Goal: Task Accomplishment & Management: Manage account settings

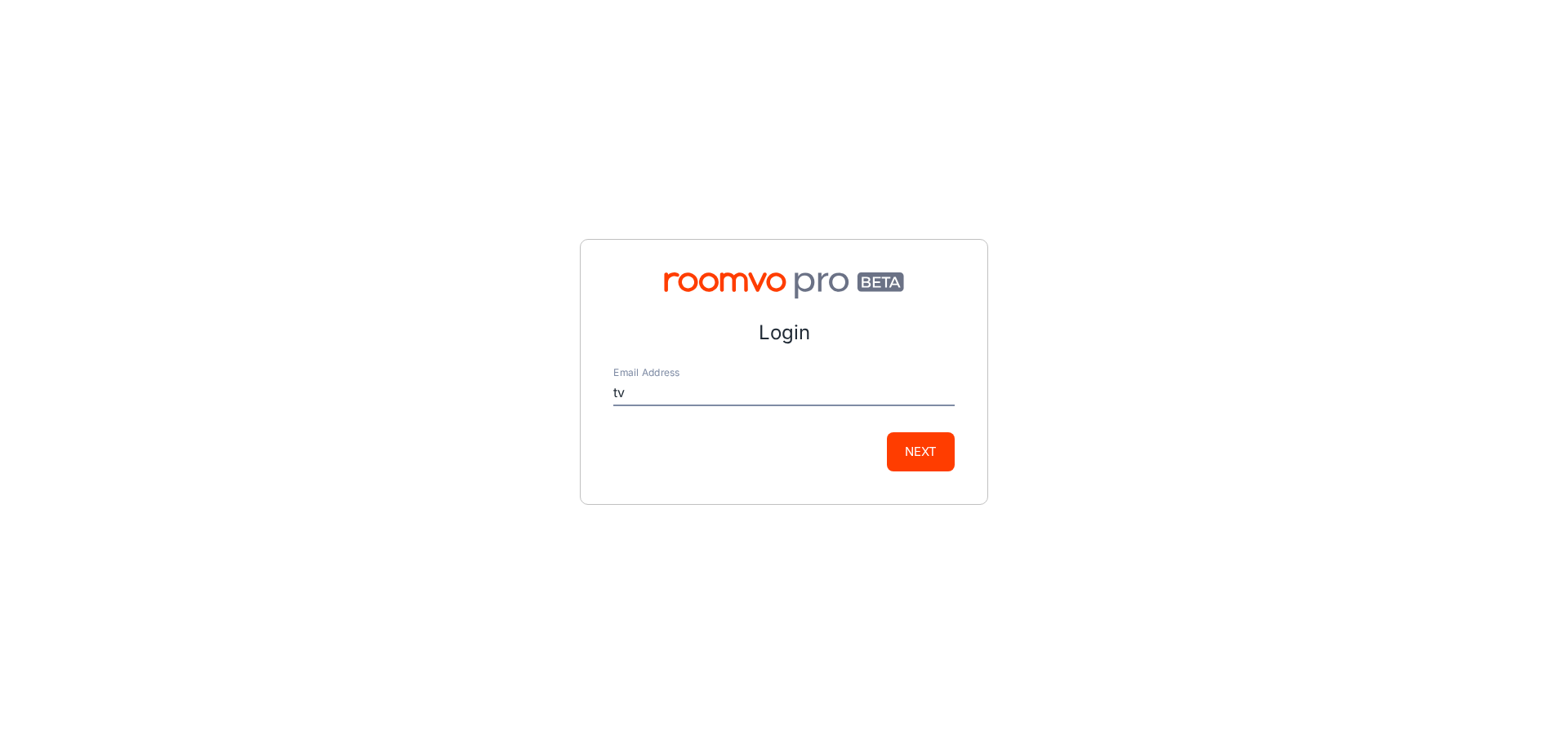
type input "[EMAIL_ADDRESS][PERSON_NAME][DOMAIN_NAME]"
click at [887, 432] on button "Next" at bounding box center [920, 451] width 68 height 39
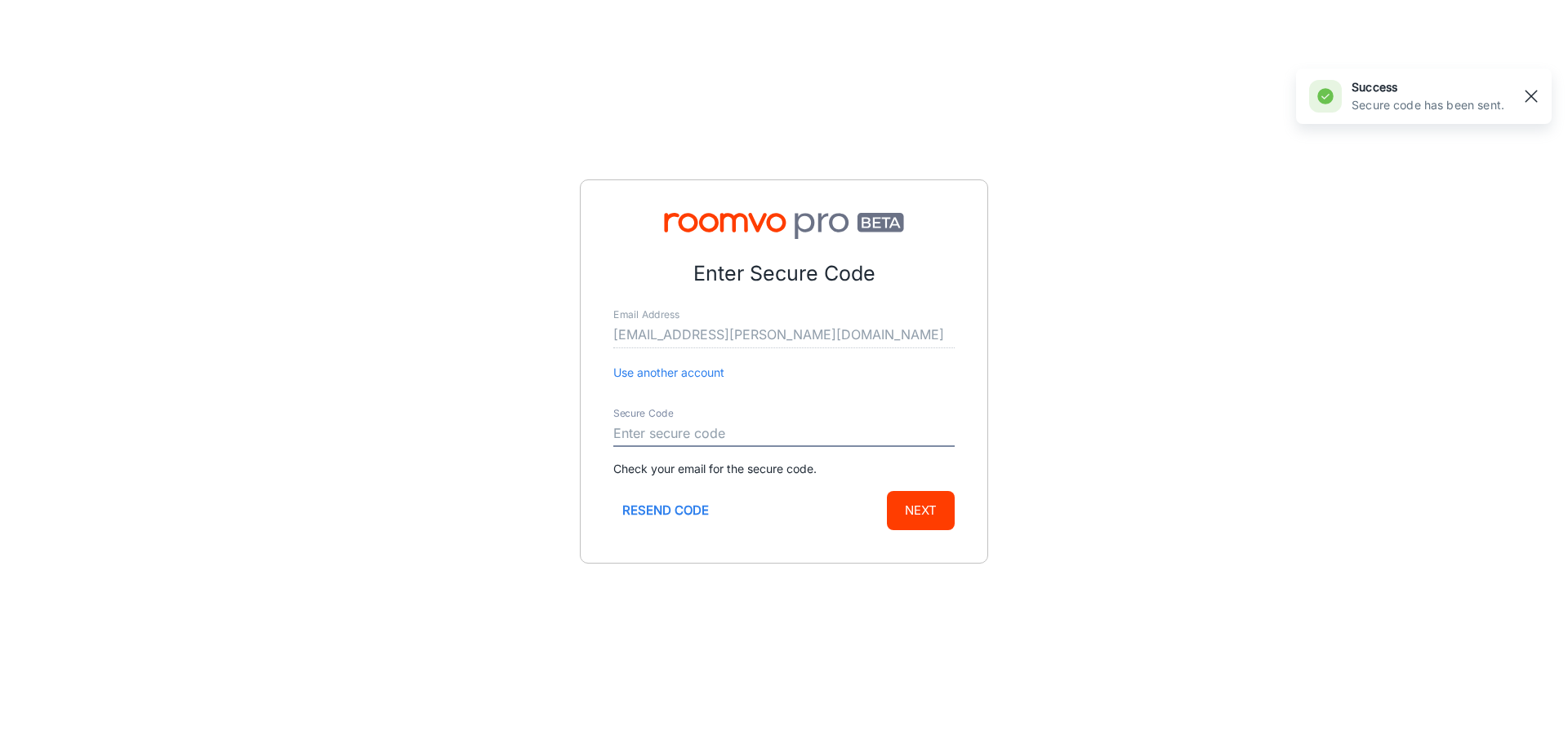
click at [1519, 97] on button "button" at bounding box center [1530, 96] width 28 height 28
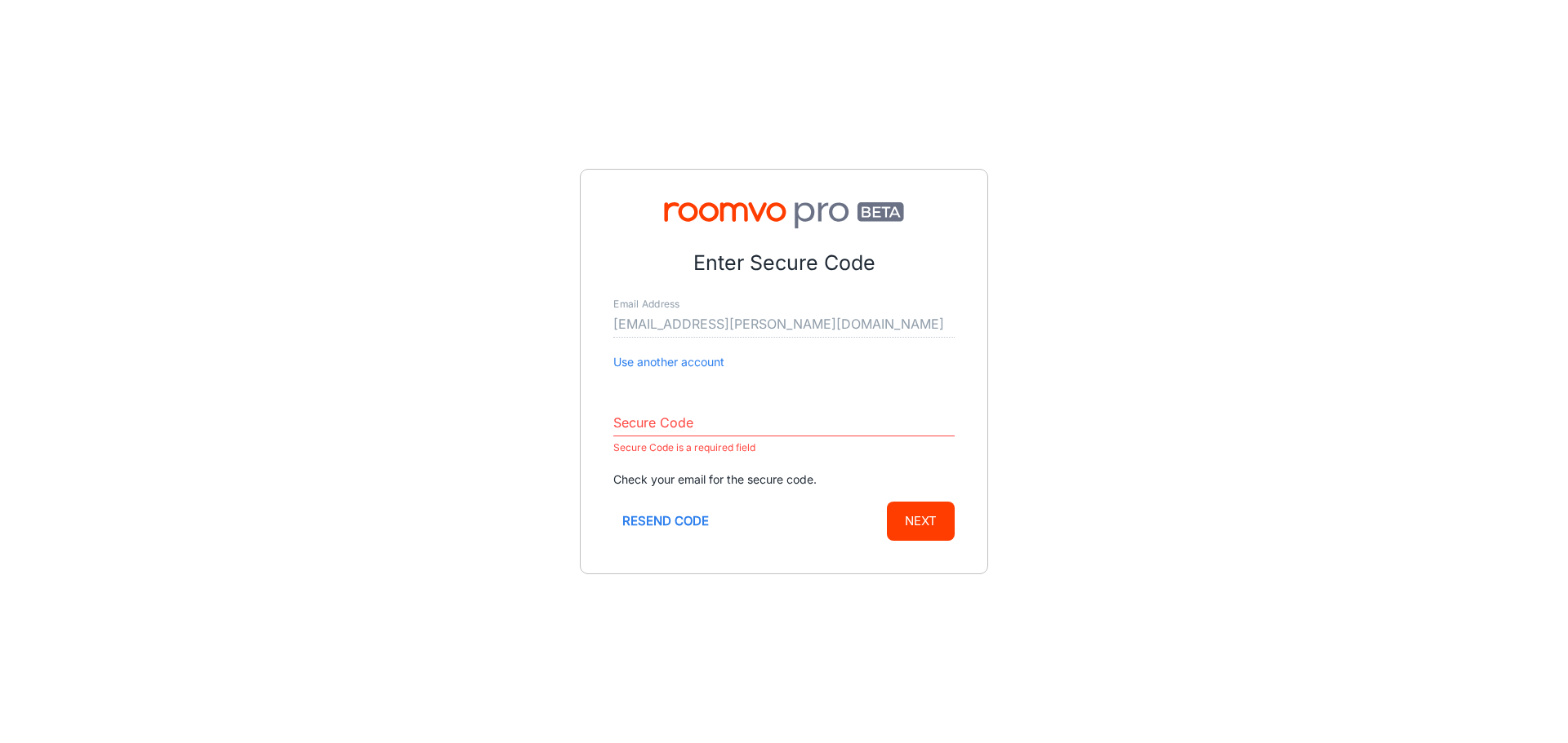
click at [1171, 458] on div "Enter Secure Code Email Address [EMAIL_ADDRESS][PERSON_NAME][DOMAIN_NAME] Use a…" at bounding box center [784, 371] width 1568 height 743
click at [803, 441] on p "Secure Code is a required field" at bounding box center [783, 449] width 342 height 20
click at [781, 414] on input "Secure Code" at bounding box center [783, 423] width 342 height 26
click at [1228, 435] on div "Enter Secure Code Email Address [EMAIL_ADDRESS][PERSON_NAME][DOMAIN_NAME] Use a…" at bounding box center [784, 371] width 1568 height 743
click at [696, 430] on input "Secure Code" at bounding box center [783, 423] width 342 height 26
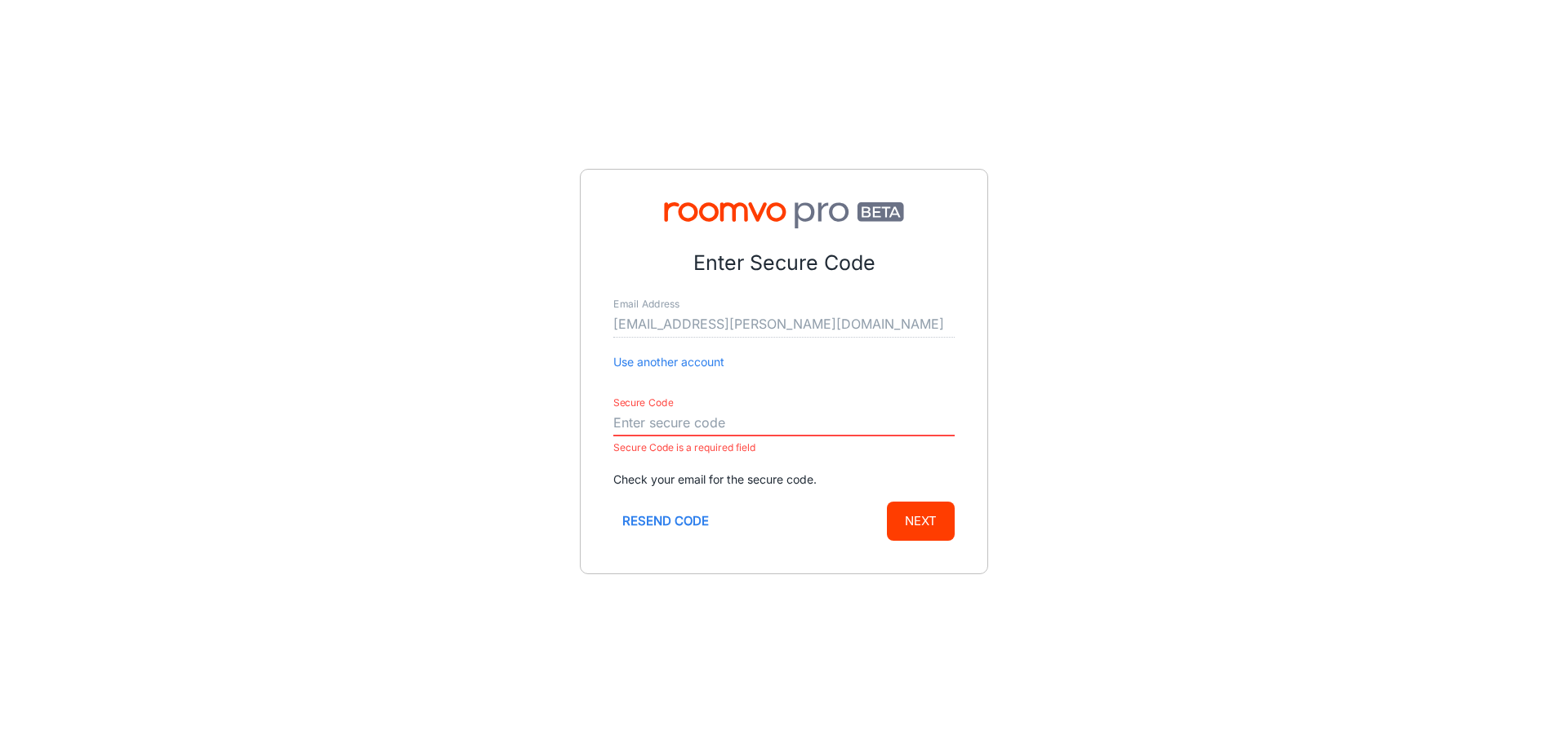
paste input "541872"
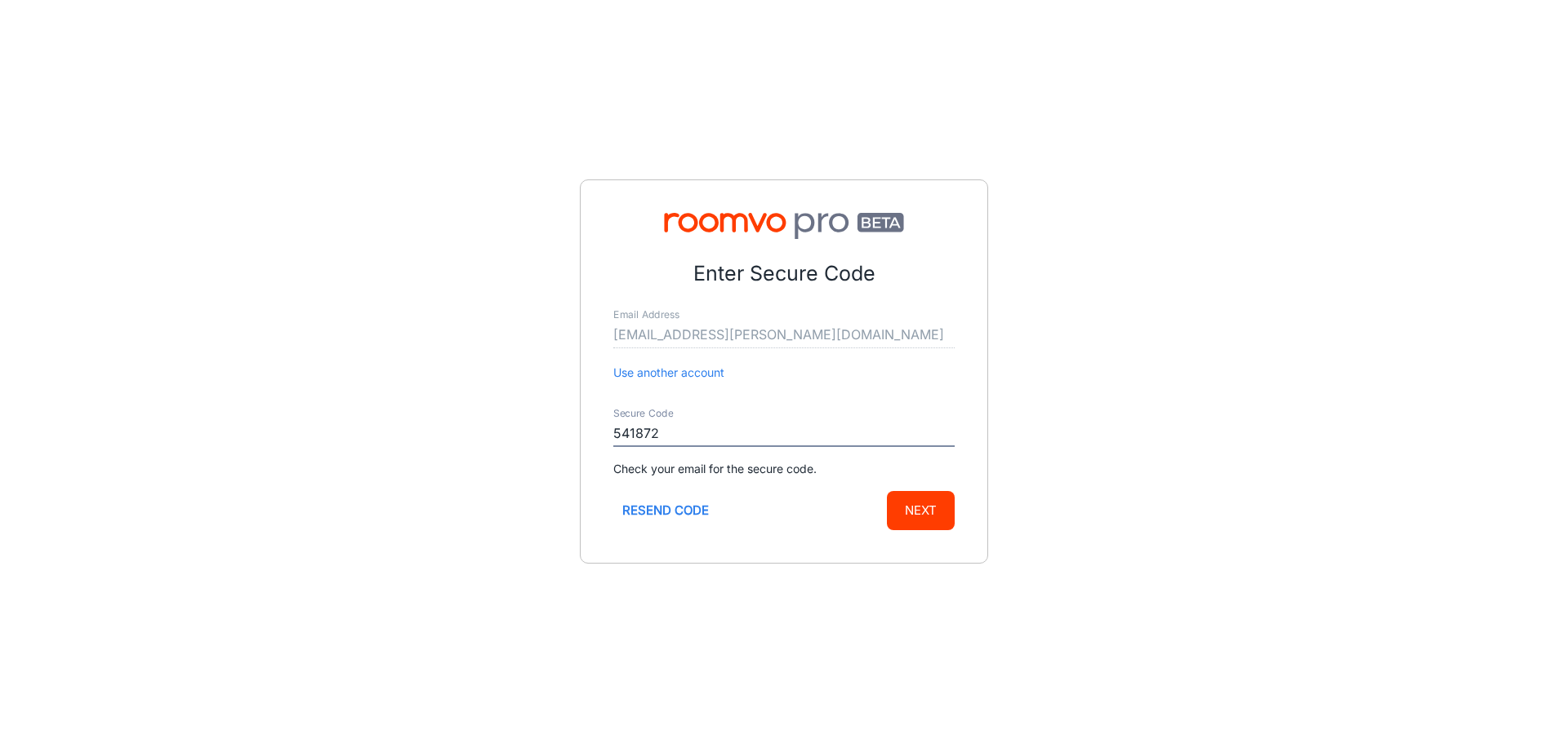
type input "541872"
drag, startPoint x: 925, startPoint y: 513, endPoint x: 926, endPoint y: 503, distance: 10.0
click at [925, 512] on button "Next" at bounding box center [920, 510] width 68 height 39
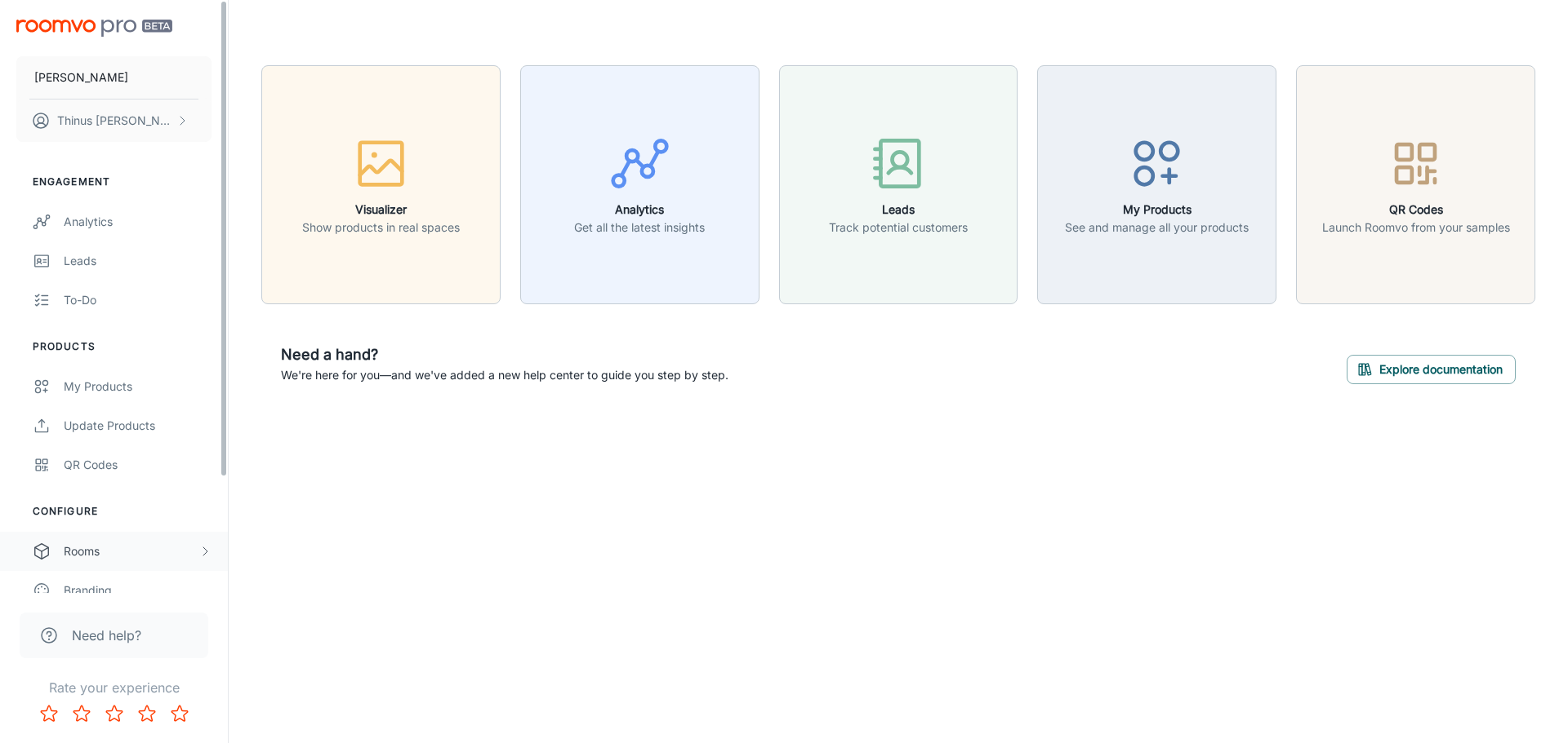
click at [162, 550] on div "Rooms" at bounding box center [131, 552] width 134 height 18
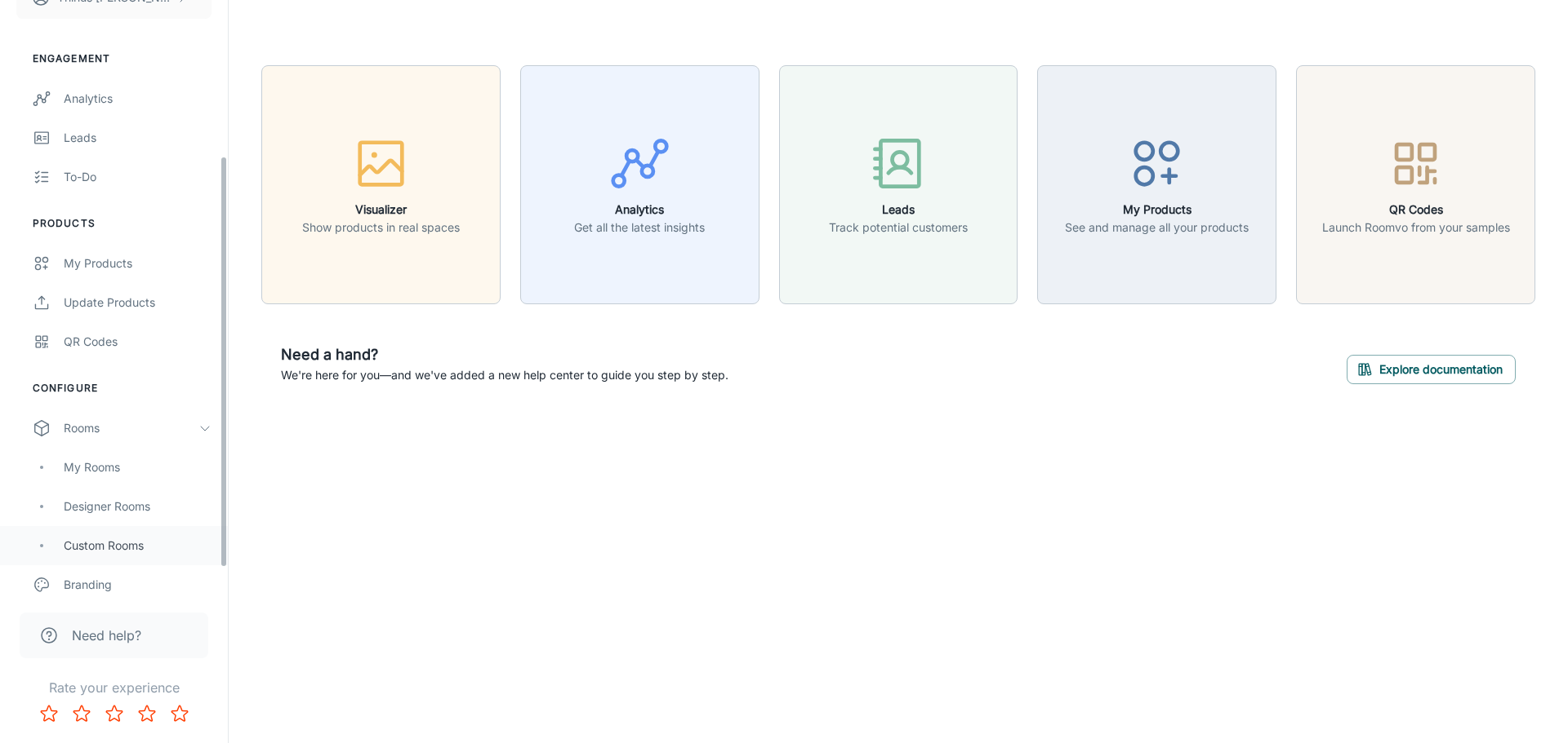
scroll to position [245, 0]
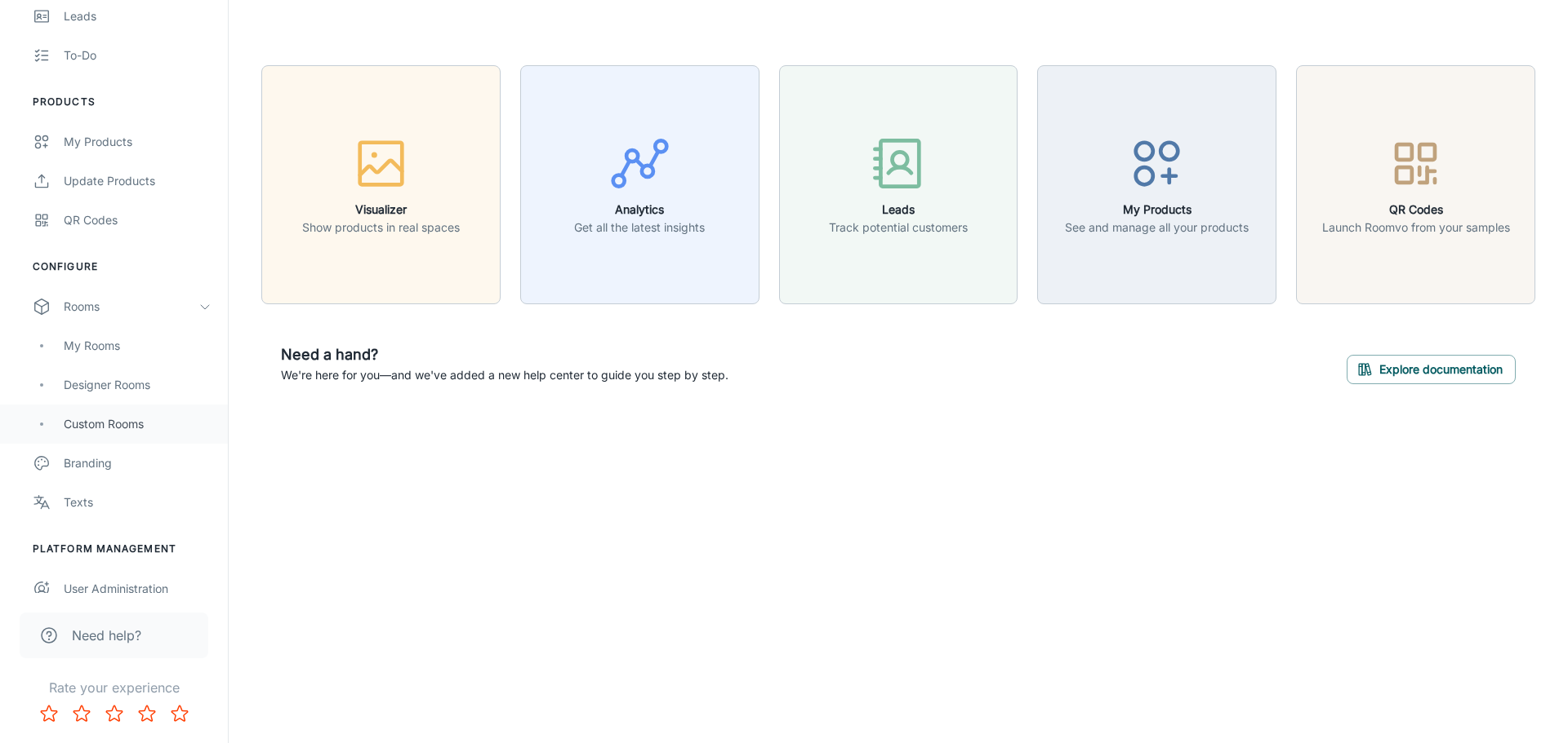
click at [136, 420] on div "Custom Rooms" at bounding box center [138, 424] width 148 height 18
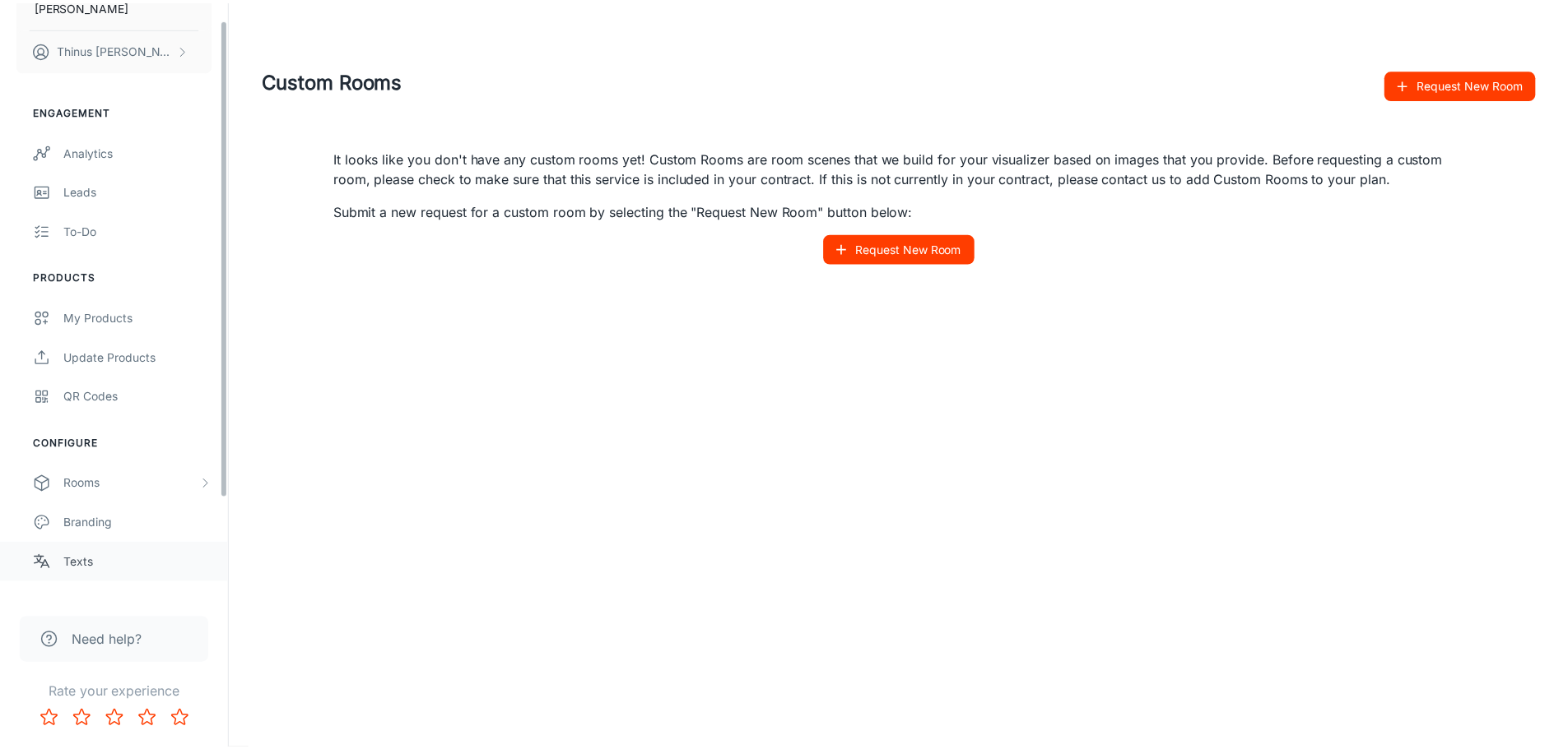
scroll to position [144, 0]
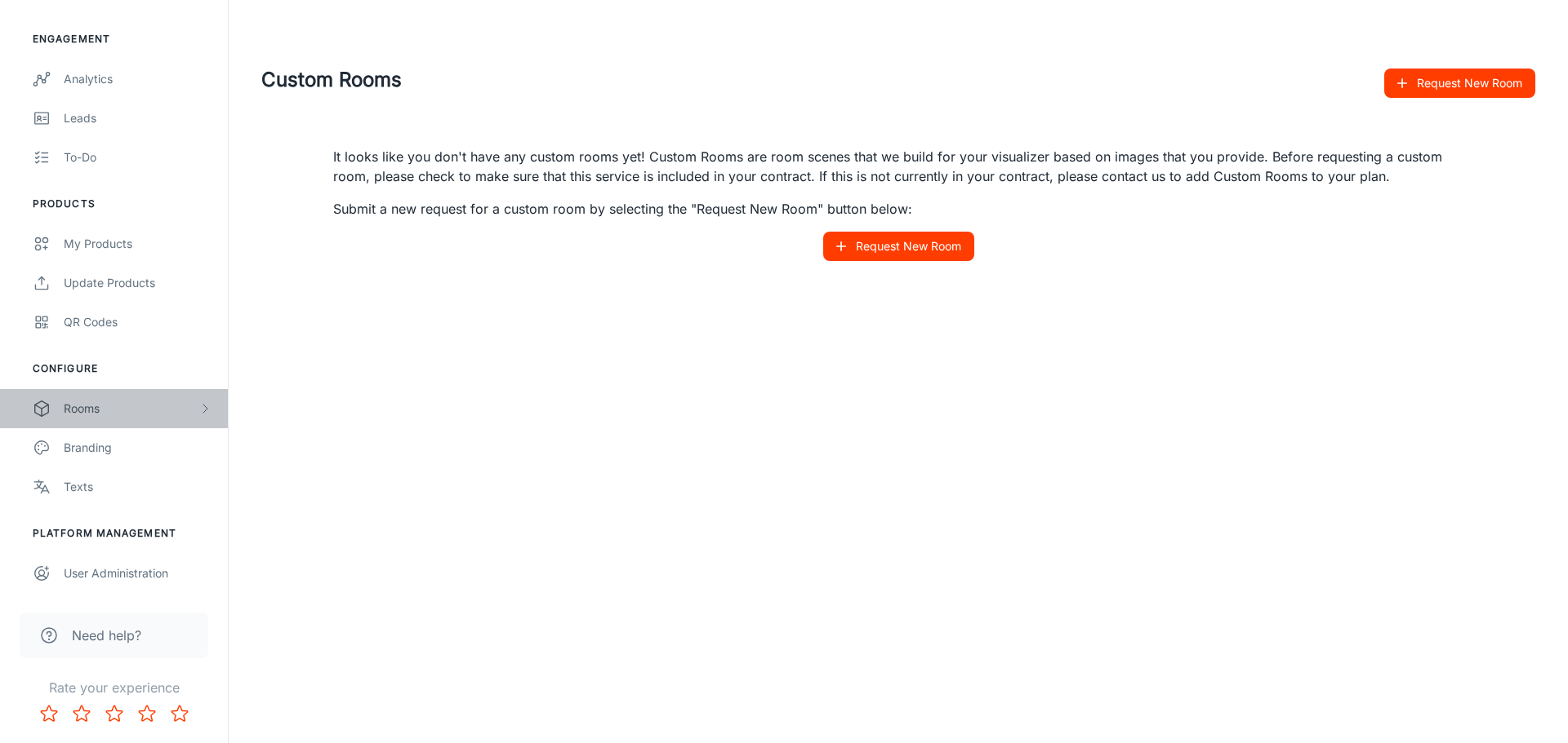
click at [173, 409] on div "Rooms" at bounding box center [131, 409] width 134 height 18
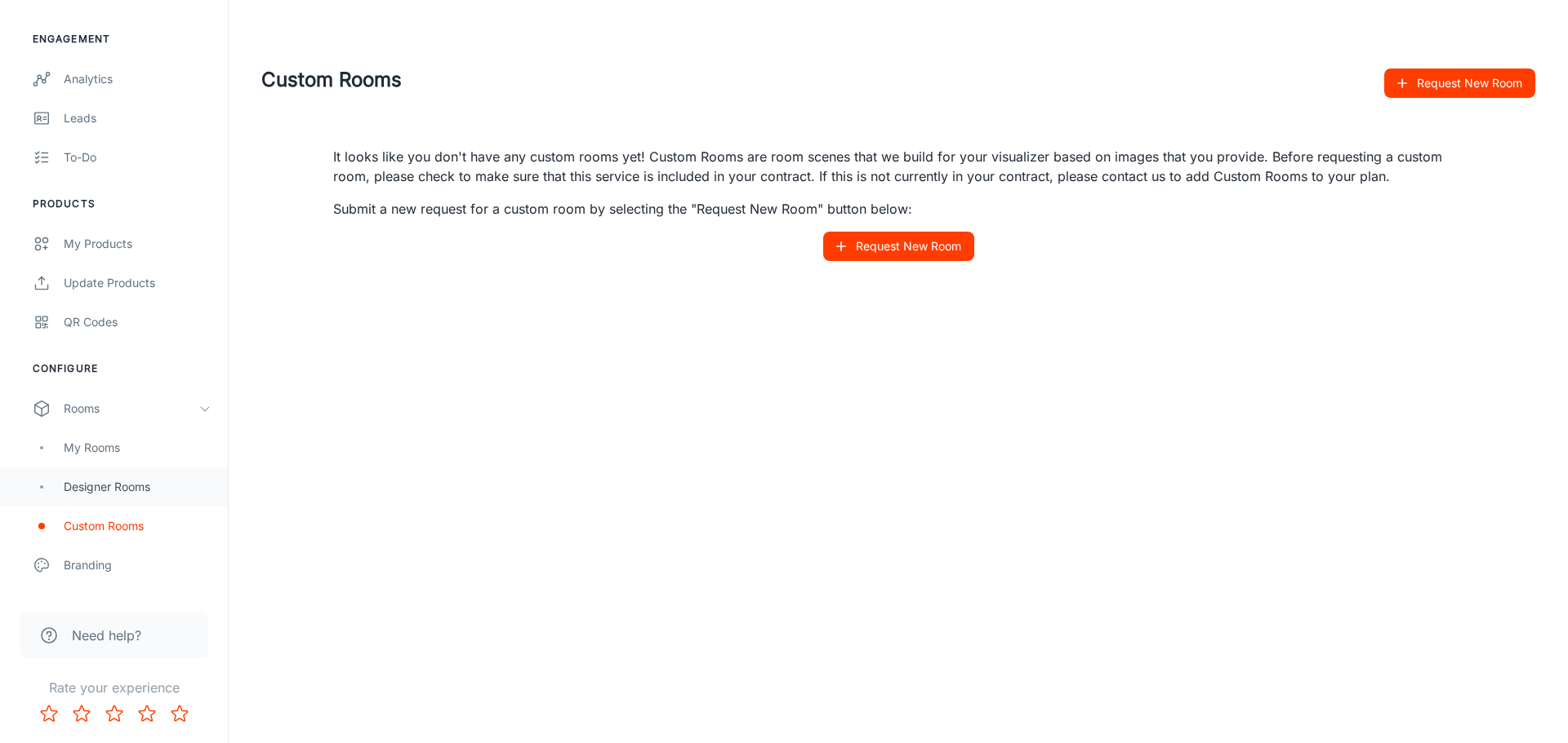
click at [130, 485] on div "Designer Rooms" at bounding box center [138, 487] width 148 height 18
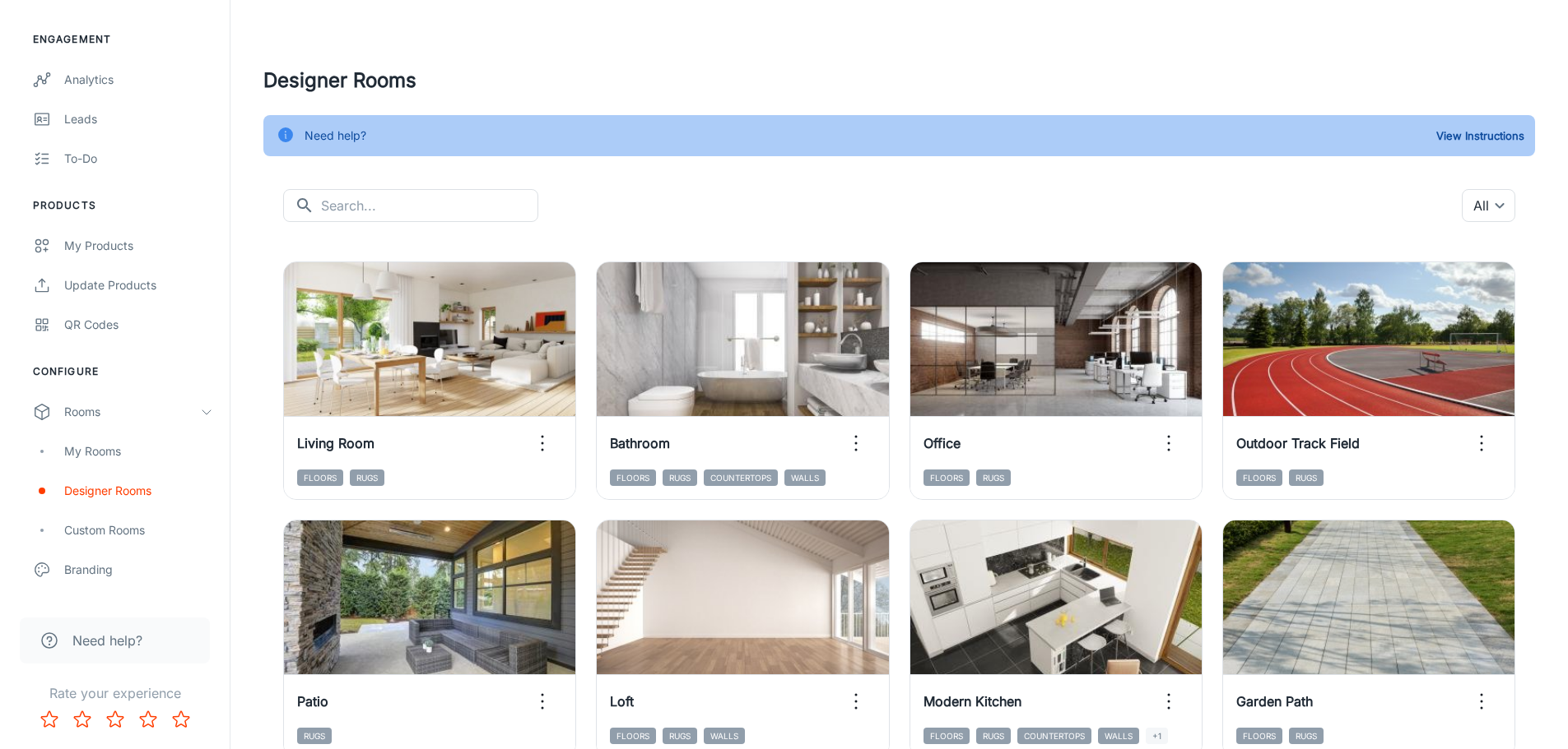
click at [1444, 22] on header at bounding box center [898, 33] width 1311 height 65
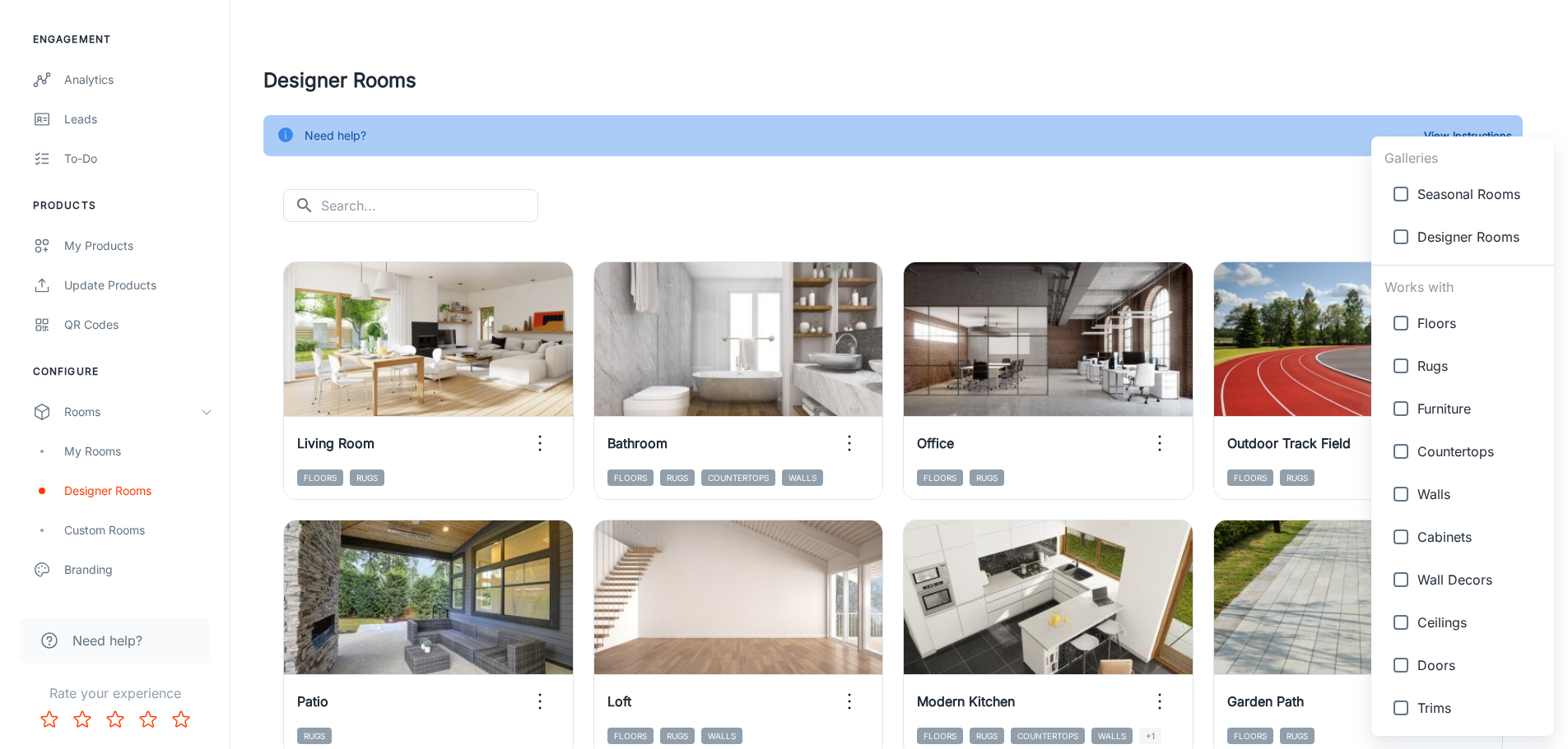
click at [1494, 203] on body "[PERSON_NAME] Thinus Janse van Rensburg Engagement Analytics Leads To-do Produc…" at bounding box center [784, 374] width 1568 height 749
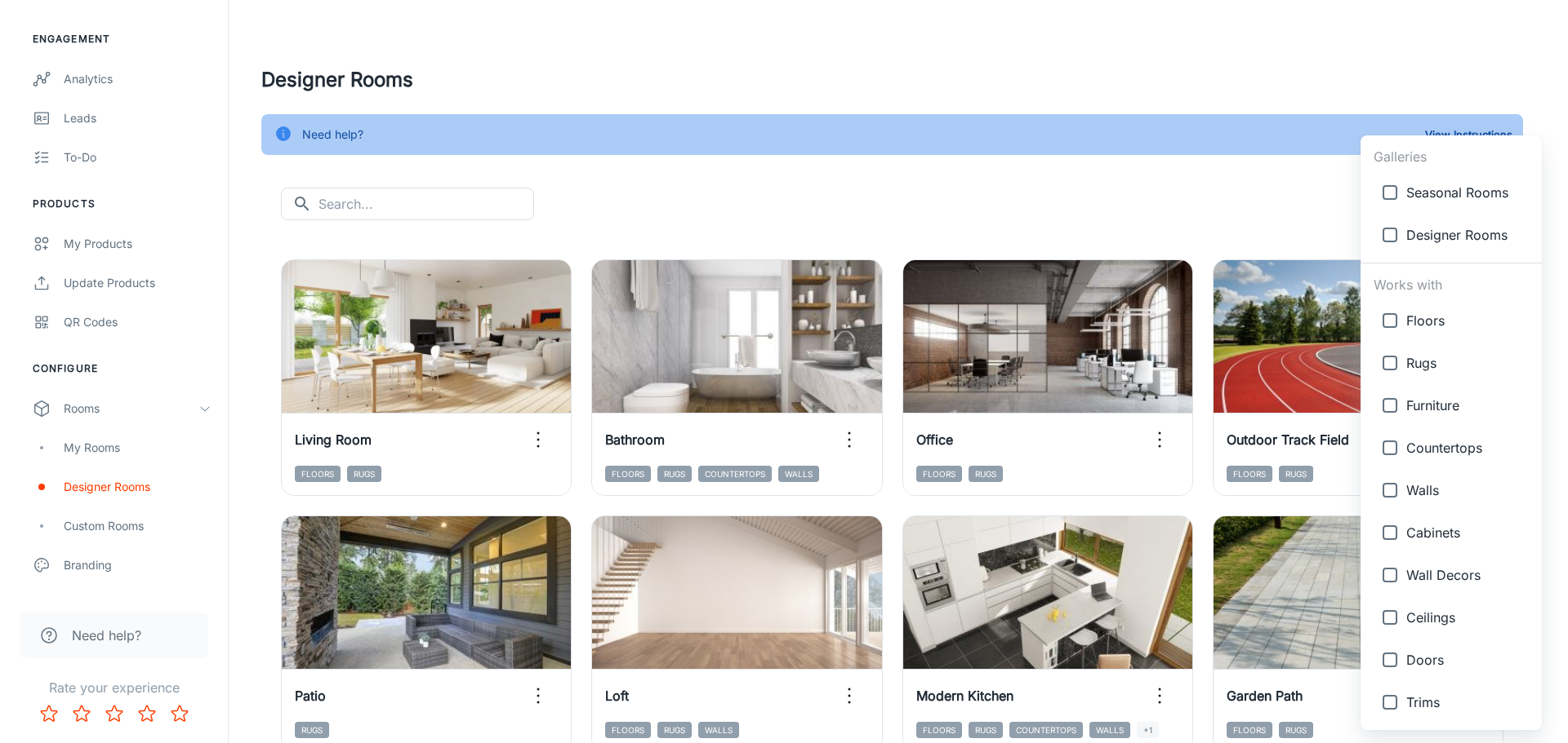
click at [1390, 494] on input "checkbox" at bounding box center [1390, 490] width 32 height 32
checkbox input "true"
type input "{"type":"productType","id":"5"}"
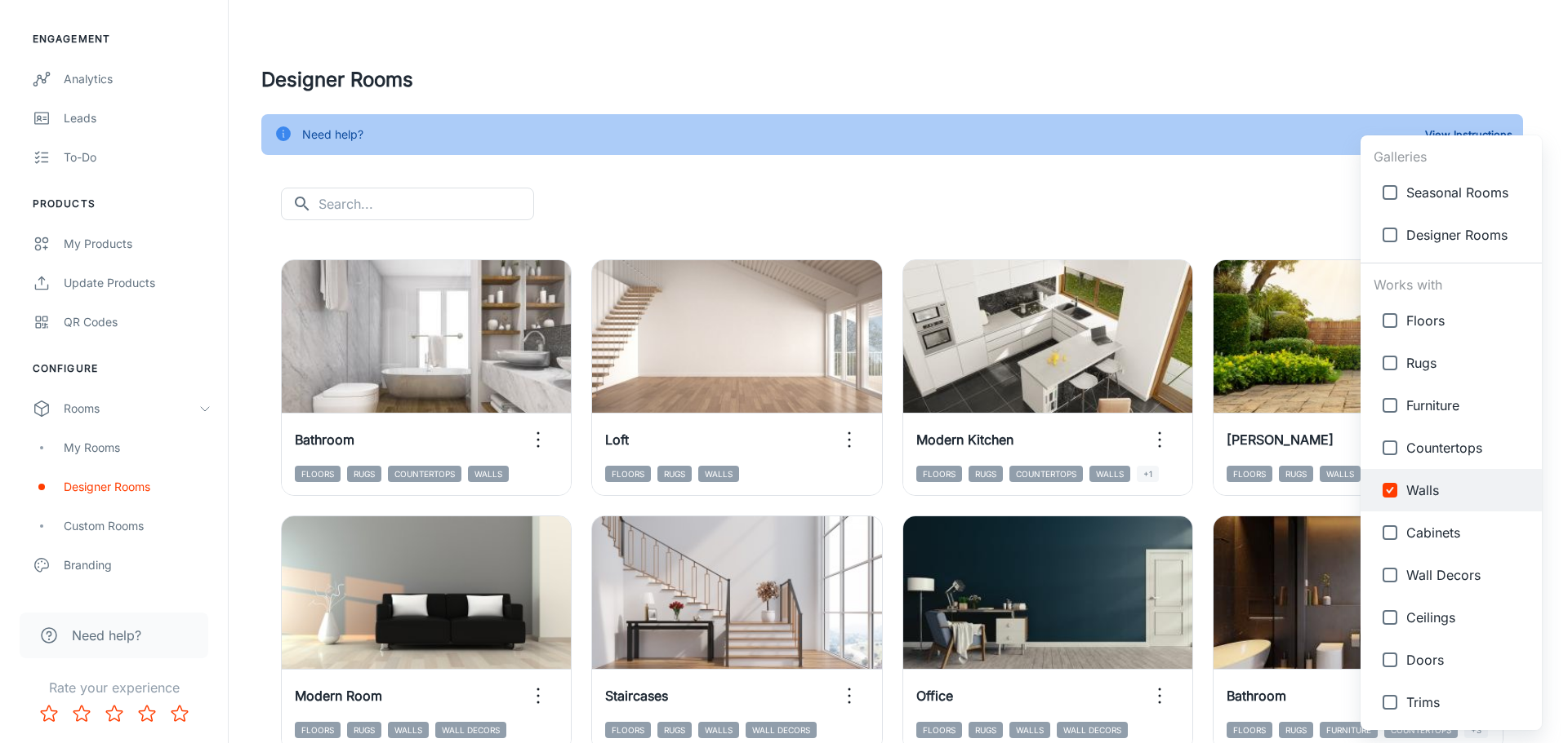
click at [1060, 183] on div at bounding box center [784, 371] width 1568 height 743
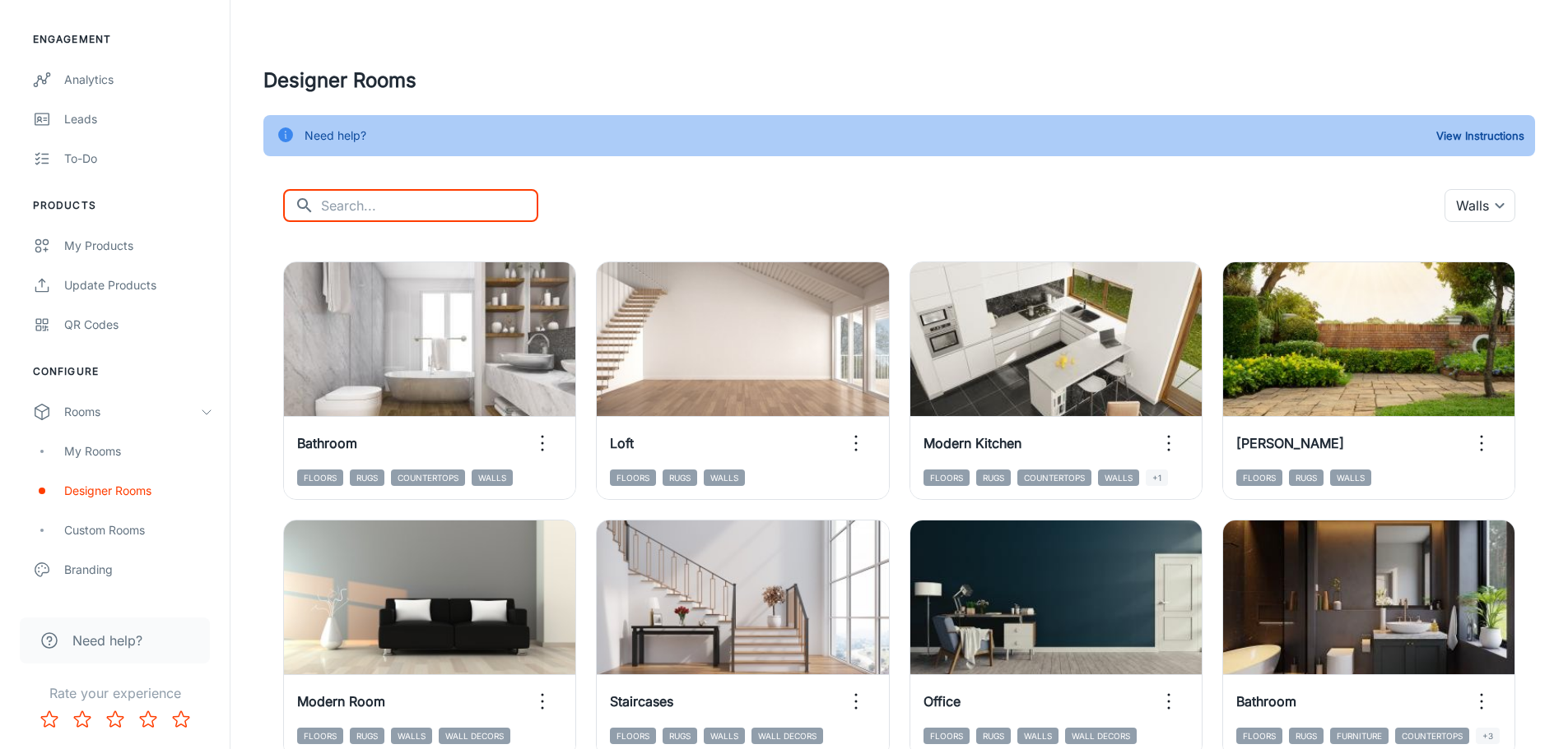
click at [390, 202] on input "text" at bounding box center [429, 205] width 217 height 33
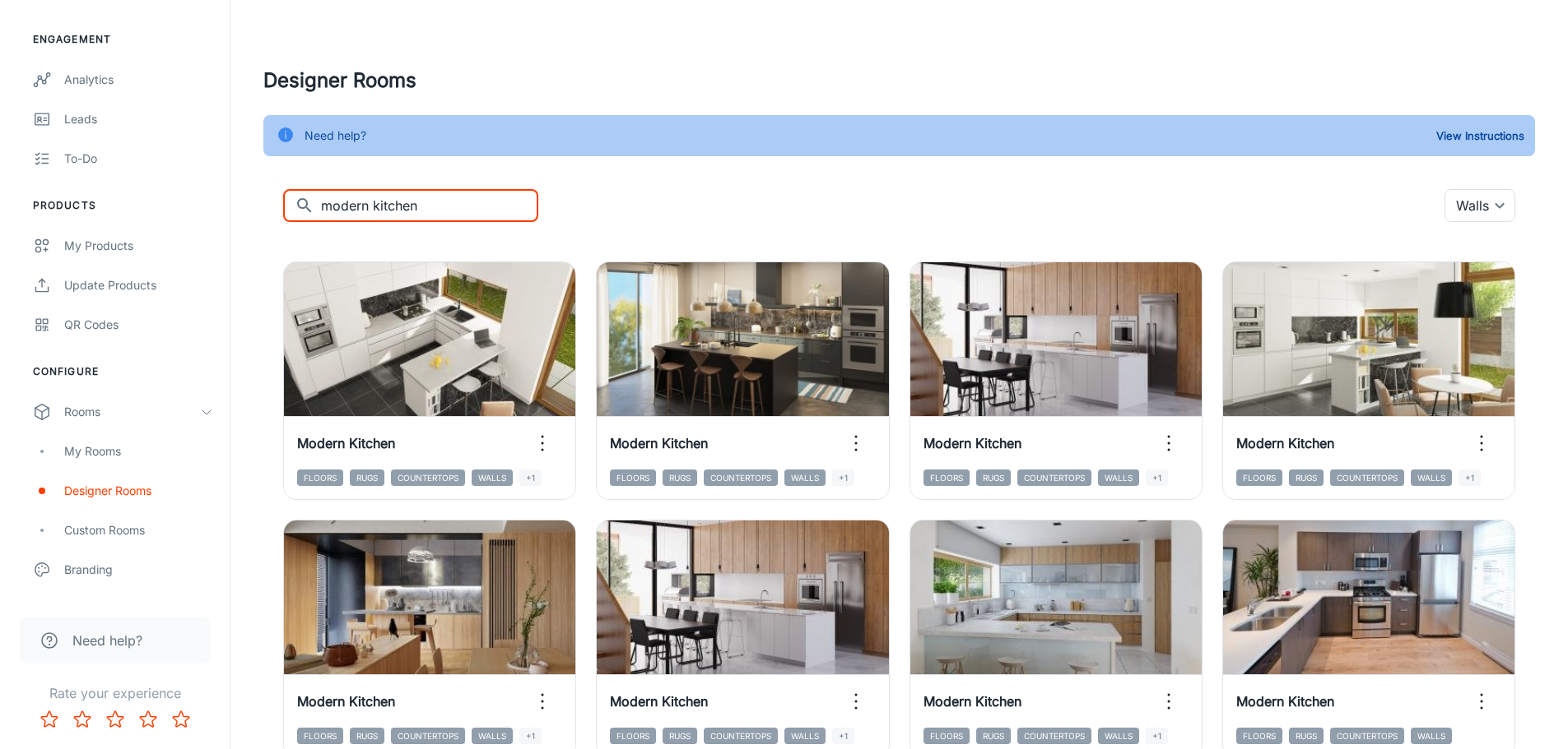
click at [344, 206] on input "modern kitchen" at bounding box center [429, 205] width 217 height 33
click at [344, 205] on input "modern kitchen" at bounding box center [429, 205] width 217 height 33
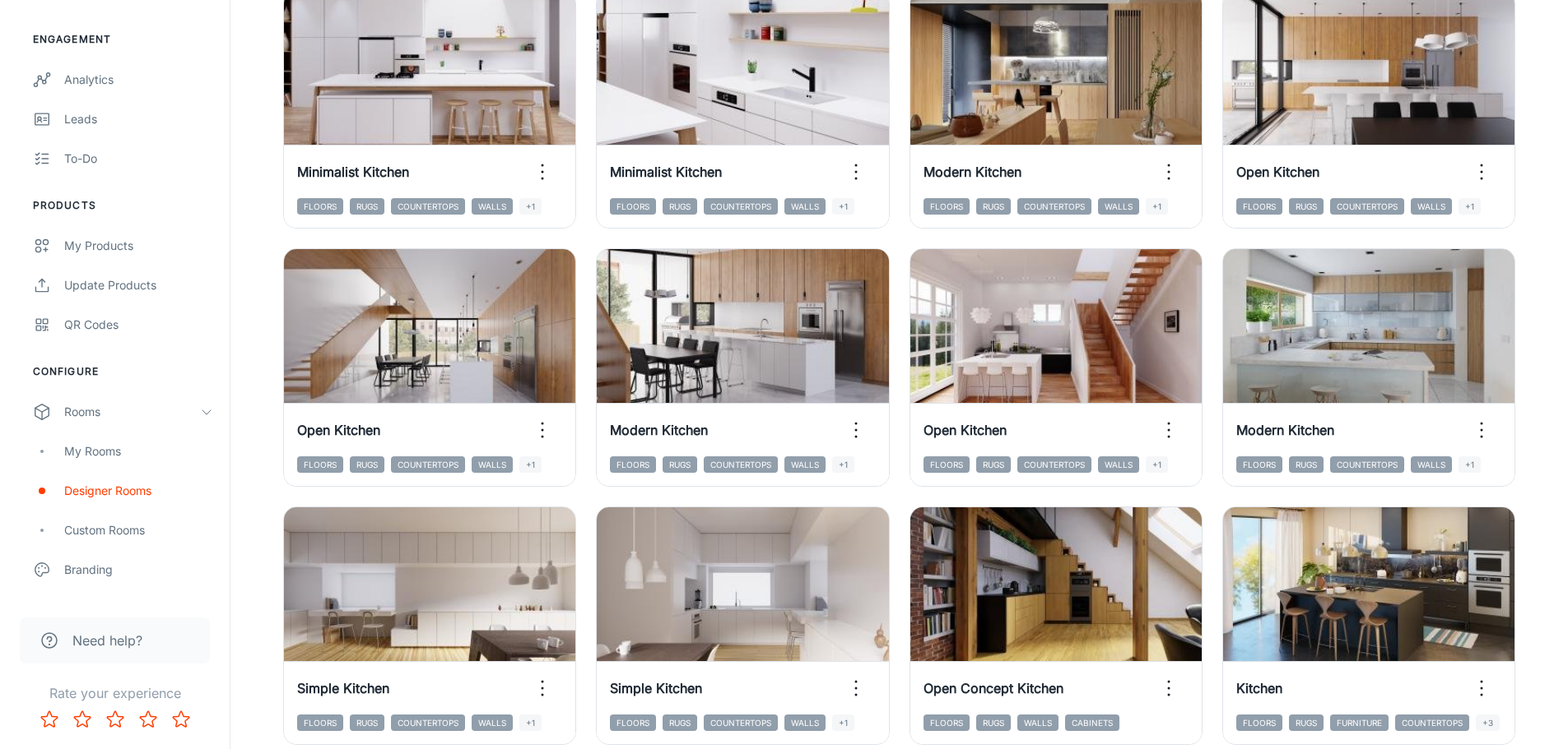
scroll to position [1698, 0]
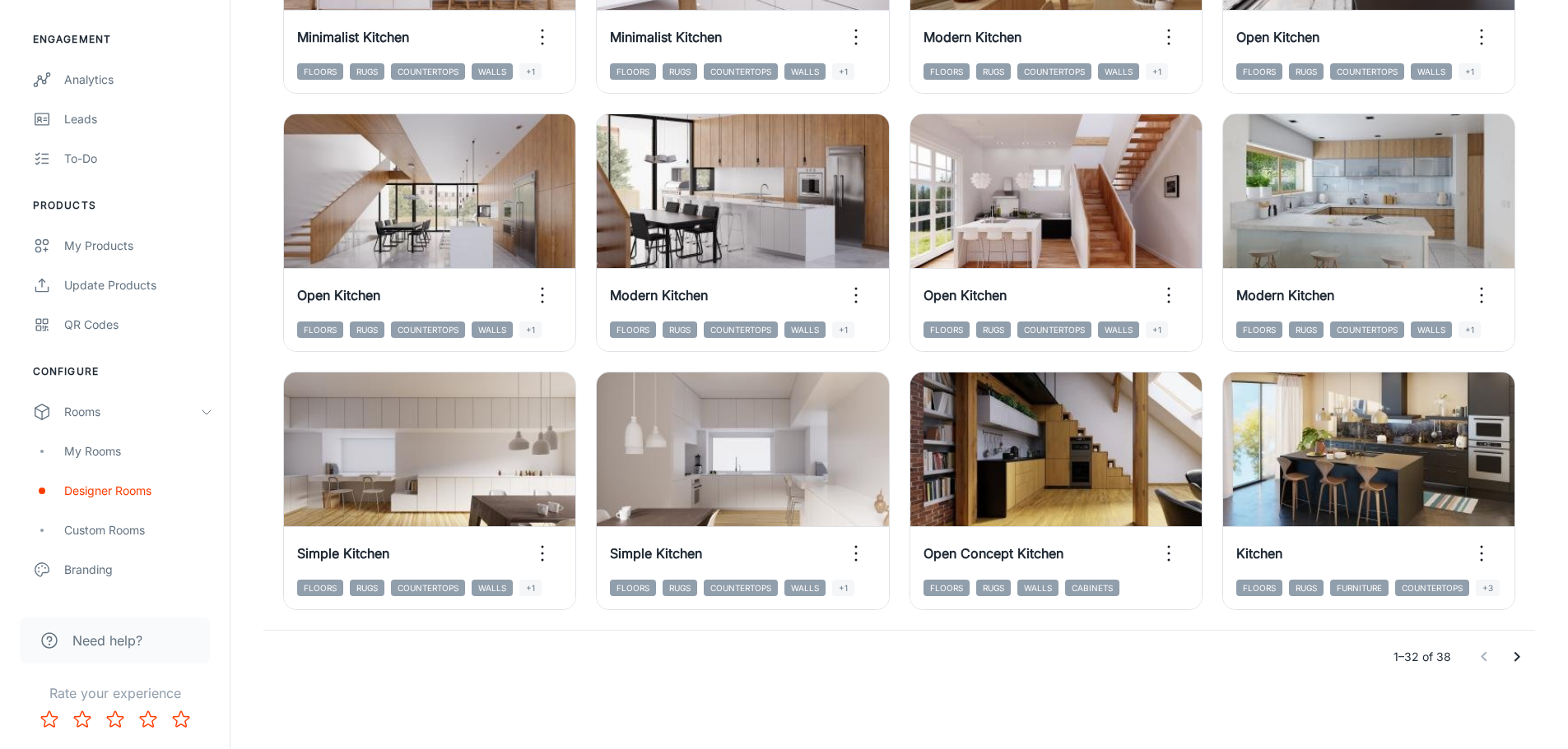
click at [1515, 658] on icon "Go to next page" at bounding box center [1517, 657] width 20 height 20
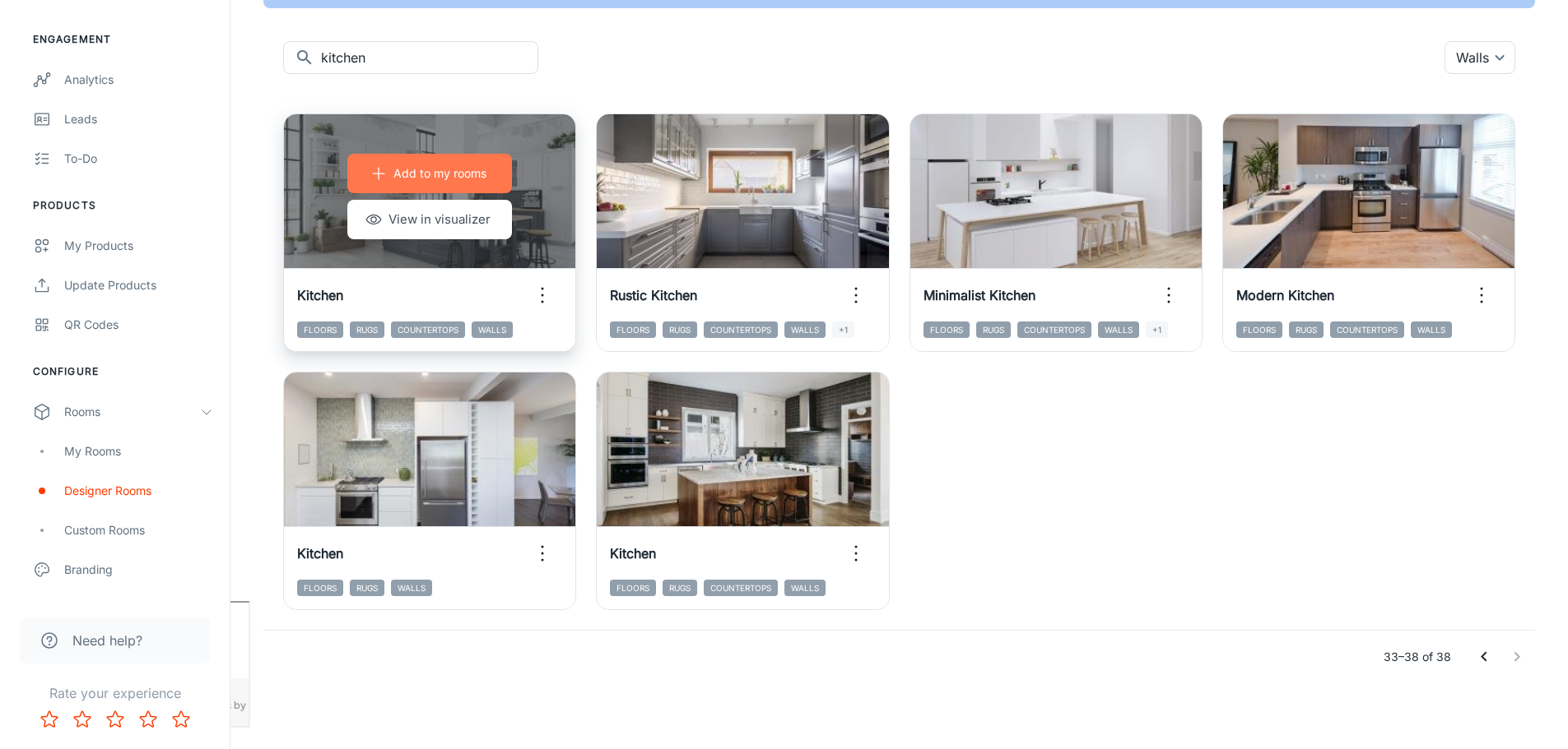
click at [437, 173] on p "Add to my rooms" at bounding box center [440, 173] width 93 height 18
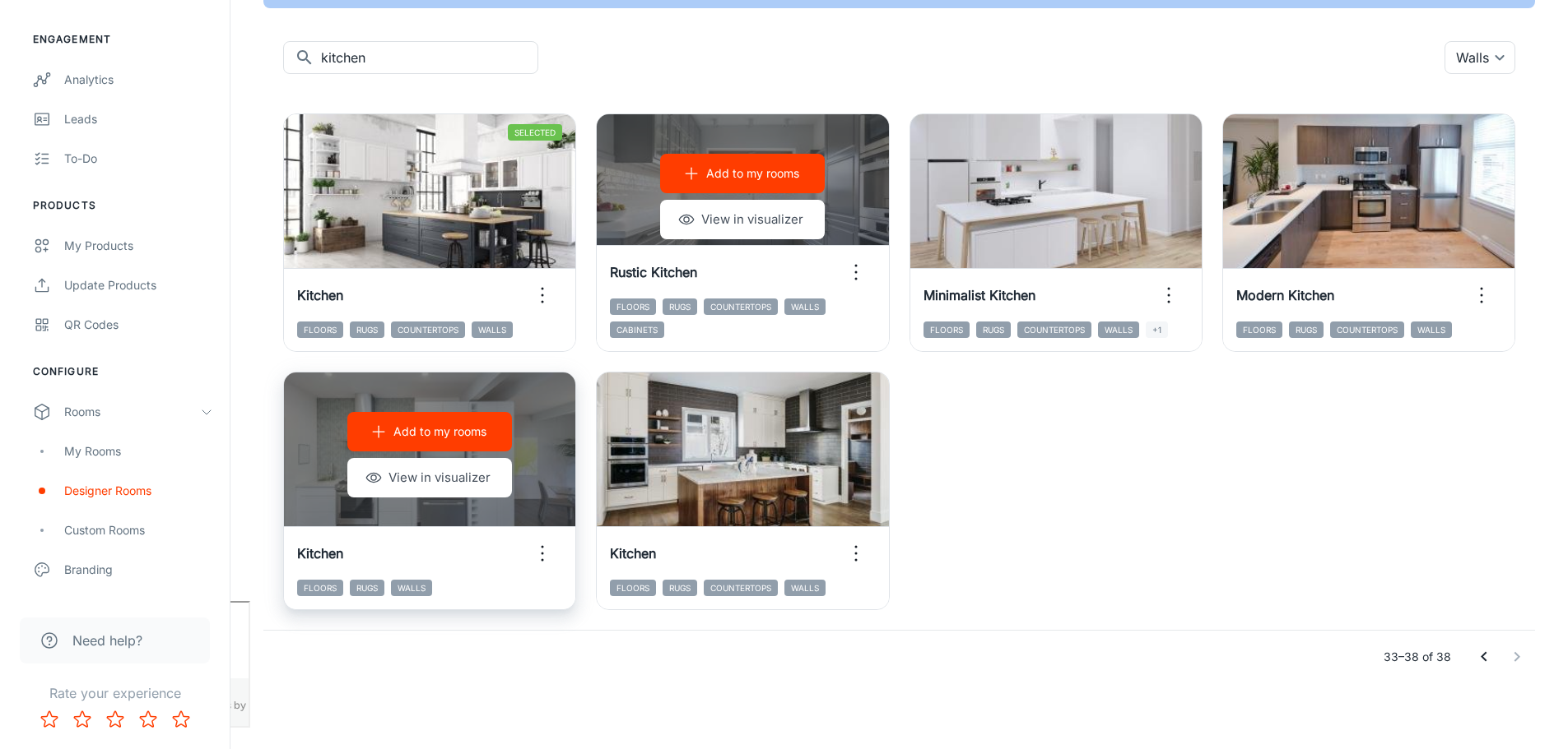
click at [445, 425] on p "Add to my rooms" at bounding box center [440, 432] width 93 height 18
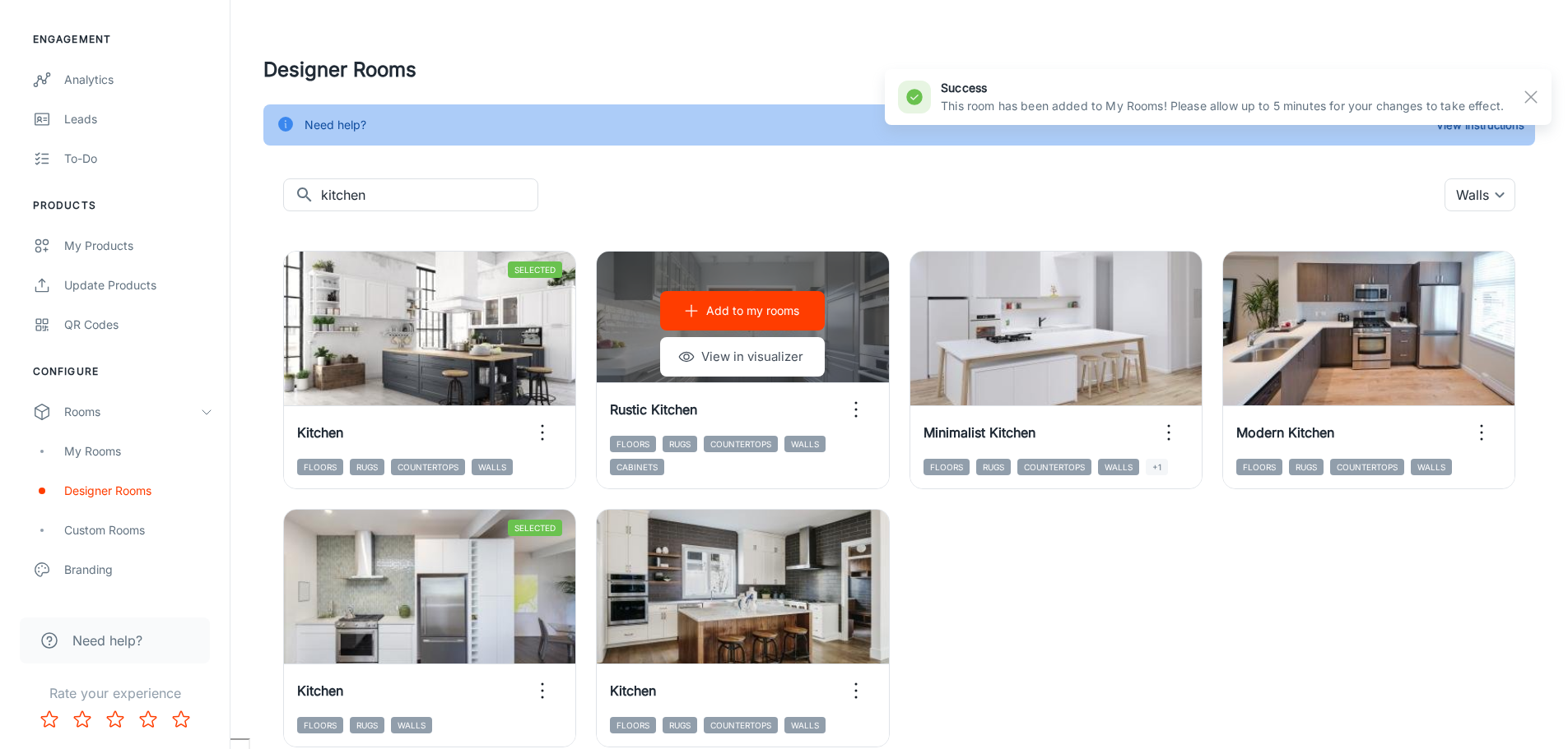
scroll to position [0, 0]
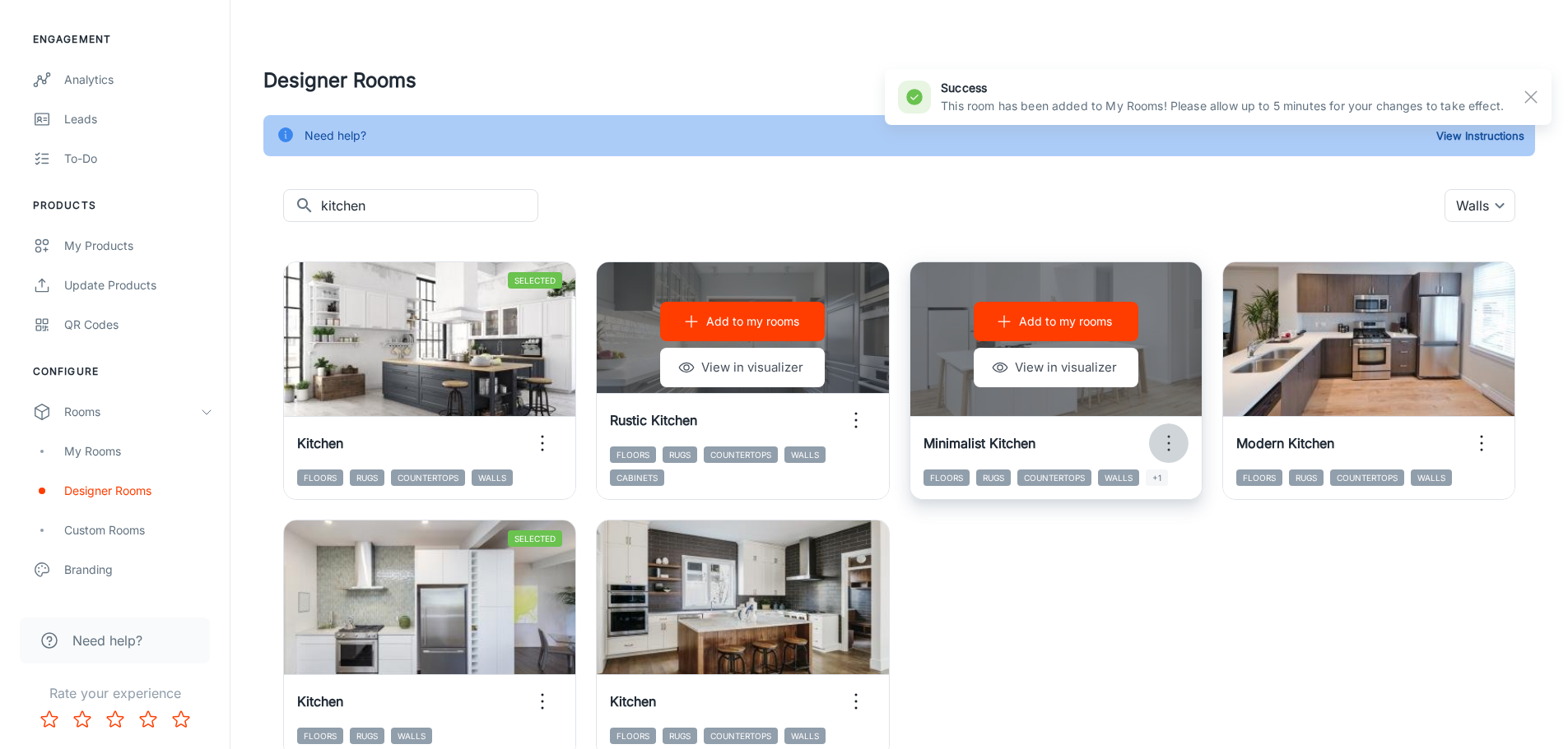
click at [1165, 437] on icon "button" at bounding box center [1168, 443] width 26 height 26
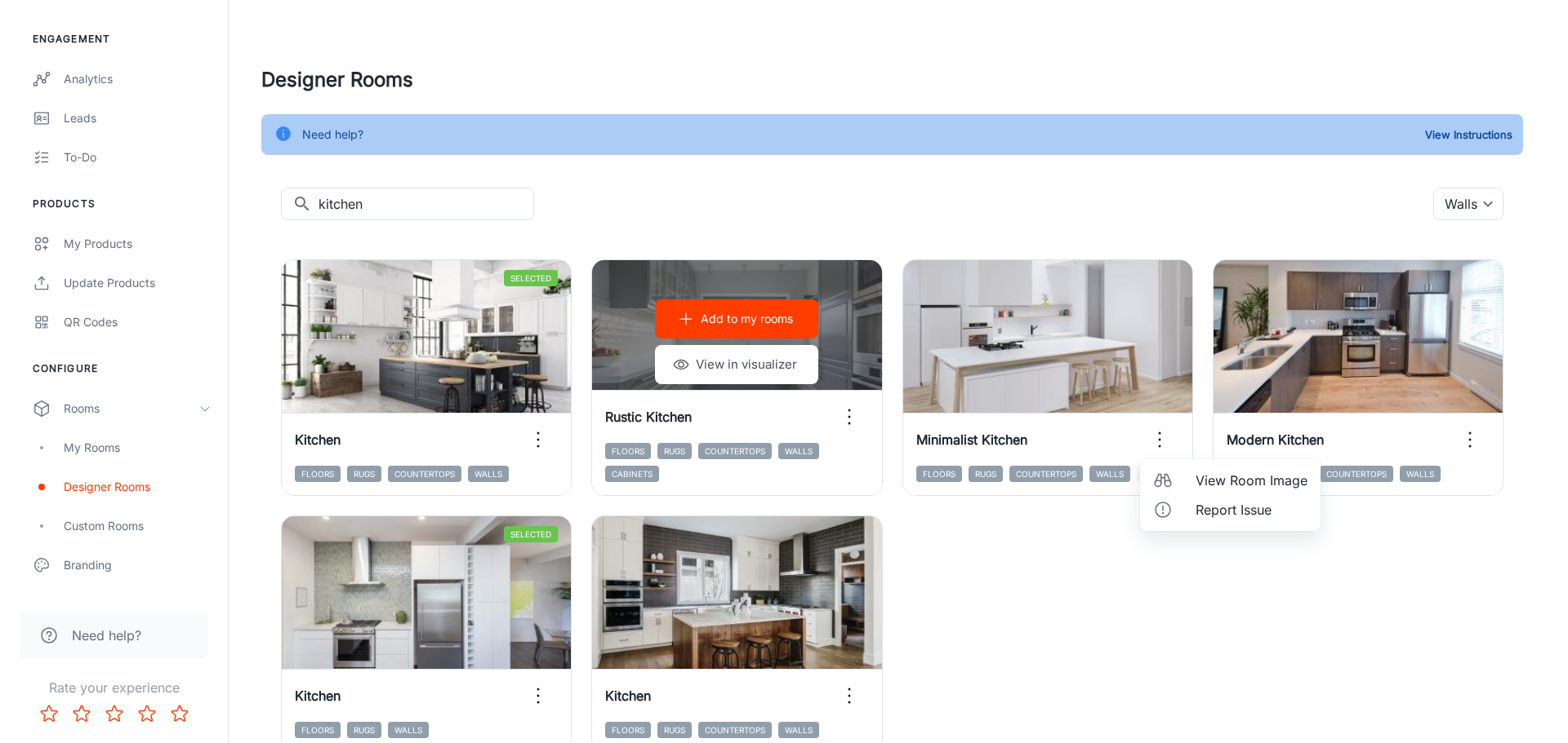
click at [1228, 480] on span "View Room Image" at bounding box center [1251, 481] width 112 height 20
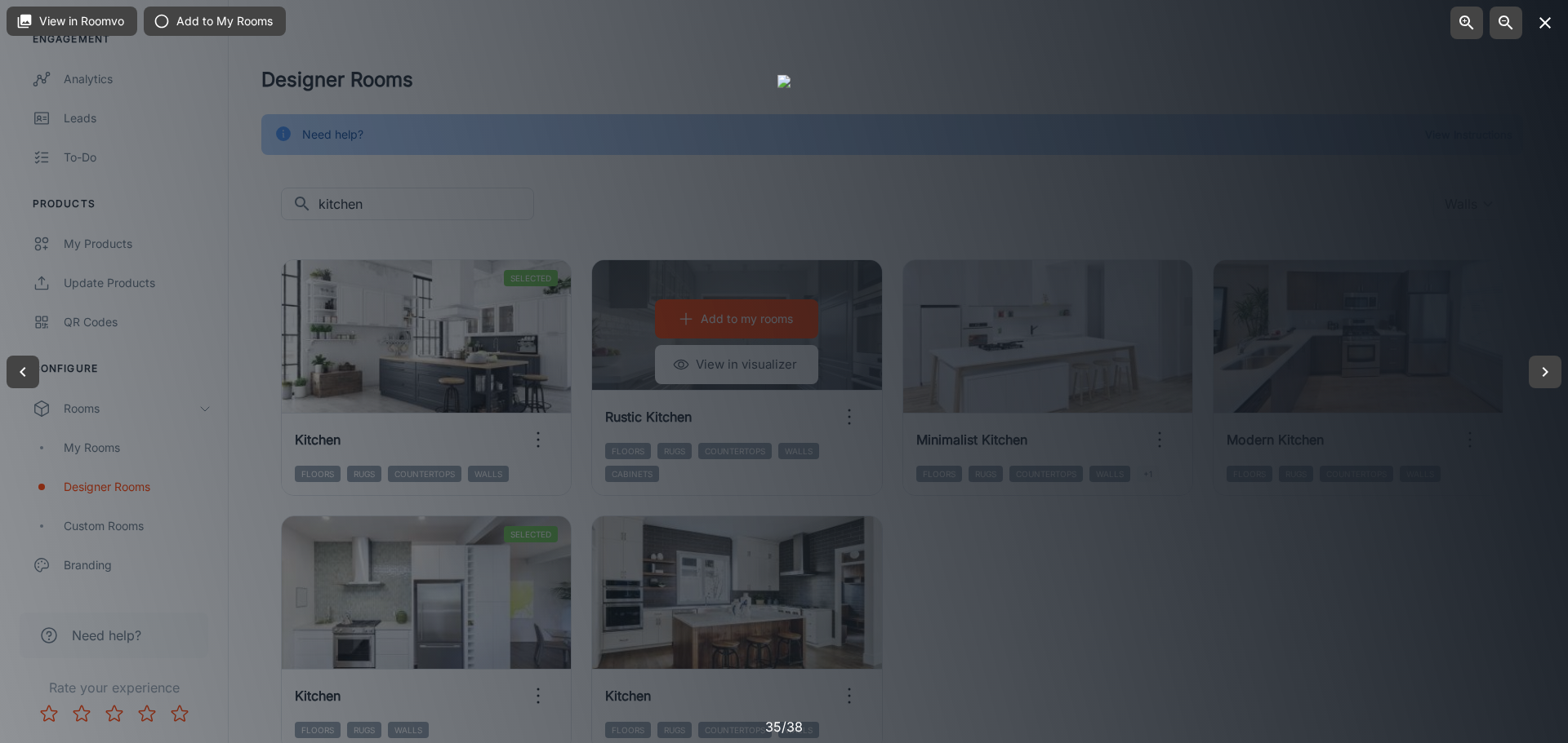
click at [1550, 24] on icon "button" at bounding box center [1545, 23] width 20 height 20
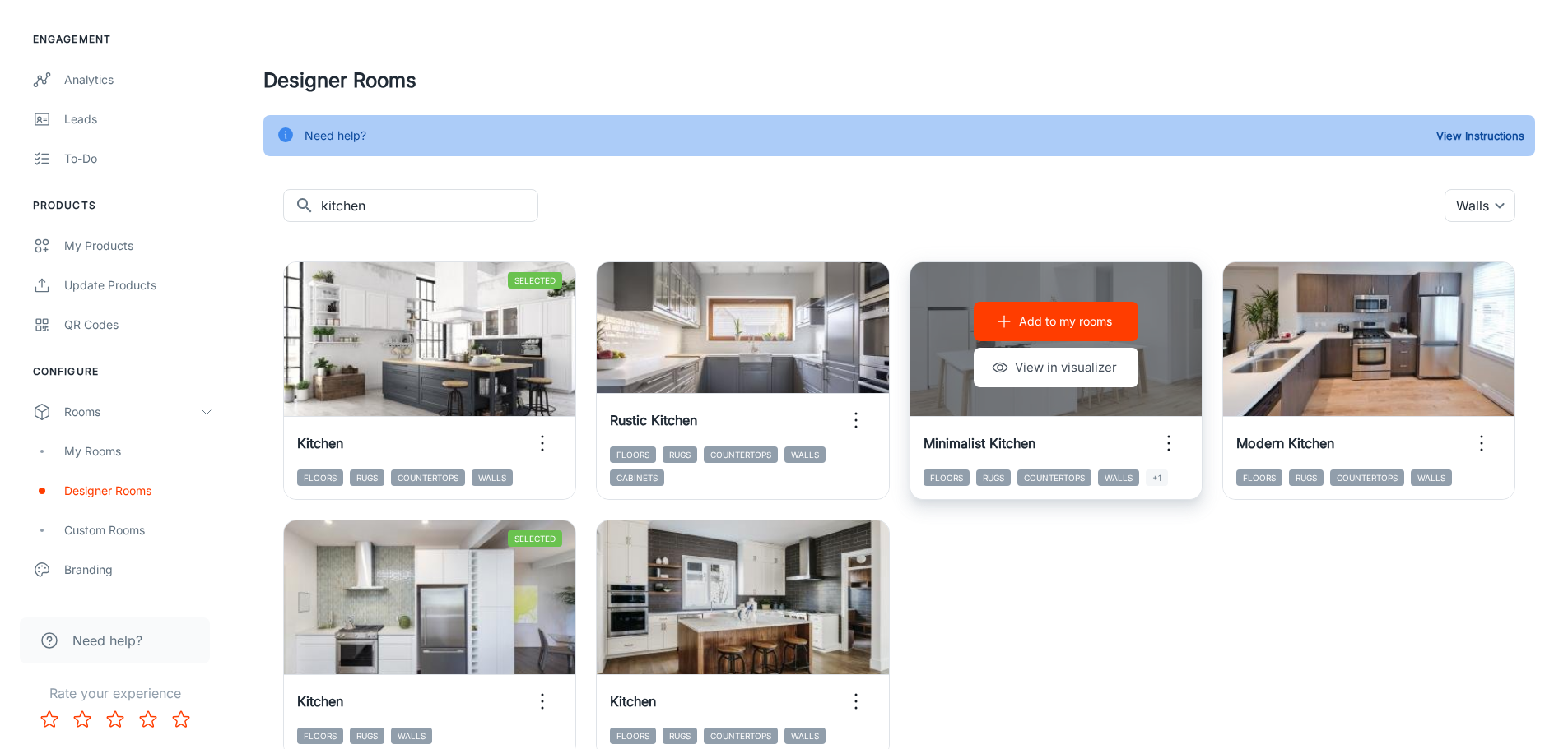
click at [1062, 320] on p "Add to my rooms" at bounding box center [1066, 321] width 93 height 18
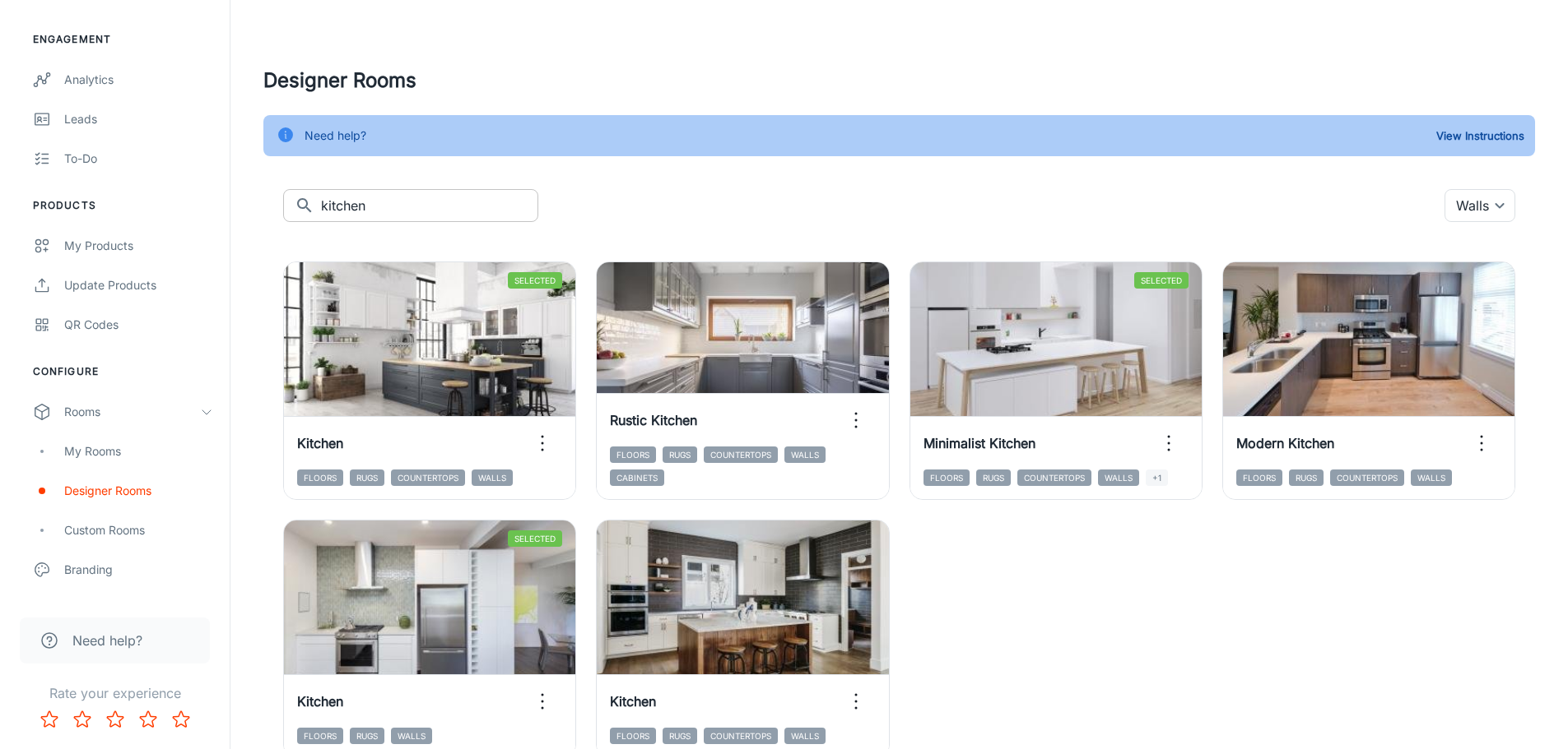
click at [405, 201] on input "kitchen" at bounding box center [429, 205] width 217 height 33
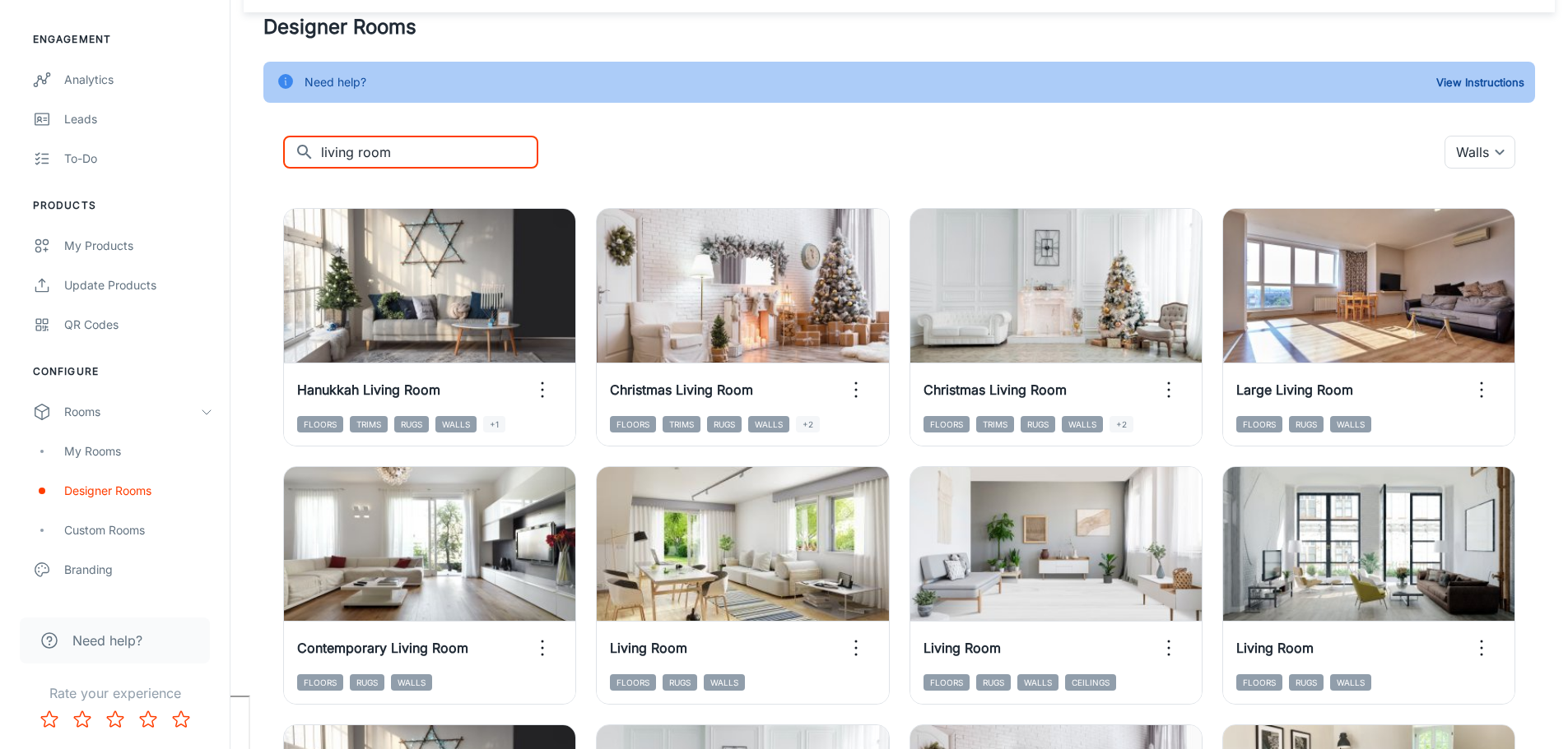
scroll to position [83, 0]
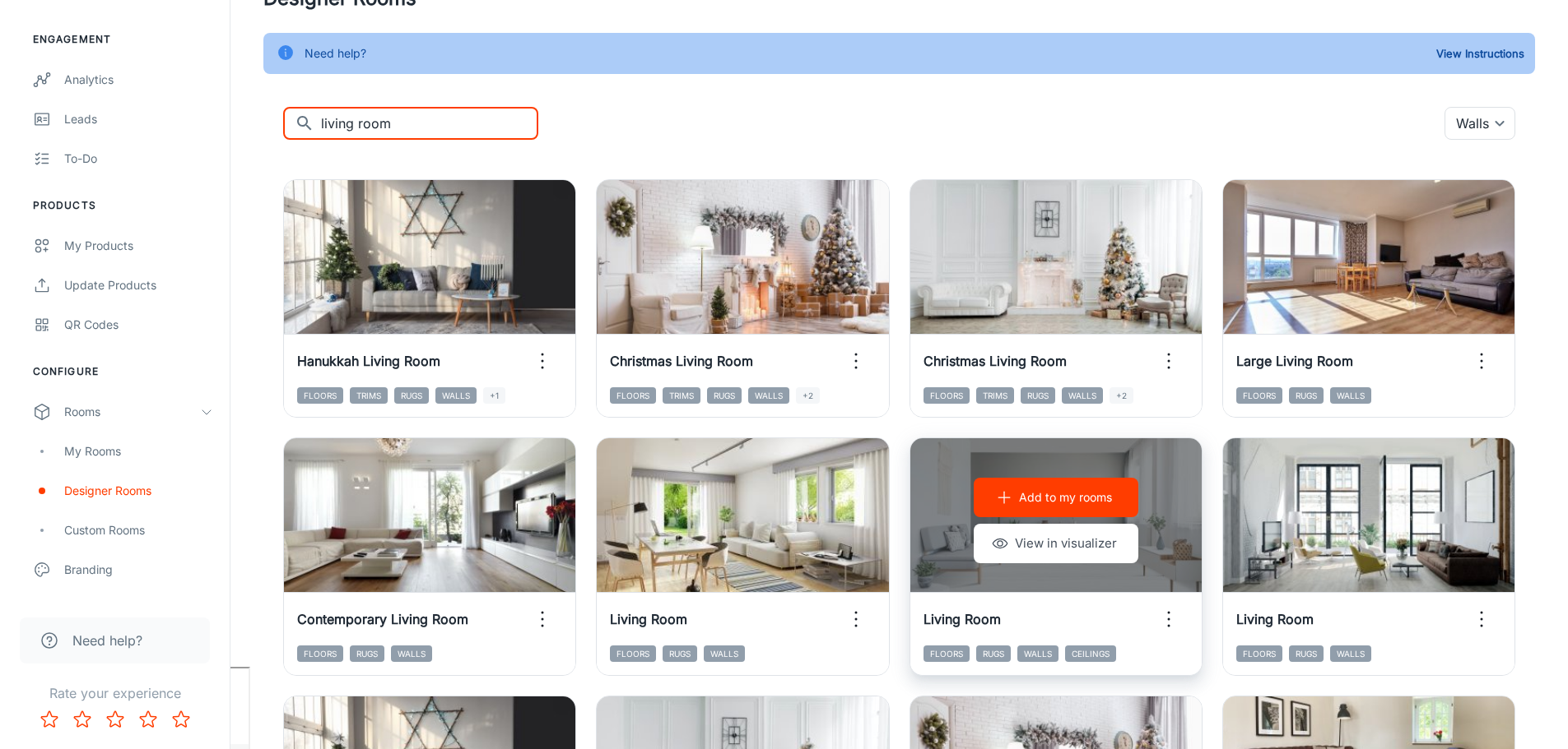
click at [1062, 500] on p "Add to my rooms" at bounding box center [1066, 498] width 93 height 18
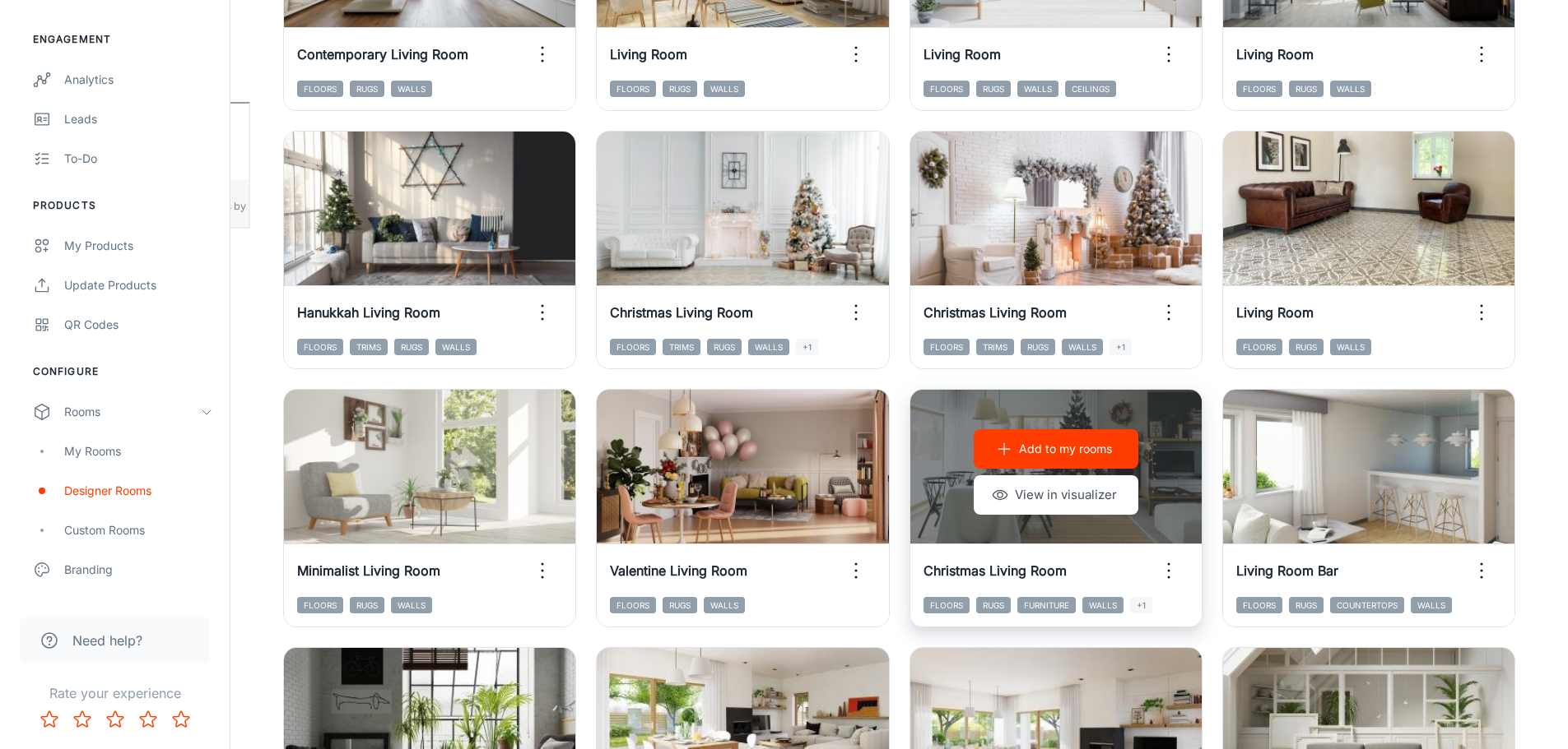
scroll to position [576, 0]
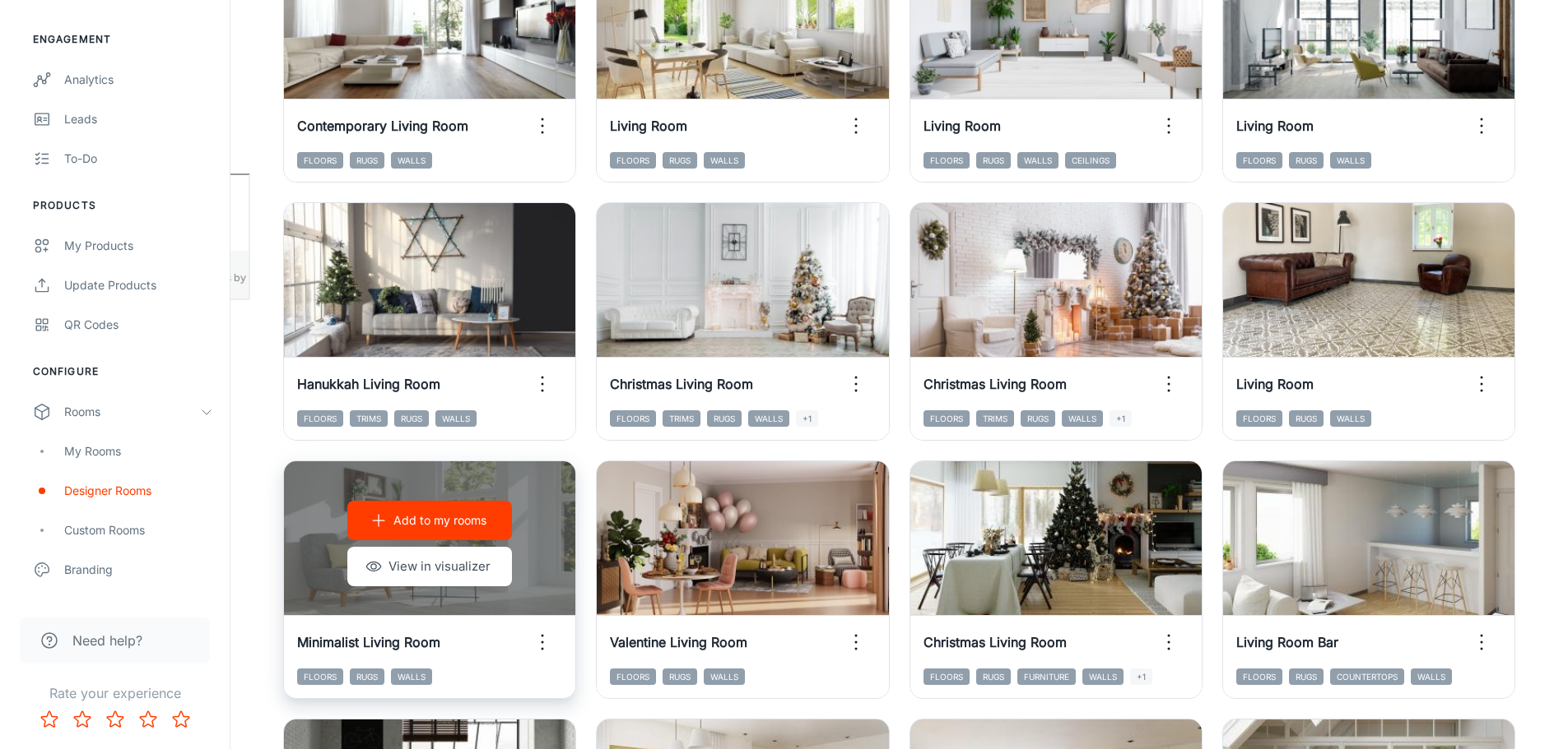
click at [442, 517] on p "Add to my rooms" at bounding box center [440, 521] width 93 height 18
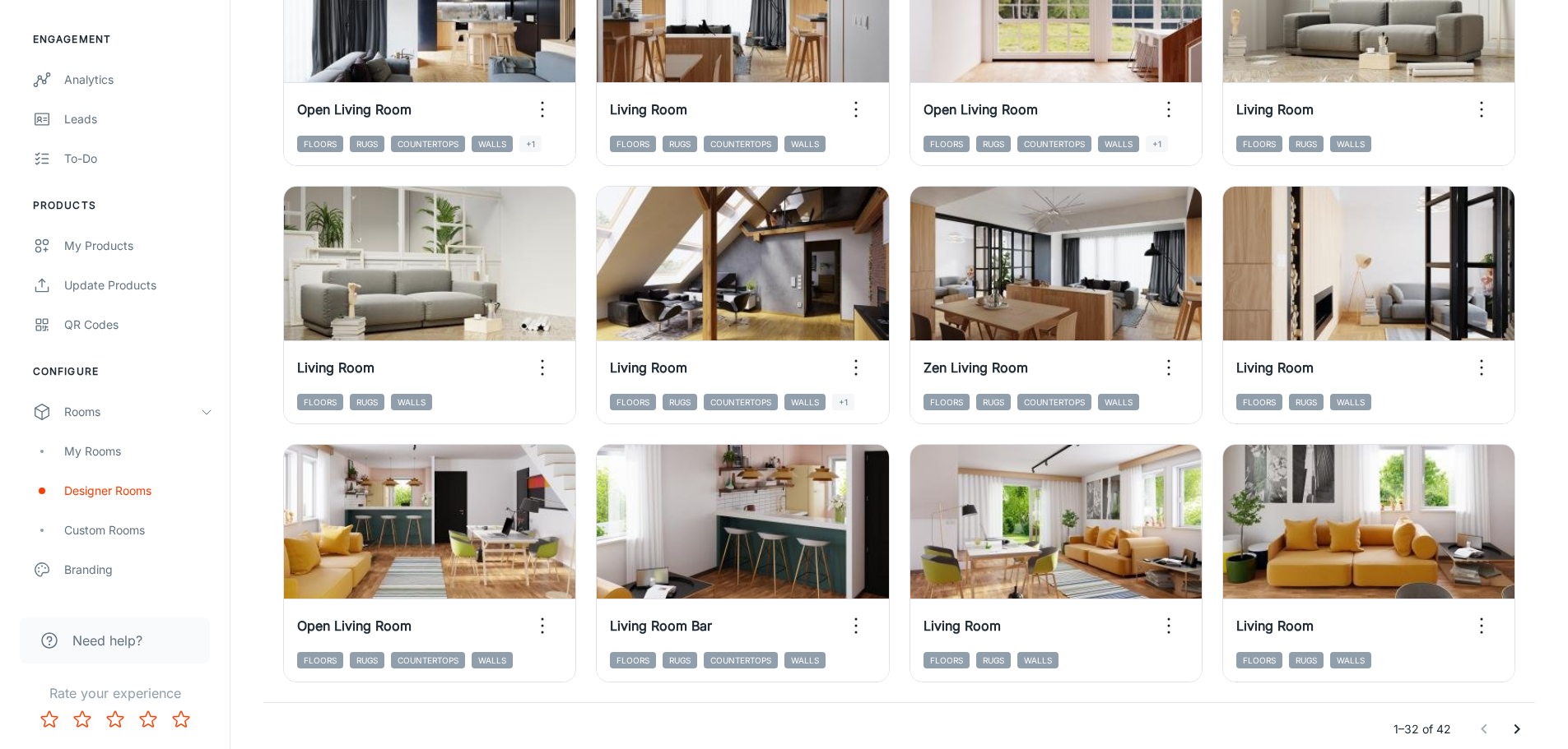
scroll to position [1645, 0]
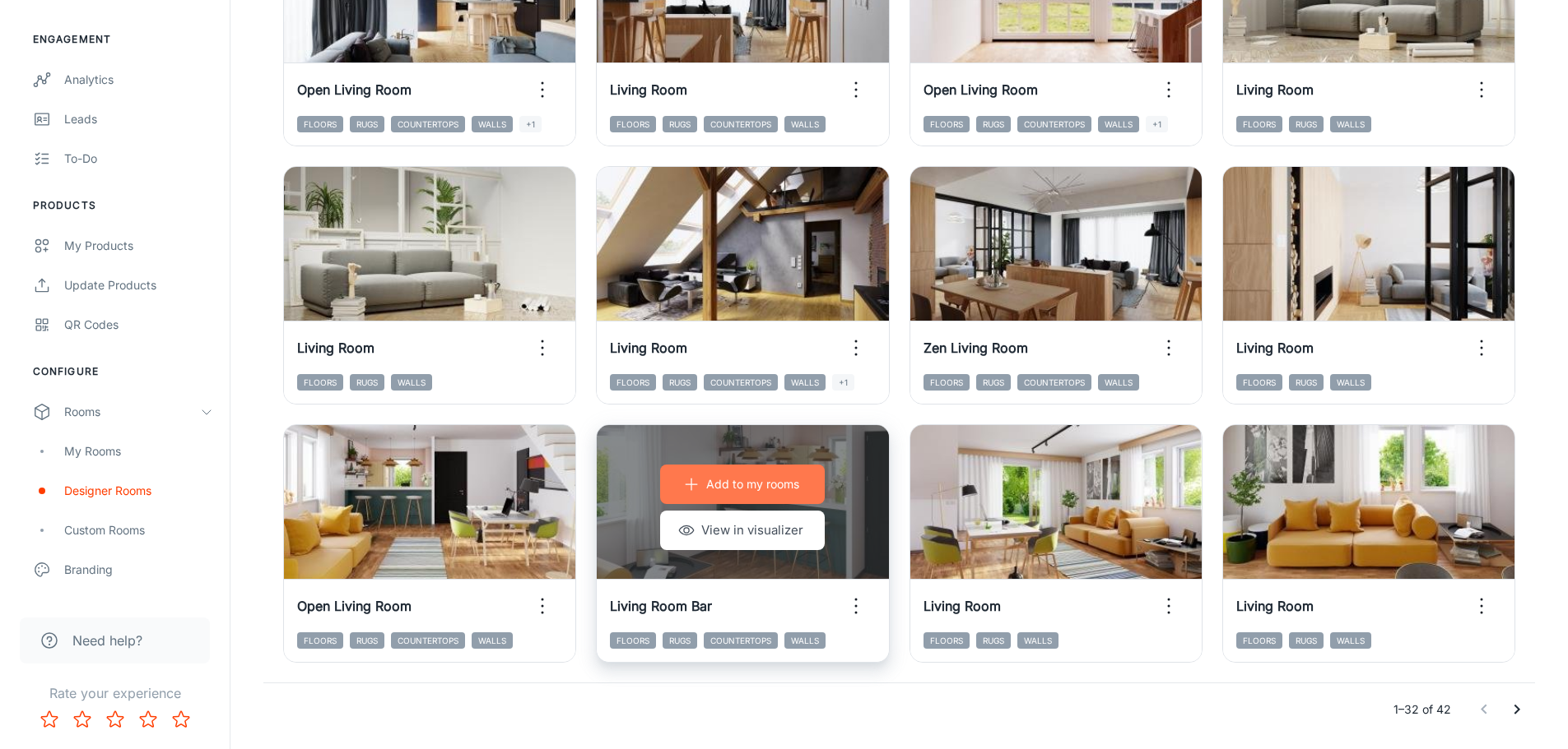
click at [741, 481] on p "Add to my rooms" at bounding box center [752, 485] width 93 height 18
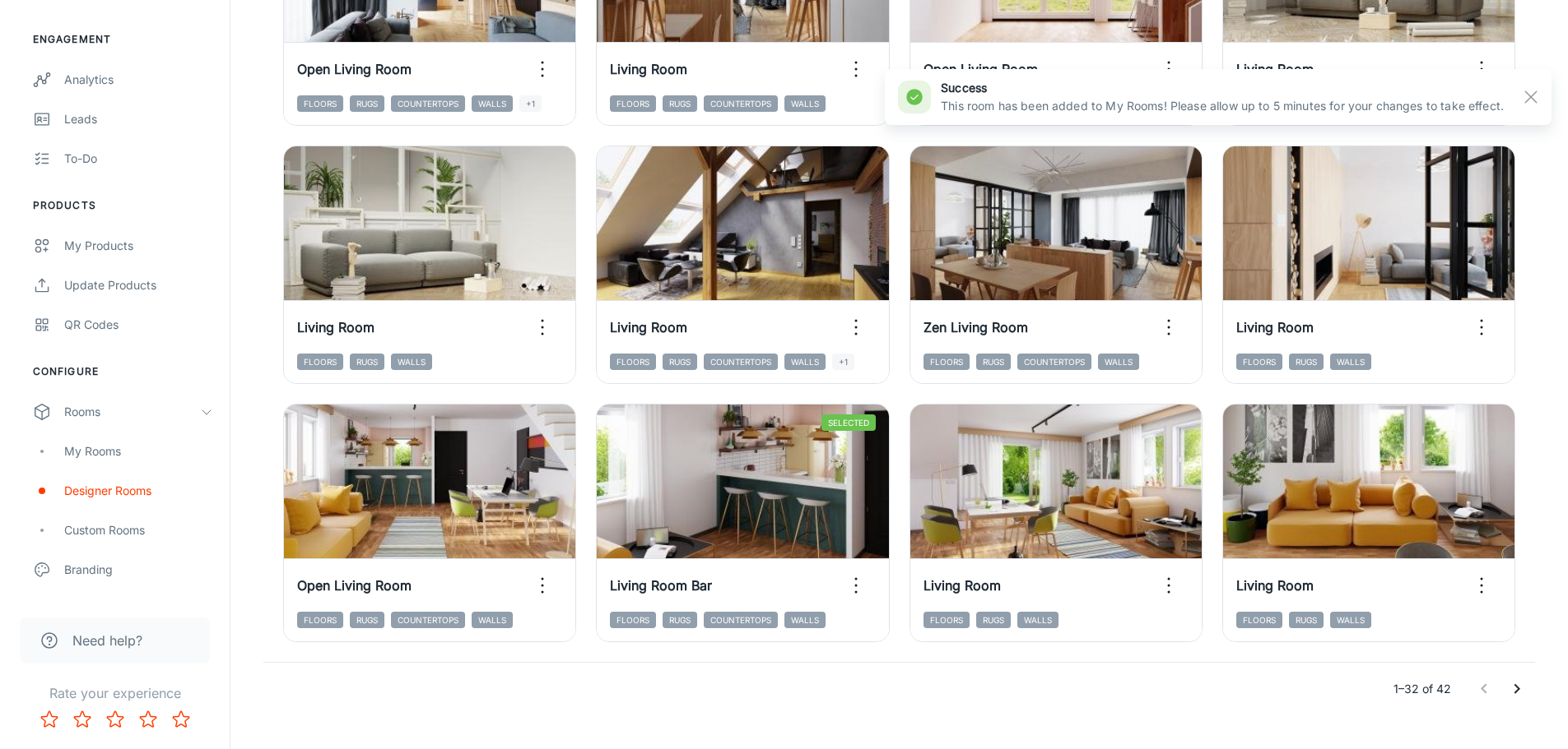
scroll to position [1698, 0]
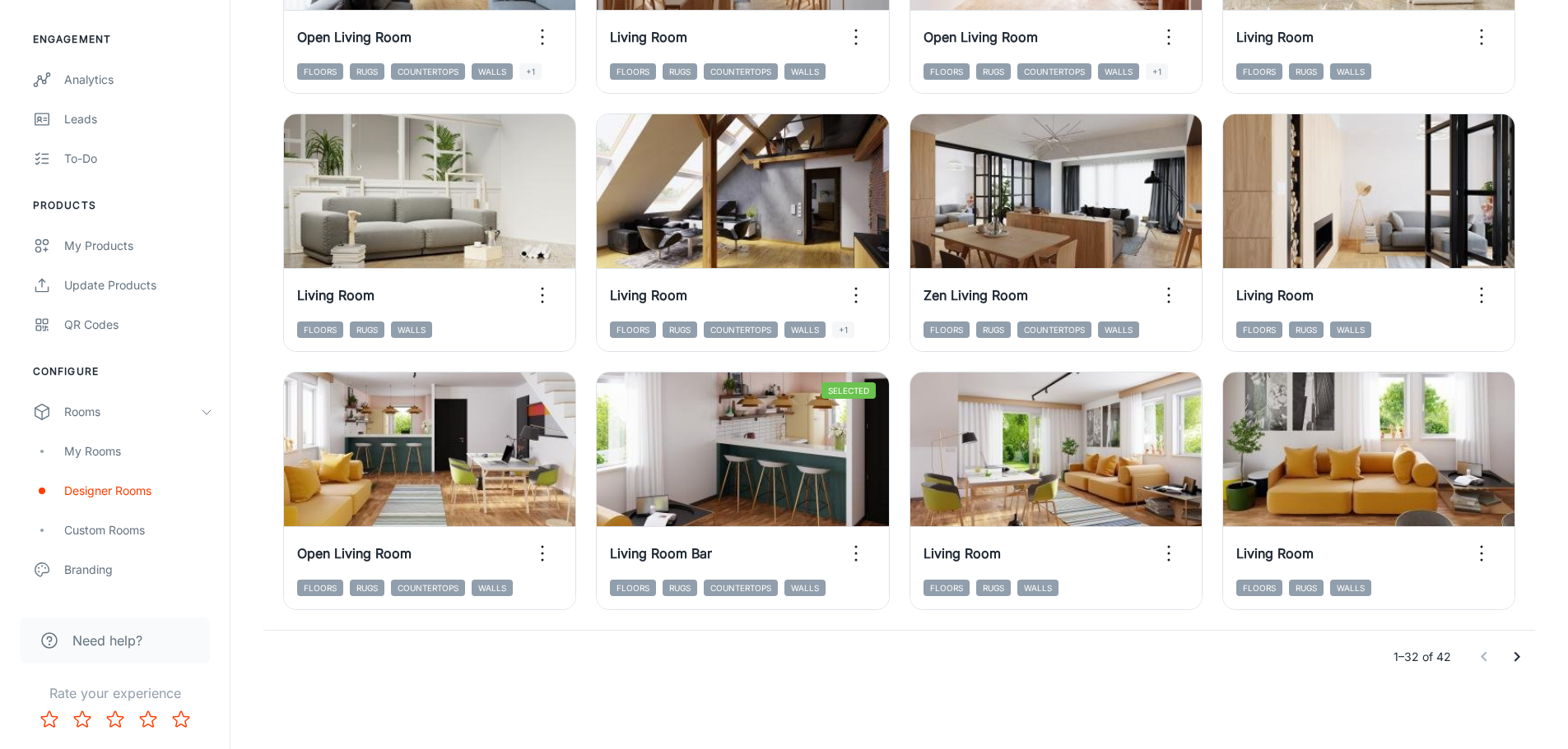
click at [1518, 657] on icon "Go to next page" at bounding box center [1517, 656] width 5 height 10
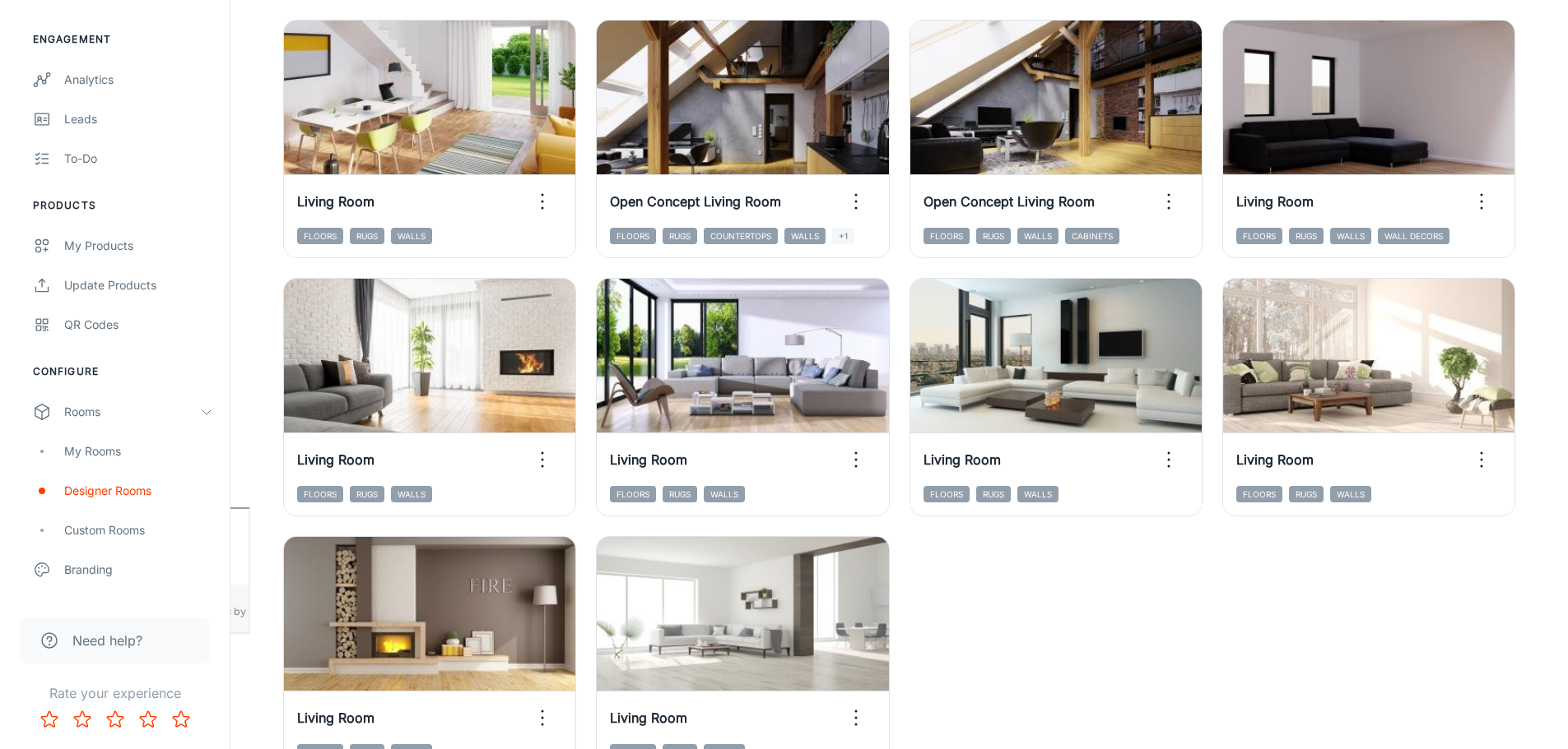
scroll to position [407, 0]
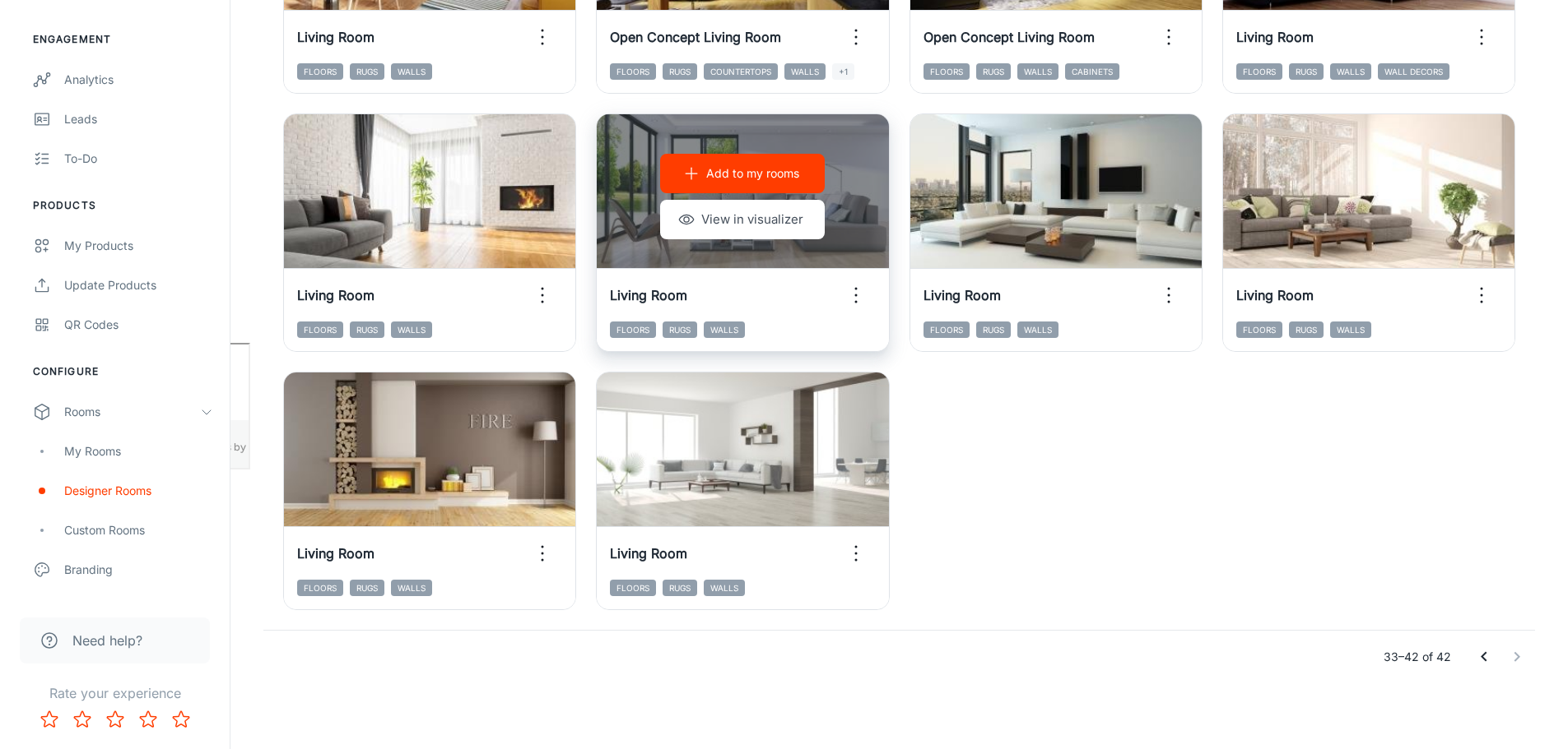
click at [746, 173] on p "Add to my rooms" at bounding box center [752, 173] width 93 height 18
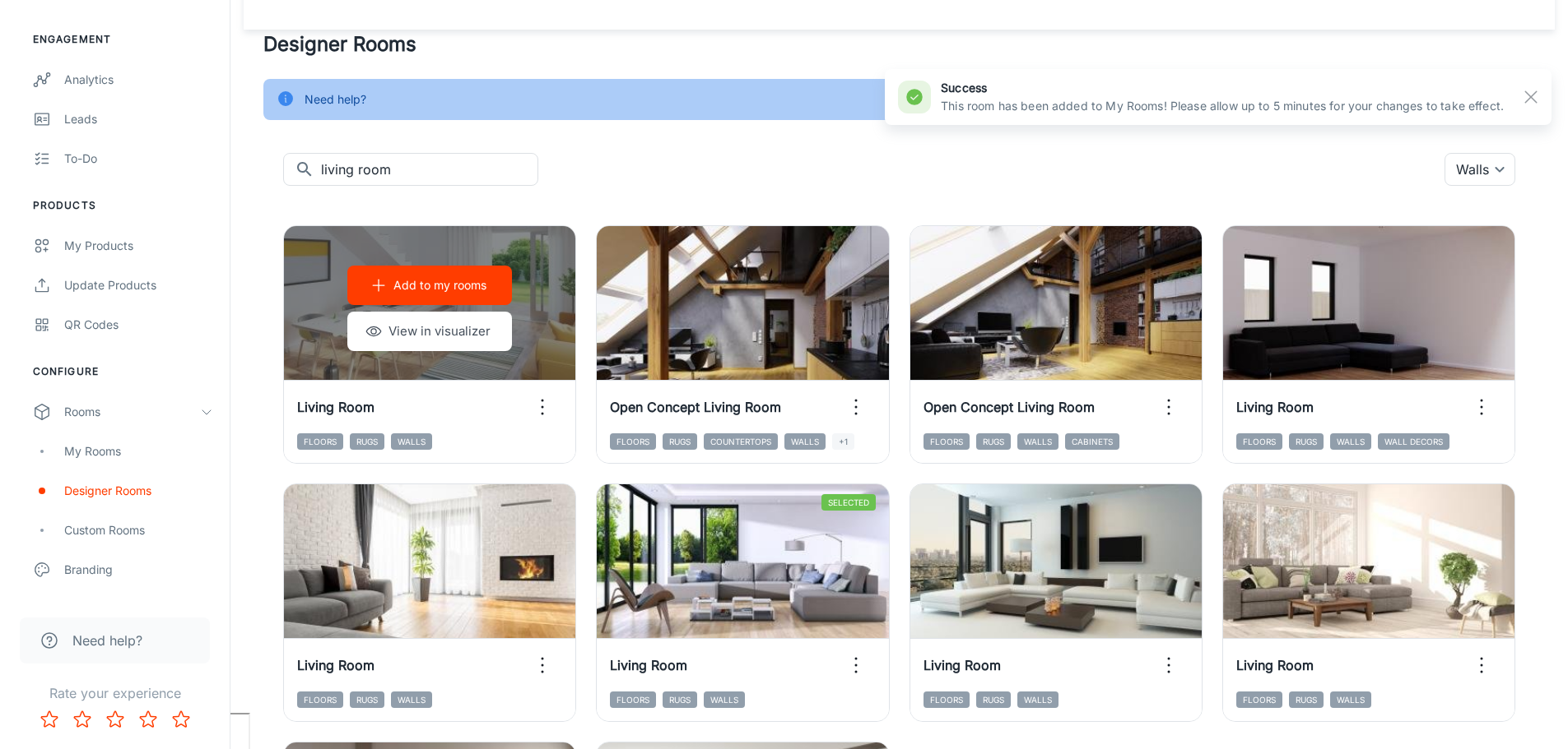
scroll to position [0, 0]
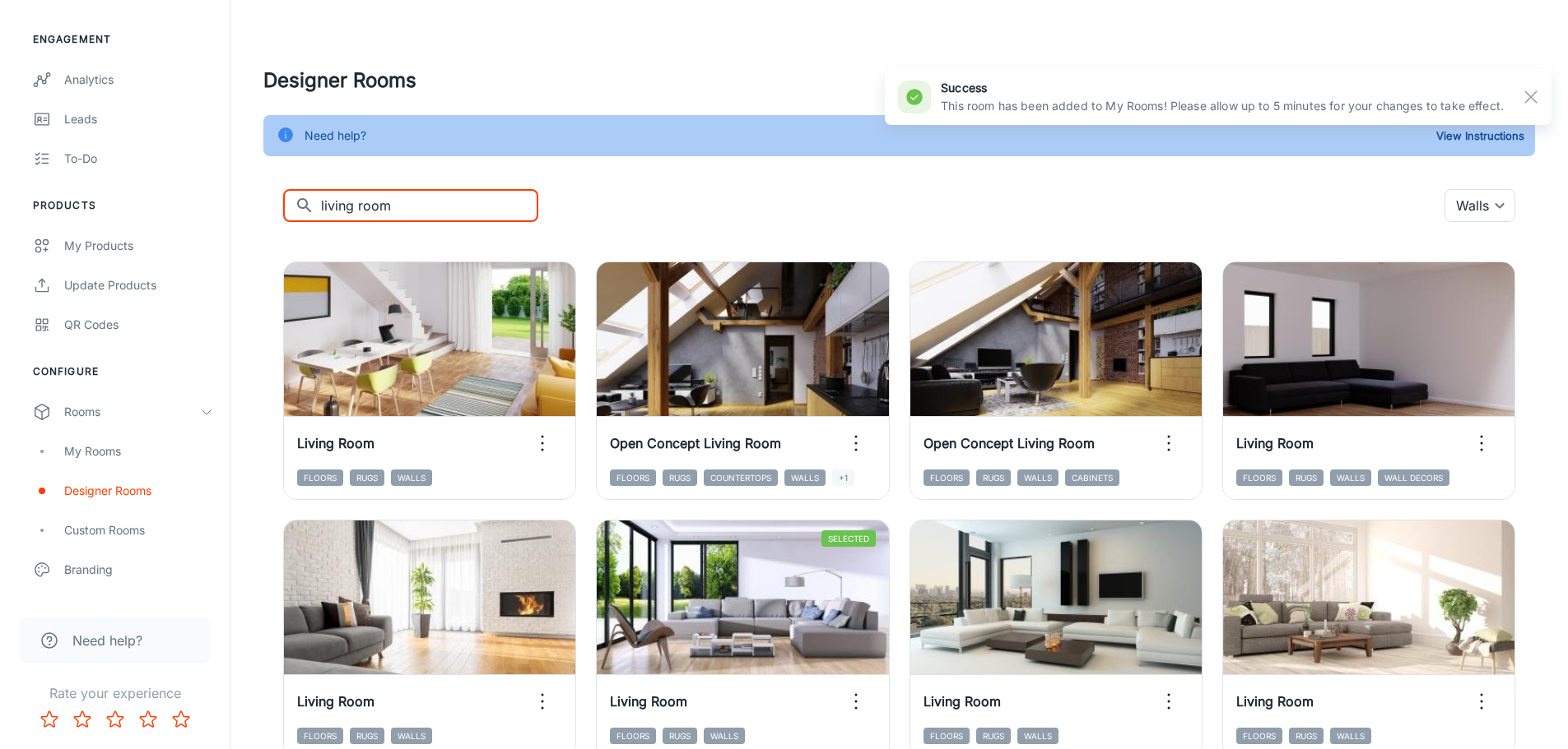
drag, startPoint x: 361, startPoint y: 207, endPoint x: 411, endPoint y: 212, distance: 50.2
click at [366, 208] on input "living room" at bounding box center [429, 205] width 217 height 33
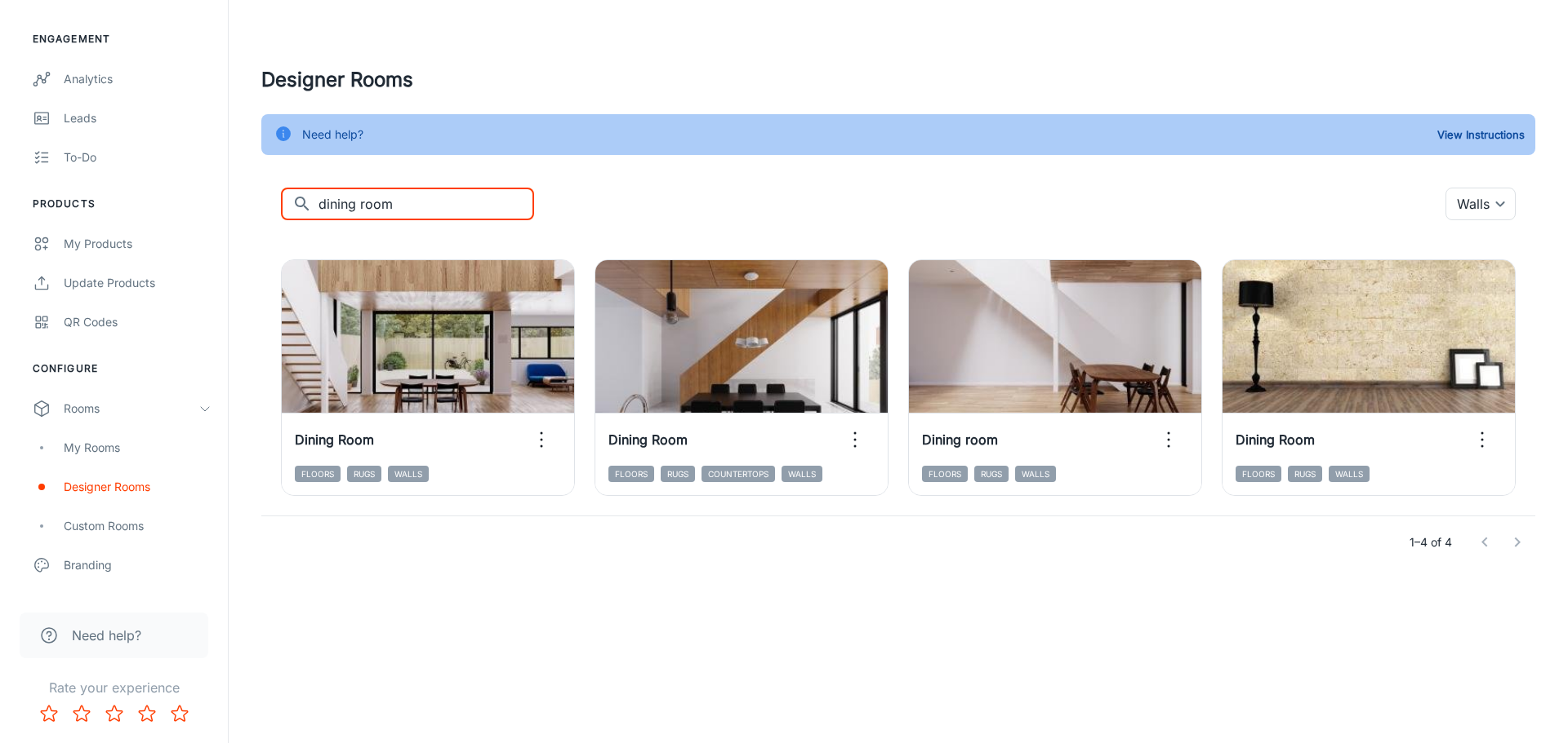
click at [379, 204] on input "dining room" at bounding box center [425, 204] width 215 height 32
type input "dining"
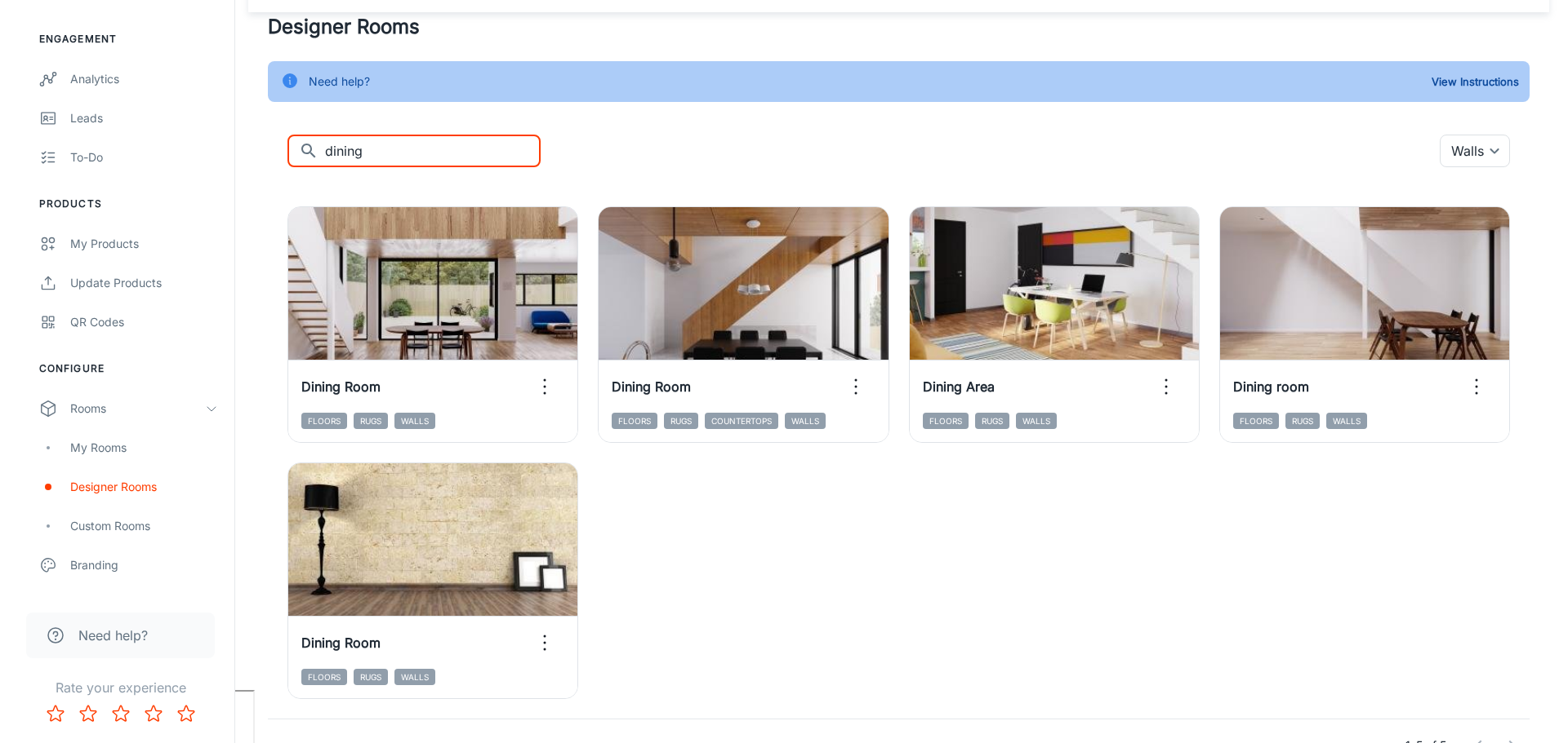
scroll to position [82, 0]
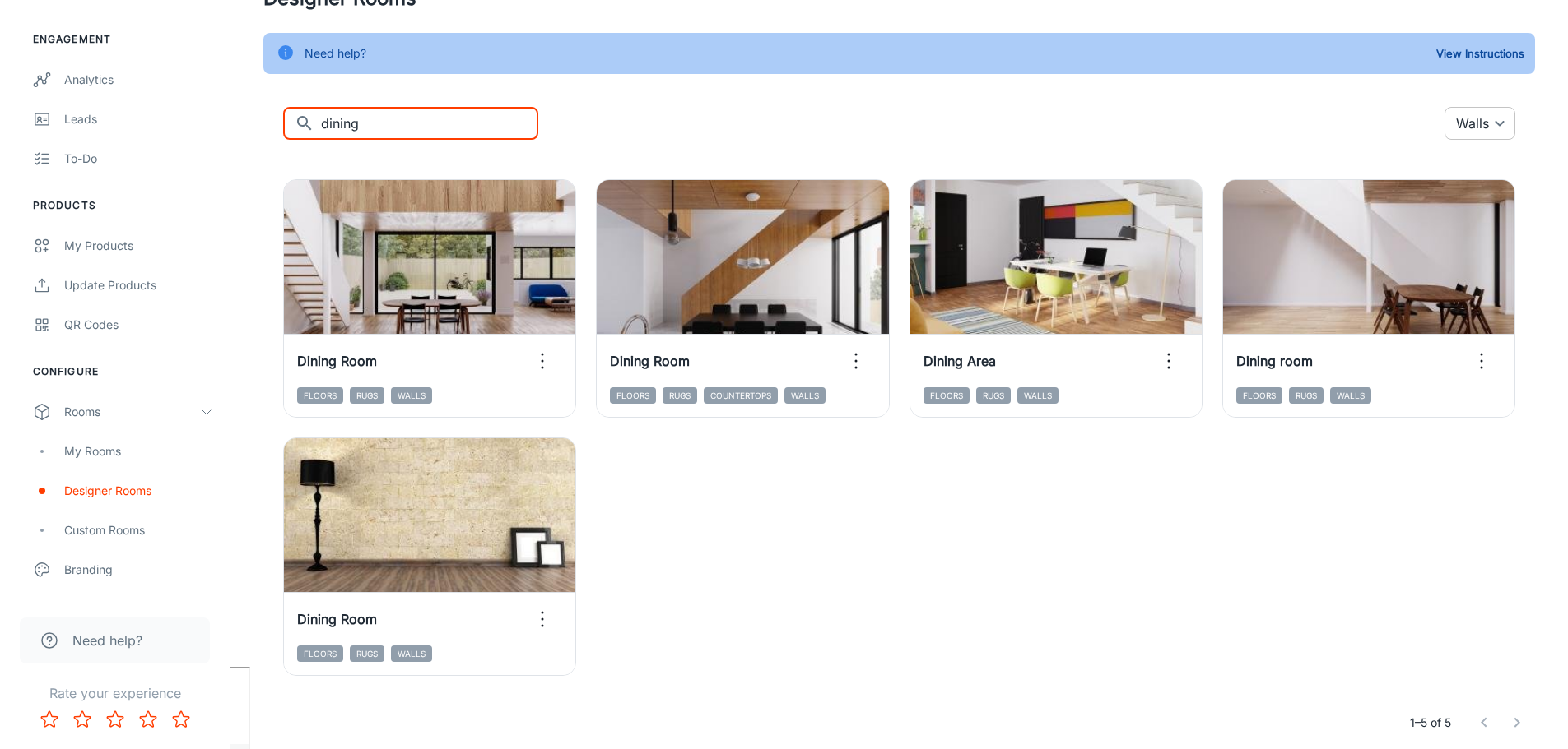
click at [1500, 126] on body "[PERSON_NAME] Thinus Janse van Rensburg Engagement Analytics Leads To-do Produc…" at bounding box center [784, 291] width 1568 height 749
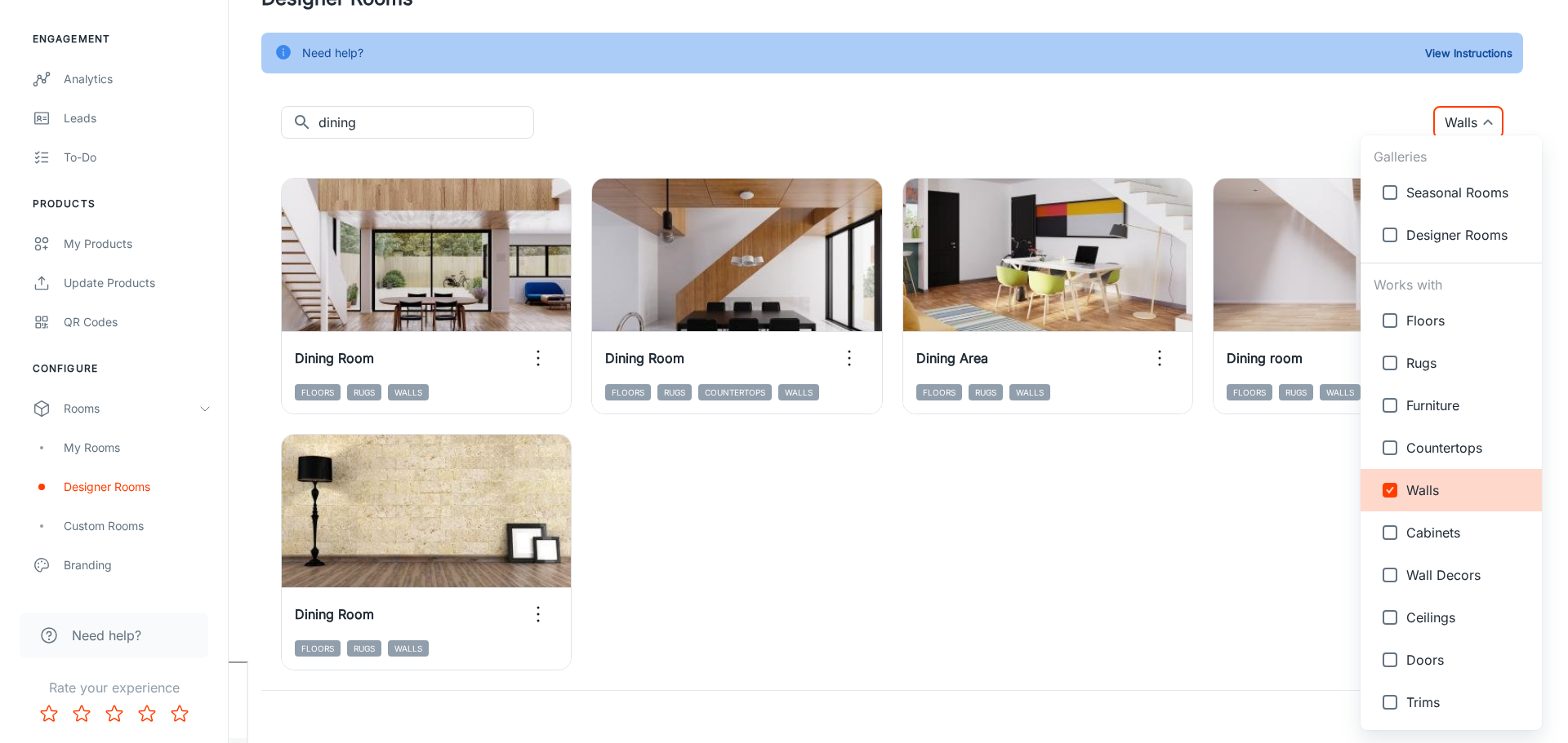
click at [1393, 621] on input "checkbox" at bounding box center [1390, 618] width 32 height 32
checkbox input "true"
type input "{"type":"productType","id":"5"},{"type":"productType","id":"8"}"
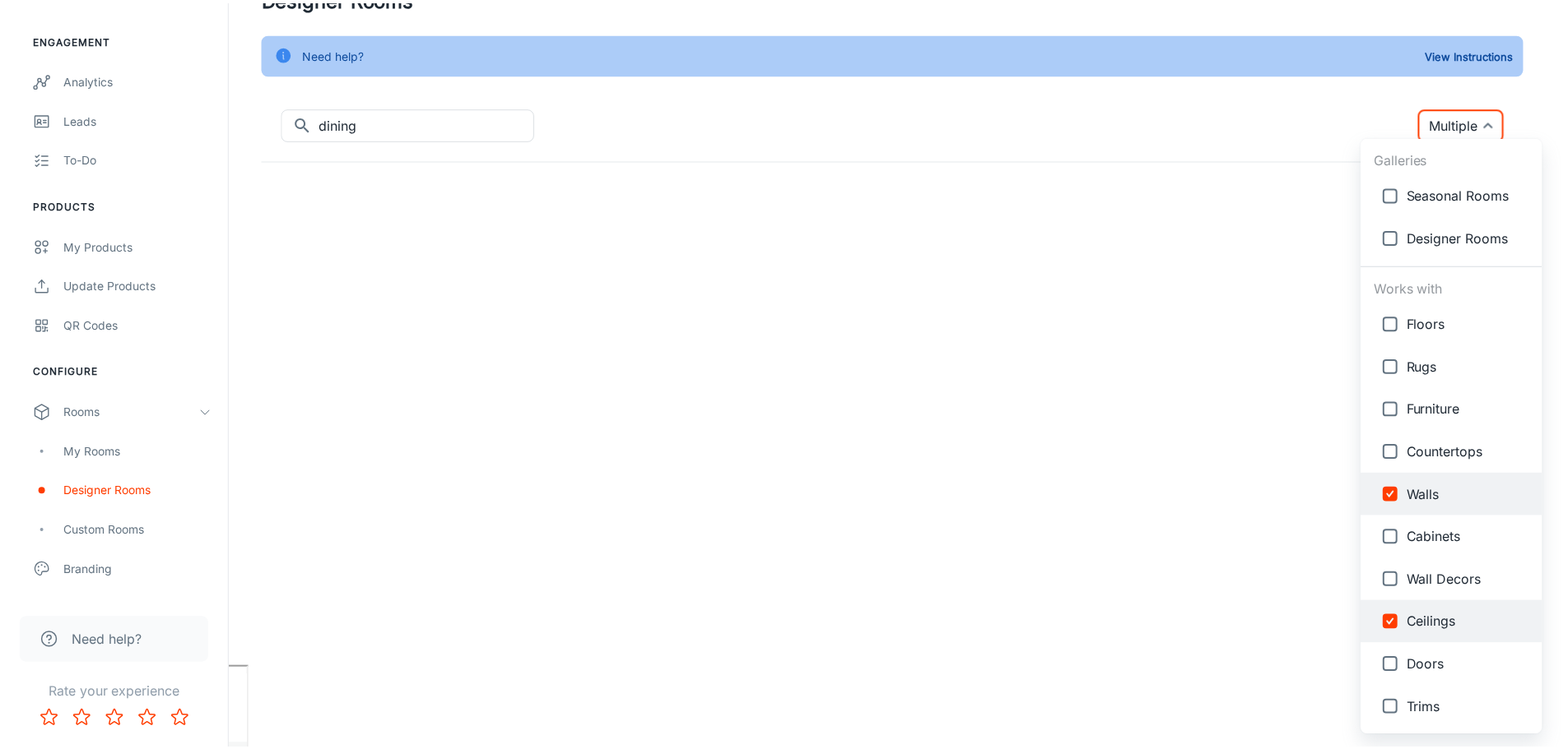
scroll to position [0, 0]
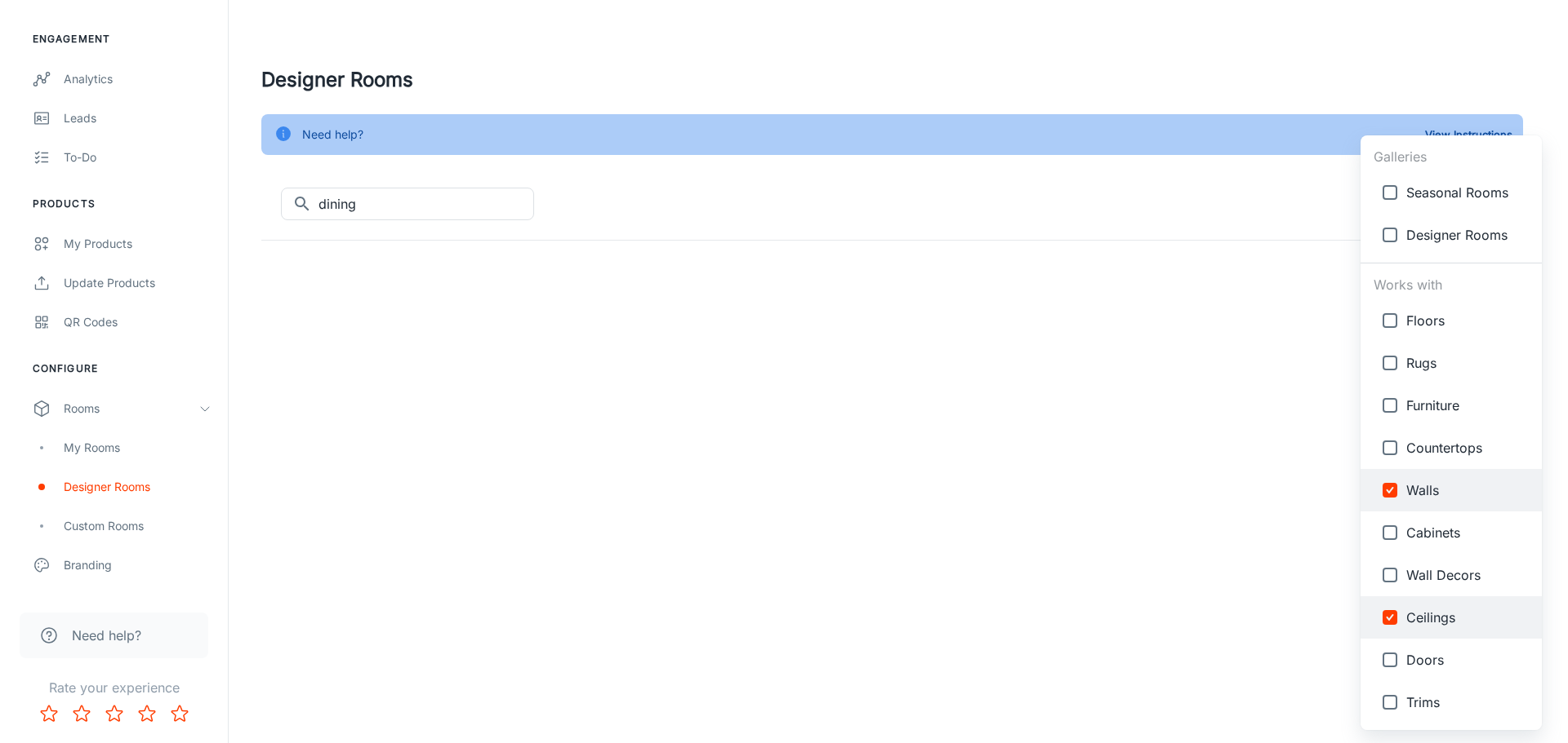
click at [1154, 589] on div at bounding box center [784, 371] width 1568 height 743
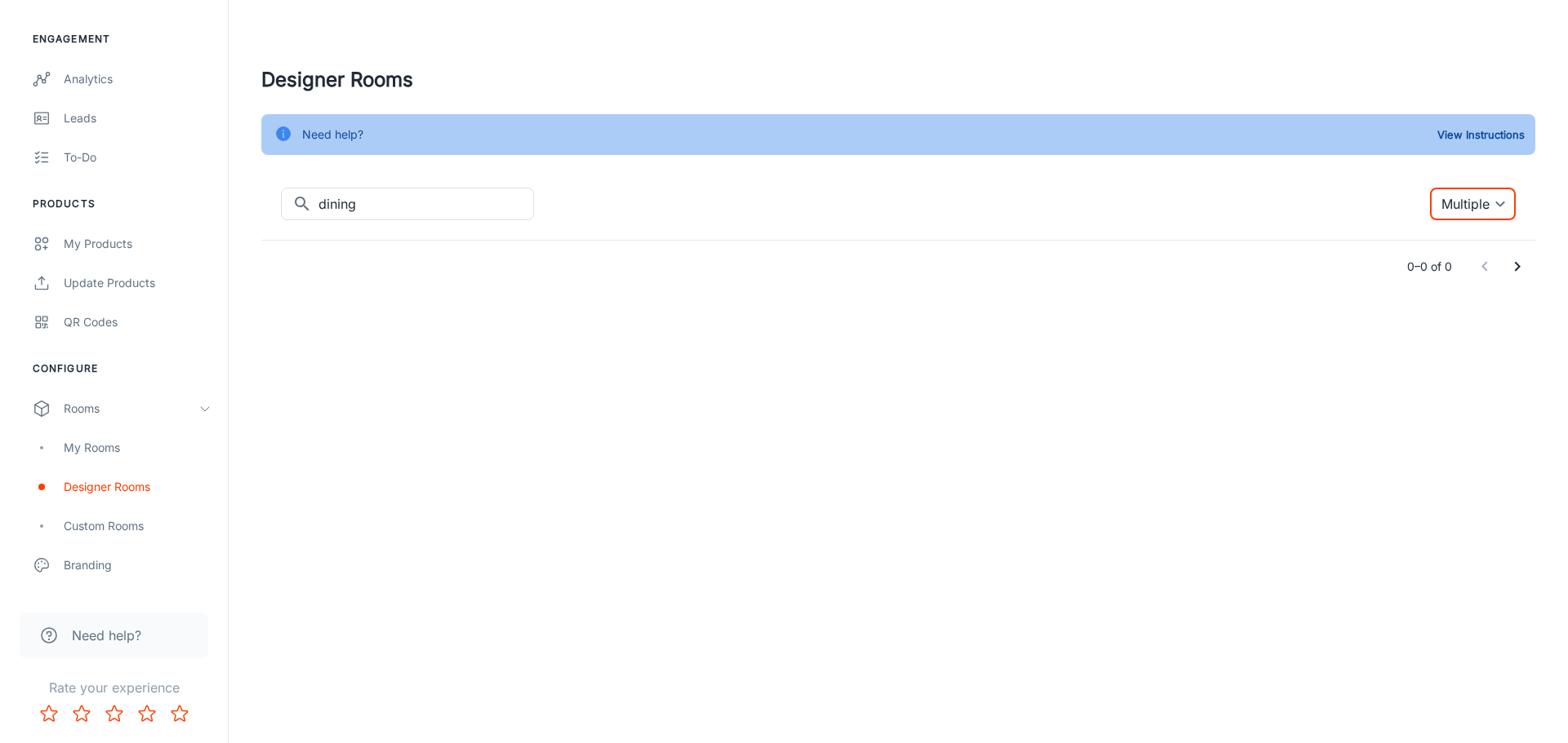
click at [1501, 210] on body "[PERSON_NAME] Thinus Janse van Rensburg Engagement Analytics Leads To-do Produc…" at bounding box center [784, 371] width 1568 height 743
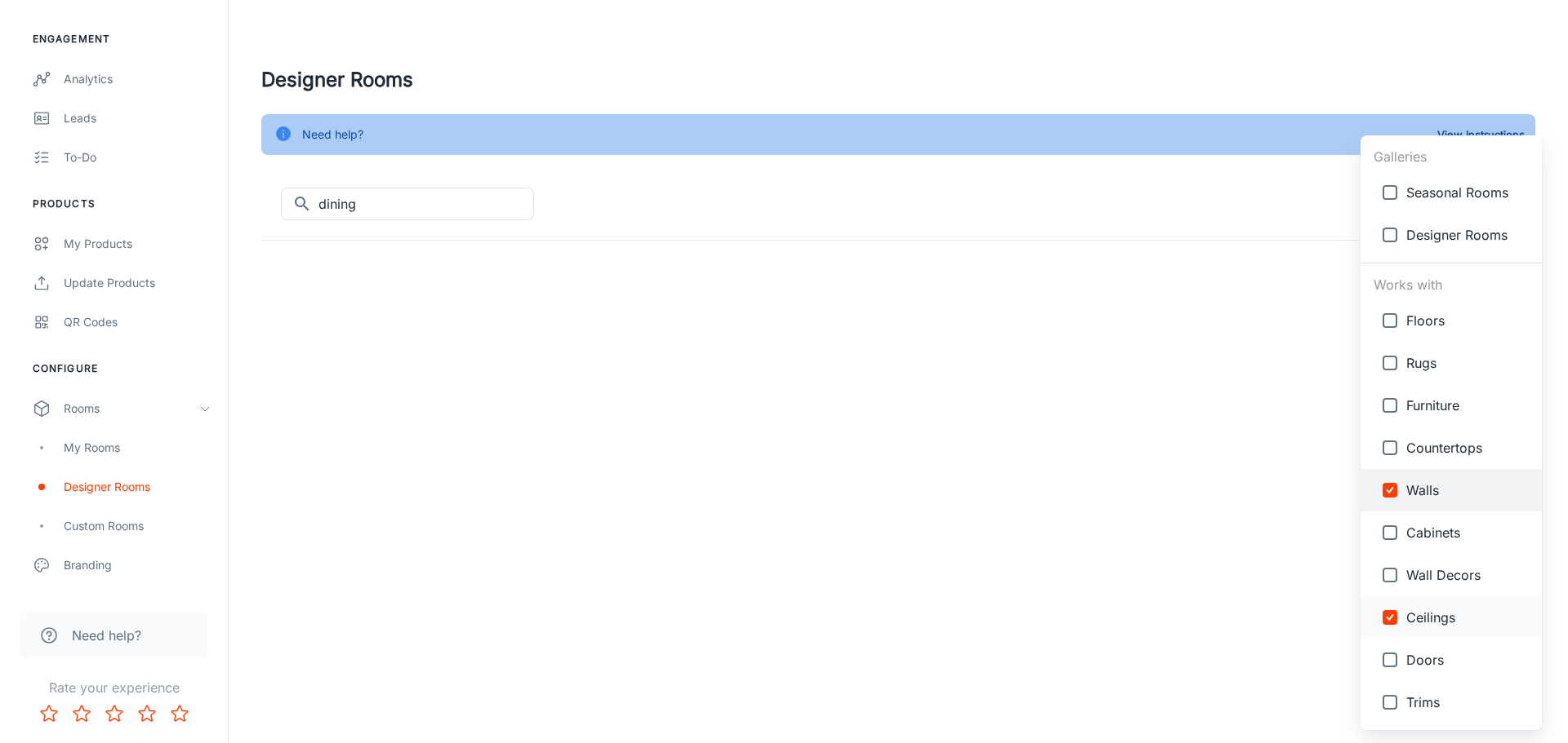
click at [1385, 615] on input "checkbox" at bounding box center [1390, 618] width 32 height 32
checkbox input "false"
type input "{"type":"productType","id":"5"}"
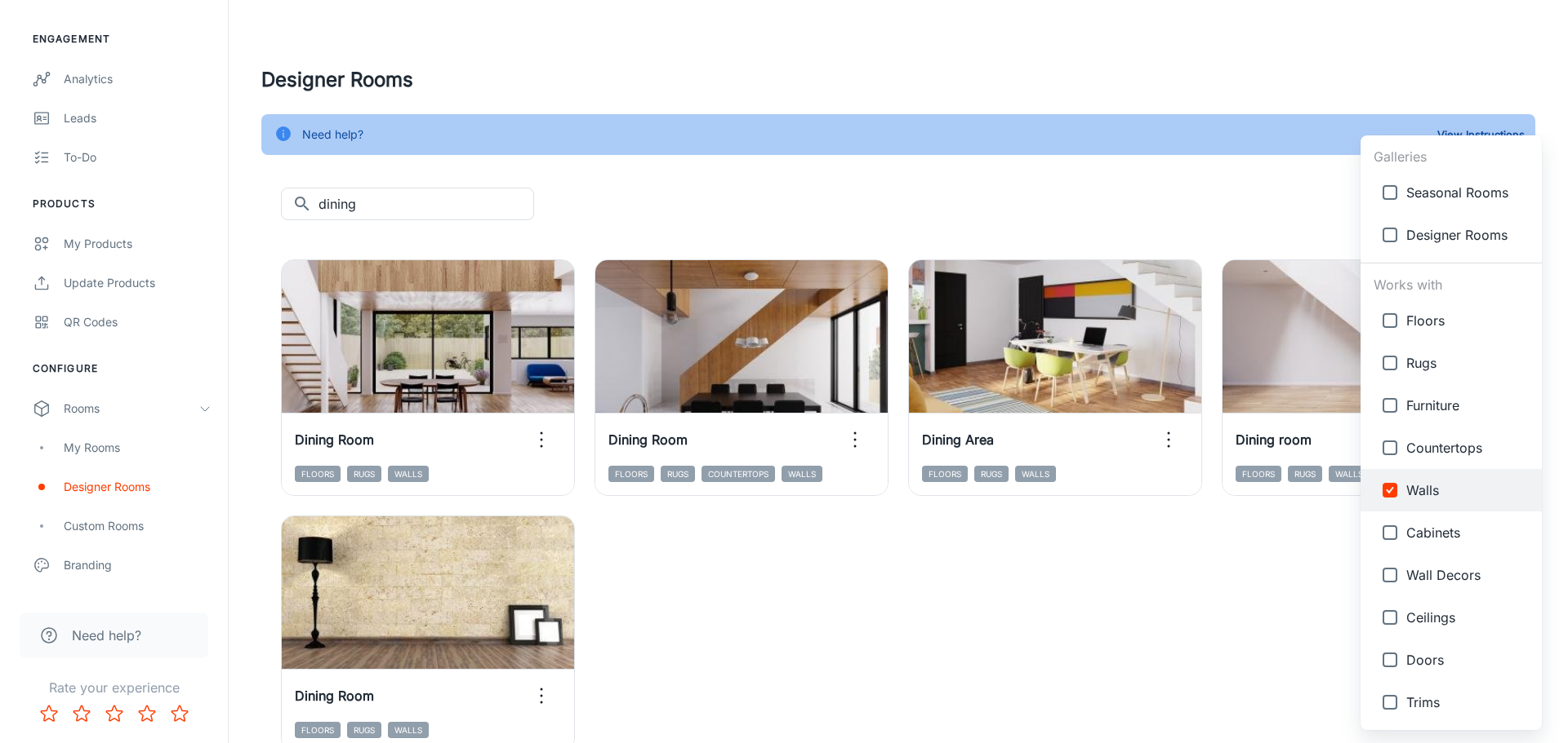
click at [1209, 78] on div at bounding box center [784, 371] width 1568 height 743
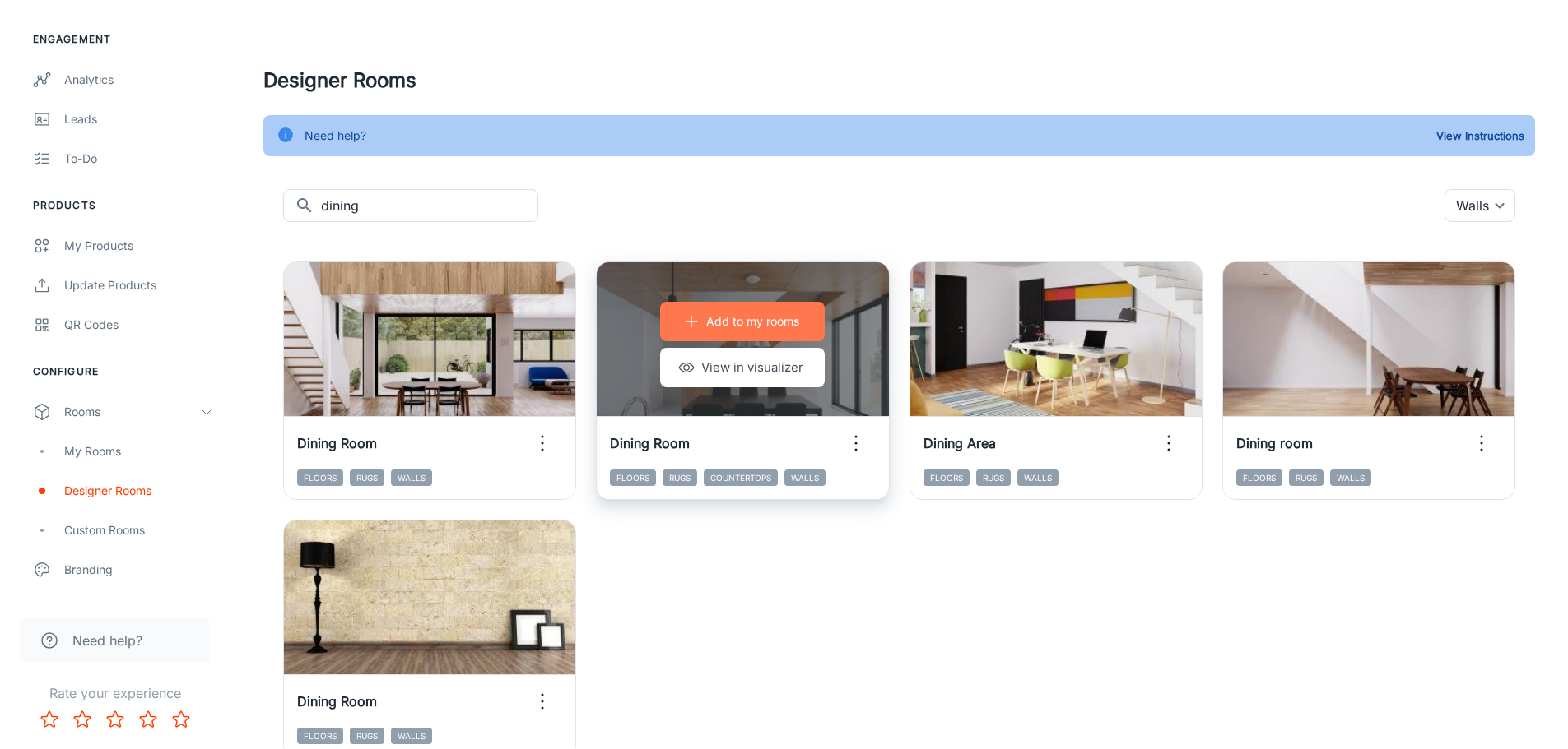
click at [753, 323] on p "Add to my rooms" at bounding box center [752, 321] width 93 height 18
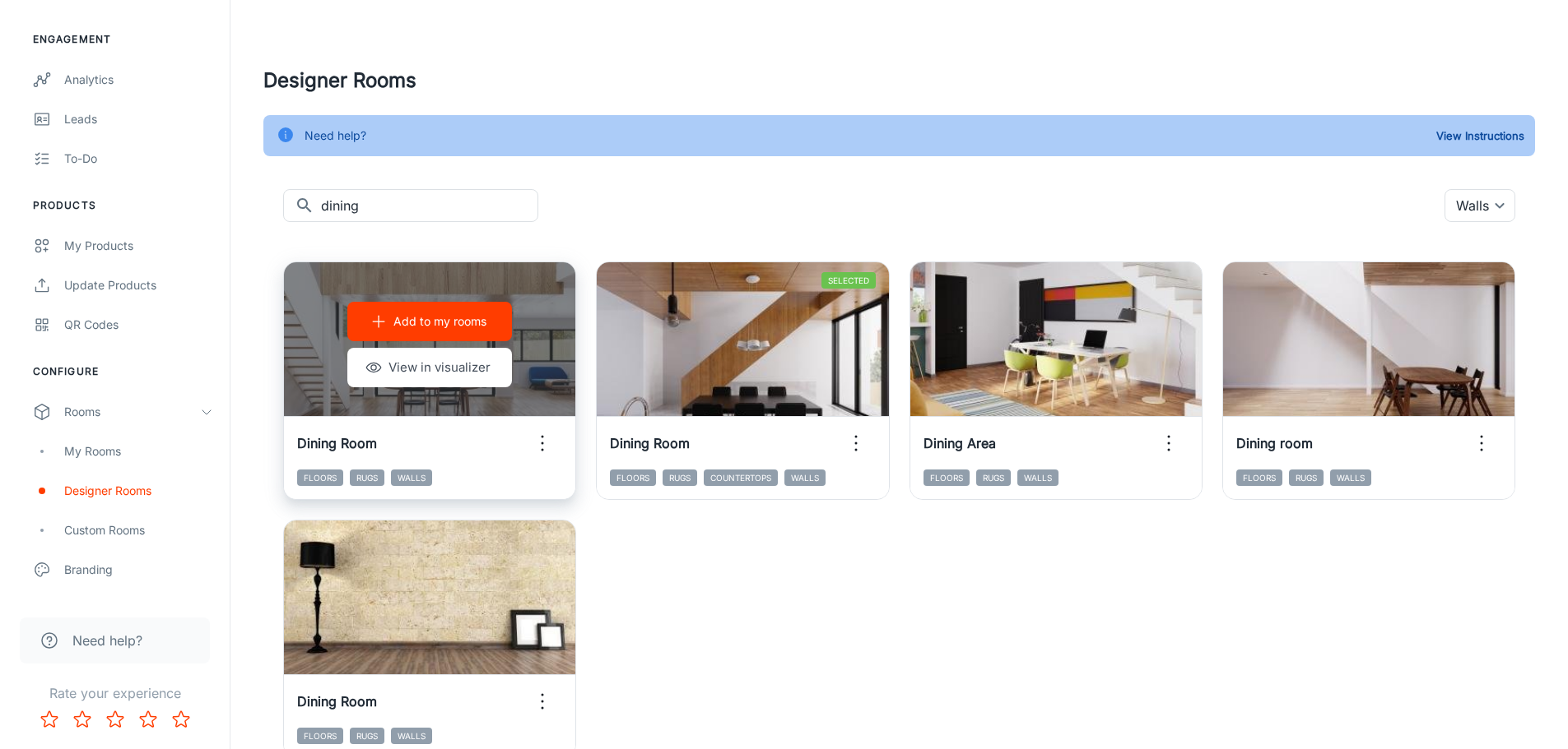
click at [412, 321] on p "Add to my rooms" at bounding box center [440, 321] width 93 height 18
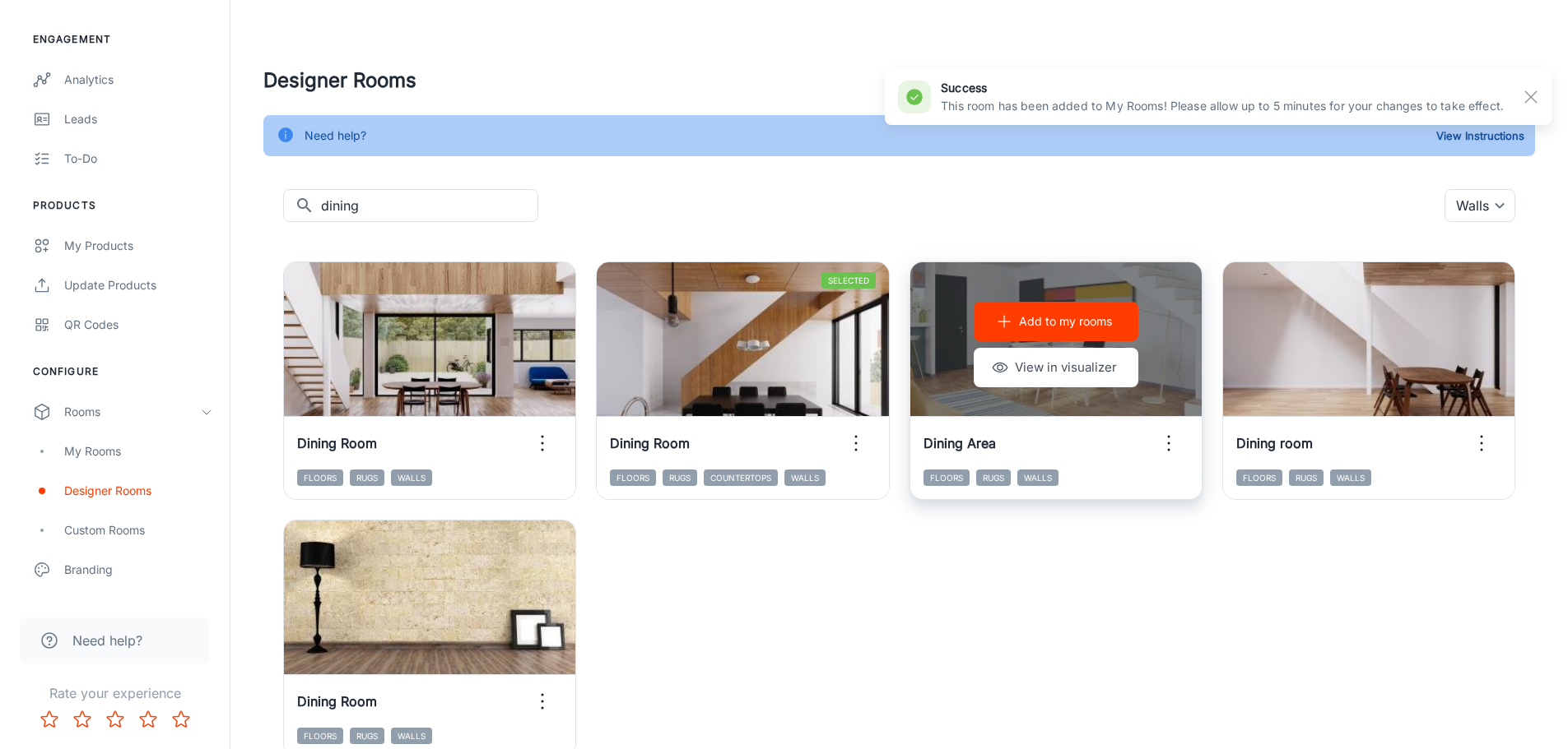
click at [1057, 317] on p "Add to my rooms" at bounding box center [1066, 321] width 93 height 18
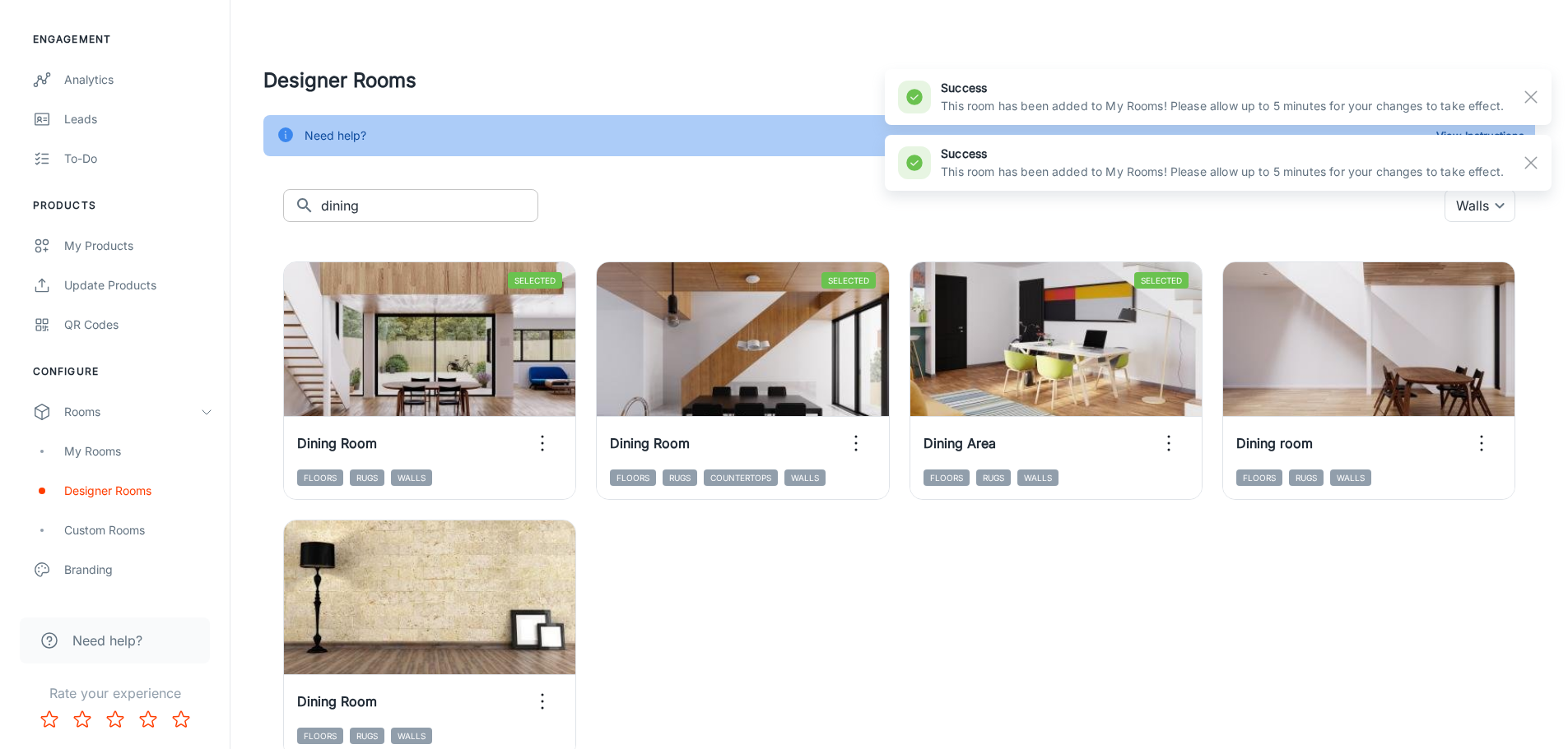
click at [342, 211] on input "dining" at bounding box center [429, 205] width 217 height 33
click at [342, 210] on input "dining" at bounding box center [429, 205] width 217 height 33
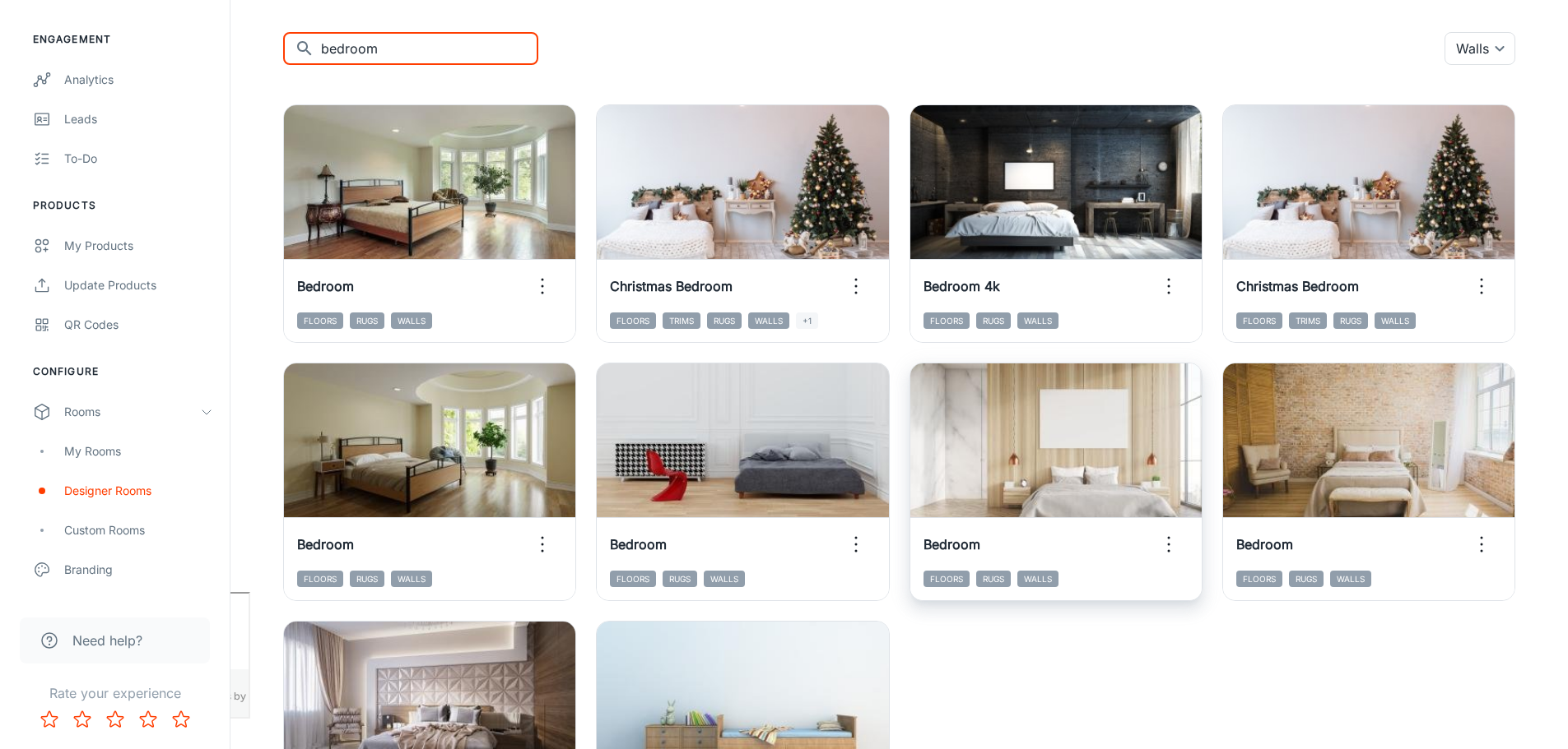
scroll to position [164, 0]
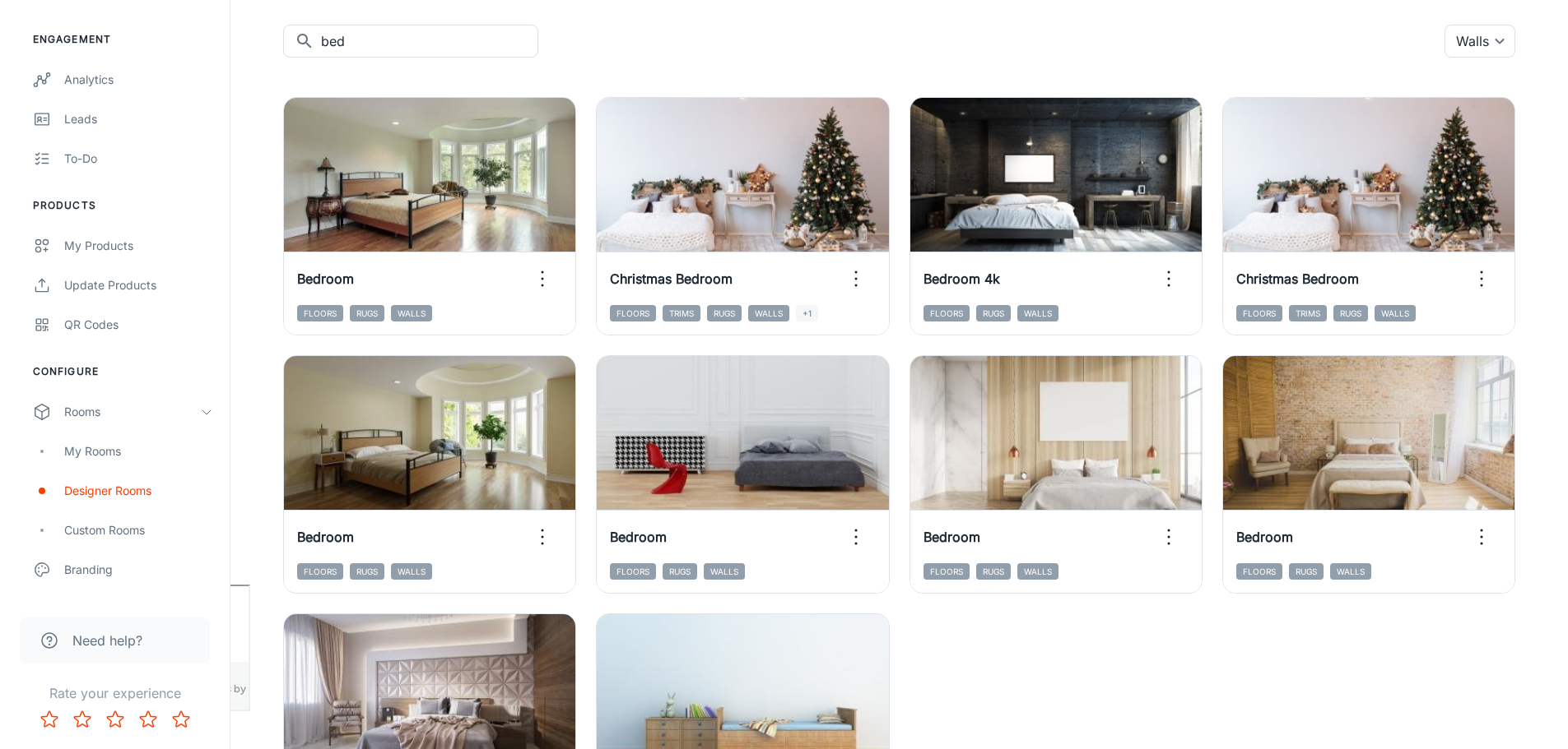
click at [778, 30] on div "​ bed ​ Walls {"type":"productType","id":"5"} ​" at bounding box center [899, 41] width 1232 height 33
click at [411, 35] on input "bed" at bounding box center [429, 41] width 217 height 33
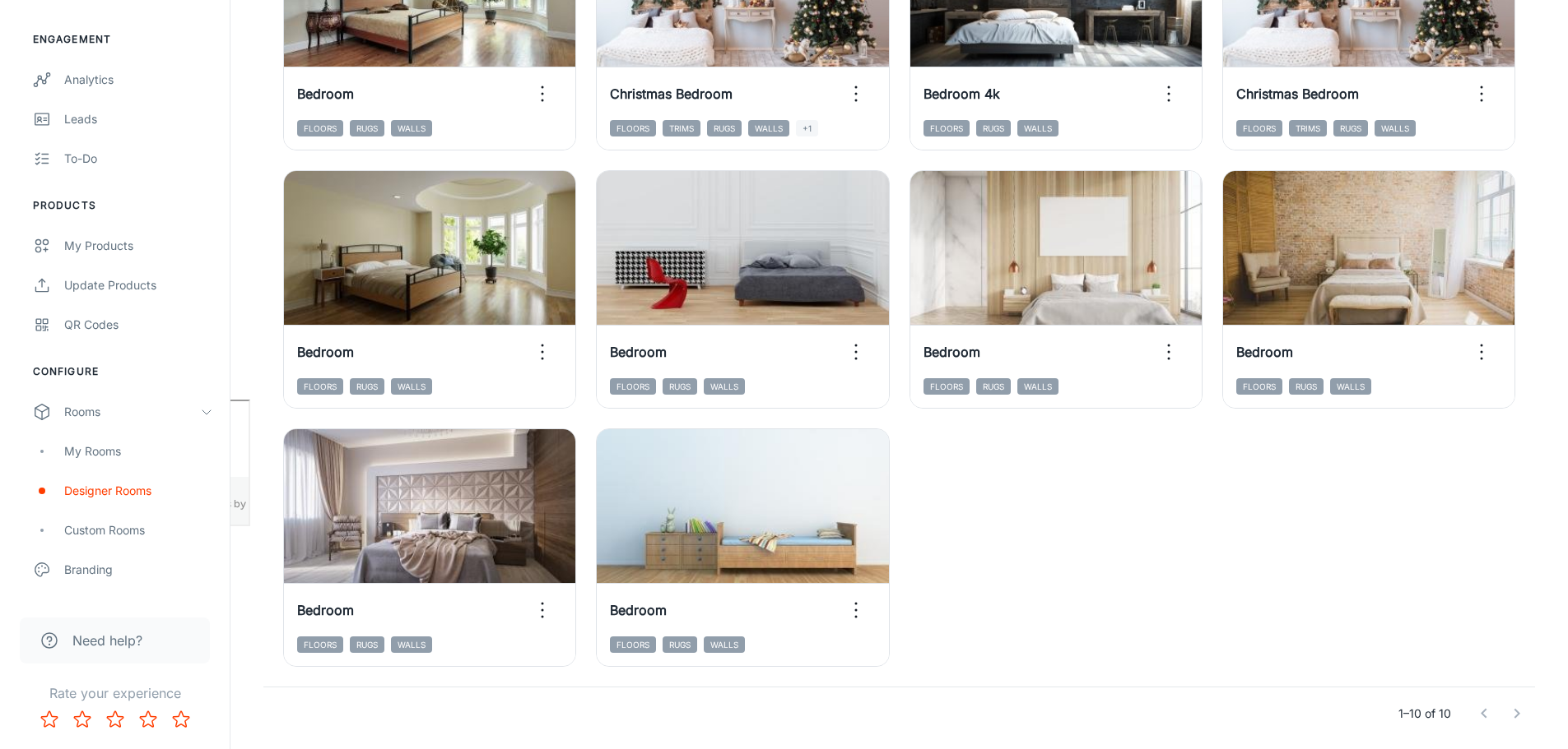
scroll to position [324, 0]
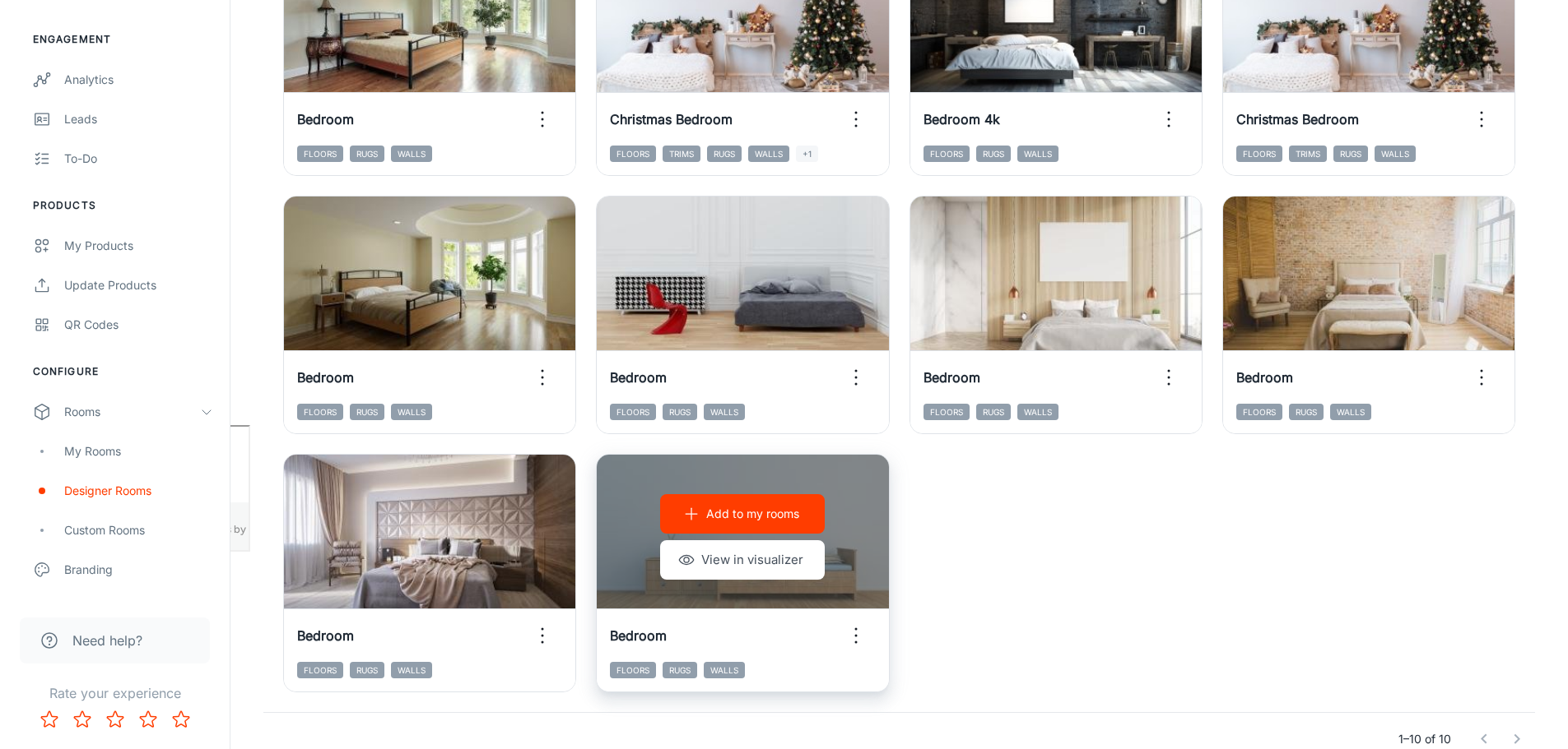
click at [749, 511] on p "Add to my rooms" at bounding box center [752, 514] width 93 height 18
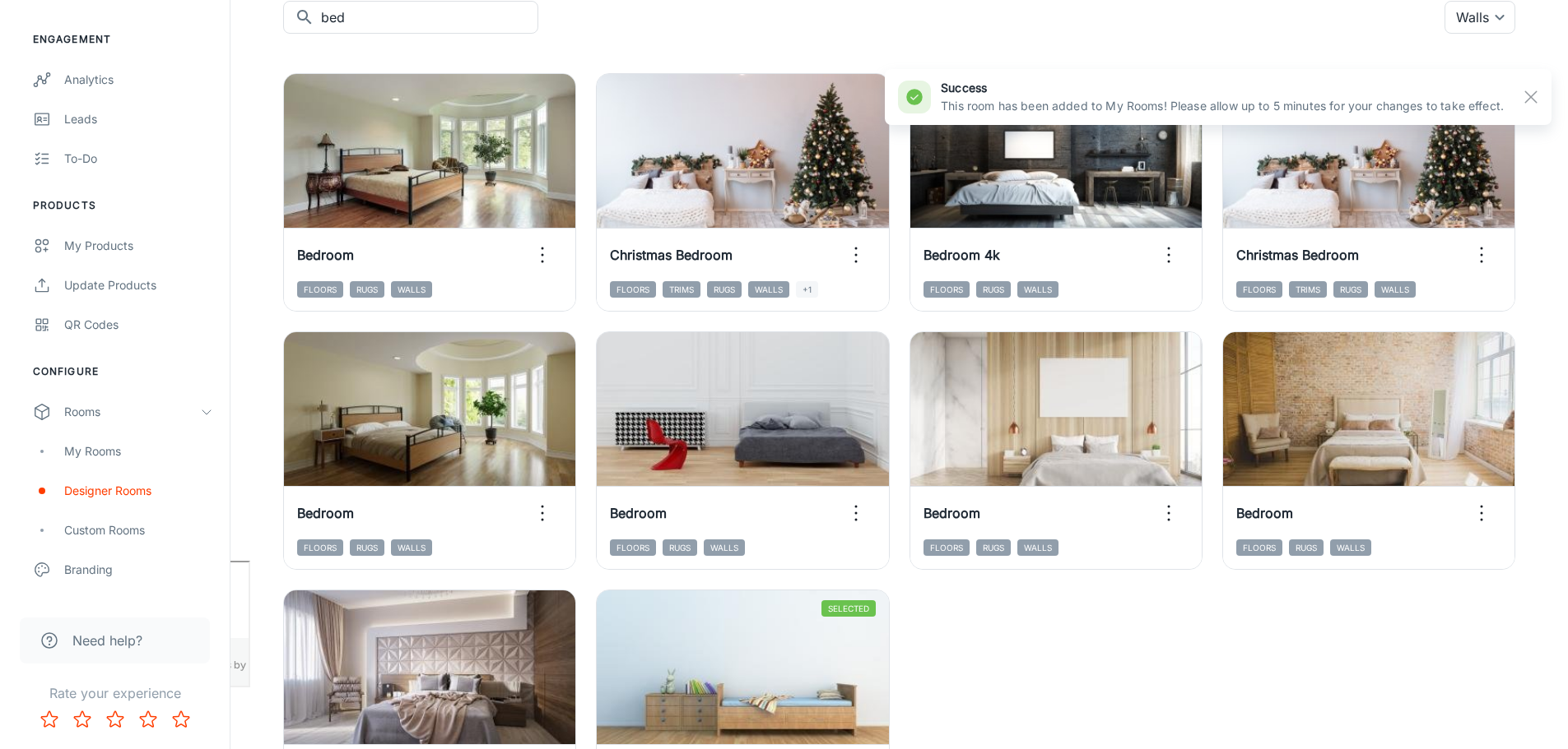
scroll to position [160, 0]
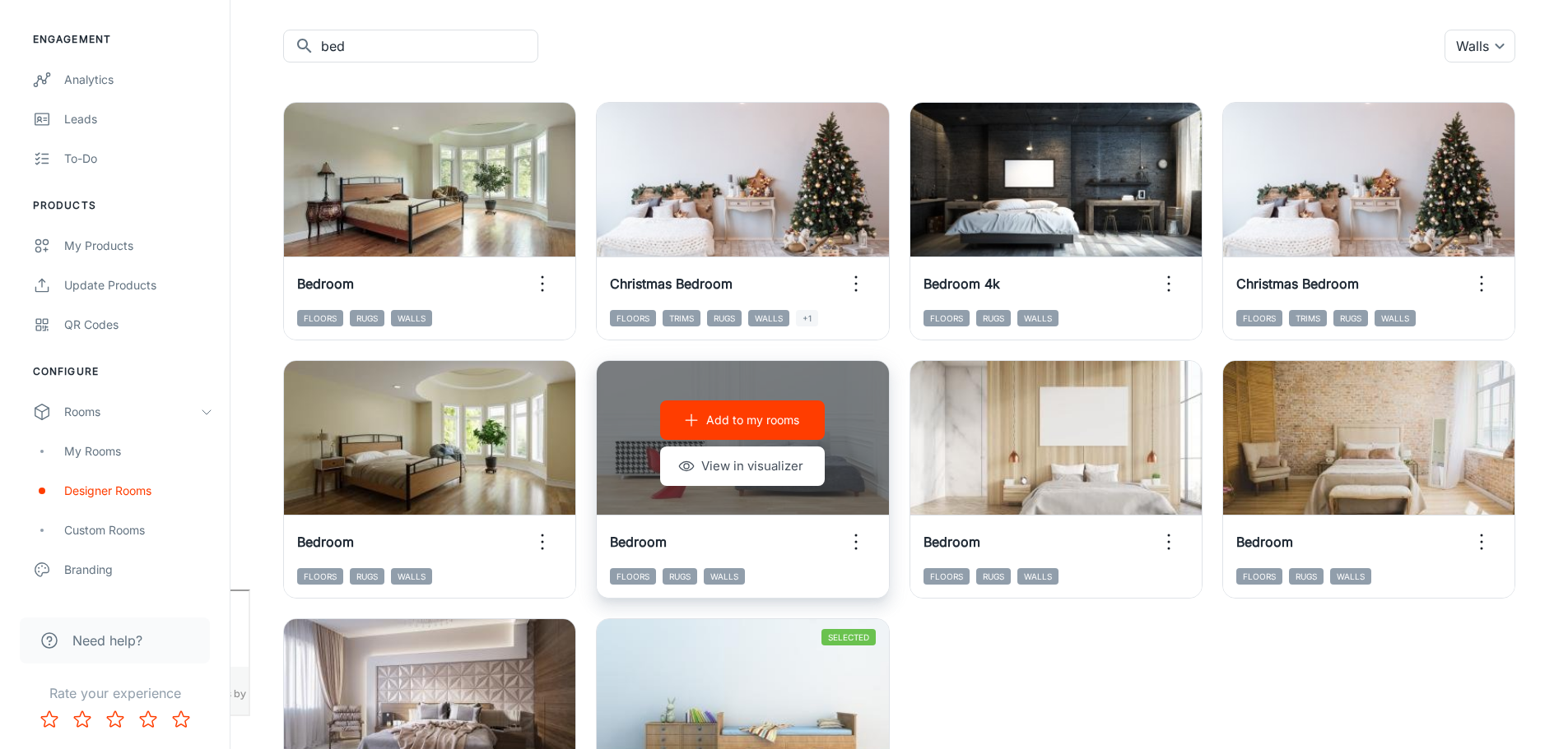
click at [761, 420] on p "Add to my rooms" at bounding box center [752, 420] width 93 height 18
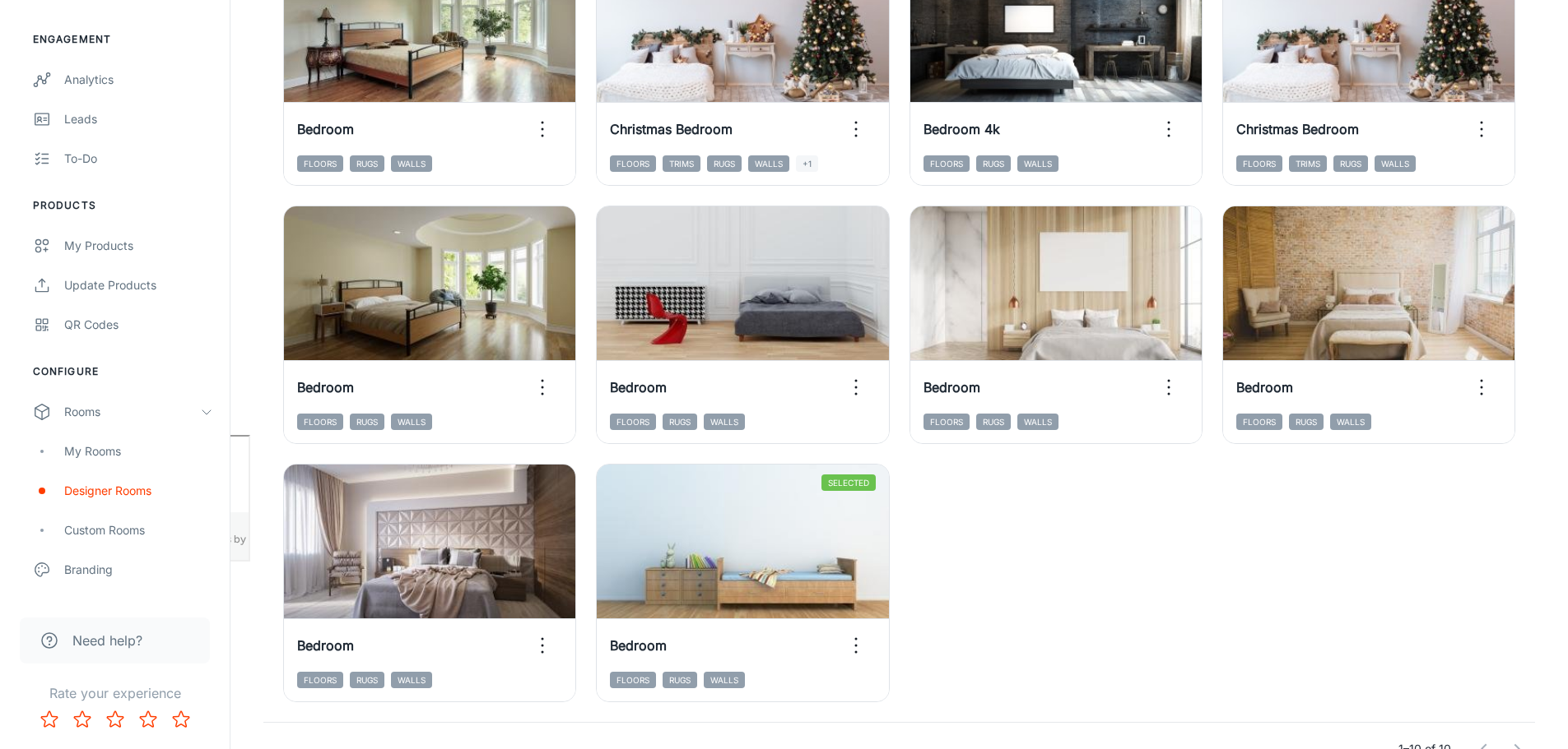
scroll to position [407, 0]
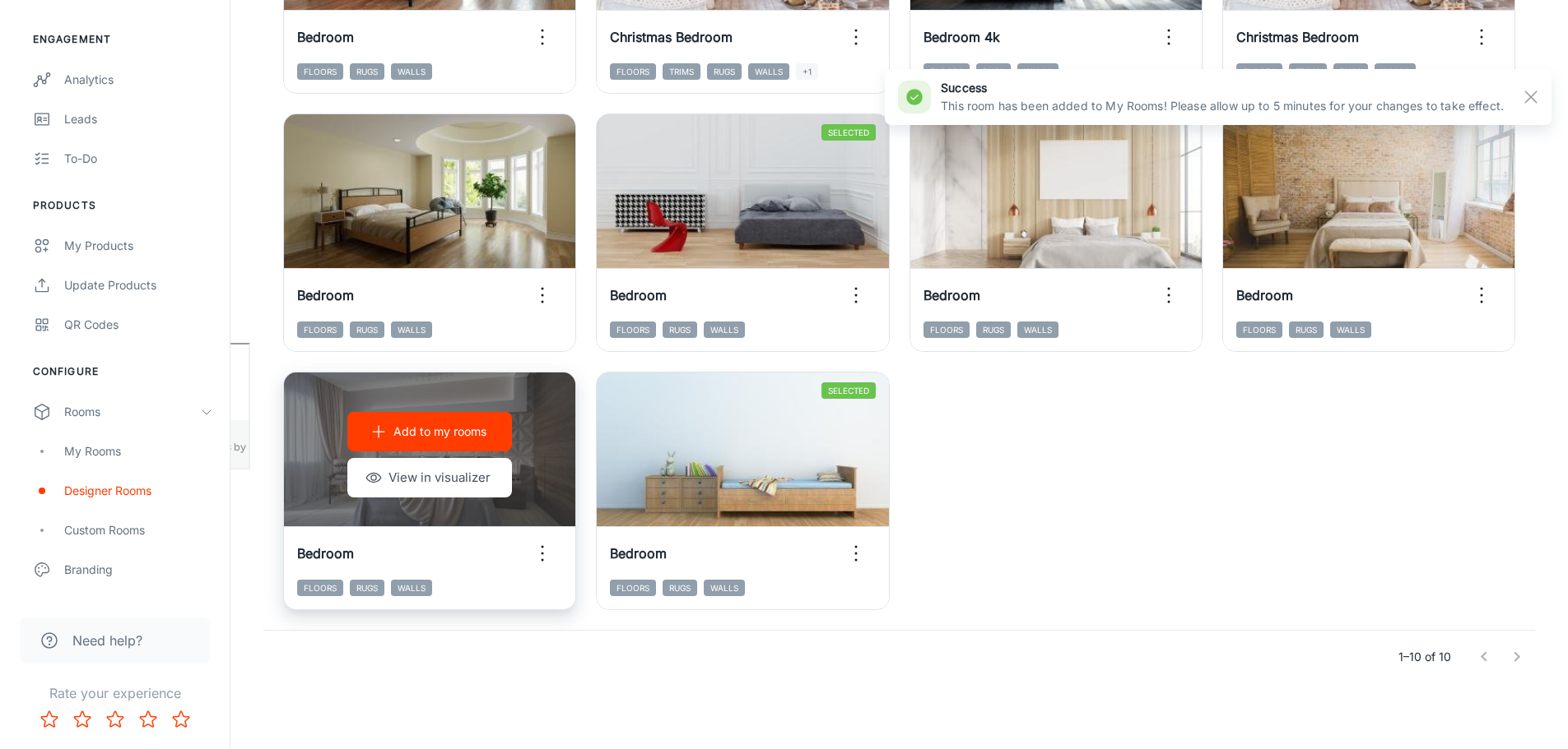
click at [424, 435] on p "Add to my rooms" at bounding box center [440, 432] width 93 height 18
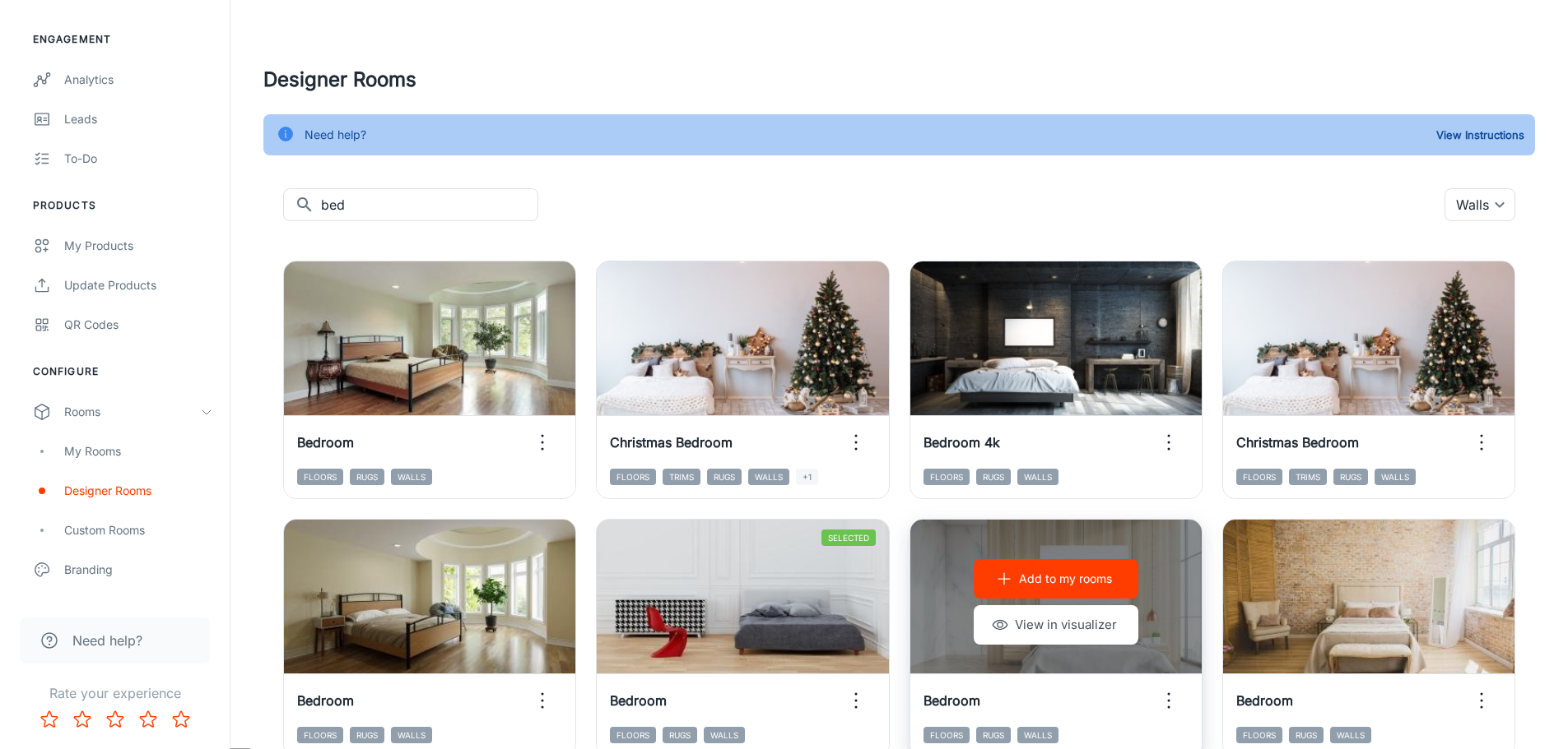
scroll to position [0, 0]
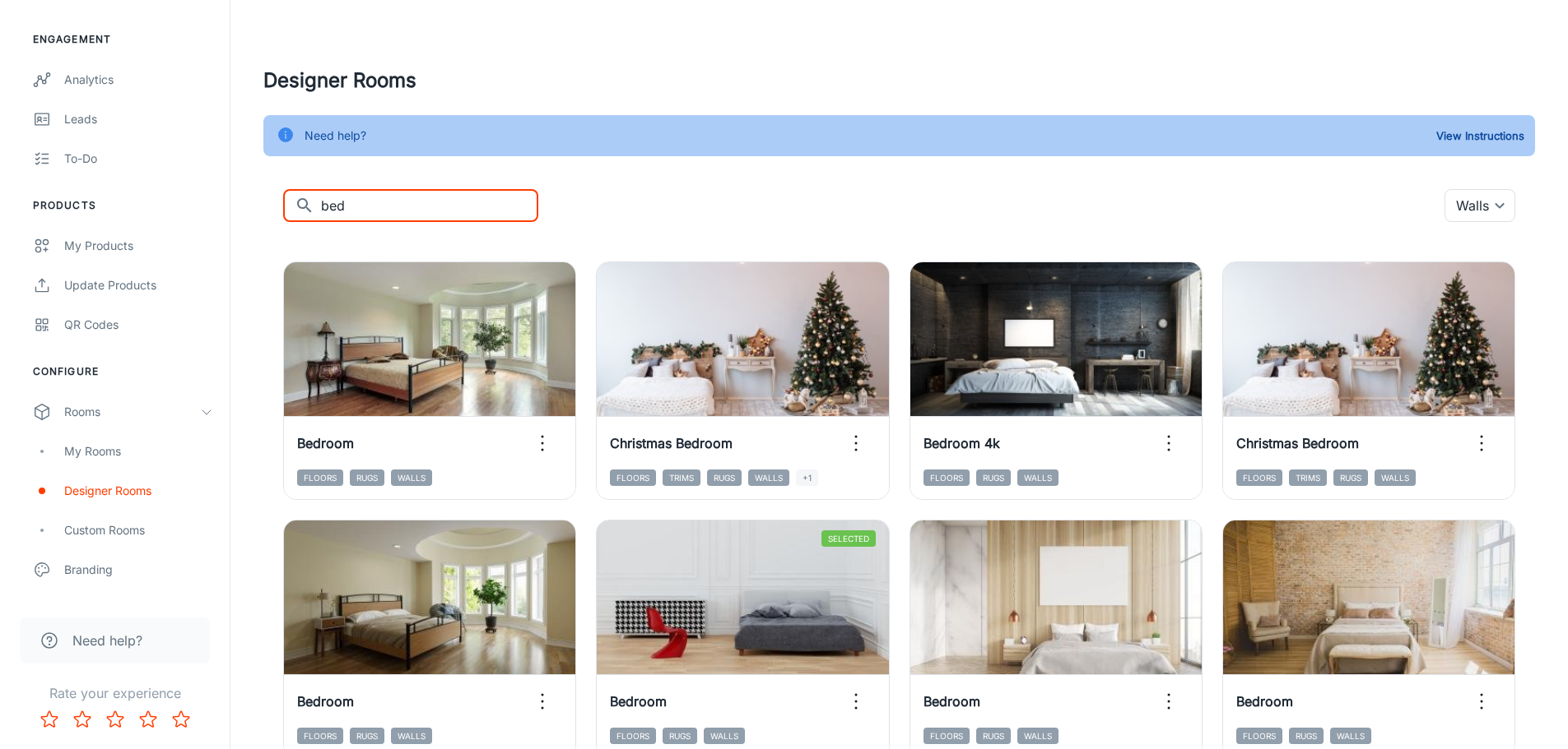
click at [362, 203] on input "bed" at bounding box center [429, 205] width 217 height 33
click at [363, 202] on input "bed" at bounding box center [429, 205] width 217 height 33
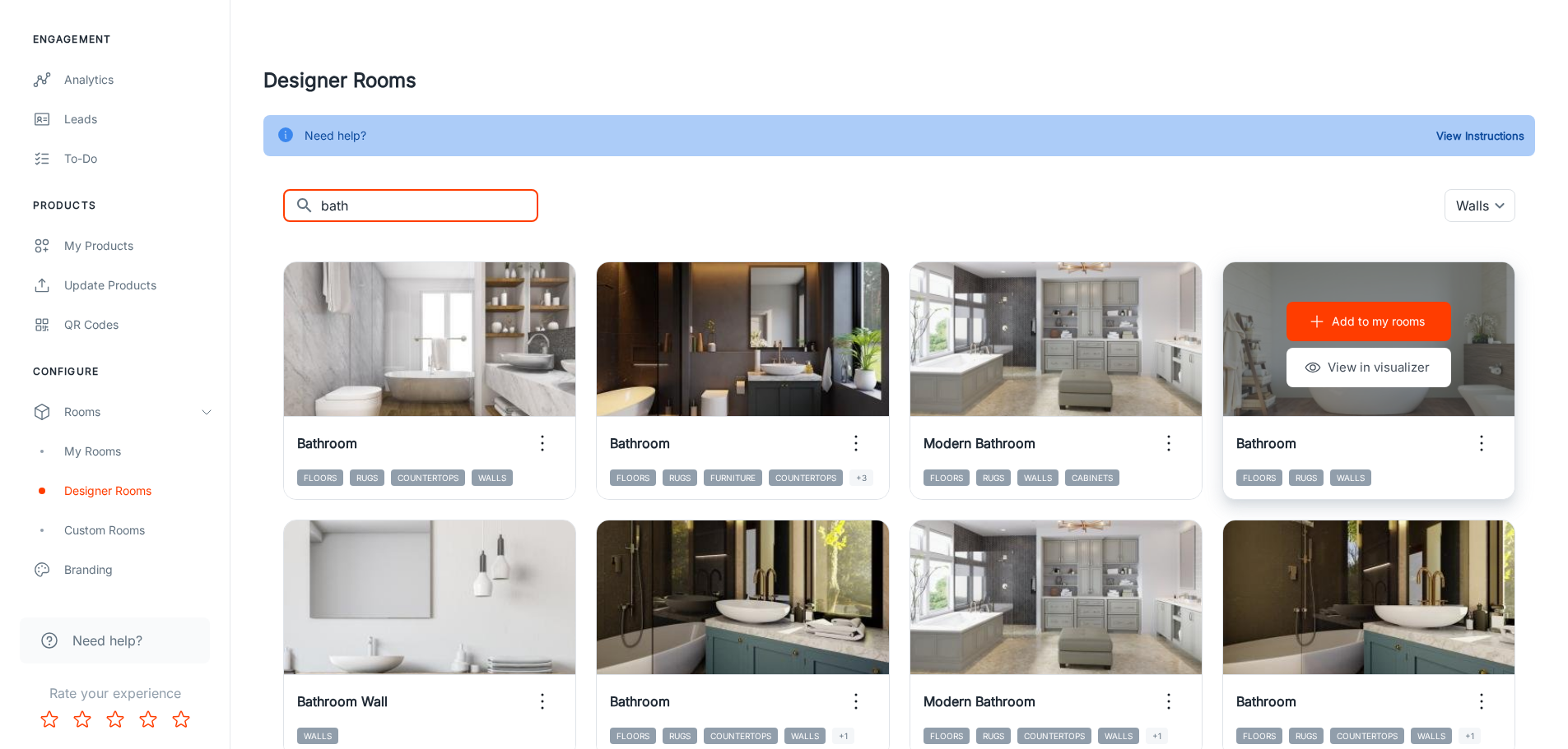
click at [1388, 325] on p "Add to my rooms" at bounding box center [1378, 321] width 93 height 18
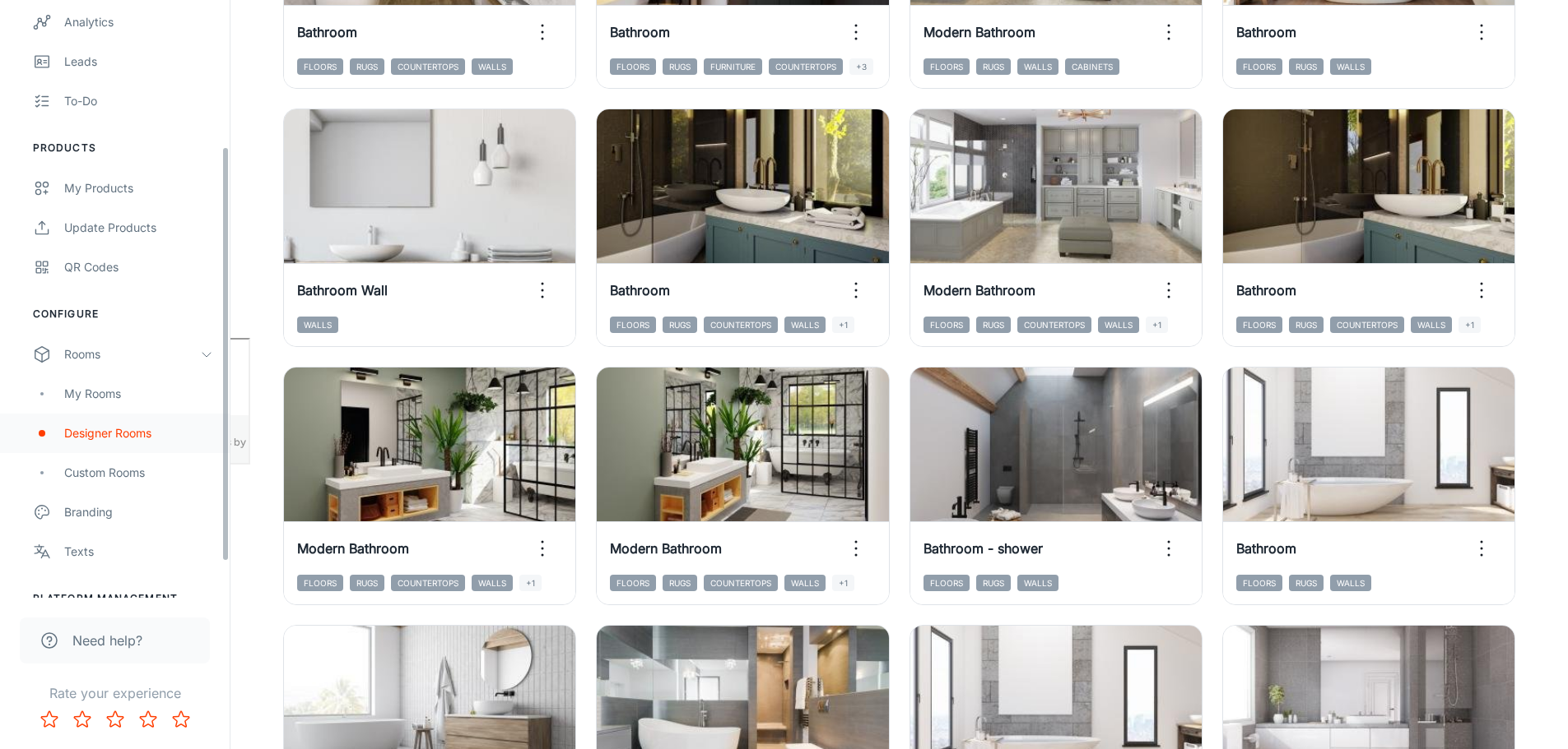
scroll to position [226, 0]
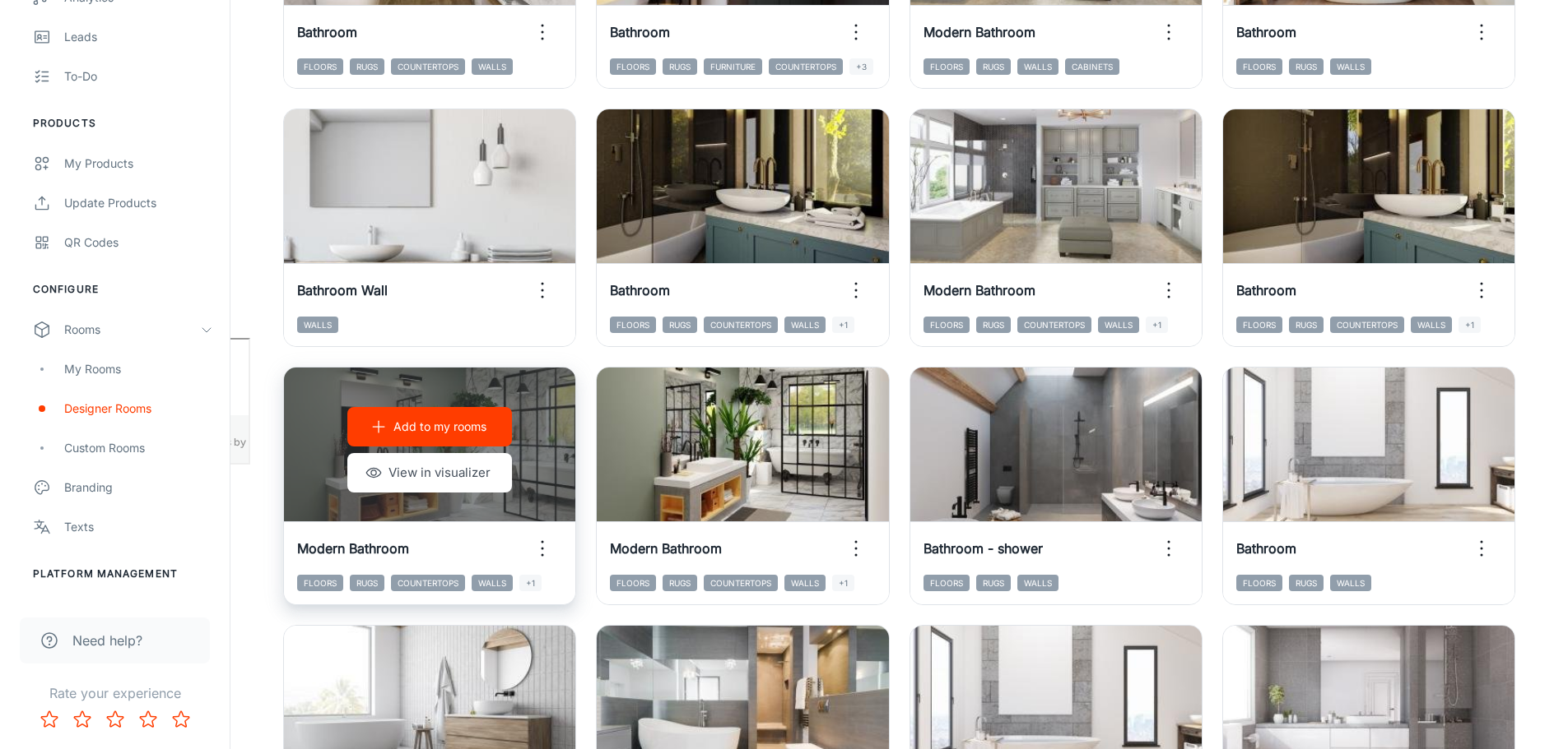
click at [401, 424] on p "Add to my rooms" at bounding box center [440, 427] width 93 height 18
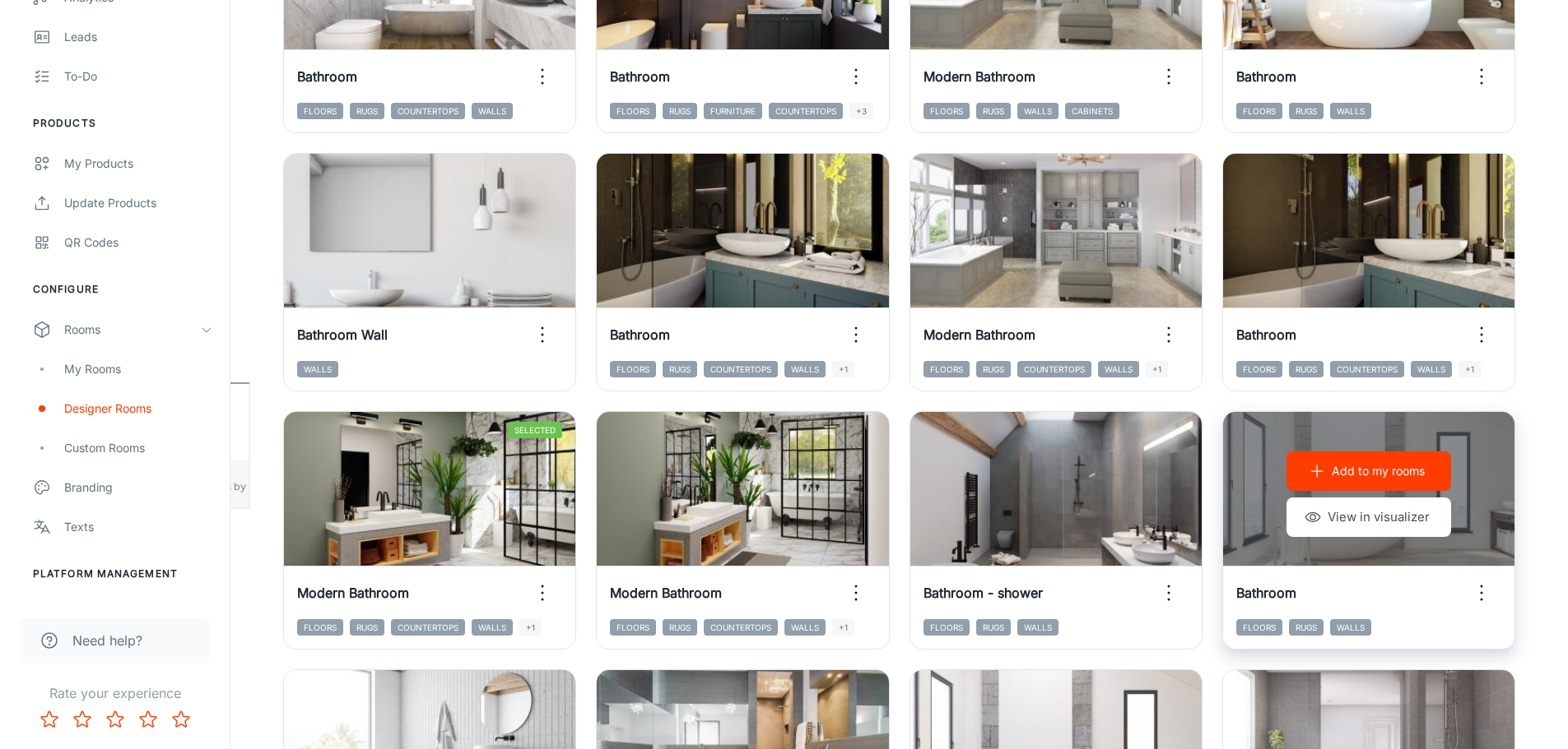
scroll to position [329, 0]
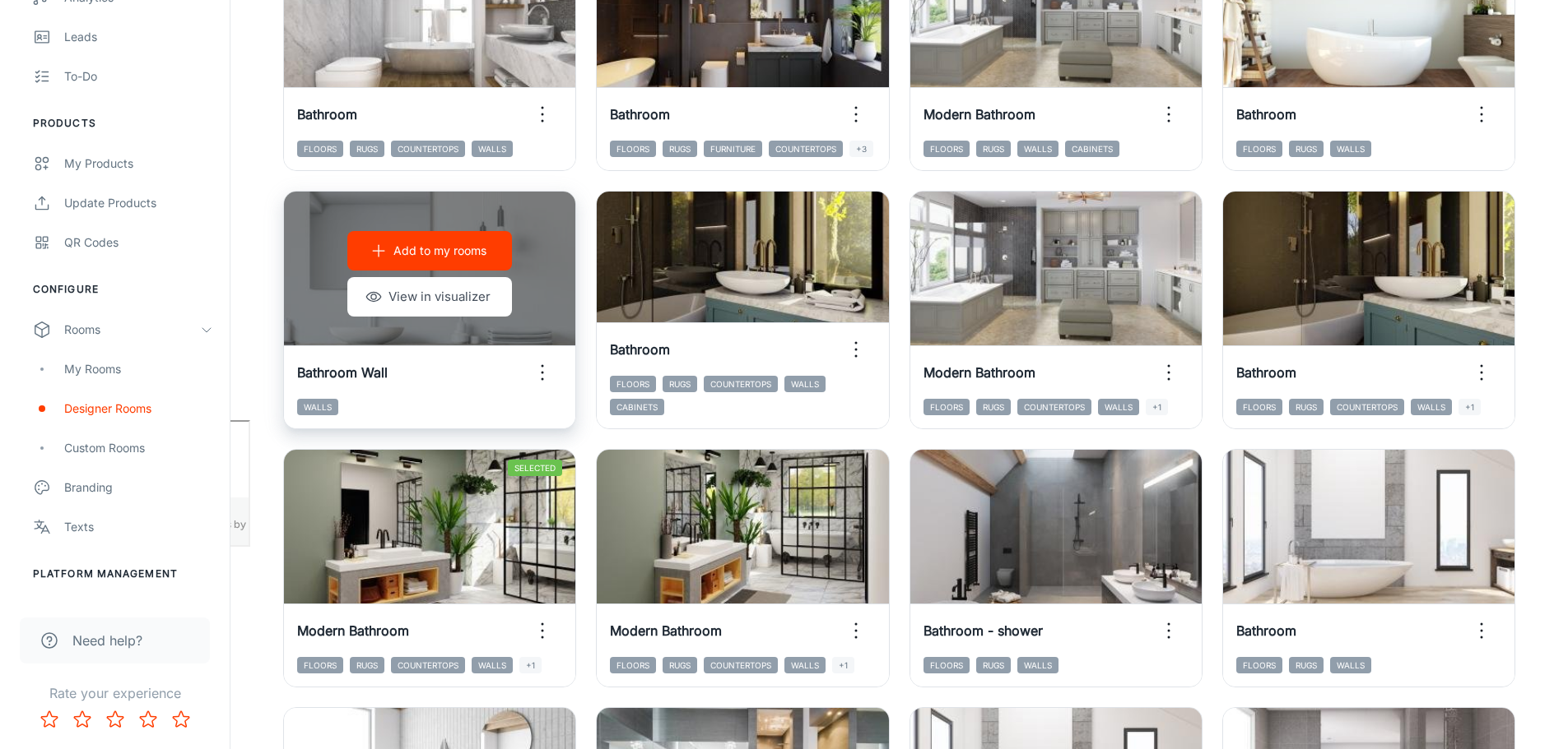
click at [422, 252] on p "Add to my rooms" at bounding box center [440, 251] width 93 height 18
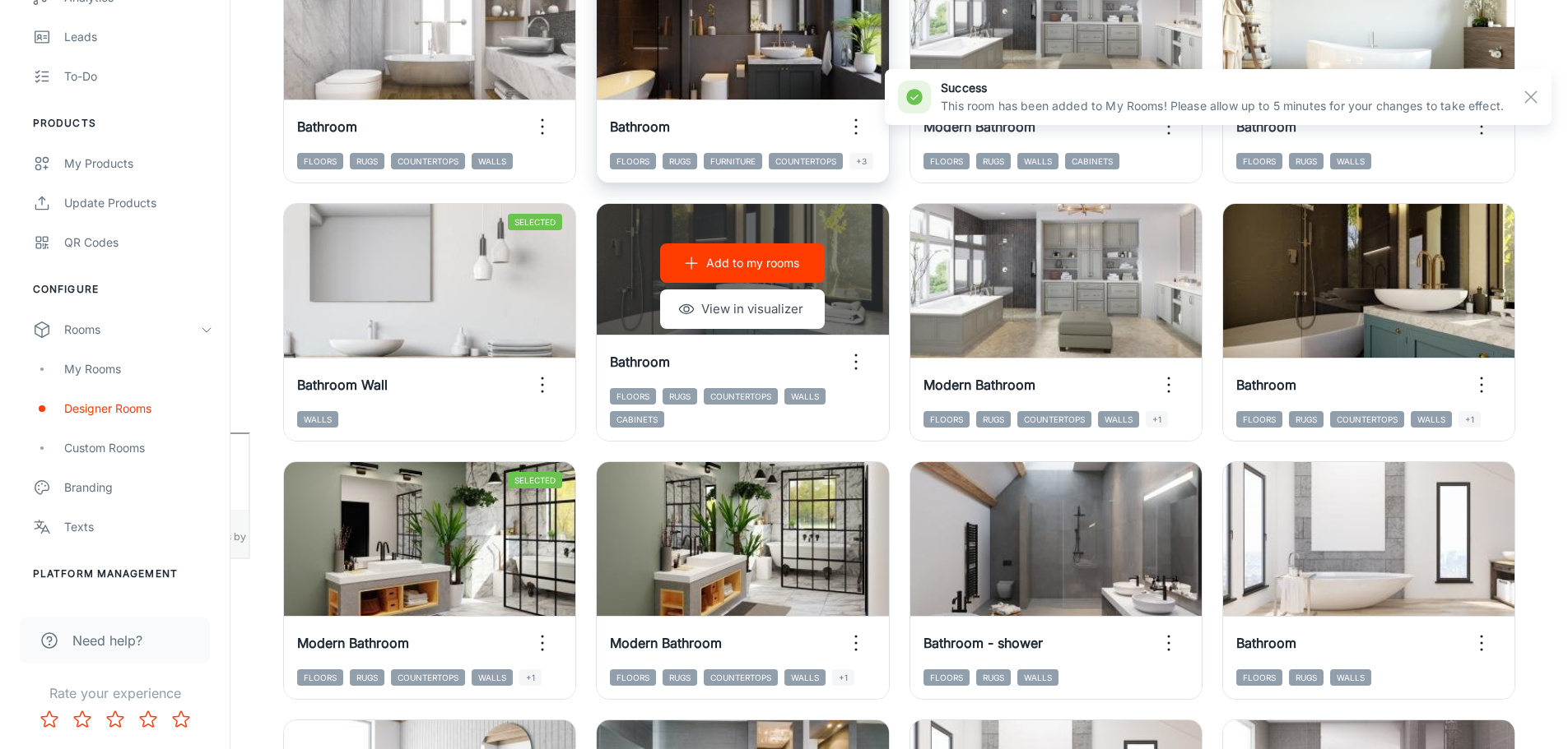
scroll to position [0, 0]
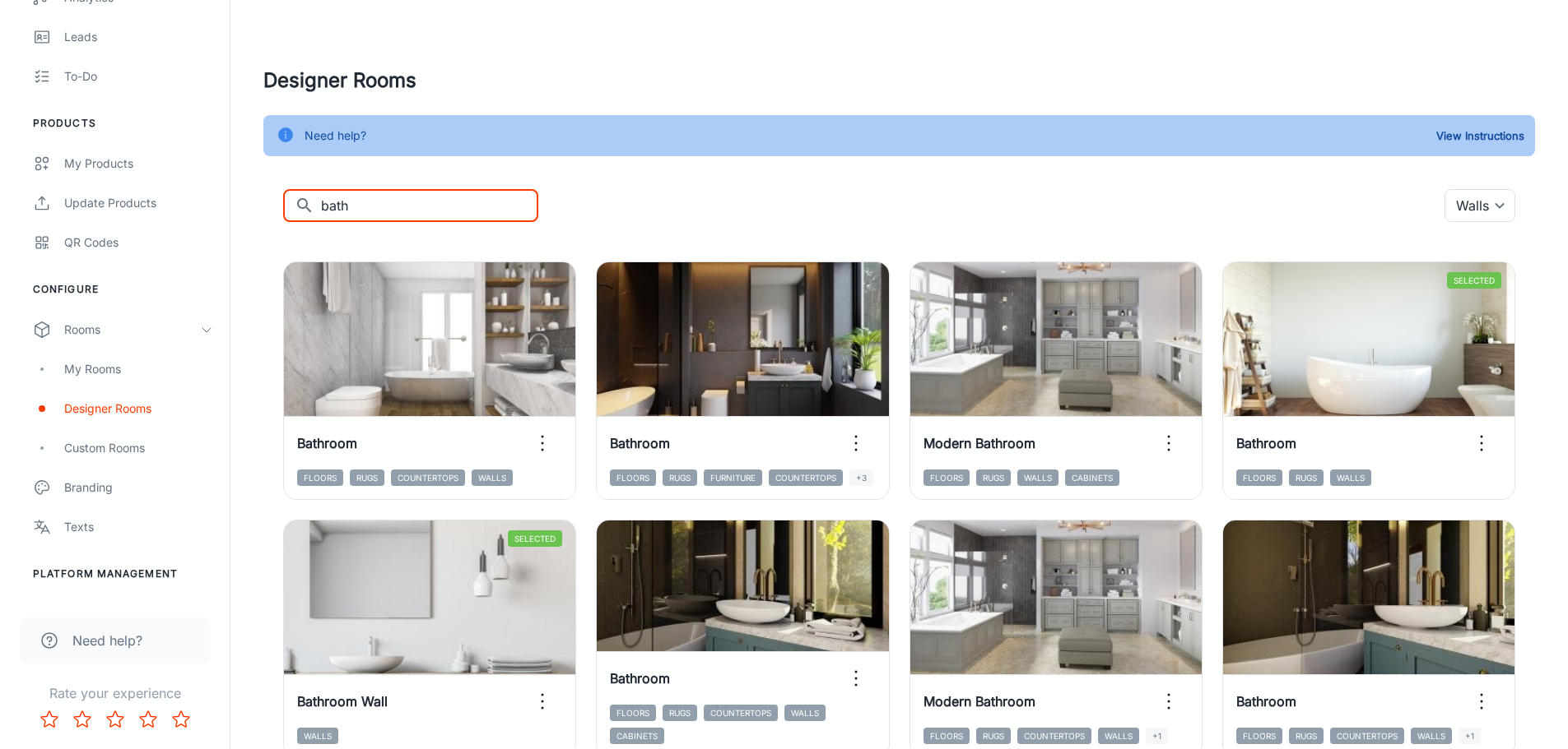
click at [342, 202] on input "bath" at bounding box center [429, 205] width 217 height 33
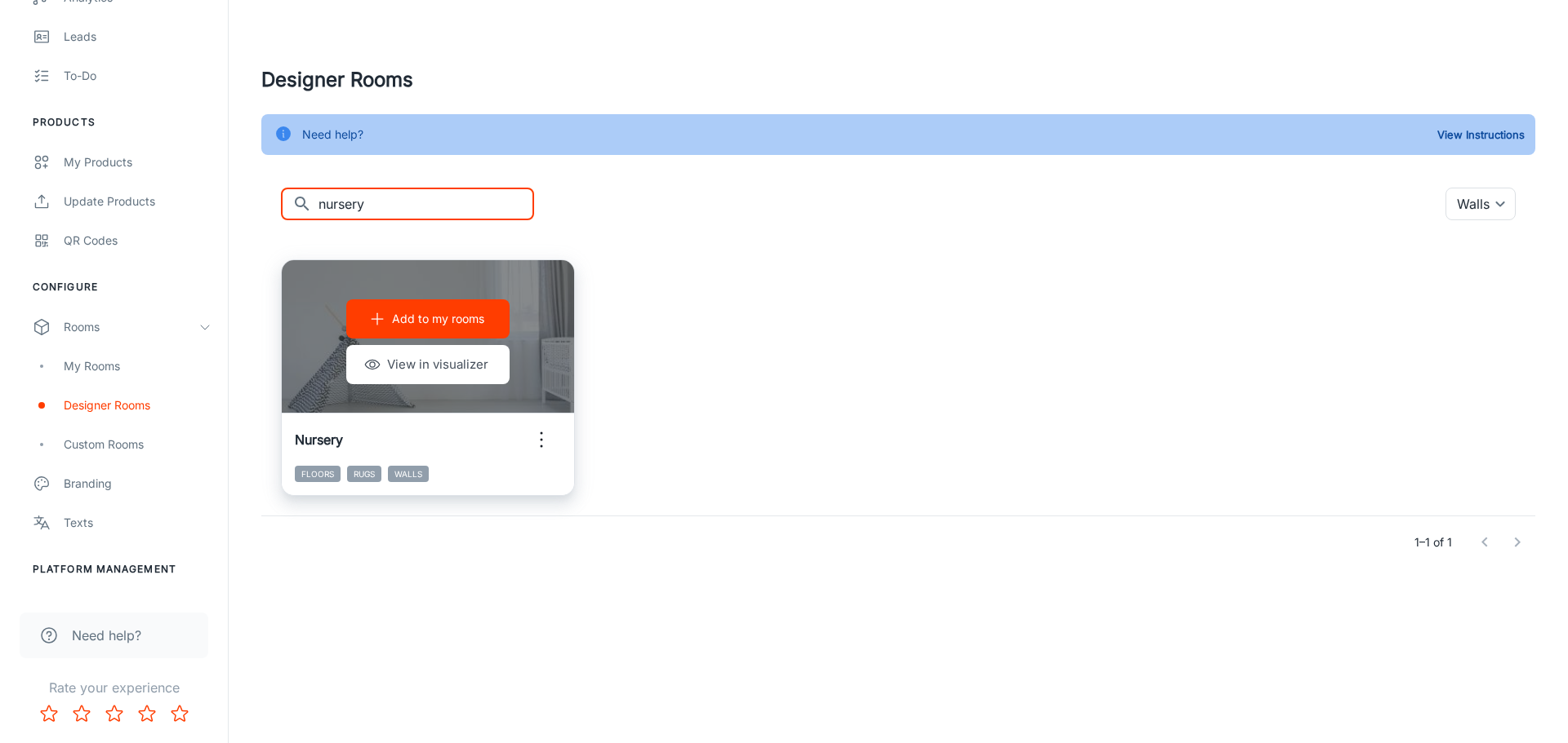
click at [430, 317] on p "Add to my rooms" at bounding box center [438, 319] width 92 height 18
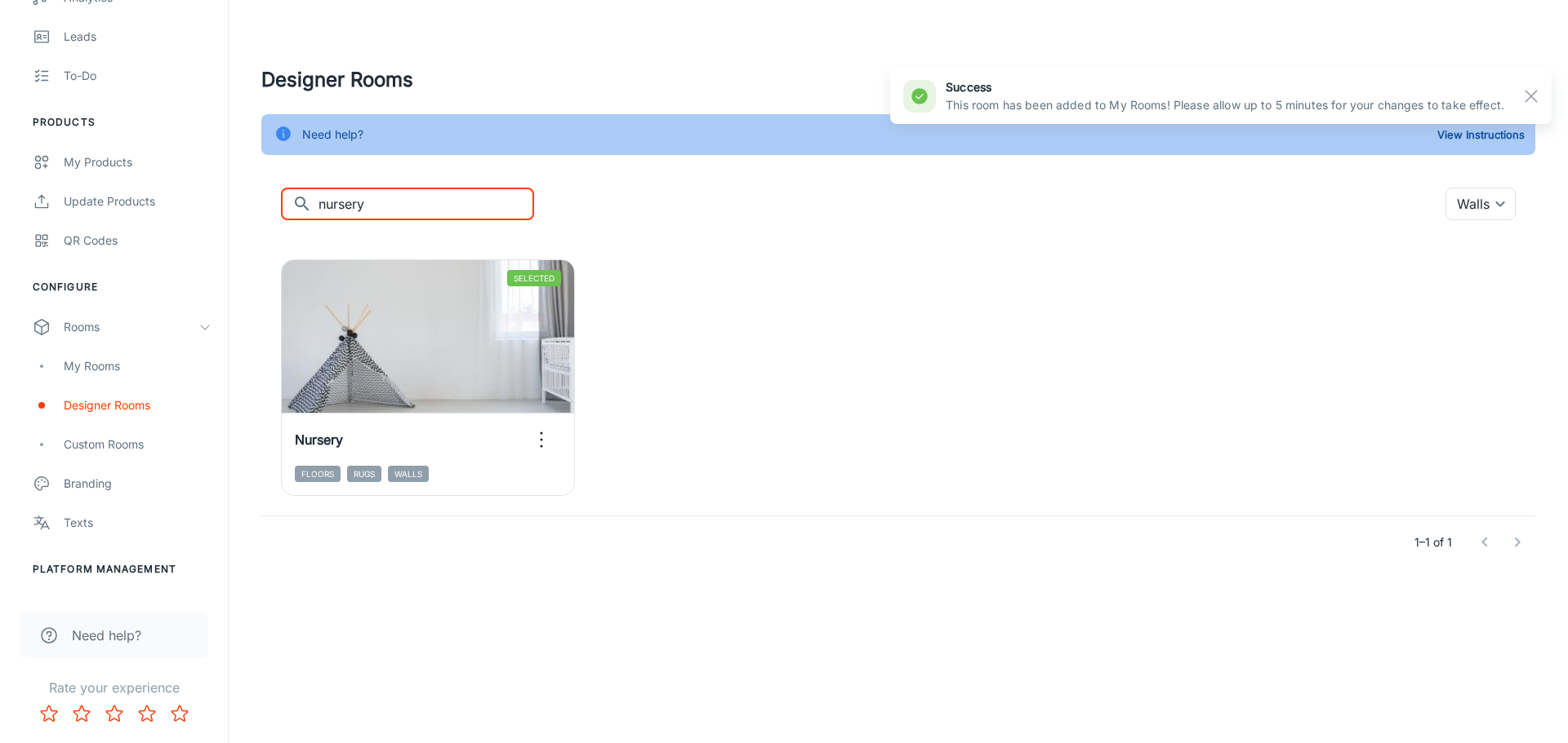
click at [348, 202] on input "nursery" at bounding box center [425, 204] width 215 height 32
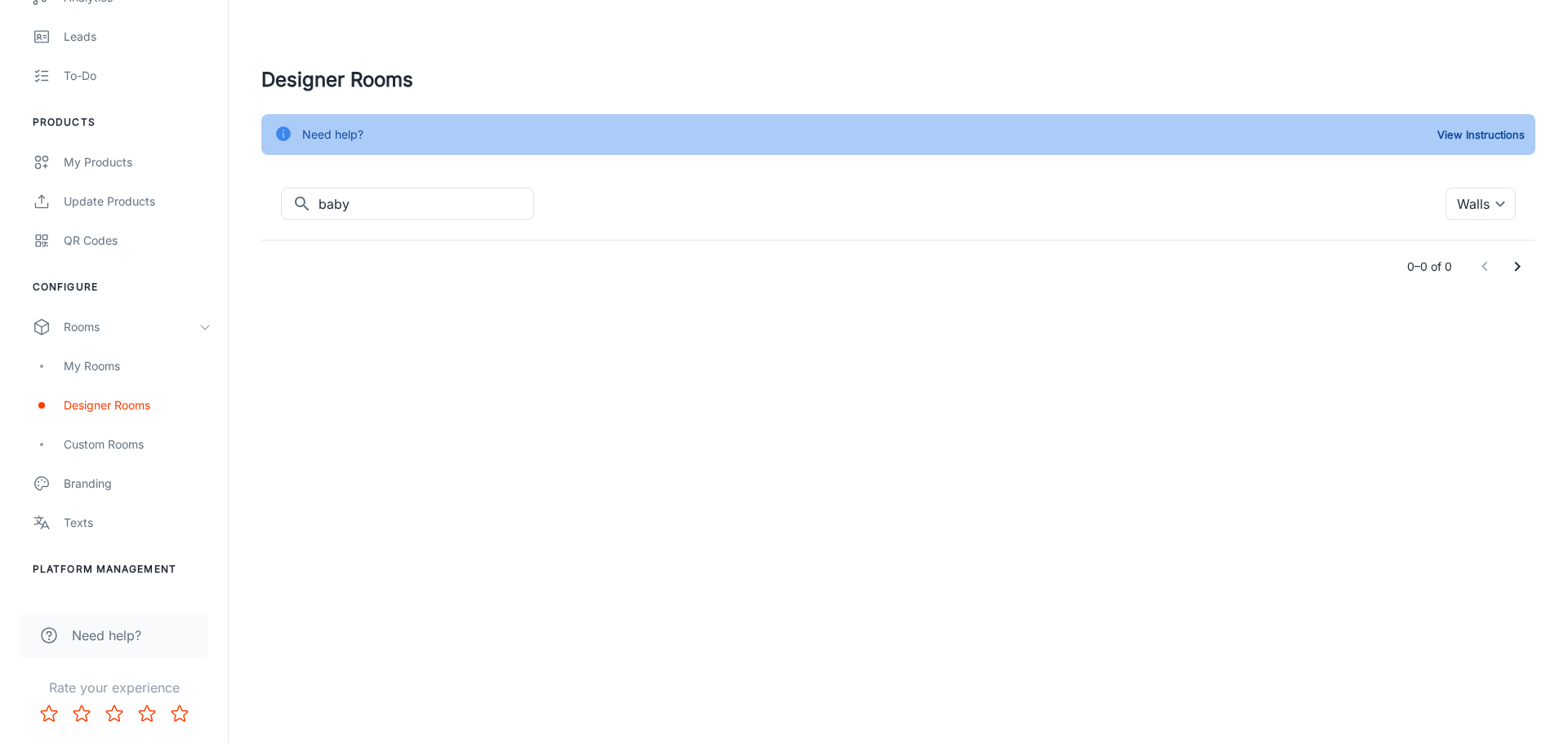
click at [989, 206] on div "​ baby ​ Walls {"type":"productType","id":"5"} ​" at bounding box center [898, 204] width 1235 height 32
click at [387, 206] on input "baby" at bounding box center [425, 204] width 215 height 32
type input "baby"
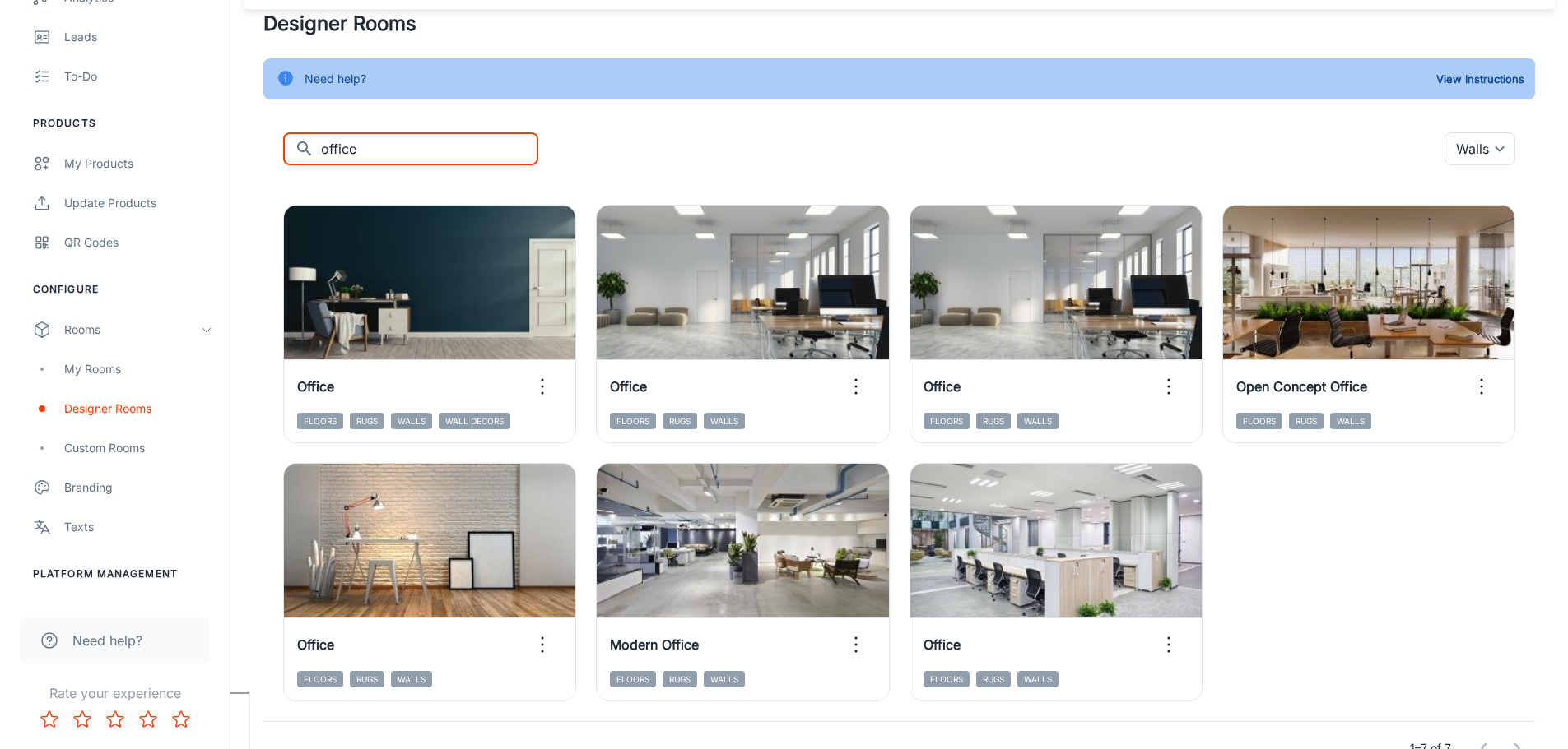
scroll to position [83, 0]
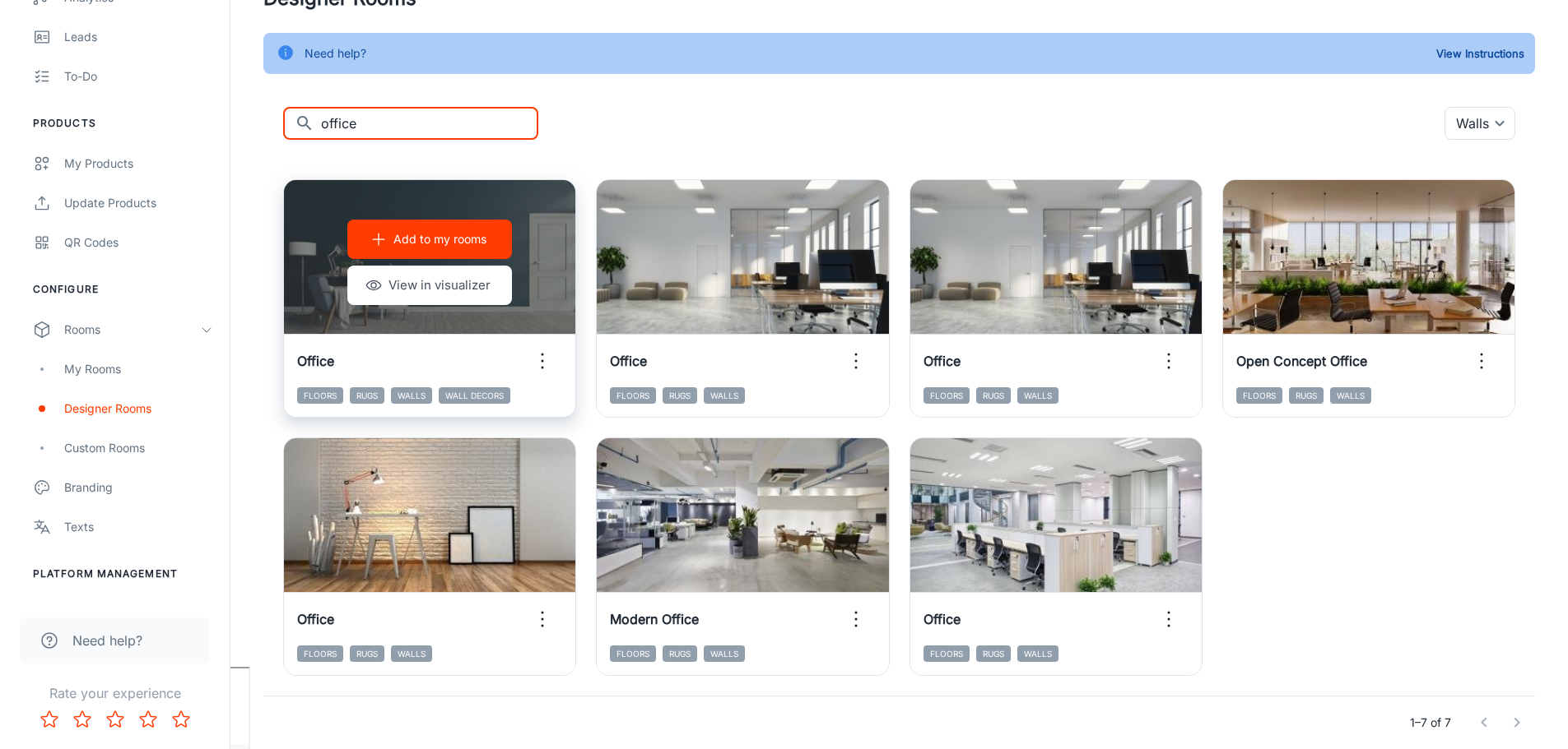
click at [421, 235] on p "Add to my rooms" at bounding box center [440, 240] width 93 height 18
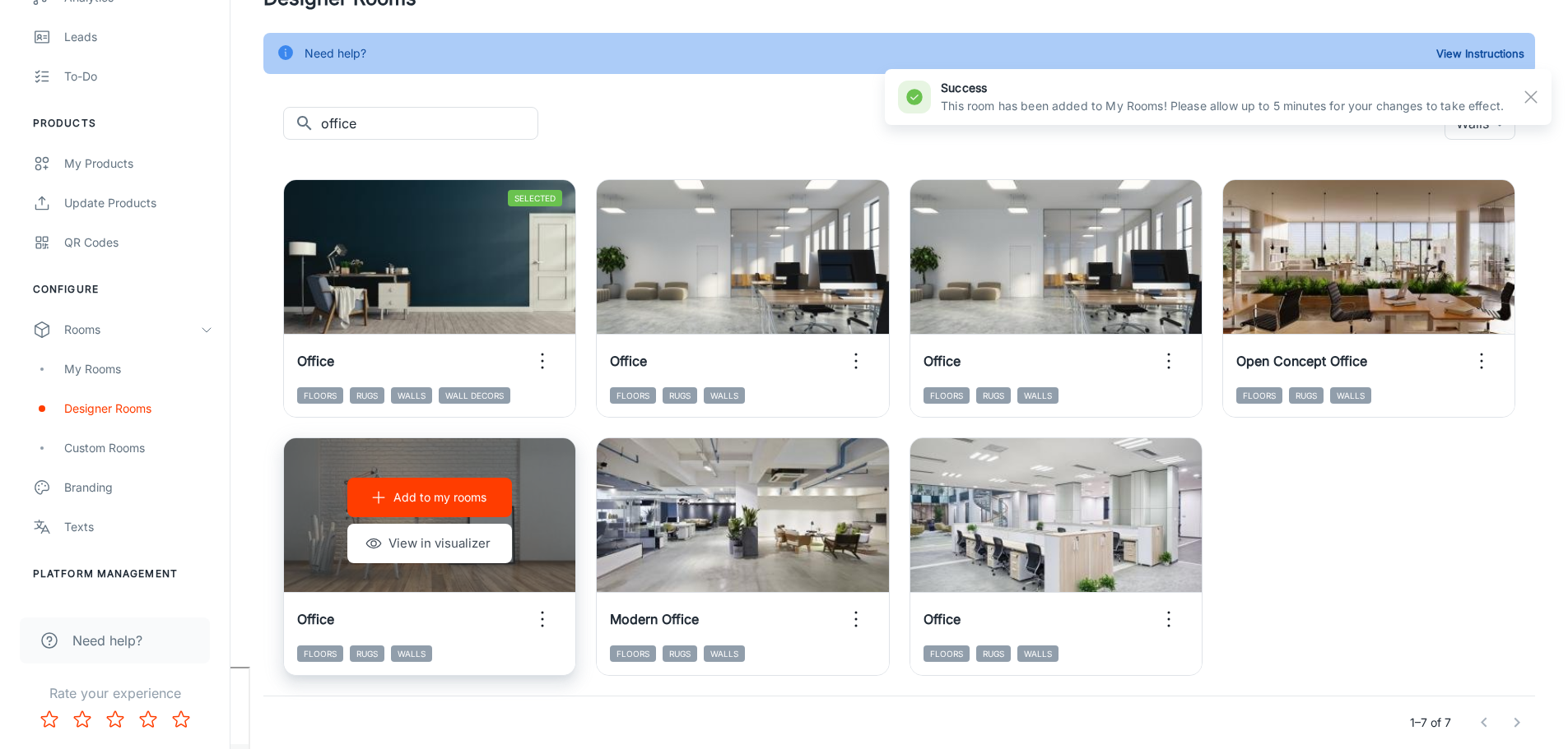
click at [431, 499] on p "Add to my rooms" at bounding box center [440, 498] width 93 height 18
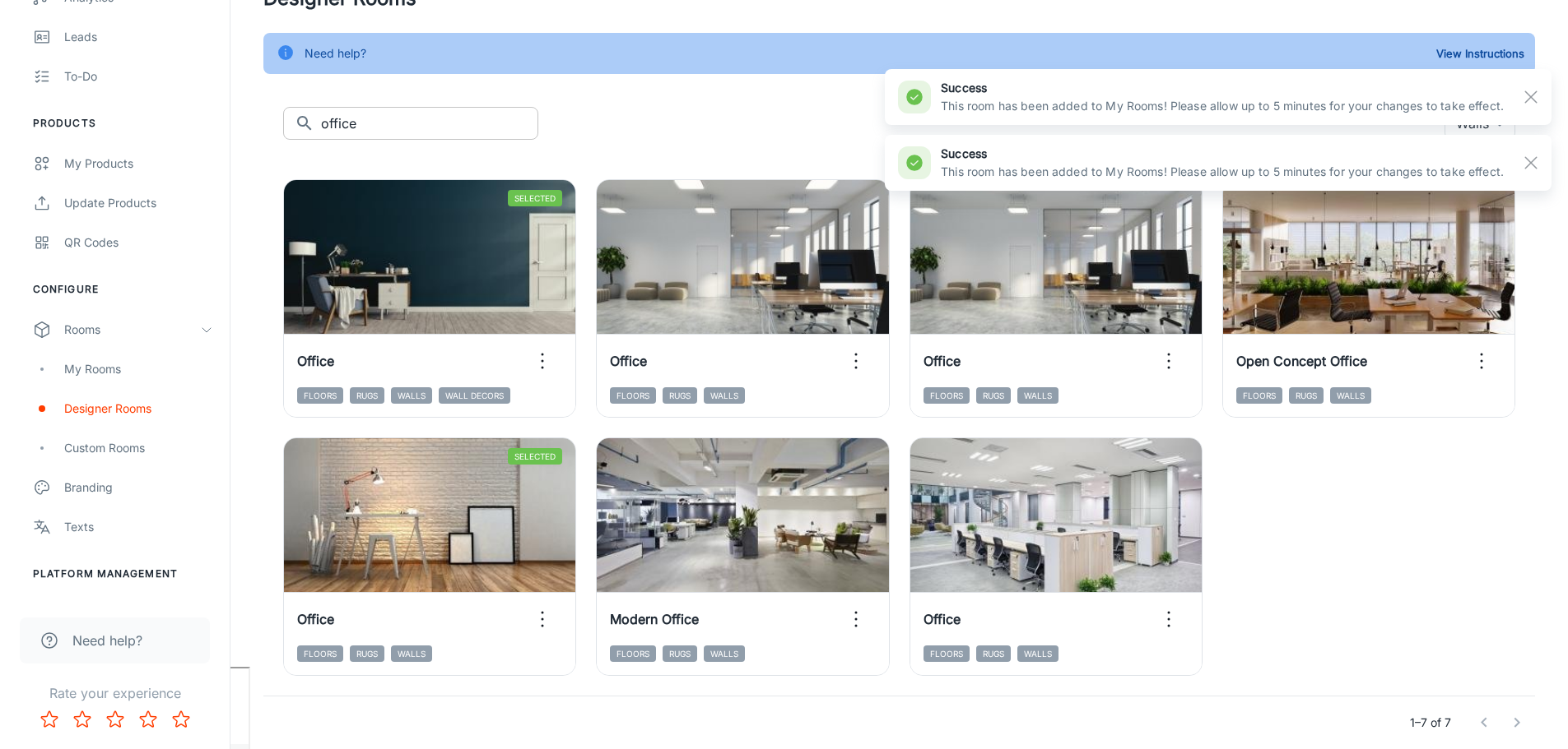
click at [341, 120] on input "office" at bounding box center [429, 123] width 217 height 33
click at [339, 119] on input "office" at bounding box center [429, 123] width 217 height 33
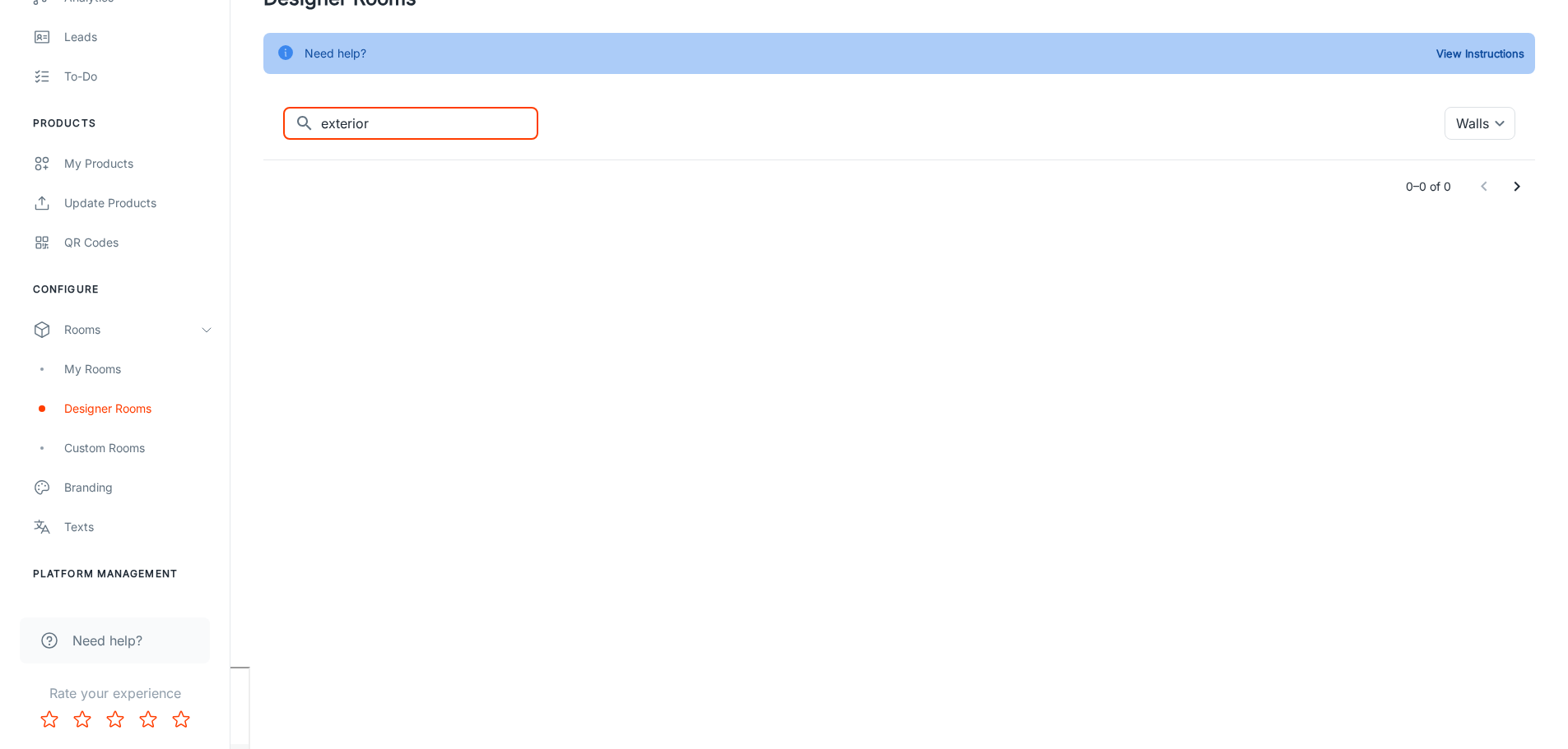
scroll to position [0, 0]
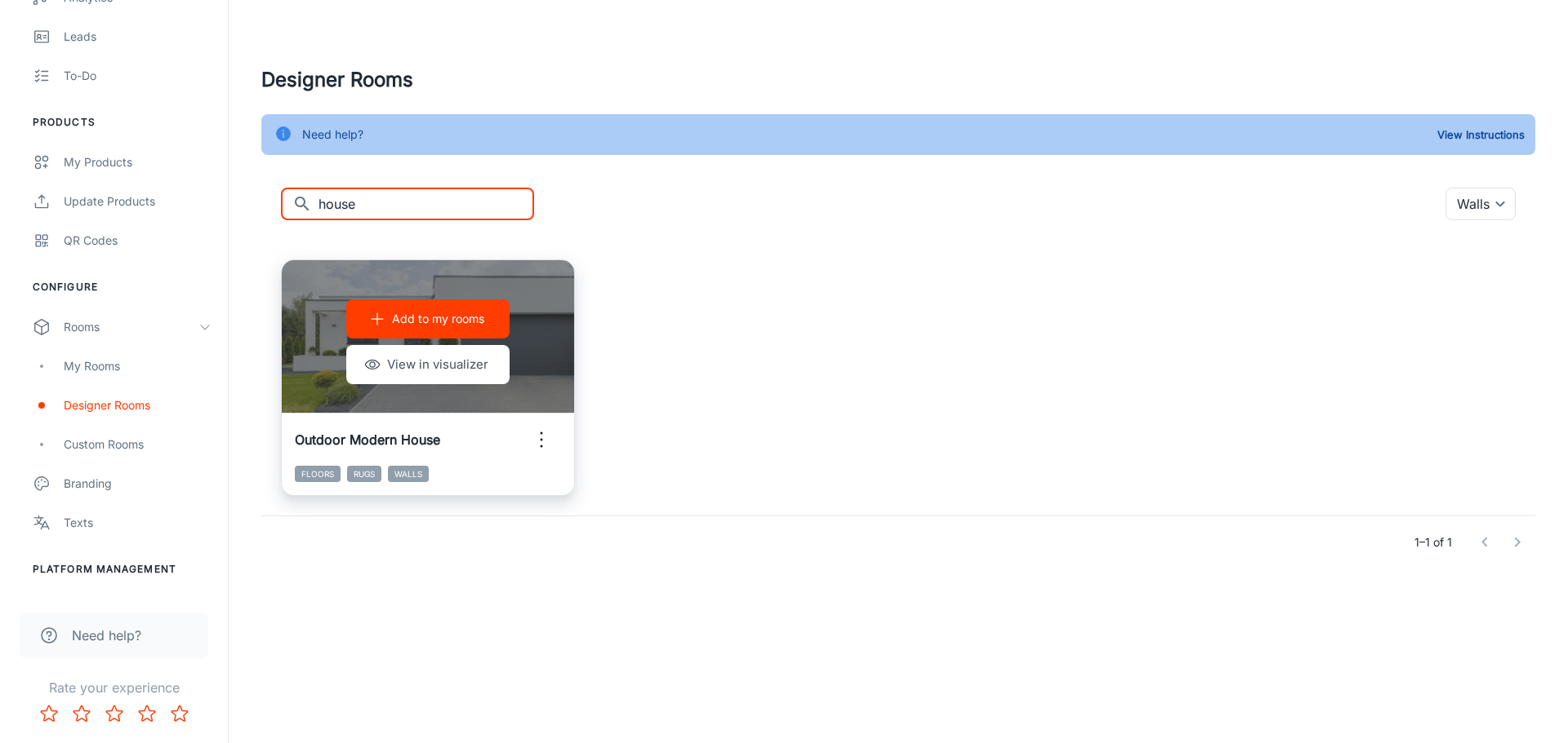
click at [448, 318] on p "Add to my rooms" at bounding box center [438, 319] width 92 height 18
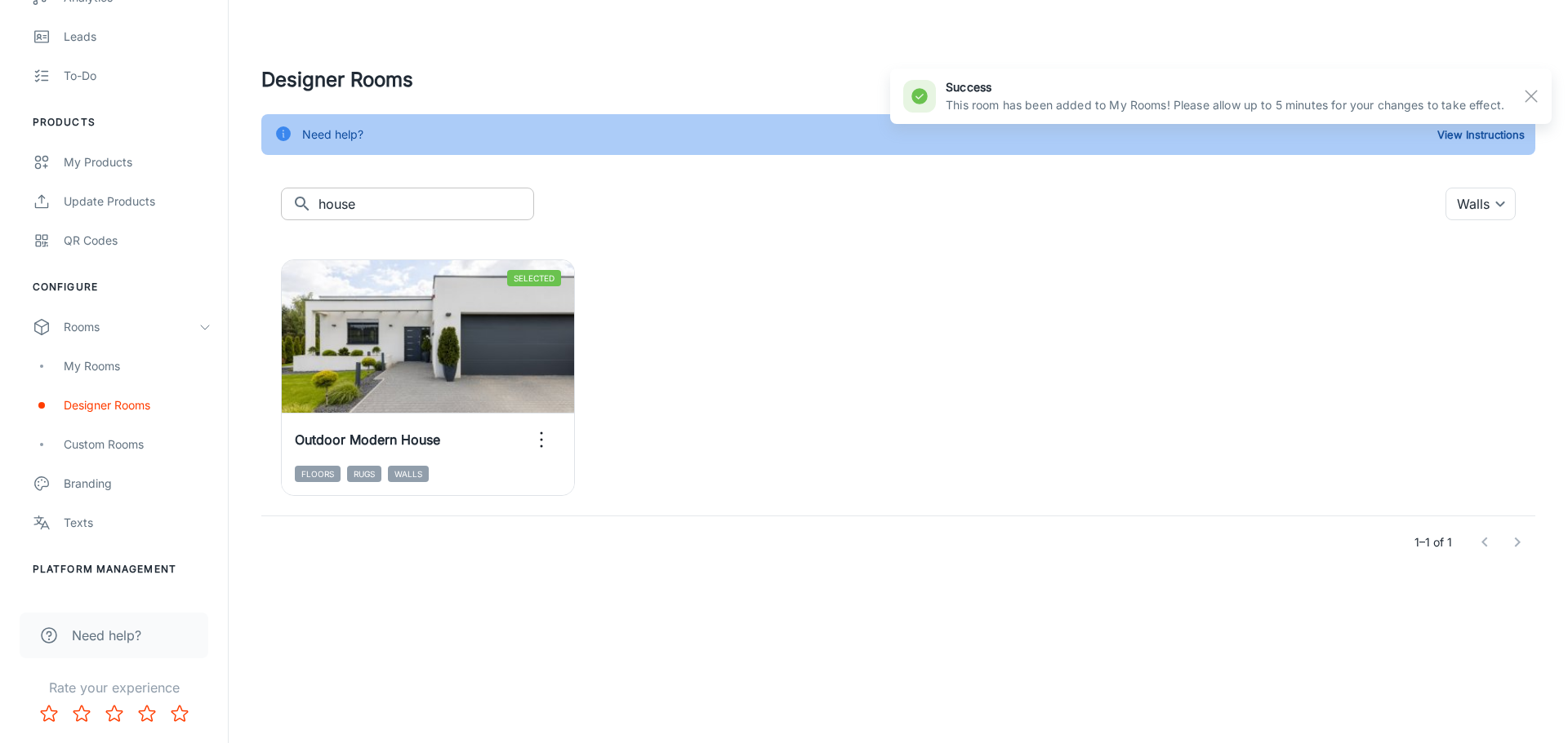
click at [329, 206] on input "house" at bounding box center [425, 204] width 215 height 32
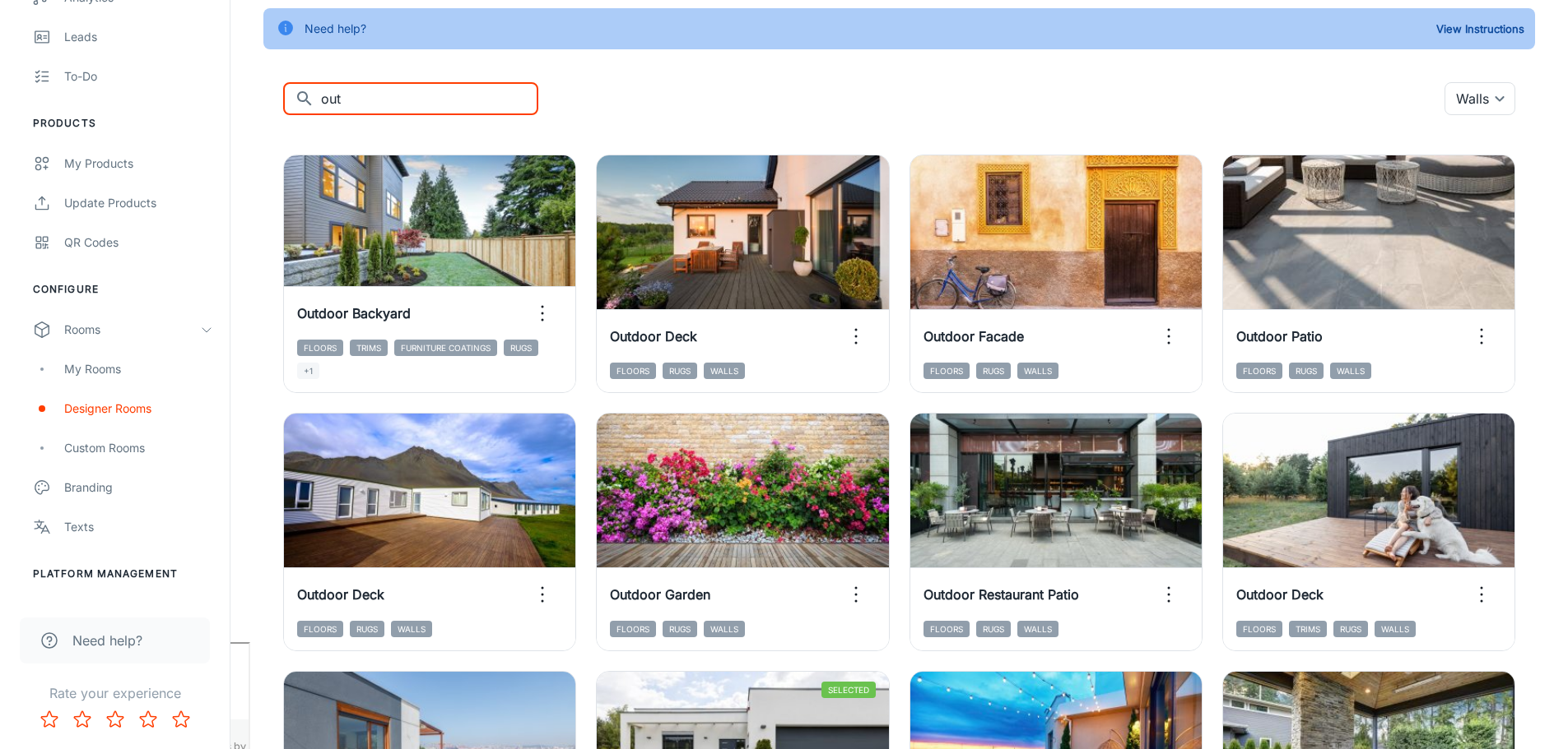
scroll to position [77, 0]
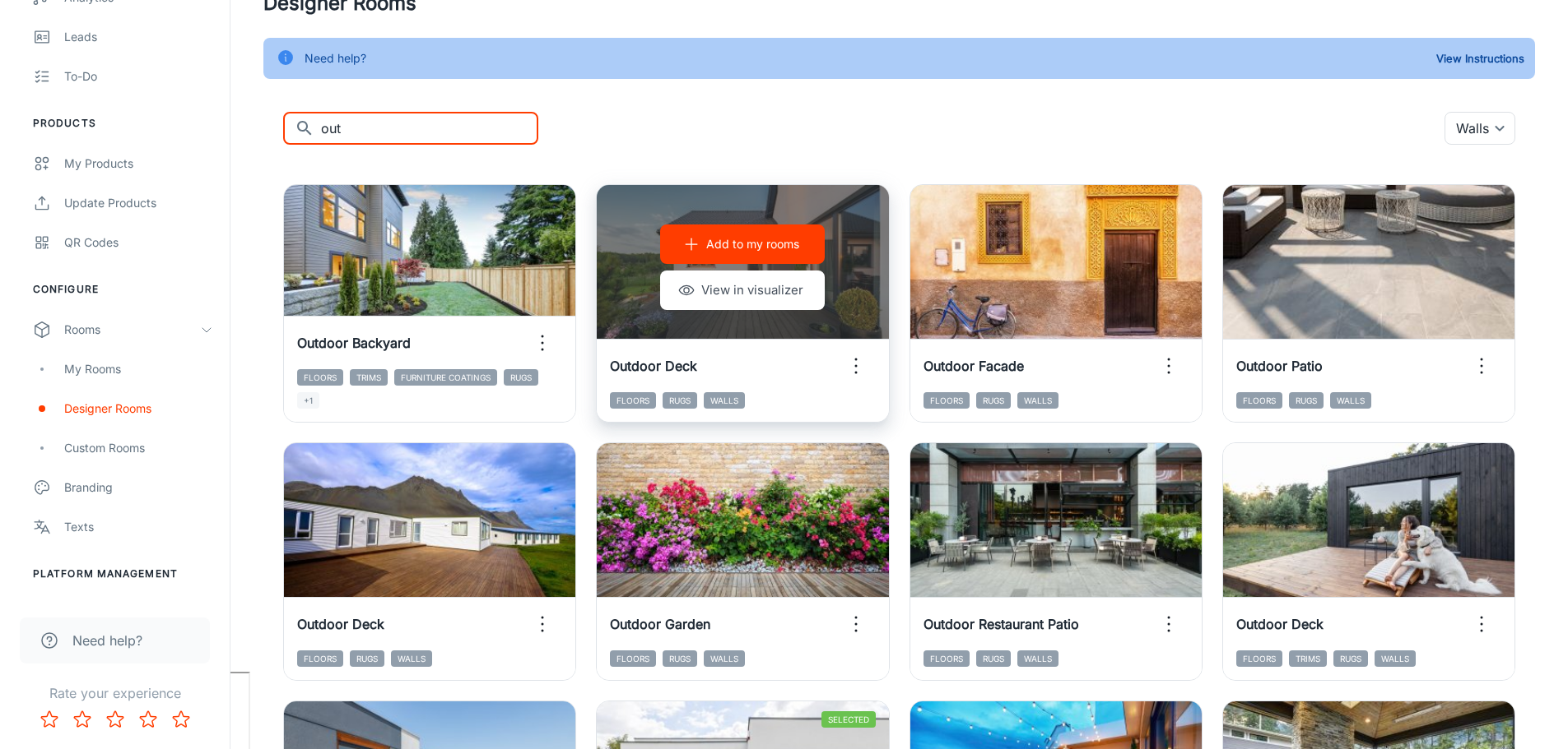
click at [761, 244] on p "Add to my rooms" at bounding box center [752, 244] width 93 height 18
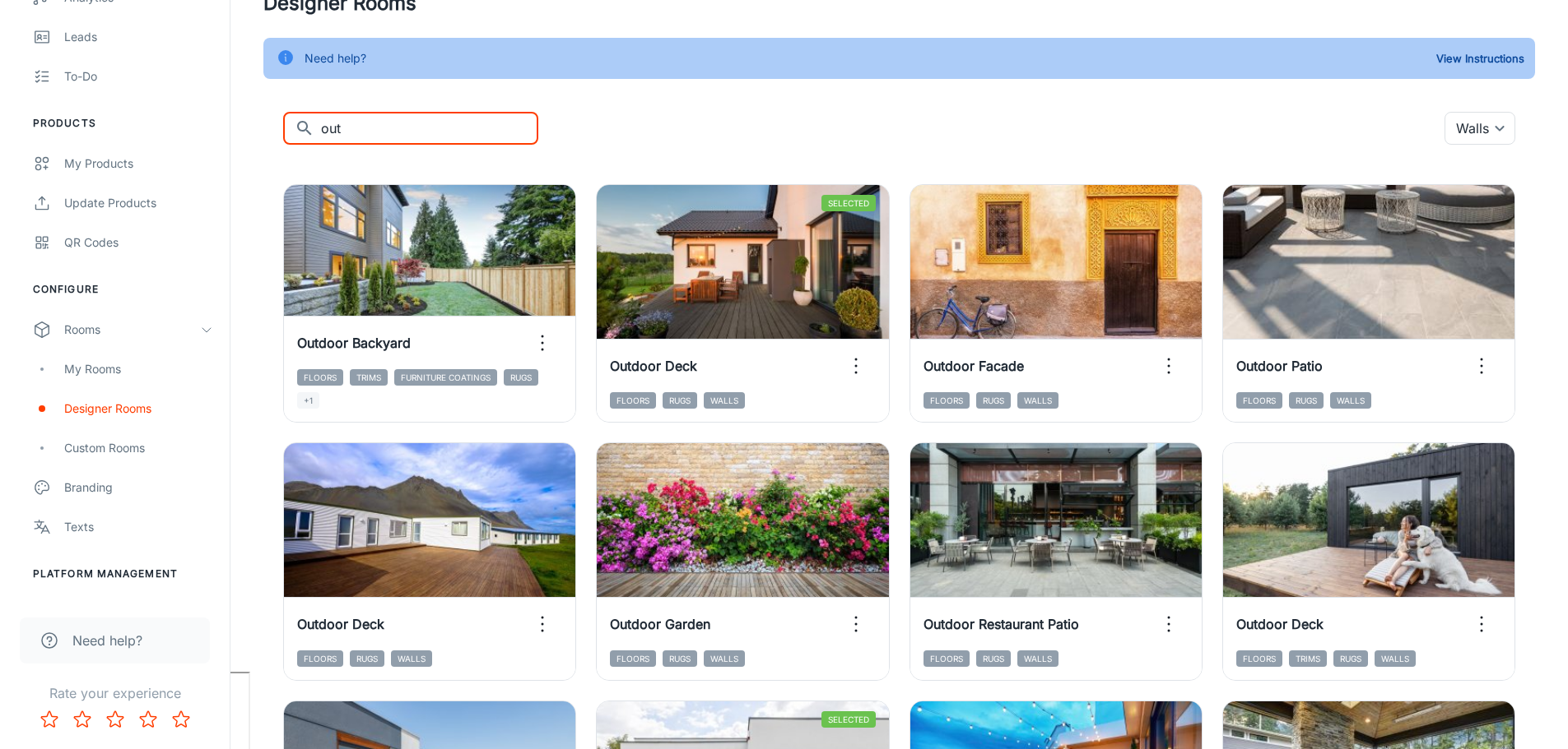
click at [331, 127] on input "out" at bounding box center [429, 128] width 217 height 33
type input "wall"
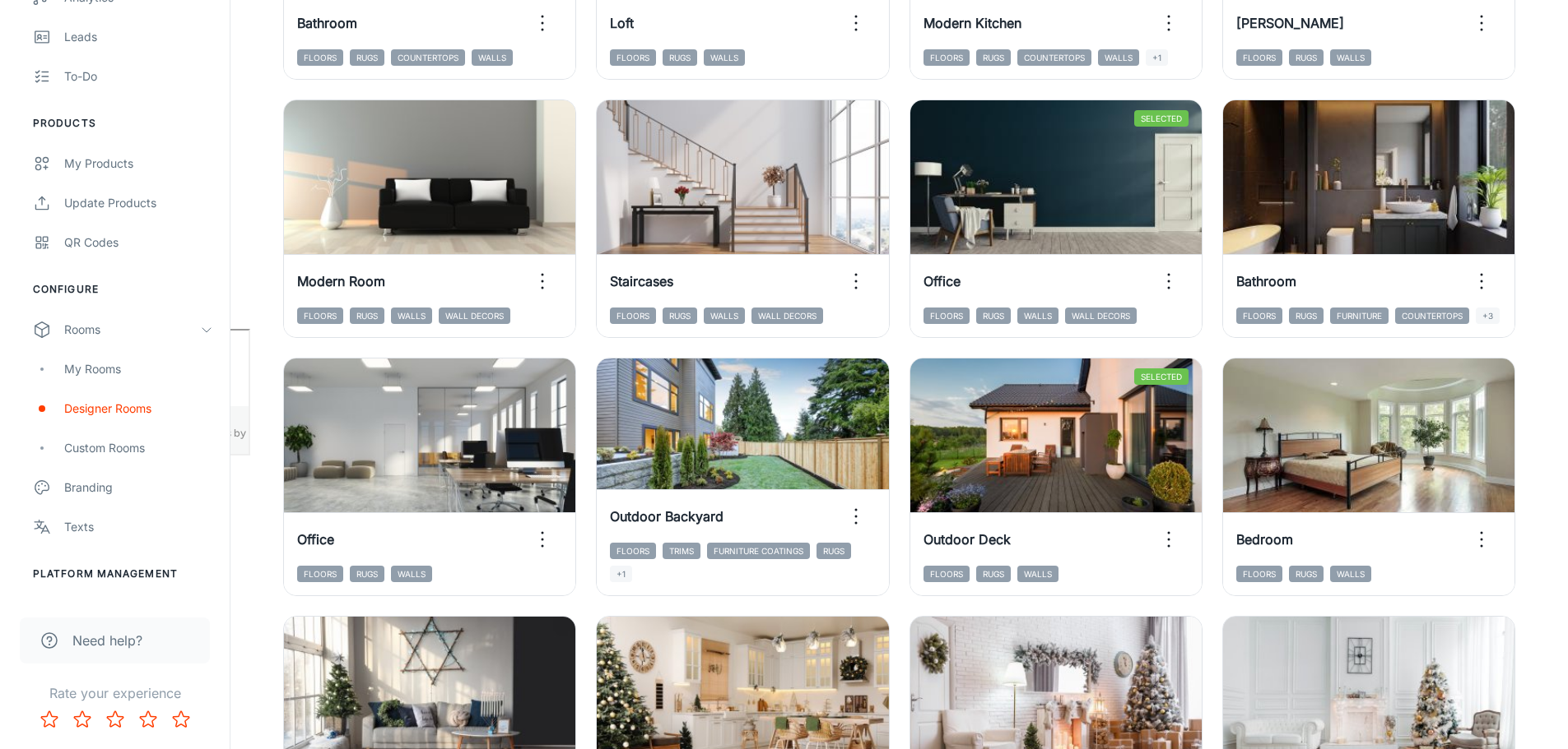
scroll to position [329, 0]
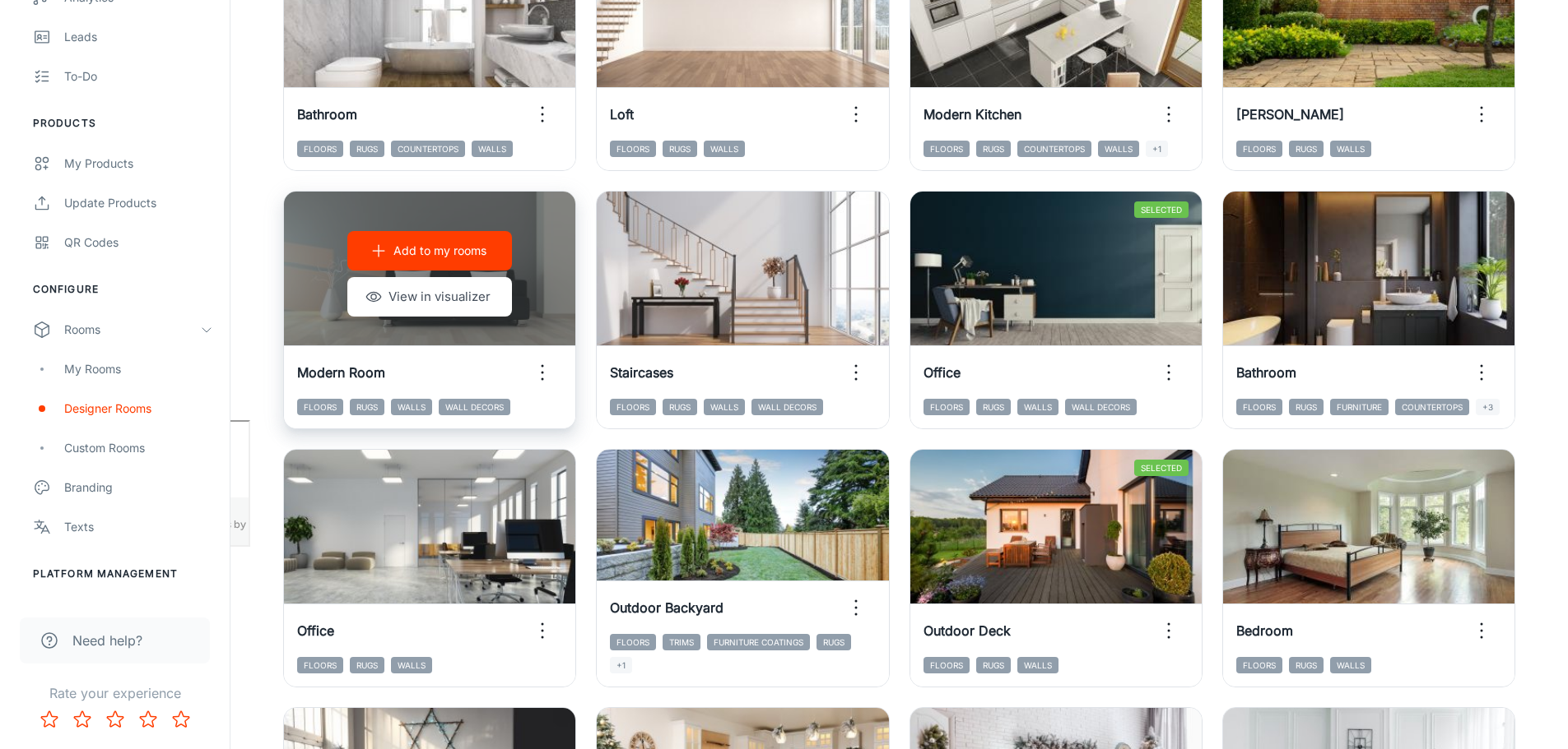
click at [420, 250] on p "Add to my rooms" at bounding box center [440, 251] width 93 height 18
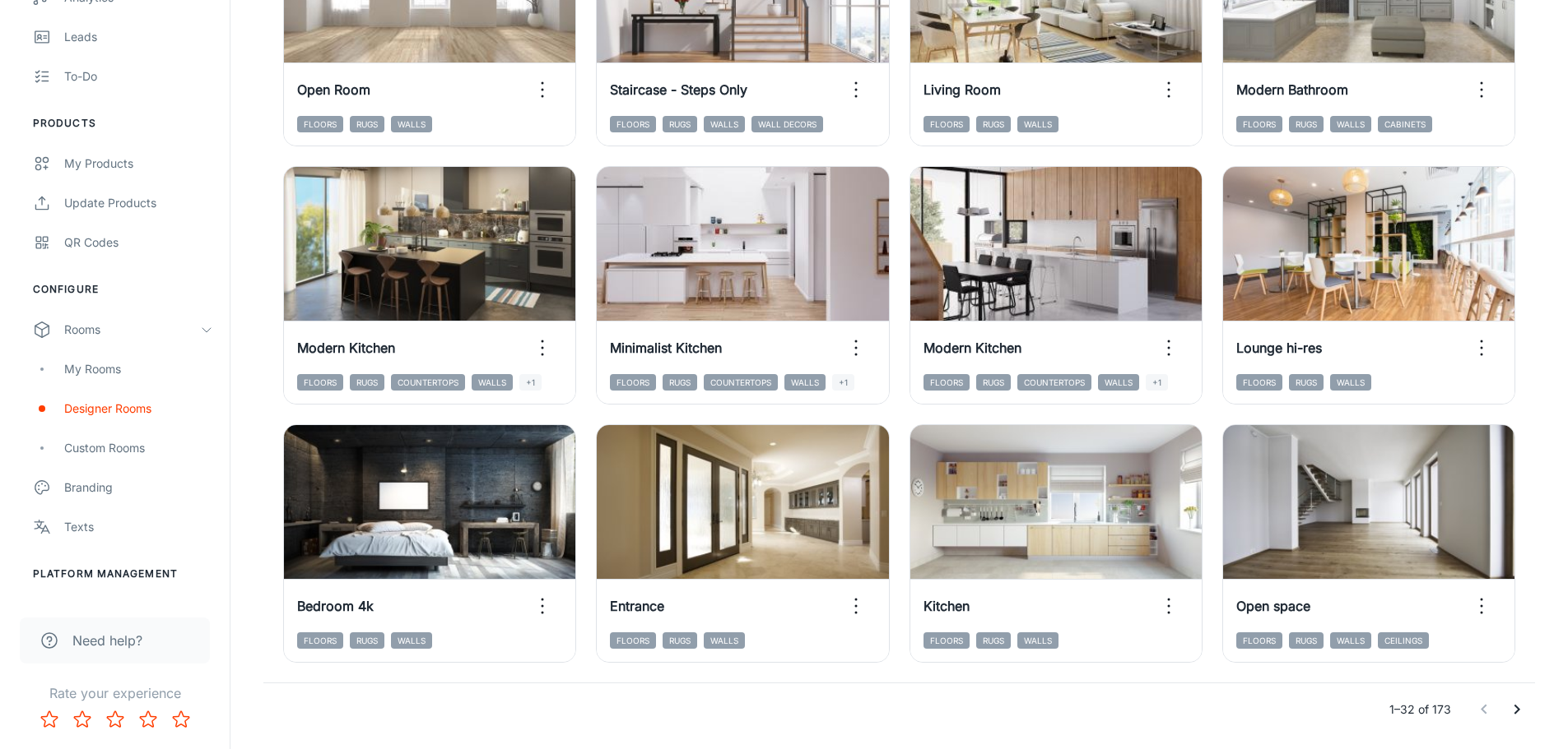
scroll to position [1698, 0]
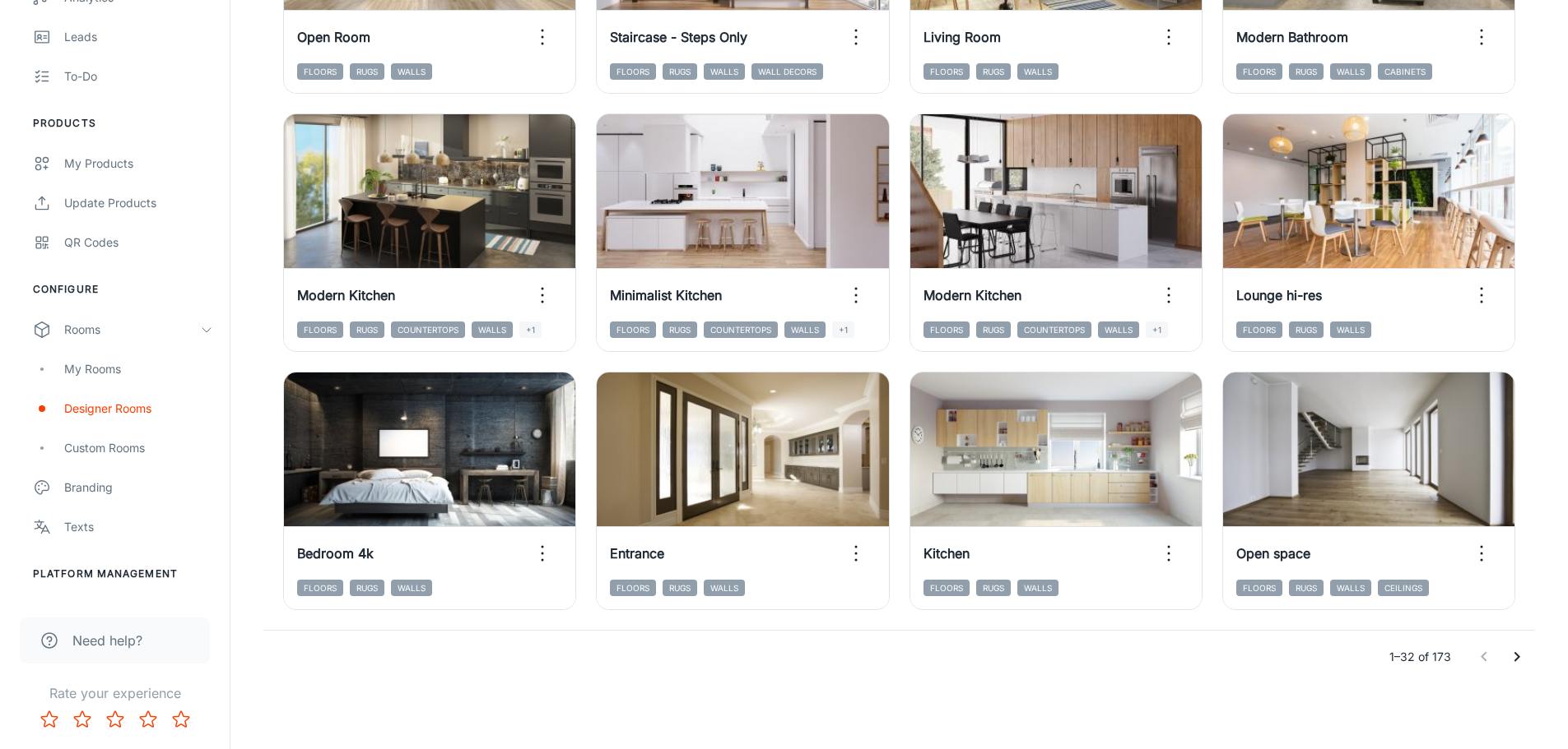
click at [1513, 659] on icon "Go to next page" at bounding box center [1517, 657] width 20 height 20
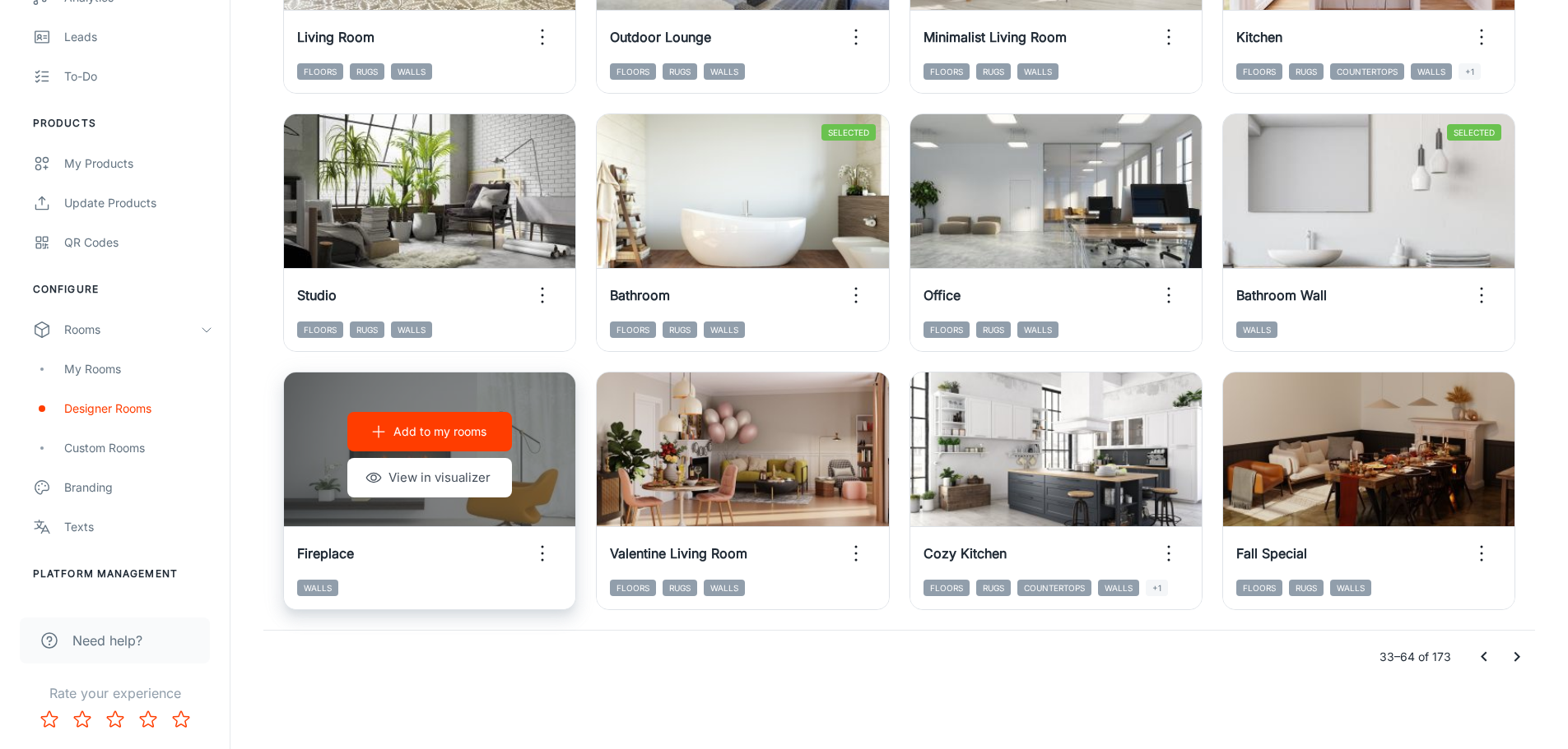
click at [436, 432] on p "Add to my rooms" at bounding box center [440, 432] width 93 height 18
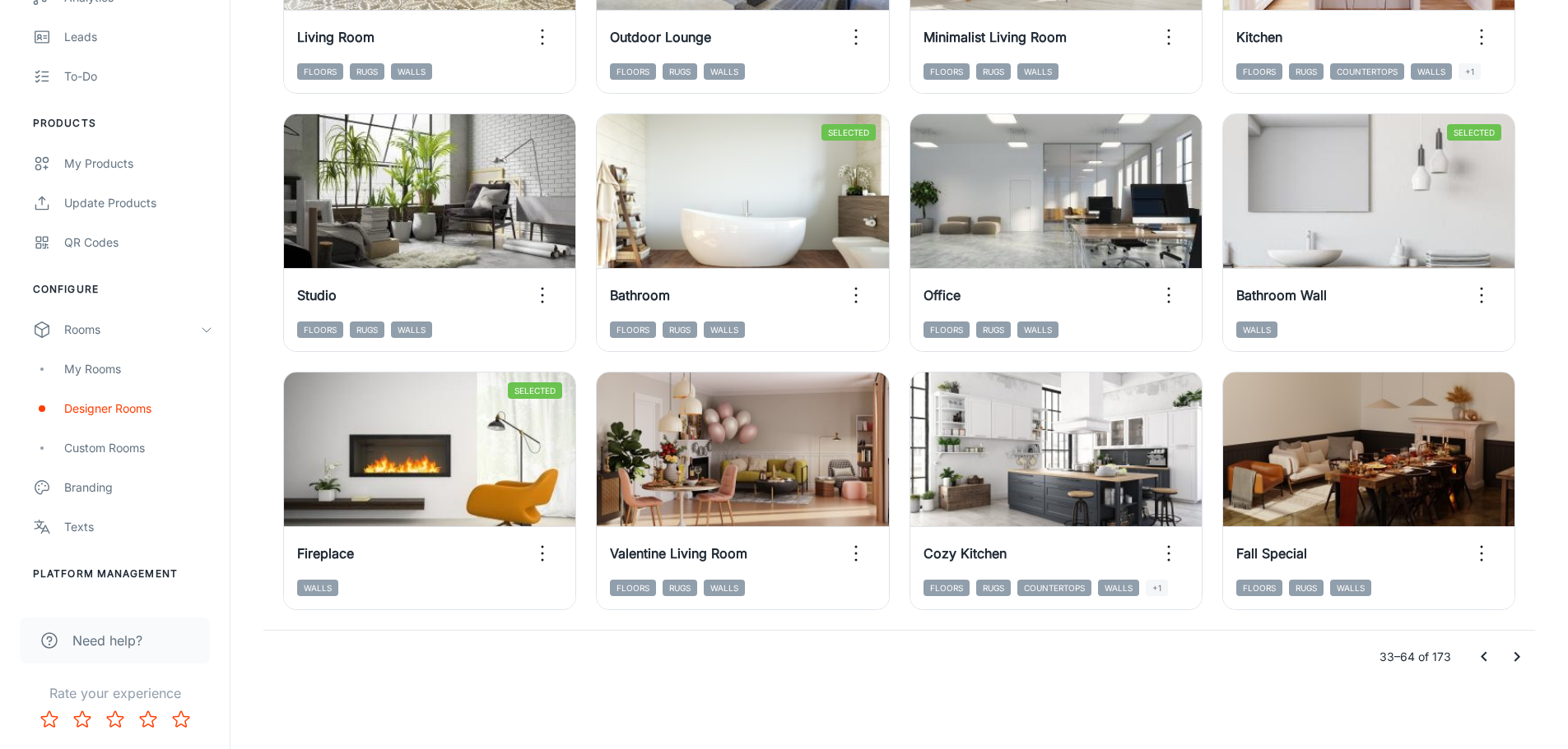
click at [1520, 661] on icon "Go to next page" at bounding box center [1517, 657] width 20 height 20
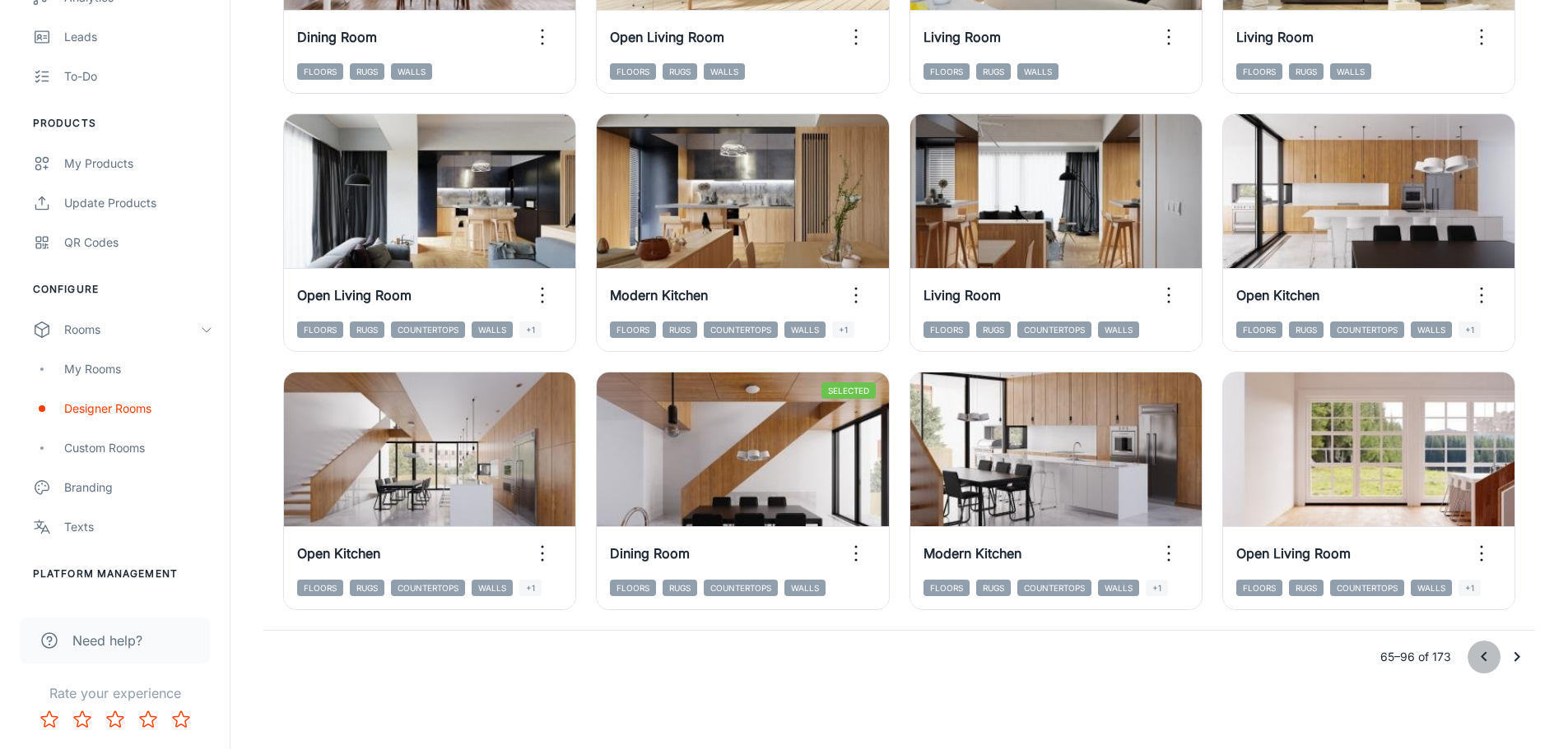
click at [1486, 657] on icon "Go to previous page" at bounding box center [1484, 657] width 20 height 20
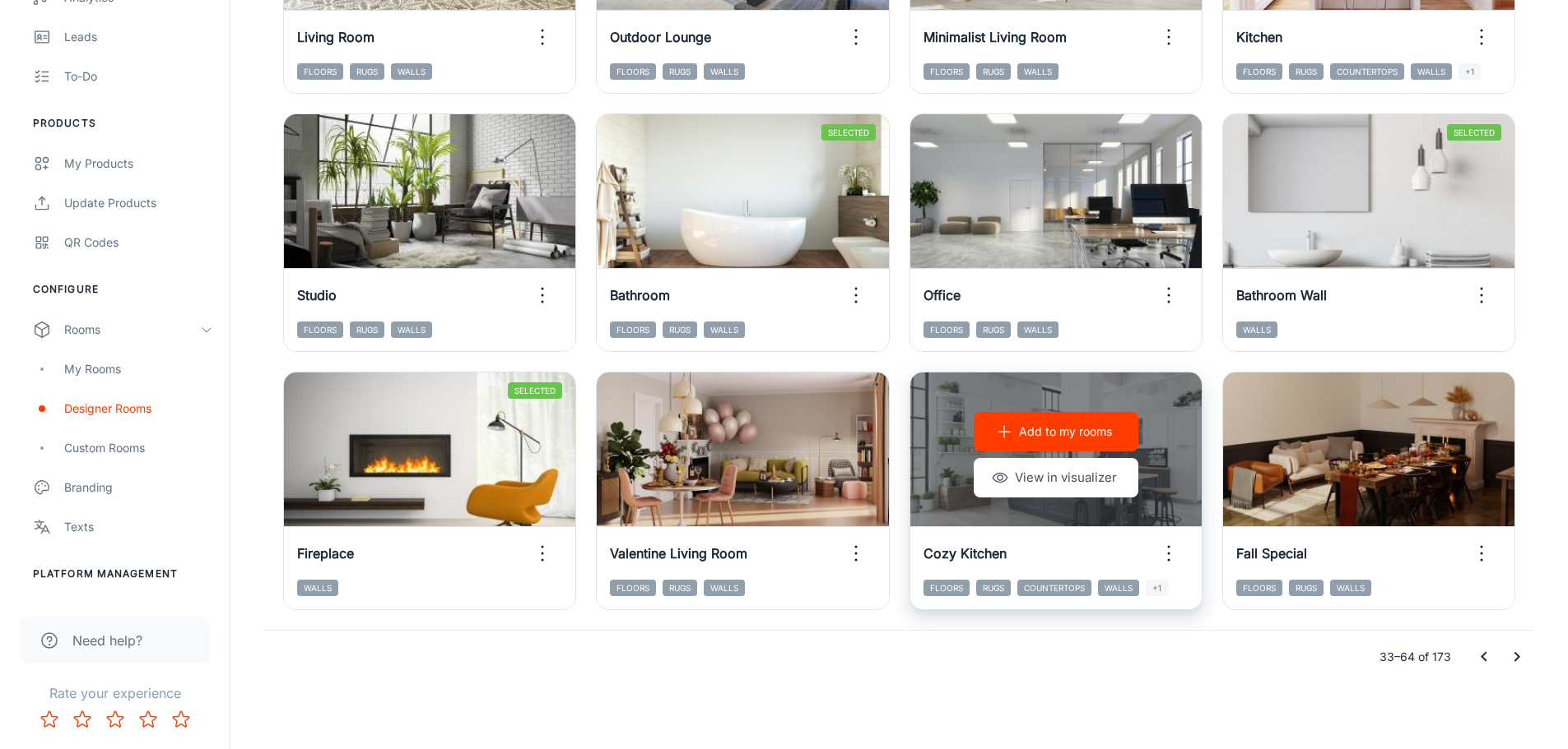
click at [1038, 433] on p "Add to my rooms" at bounding box center [1066, 432] width 93 height 18
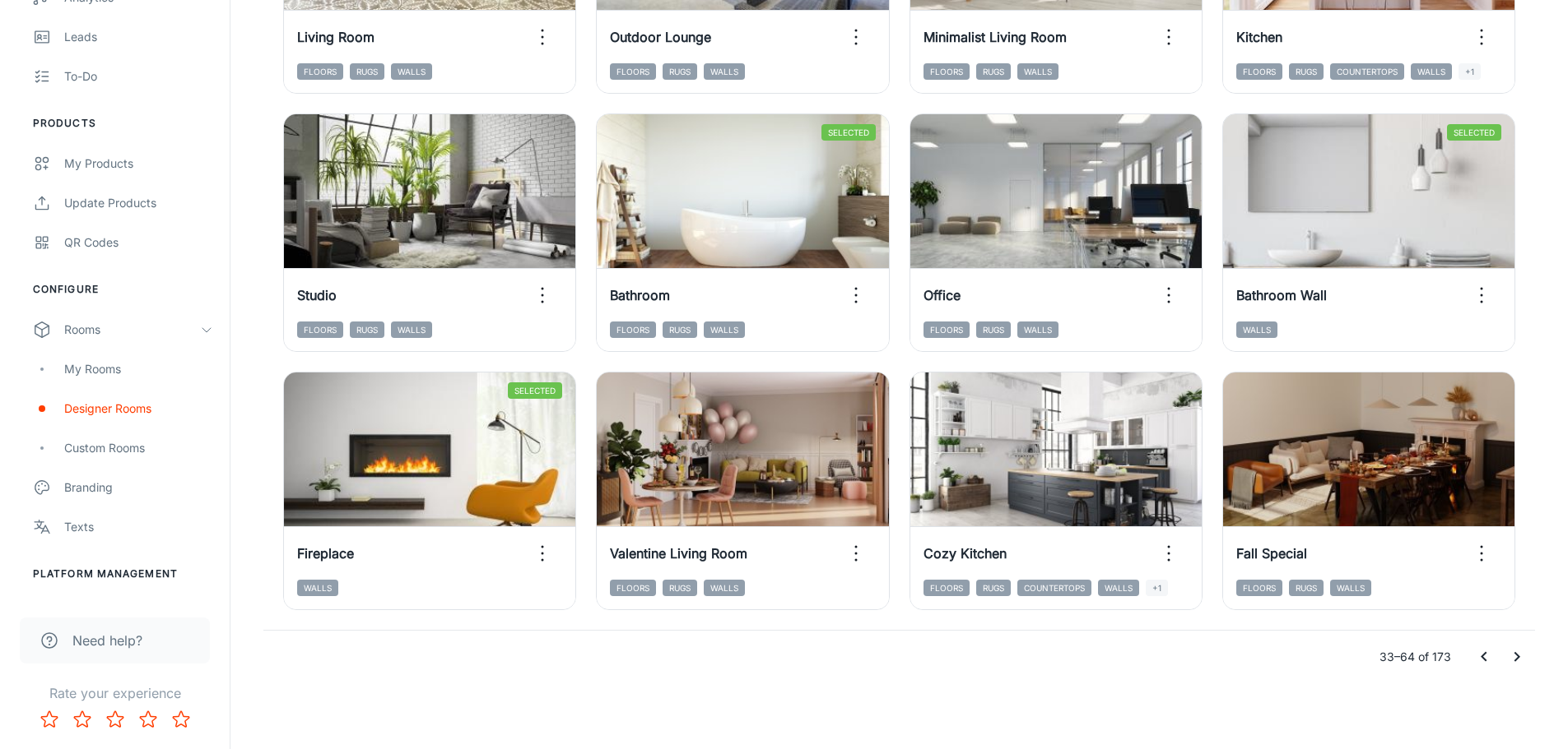
click at [1514, 661] on icon "Go to next page" at bounding box center [1517, 657] width 20 height 20
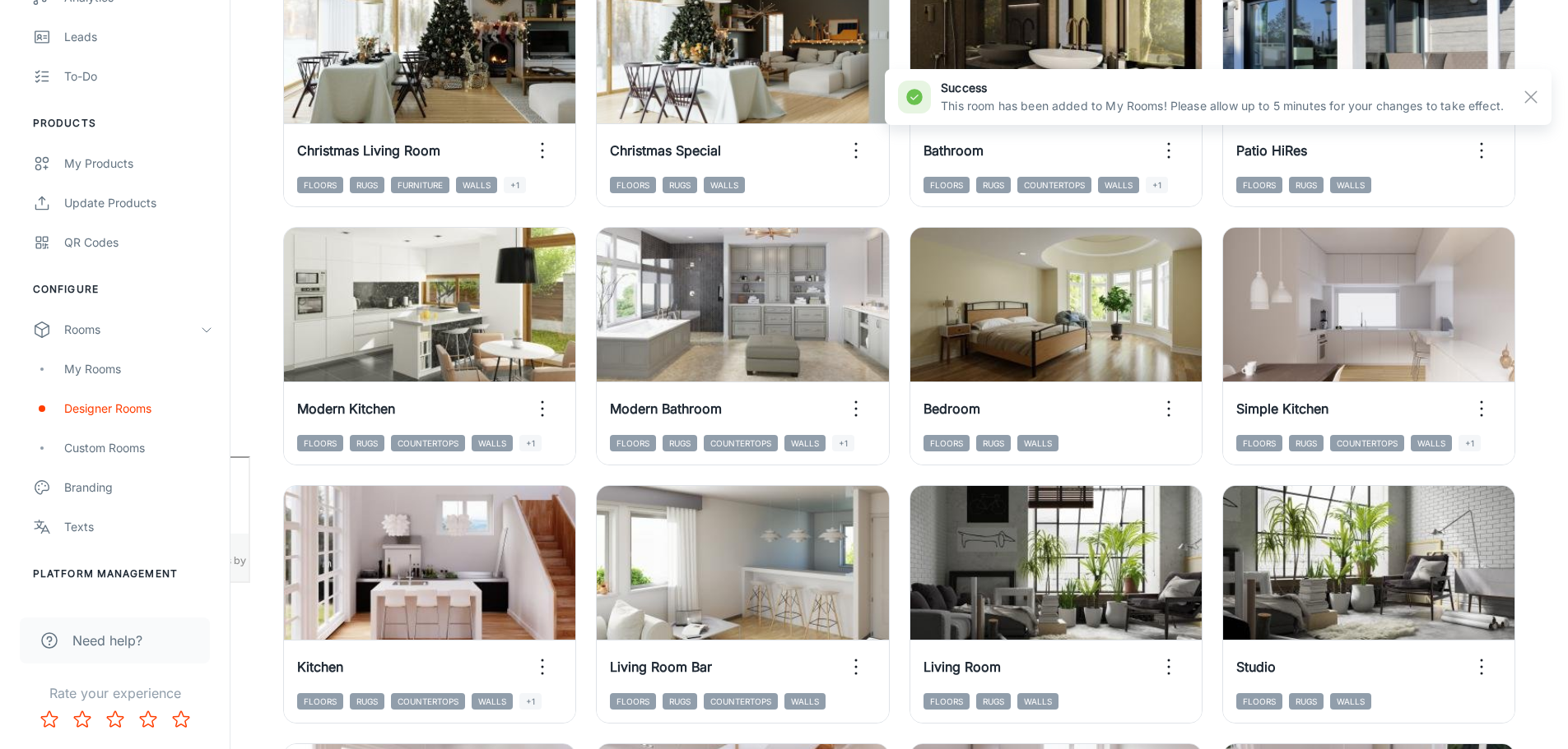
scroll to position [300, 0]
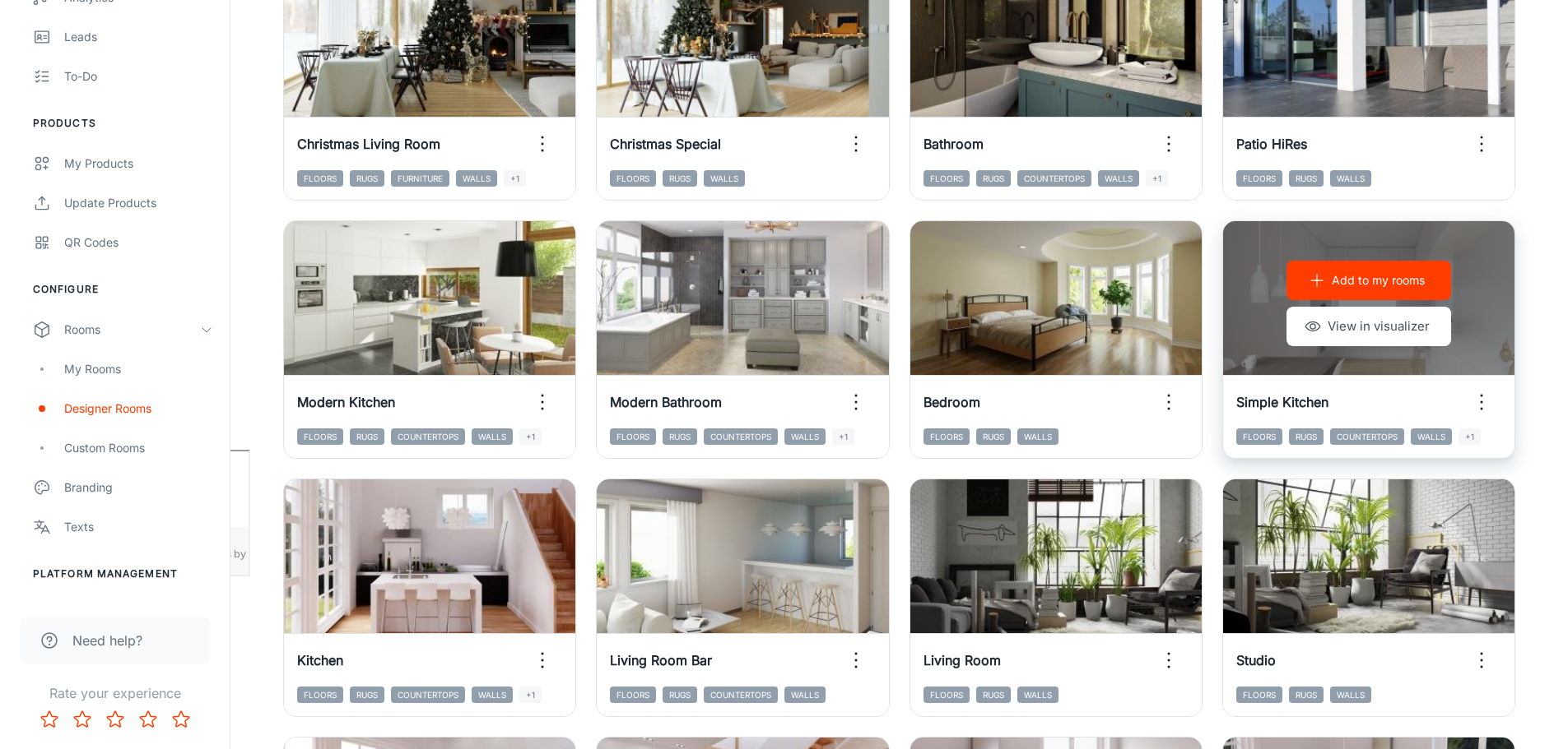
click at [1390, 284] on p "Add to my rooms" at bounding box center [1378, 281] width 93 height 18
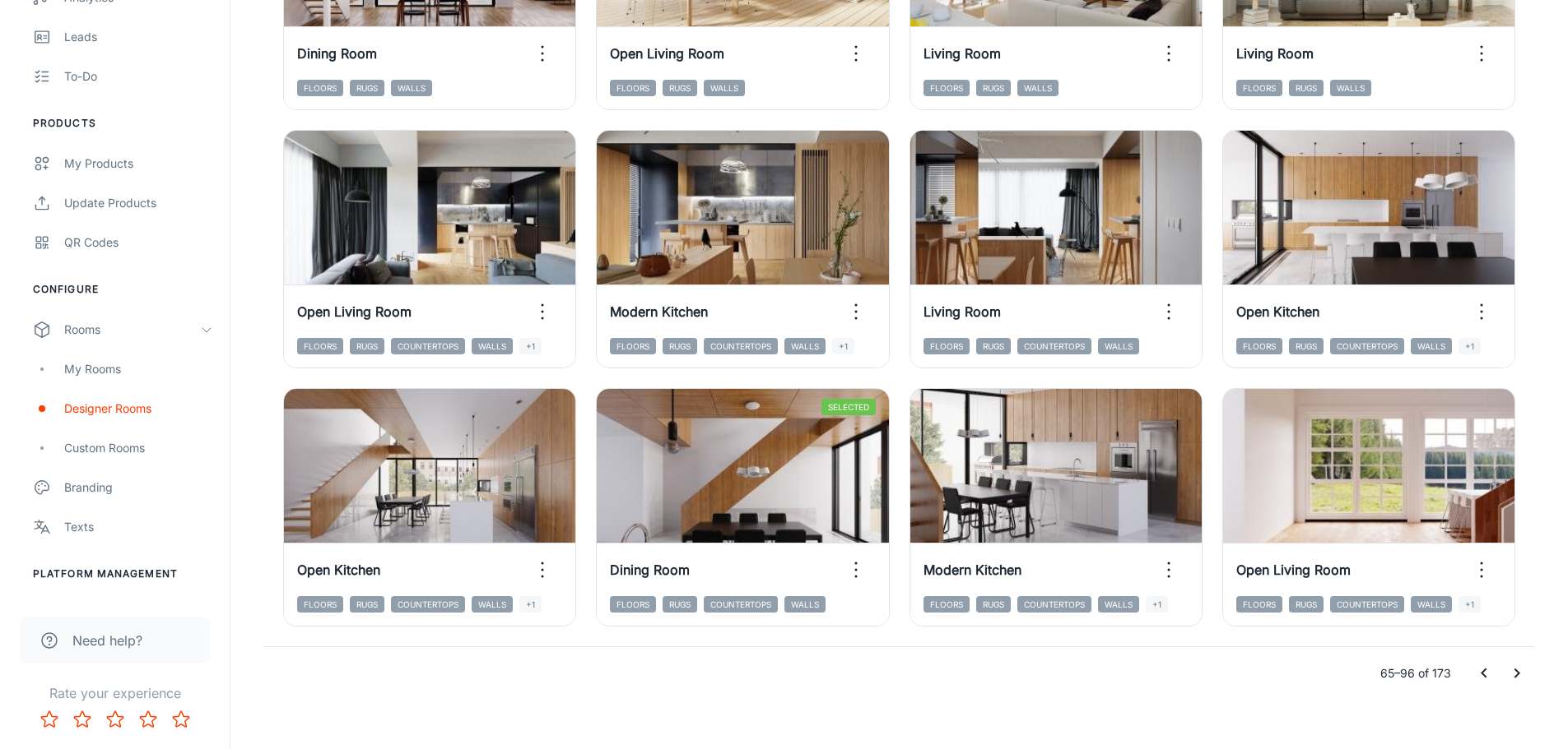
scroll to position [1698, 0]
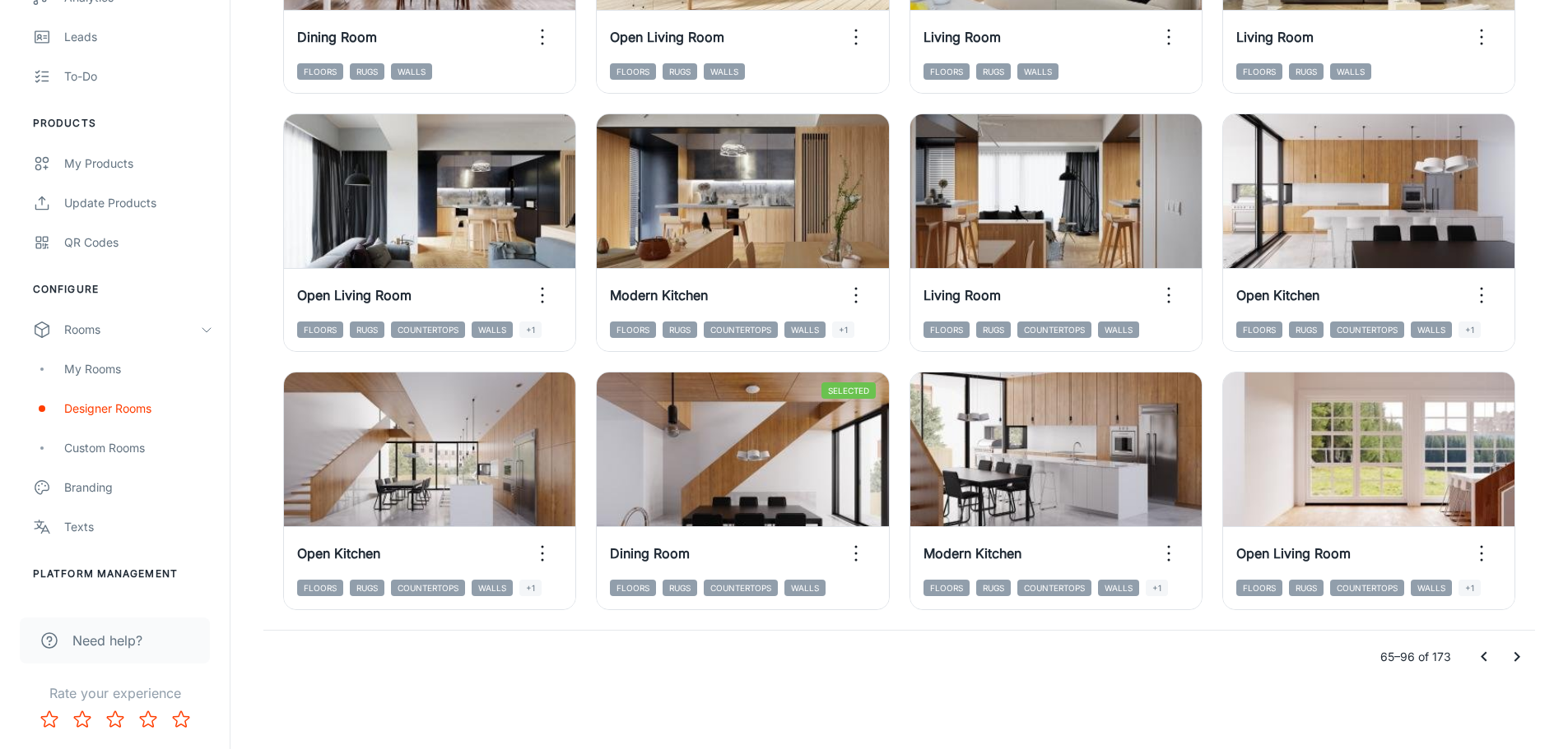
click at [1521, 657] on icon "Go to next page" at bounding box center [1517, 657] width 20 height 20
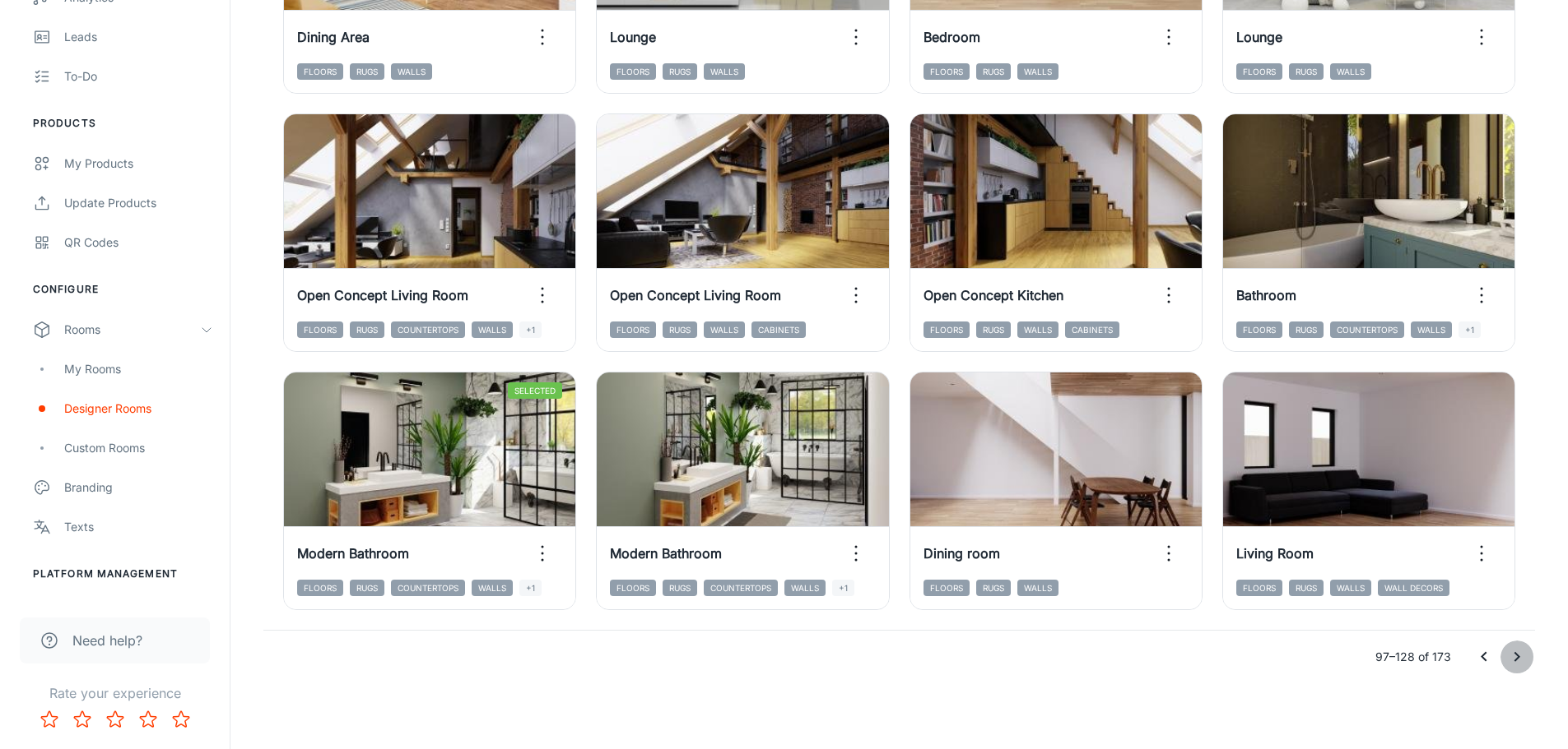
click at [1516, 659] on icon "Go to next page" at bounding box center [1517, 656] width 5 height 10
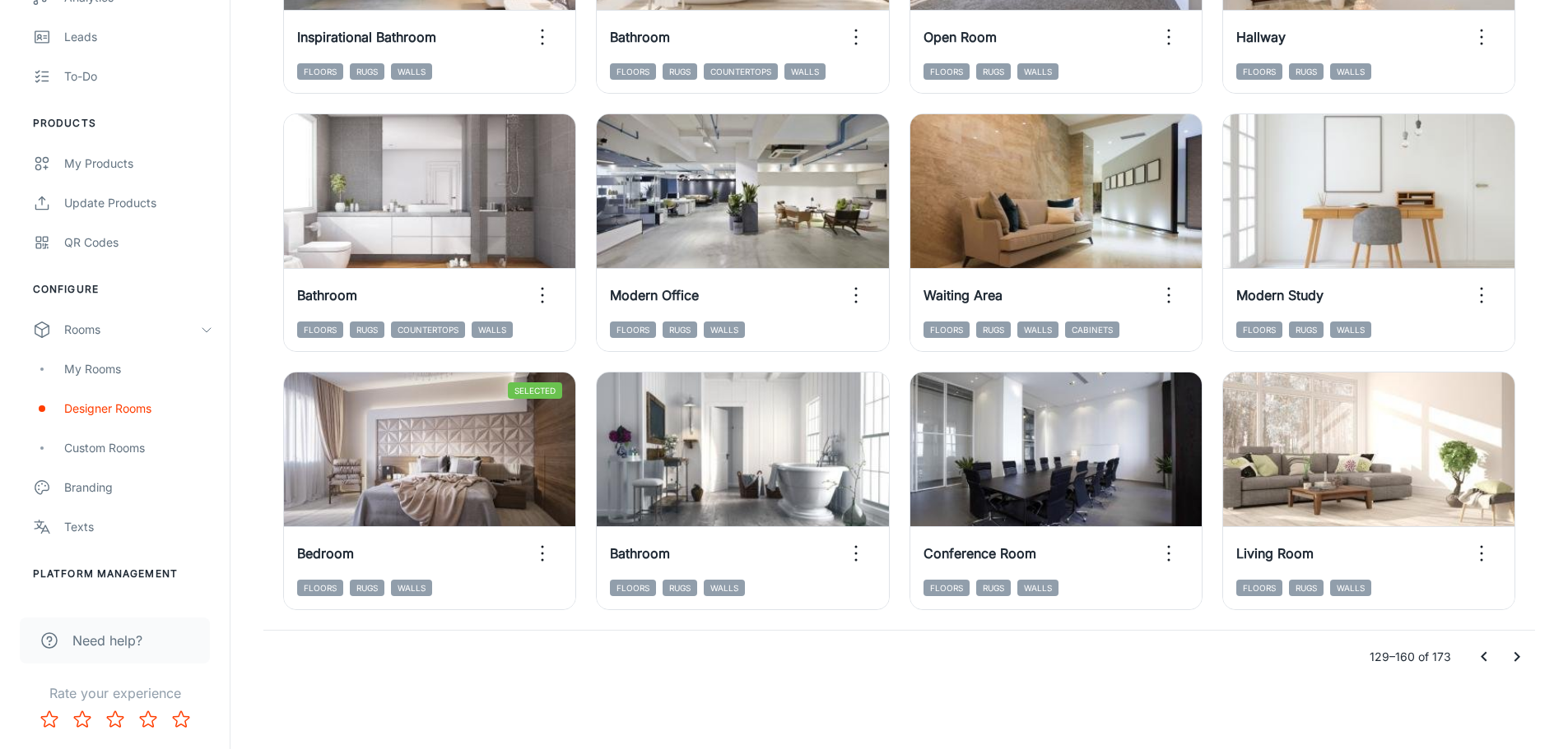
click at [1523, 665] on icon "Go to next page" at bounding box center [1517, 657] width 20 height 20
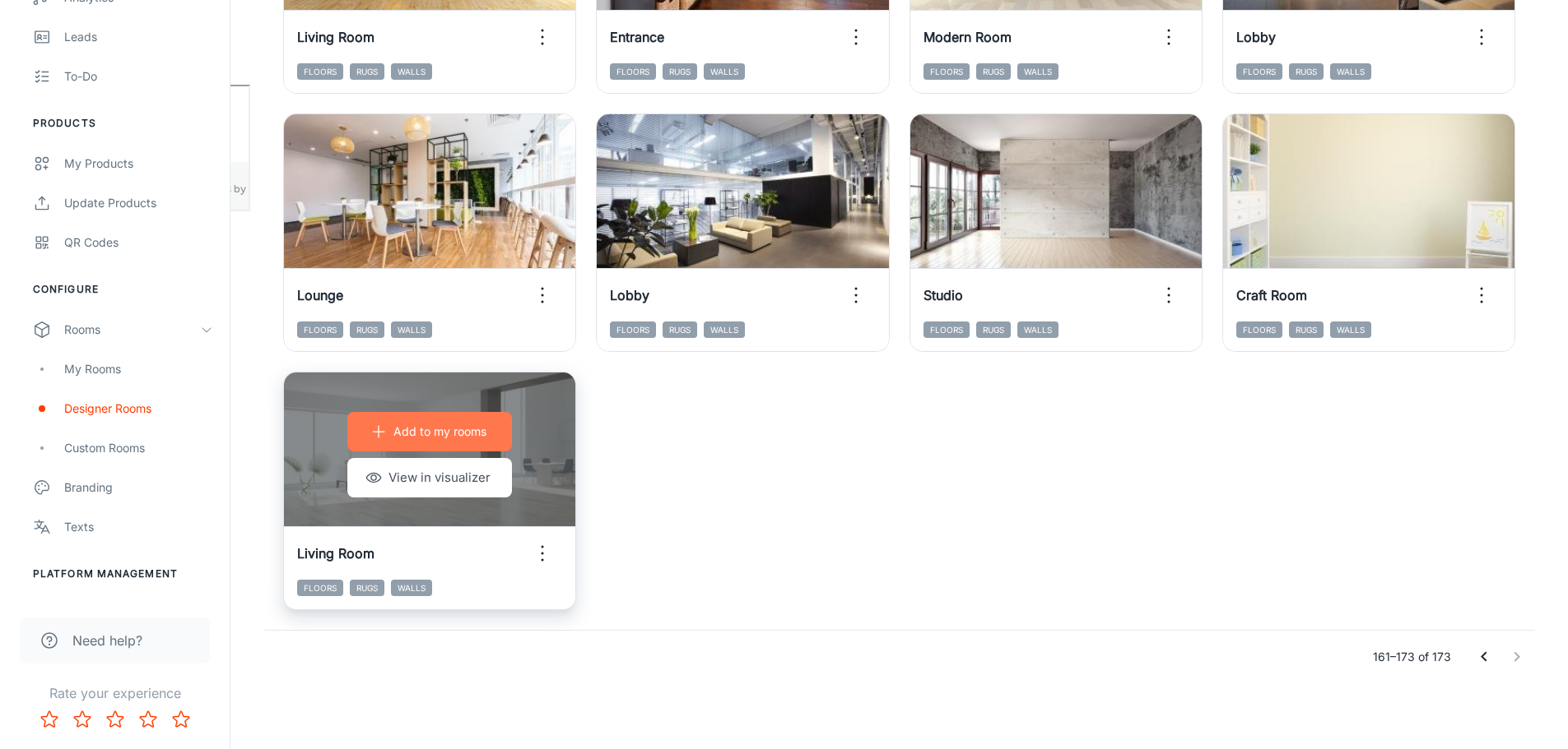
click at [440, 429] on p "Add to my rooms" at bounding box center [440, 432] width 93 height 18
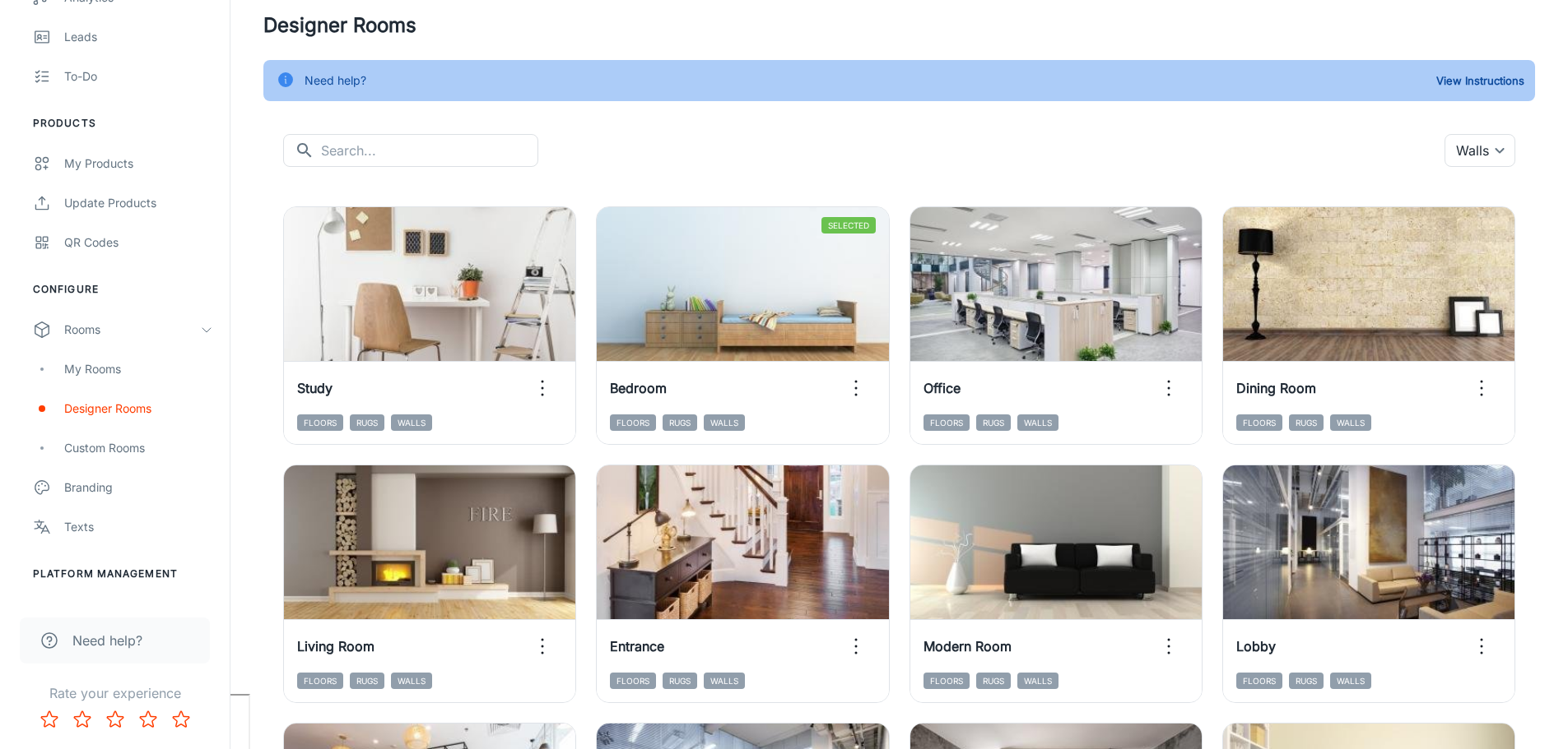
scroll to position [0, 0]
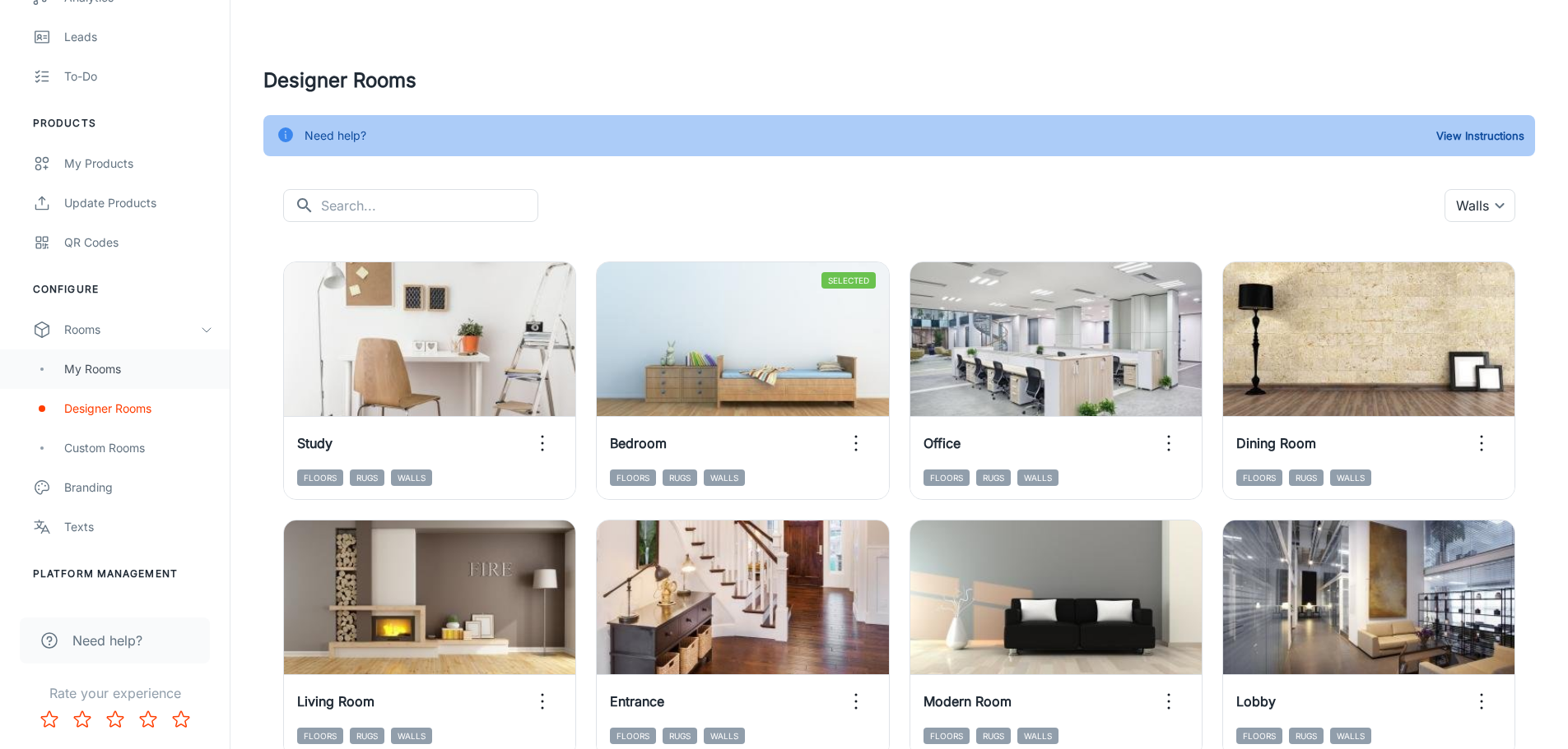
click at [105, 372] on div "My Rooms" at bounding box center [139, 370] width 149 height 18
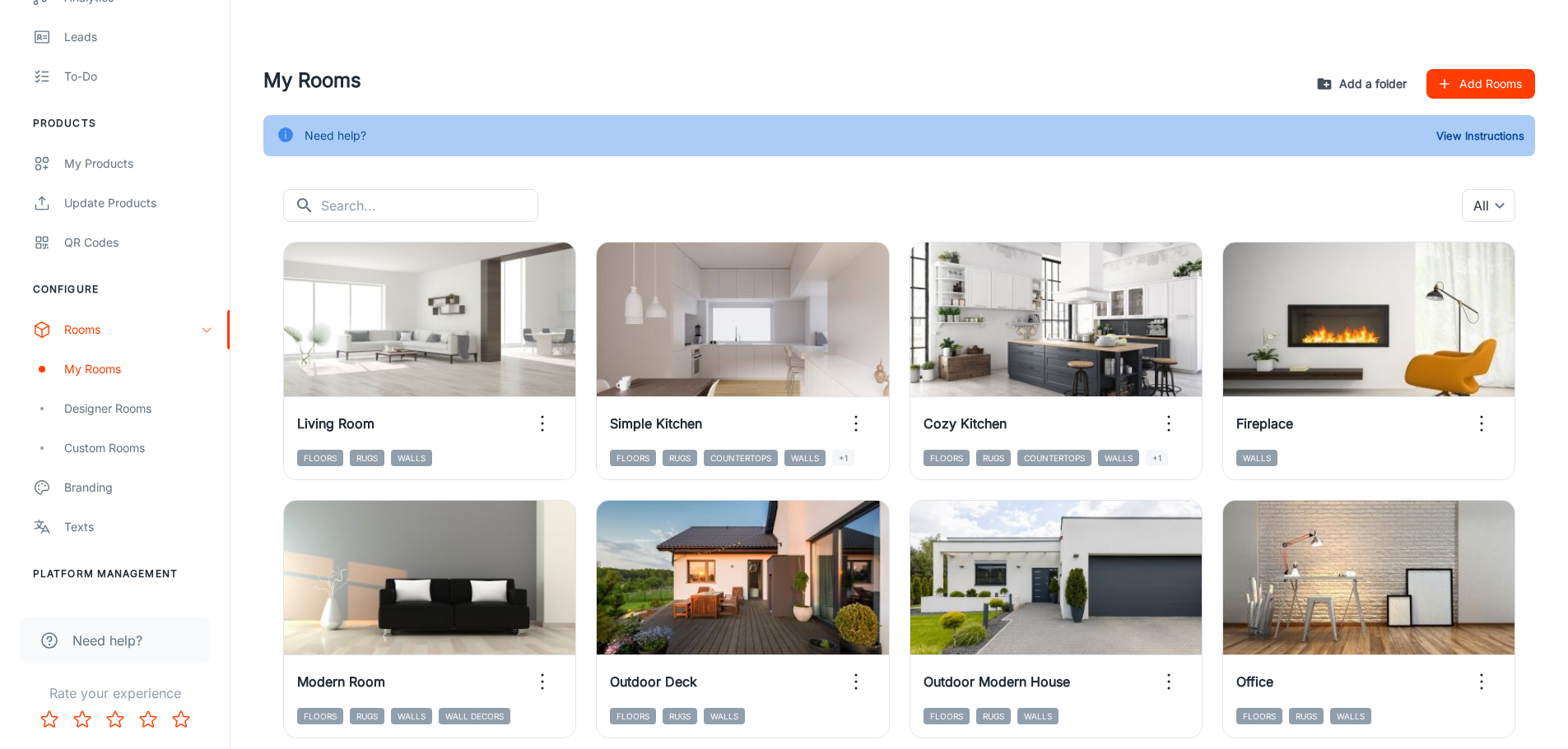
click at [1371, 82] on button "Add a folder" at bounding box center [1363, 84] width 101 height 30
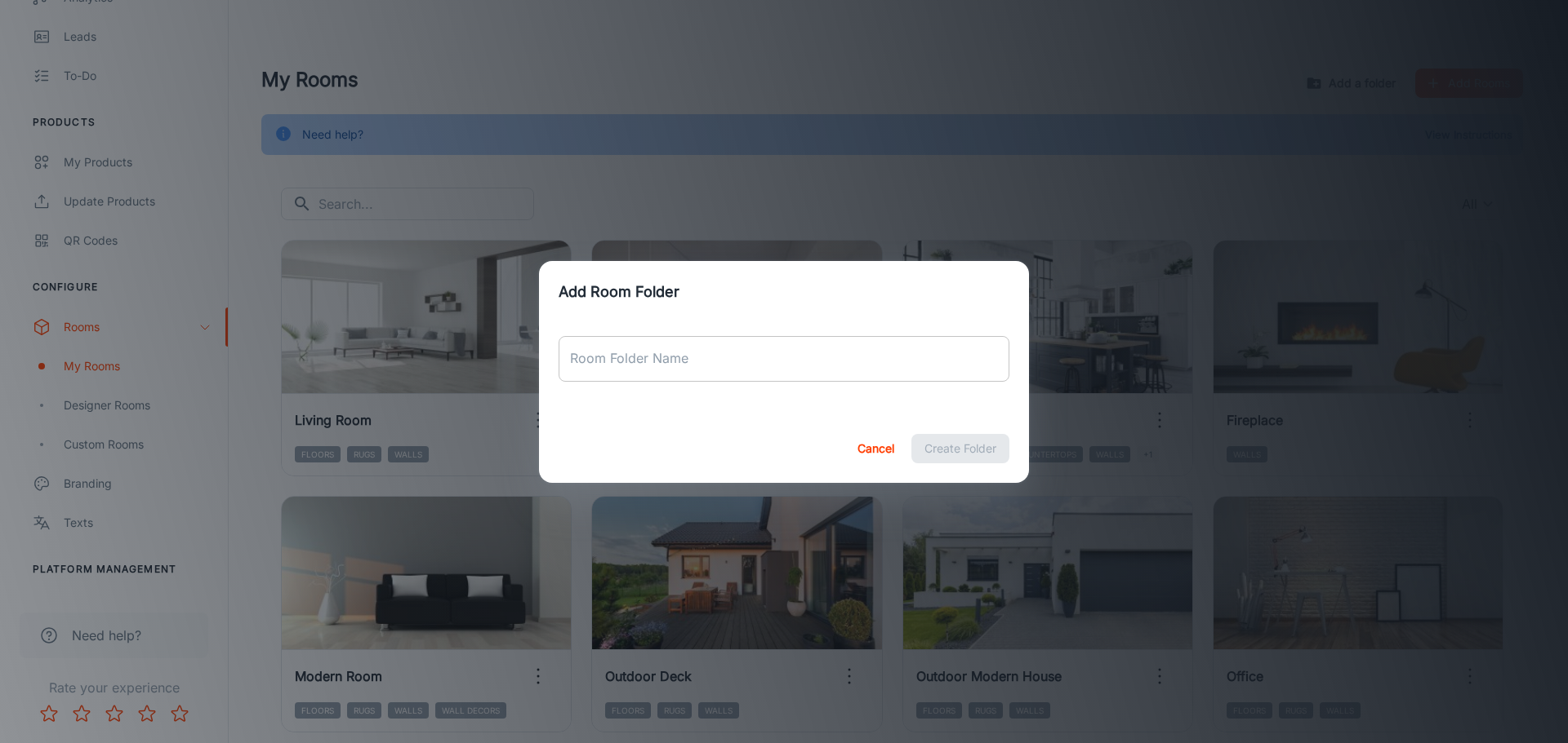
click at [653, 373] on input "Room Folder Name" at bounding box center [784, 358] width 451 height 46
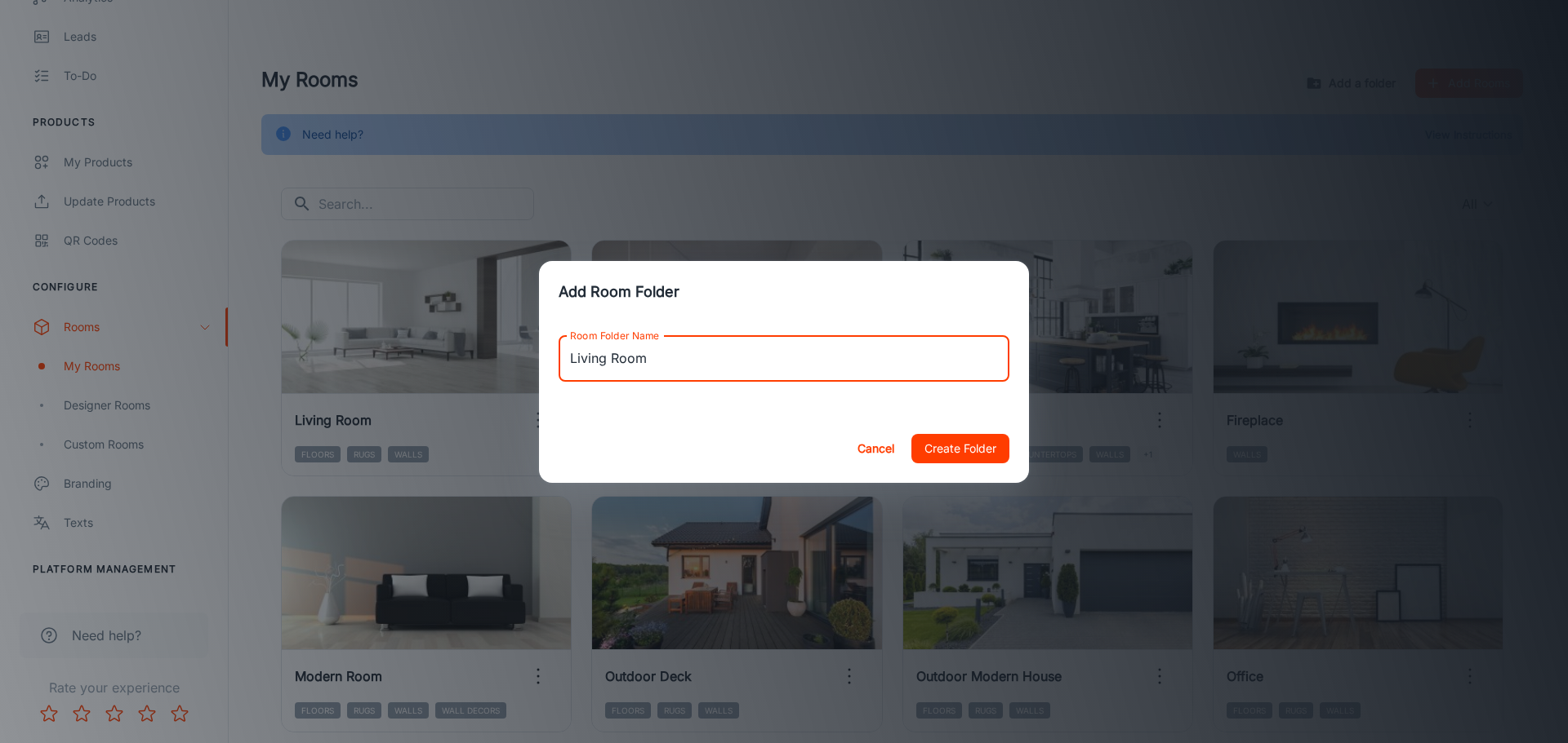
type input "Living Room"
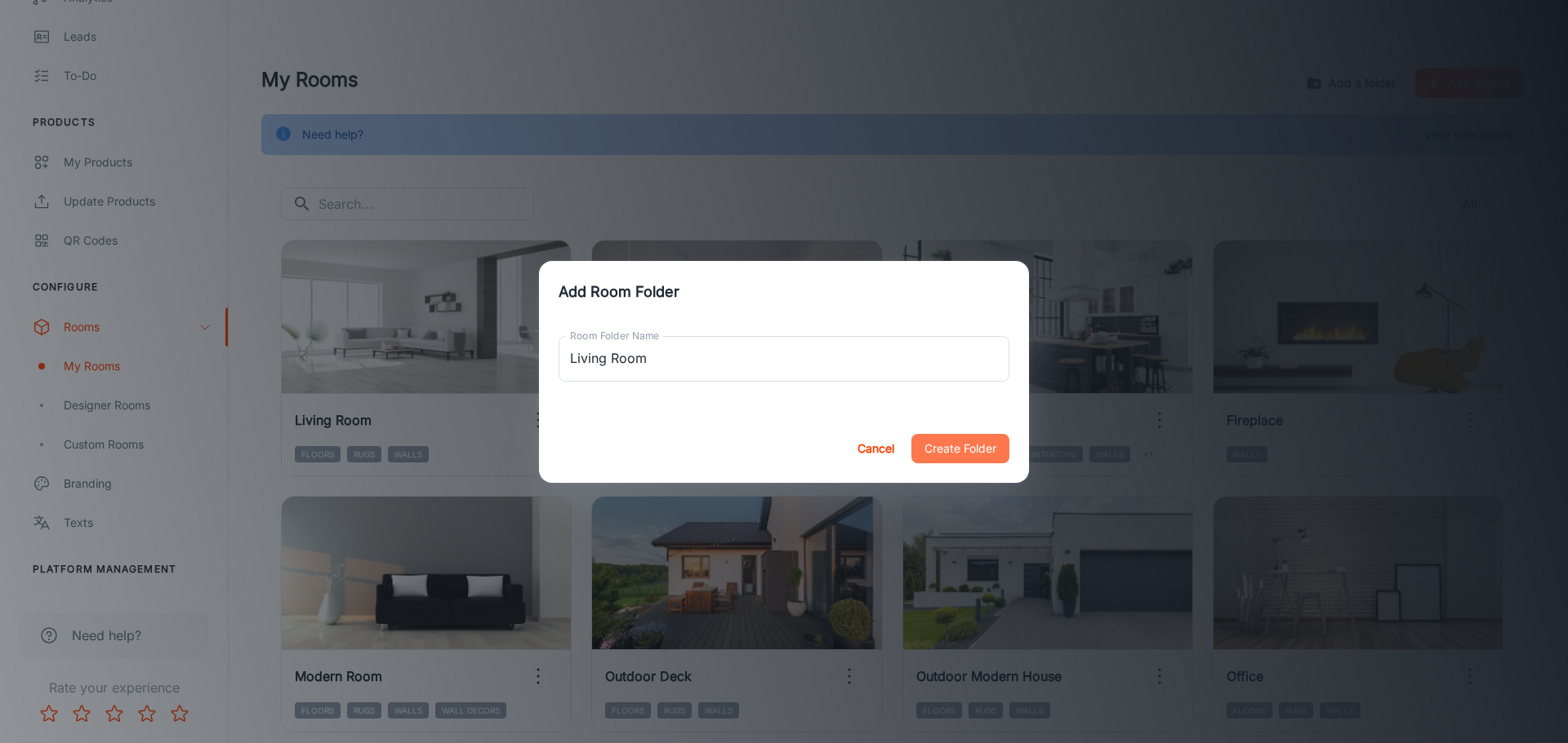
click at [933, 450] on button "Create Folder" at bounding box center [960, 449] width 98 height 30
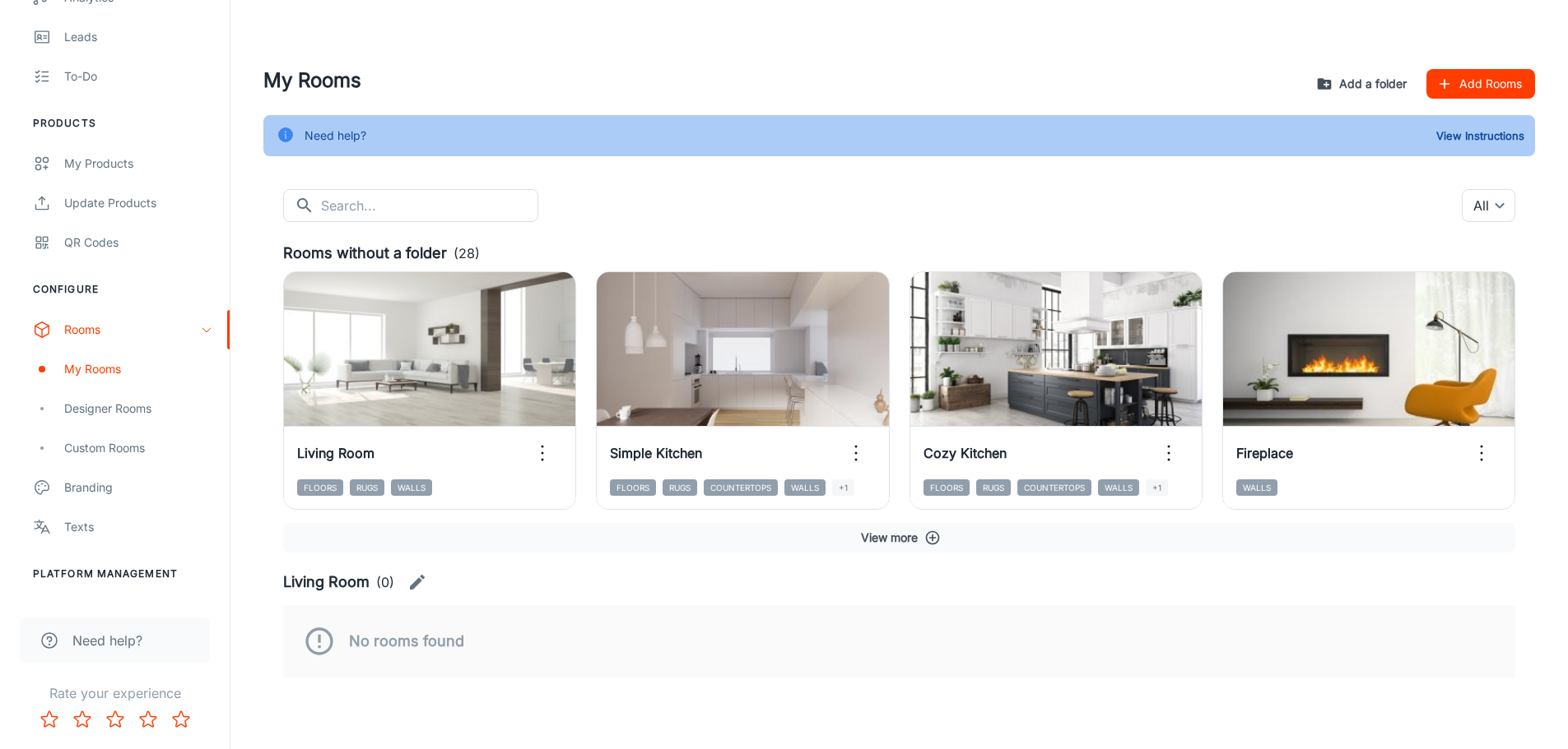
click at [1373, 83] on button "Add a folder" at bounding box center [1363, 84] width 101 height 30
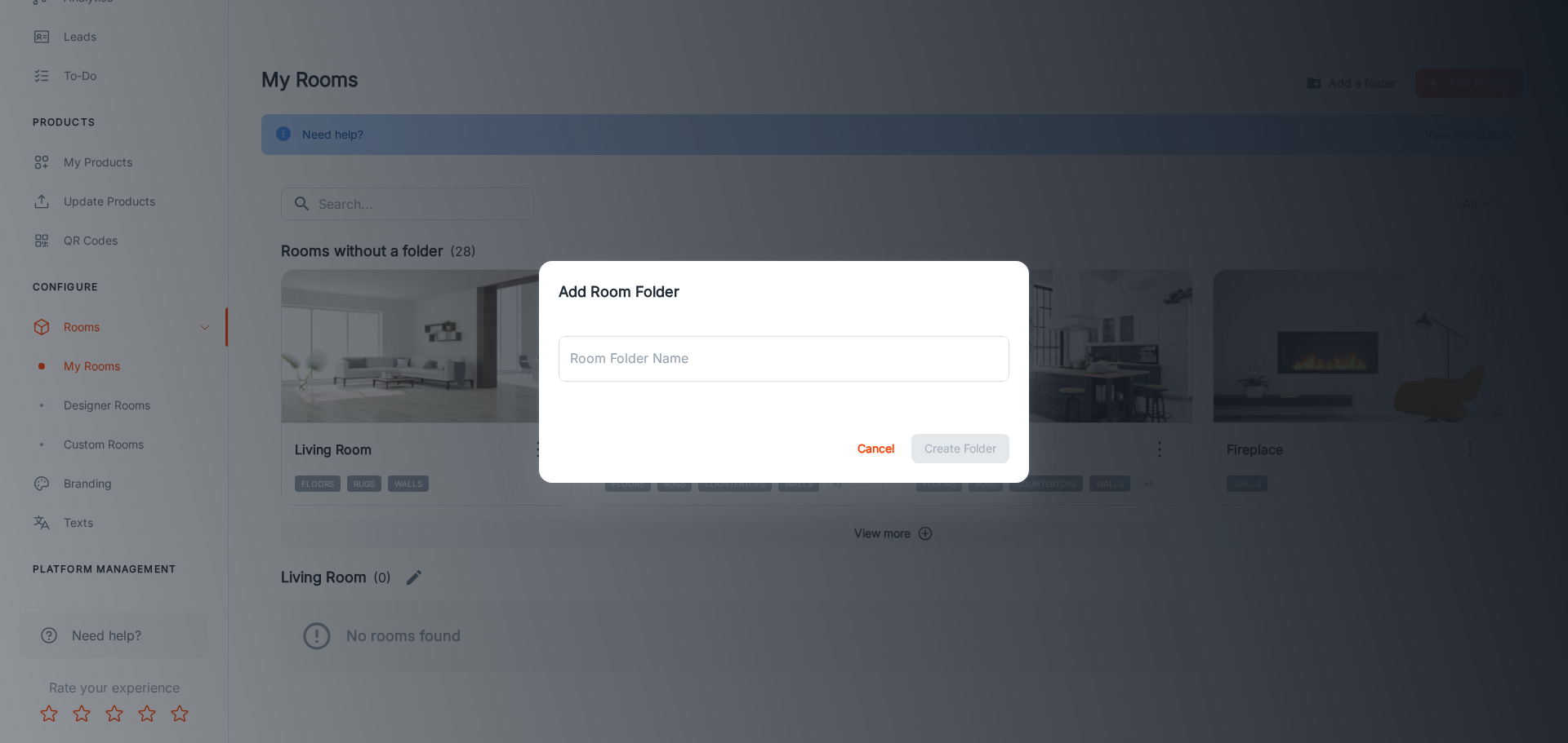
click at [665, 353] on div "Room Folder Name Room Folder Name" at bounding box center [784, 358] width 451 height 46
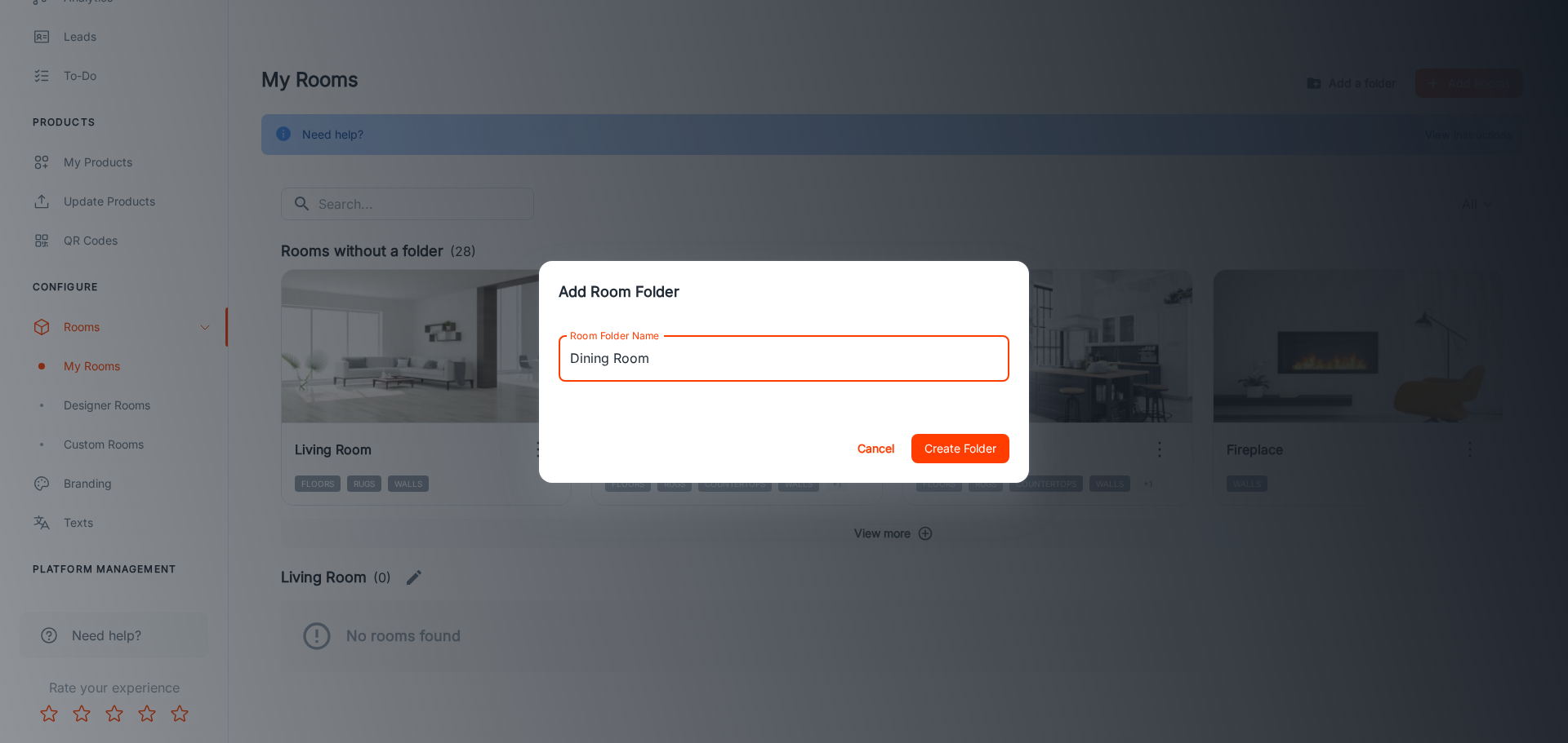
type input "Dining Room"
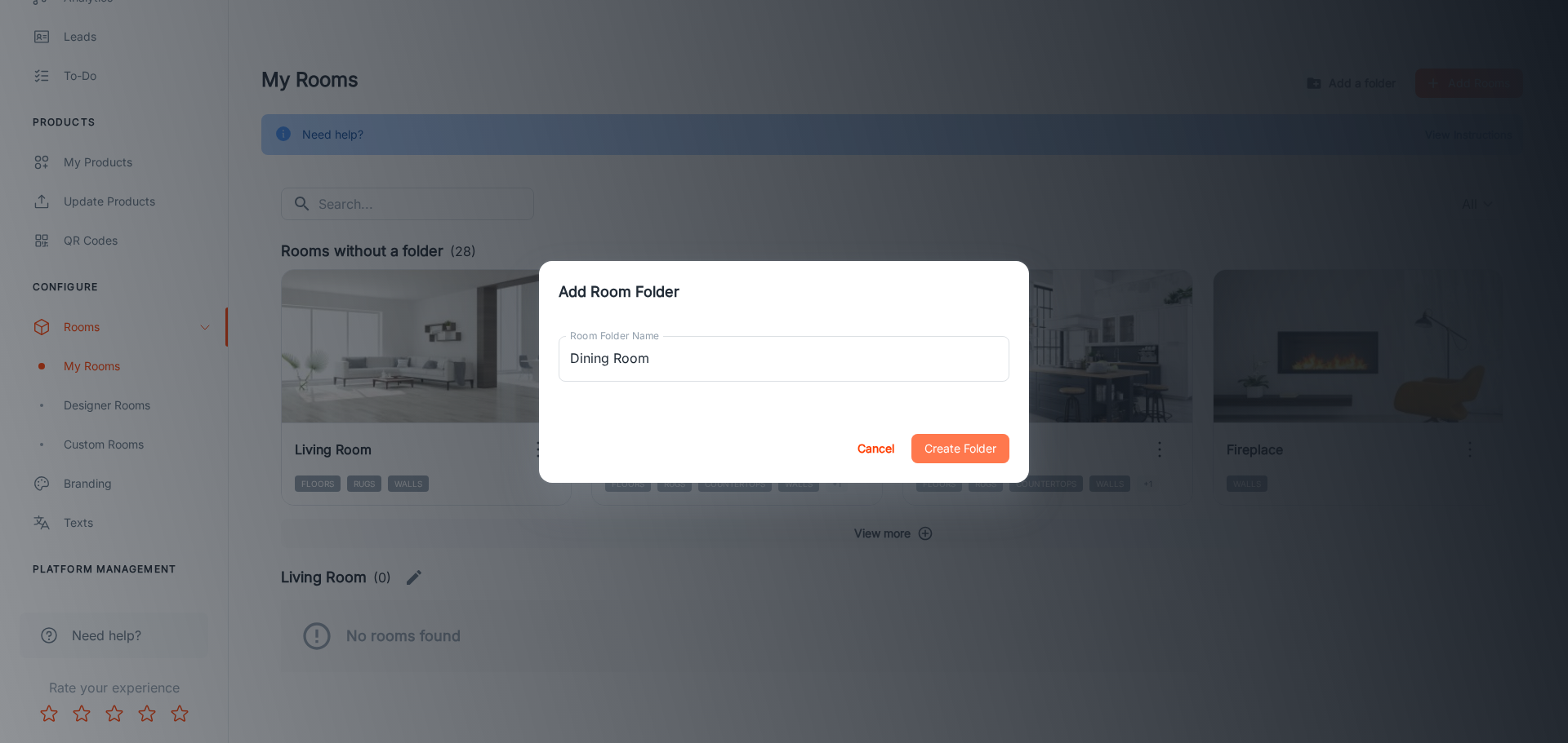
click at [955, 448] on button "Create Folder" at bounding box center [960, 449] width 98 height 30
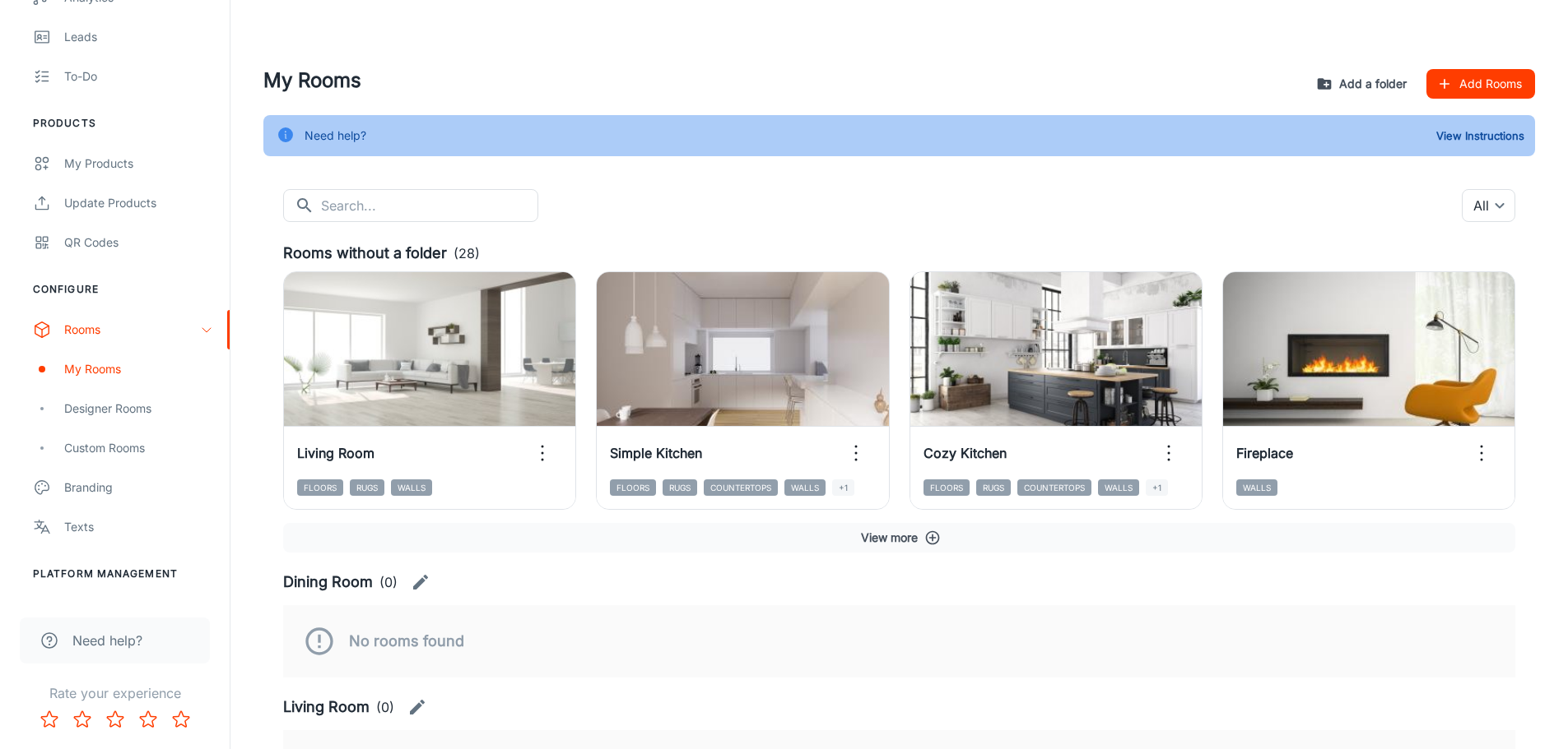
click at [1361, 84] on button "Add a folder" at bounding box center [1363, 84] width 101 height 30
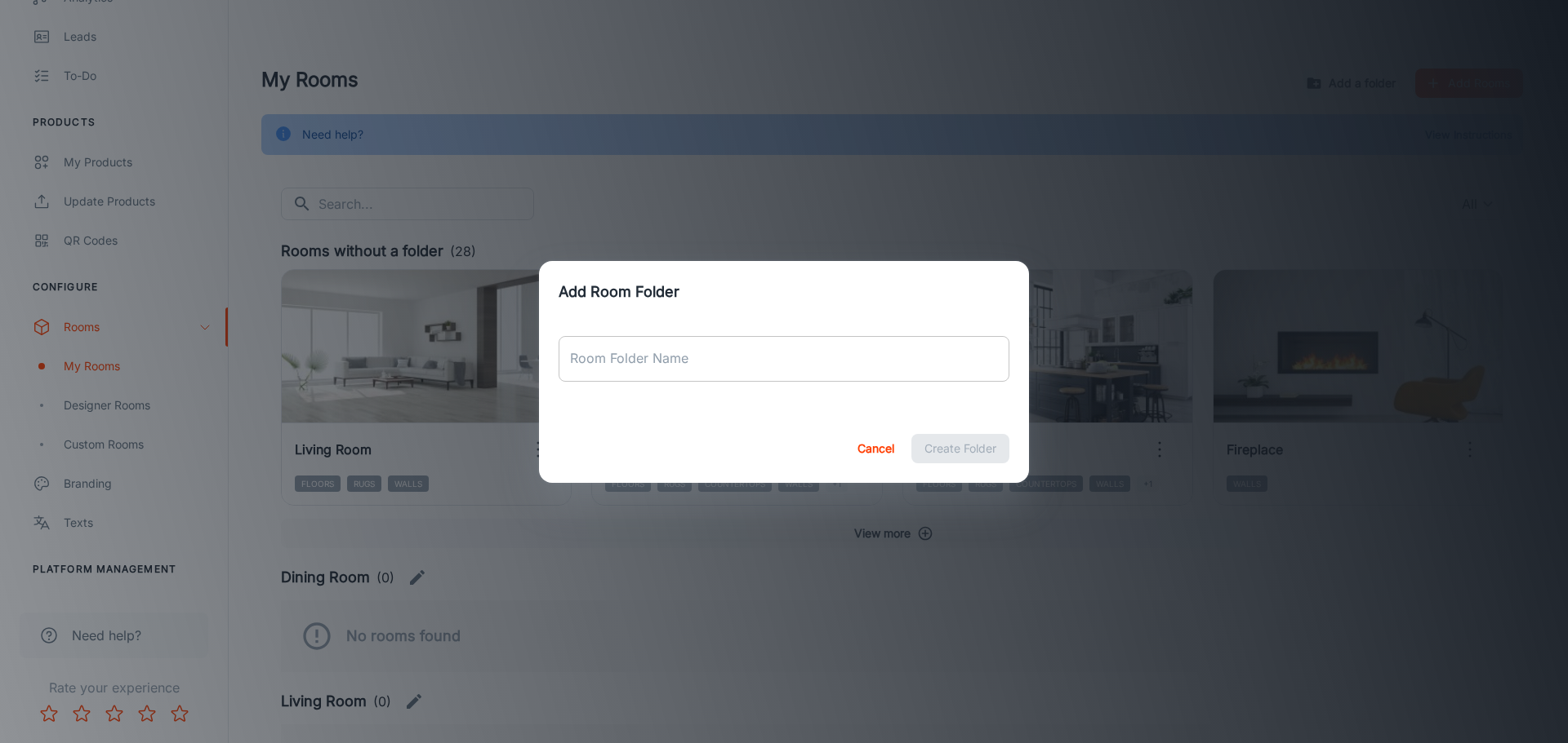
click at [745, 352] on input "Room Folder Name" at bounding box center [784, 358] width 451 height 46
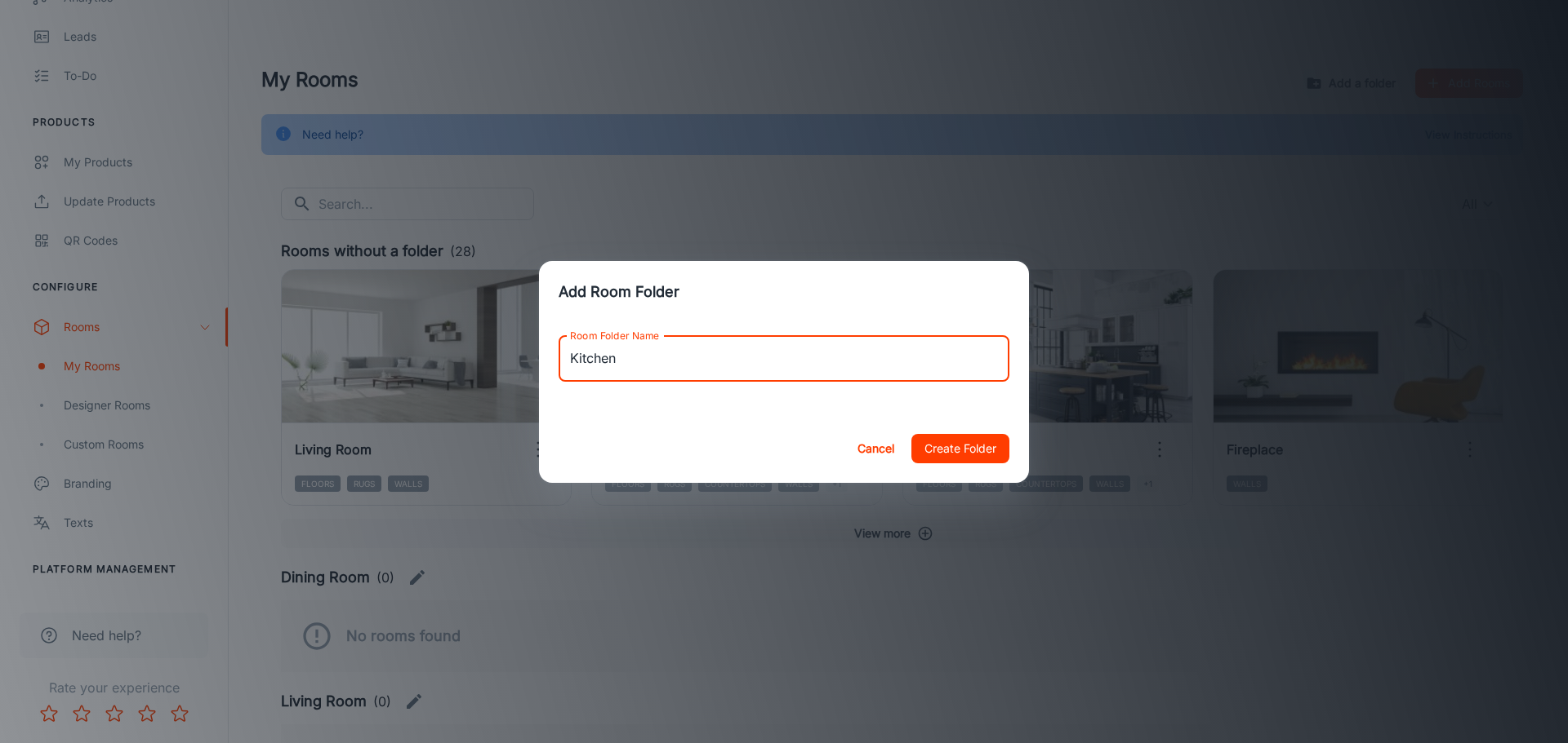
type input "Kitchen"
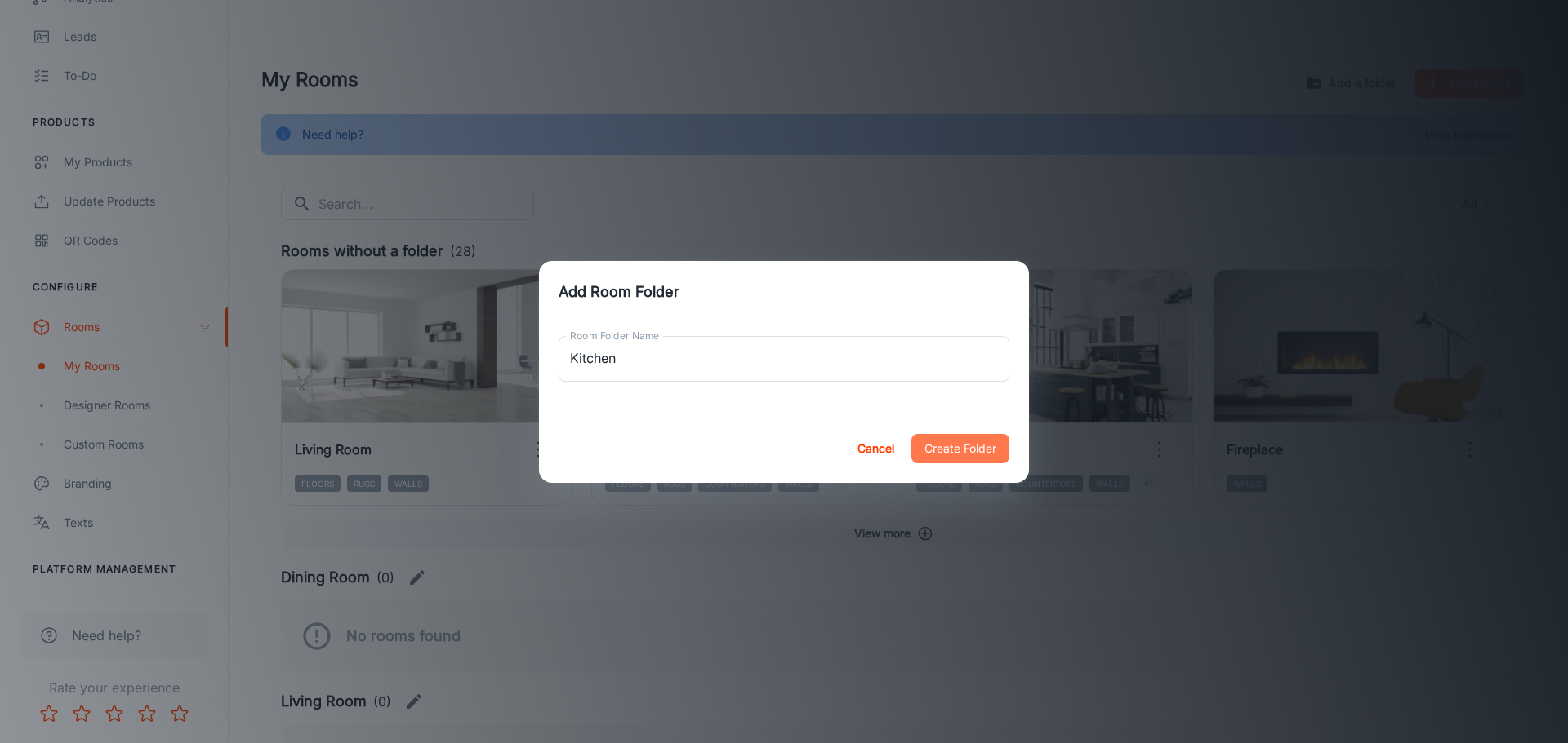
click at [951, 456] on button "Create Folder" at bounding box center [960, 449] width 98 height 30
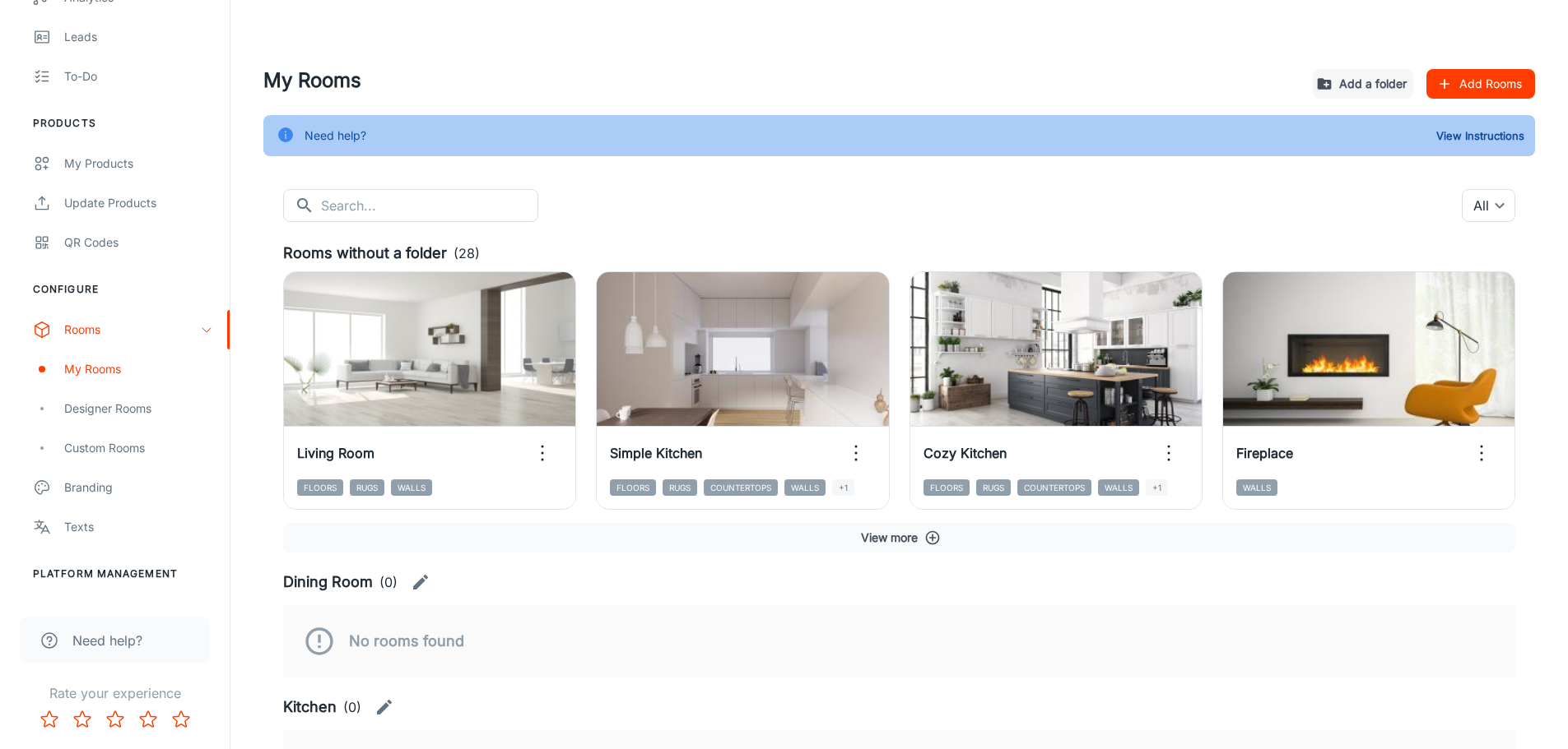
click at [1494, 85] on button "Add Rooms" at bounding box center [1481, 84] width 109 height 30
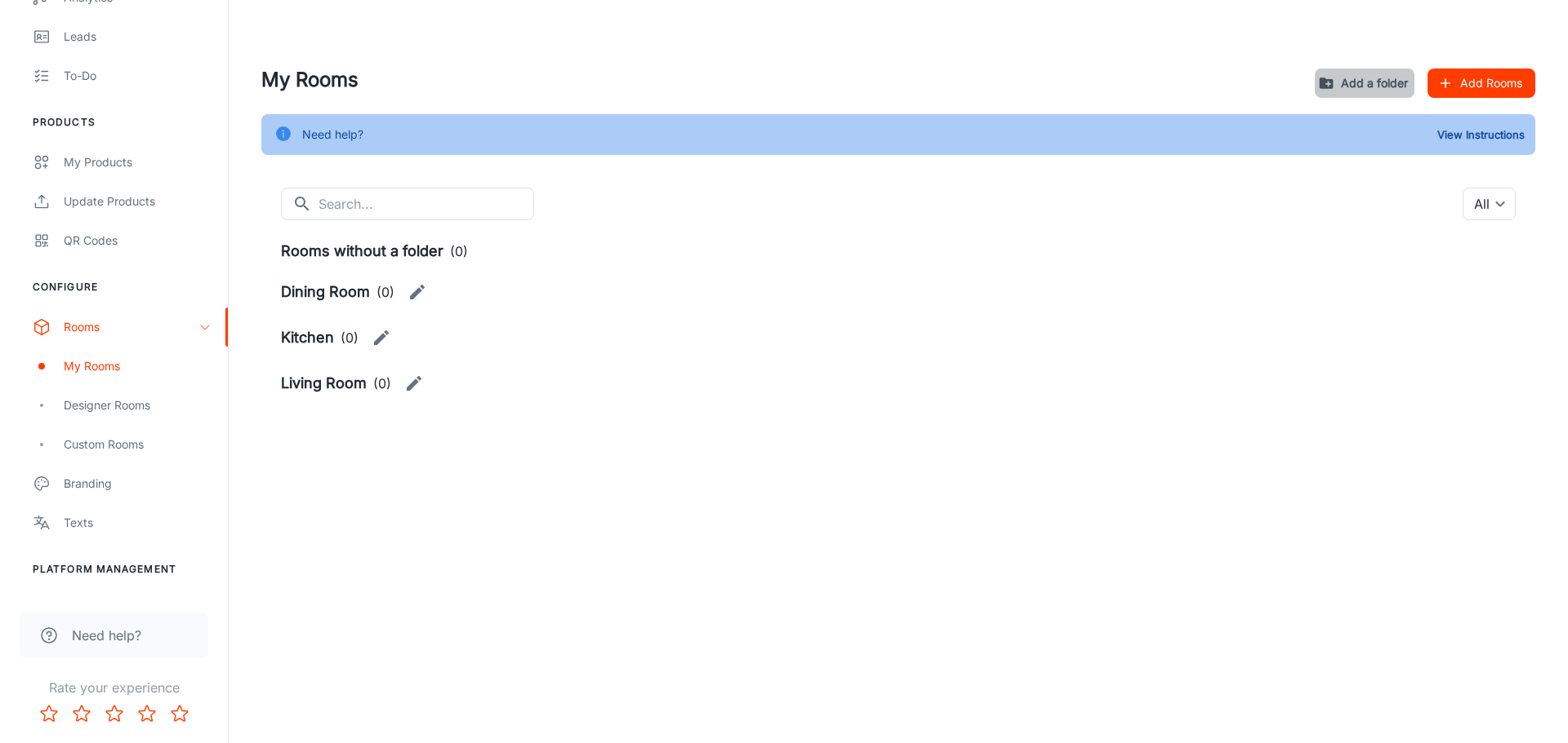
click at [1364, 84] on button "Add a folder" at bounding box center [1364, 83] width 100 height 30
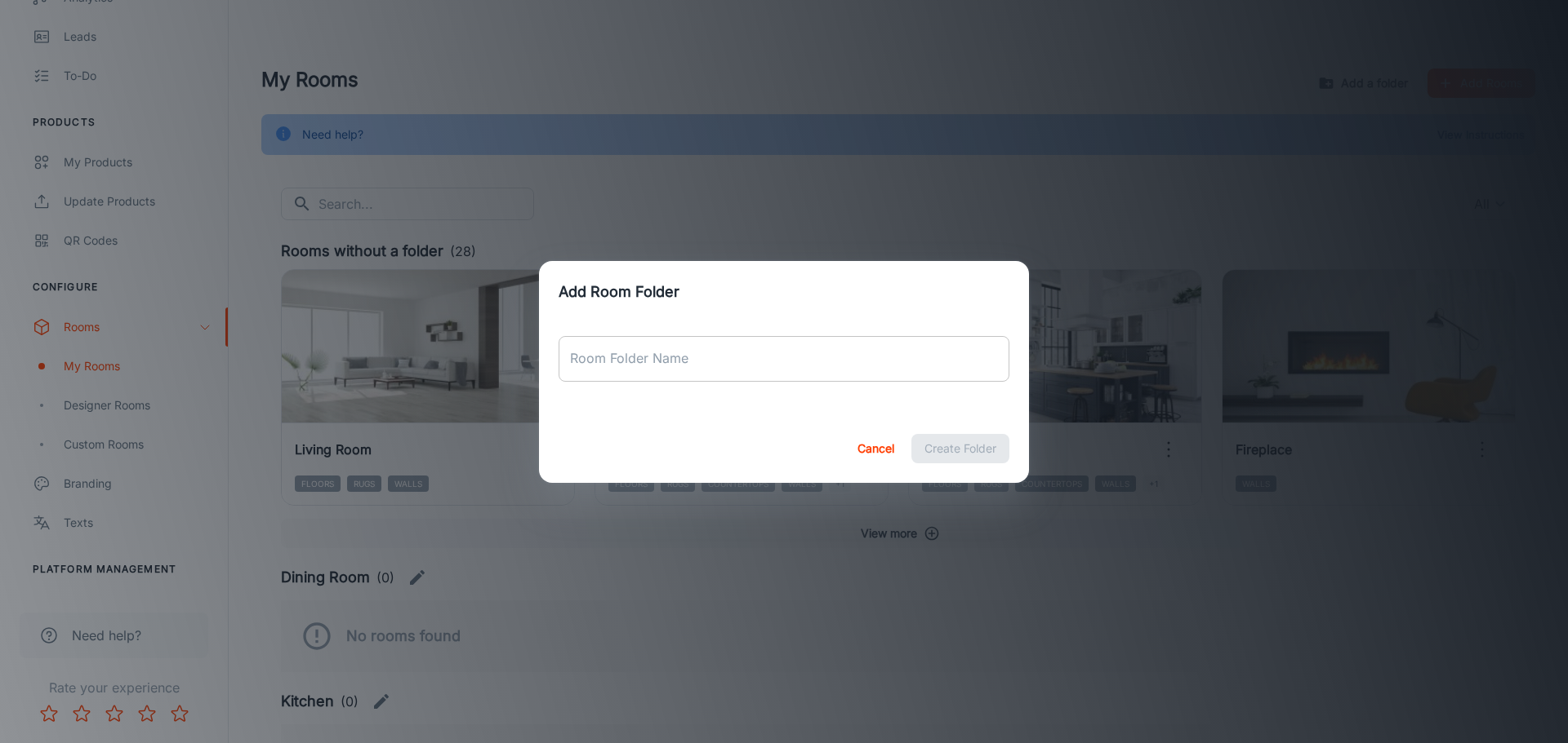
click at [736, 361] on input "Room Folder Name" at bounding box center [784, 358] width 451 height 46
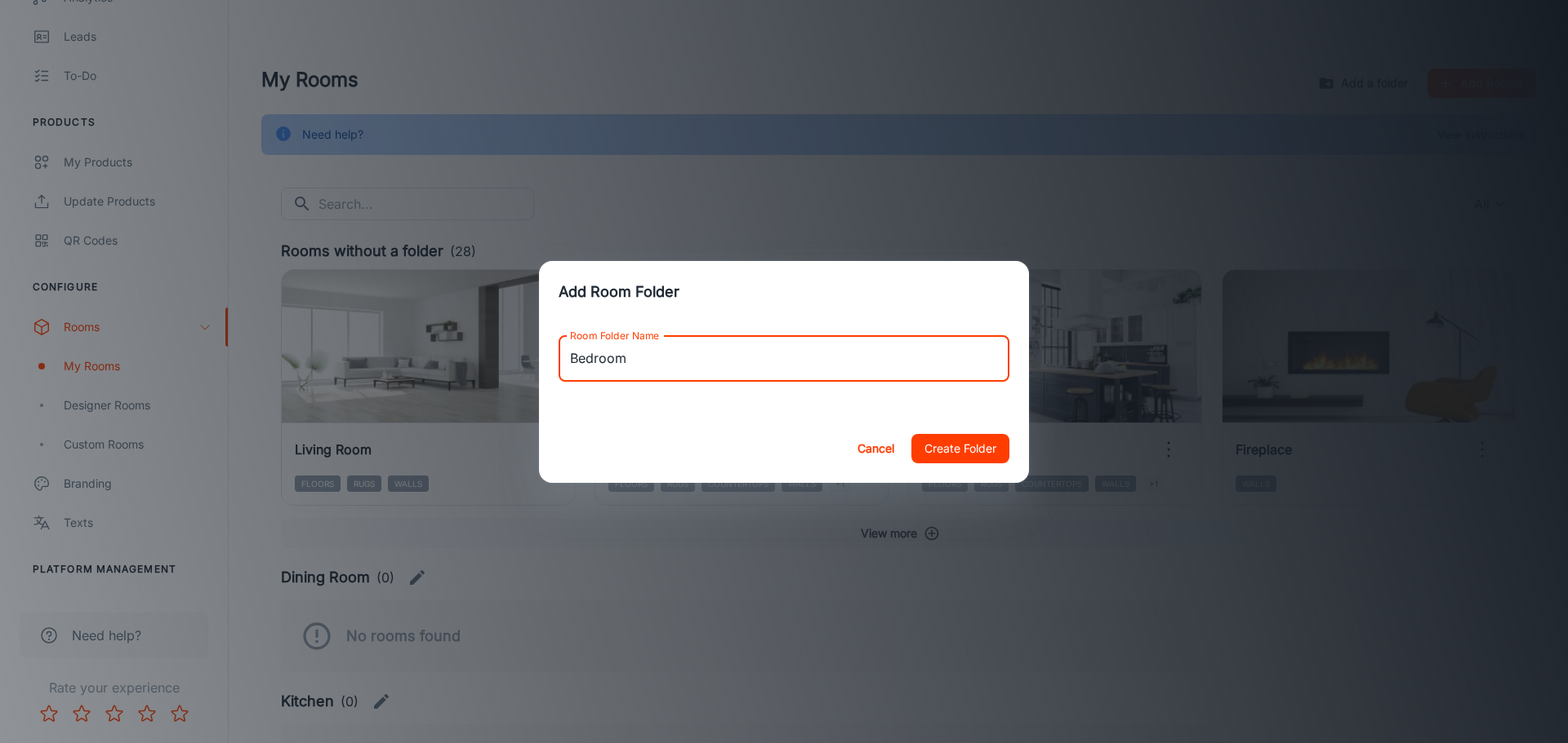
type input "Bedroom"
click at [974, 454] on button "Create Folder" at bounding box center [960, 449] width 98 height 30
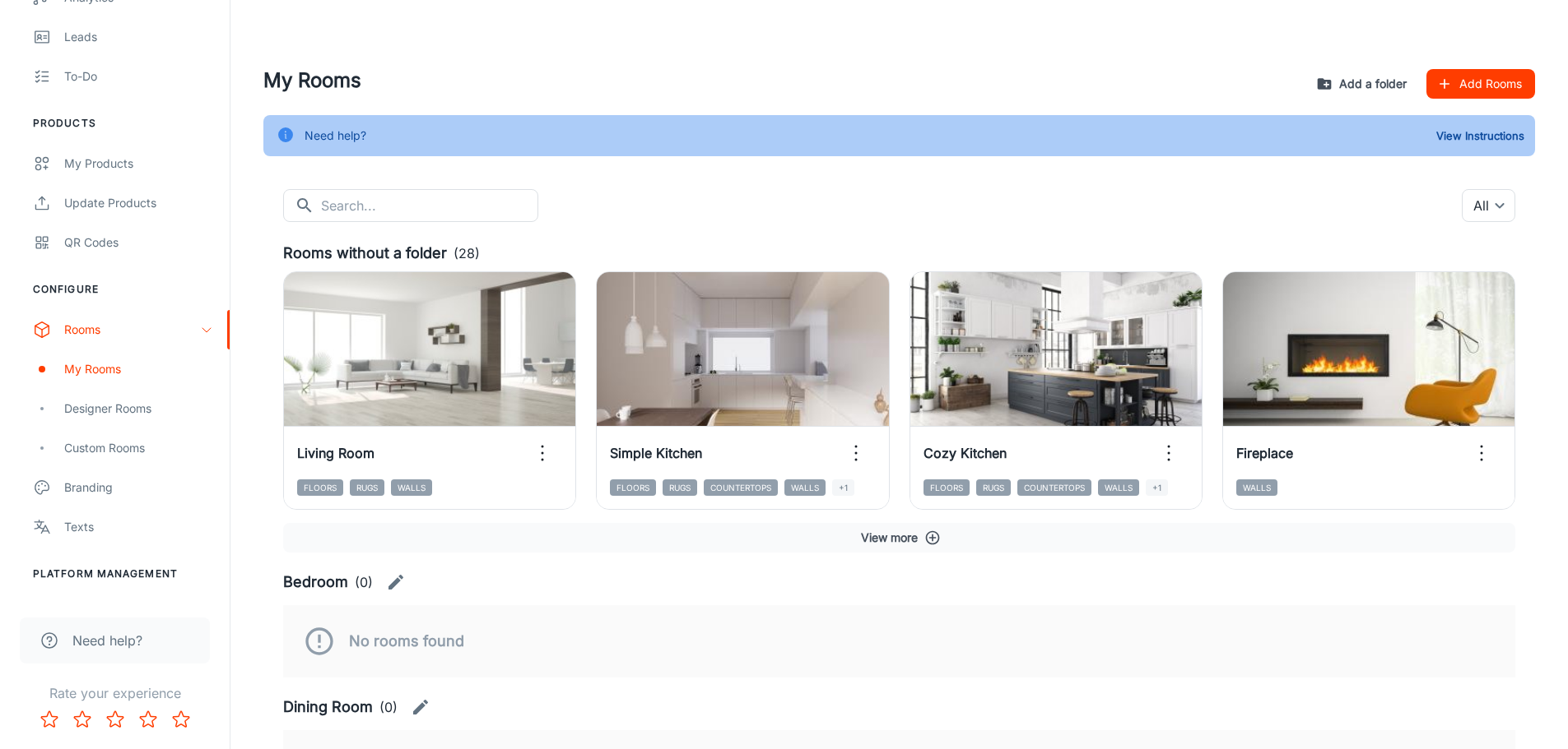
click at [1355, 84] on button "Add a folder" at bounding box center [1363, 84] width 101 height 30
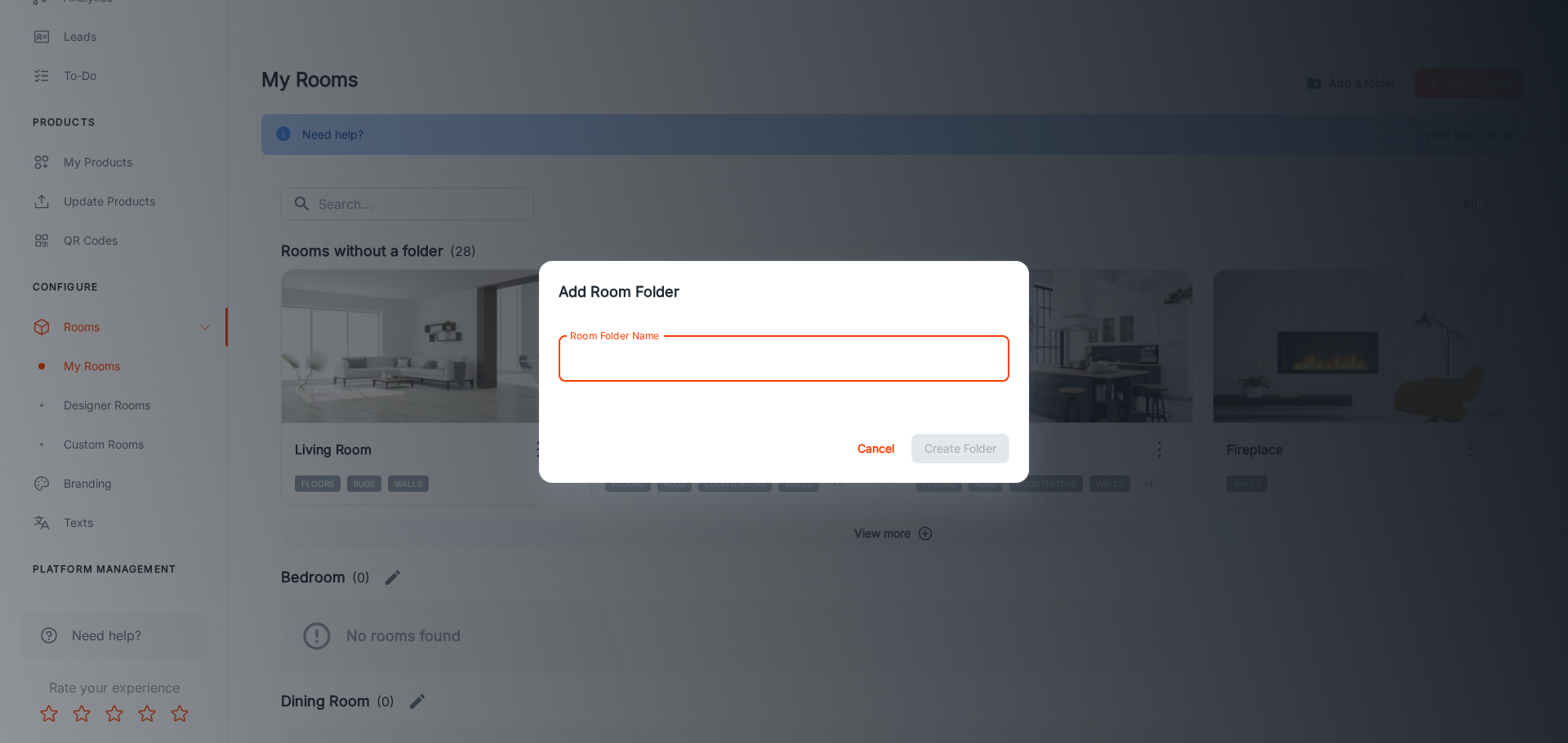
click at [673, 370] on input "Room Folder Name" at bounding box center [784, 358] width 451 height 46
type input "Bathroom"
click at [957, 446] on button "Create Folder" at bounding box center [960, 449] width 98 height 30
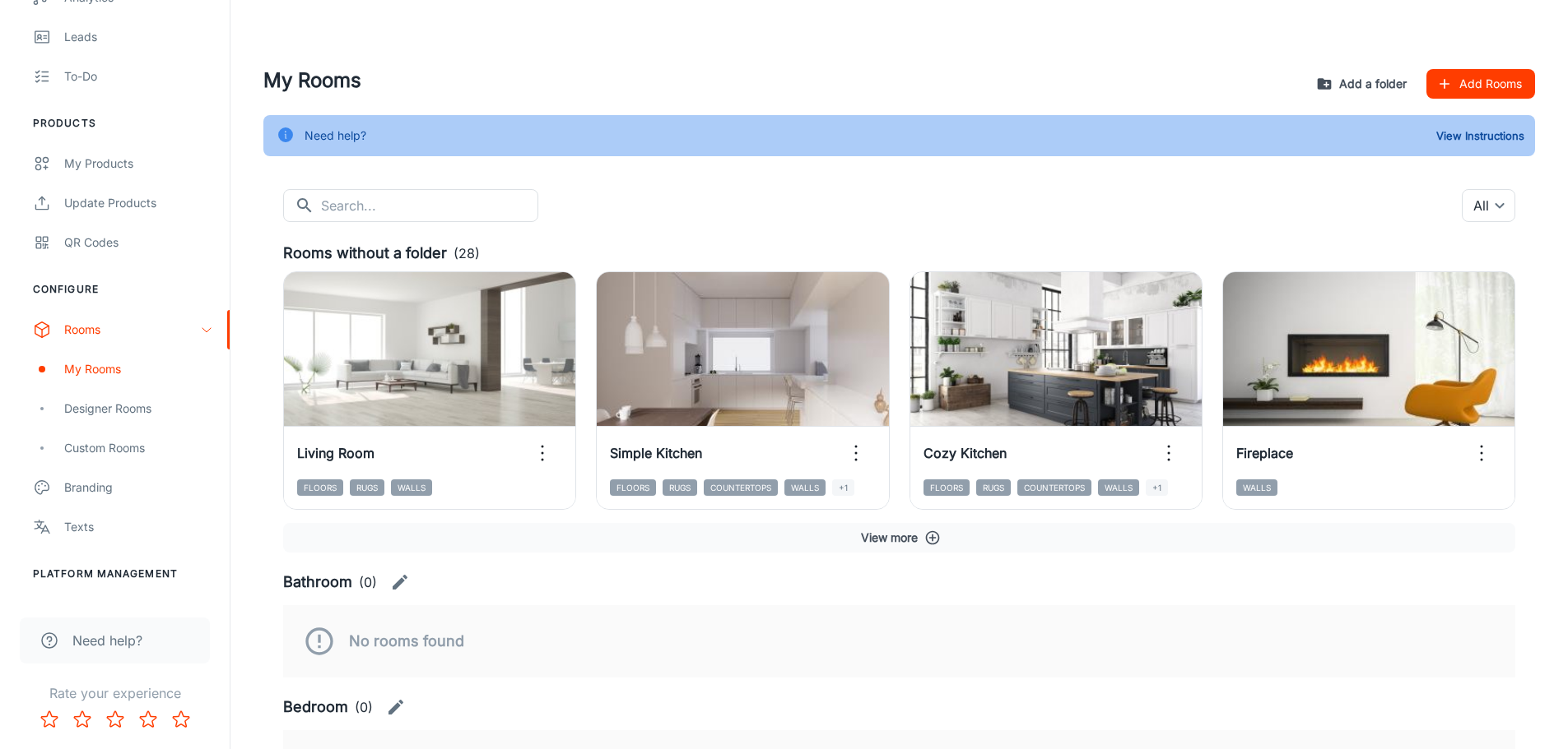
click at [1361, 82] on button "Add a folder" at bounding box center [1363, 84] width 101 height 30
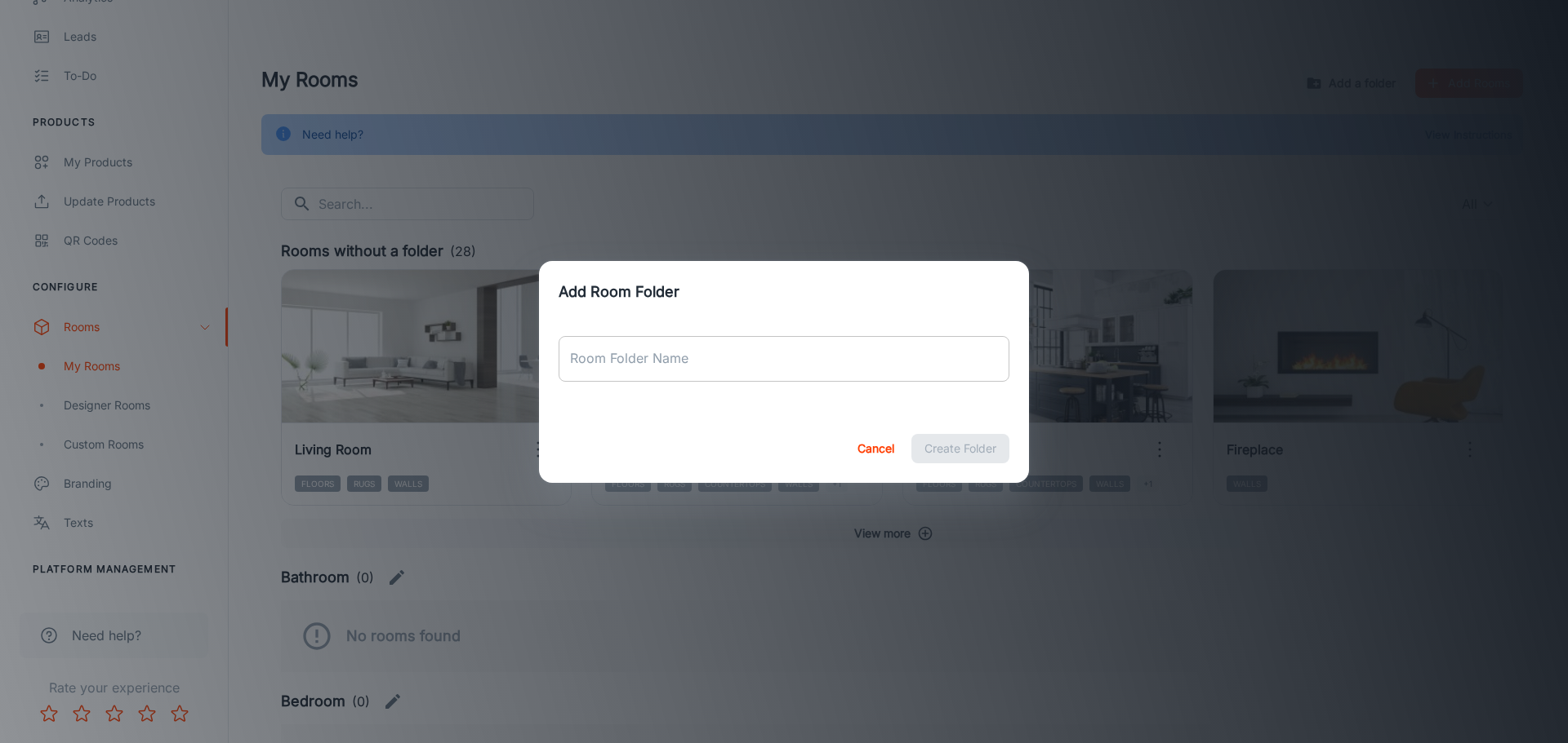
click at [660, 372] on input "Room Folder Name" at bounding box center [784, 358] width 451 height 46
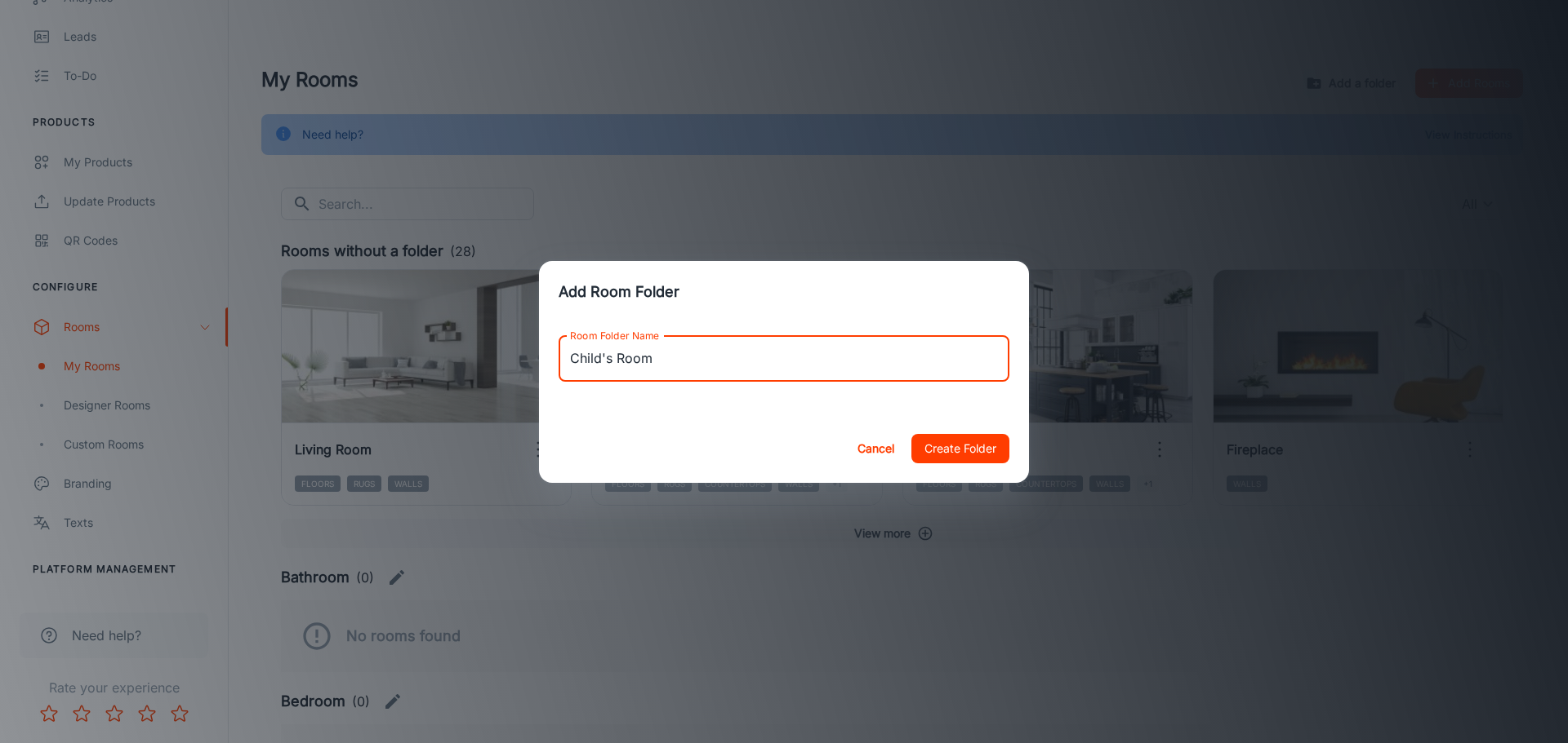
type input "Child's Room"
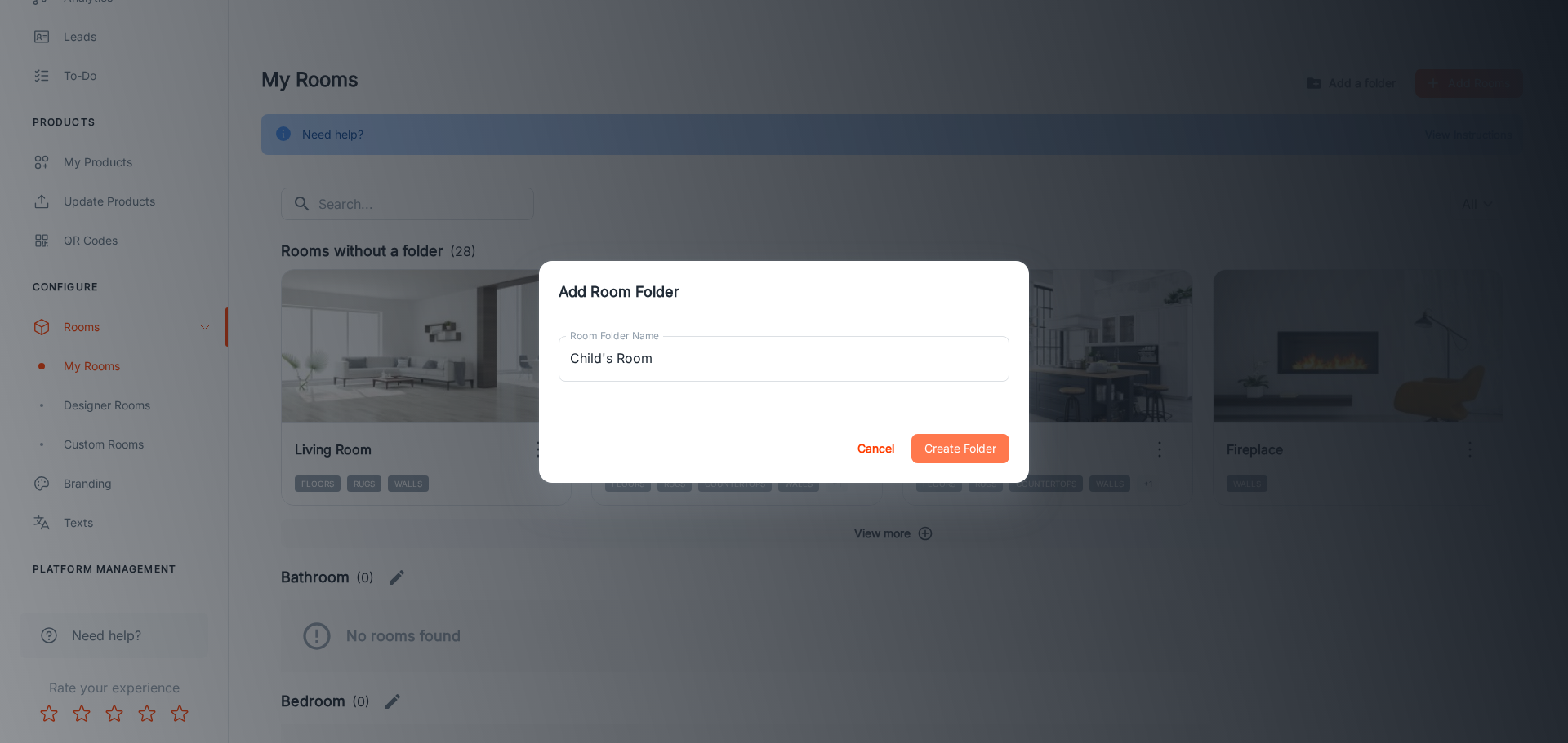
click at [986, 440] on button "Create Folder" at bounding box center [960, 449] width 98 height 30
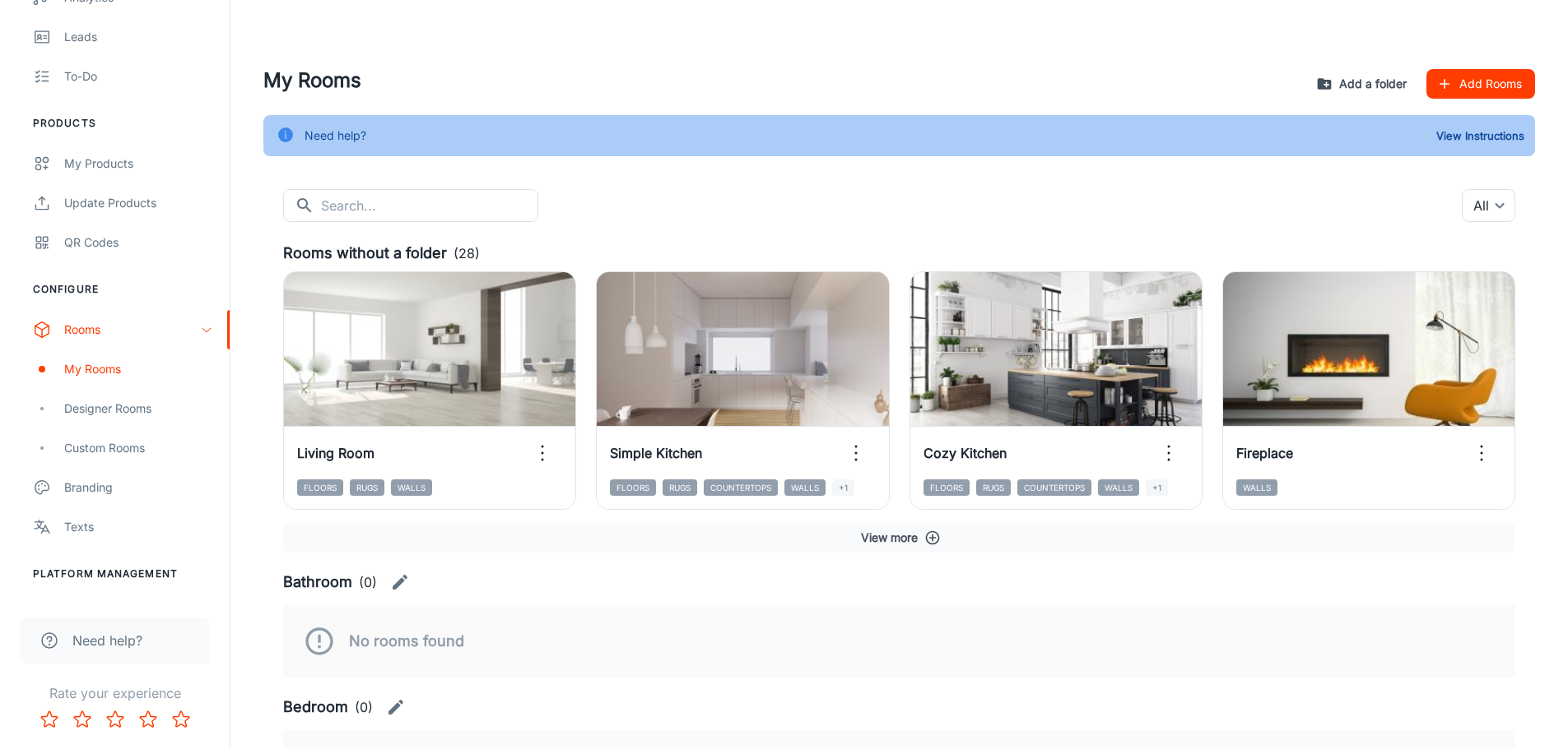
click at [1364, 86] on button "Add a folder" at bounding box center [1363, 84] width 101 height 30
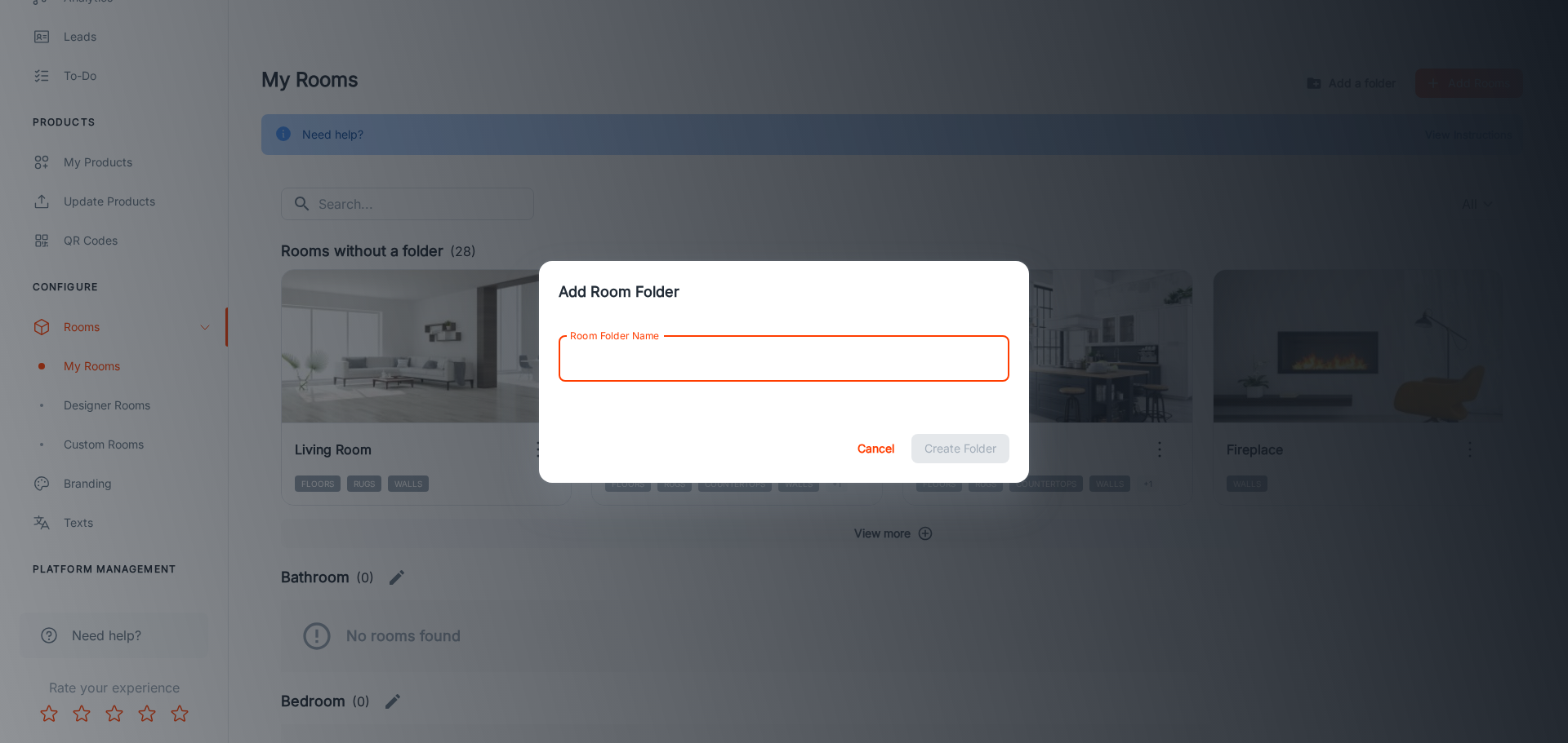
click at [639, 357] on input "Room Folder Name" at bounding box center [784, 358] width 451 height 46
type input "Home Office"
click at [938, 449] on button "Create Folder" at bounding box center [960, 449] width 98 height 30
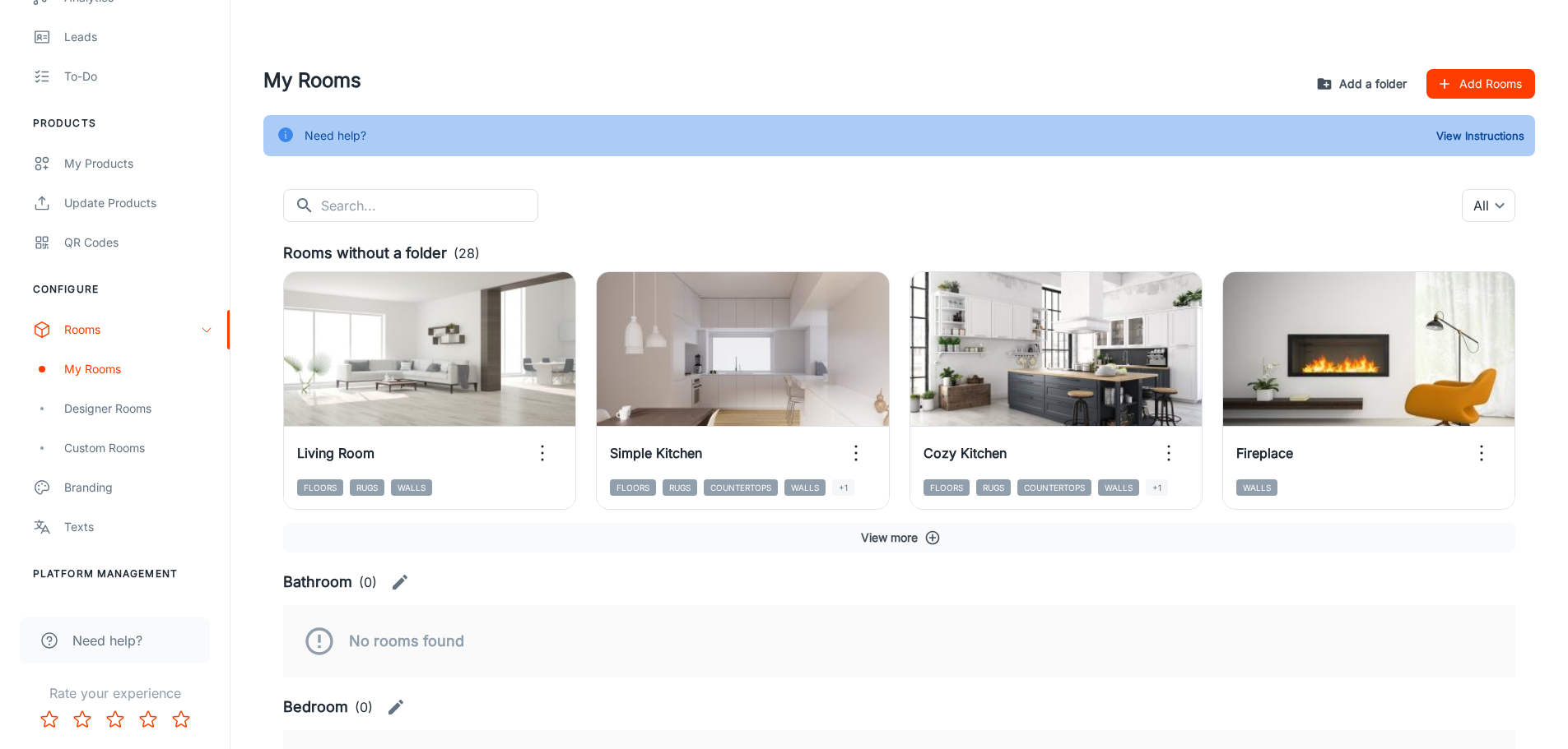
click at [1361, 89] on button "Add a folder" at bounding box center [1363, 84] width 101 height 30
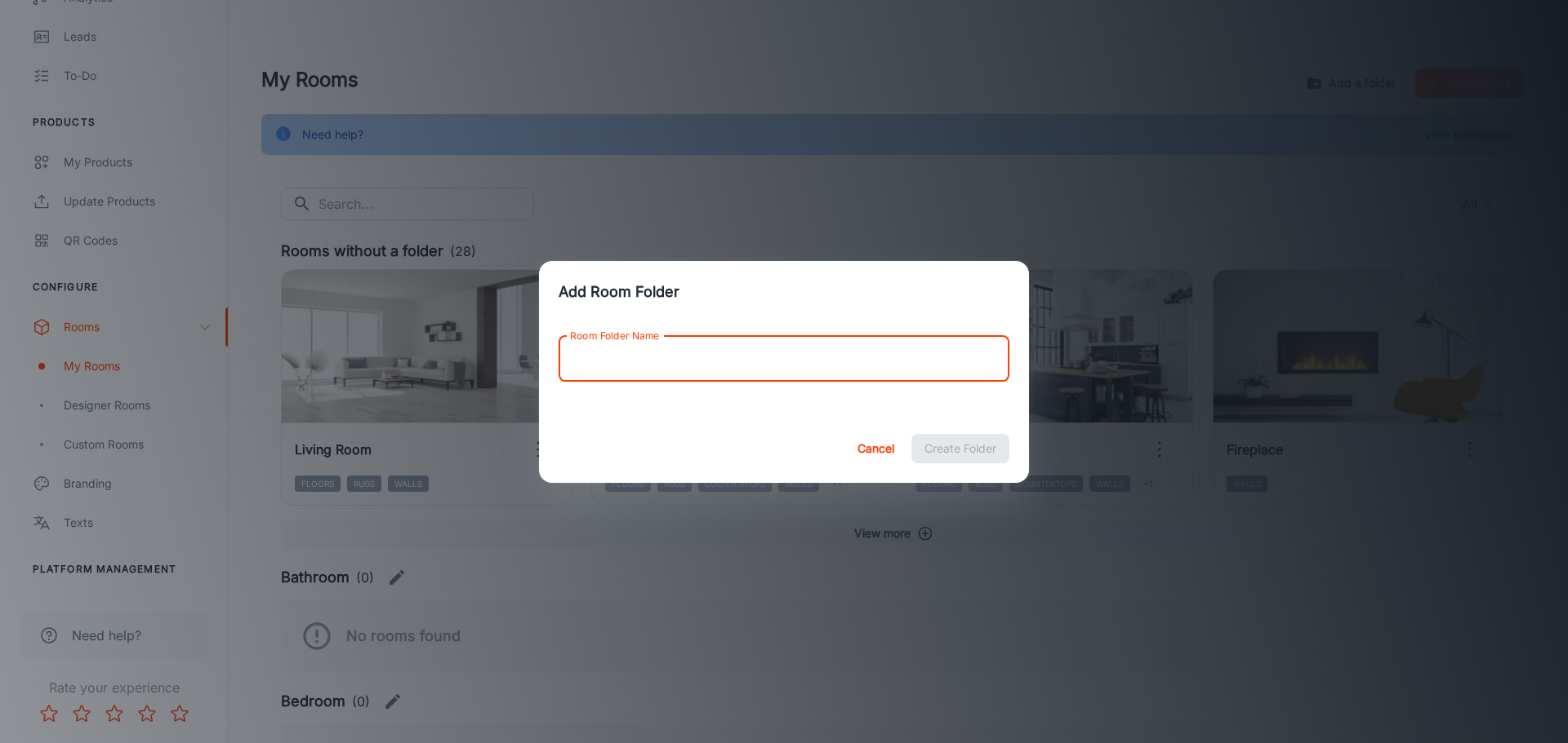
click at [682, 373] on input "Room Folder Name" at bounding box center [784, 358] width 451 height 46
type input "Exterior"
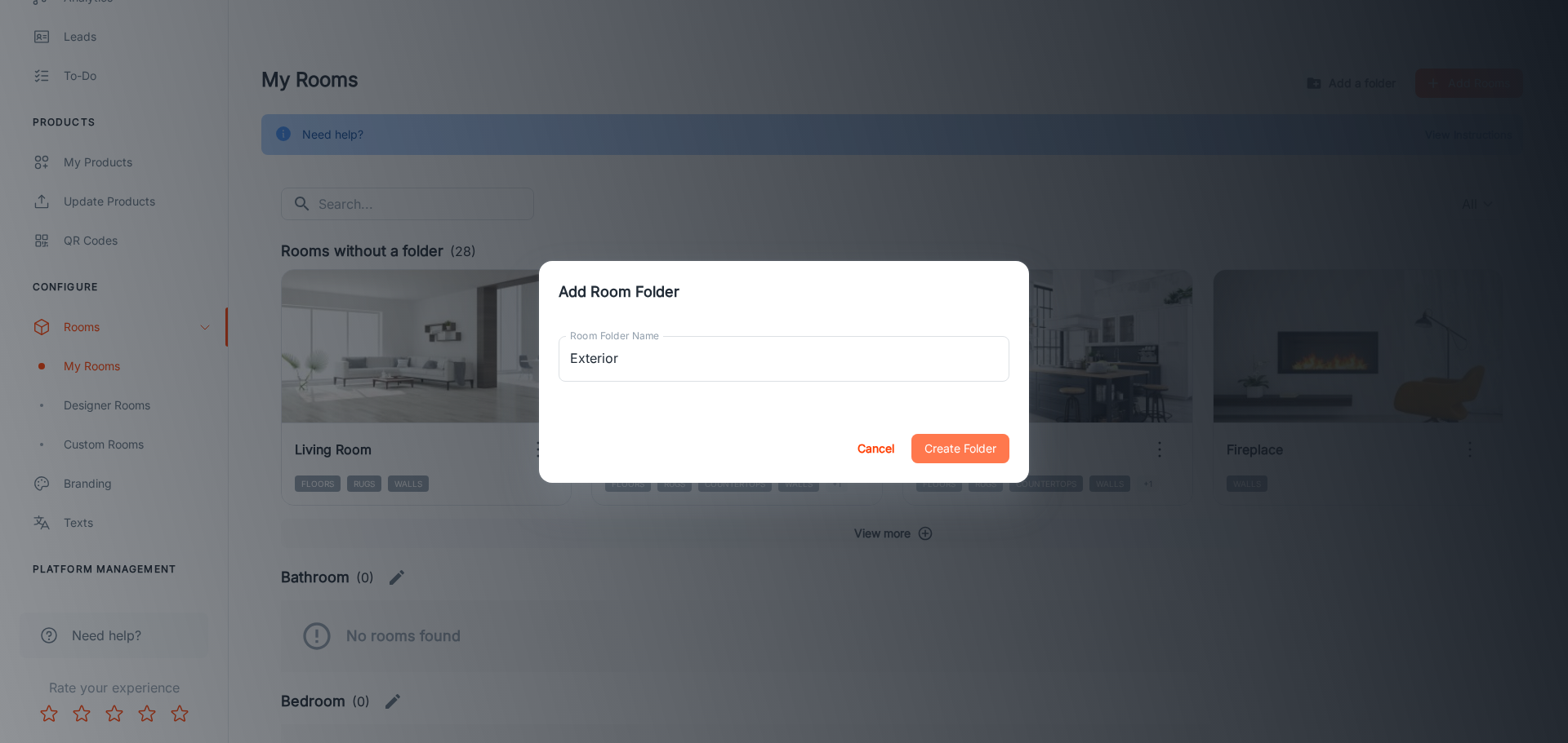
click at [951, 447] on button "Create Folder" at bounding box center [960, 449] width 98 height 30
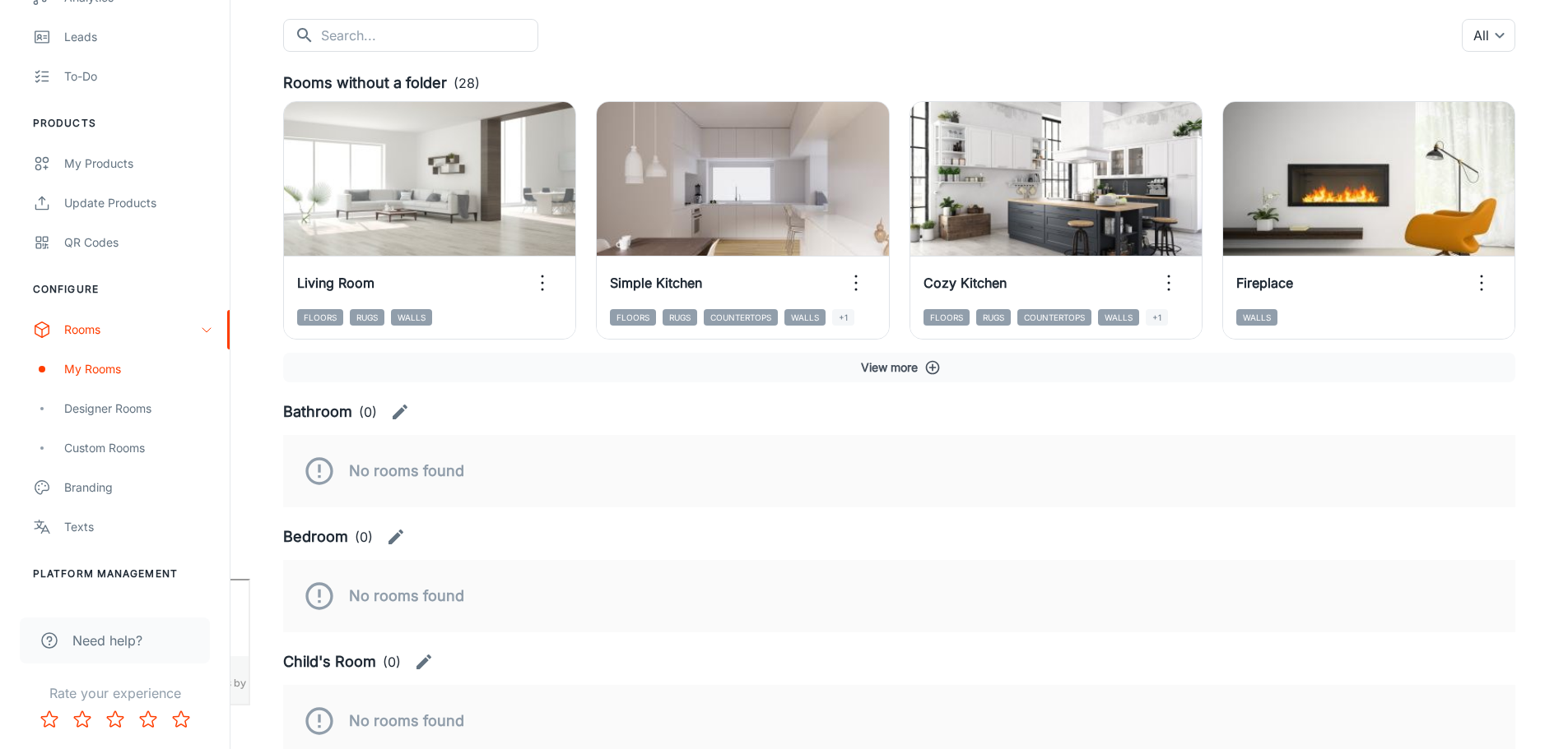
scroll to position [164, 0]
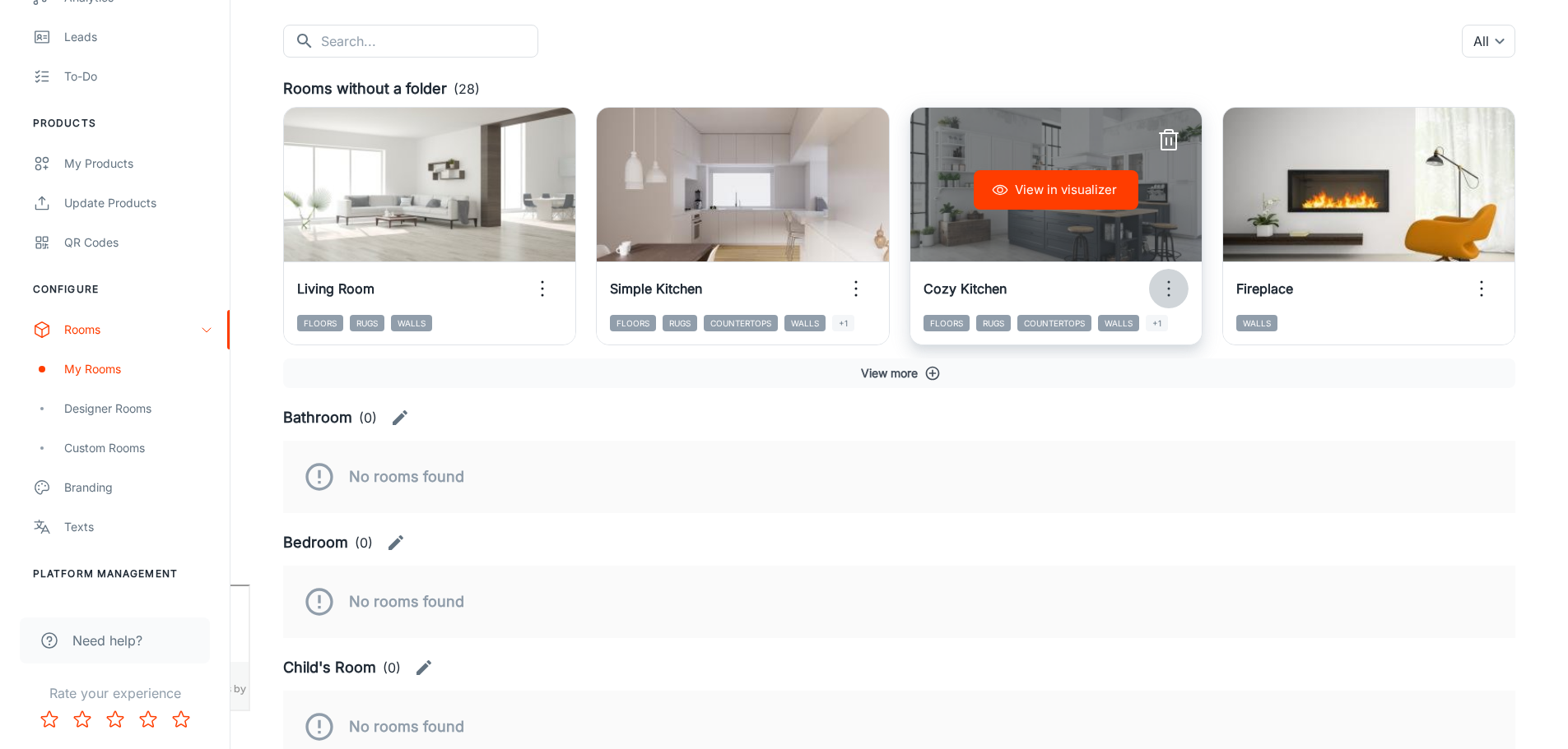
click at [1170, 287] on icon "button" at bounding box center [1168, 289] width 26 height 26
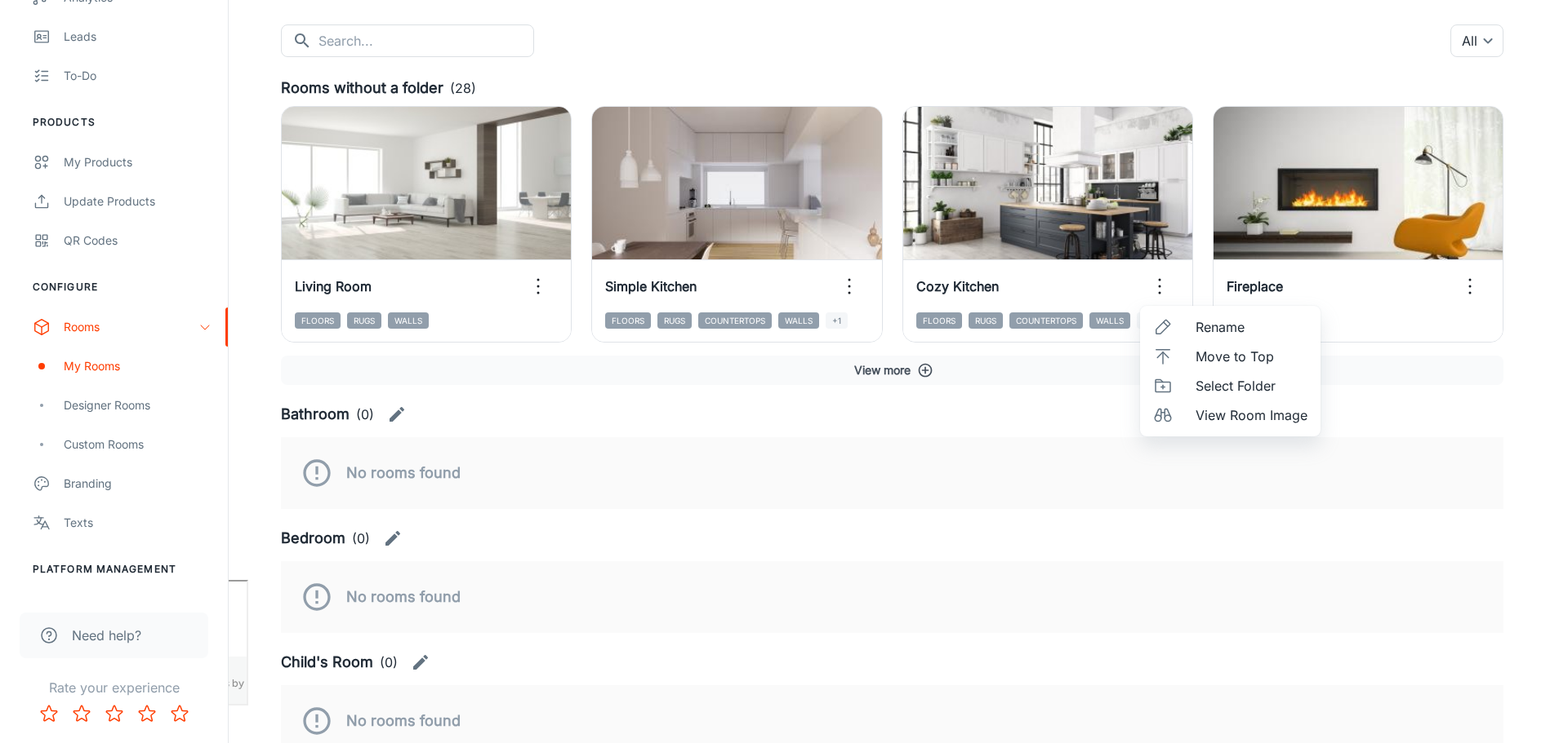
click at [910, 41] on div at bounding box center [784, 371] width 1568 height 743
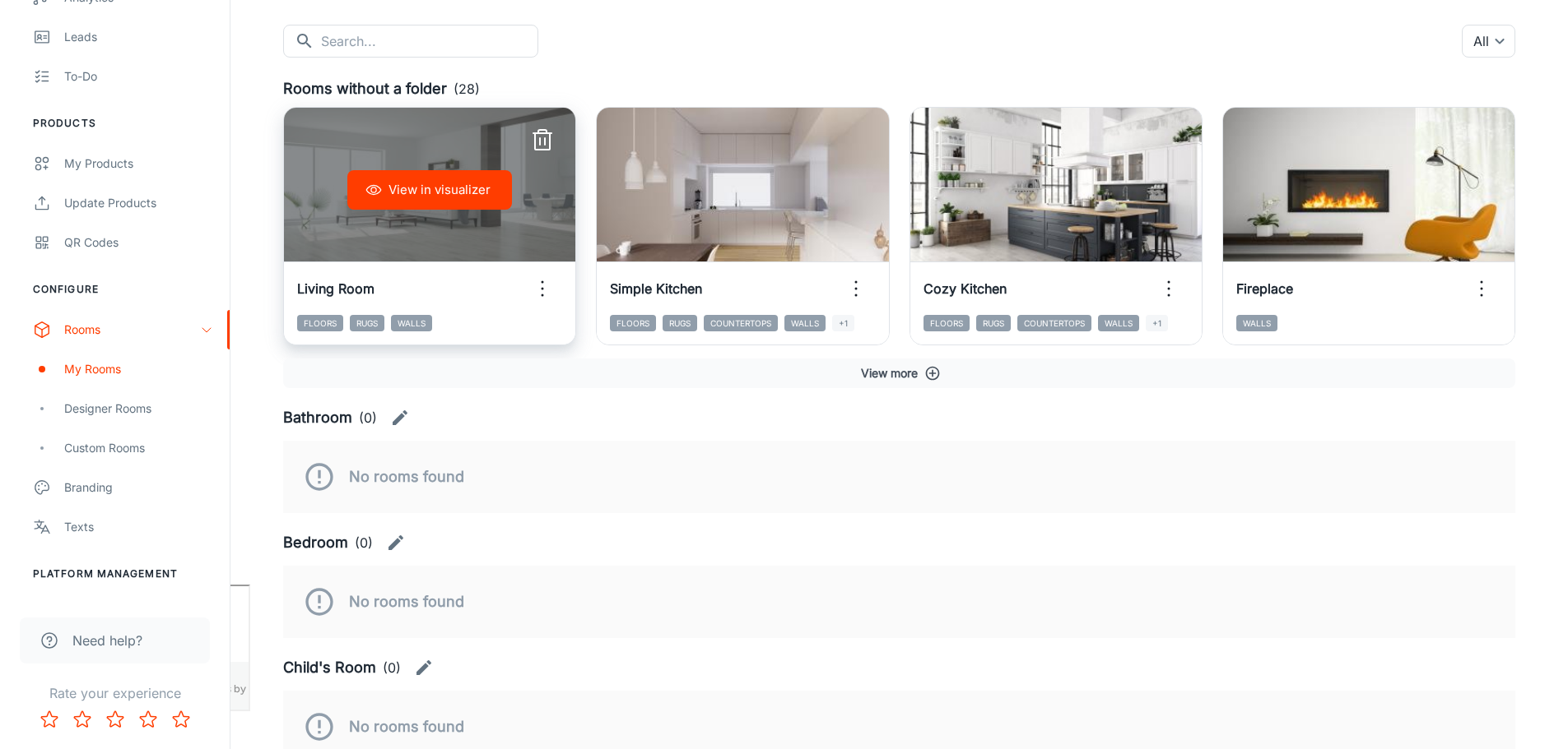
click at [548, 287] on icon "button" at bounding box center [542, 289] width 26 height 26
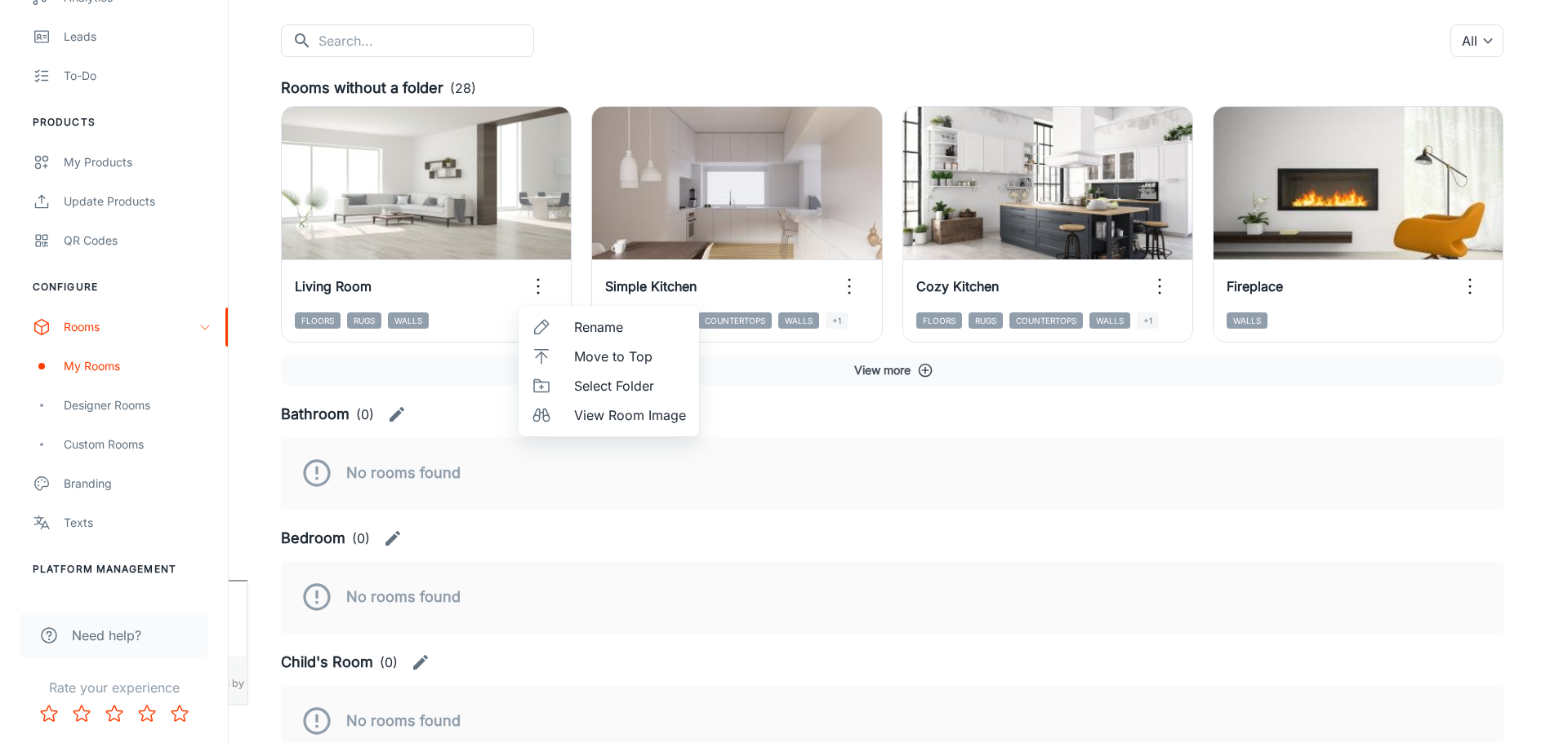
click at [602, 391] on span "Select Folder" at bounding box center [630, 386] width 112 height 20
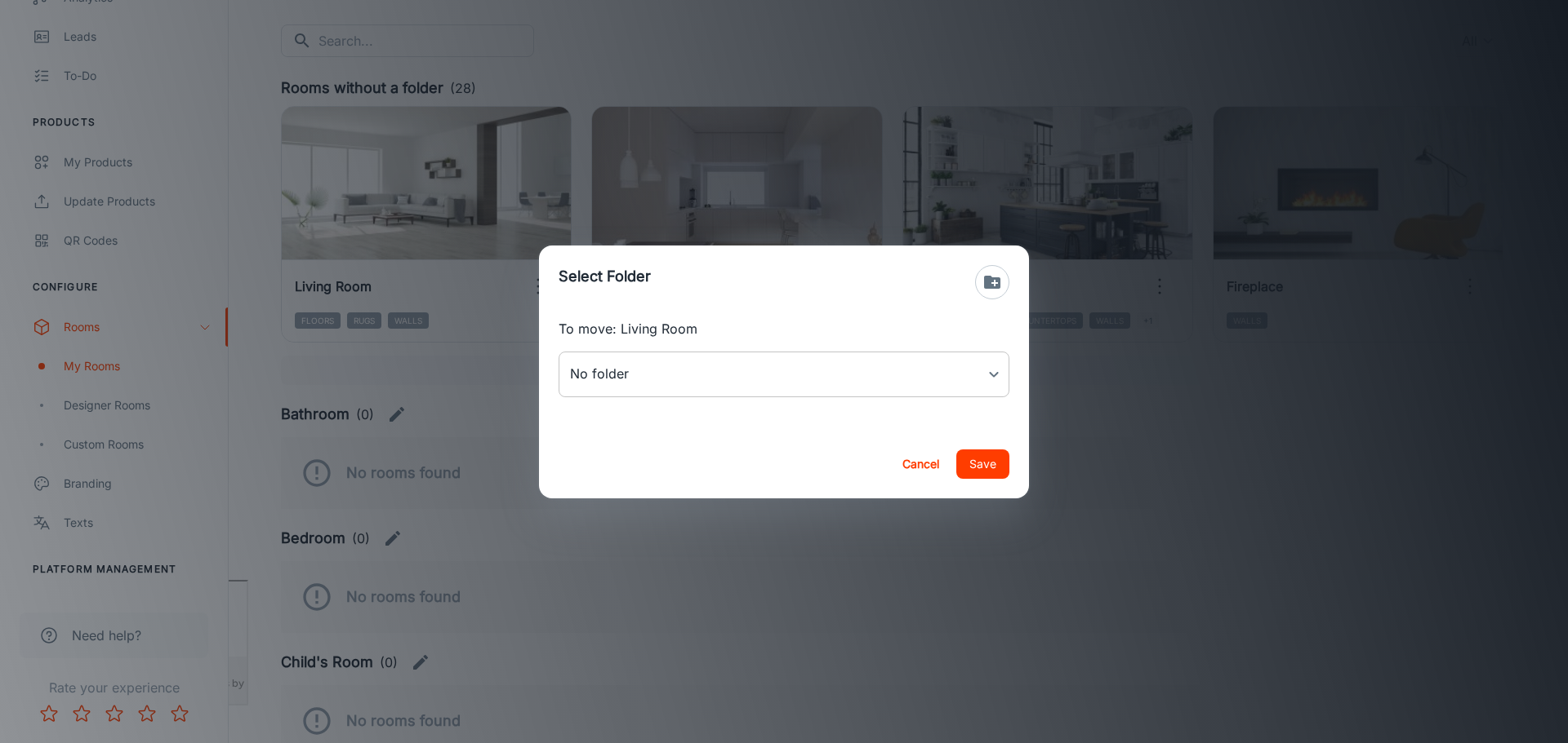
click at [991, 387] on body "[PERSON_NAME] Thinus Janse van Rensburg Engagement Analytics Leads To-do Produc…" at bounding box center [784, 208] width 1568 height 743
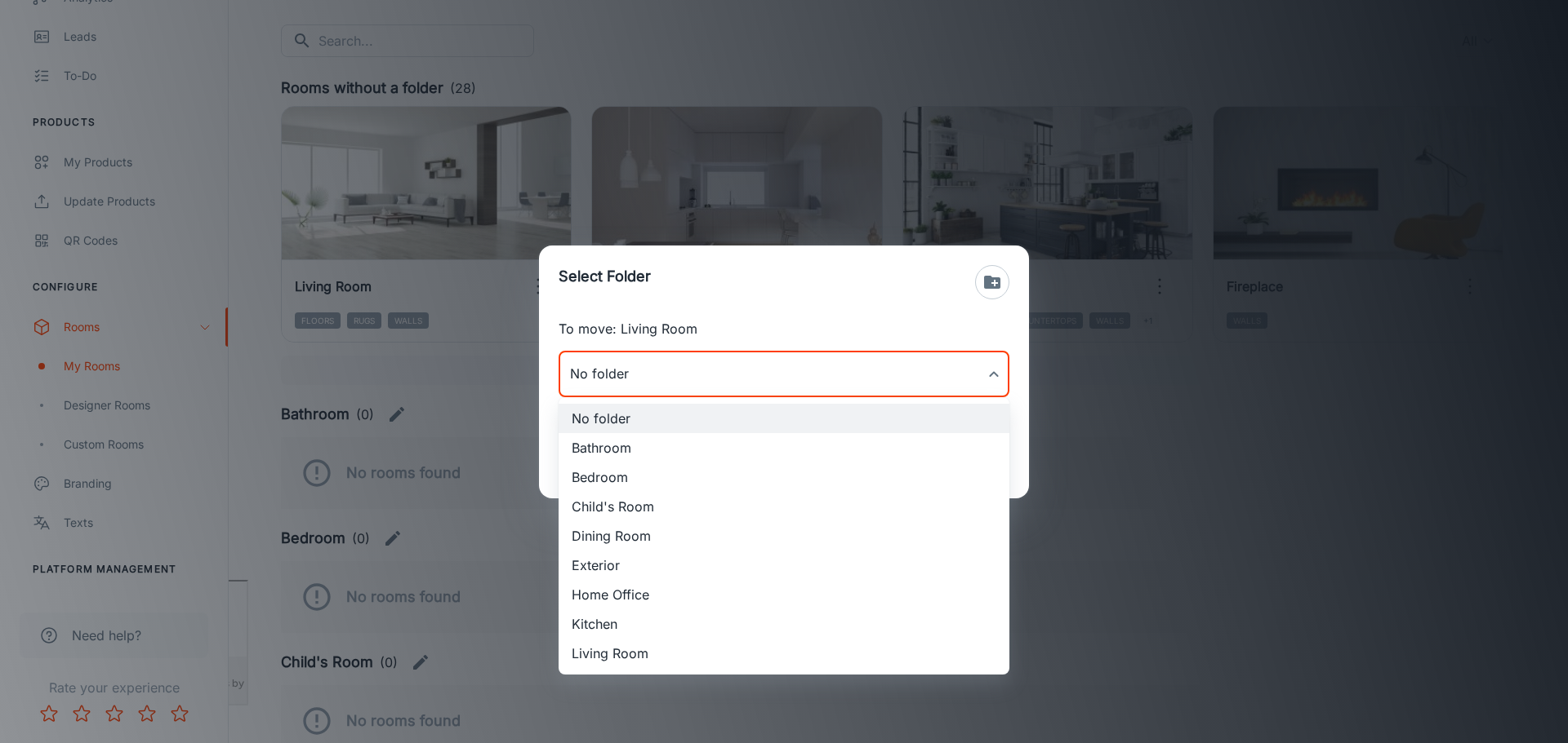
click at [743, 302] on div at bounding box center [784, 371] width 1568 height 743
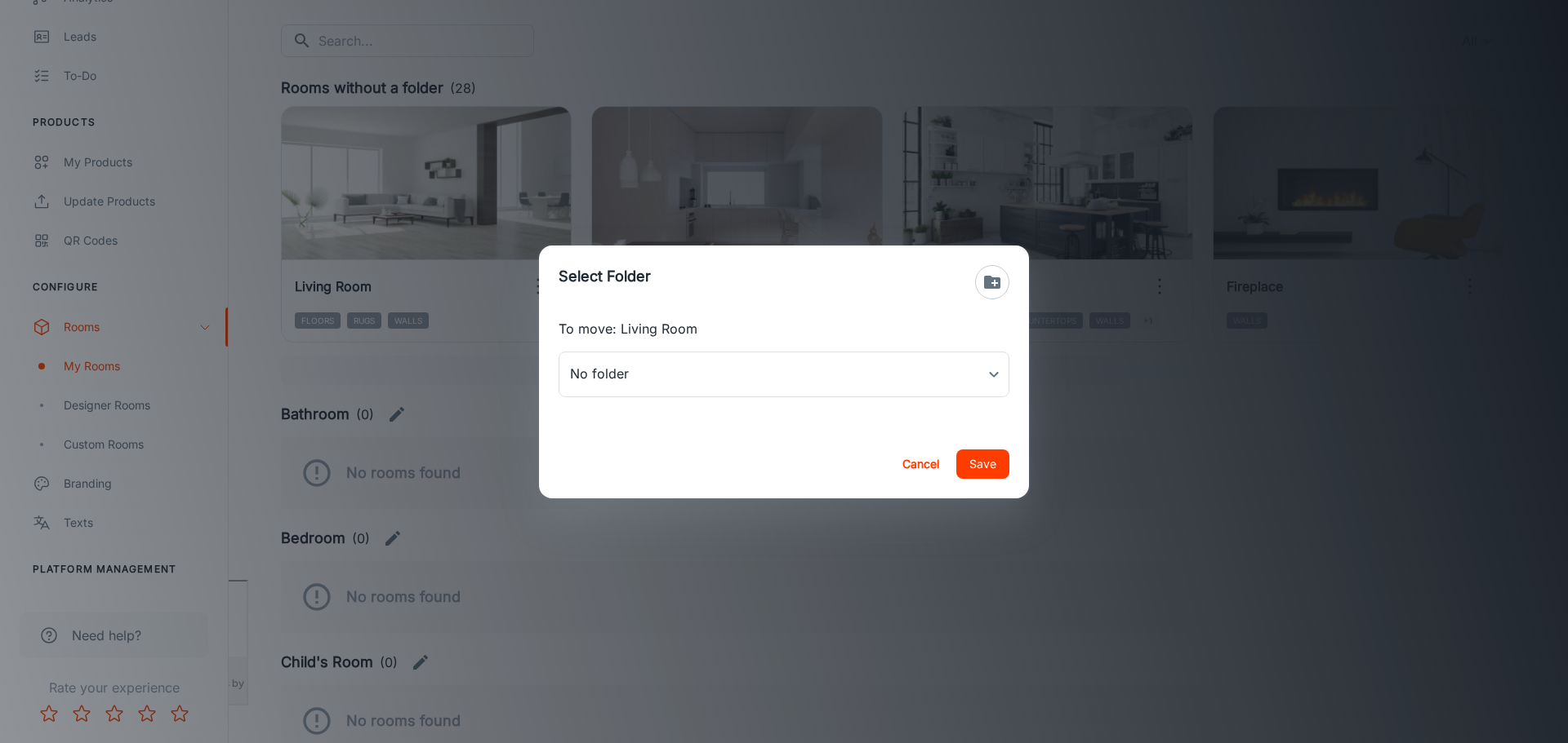
click at [636, 330] on p "To move: Living Room" at bounding box center [784, 329] width 451 height 20
click at [986, 376] on body "[PERSON_NAME] Thinus Janse van Rensburg Engagement Analytics Leads To-do Produc…" at bounding box center [784, 208] width 1568 height 743
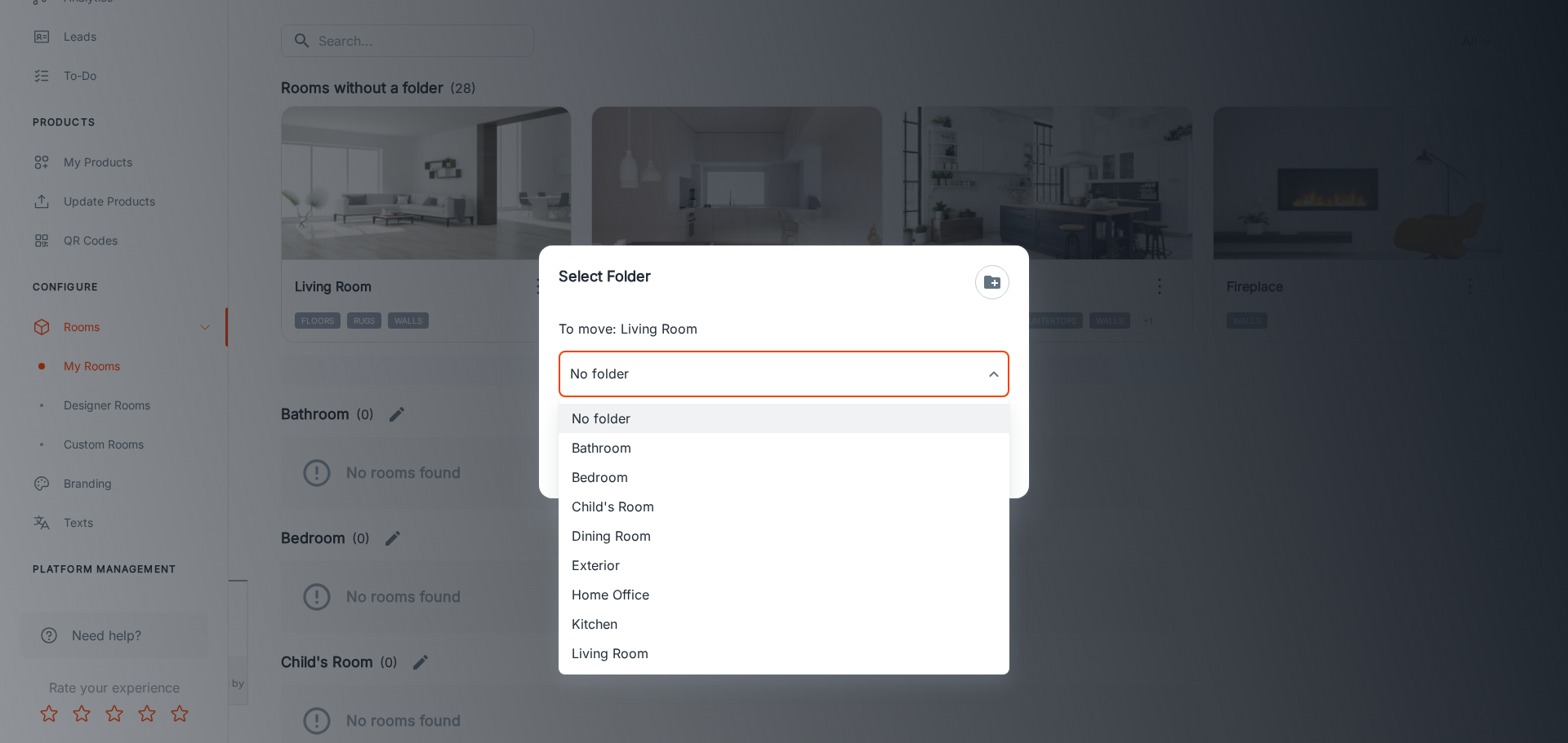
click at [615, 660] on li "Living Room" at bounding box center [784, 653] width 451 height 30
type input "Living Room"
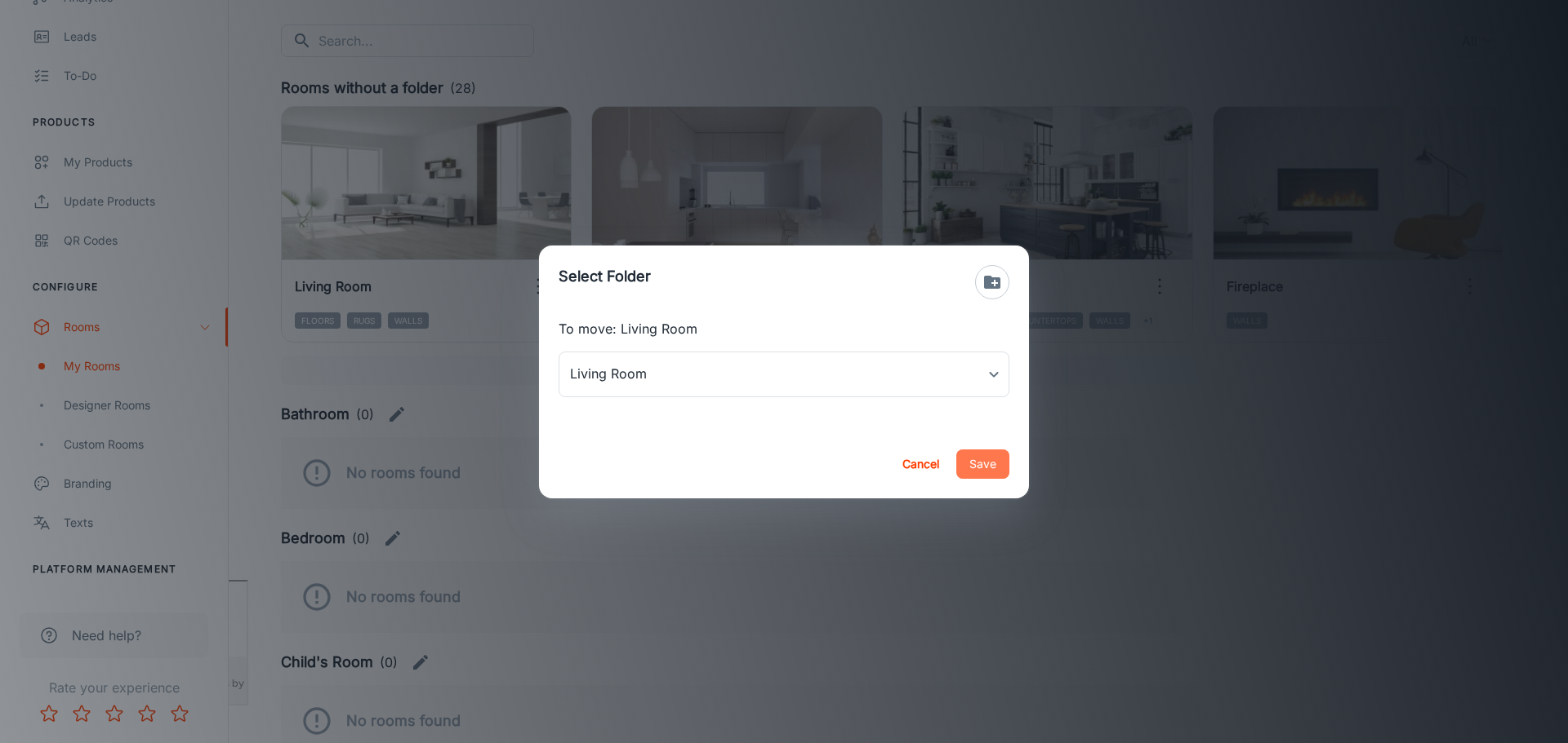
click at [983, 468] on button "Save" at bounding box center [982, 464] width 53 height 30
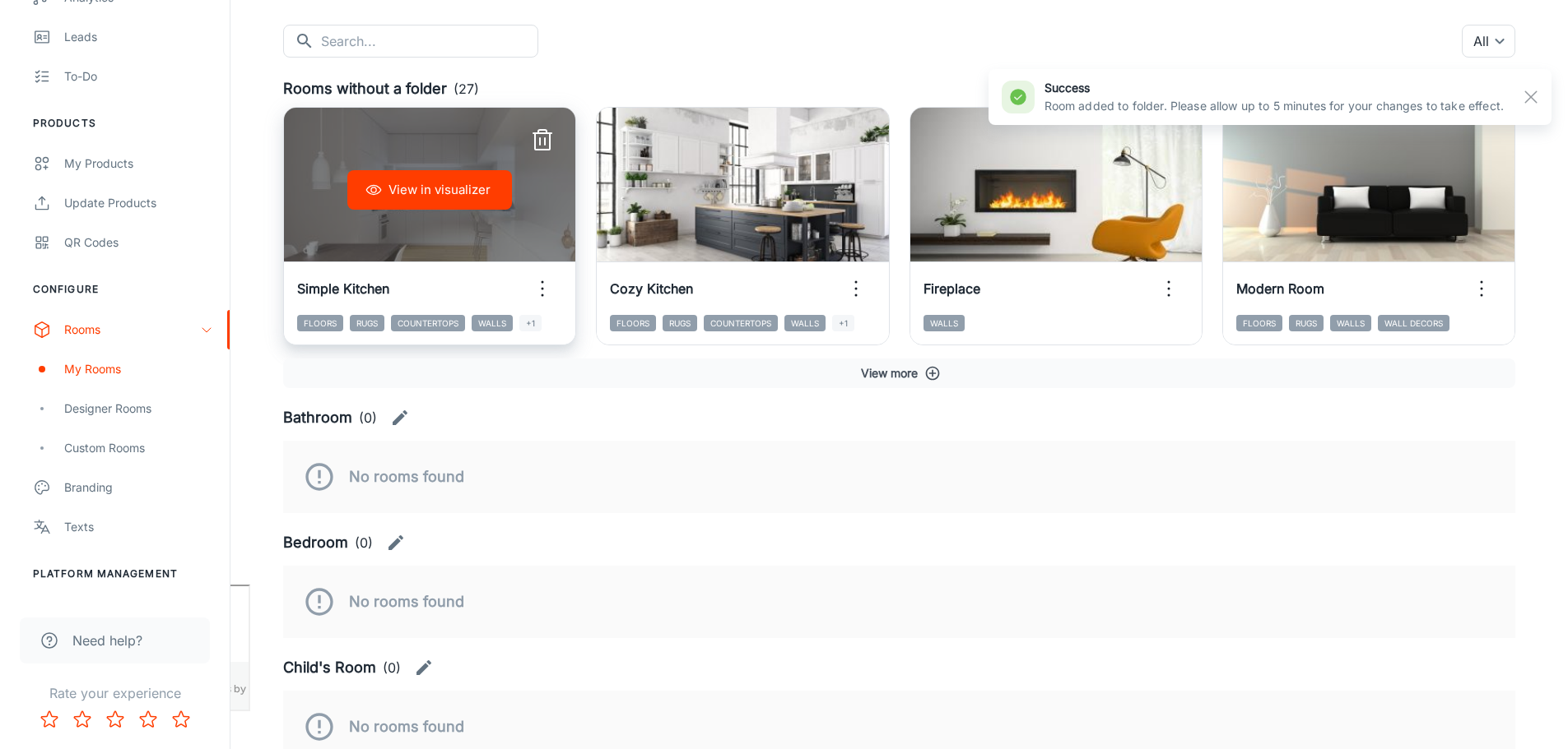
click at [540, 290] on icon "button" at bounding box center [542, 289] width 26 height 26
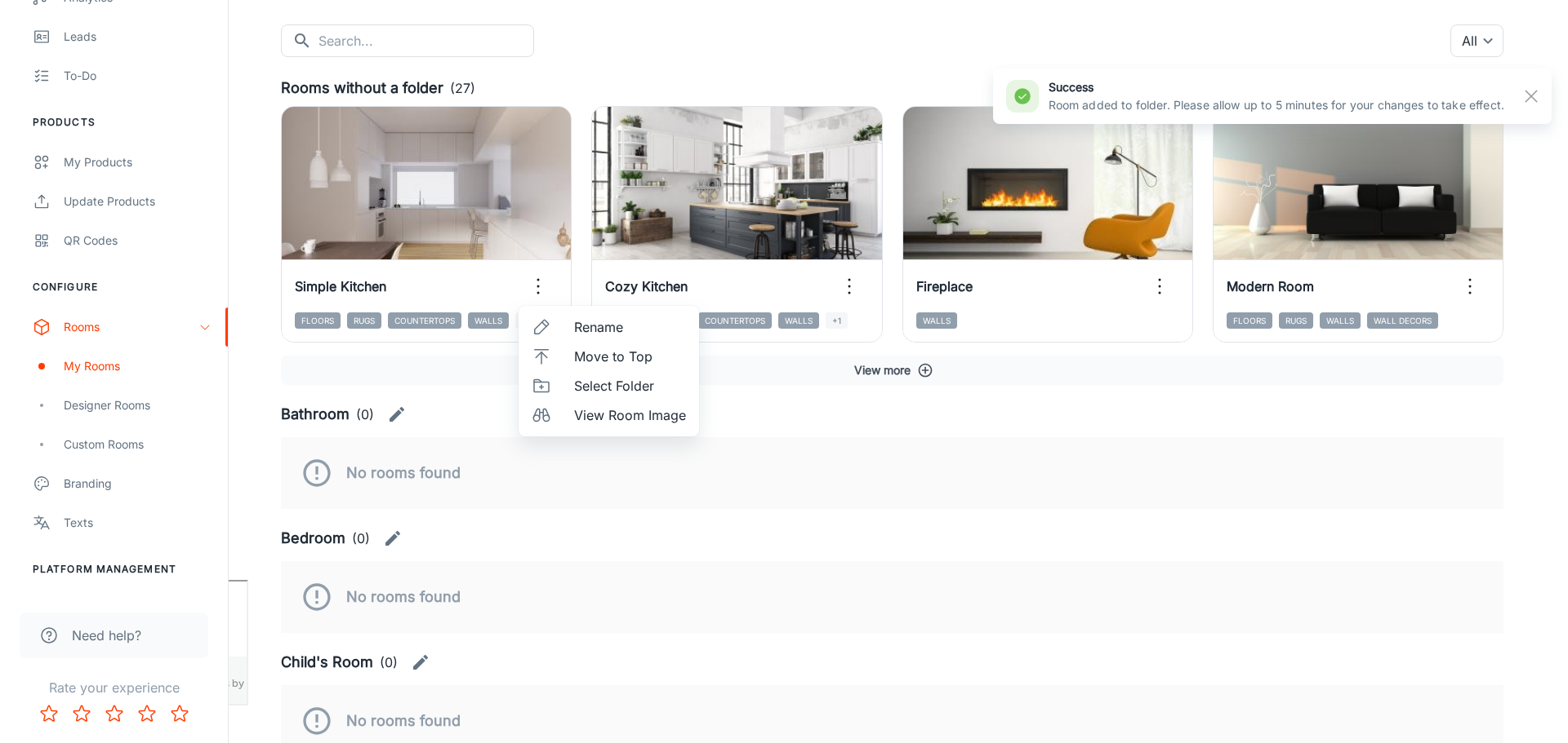
click at [615, 389] on span "Select Folder" at bounding box center [630, 386] width 112 height 20
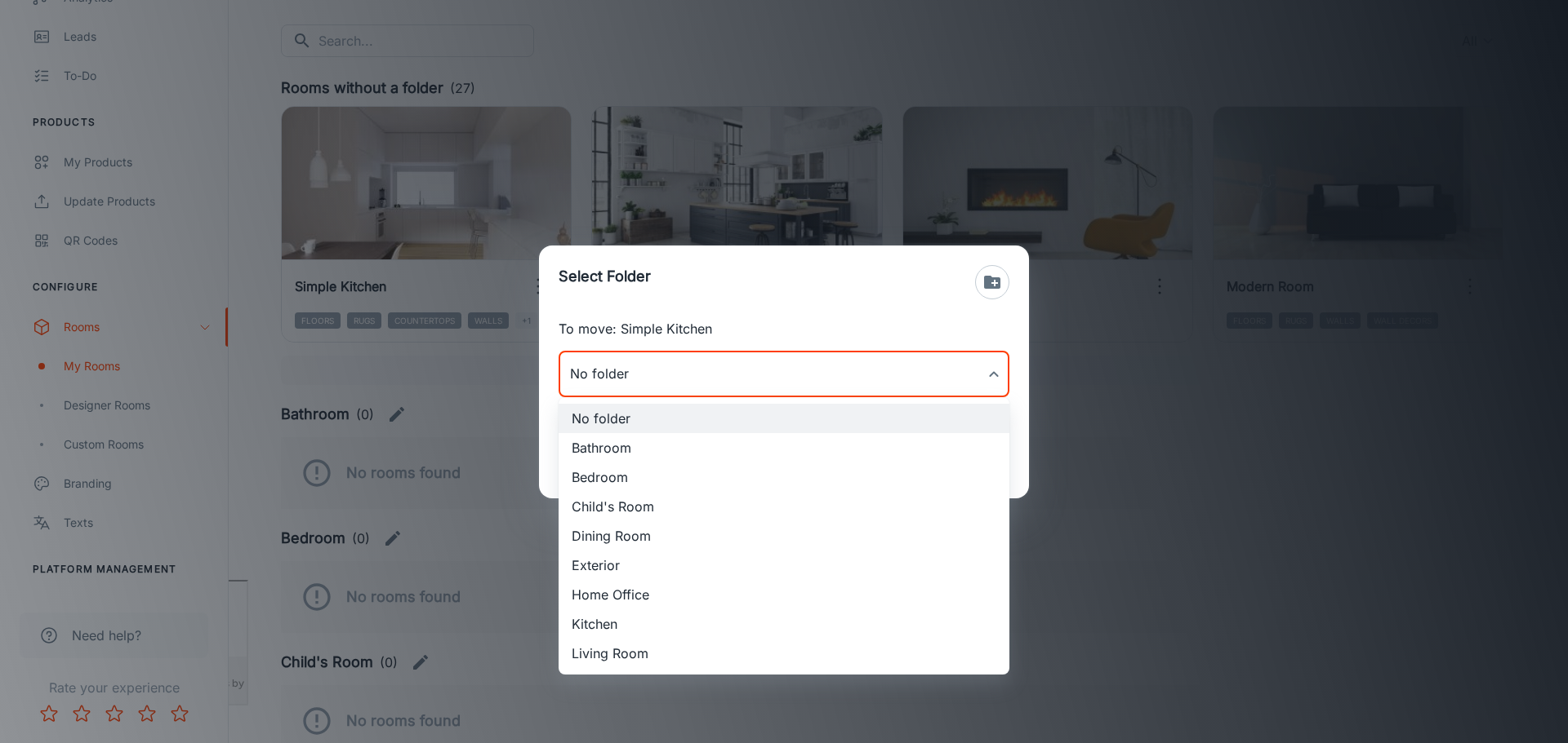
click at [961, 383] on body "[PERSON_NAME] Thinus Janse van Rensburg Engagement Analytics Leads To-do Produc…" at bounding box center [784, 208] width 1568 height 743
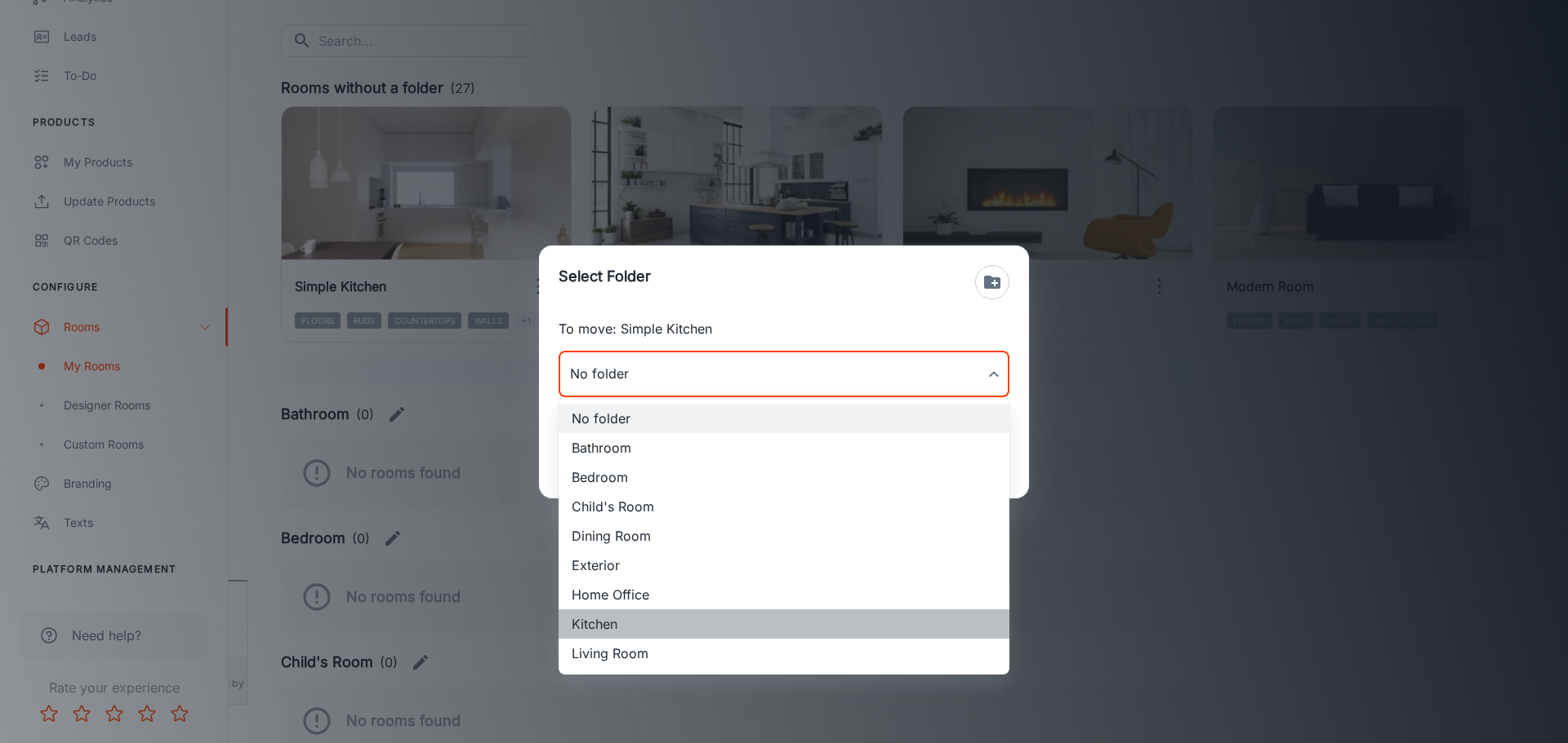
click at [634, 629] on li "Kitchen" at bounding box center [784, 624] width 451 height 30
type input "Kitchen"
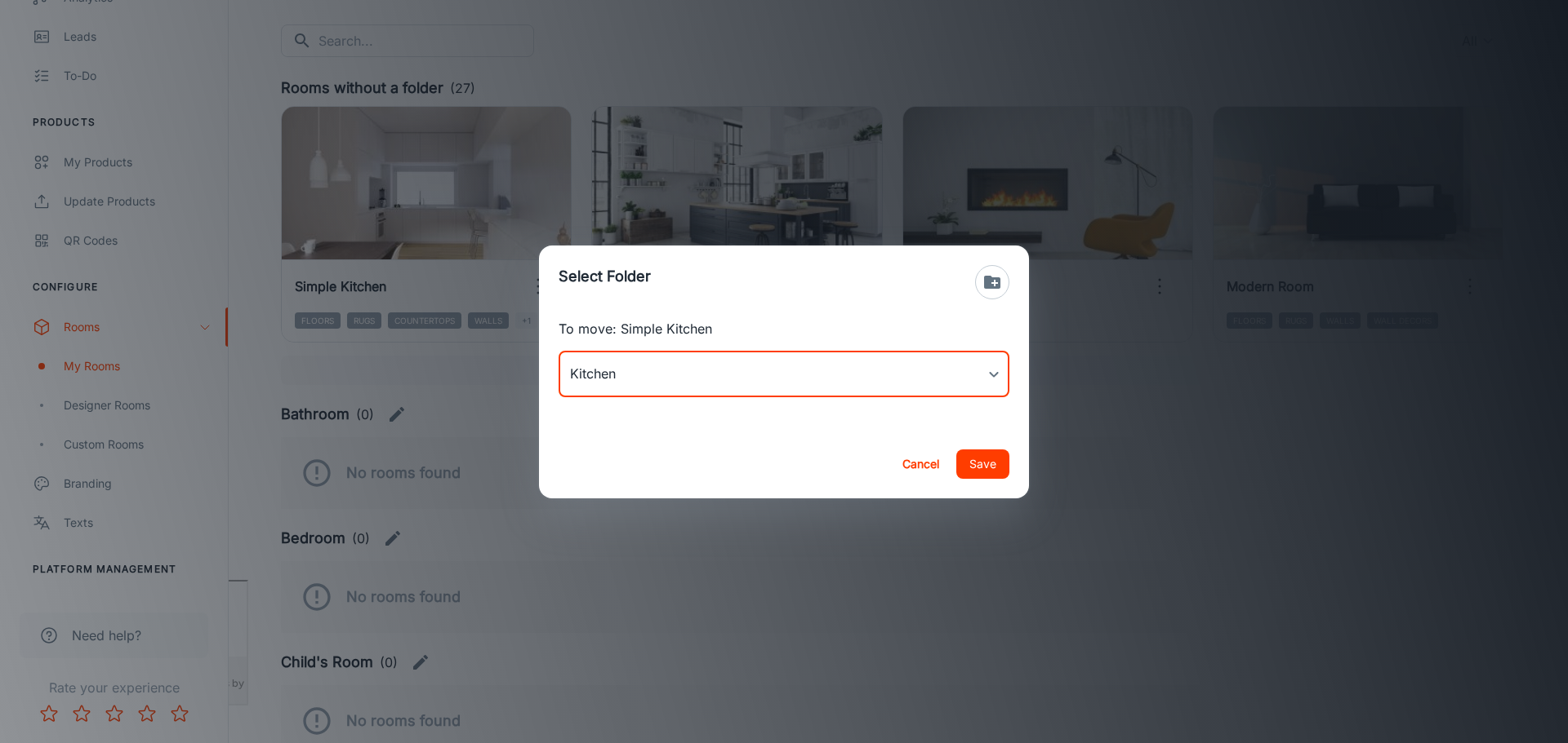
click at [970, 470] on button "Save" at bounding box center [982, 464] width 53 height 30
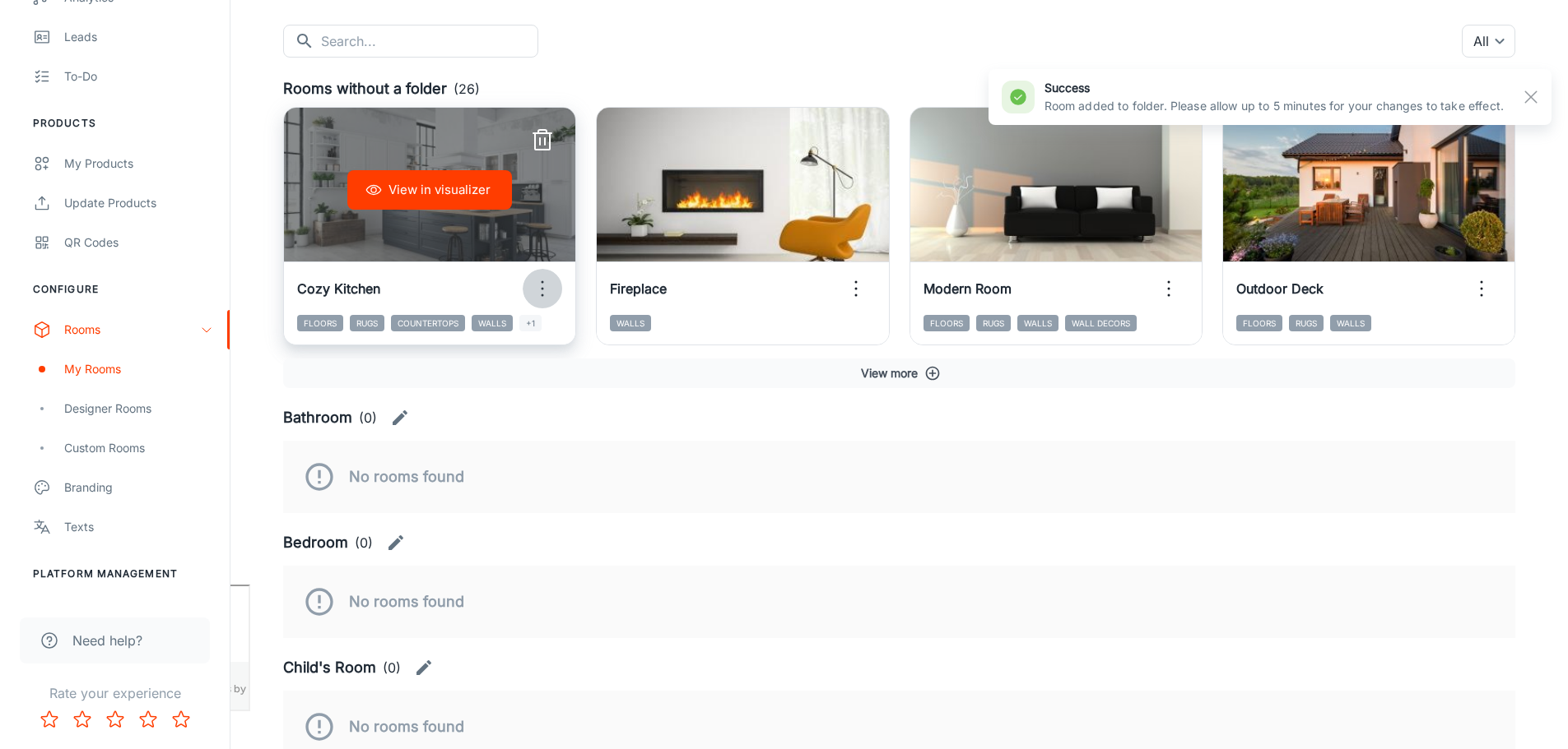
click at [543, 291] on icon "button" at bounding box center [542, 289] width 26 height 26
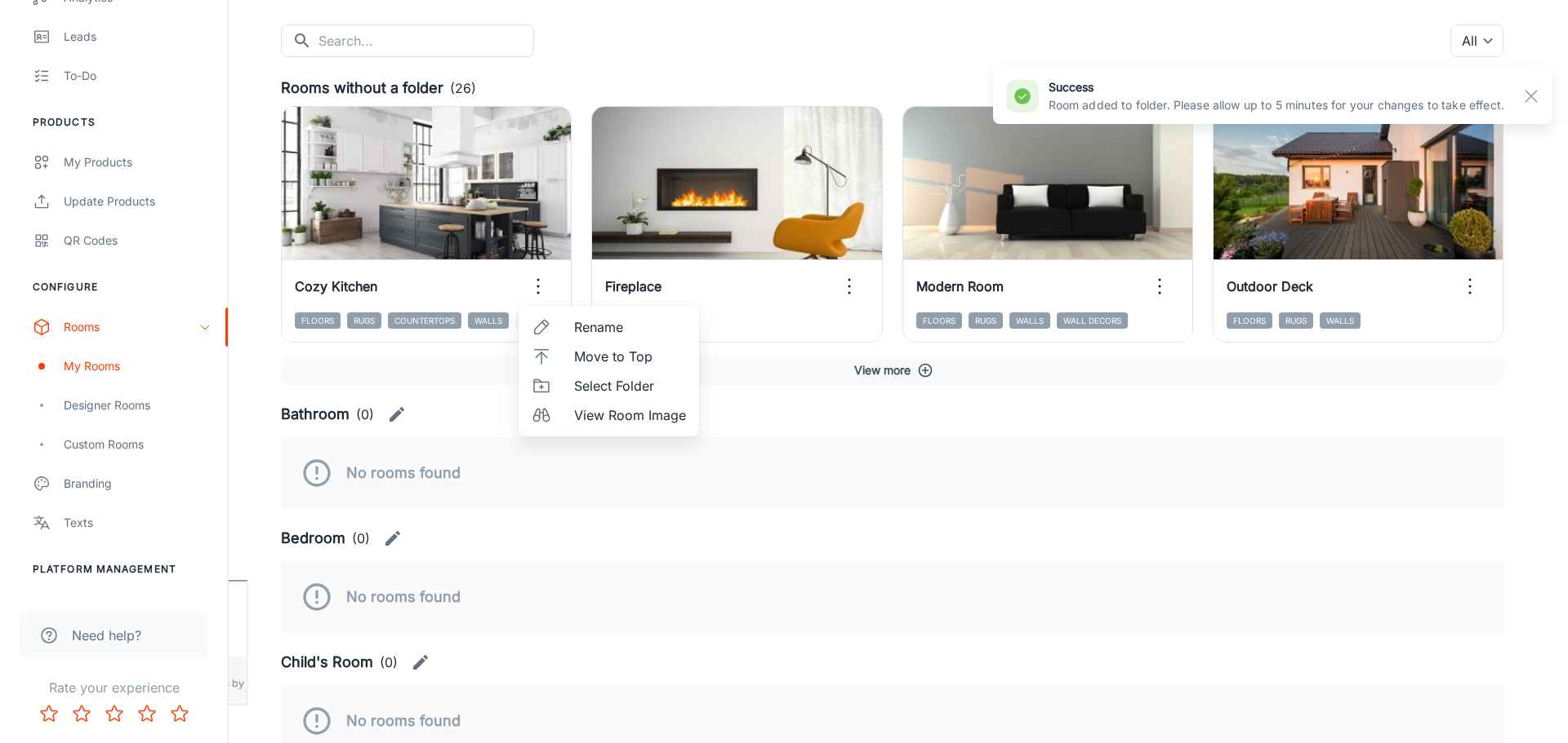
click at [615, 387] on span "Select Folder" at bounding box center [630, 386] width 112 height 20
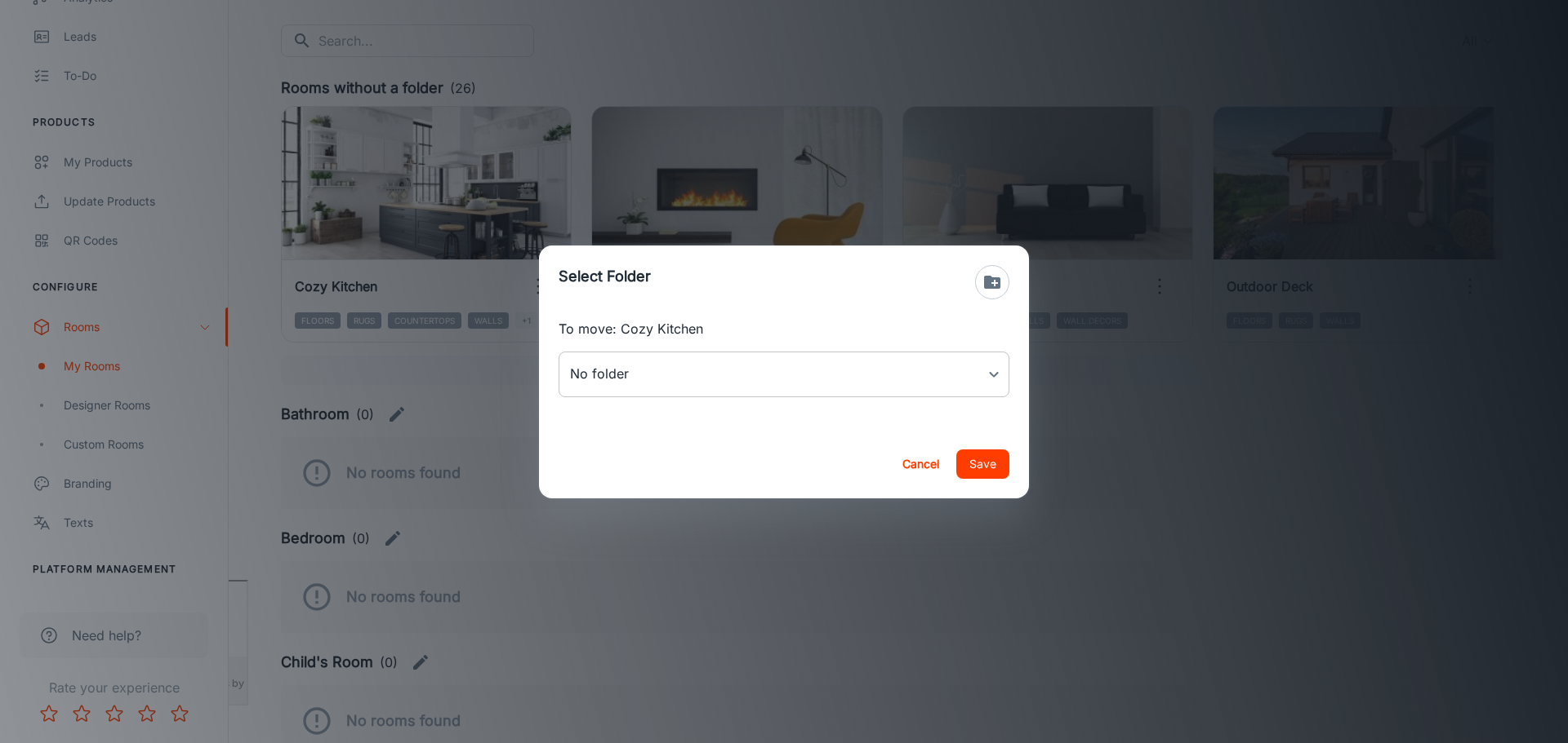
click at [913, 396] on div "To move: Cozy Kitchen No folder ​" at bounding box center [784, 374] width 490 height 111
click at [912, 380] on body "[PERSON_NAME] Thinus Janse van Rensburg Engagement Analytics Leads To-do Produc…" at bounding box center [784, 208] width 1568 height 743
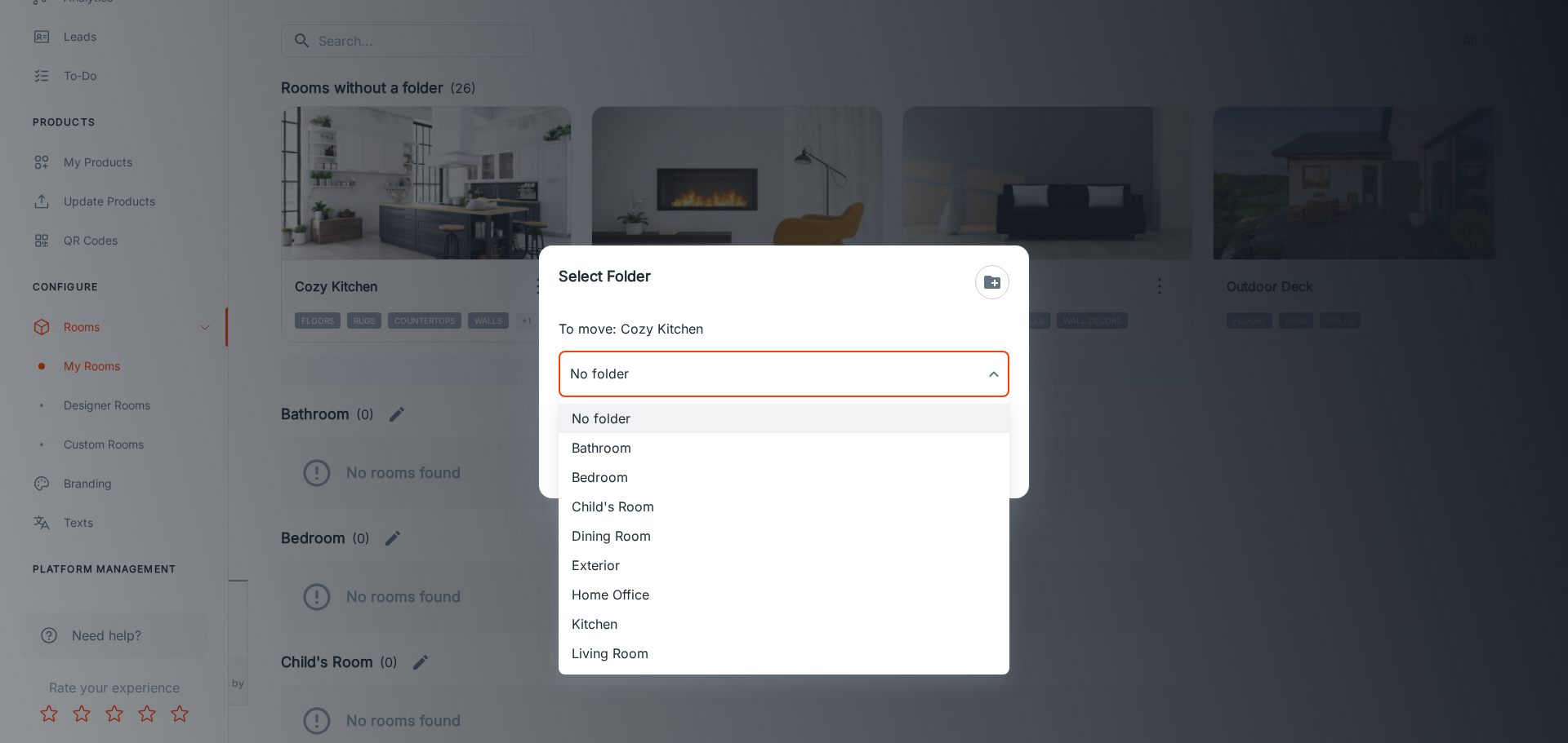
click at [631, 630] on li "Kitchen" at bounding box center [784, 624] width 451 height 30
type input "Kitchen"
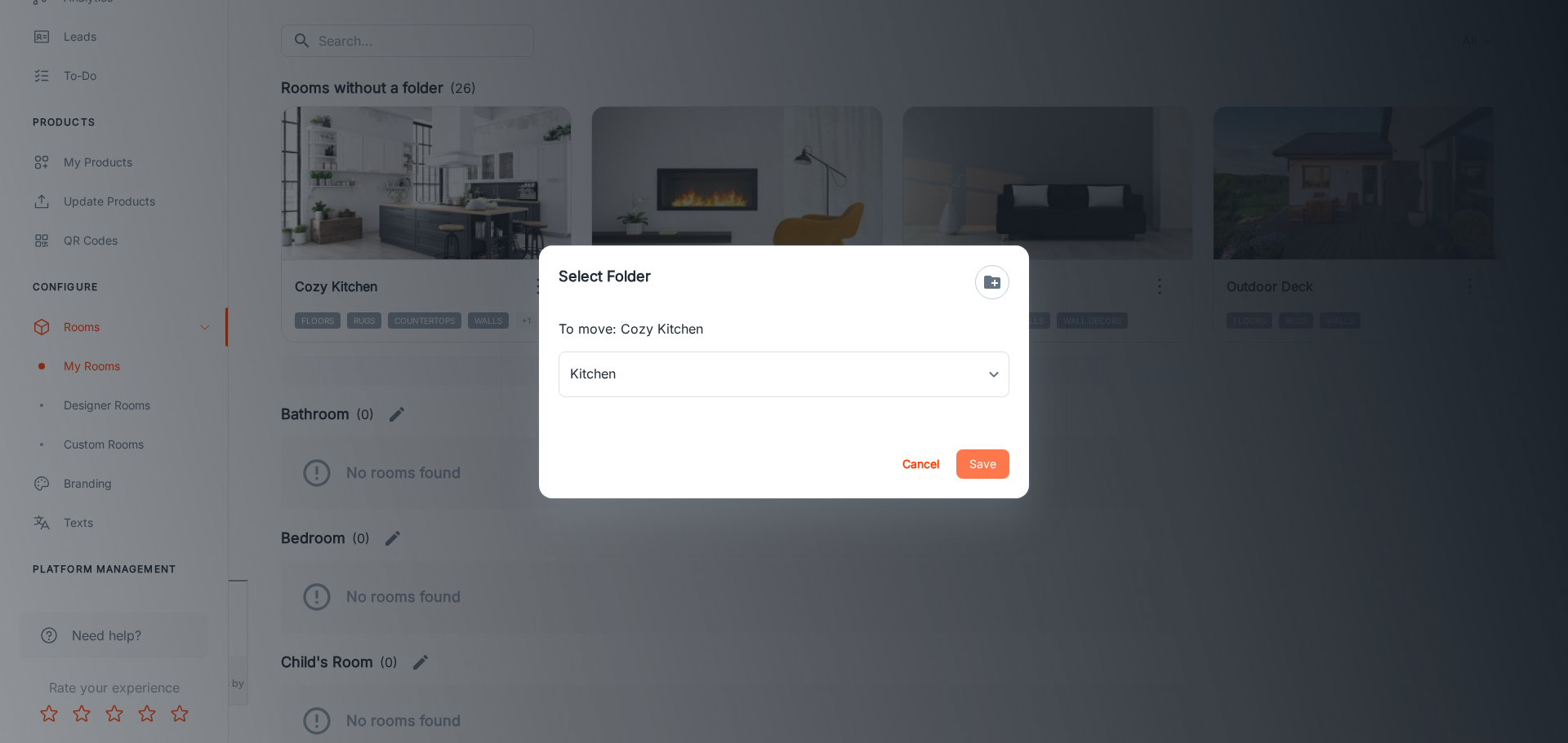
click at [981, 464] on button "Save" at bounding box center [982, 464] width 53 height 30
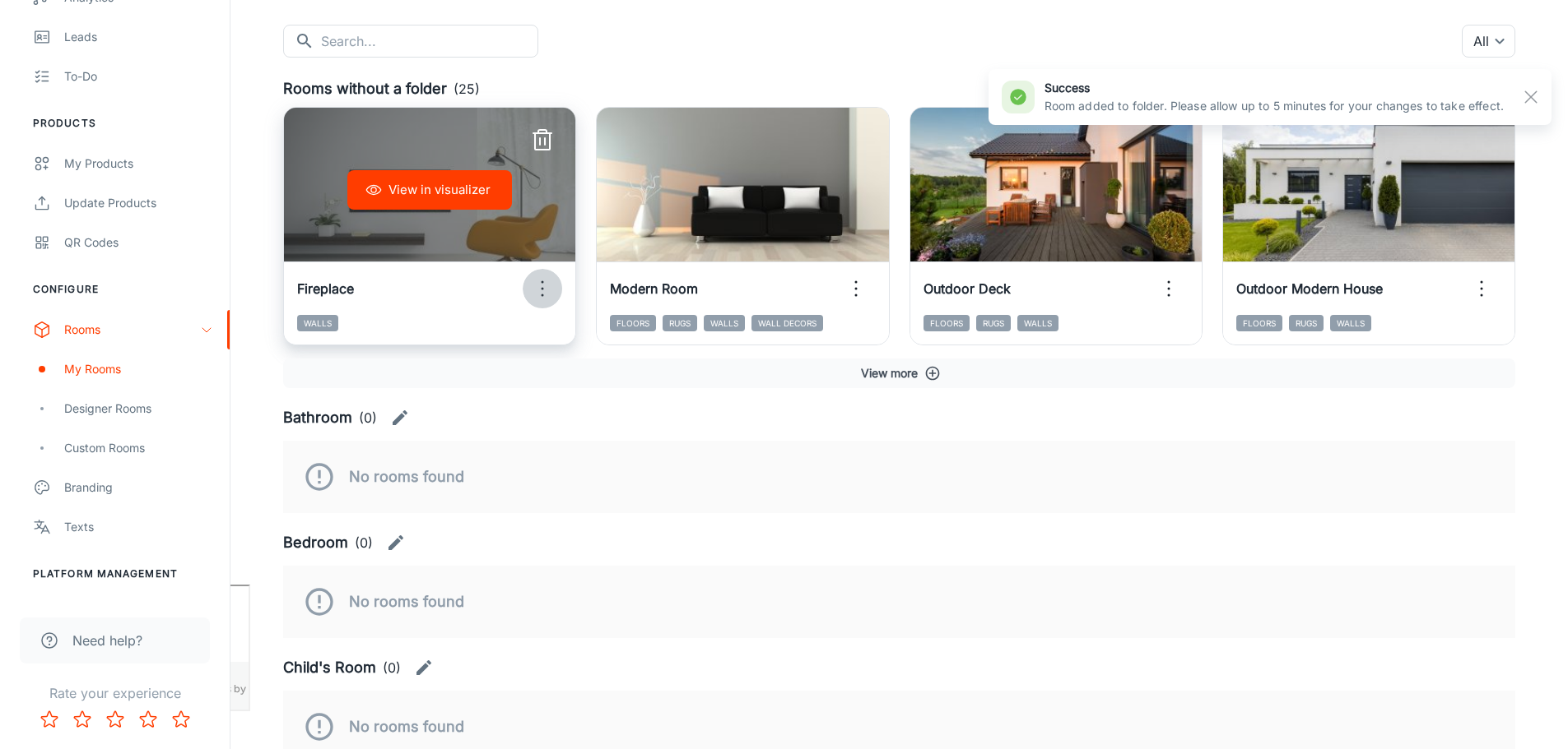
click at [541, 293] on icon "button" at bounding box center [542, 289] width 26 height 26
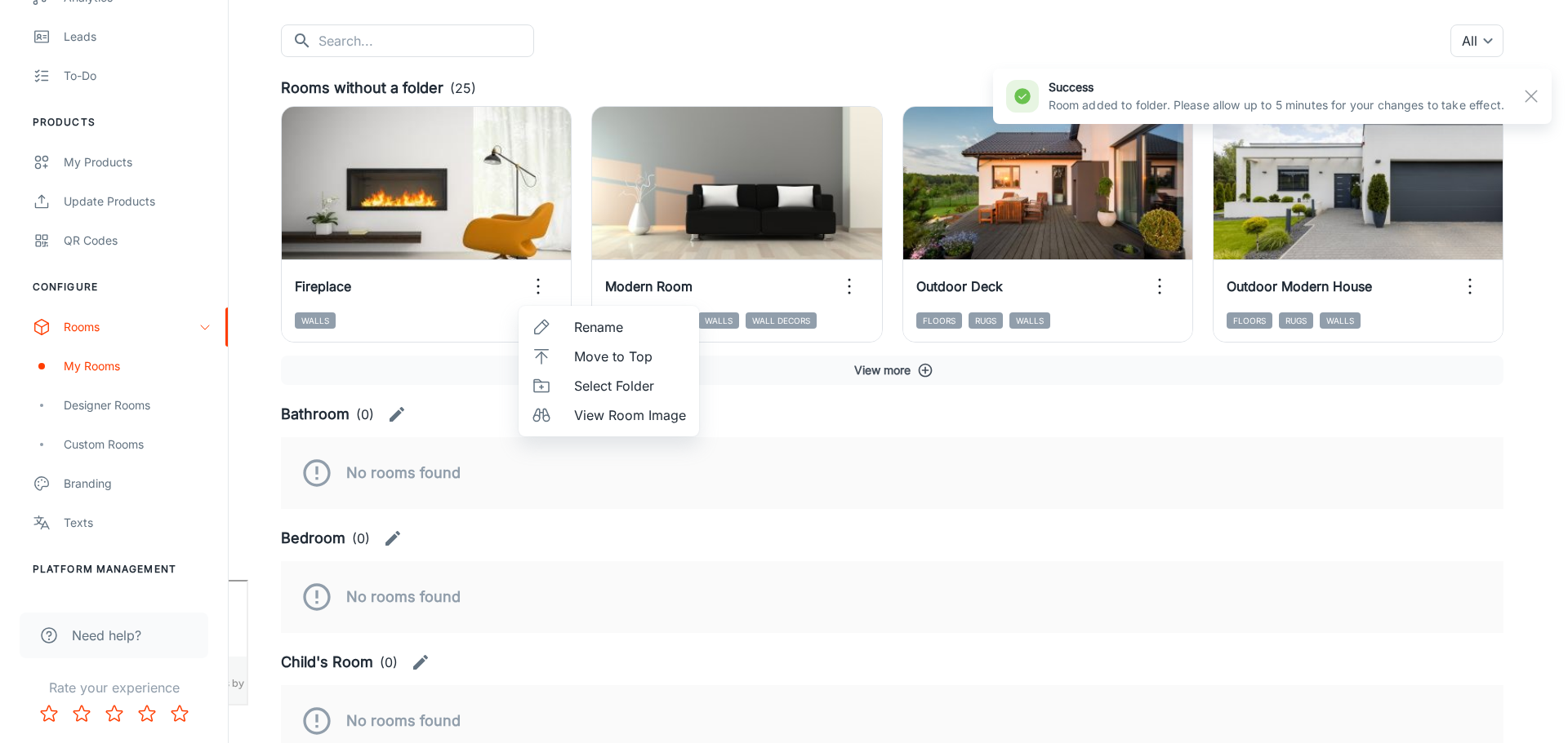
click at [637, 387] on span "Select Folder" at bounding box center [630, 386] width 112 height 20
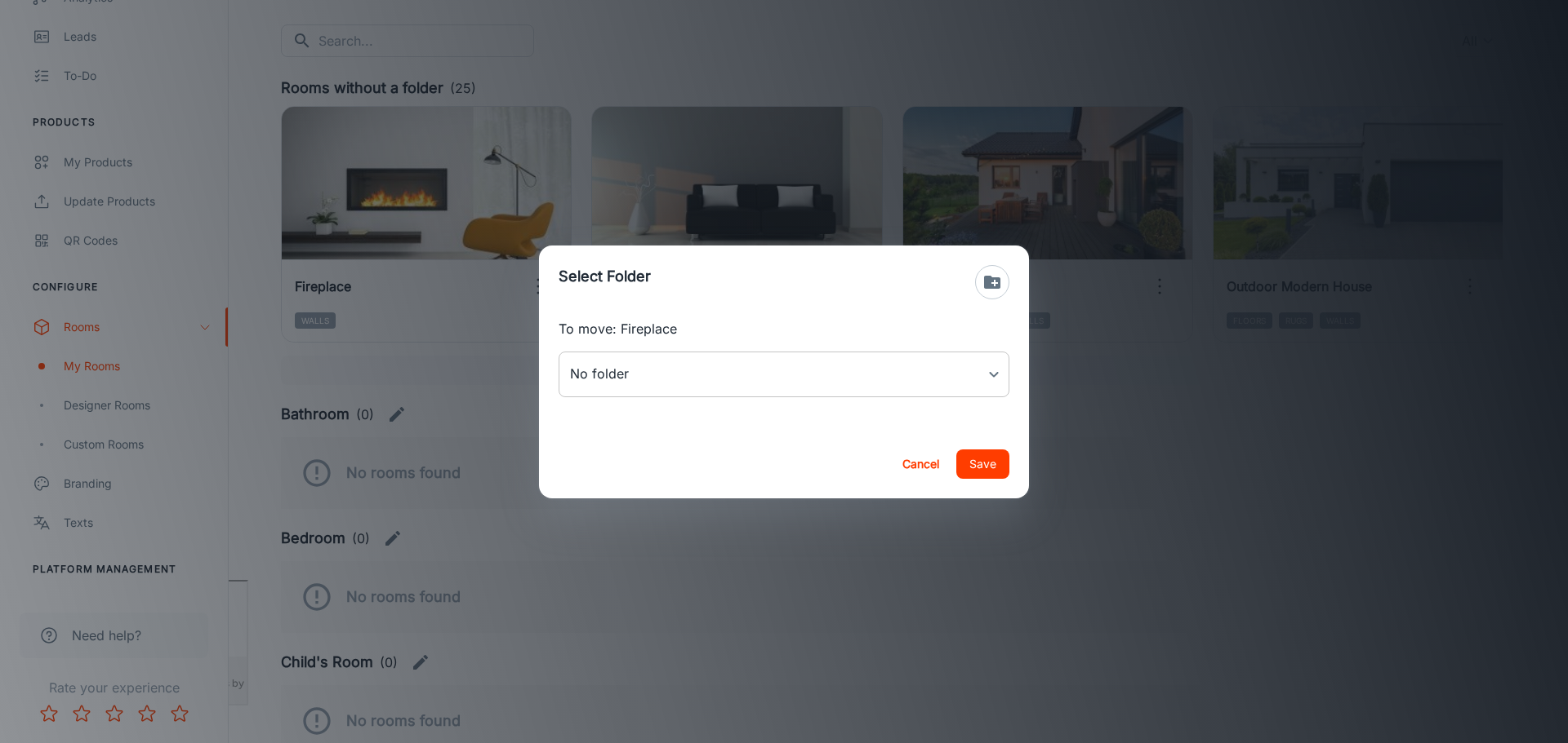
click at [1005, 371] on body "[PERSON_NAME] Thinus Janse van Rensburg Engagement Analytics Leads To-do Produc…" at bounding box center [784, 208] width 1568 height 743
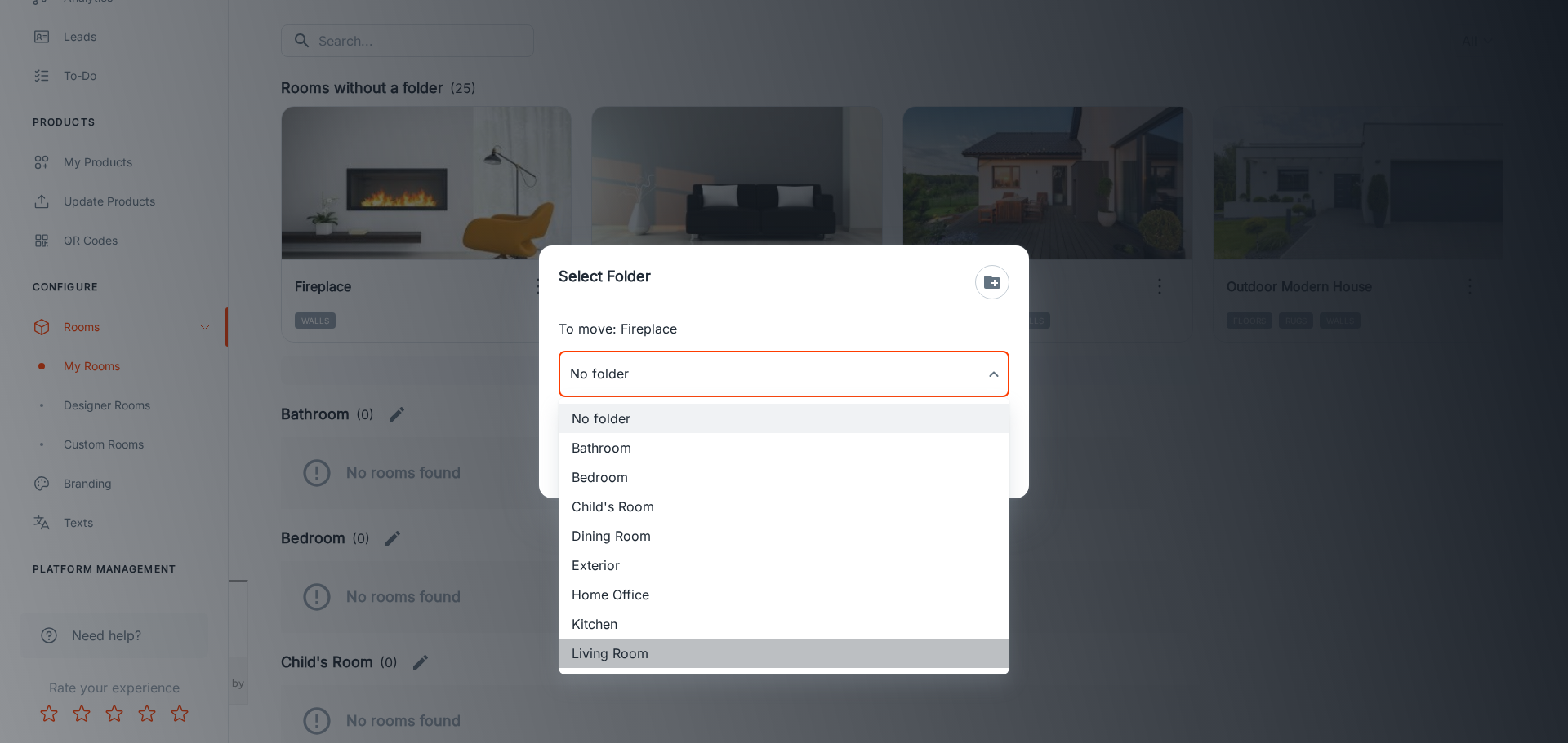
click at [651, 652] on li "Living Room" at bounding box center [784, 653] width 451 height 30
type input "Living Room"
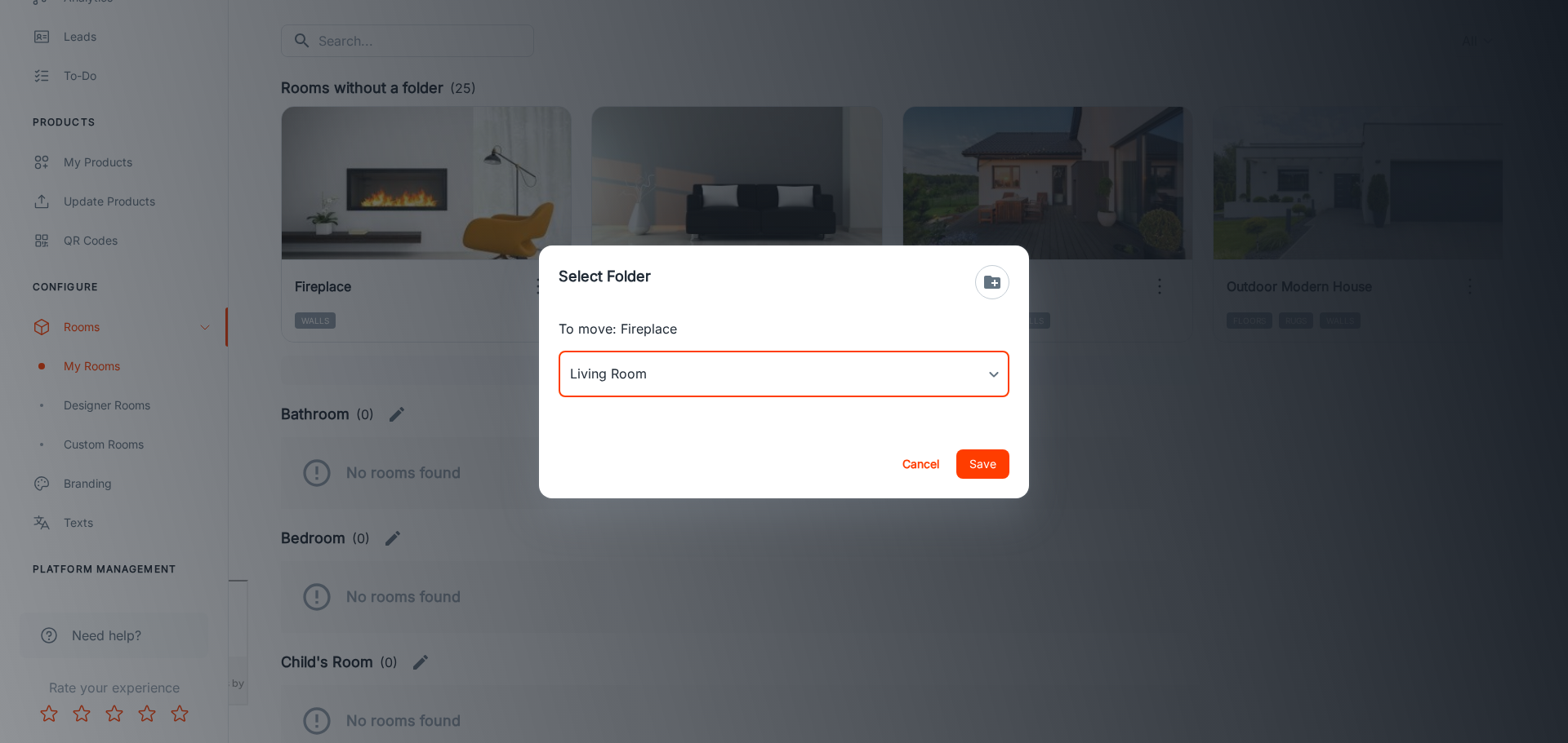
click at [983, 468] on button "Save" at bounding box center [982, 464] width 53 height 30
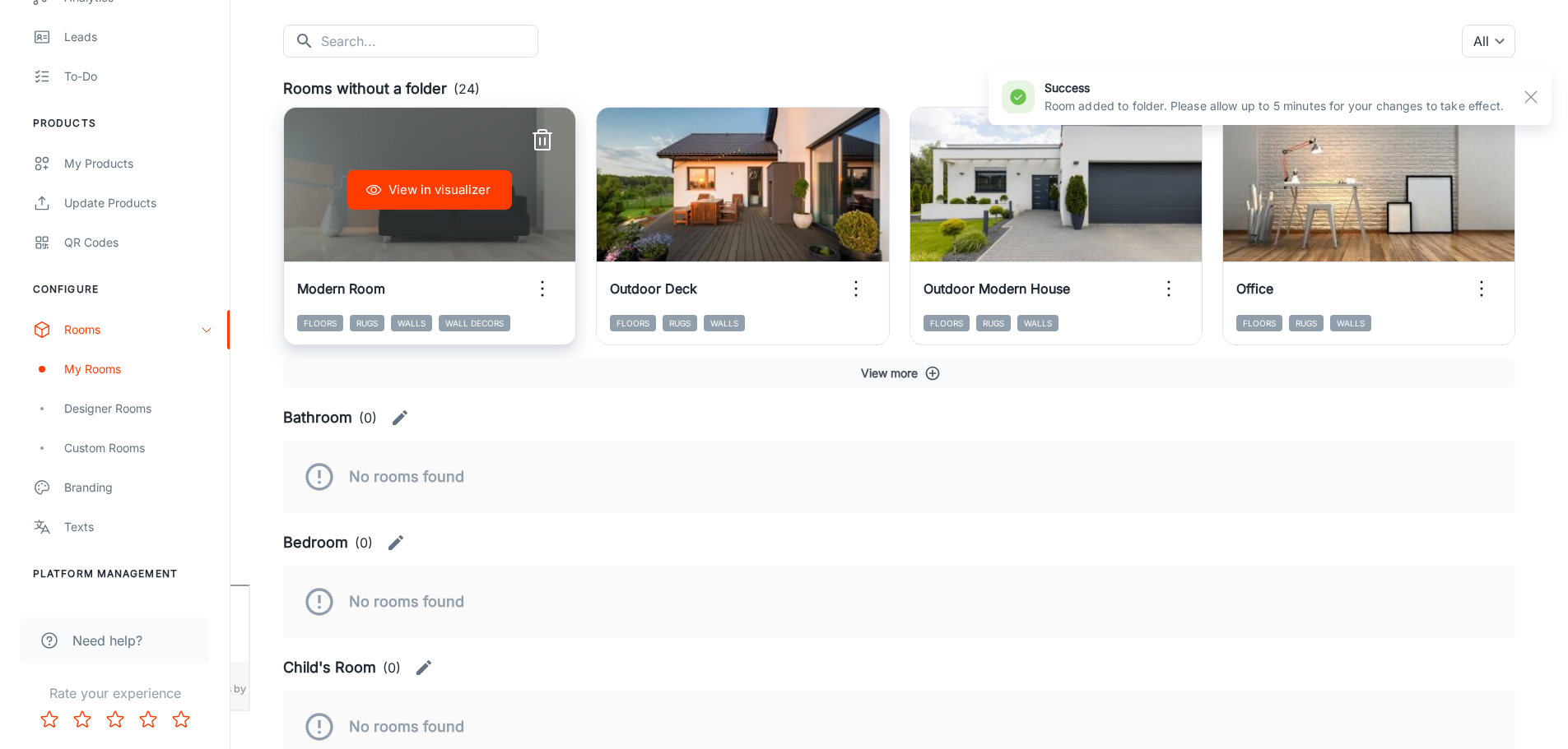
click at [537, 290] on icon "button" at bounding box center [542, 289] width 26 height 26
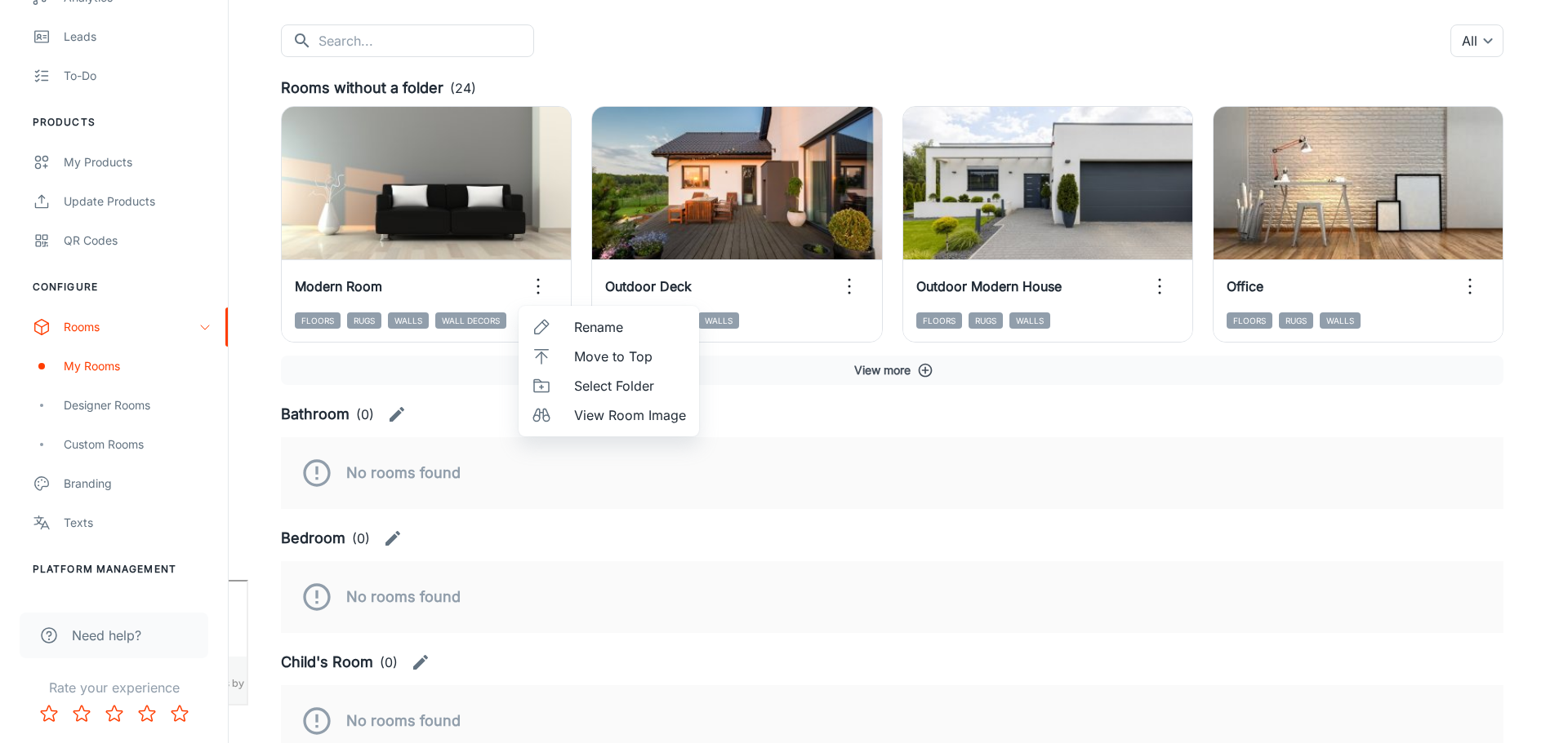
click at [605, 380] on span "Select Folder" at bounding box center [630, 386] width 112 height 20
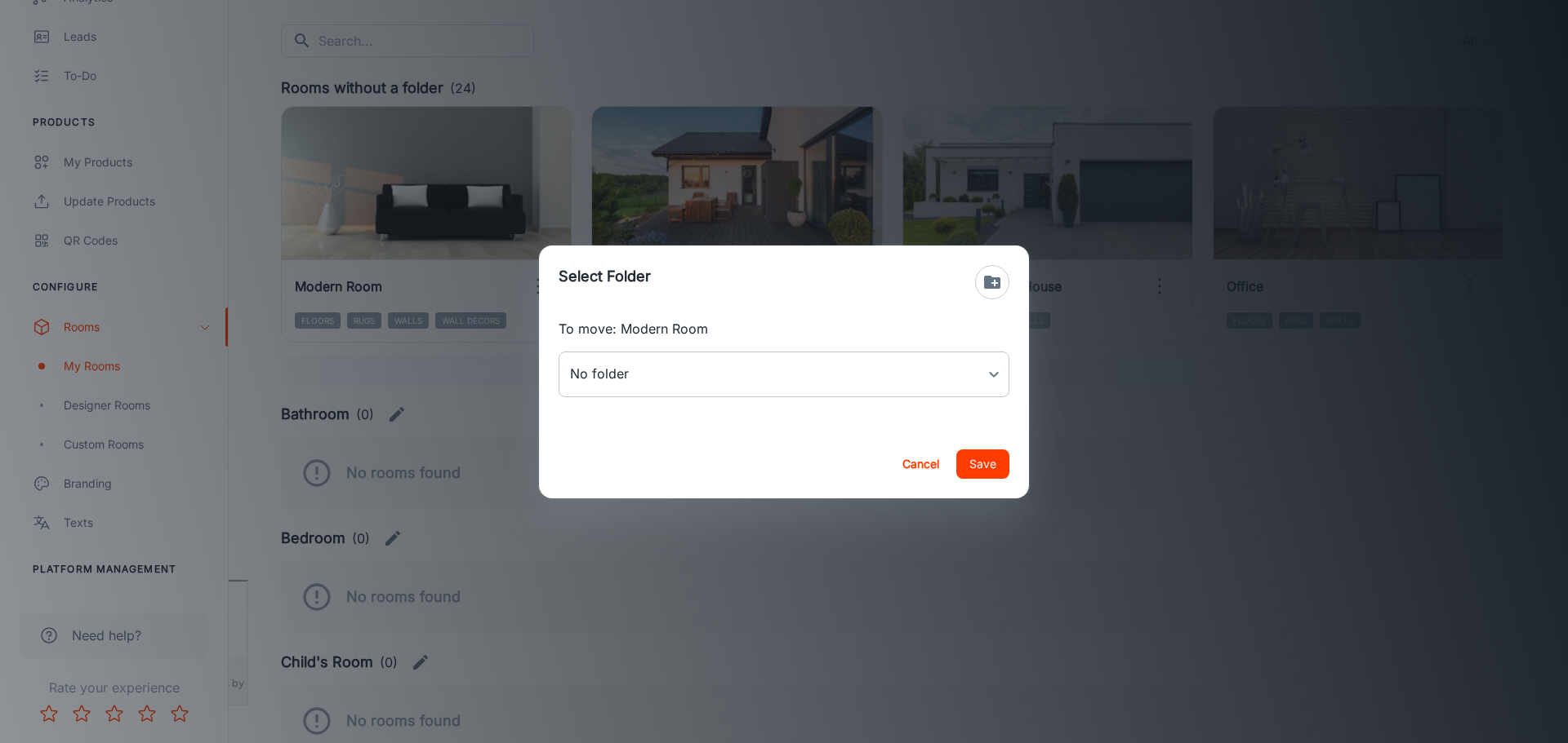
click at [862, 369] on body "[PERSON_NAME] Thinus Janse van Rensburg Engagement Analytics Leads To-do Produc…" at bounding box center [784, 208] width 1568 height 743
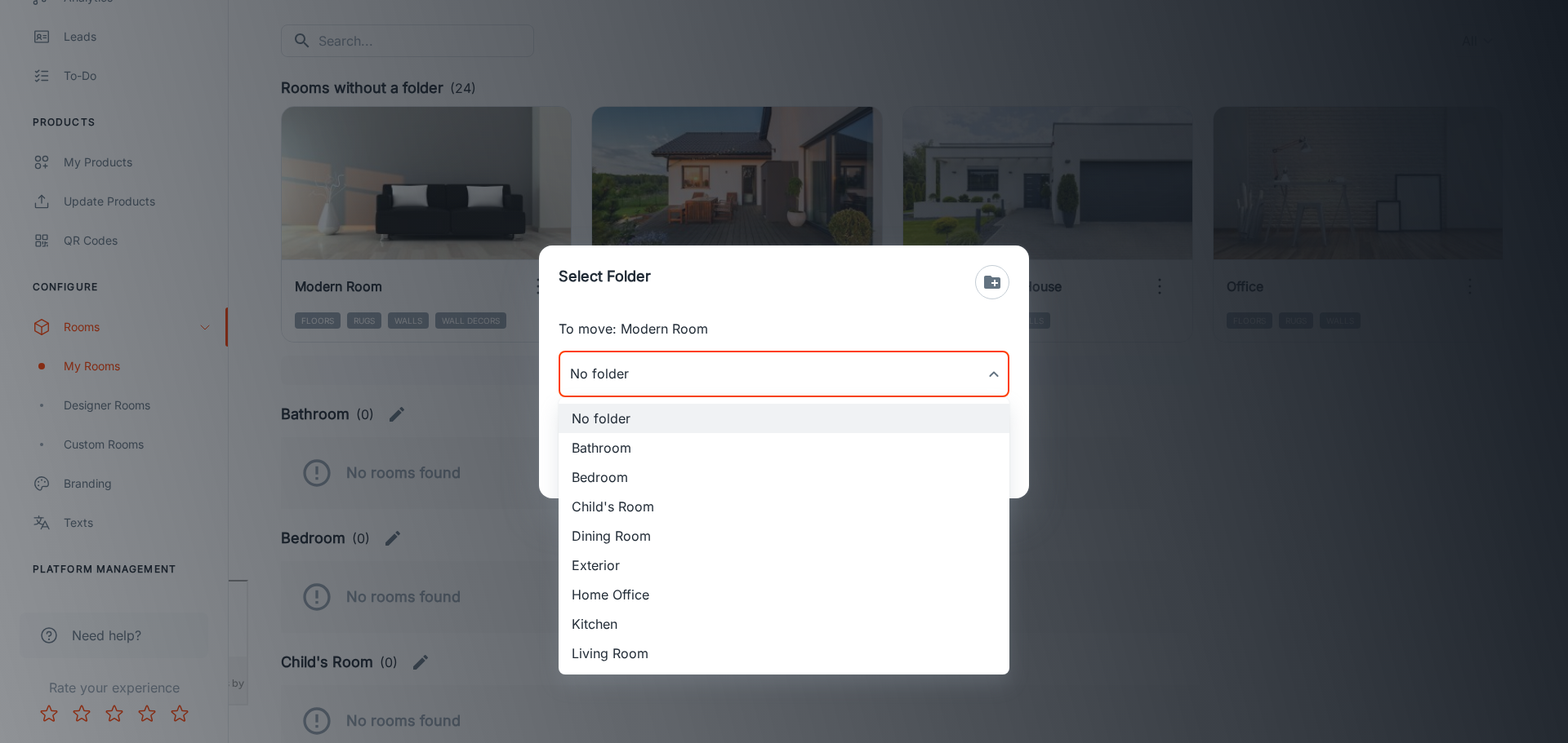
click at [632, 647] on li "Living Room" at bounding box center [784, 653] width 451 height 30
type input "Living Room"
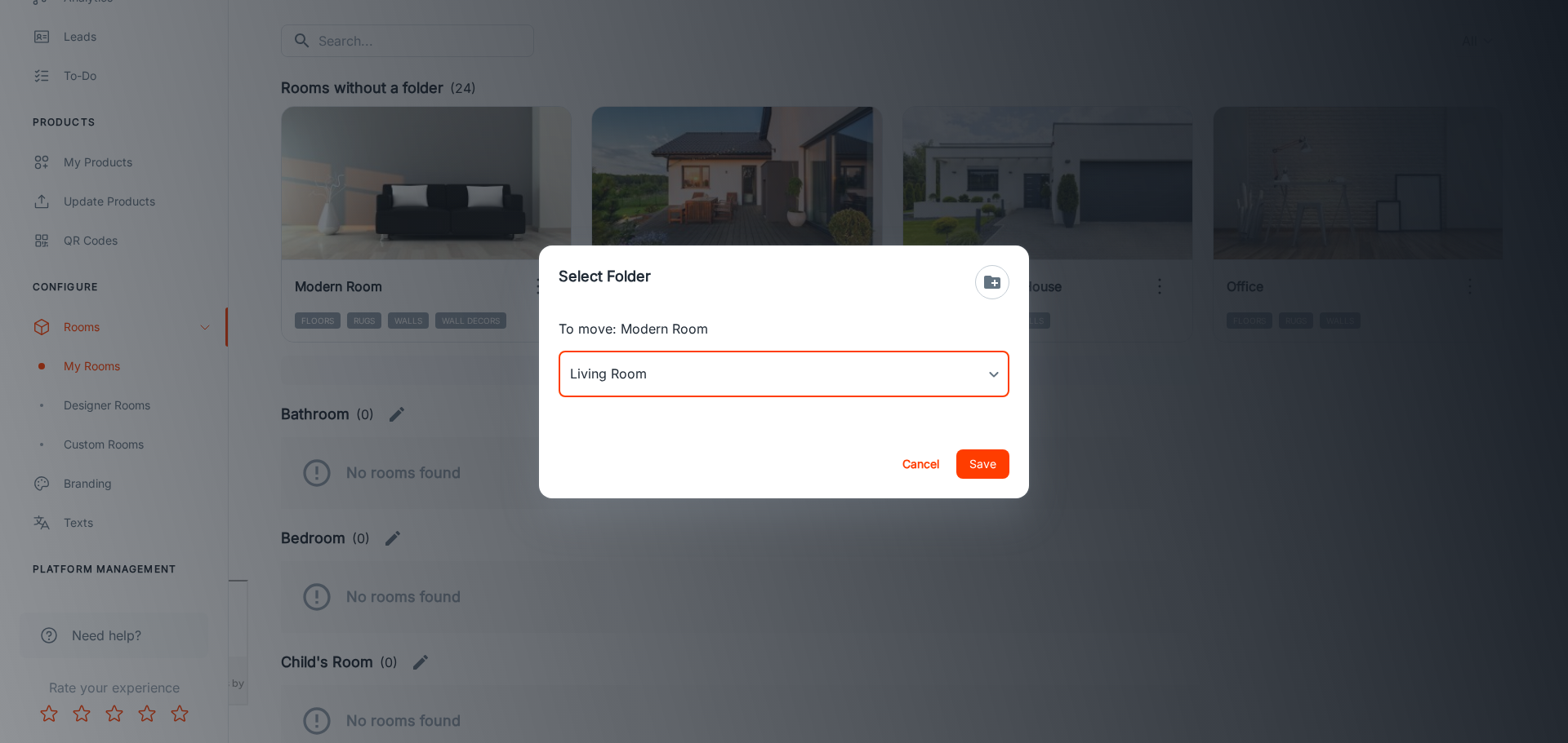
click at [982, 464] on button "Save" at bounding box center [982, 464] width 53 height 30
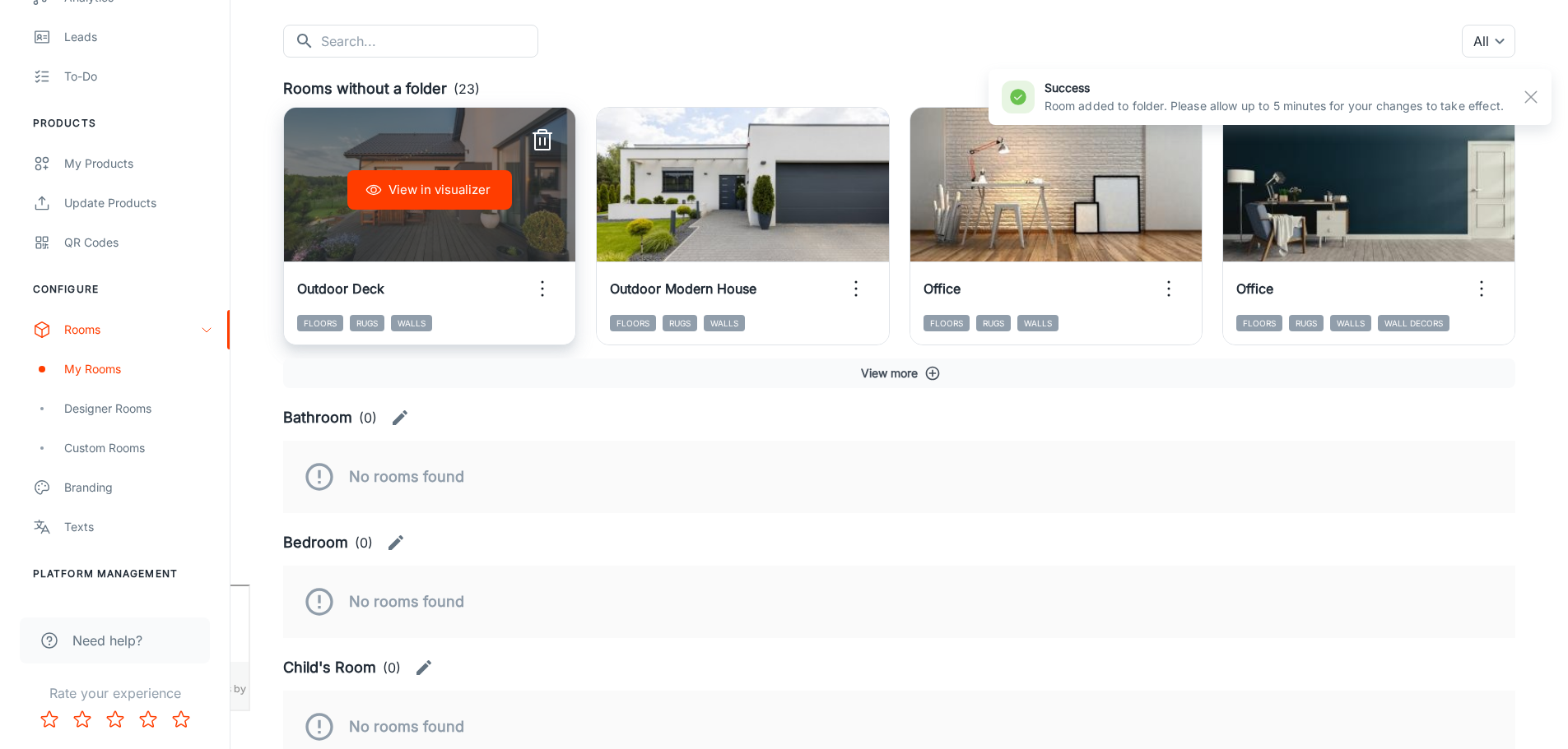
click at [543, 291] on icon "button" at bounding box center [542, 289] width 26 height 26
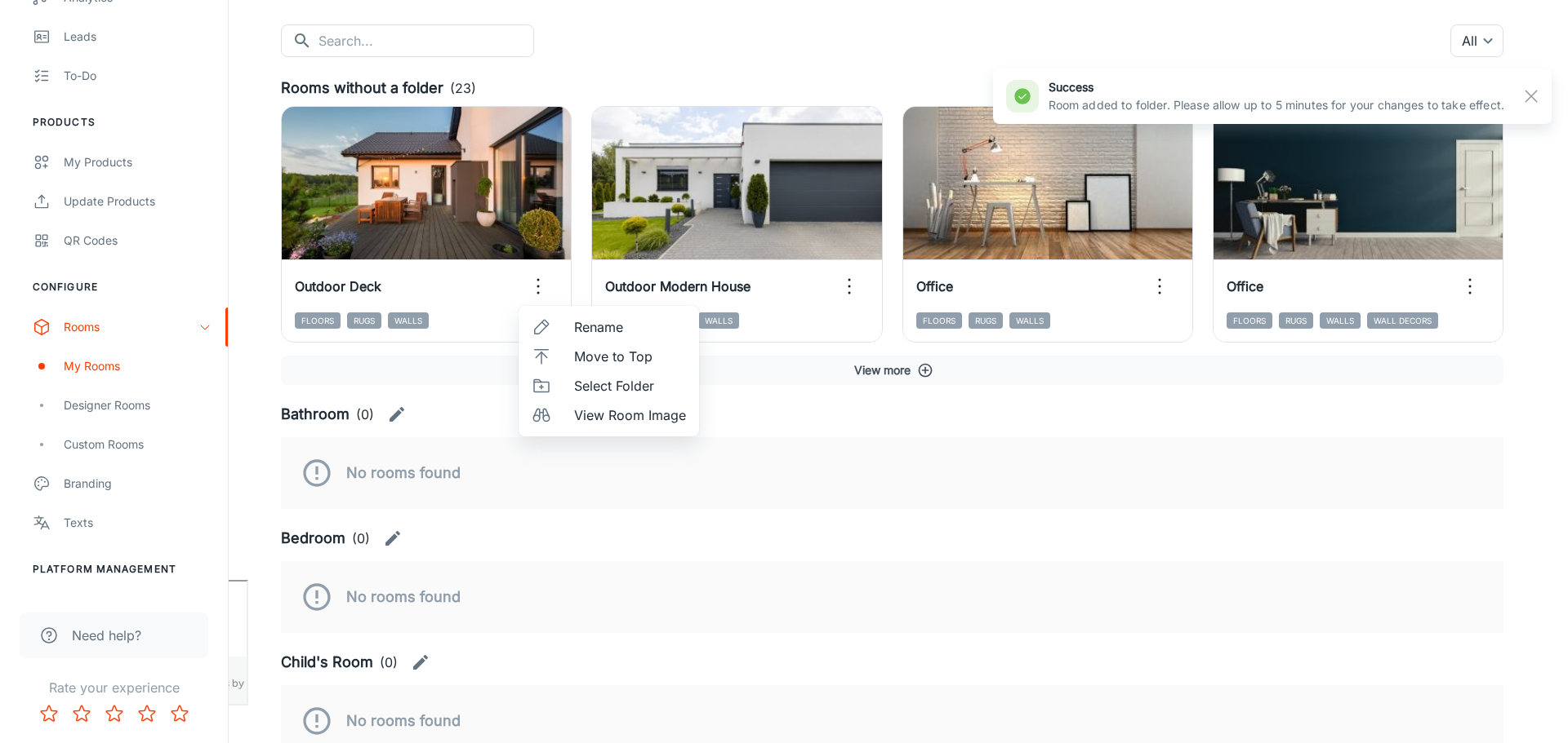
click at [613, 387] on span "Select Folder" at bounding box center [630, 386] width 112 height 20
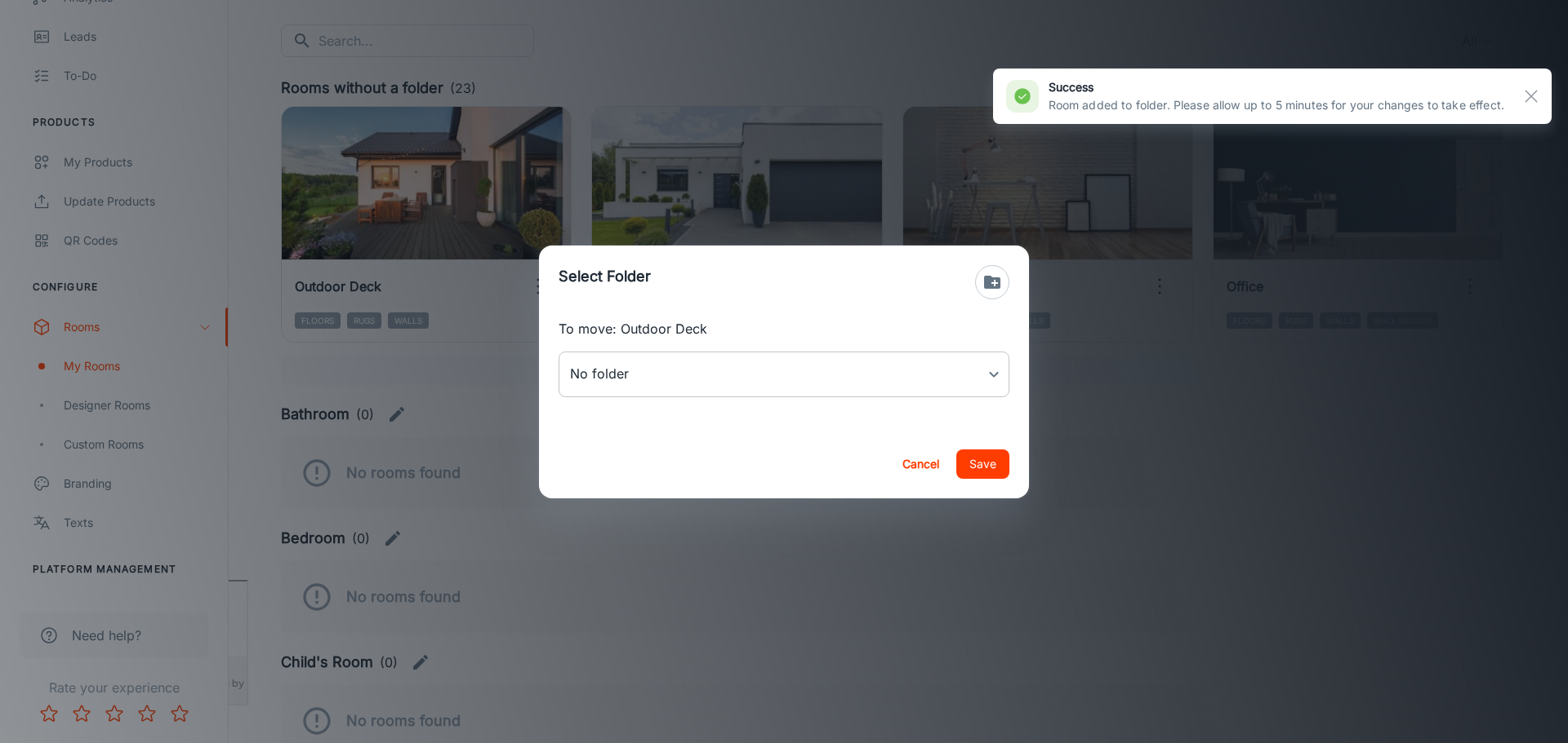
click at [743, 381] on body "[PERSON_NAME] Thinus Janse van Rensburg Engagement Analytics Leads To-do Produc…" at bounding box center [784, 208] width 1568 height 743
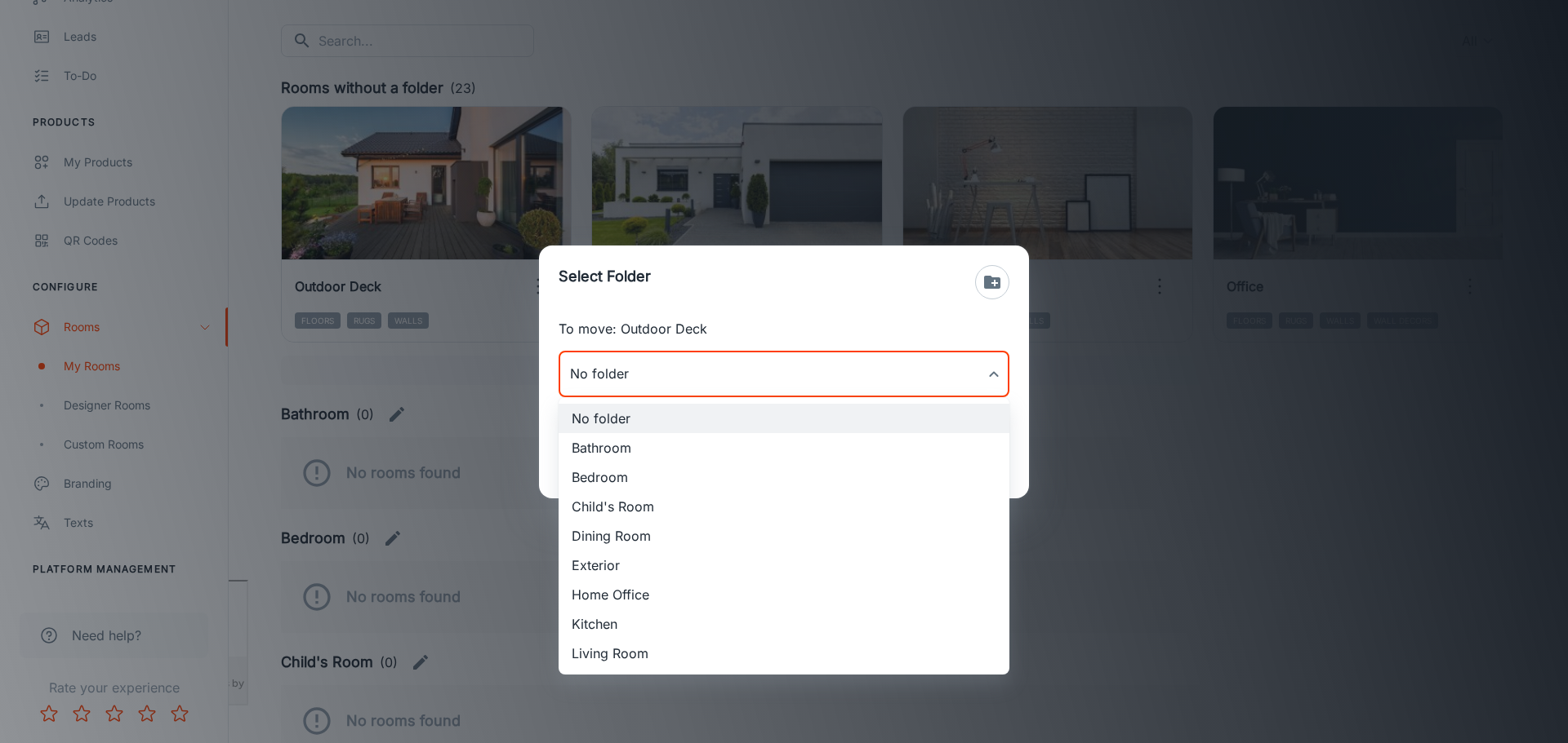
click at [632, 567] on li "Exterior" at bounding box center [784, 566] width 451 height 30
type input "Exterior"
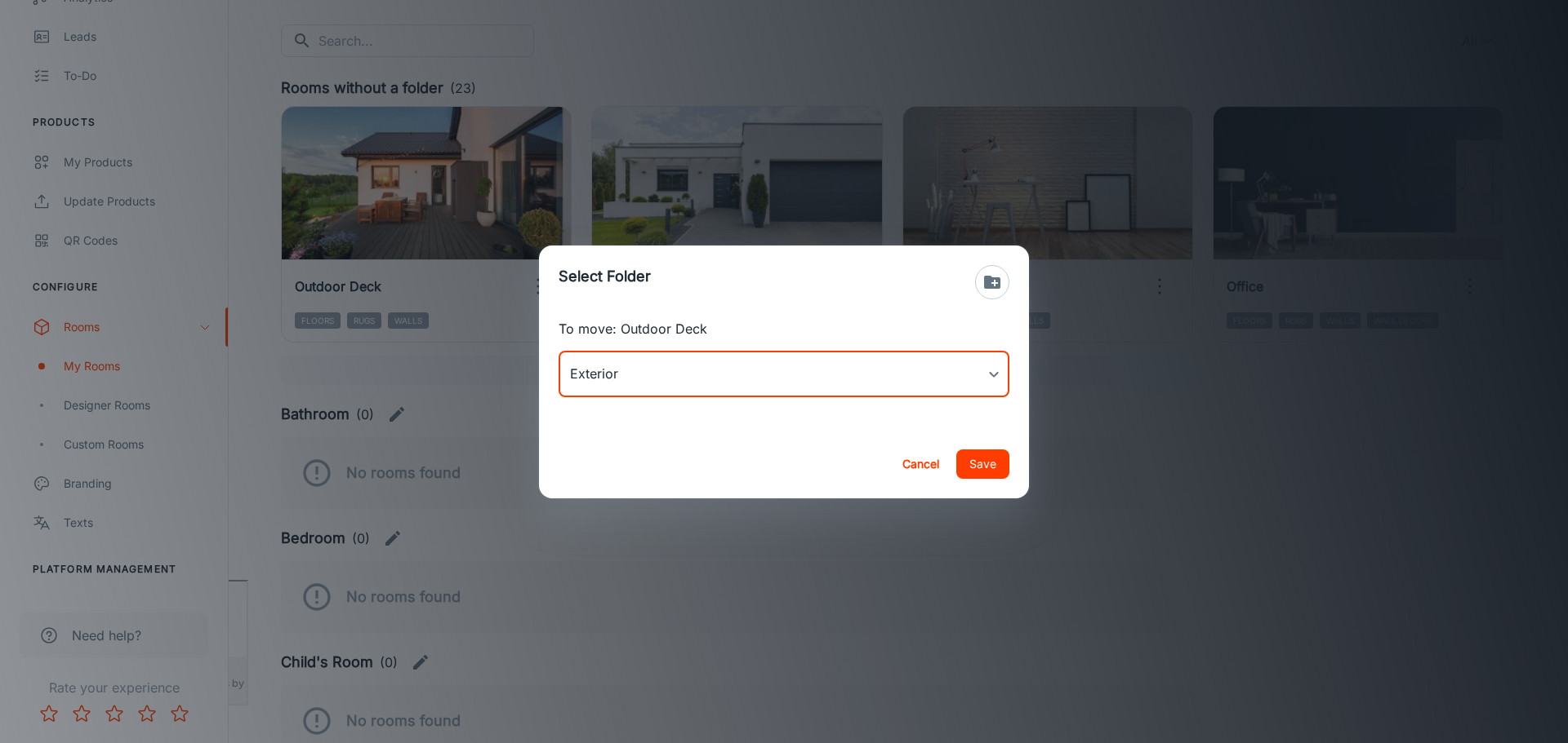
click at [995, 466] on button "Save" at bounding box center [982, 464] width 53 height 30
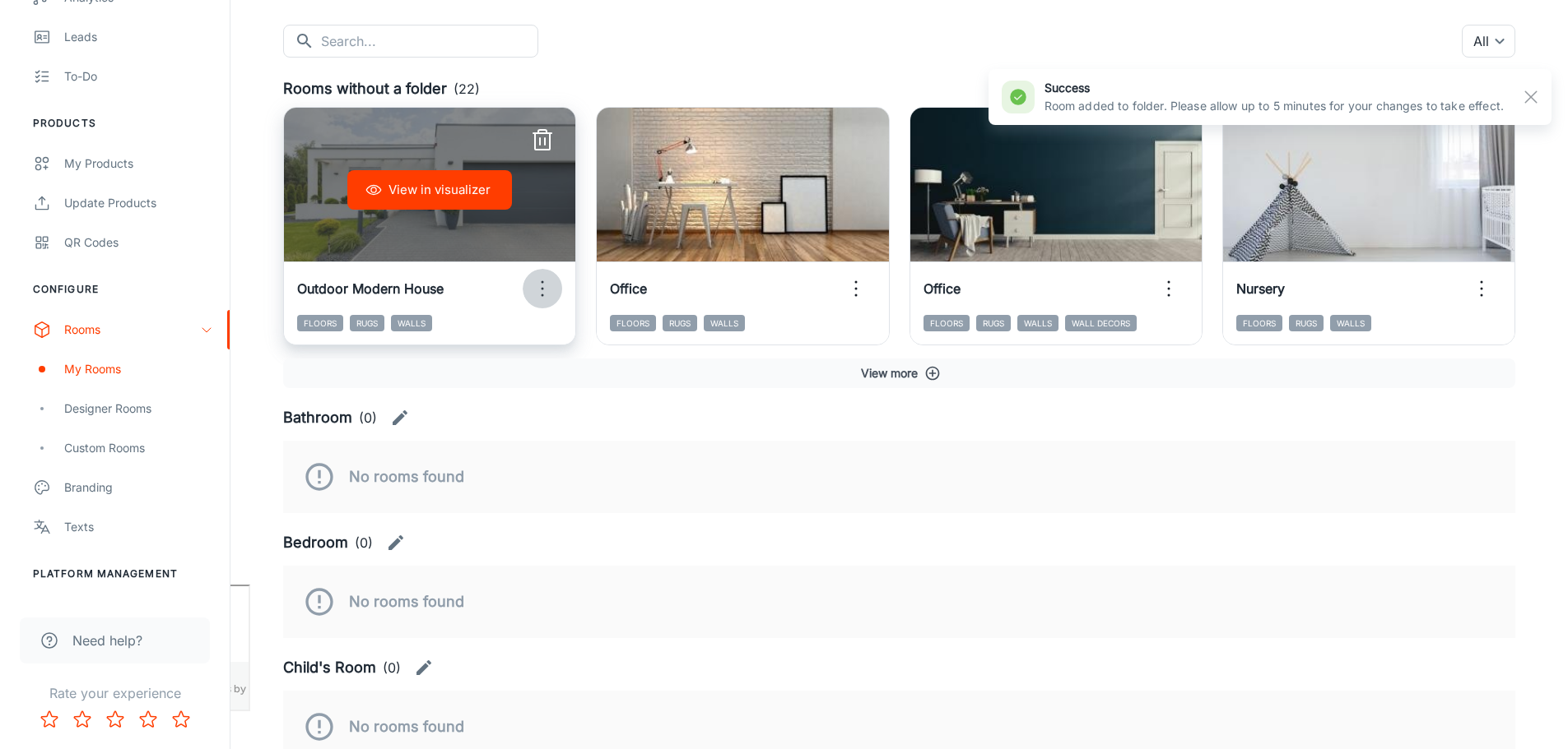
click at [541, 284] on icon "button" at bounding box center [542, 289] width 26 height 26
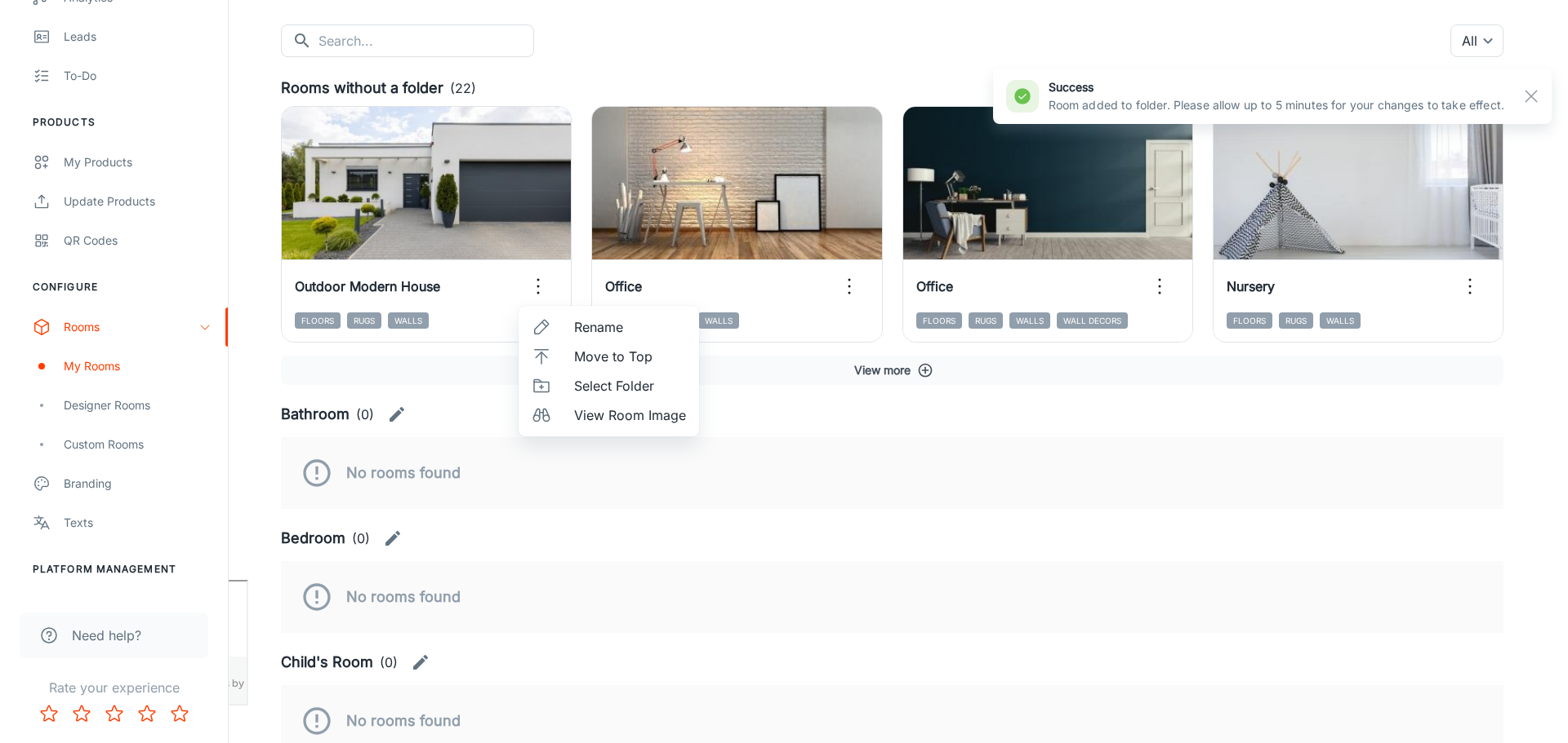
click at [615, 387] on span "Select Folder" at bounding box center [630, 386] width 112 height 20
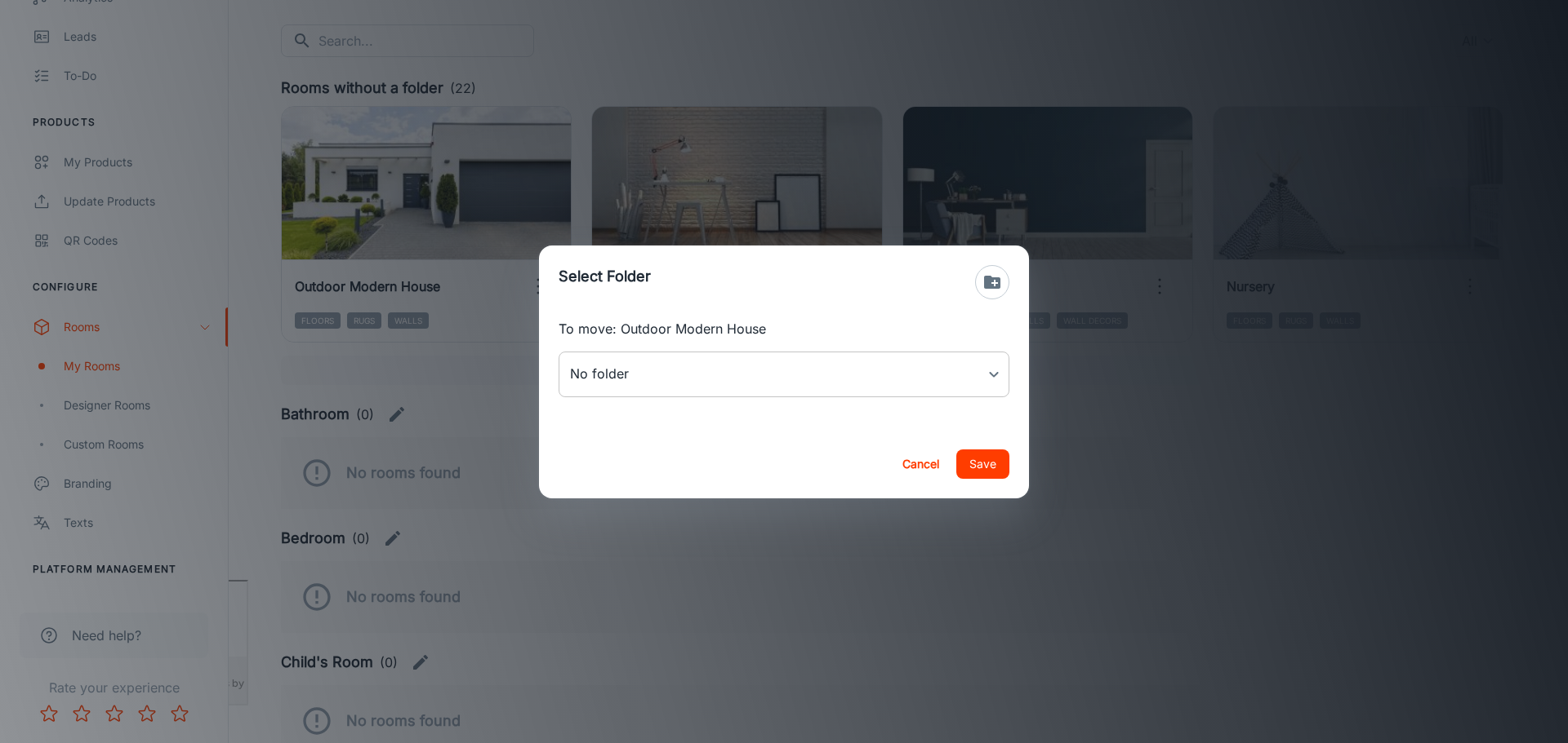
click at [699, 376] on body "[PERSON_NAME] Thinus Janse van Rensburg Engagement Analytics Leads To-do Produc…" at bounding box center [784, 208] width 1568 height 743
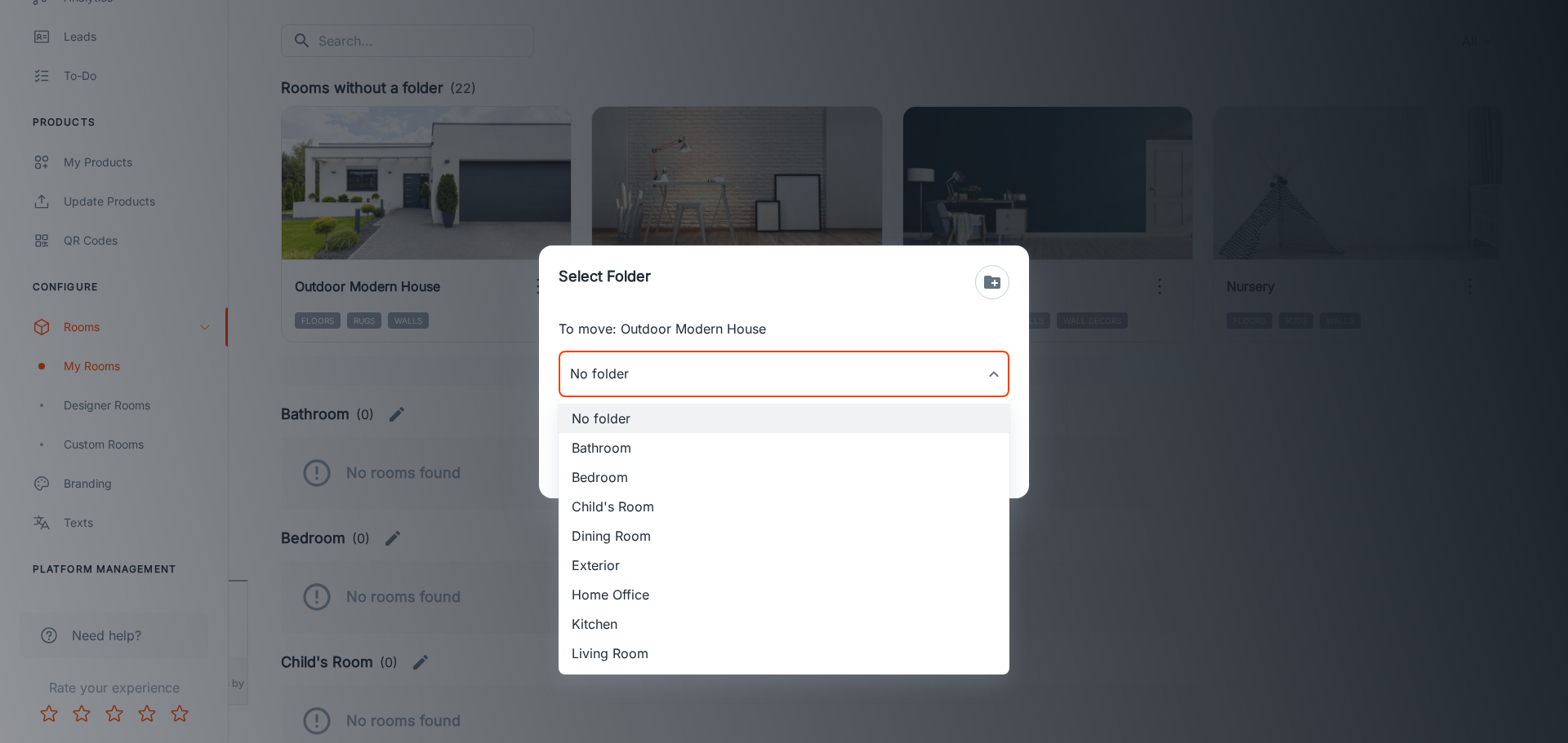
click at [642, 567] on li "Exterior" at bounding box center [784, 566] width 451 height 30
type input "Exterior"
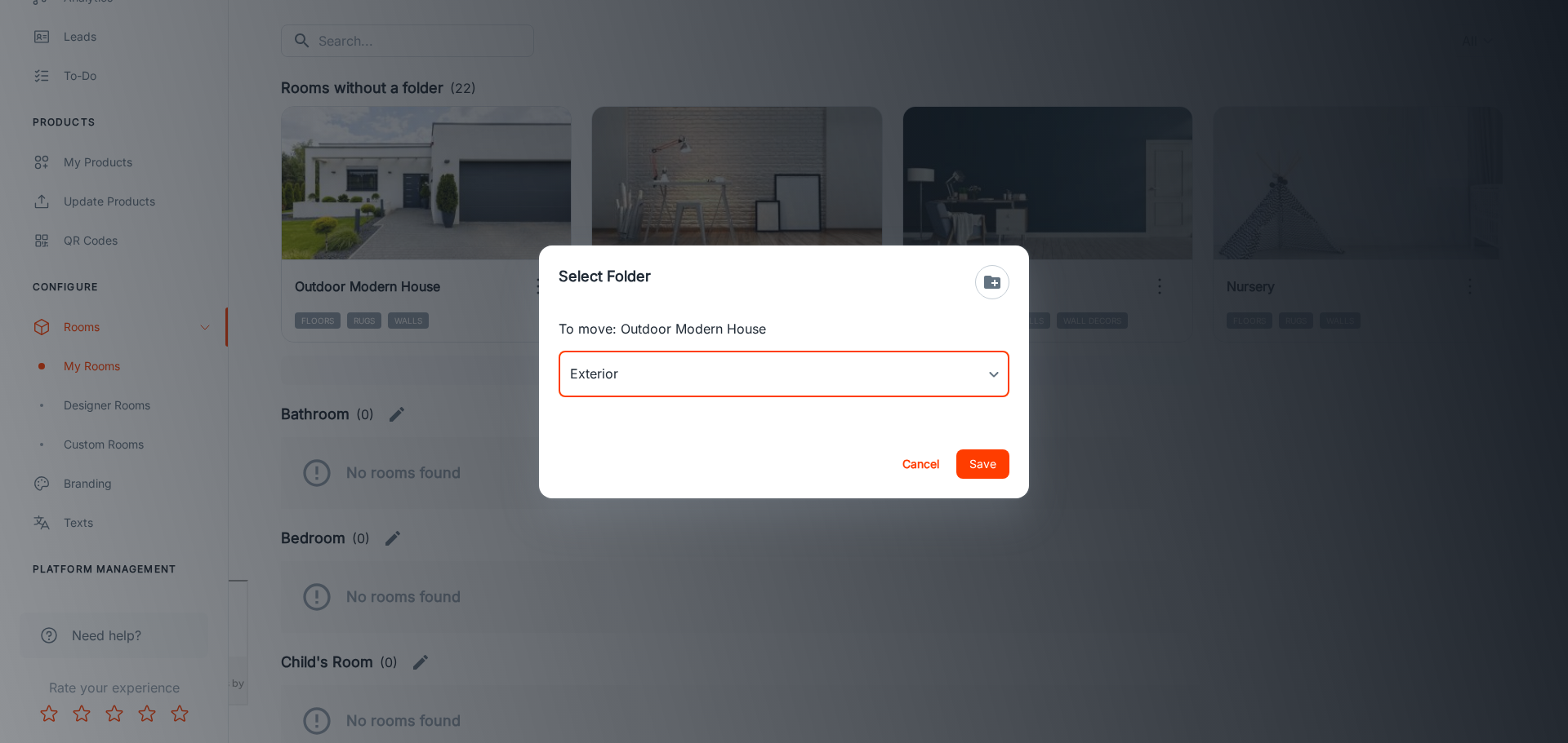
click at [971, 468] on button "Save" at bounding box center [982, 464] width 53 height 30
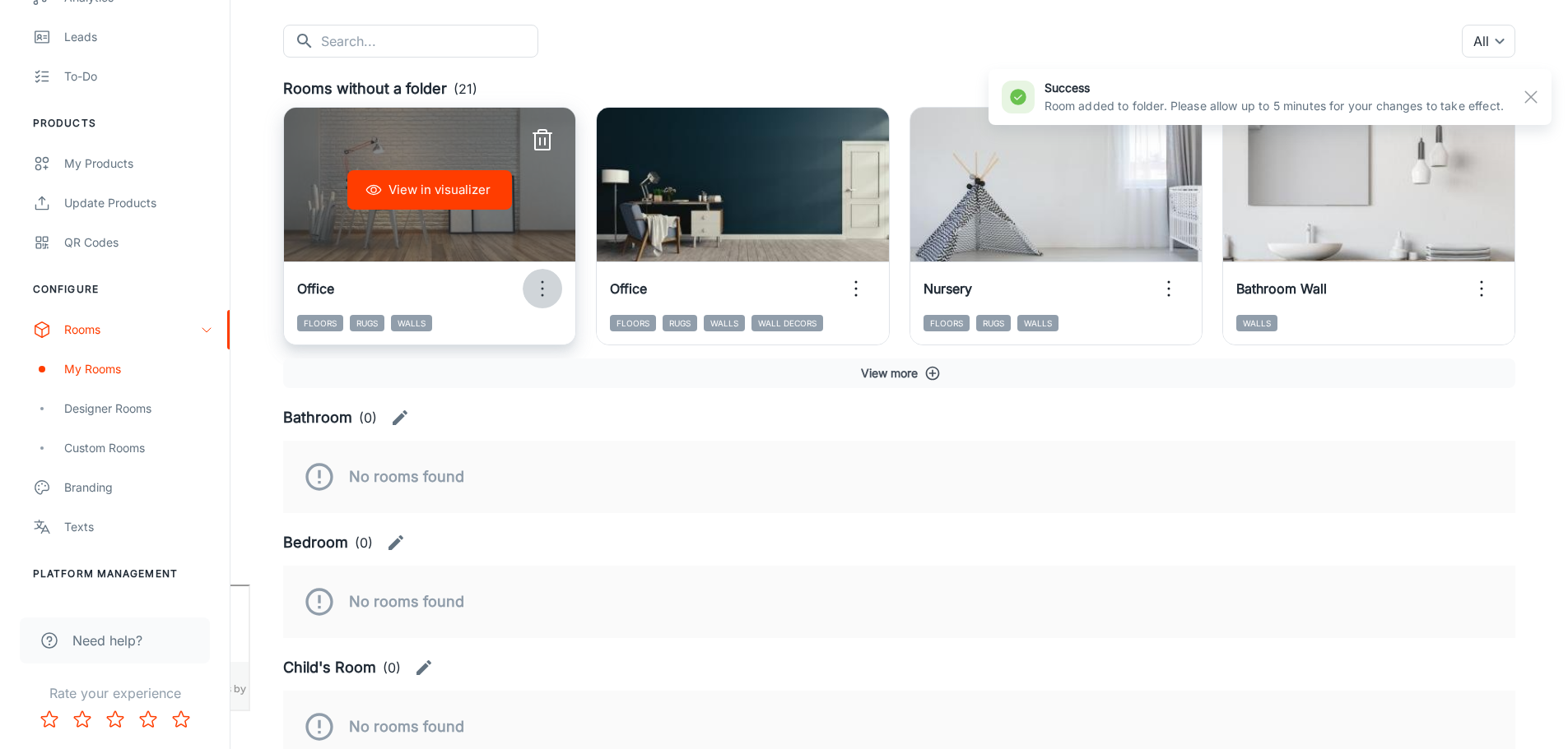
click at [536, 289] on icon "button" at bounding box center [542, 289] width 26 height 26
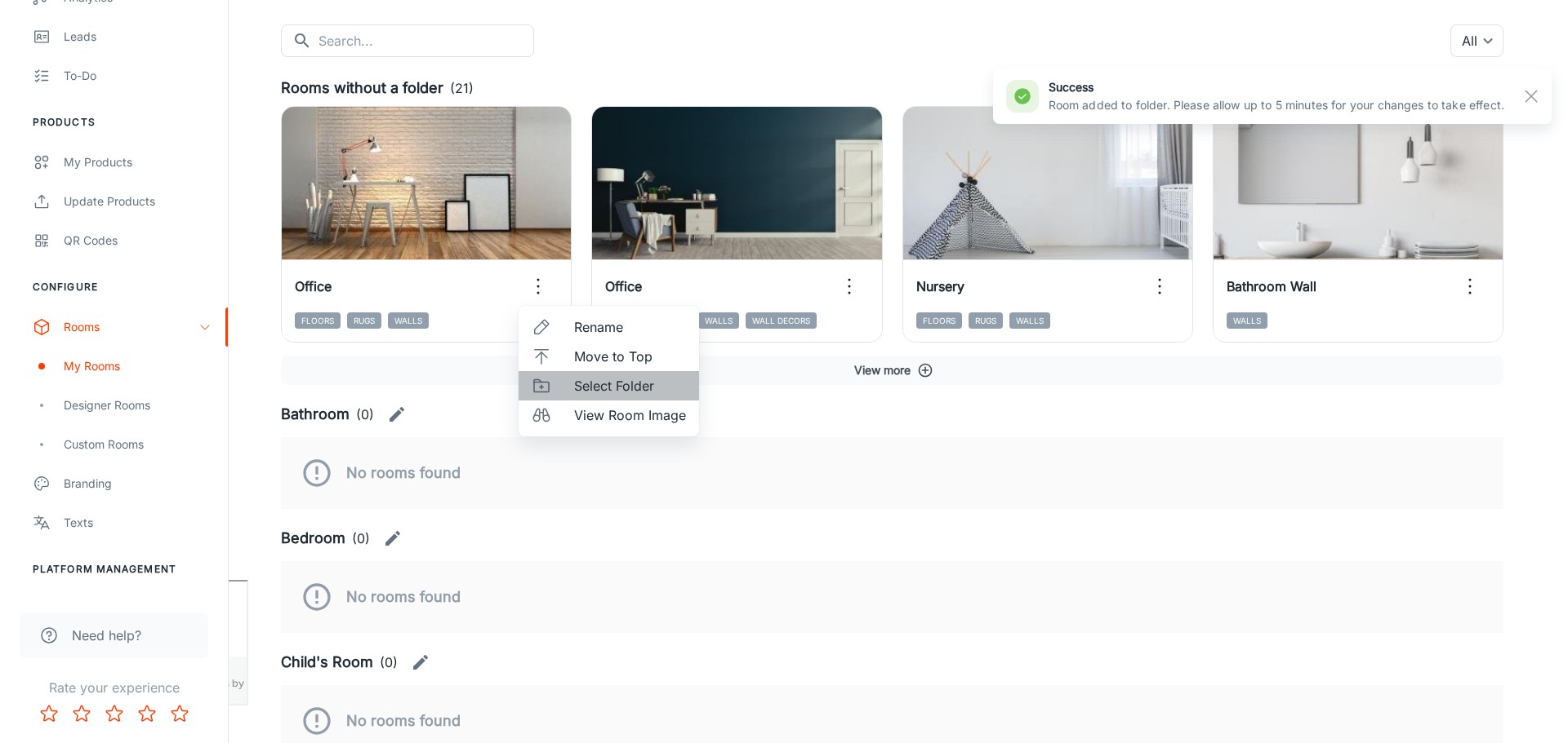
click at [624, 388] on span "Select Folder" at bounding box center [630, 386] width 112 height 20
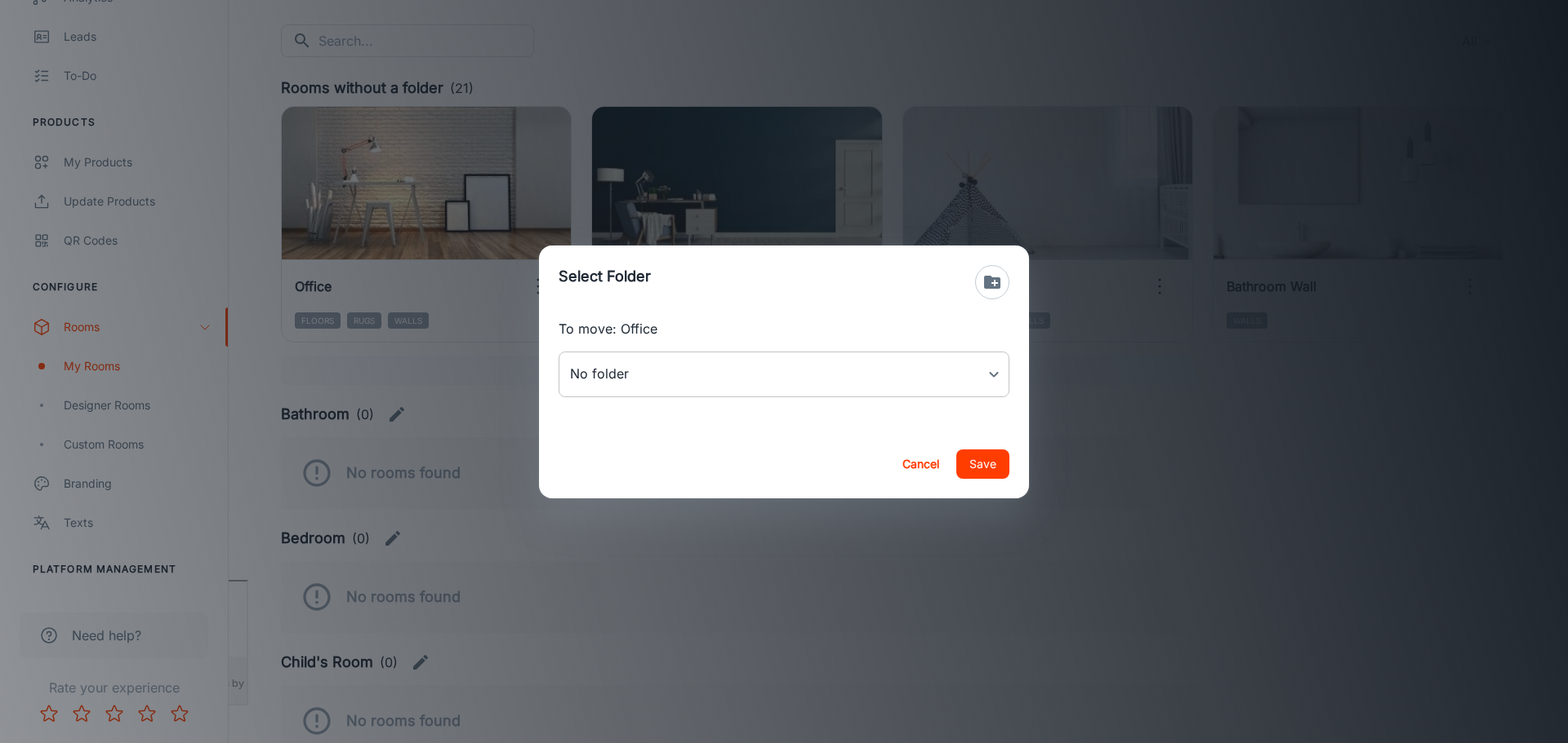
click at [749, 376] on body "[PERSON_NAME] Thinus Janse van Rensburg Engagement Analytics Leads To-do Produc…" at bounding box center [784, 208] width 1568 height 743
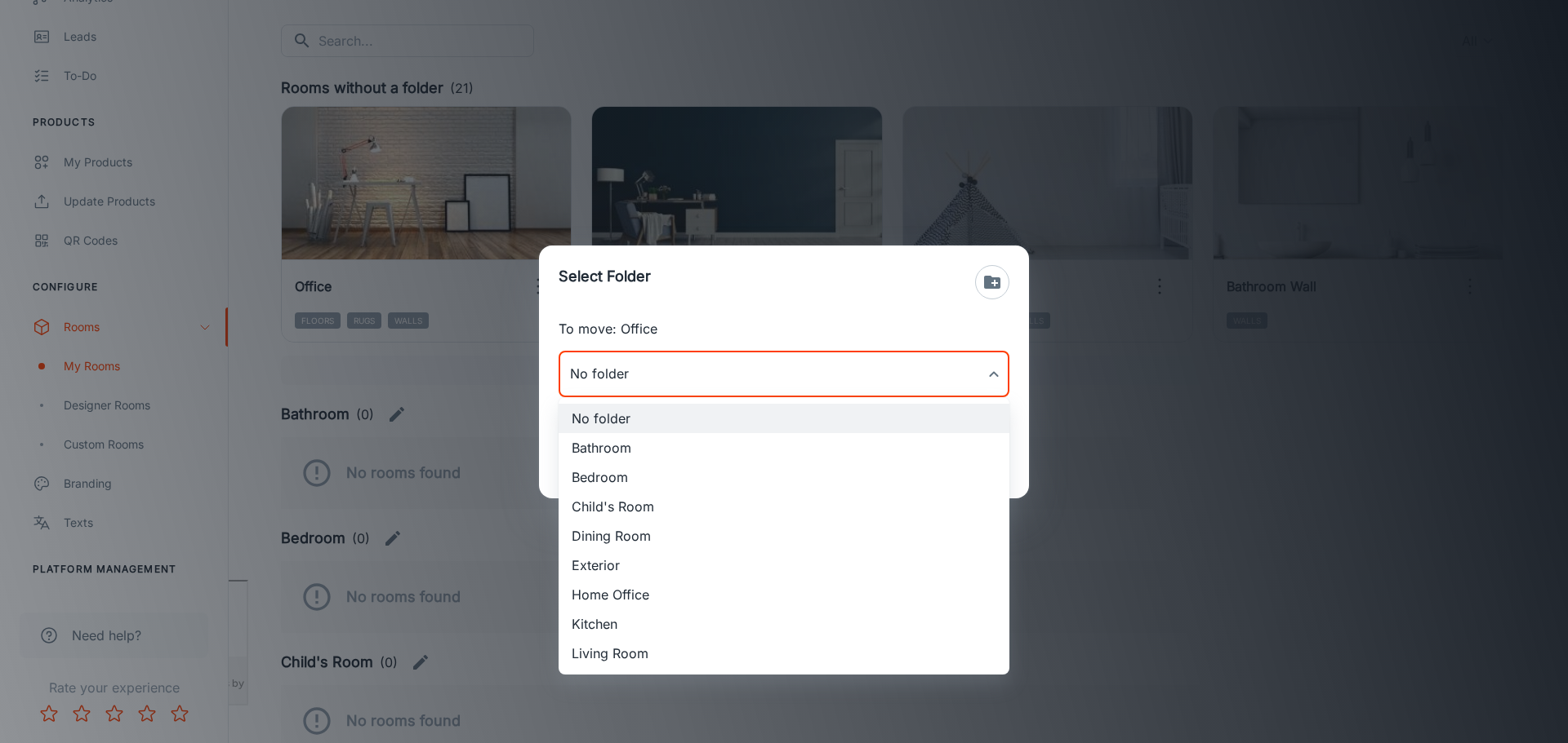
click at [626, 599] on li "Home Office" at bounding box center [784, 594] width 451 height 30
type input "Home Office"
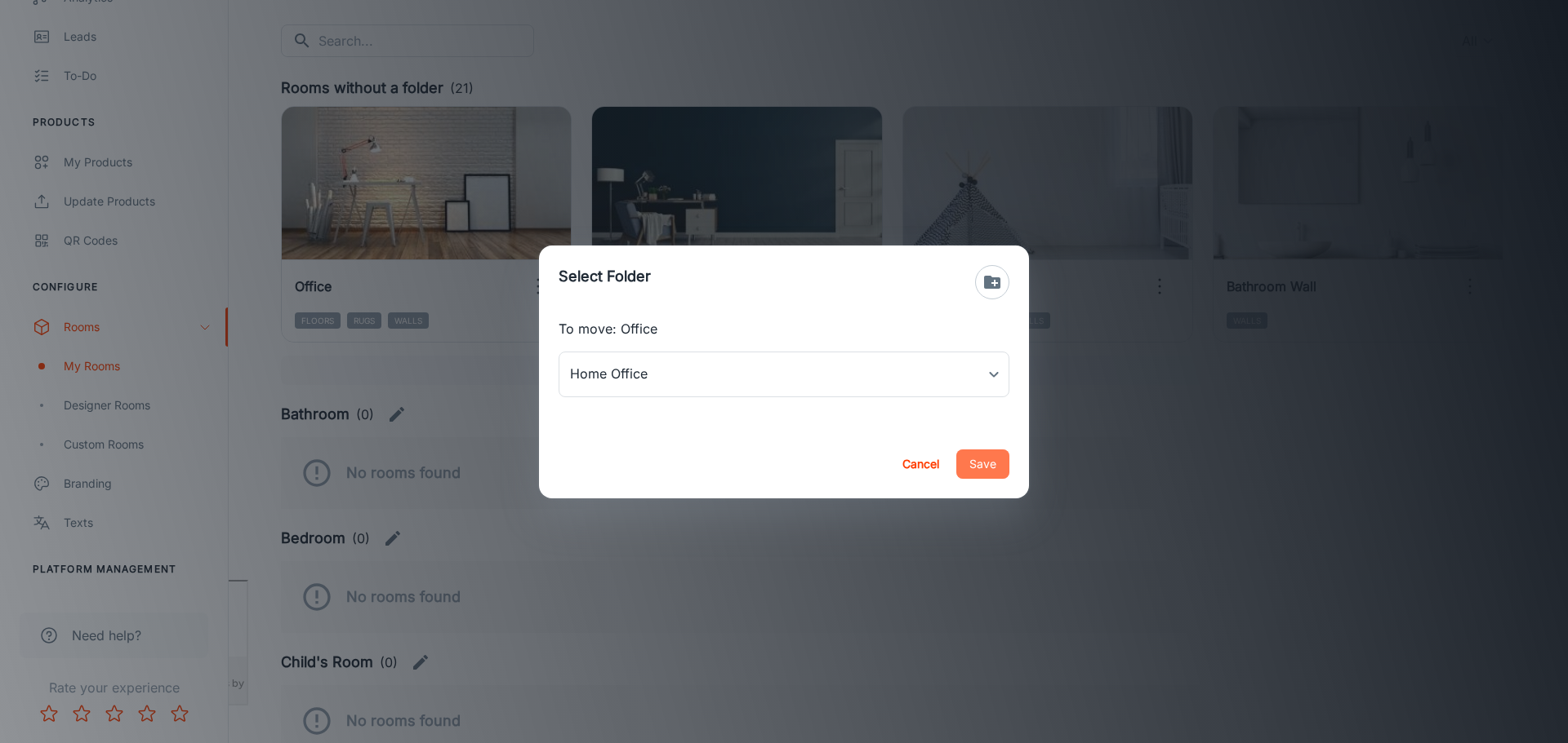
click at [974, 469] on button "Save" at bounding box center [982, 464] width 53 height 30
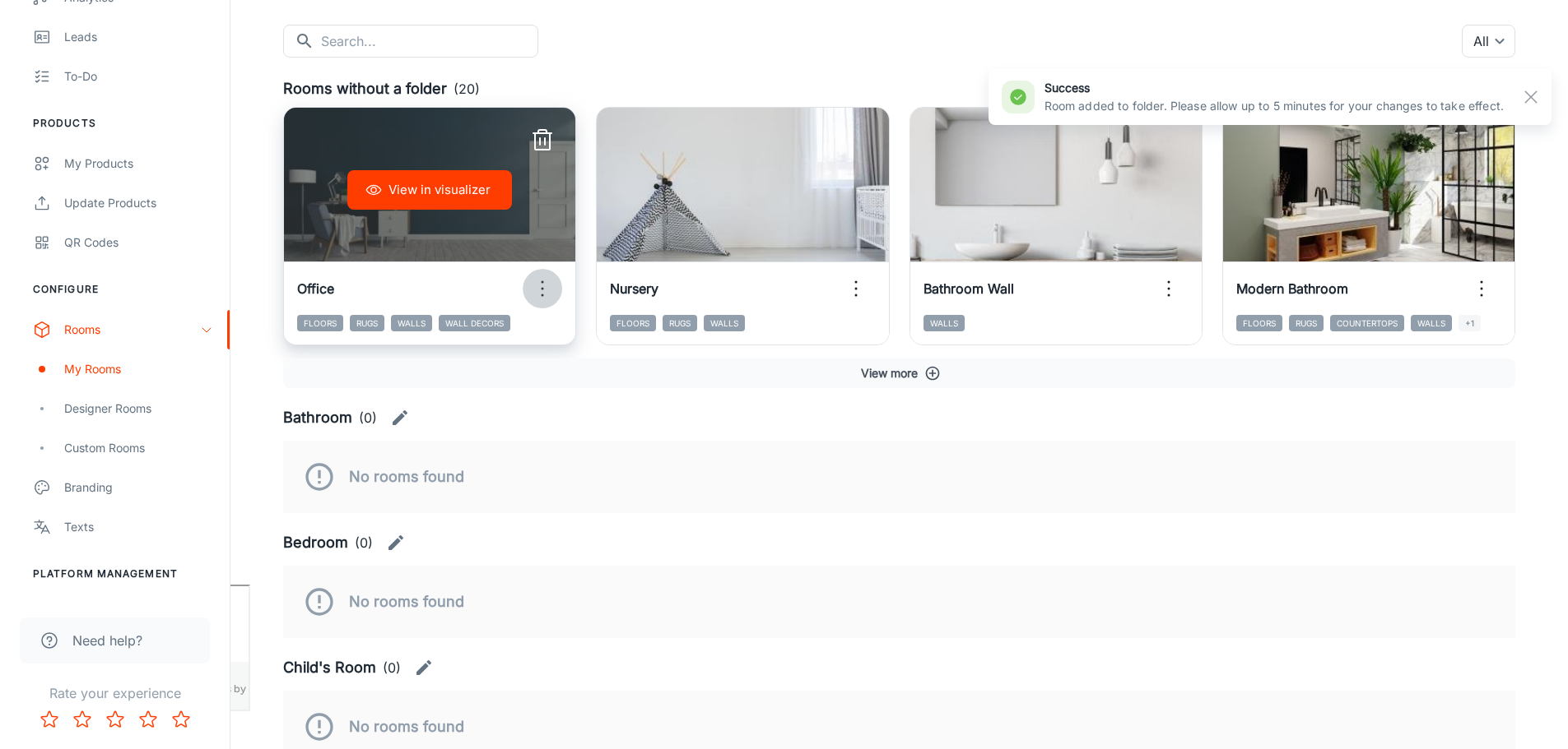
click at [541, 291] on icon "button" at bounding box center [542, 289] width 26 height 26
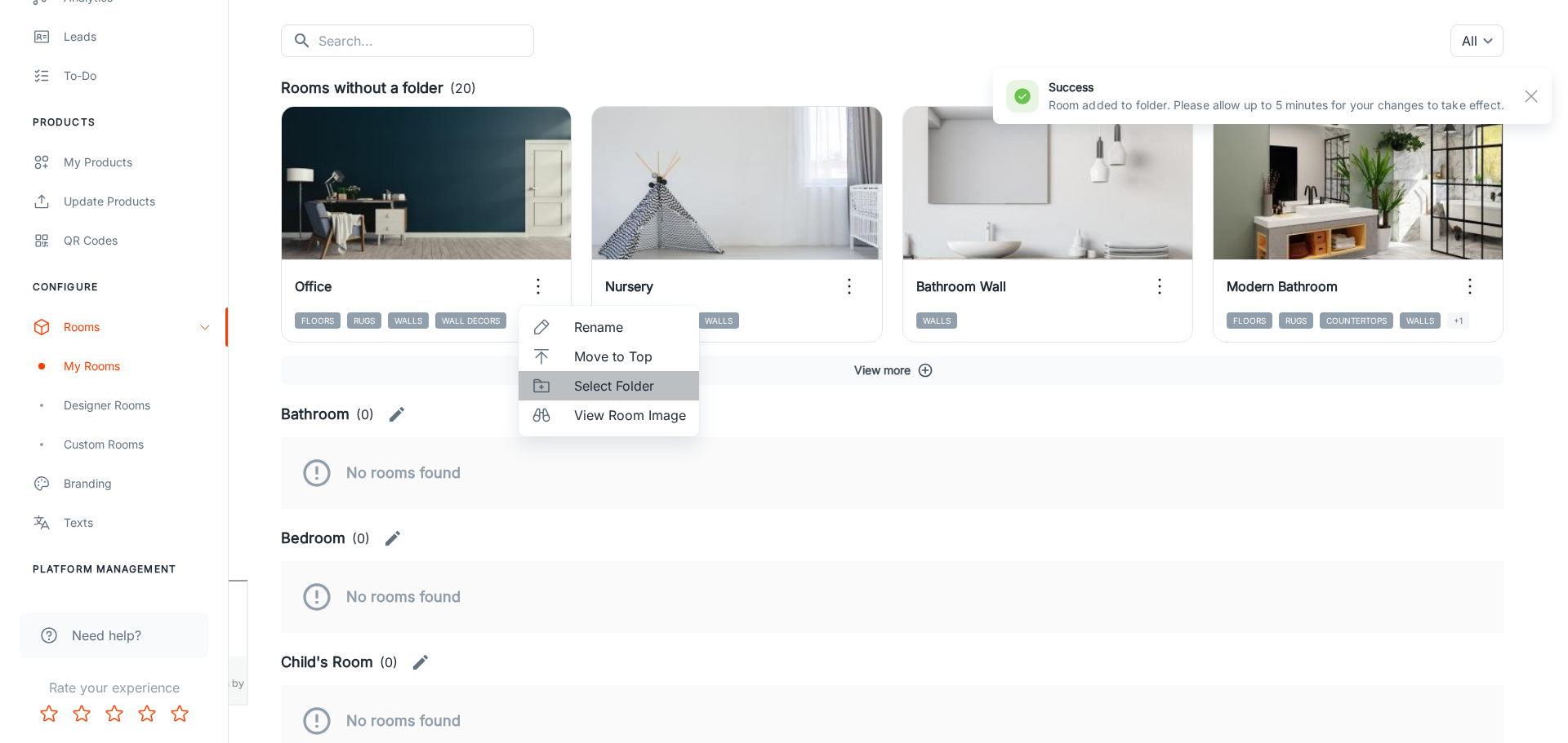
click at [607, 385] on span "Select Folder" at bounding box center [630, 386] width 112 height 20
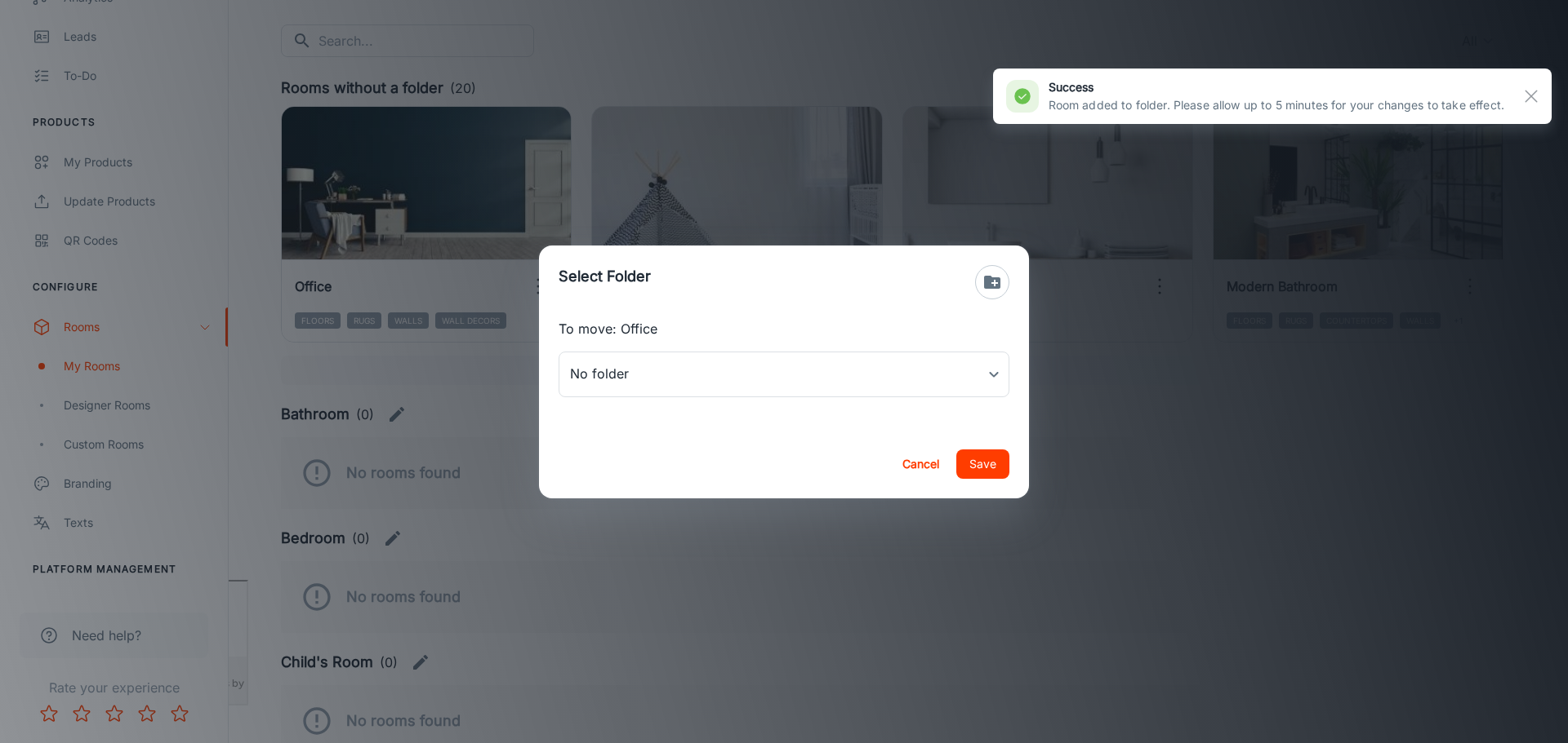
click at [890, 398] on div "To move: Office No folder ​" at bounding box center [784, 374] width 490 height 111
click at [885, 379] on body "[PERSON_NAME] Thinus Janse van Rensburg Engagement Analytics Leads To-do Produc…" at bounding box center [784, 208] width 1568 height 743
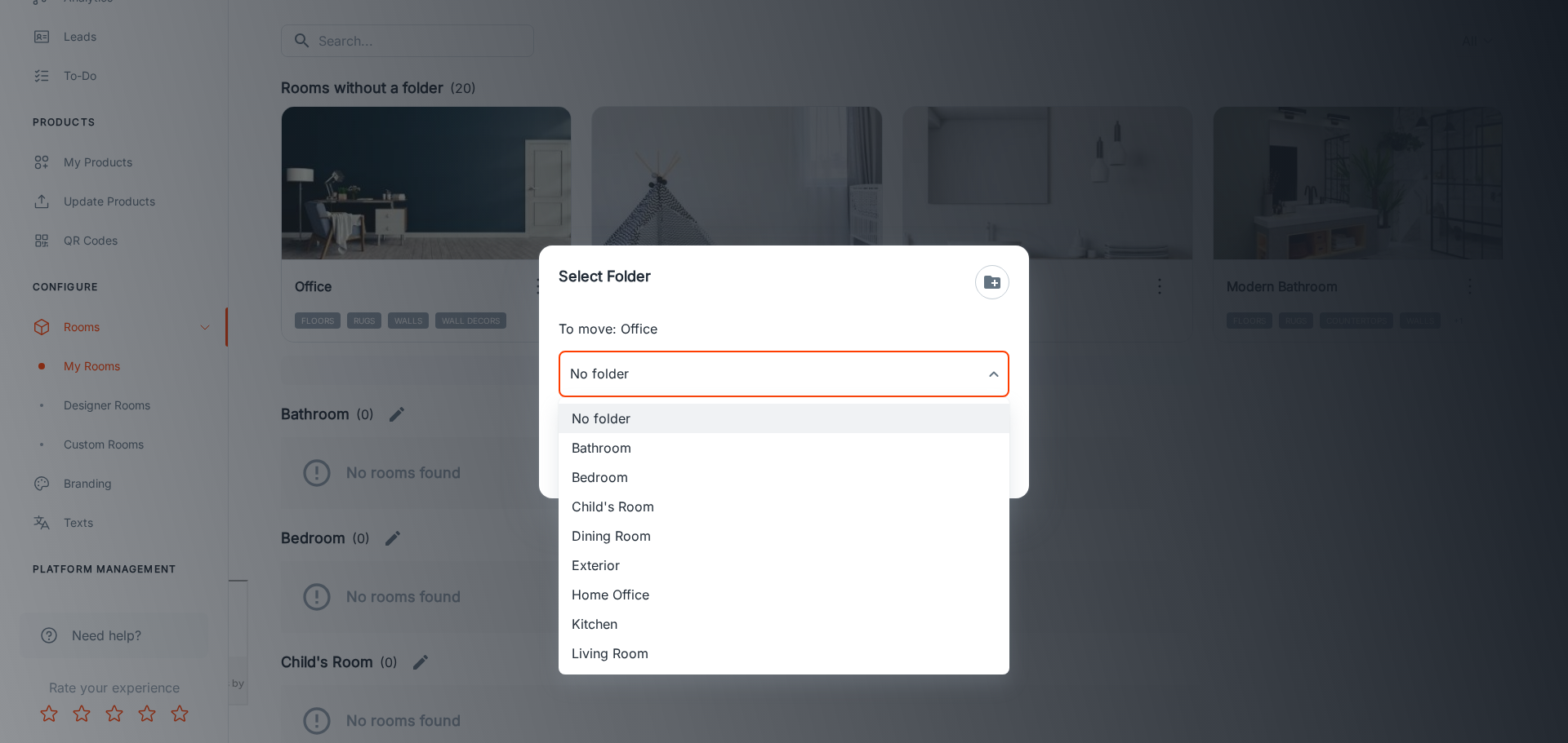
click at [638, 601] on li "Home Office" at bounding box center [784, 594] width 451 height 30
type input "Home Office"
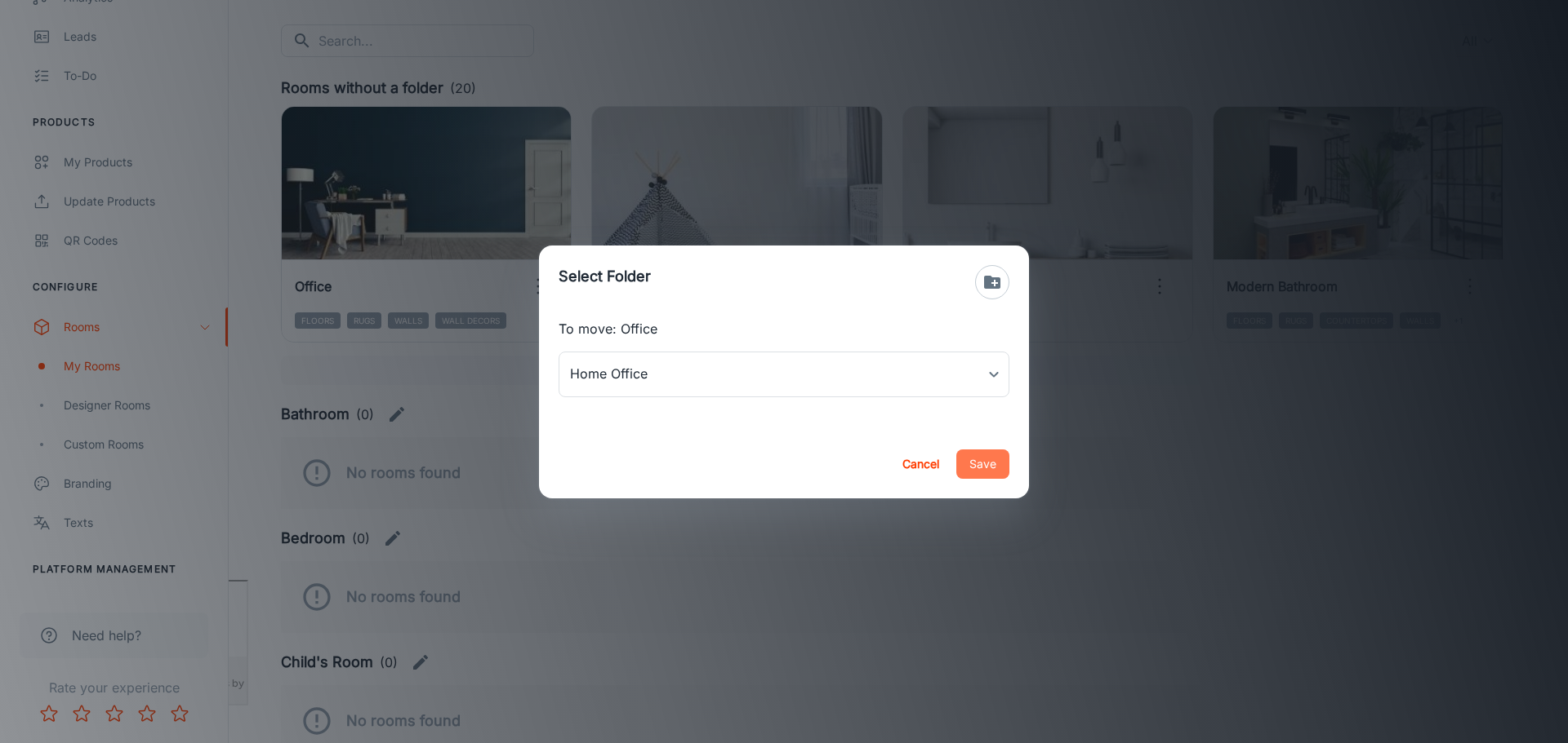
click at [997, 471] on button "Save" at bounding box center [982, 464] width 53 height 30
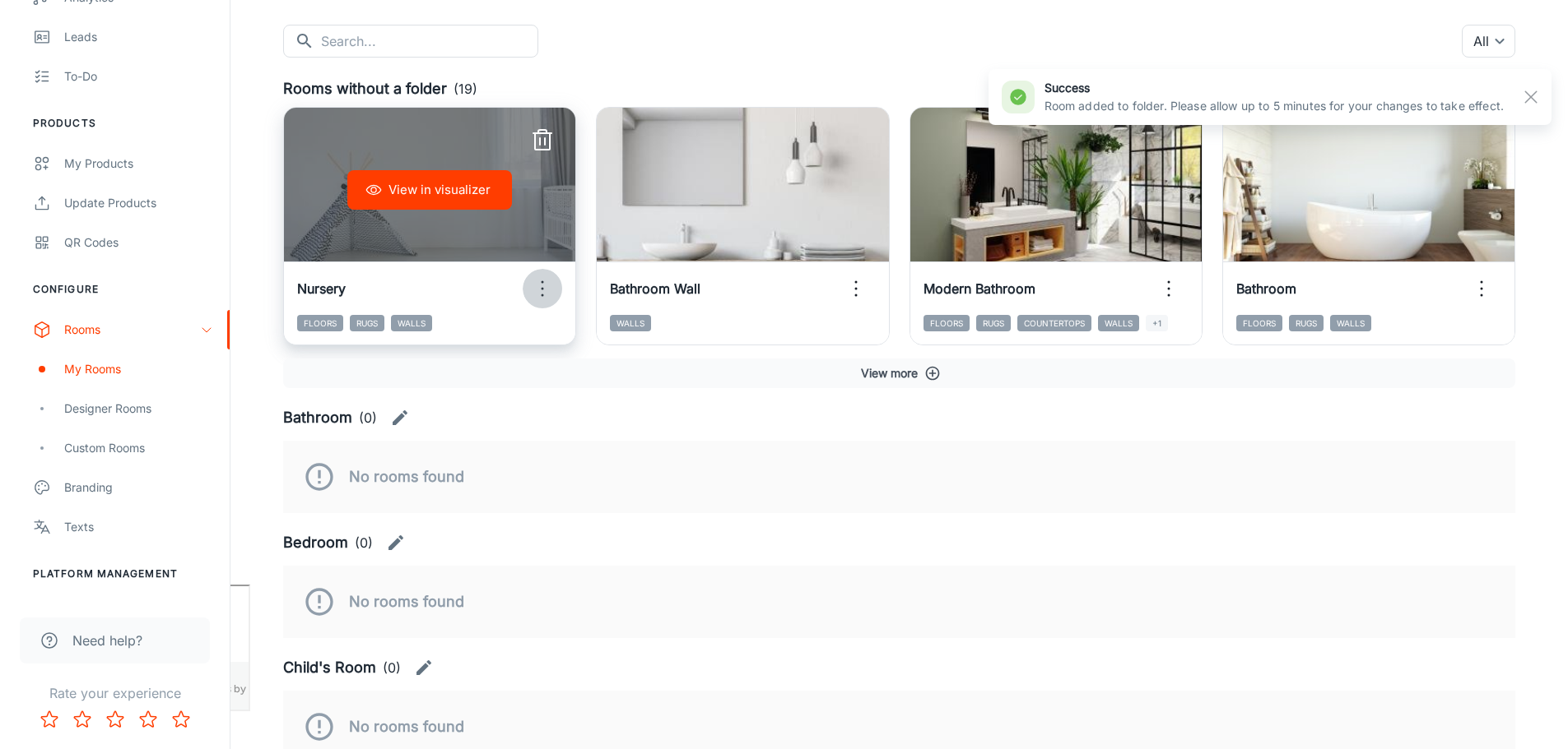
click at [539, 291] on icon "button" at bounding box center [542, 289] width 26 height 26
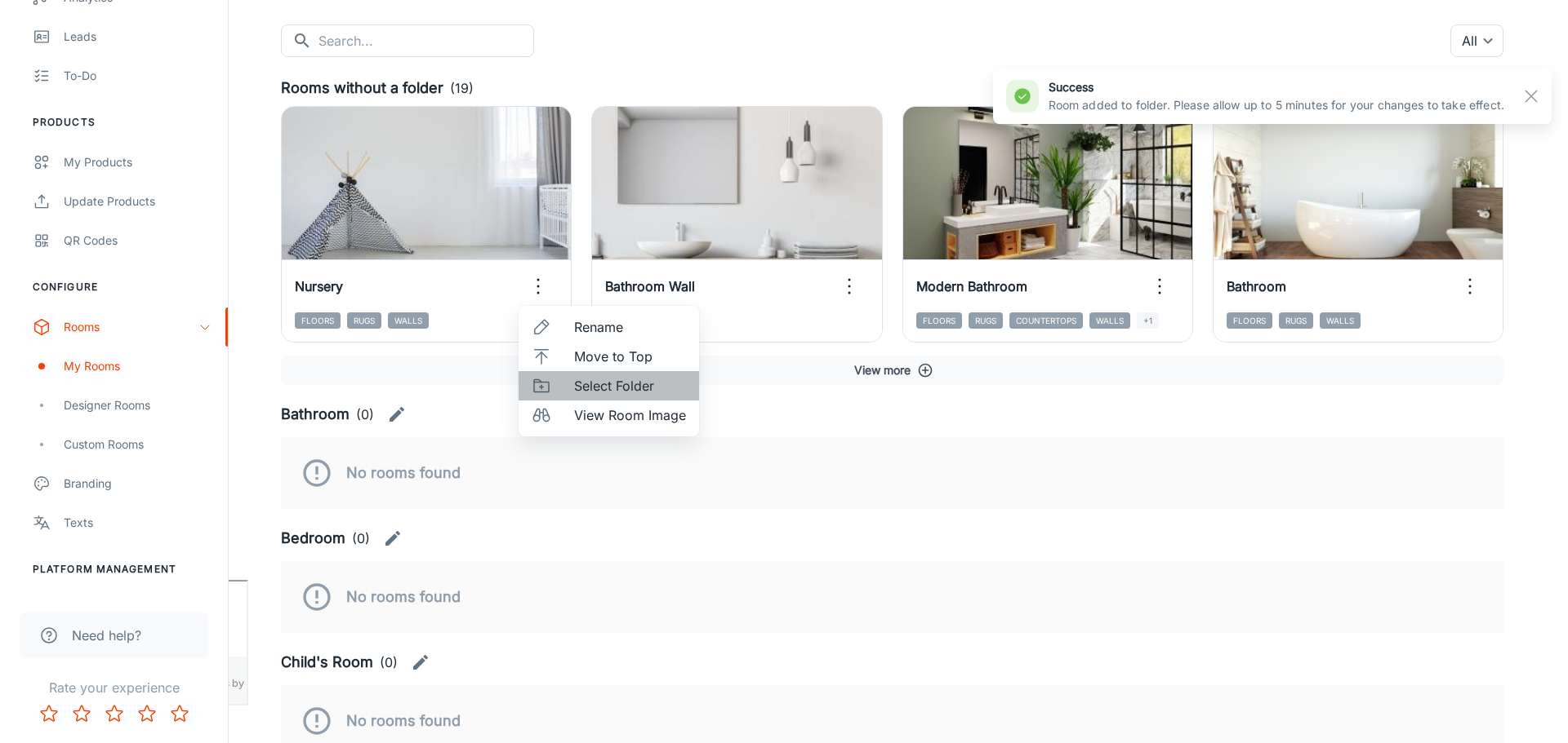
click at [606, 385] on span "Select Folder" at bounding box center [630, 386] width 112 height 20
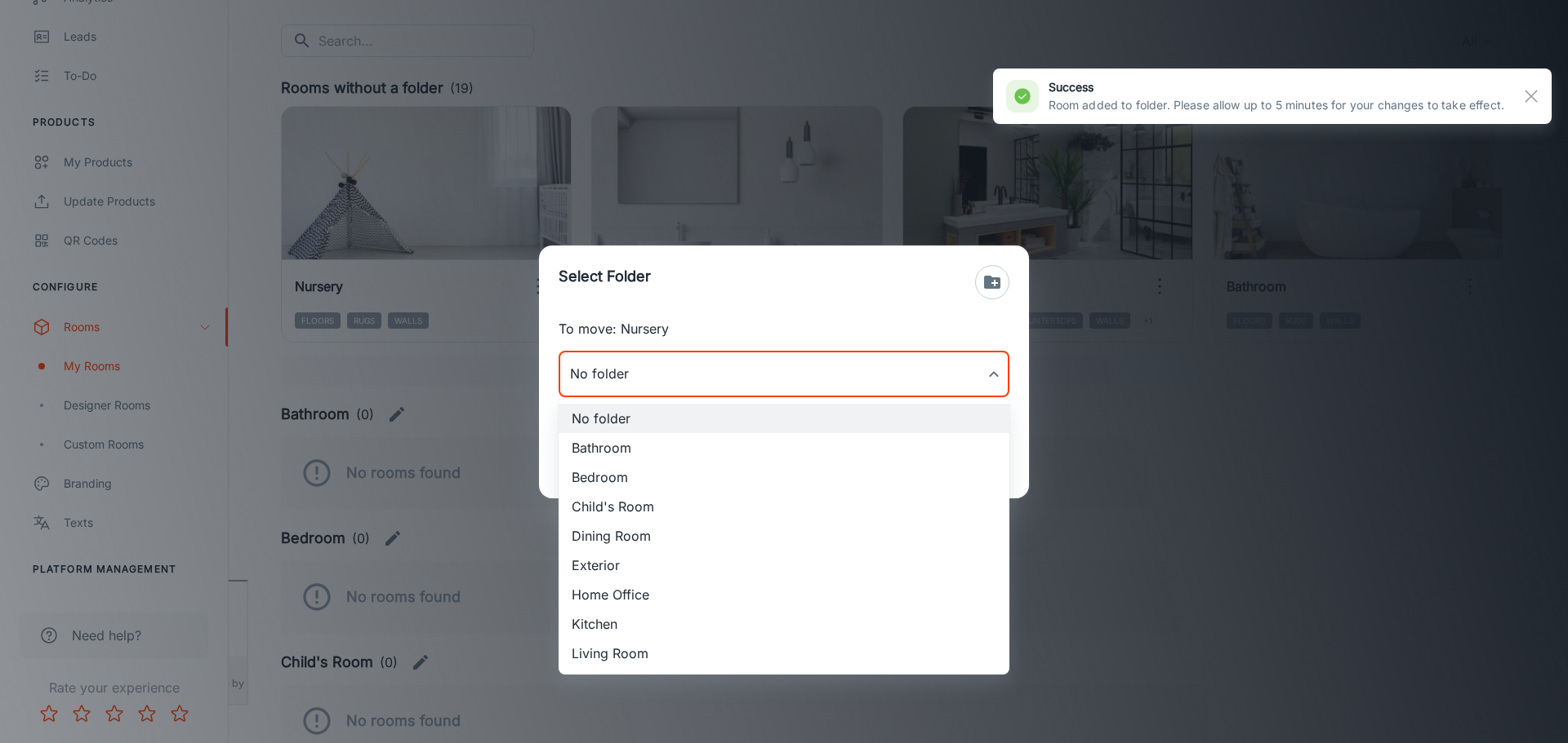
click at [744, 381] on body "[PERSON_NAME] Thinus Janse van Rensburg Engagement Analytics Leads To-do Produc…" at bounding box center [784, 208] width 1568 height 743
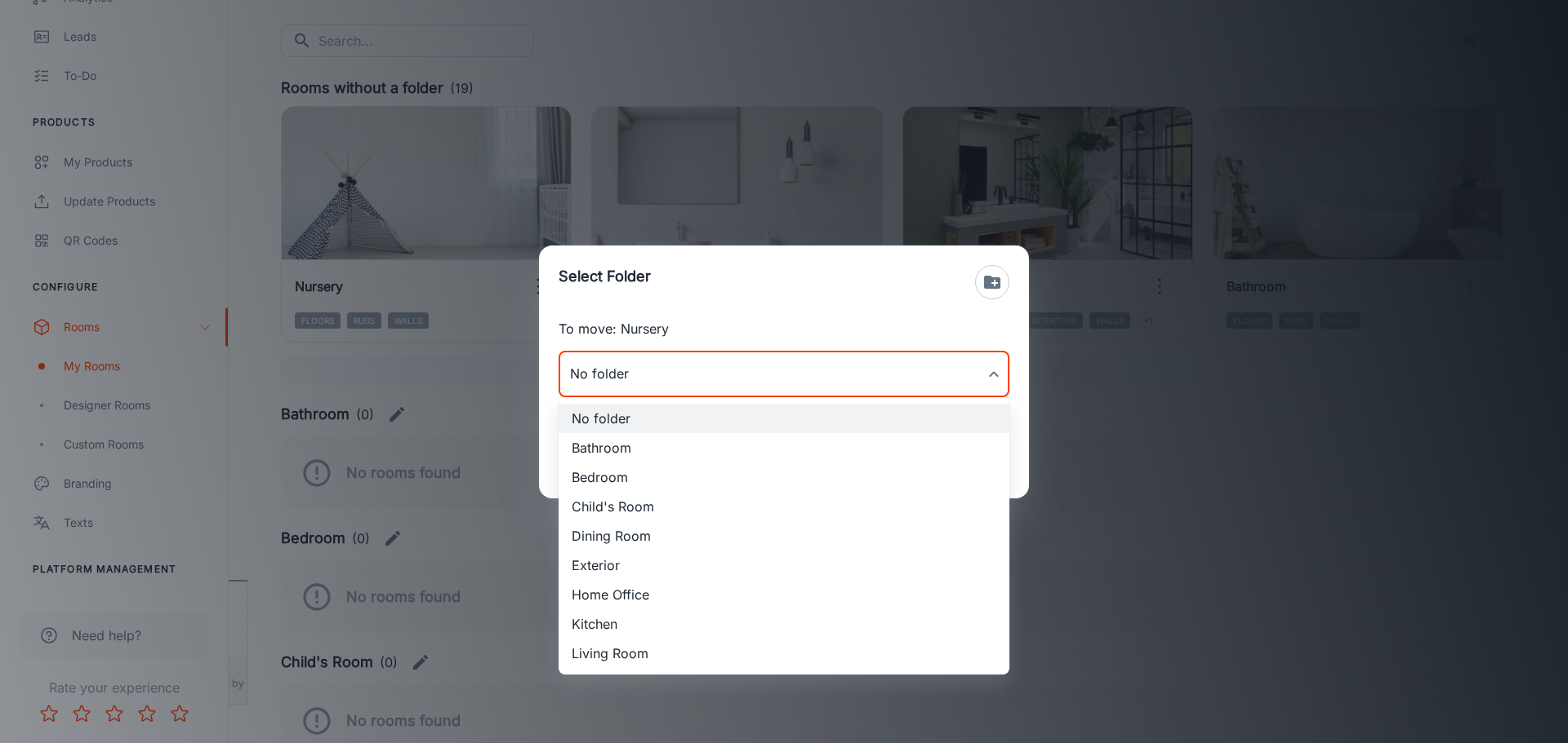
click at [647, 506] on li "Child's Room" at bounding box center [784, 506] width 451 height 30
type input "Child's Room"
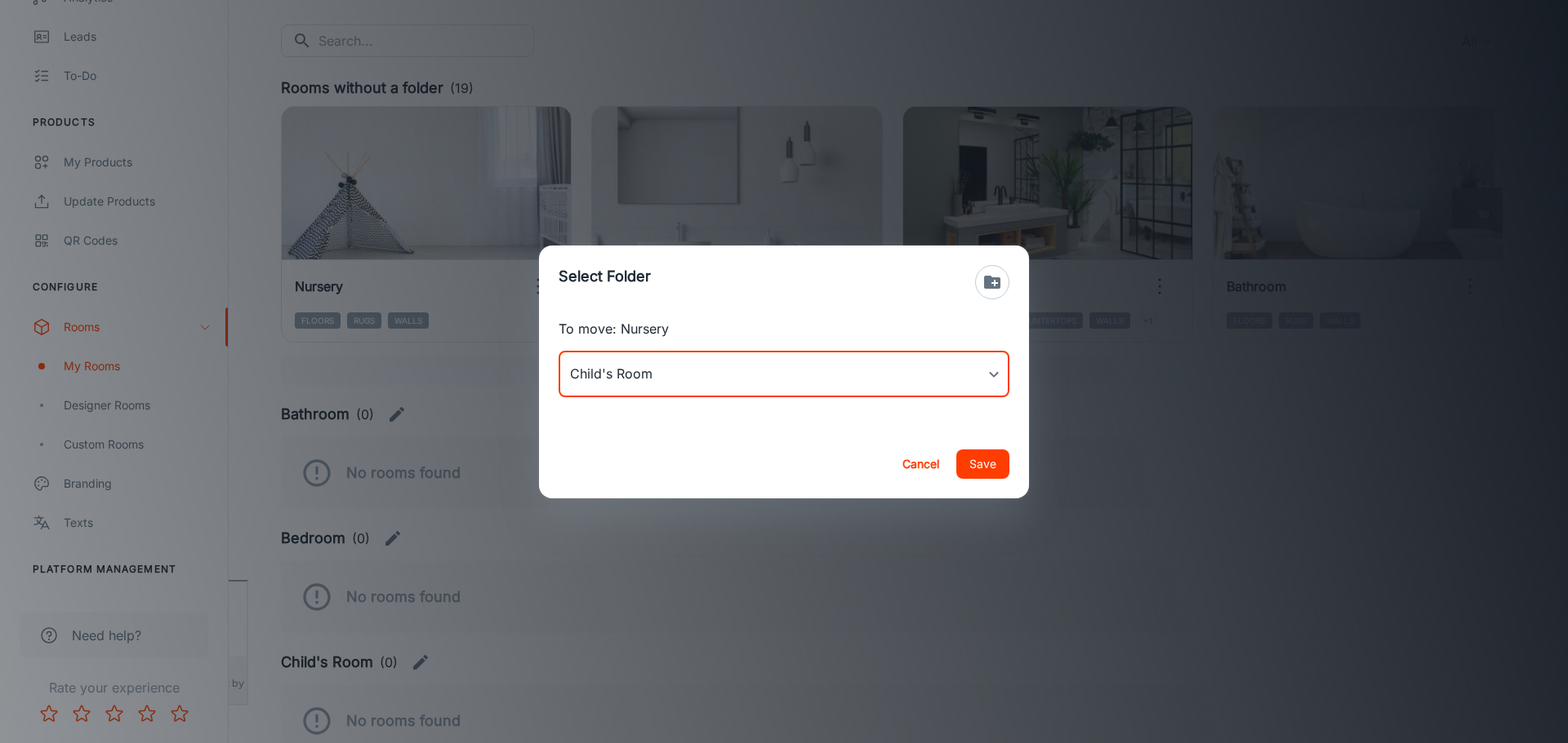
click at [986, 470] on button "Save" at bounding box center [982, 464] width 53 height 30
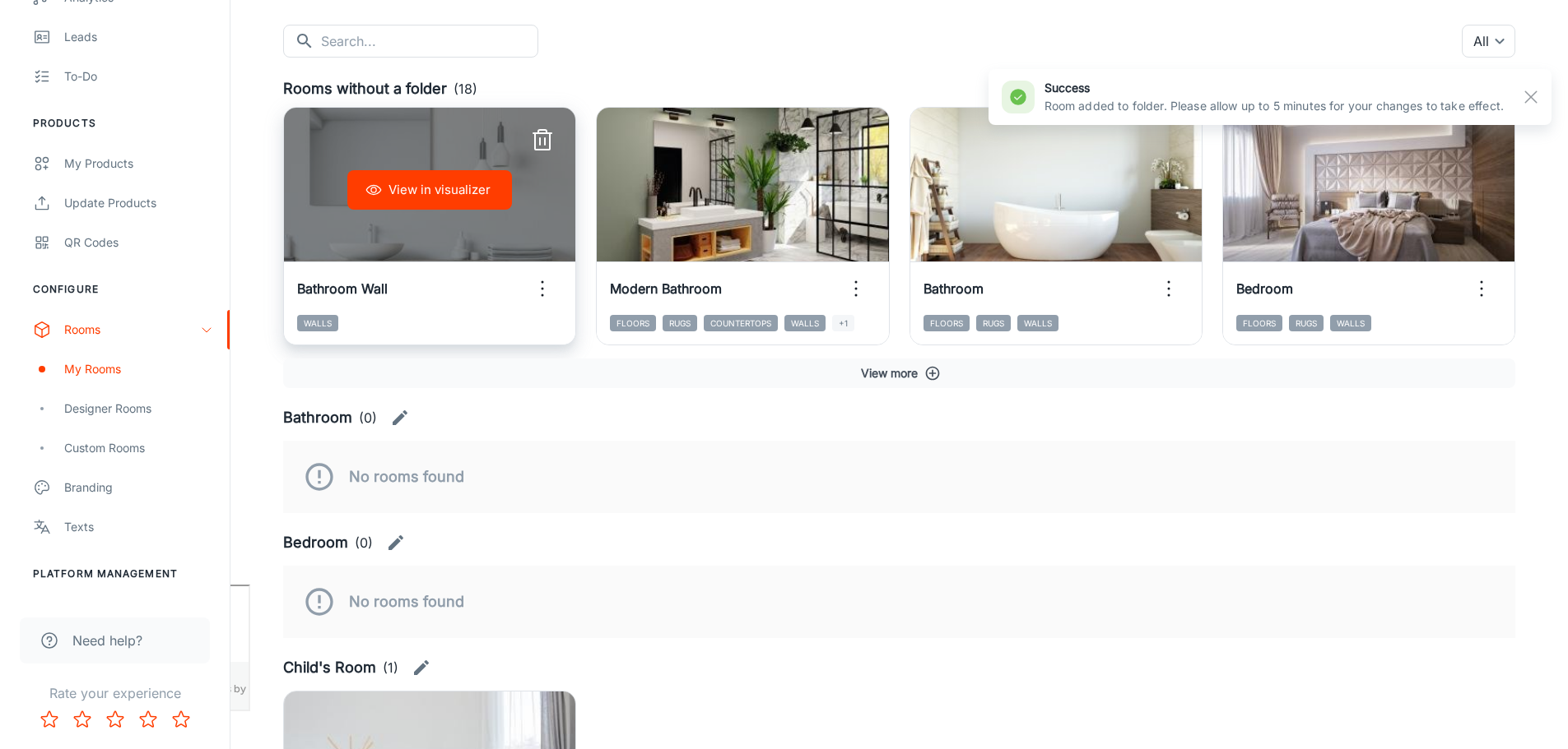
click at [539, 292] on icon "button" at bounding box center [542, 289] width 26 height 26
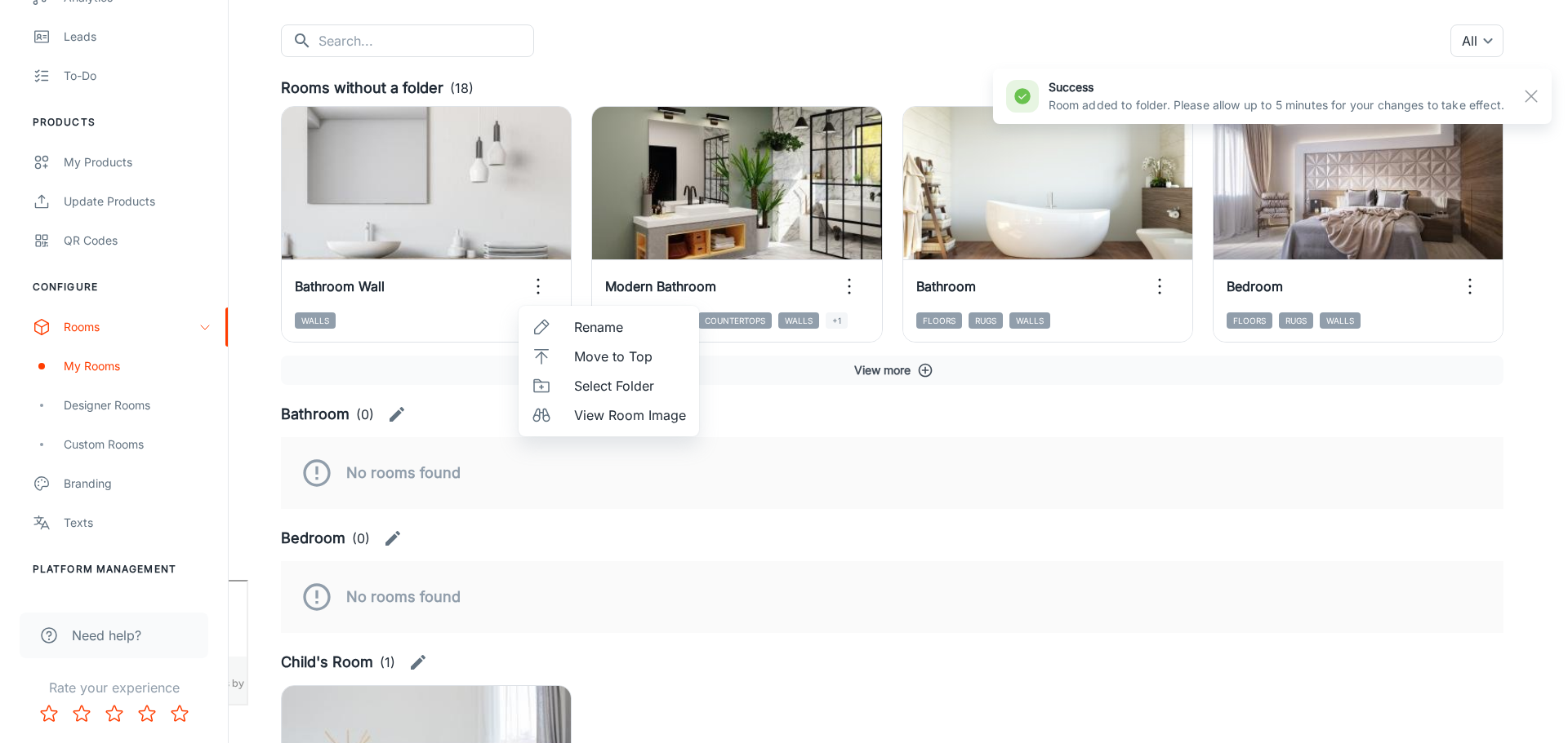
click at [606, 386] on span "Select Folder" at bounding box center [630, 386] width 112 height 20
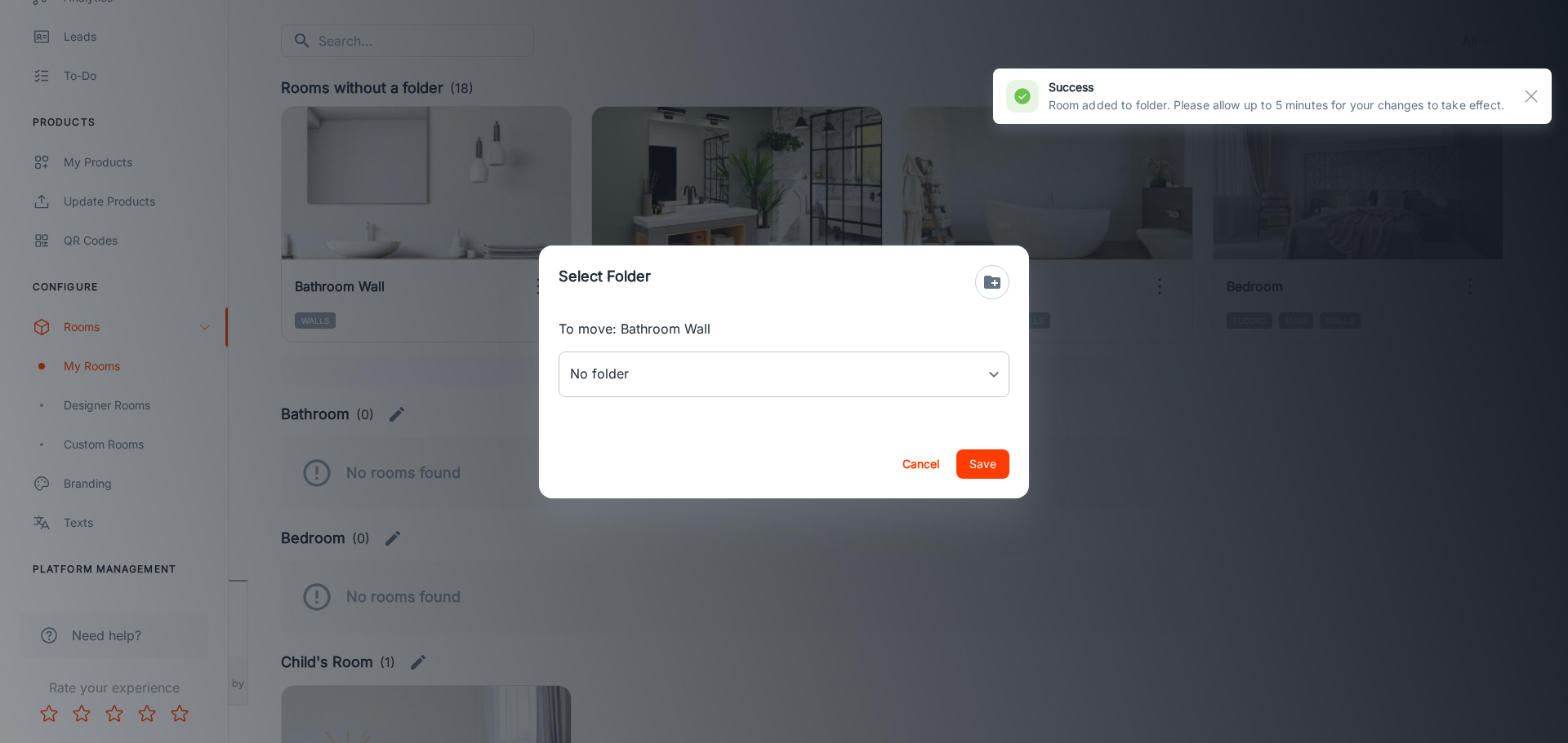
click at [736, 385] on body "[PERSON_NAME] Thinus Janse van Rensburg Engagement Analytics Leads To-do Produc…" at bounding box center [784, 208] width 1568 height 743
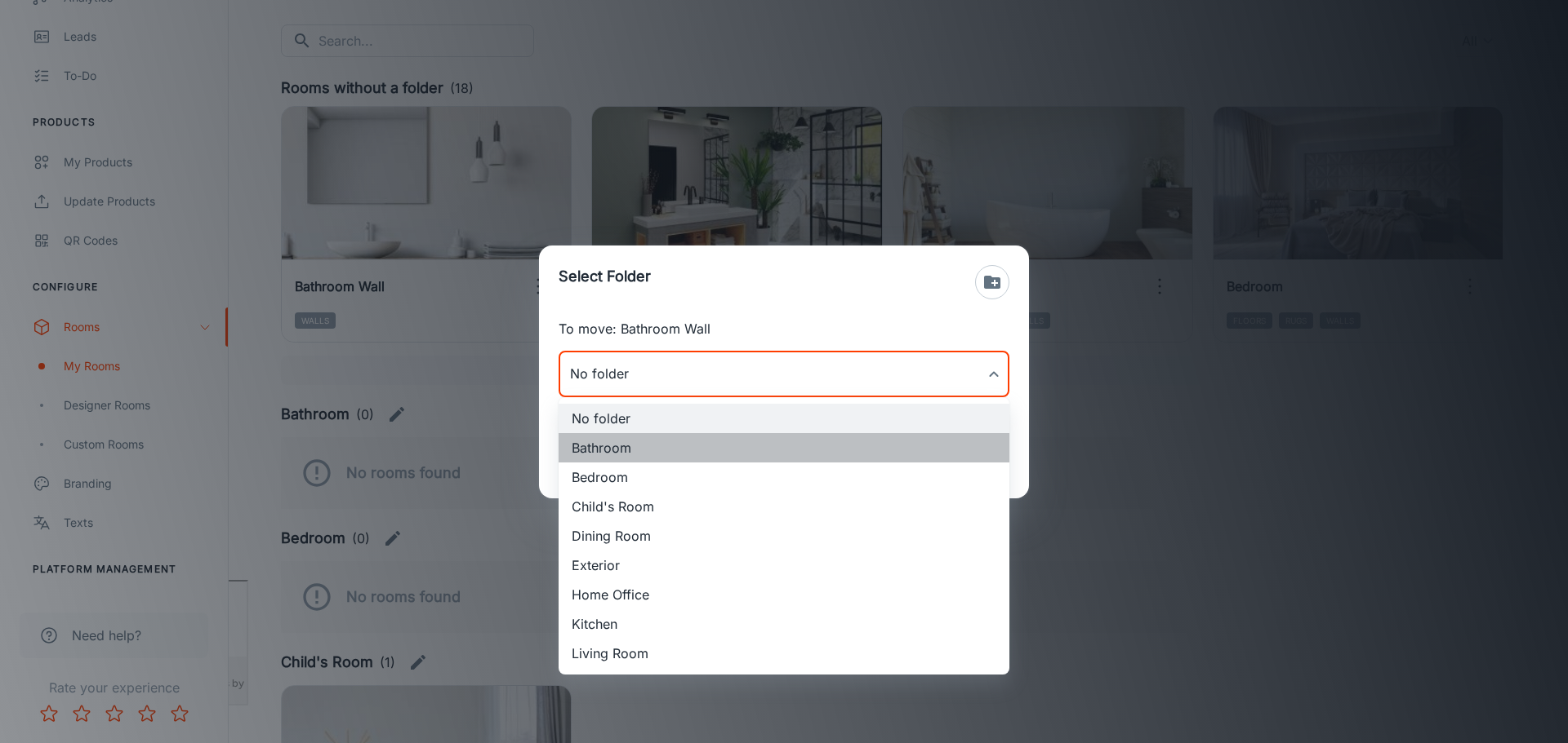
click at [646, 448] on li "Bathroom" at bounding box center [784, 448] width 451 height 30
type input "Bathroom"
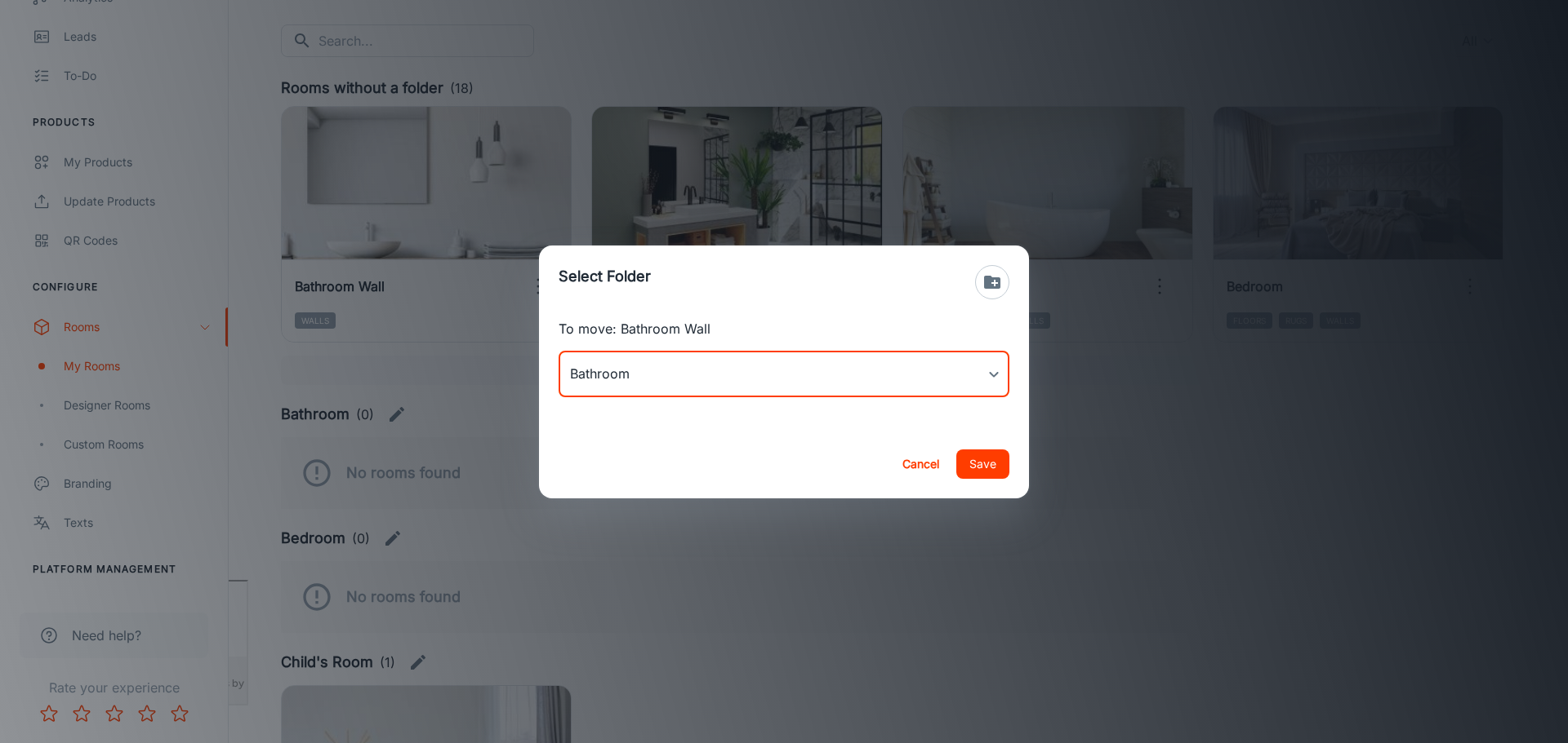
click at [986, 468] on button "Save" at bounding box center [982, 464] width 53 height 30
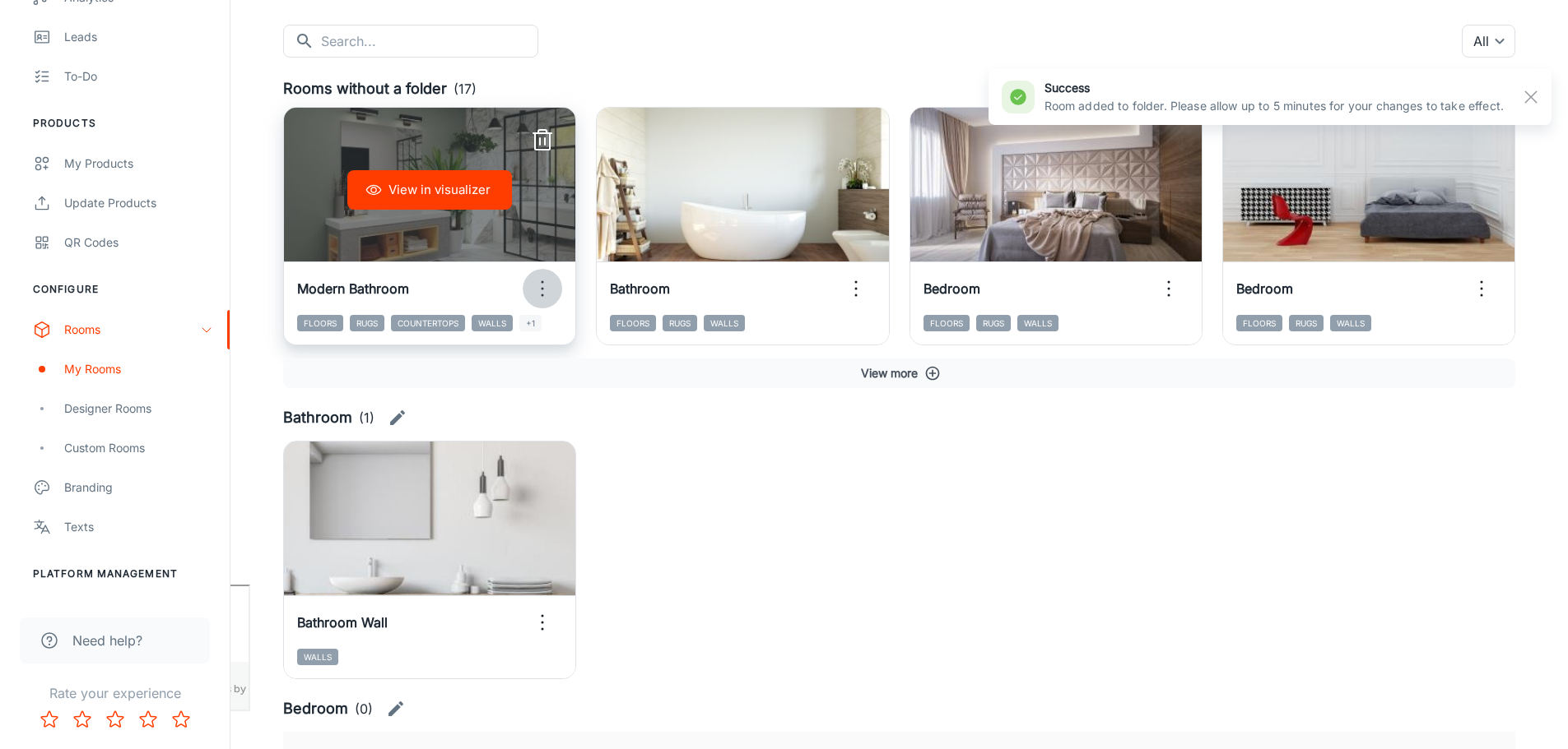
click at [535, 287] on icon "button" at bounding box center [542, 289] width 26 height 26
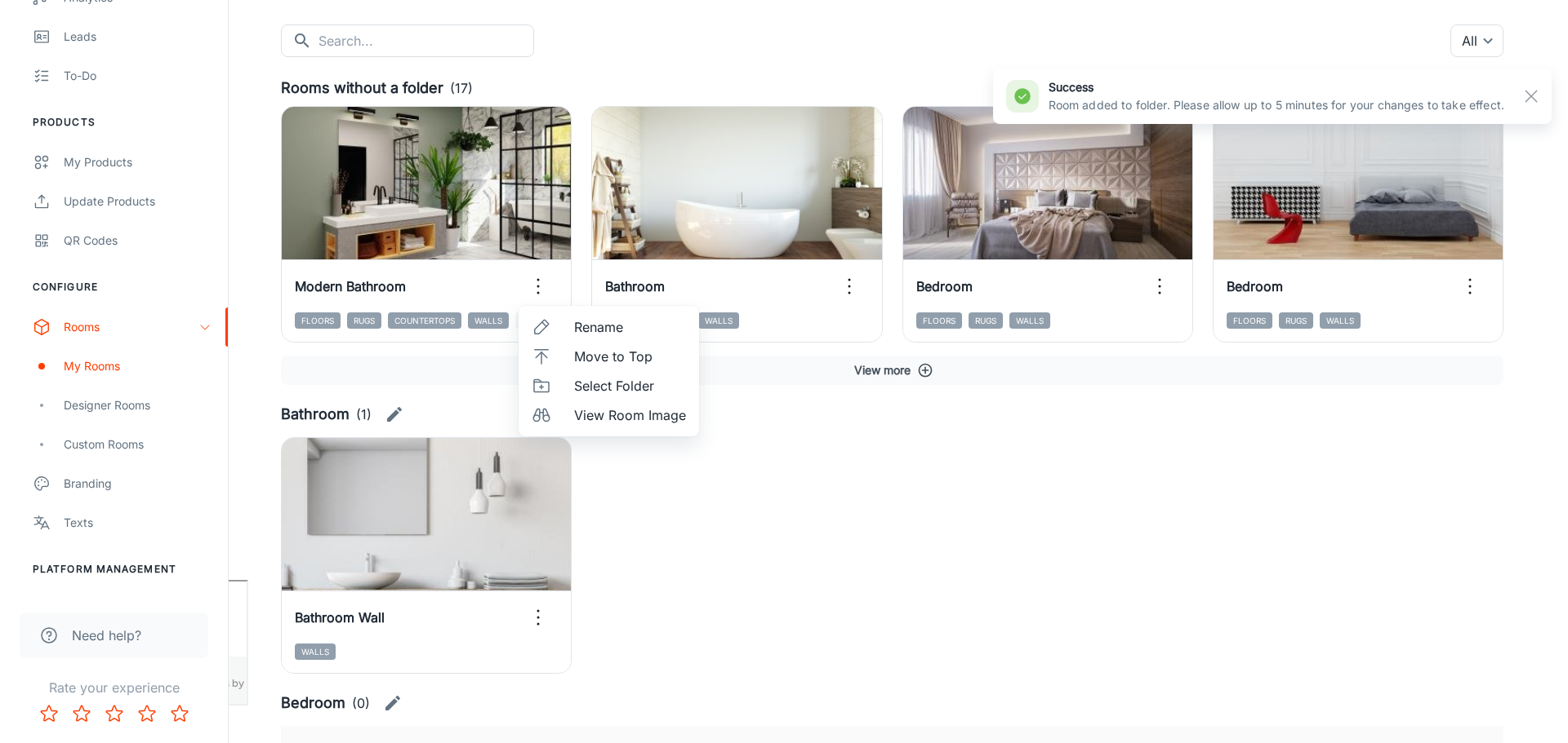
click at [635, 386] on span "Select Folder" at bounding box center [630, 386] width 112 height 20
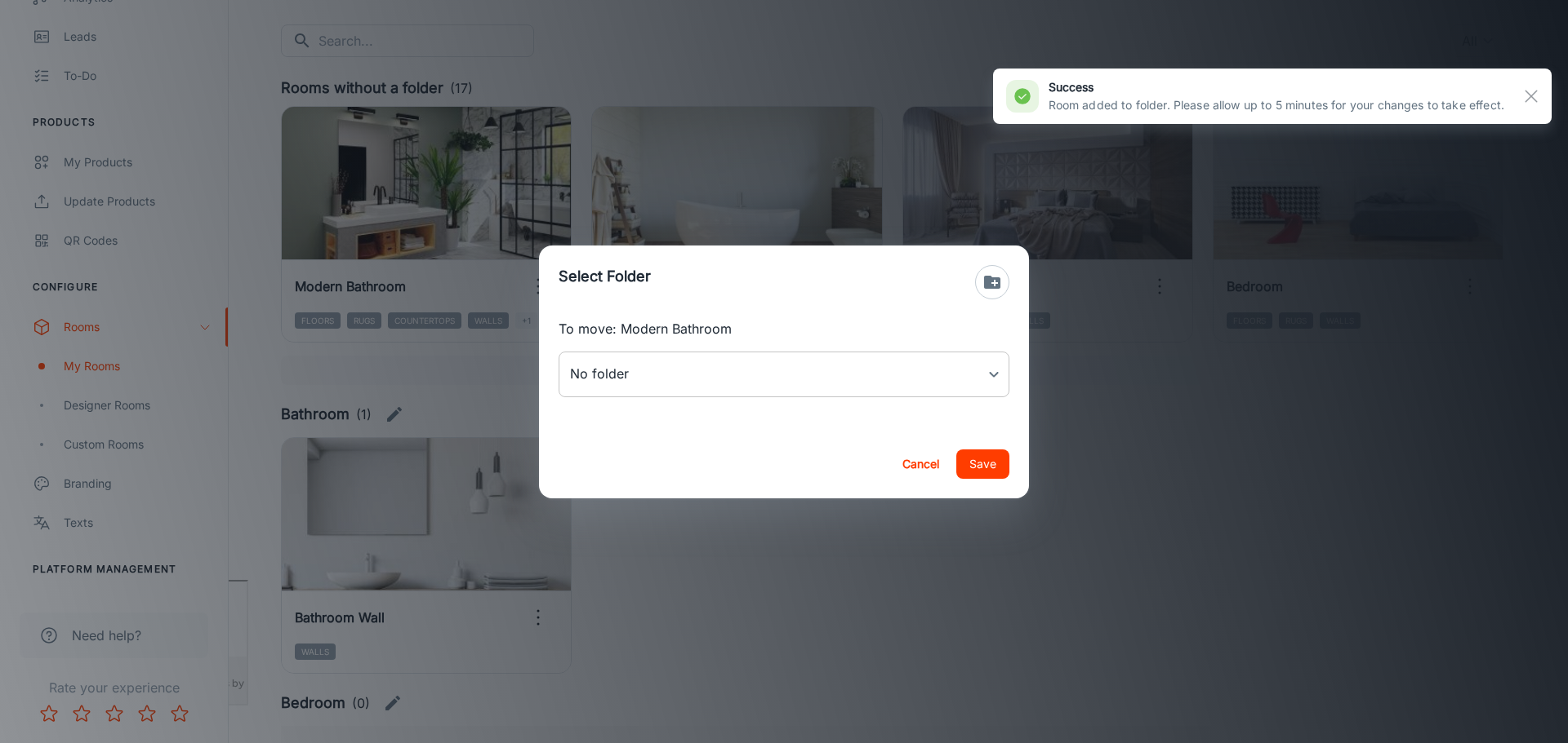
click at [882, 379] on body "[PERSON_NAME] Thinus Janse van Rensburg Engagement Analytics Leads To-do Produc…" at bounding box center [784, 208] width 1568 height 743
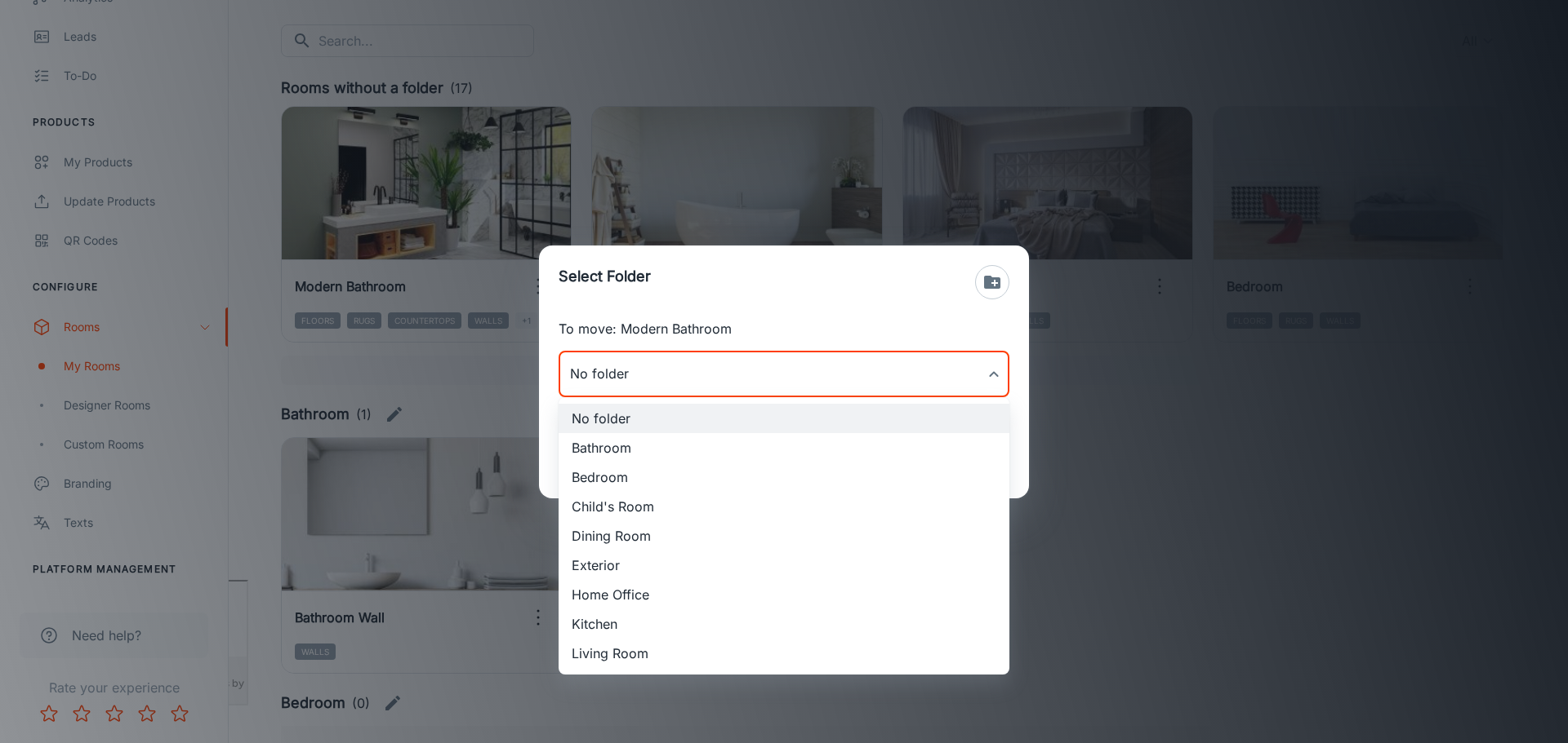
click at [634, 448] on li "Bathroom" at bounding box center [784, 448] width 451 height 30
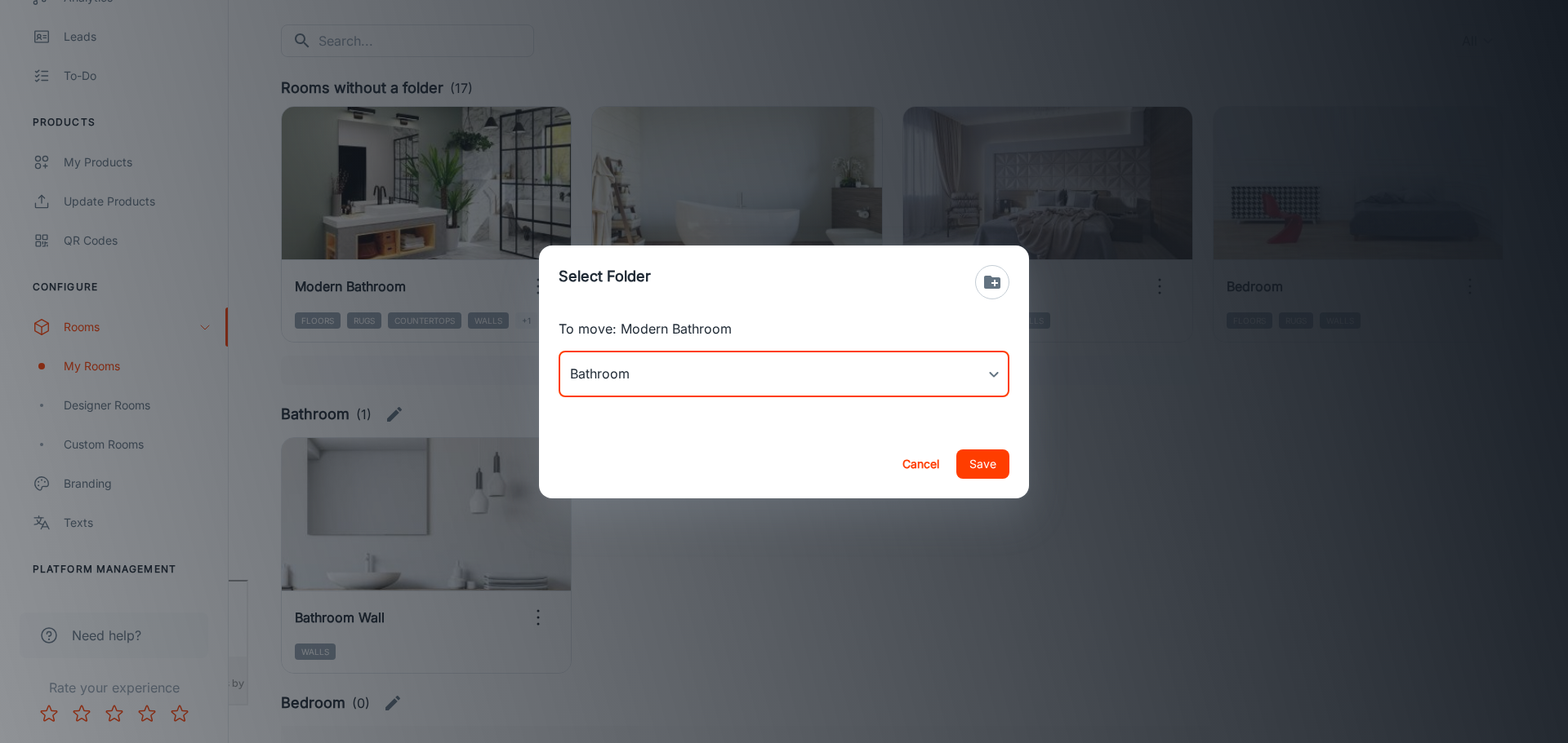
type input "Bathroom"
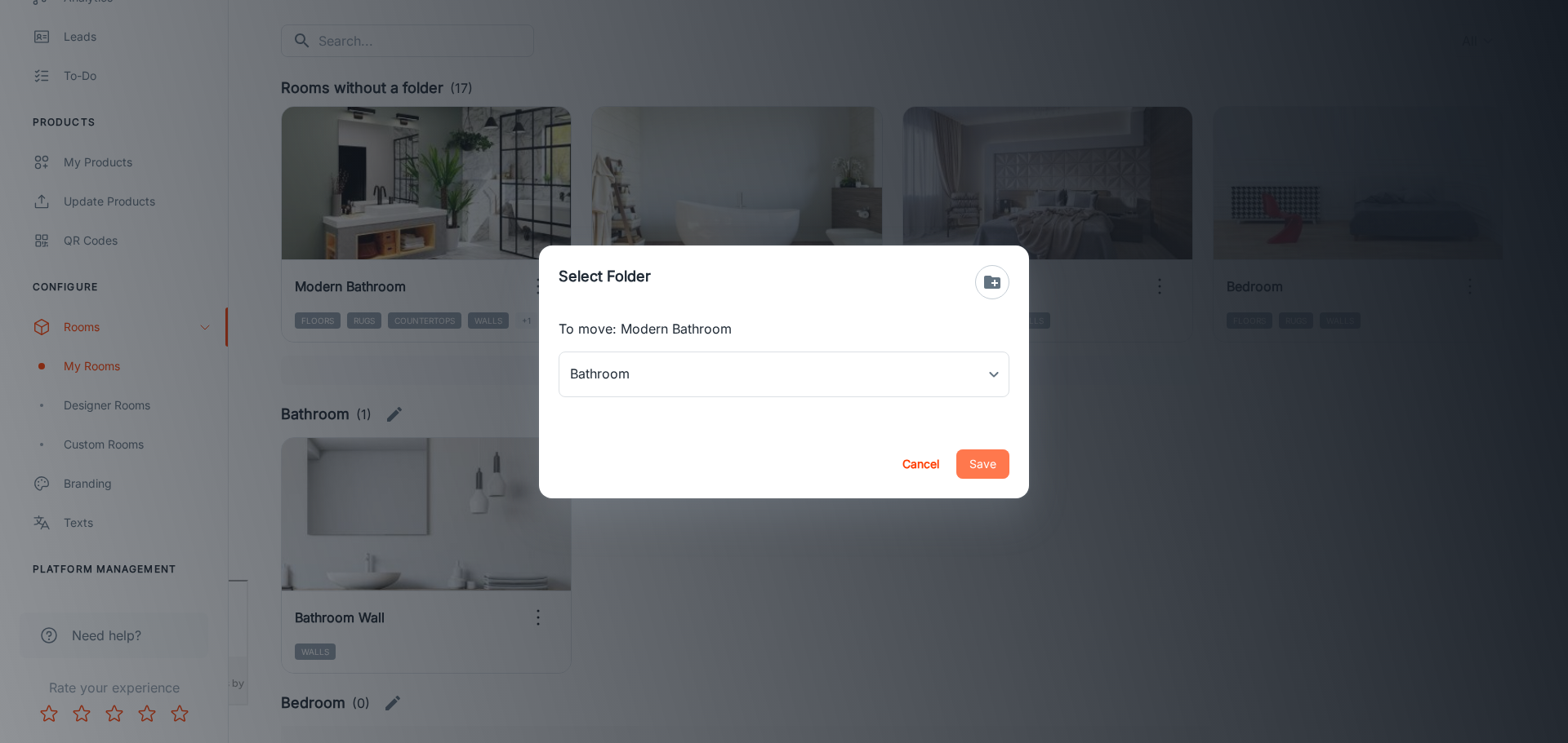
click at [987, 466] on button "Save" at bounding box center [982, 464] width 53 height 30
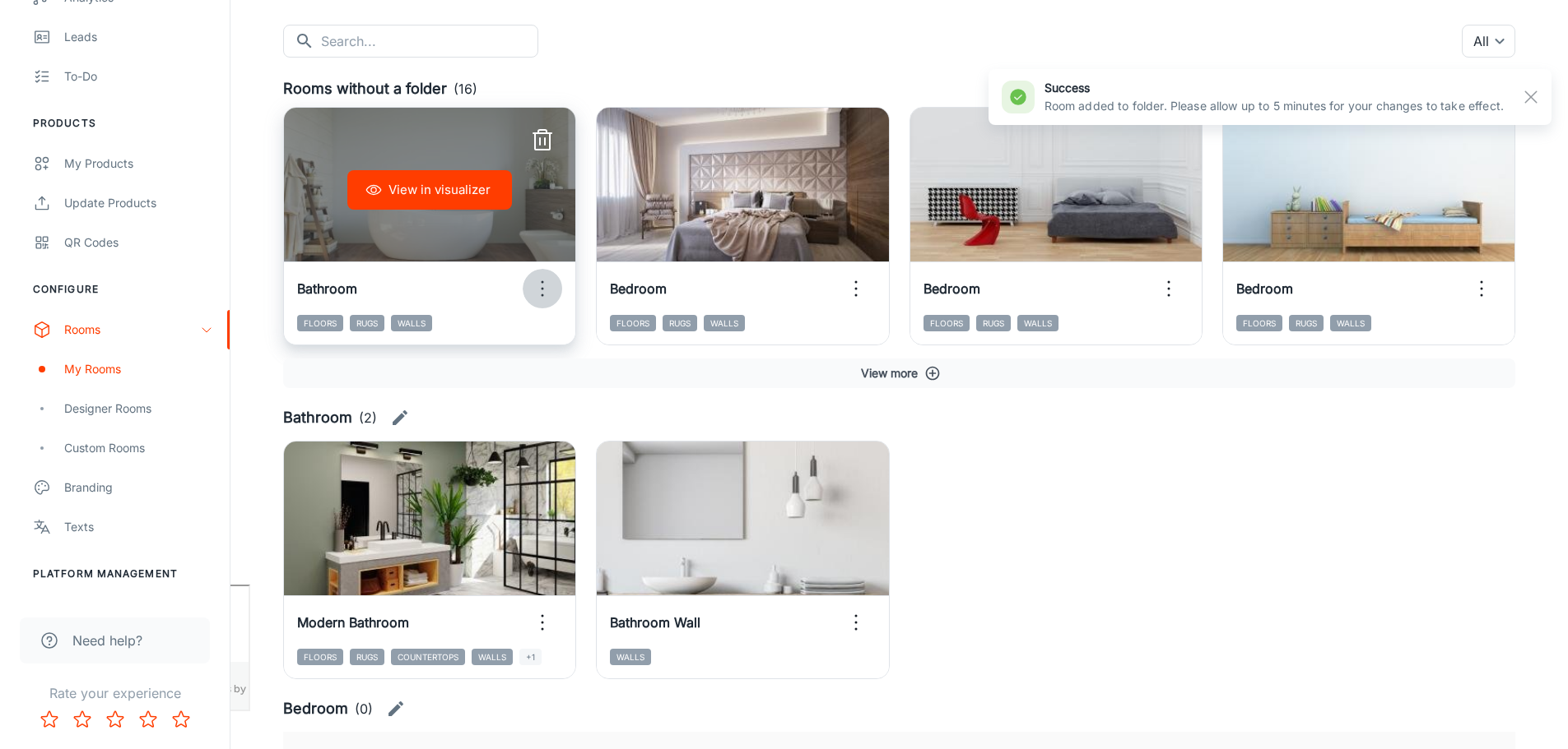
click at [540, 287] on icon "button" at bounding box center [542, 289] width 26 height 26
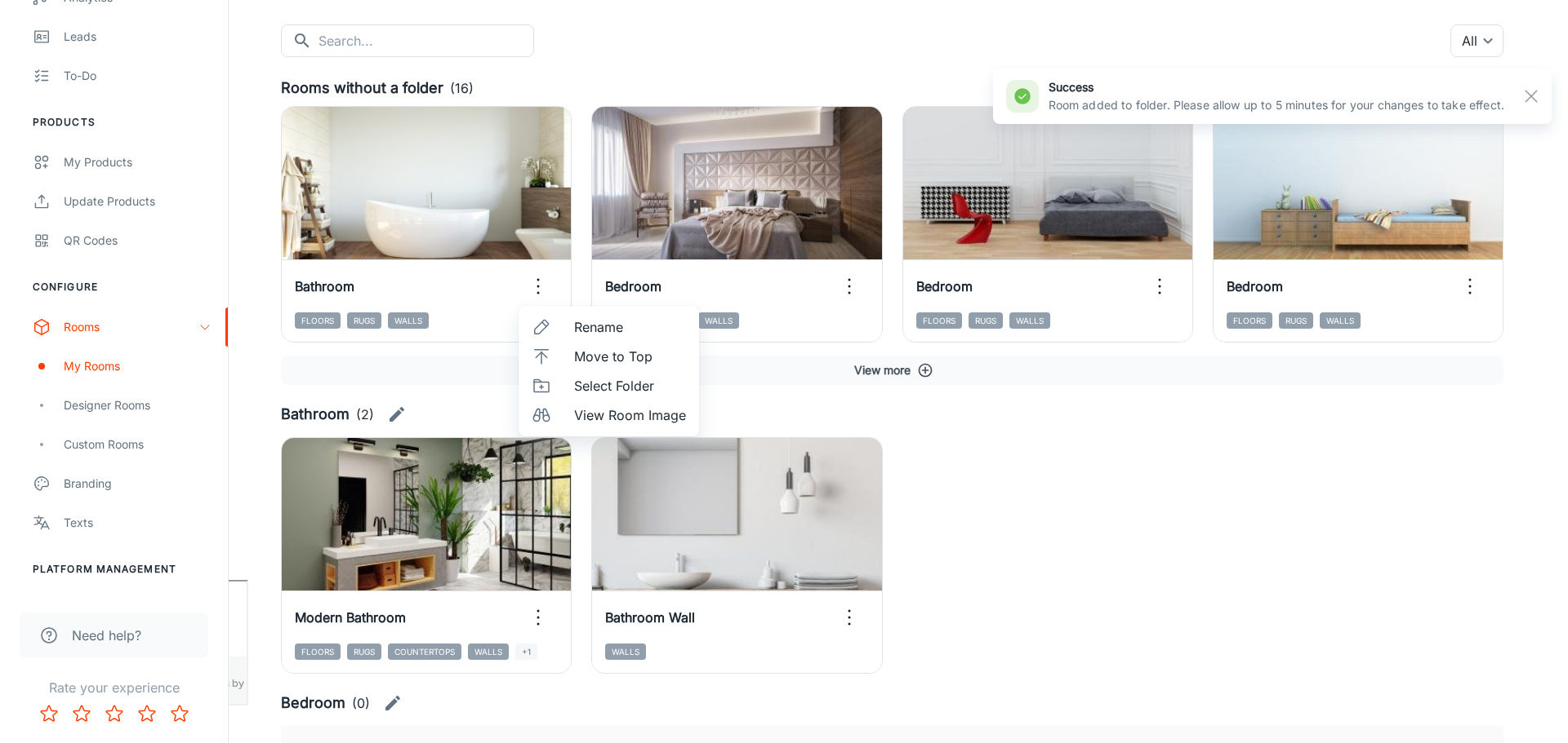
click at [607, 376] on span "Select Folder" at bounding box center [630, 386] width 112 height 20
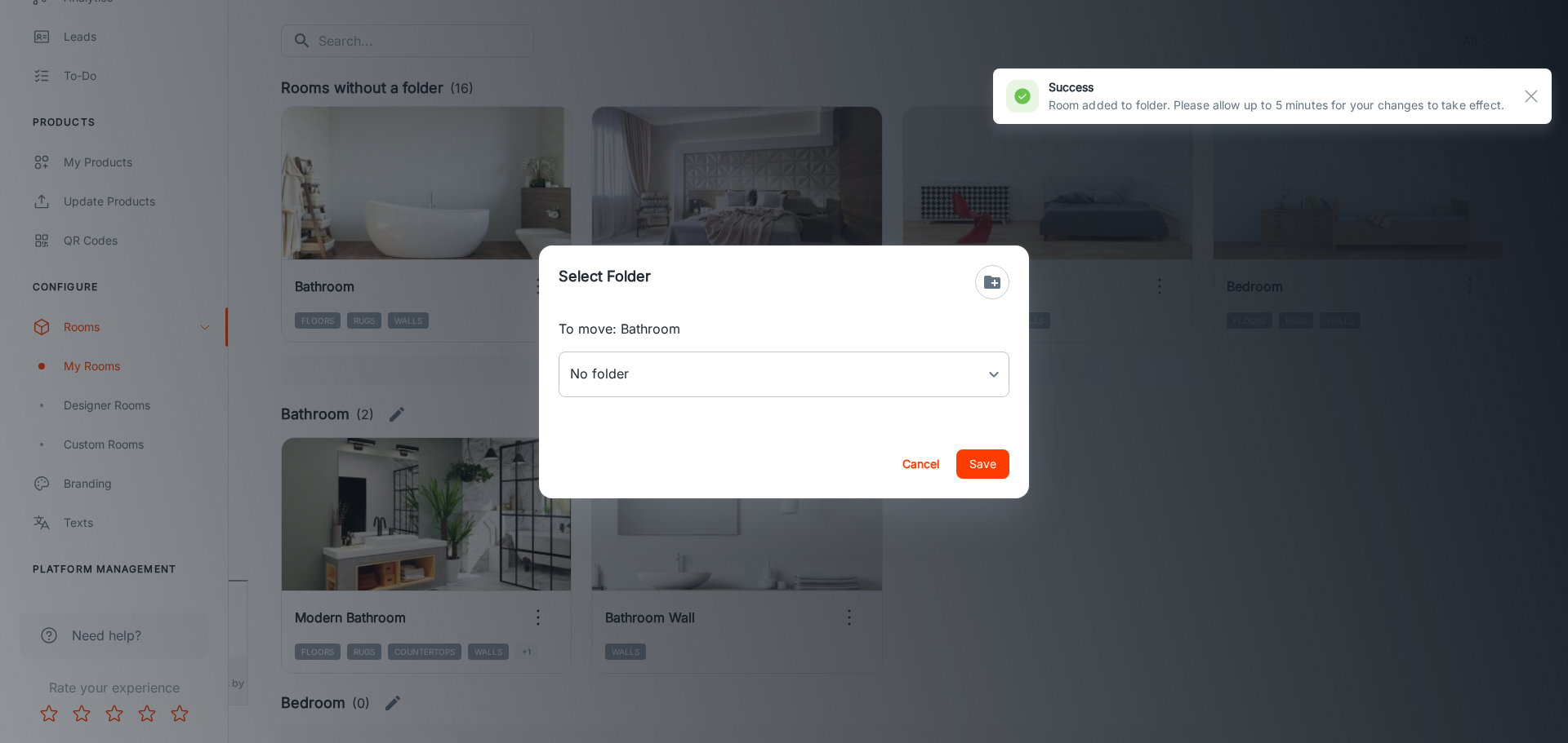
click at [671, 381] on body "[PERSON_NAME] Thinus Janse van Rensburg Engagement Analytics Leads To-do Produc…" at bounding box center [784, 208] width 1568 height 743
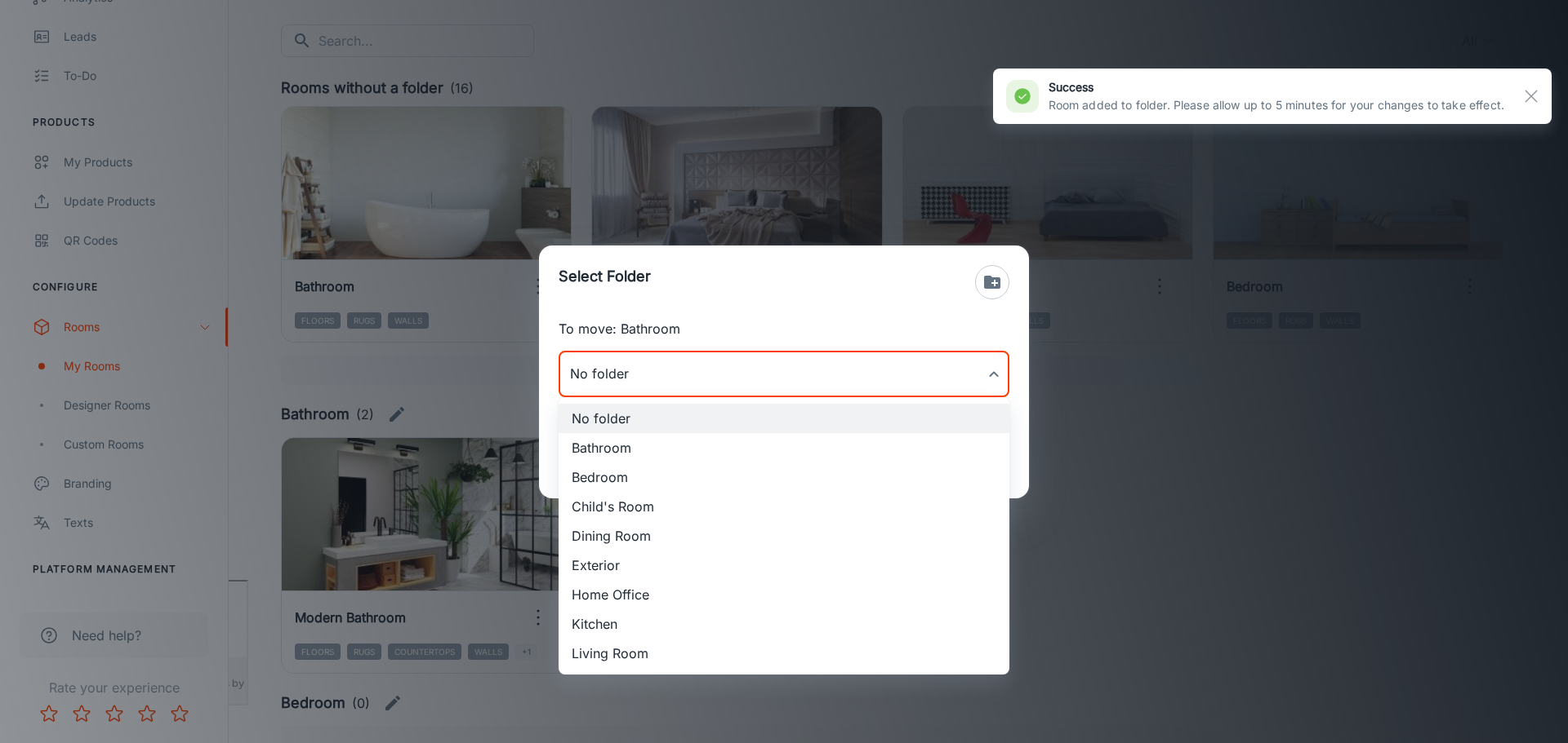
click at [649, 448] on li "Bathroom" at bounding box center [784, 448] width 451 height 30
type input "Bathroom"
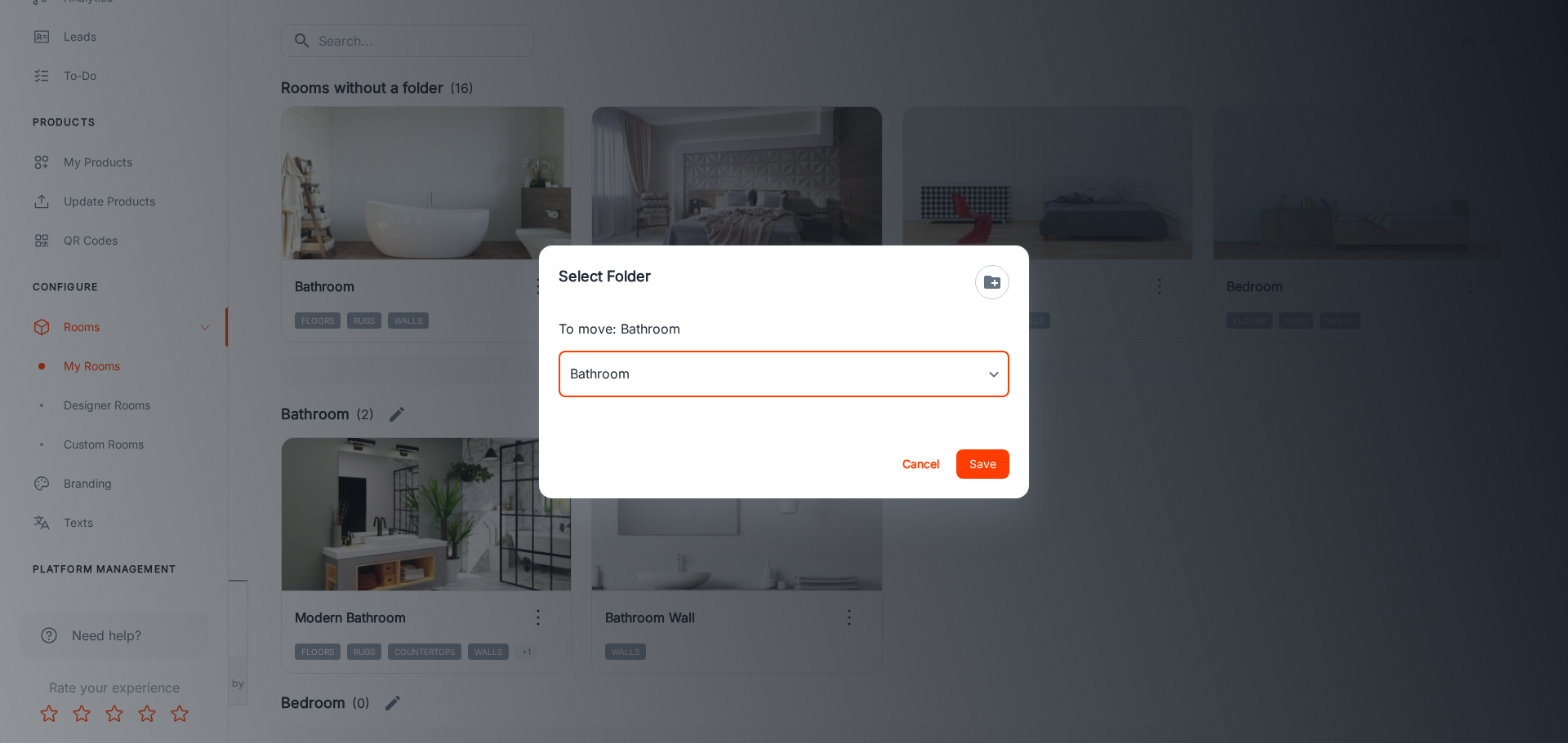
click at [1011, 465] on div "Cancel Save" at bounding box center [784, 464] width 490 height 68
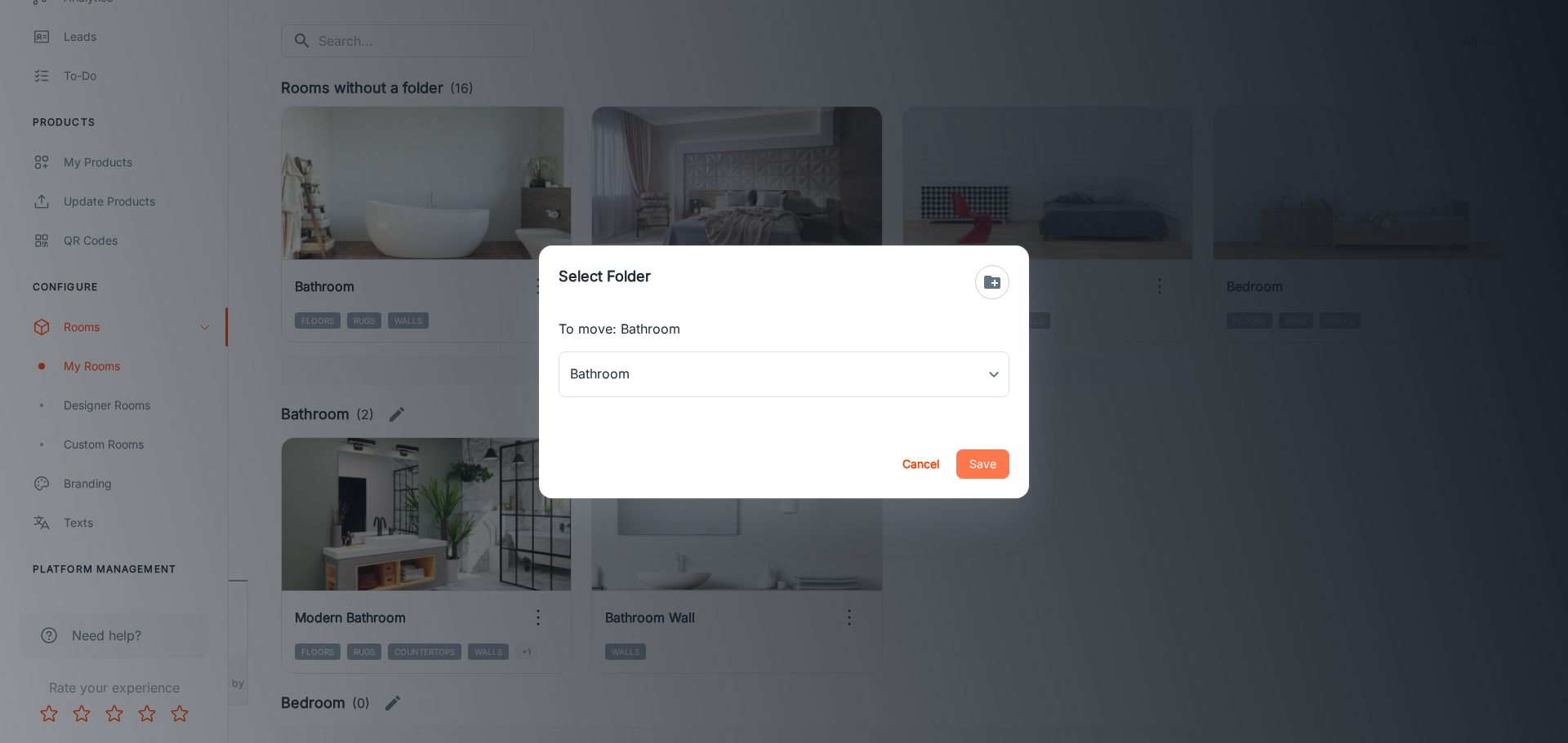
click at [974, 465] on button "Save" at bounding box center [982, 464] width 53 height 30
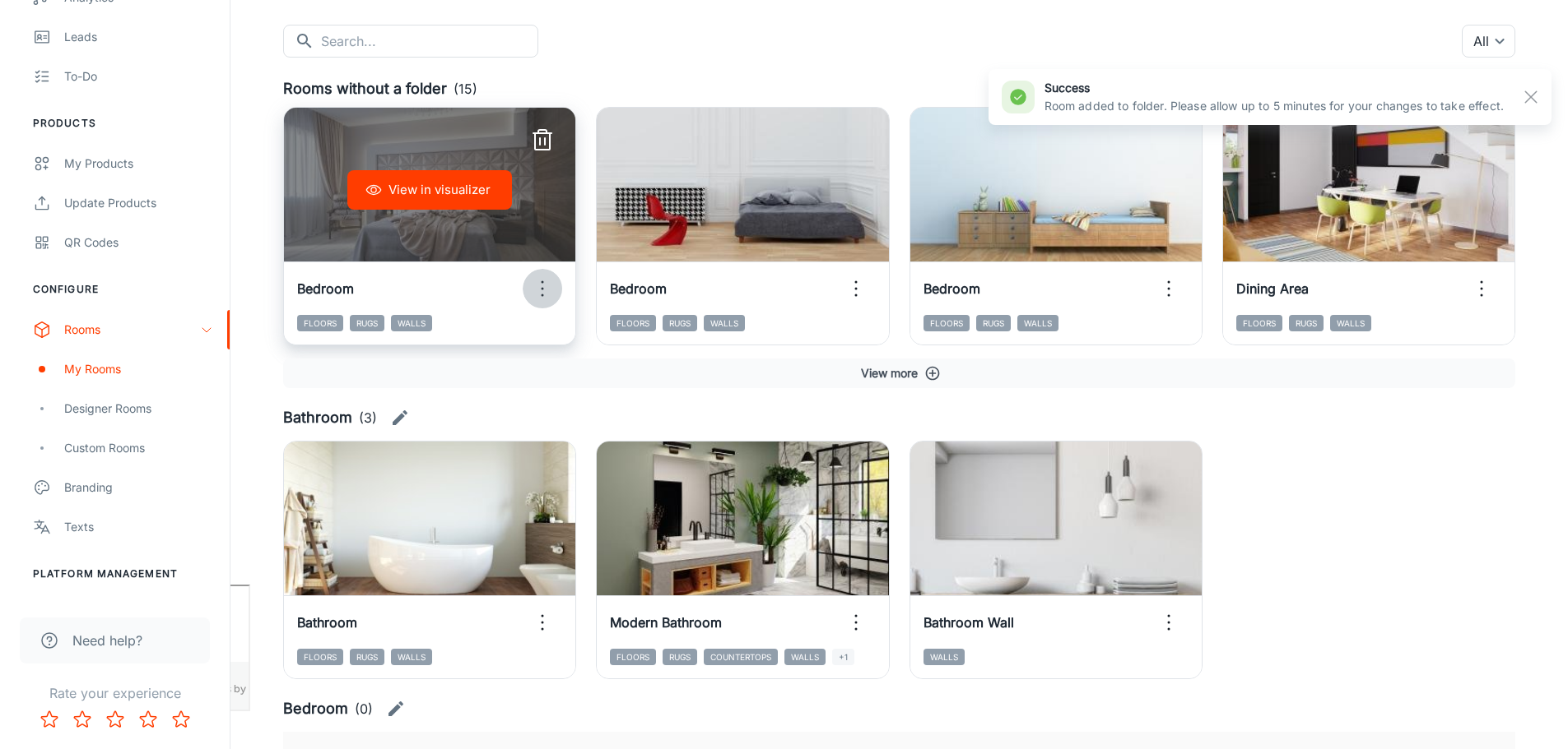
click at [542, 288] on circle "button" at bounding box center [542, 289] width 3 height 3
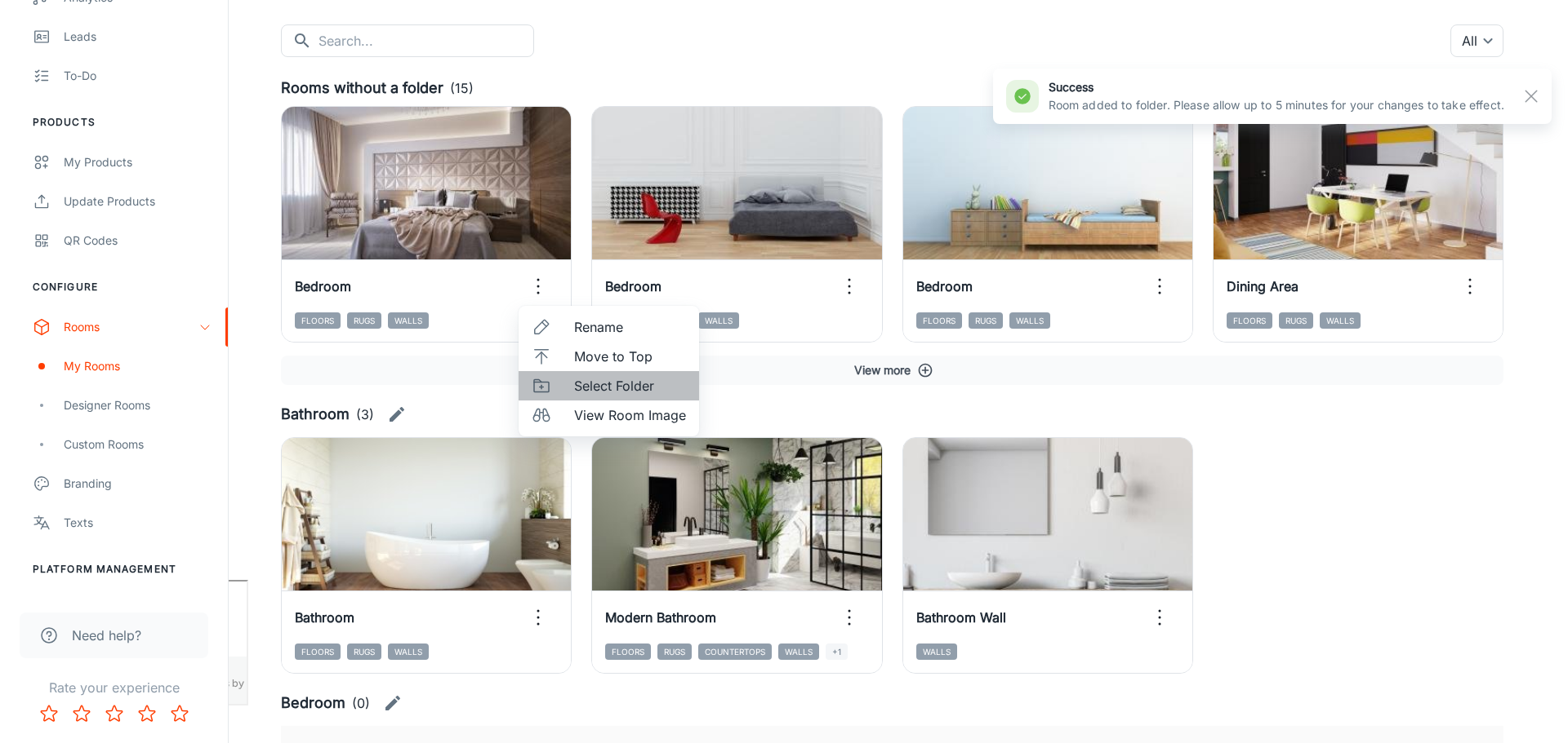
click at [624, 384] on span "Select Folder" at bounding box center [630, 386] width 112 height 20
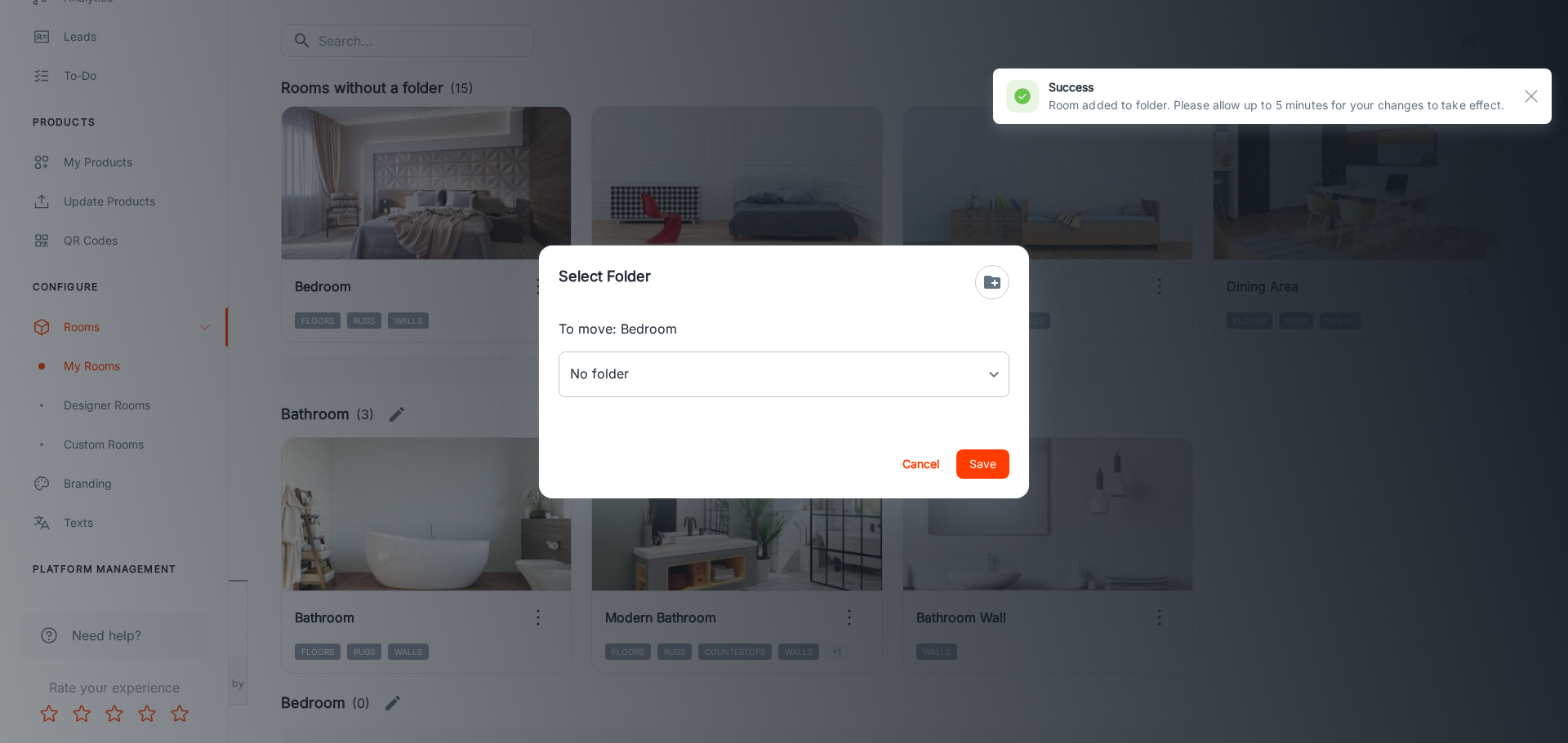
click at [692, 377] on body "[PERSON_NAME] Thinus Janse van Rensburg Engagement Analytics Leads To-do Produc…" at bounding box center [784, 208] width 1568 height 743
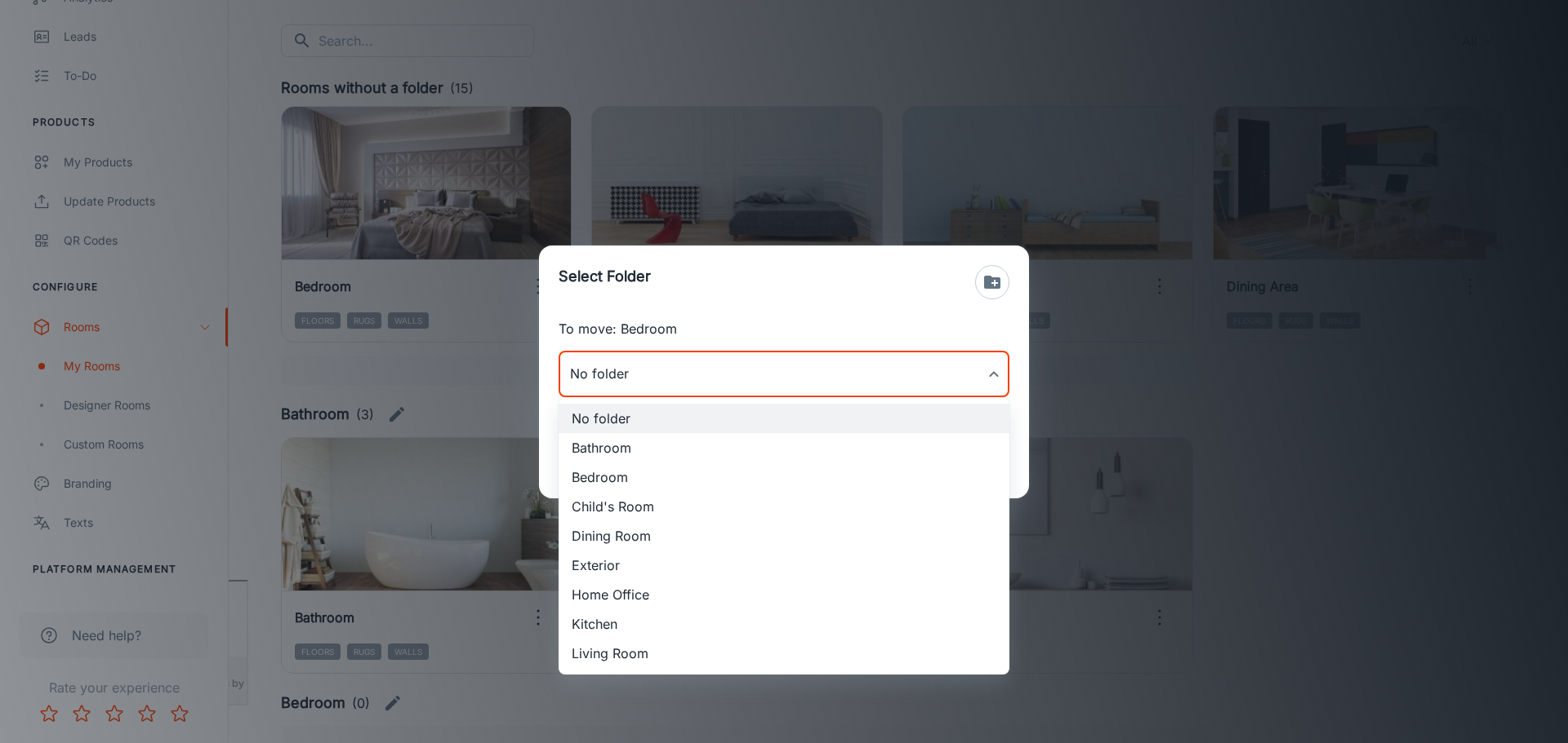
click at [655, 476] on li "Bedroom" at bounding box center [784, 477] width 451 height 30
type input "Bedroom"
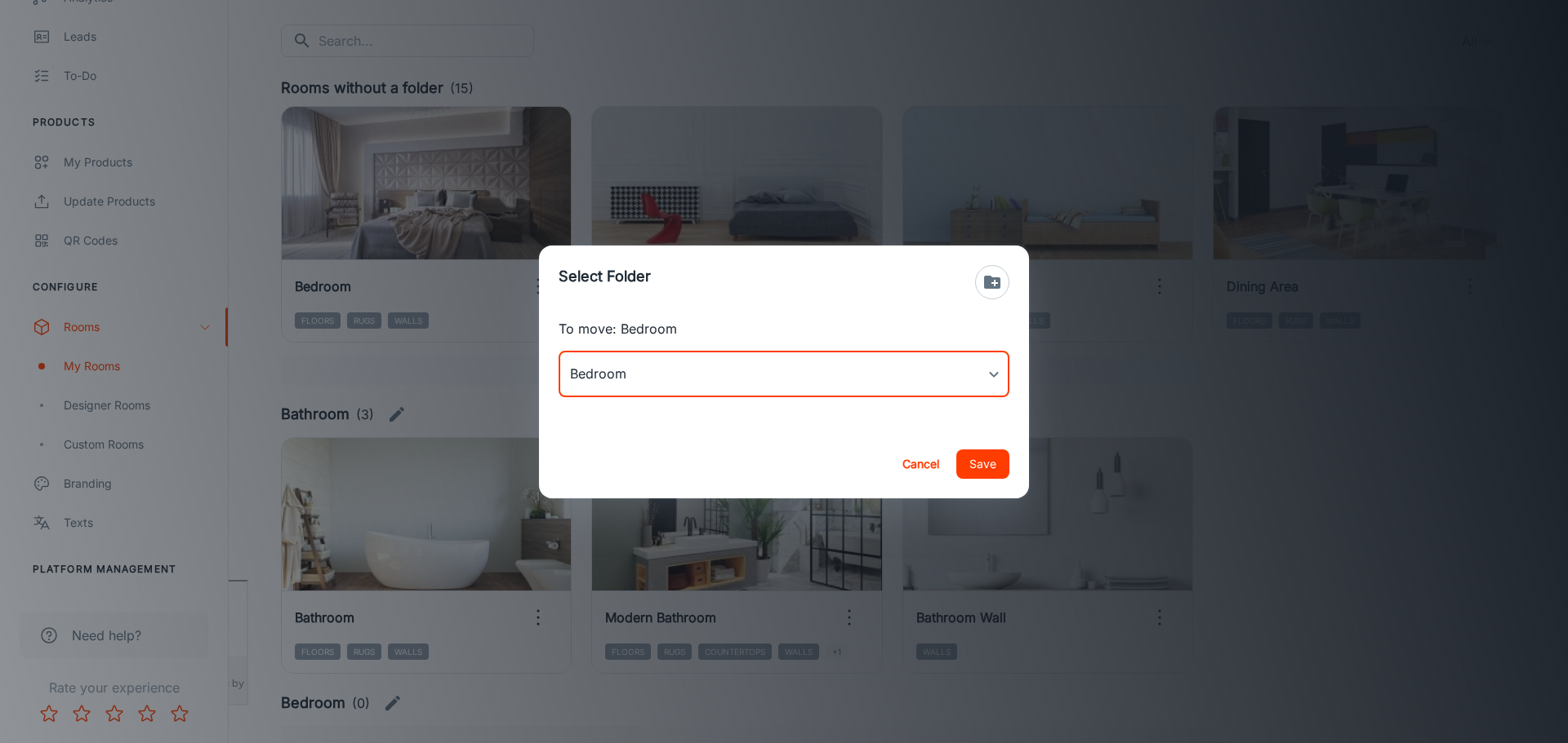
click at [982, 464] on button "Save" at bounding box center [982, 464] width 53 height 30
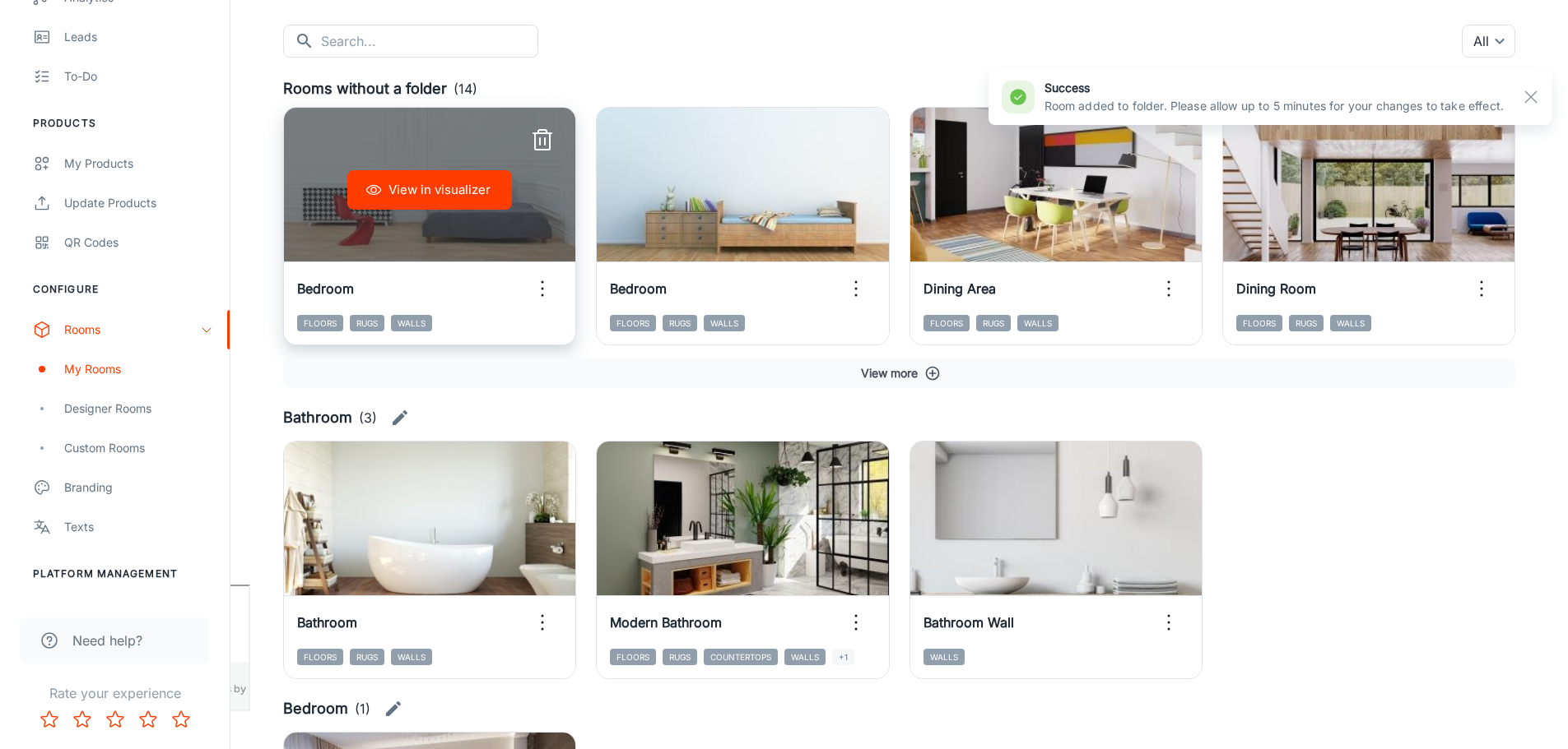
click at [537, 291] on icon "button" at bounding box center [542, 289] width 26 height 26
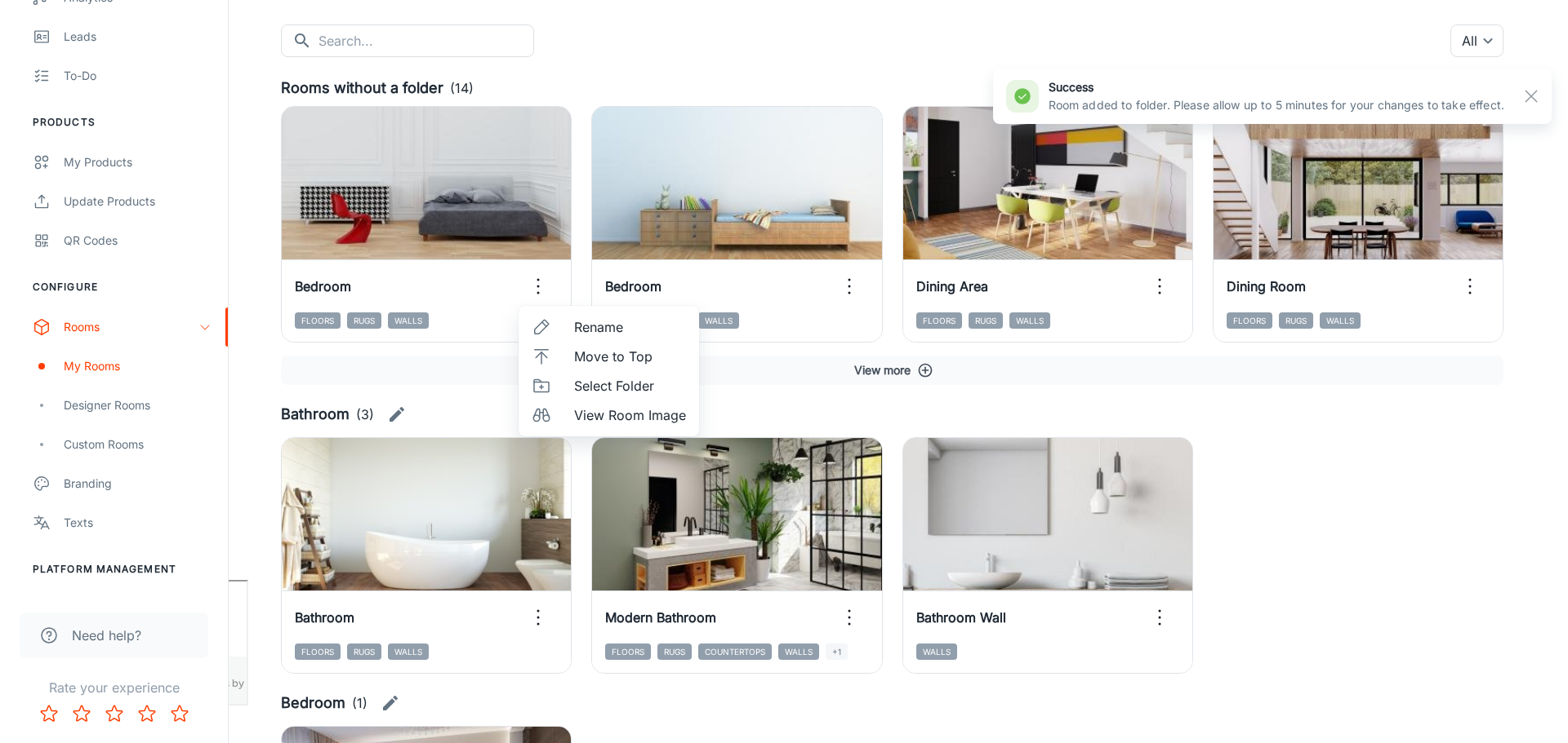
click at [613, 387] on span "Select Folder" at bounding box center [630, 386] width 112 height 20
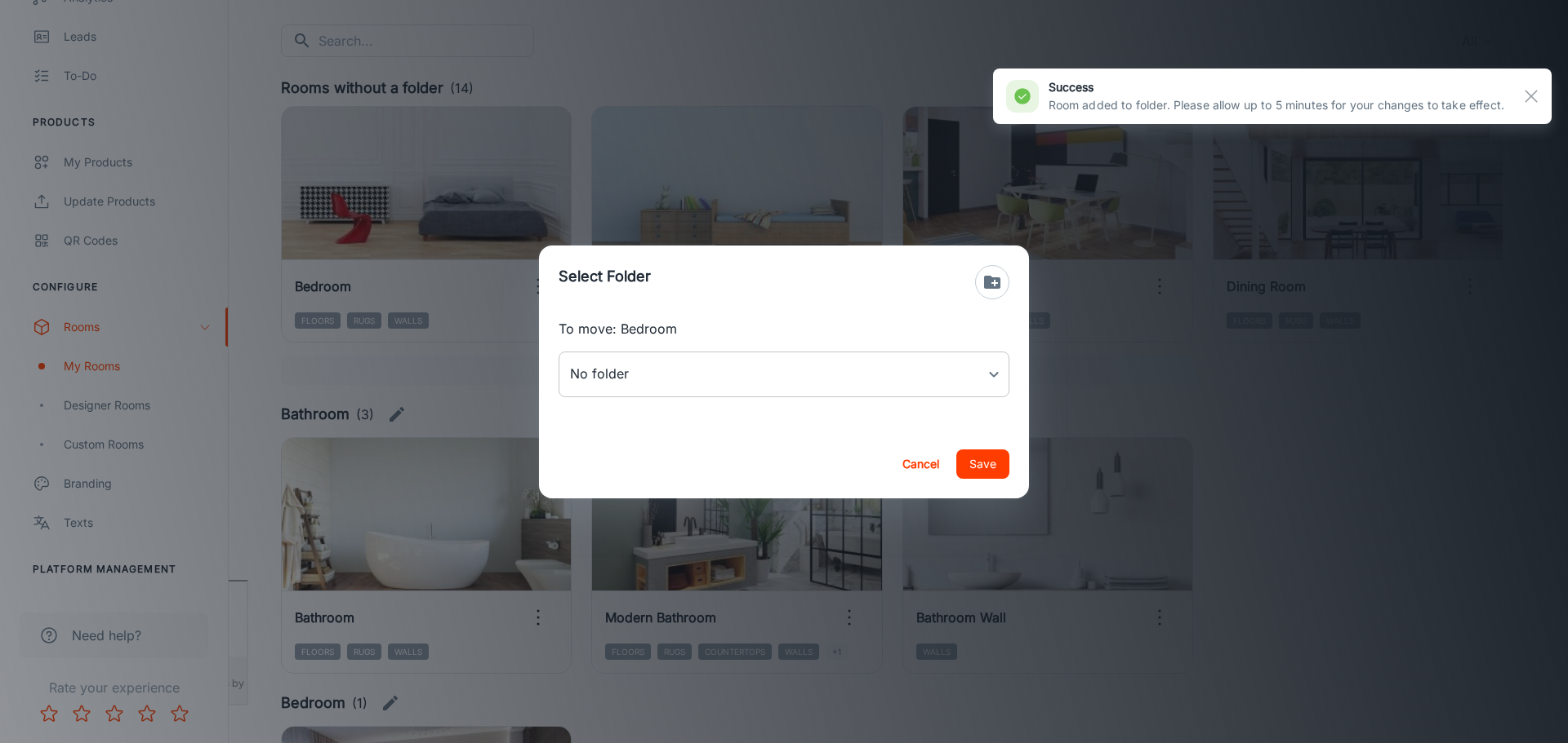
click at [711, 379] on body "[PERSON_NAME] Thinus Janse van Rensburg Engagement Analytics Leads To-do Produc…" at bounding box center [784, 208] width 1568 height 743
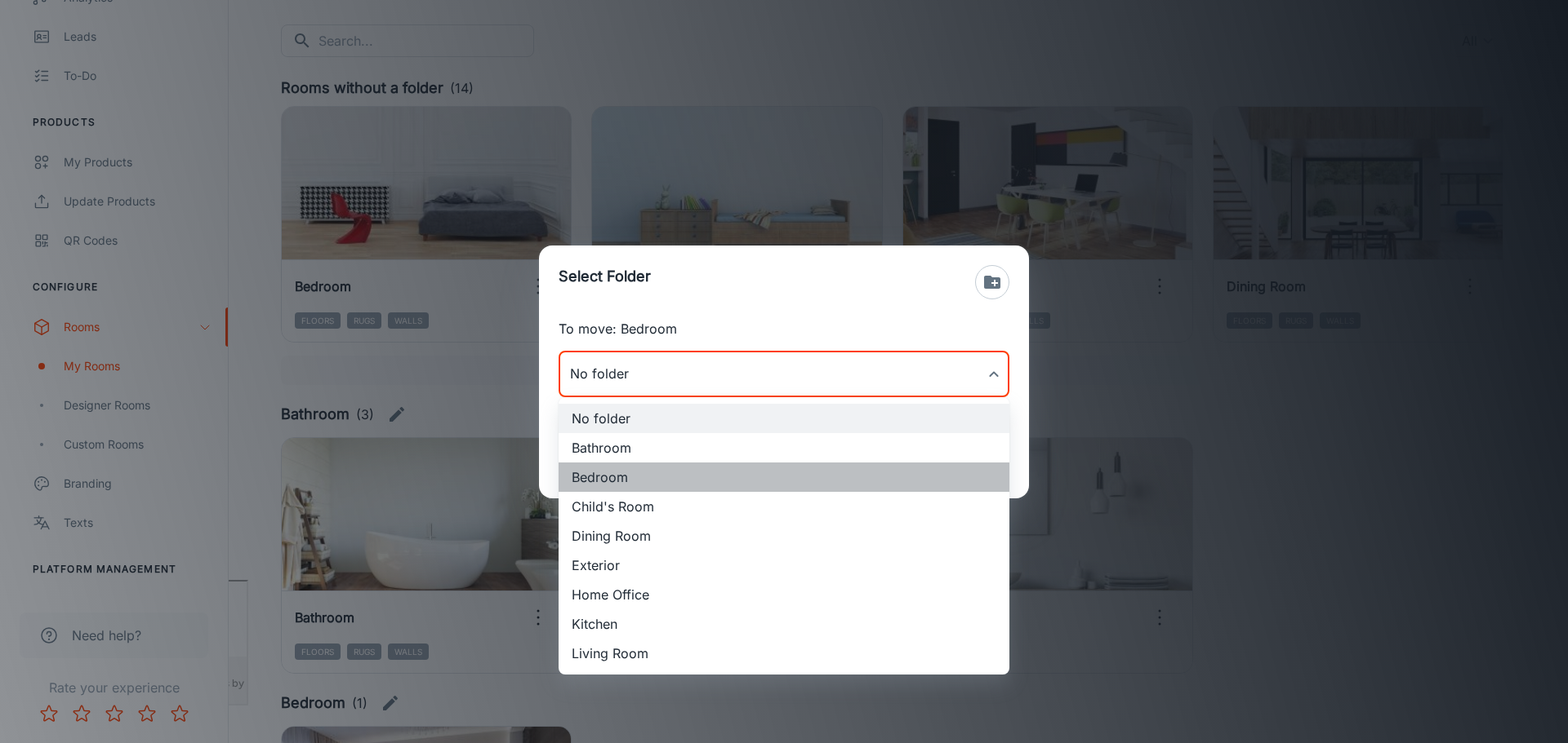
click at [633, 476] on li "Bedroom" at bounding box center [784, 477] width 451 height 30
type input "Bedroom"
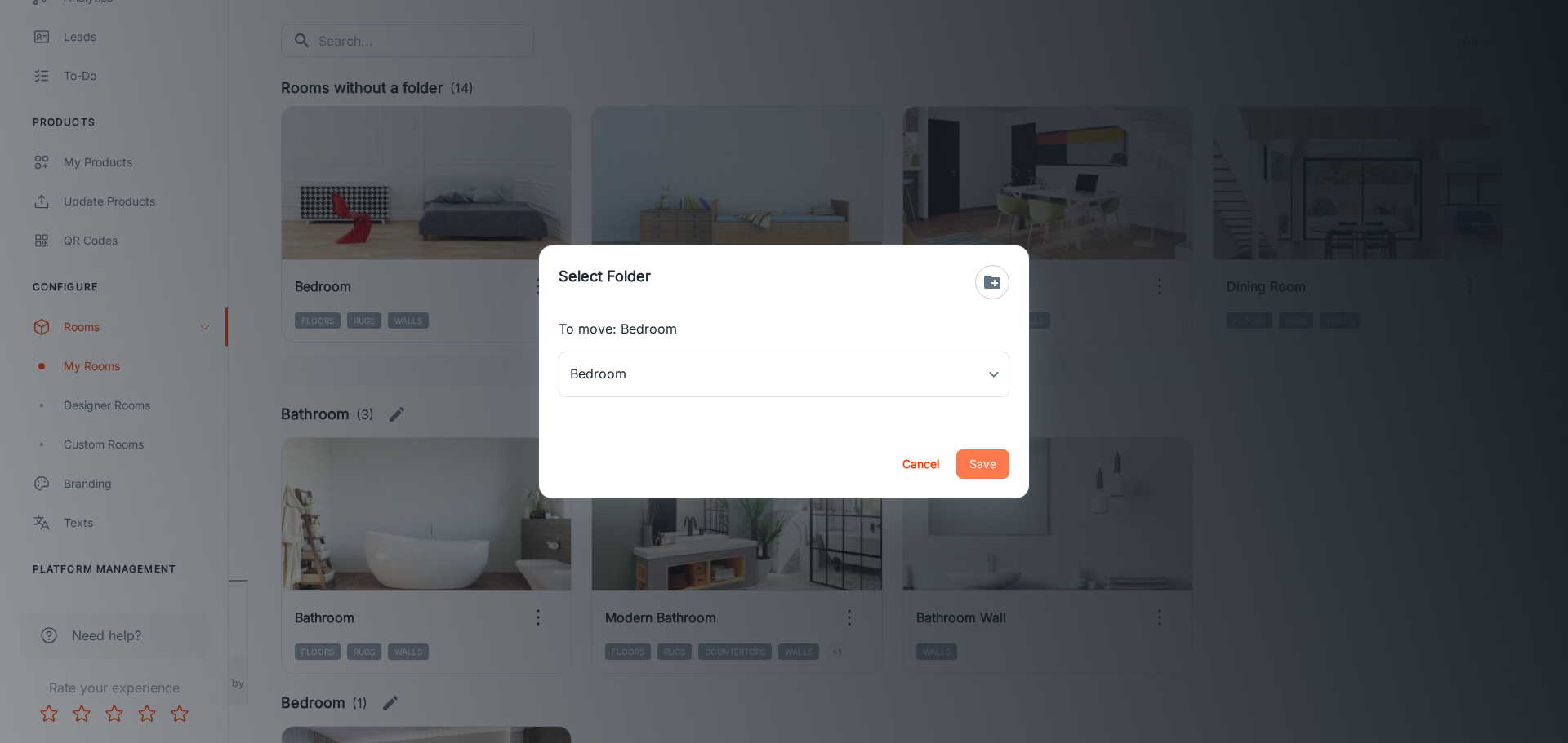
click at [971, 461] on button "Save" at bounding box center [982, 464] width 53 height 30
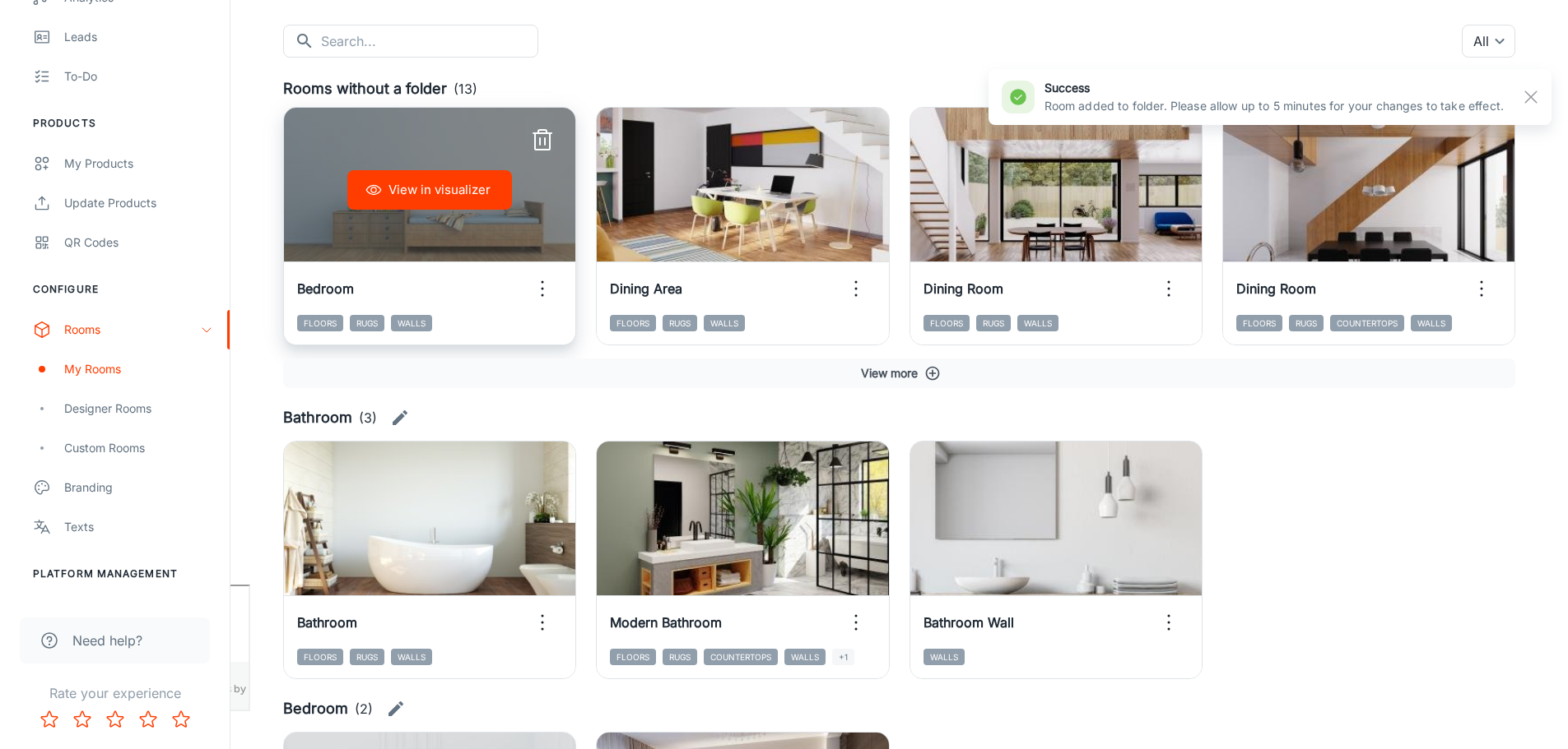
click at [531, 290] on icon "button" at bounding box center [542, 289] width 26 height 26
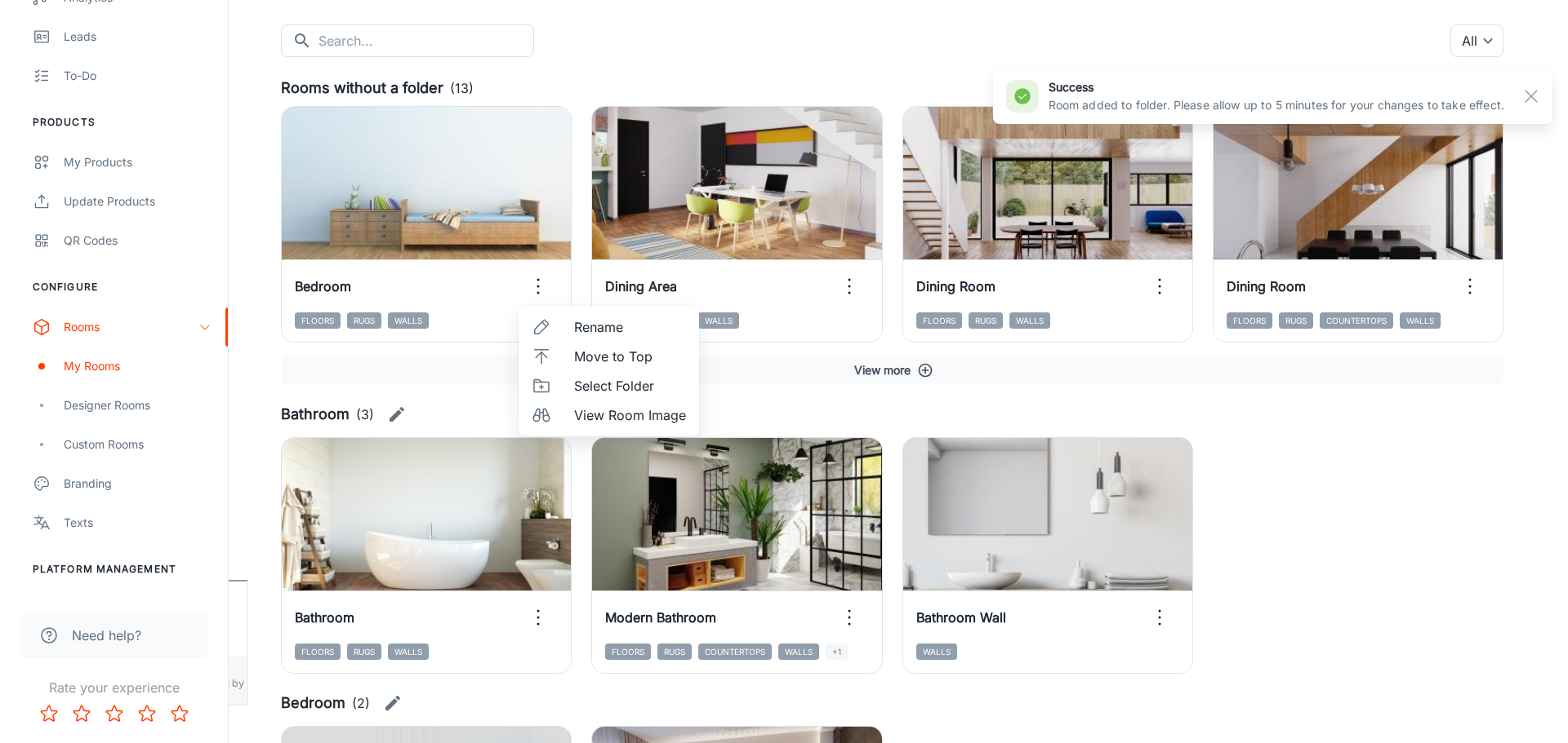
click at [601, 390] on span "Select Folder" at bounding box center [630, 386] width 112 height 20
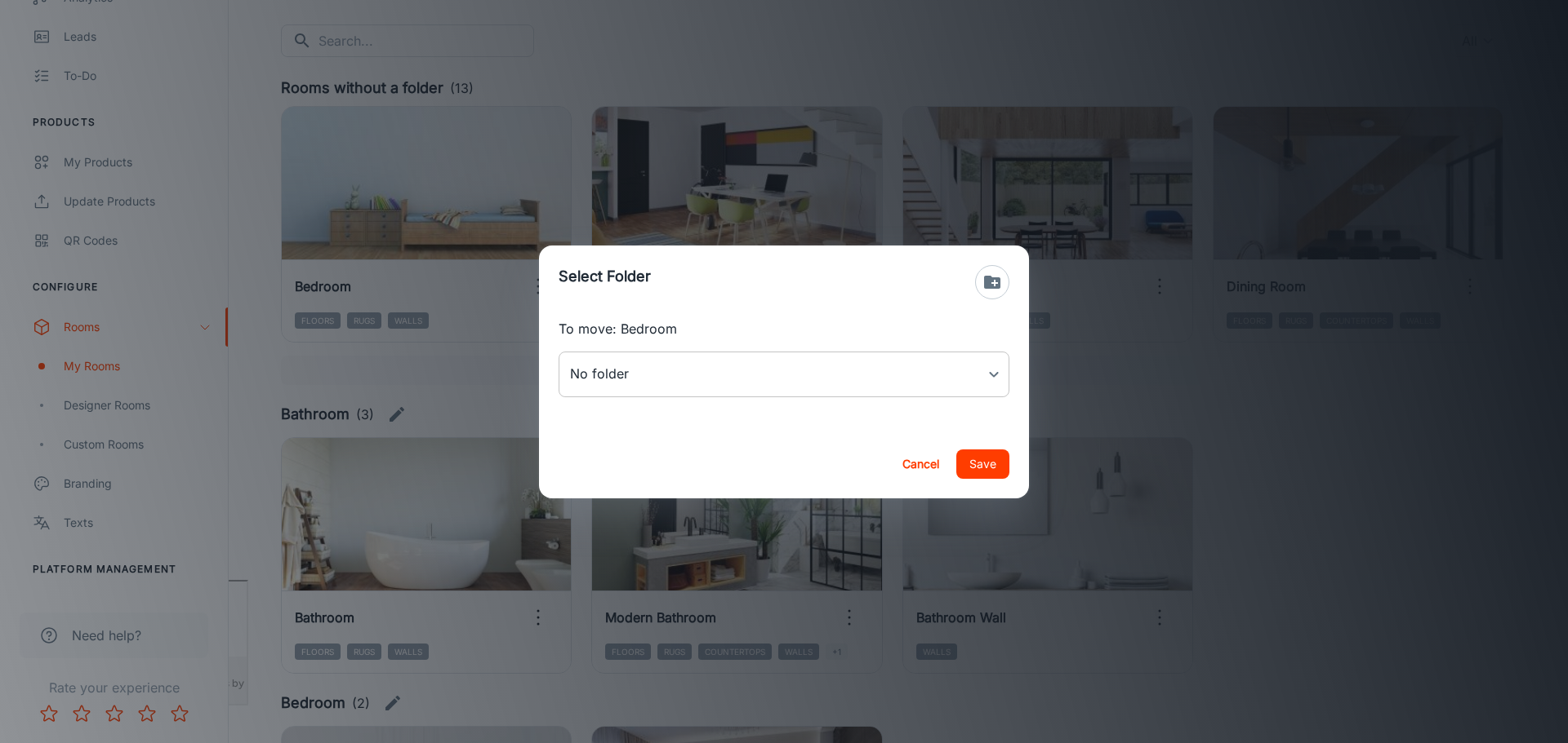
click at [637, 377] on body "[PERSON_NAME] Thinus Janse van Rensburg Engagement Analytics Leads To-do Produc…" at bounding box center [784, 208] width 1568 height 743
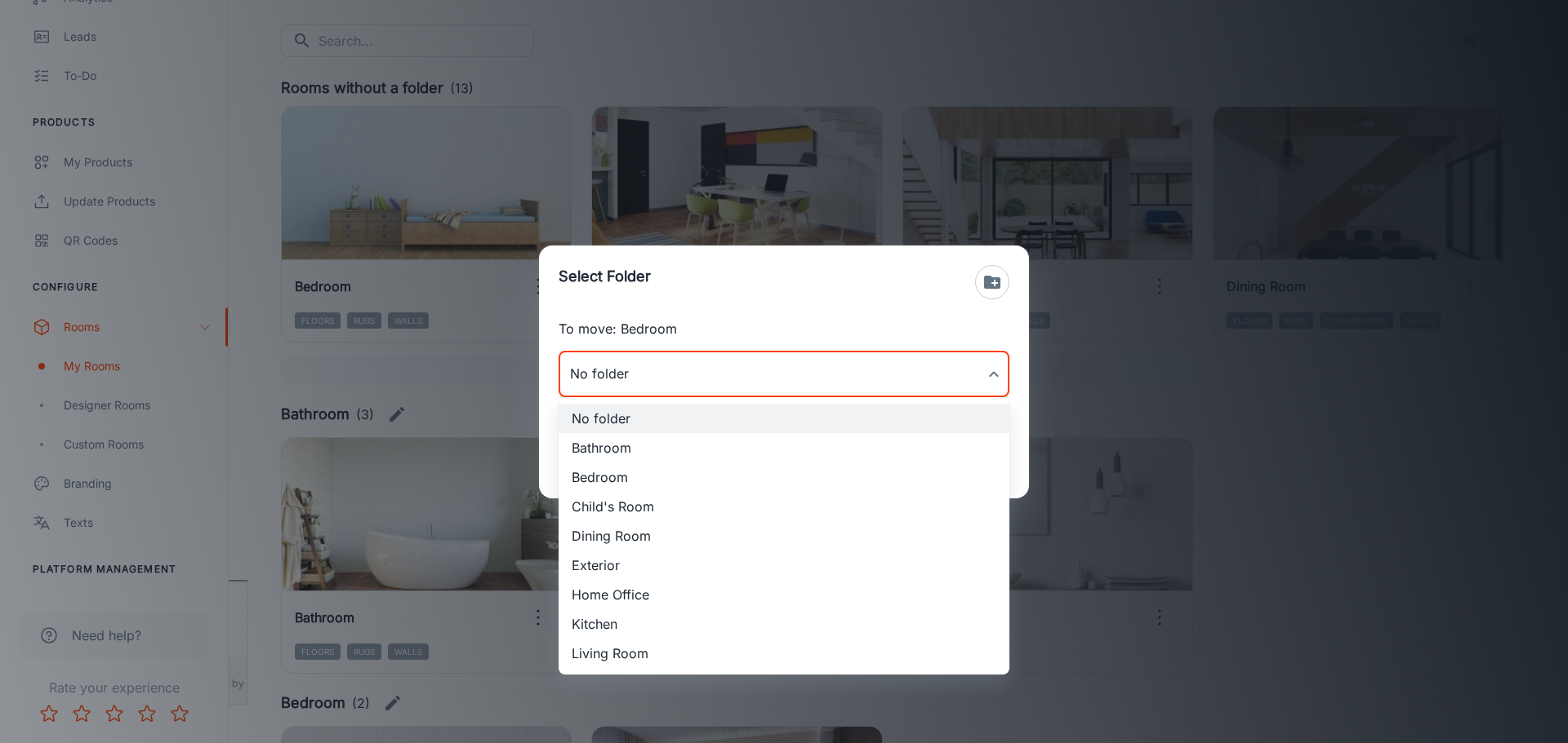
click at [643, 476] on li "Bedroom" at bounding box center [784, 477] width 451 height 30
type input "Bedroom"
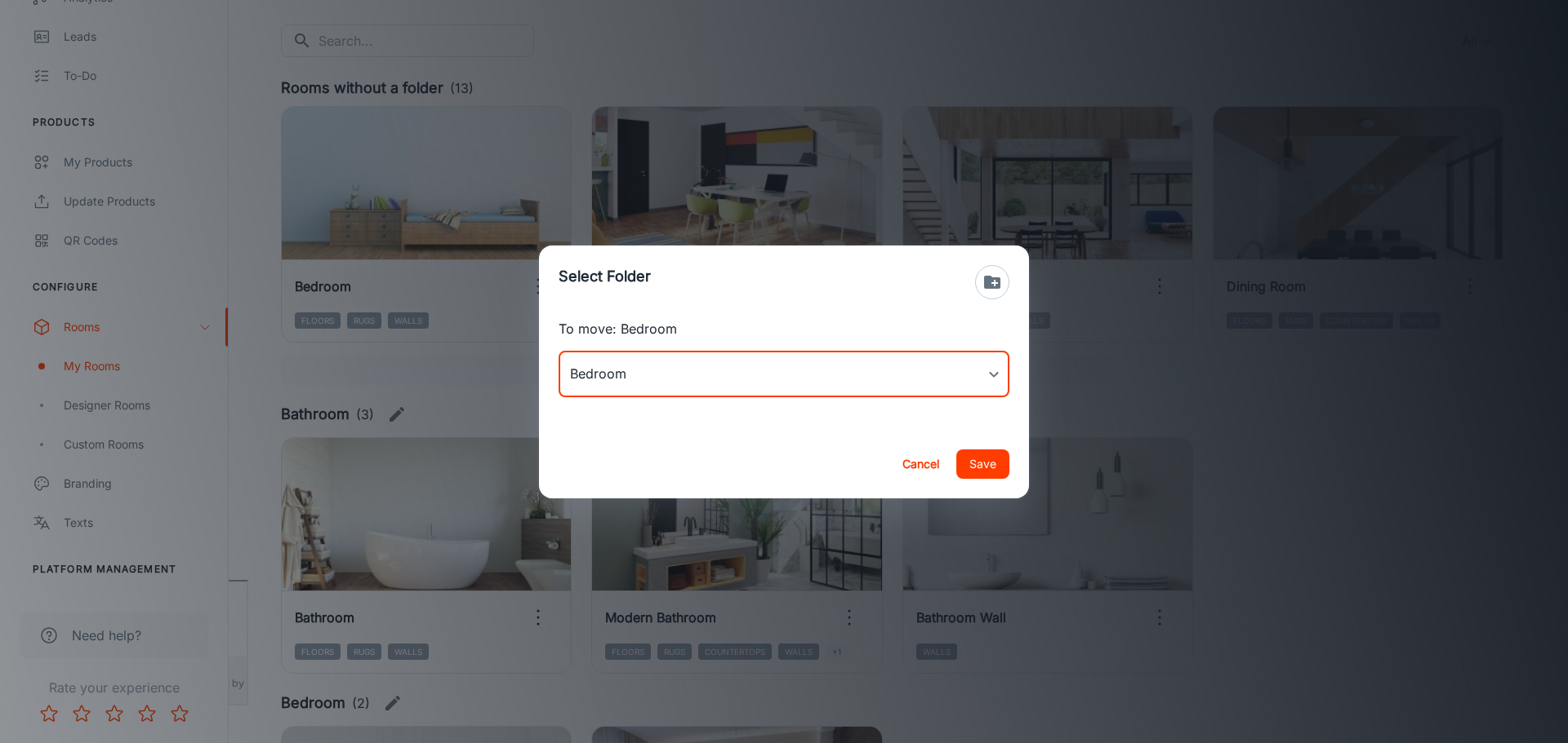
click at [982, 467] on button "Save" at bounding box center [982, 464] width 53 height 30
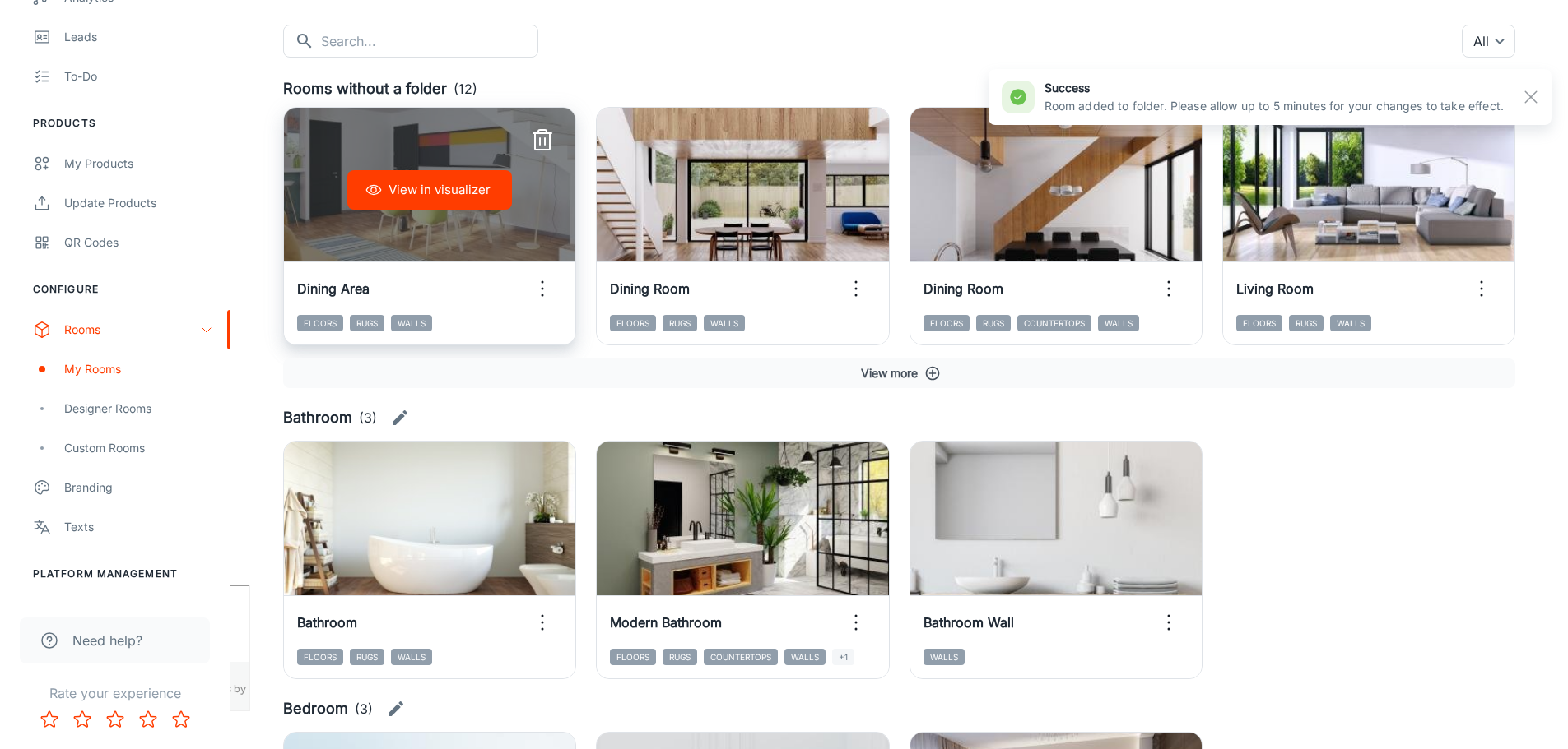
click at [539, 289] on icon "button" at bounding box center [542, 289] width 26 height 26
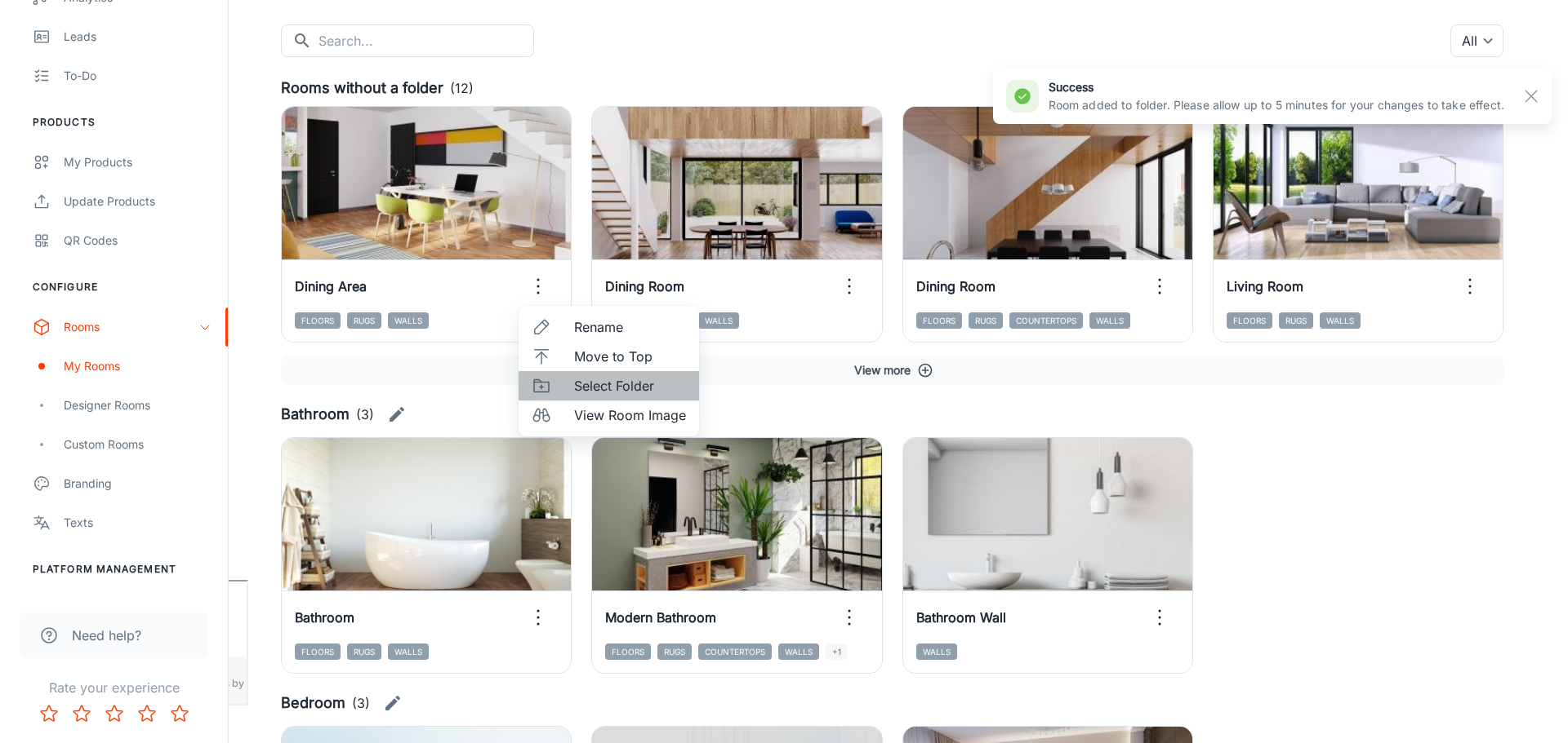
click at [596, 386] on span "Select Folder" at bounding box center [630, 386] width 112 height 20
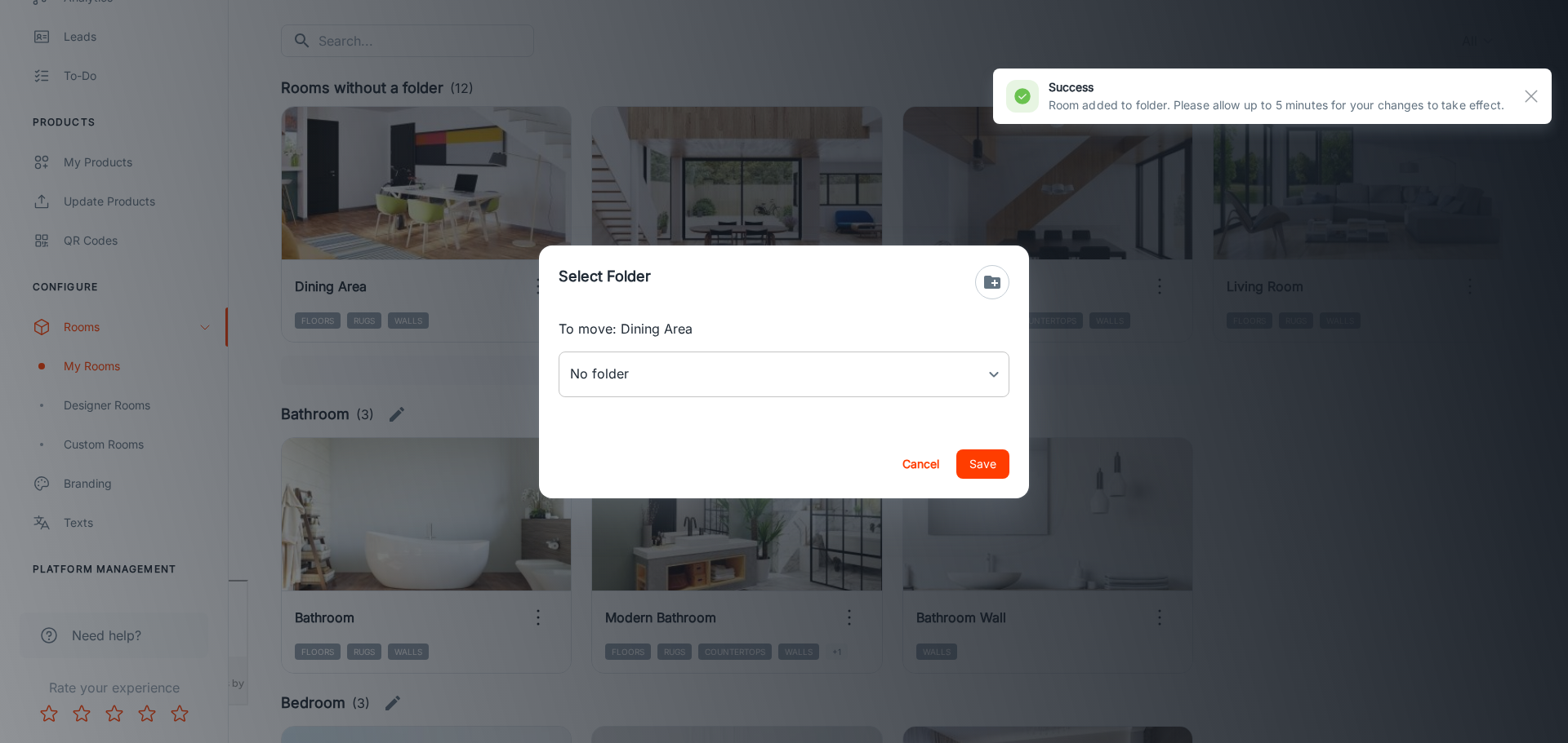
click at [686, 376] on body "[PERSON_NAME] Thinus Janse van Rensburg Engagement Analytics Leads To-do Produc…" at bounding box center [784, 208] width 1568 height 743
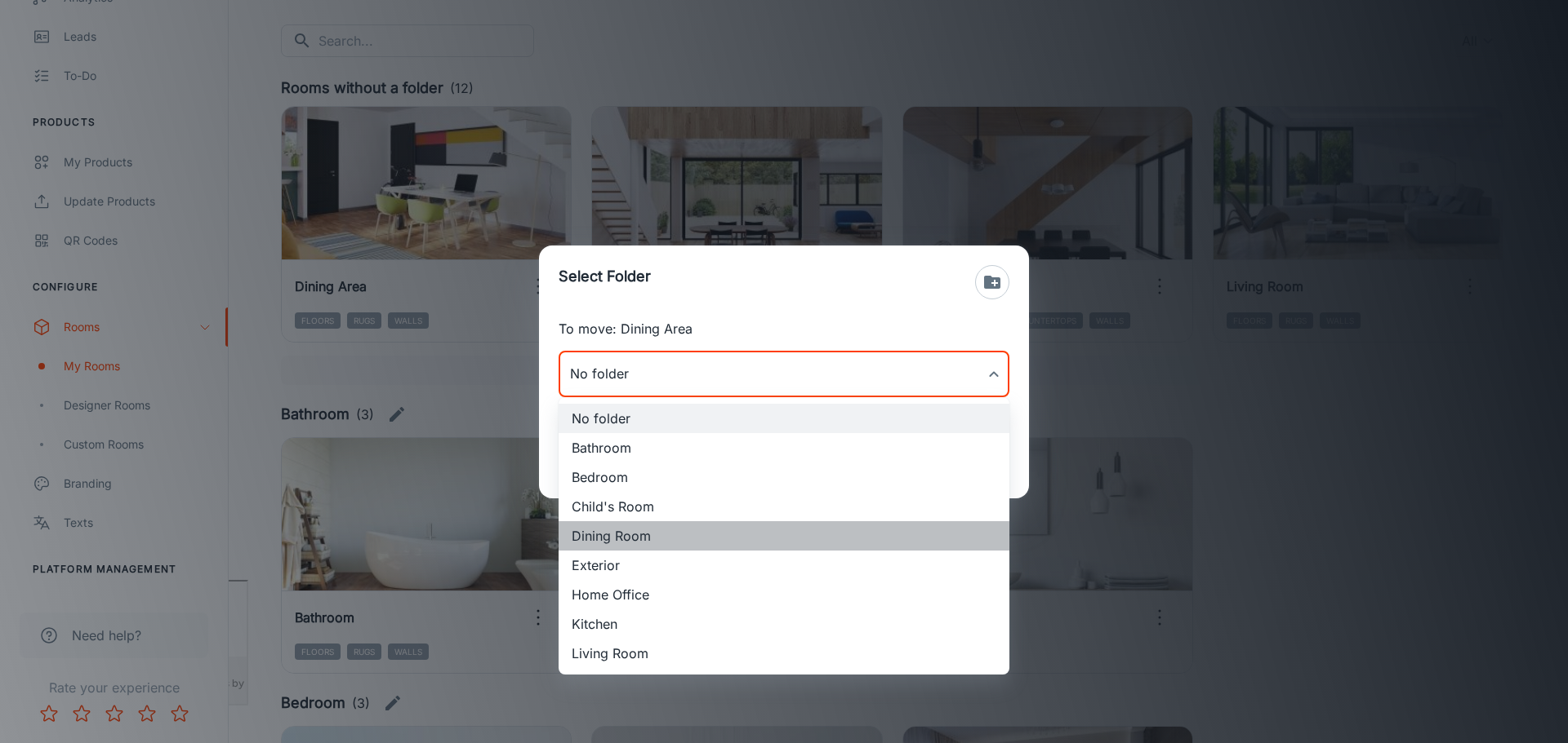
click at [664, 539] on li "Dining Room" at bounding box center [784, 536] width 451 height 30
type input "Dining Room"
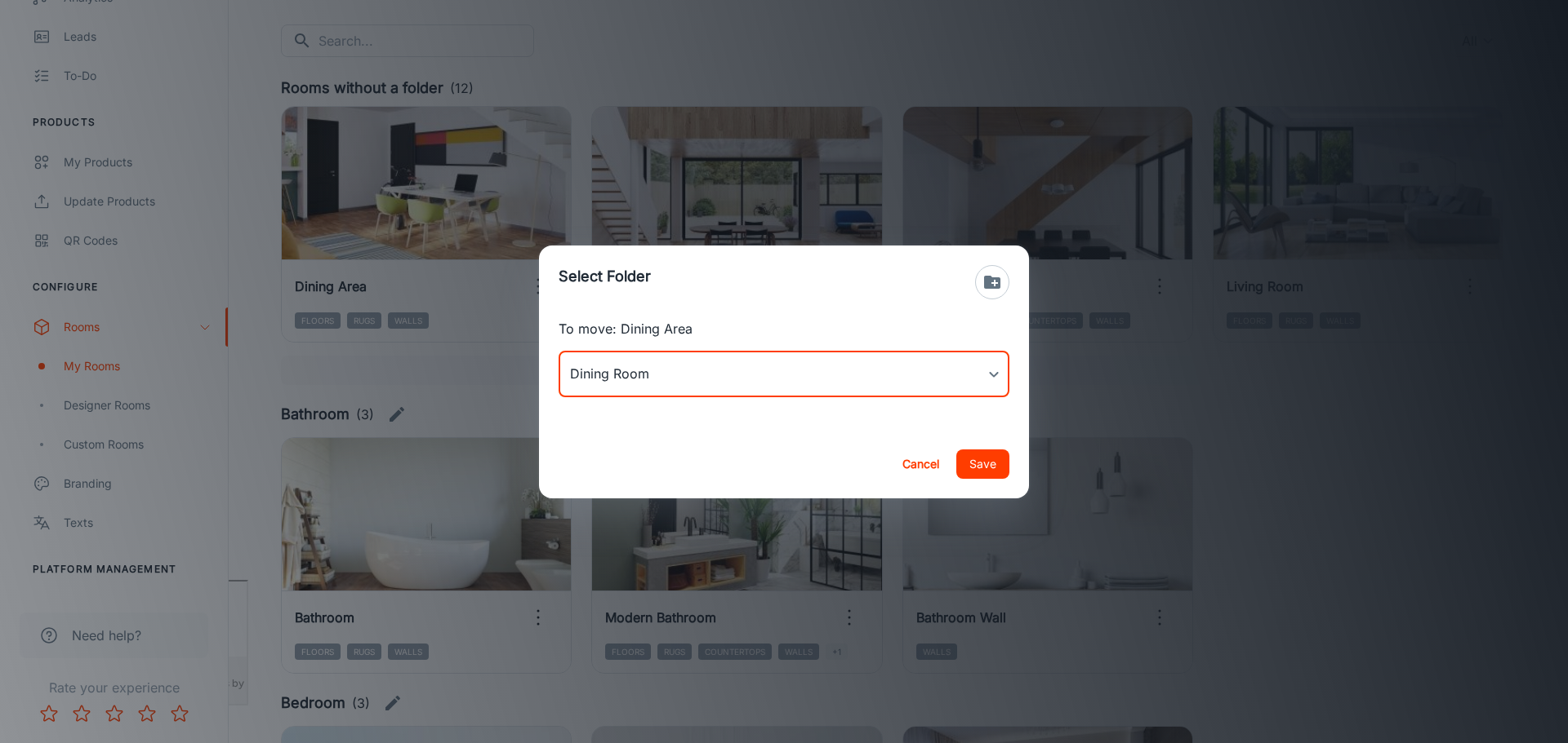
click at [988, 463] on button "Save" at bounding box center [982, 464] width 53 height 30
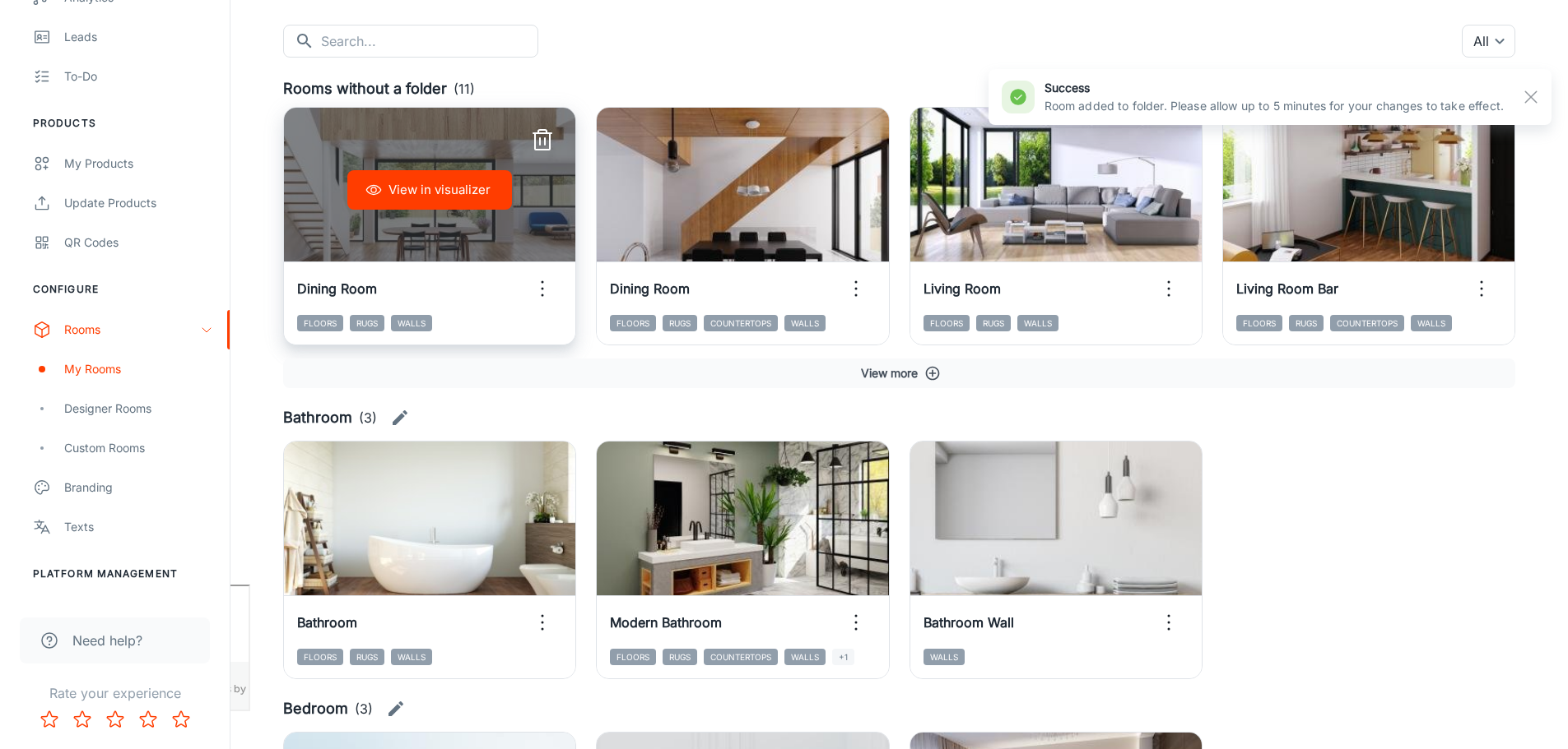
click at [545, 291] on icon "button" at bounding box center [542, 289] width 26 height 26
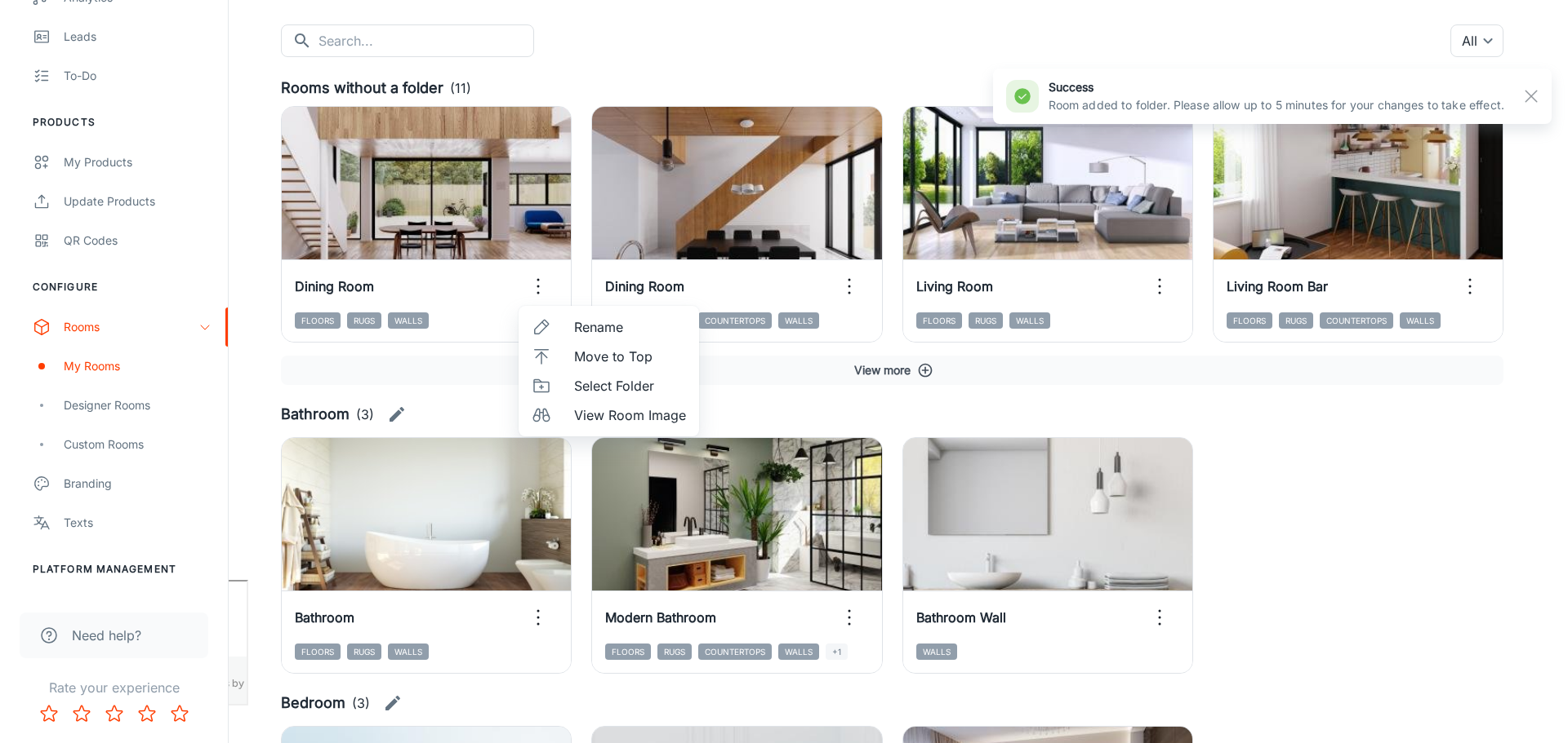
click at [626, 399] on li "Select Folder" at bounding box center [608, 385] width 180 height 30
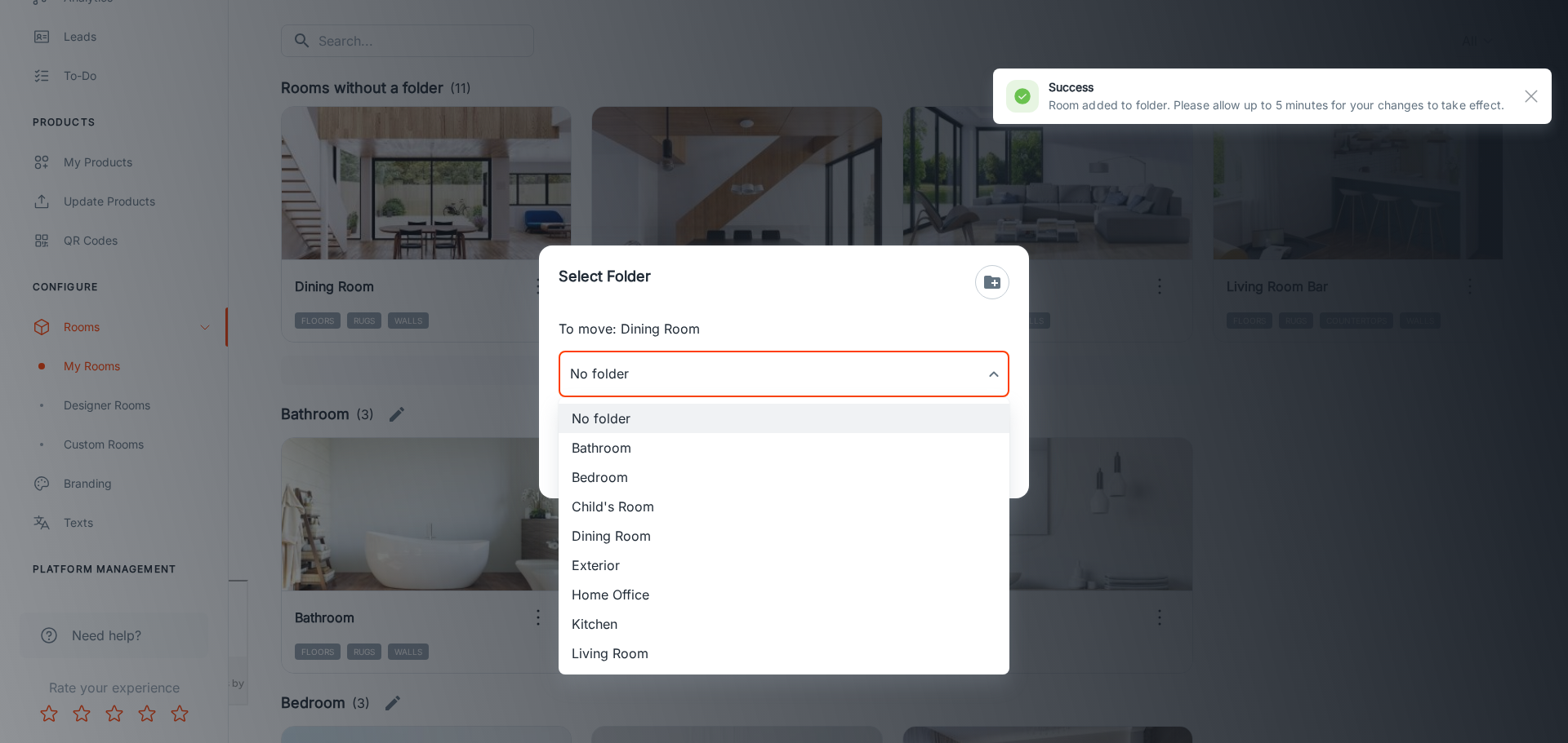
click at [650, 377] on body "[PERSON_NAME] Thinus Janse van Rensburg Engagement Analytics Leads To-do Produc…" at bounding box center [784, 208] width 1568 height 743
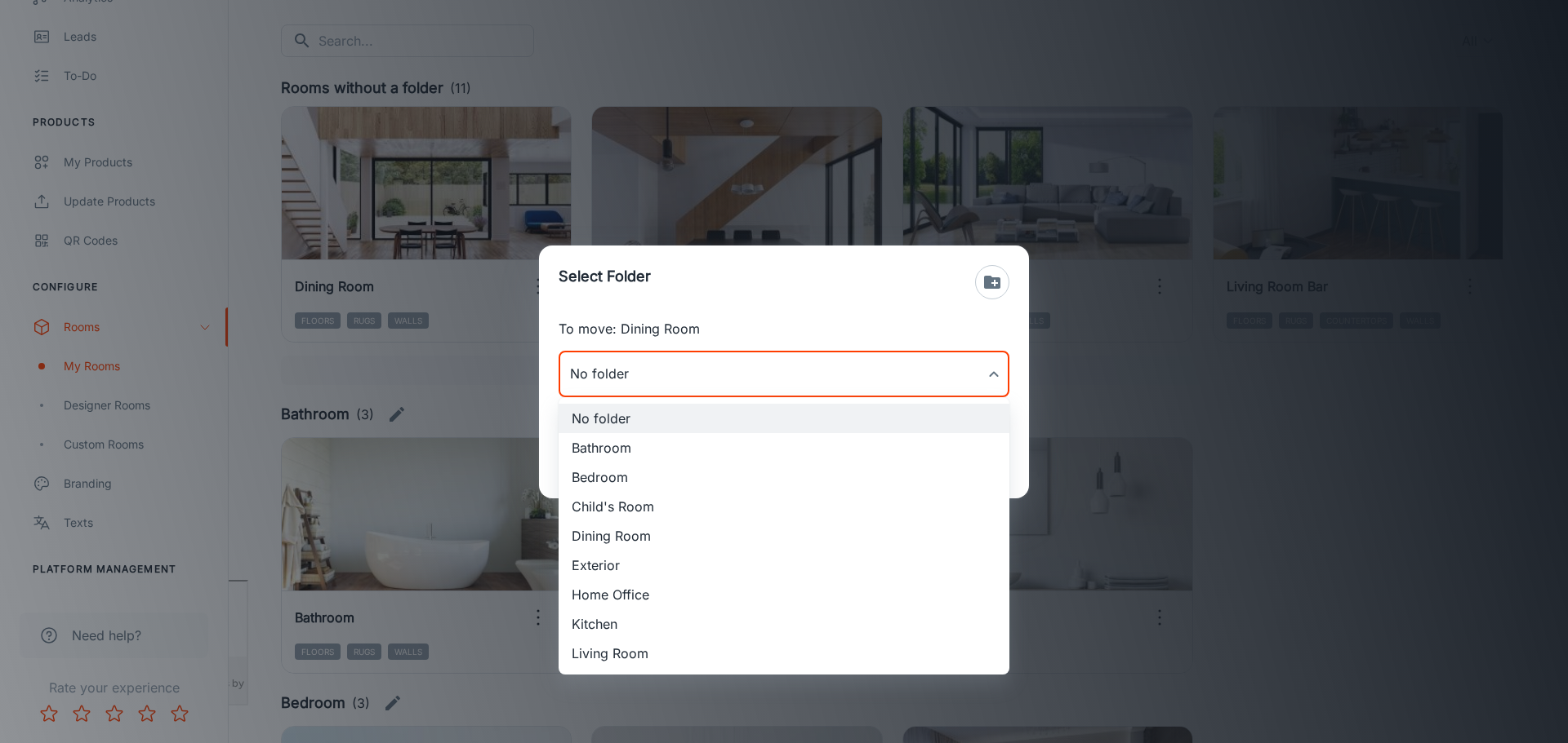
click at [647, 539] on li "Dining Room" at bounding box center [784, 536] width 451 height 30
type input "Dining Room"
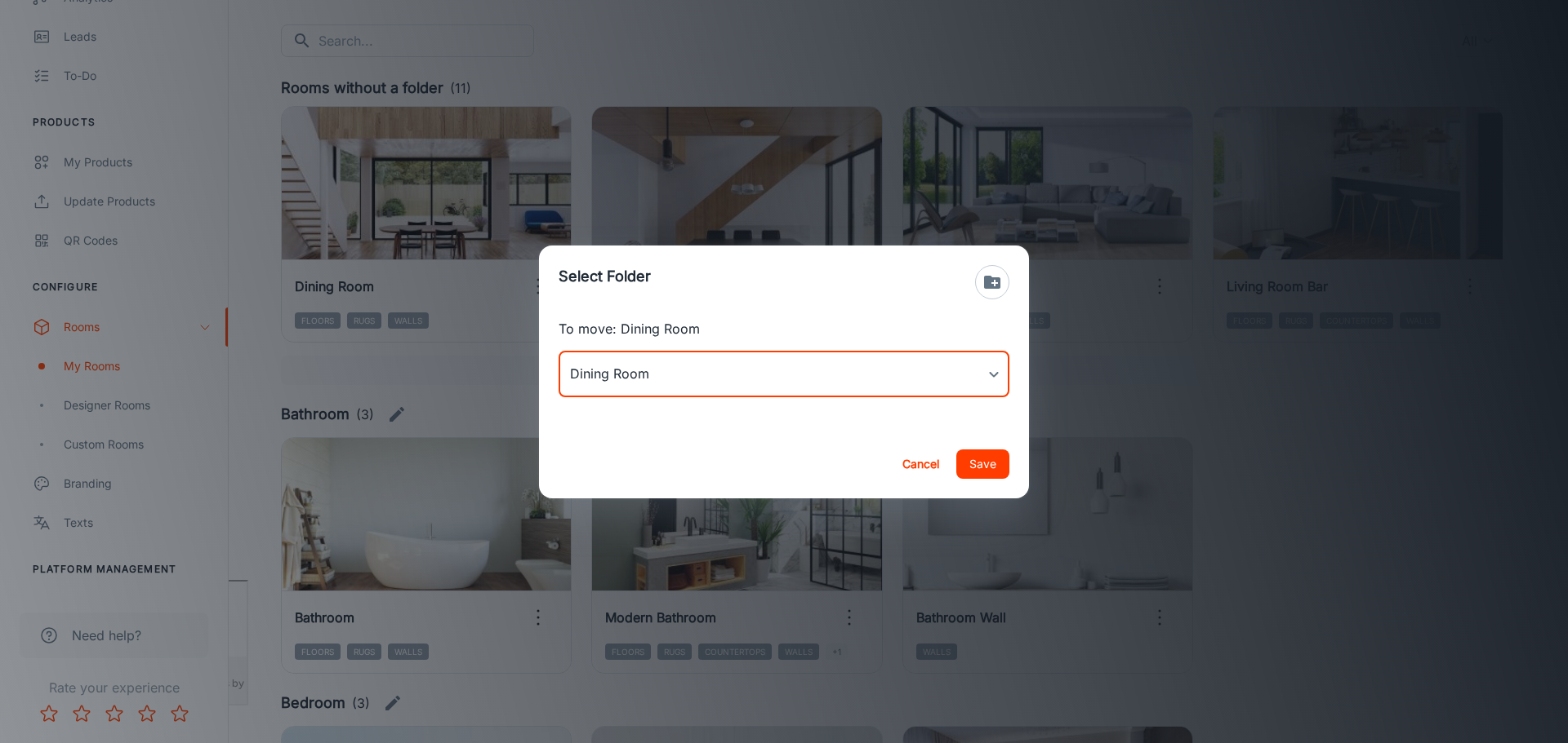
click at [995, 470] on button "Save" at bounding box center [982, 464] width 53 height 30
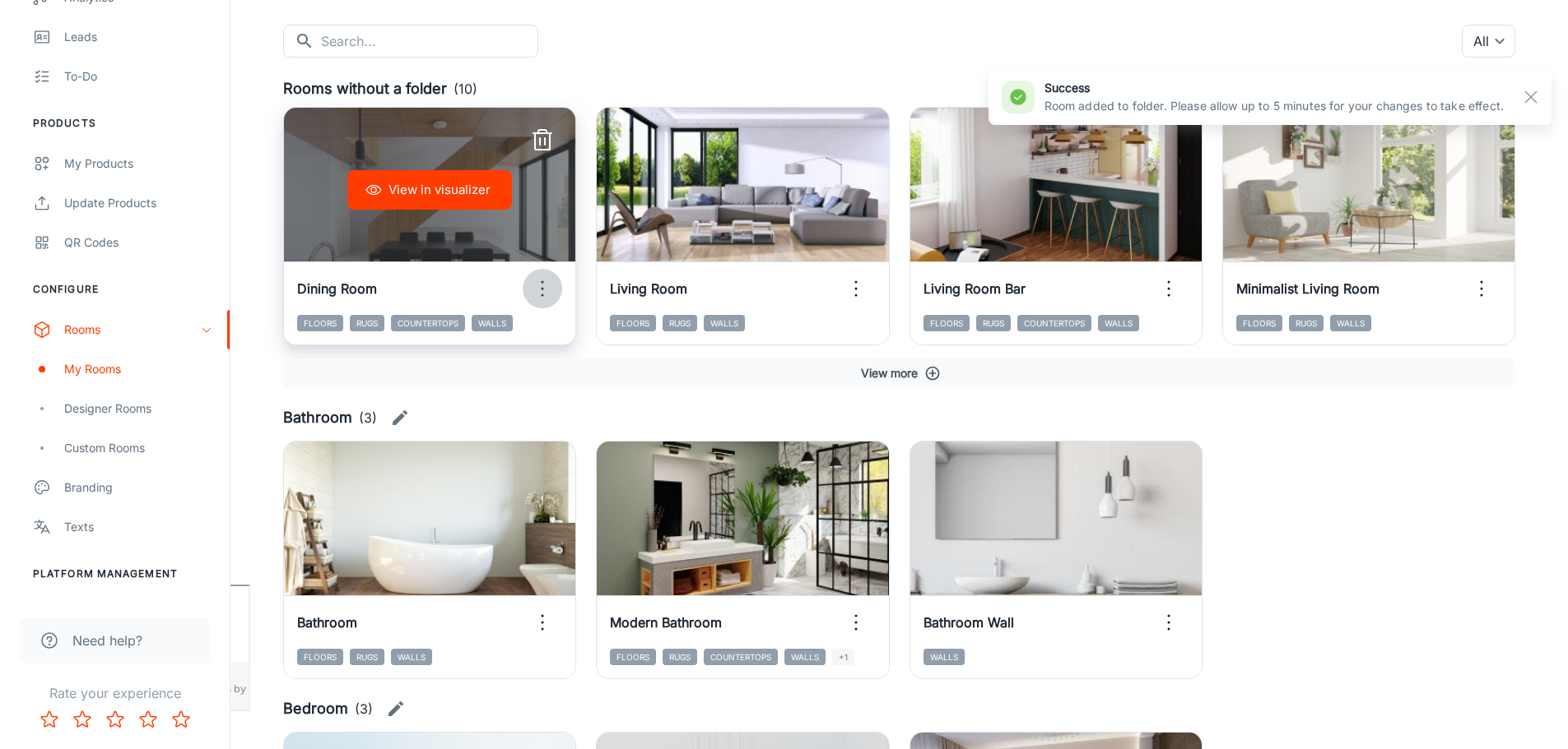
click at [543, 291] on icon "button" at bounding box center [542, 289] width 26 height 26
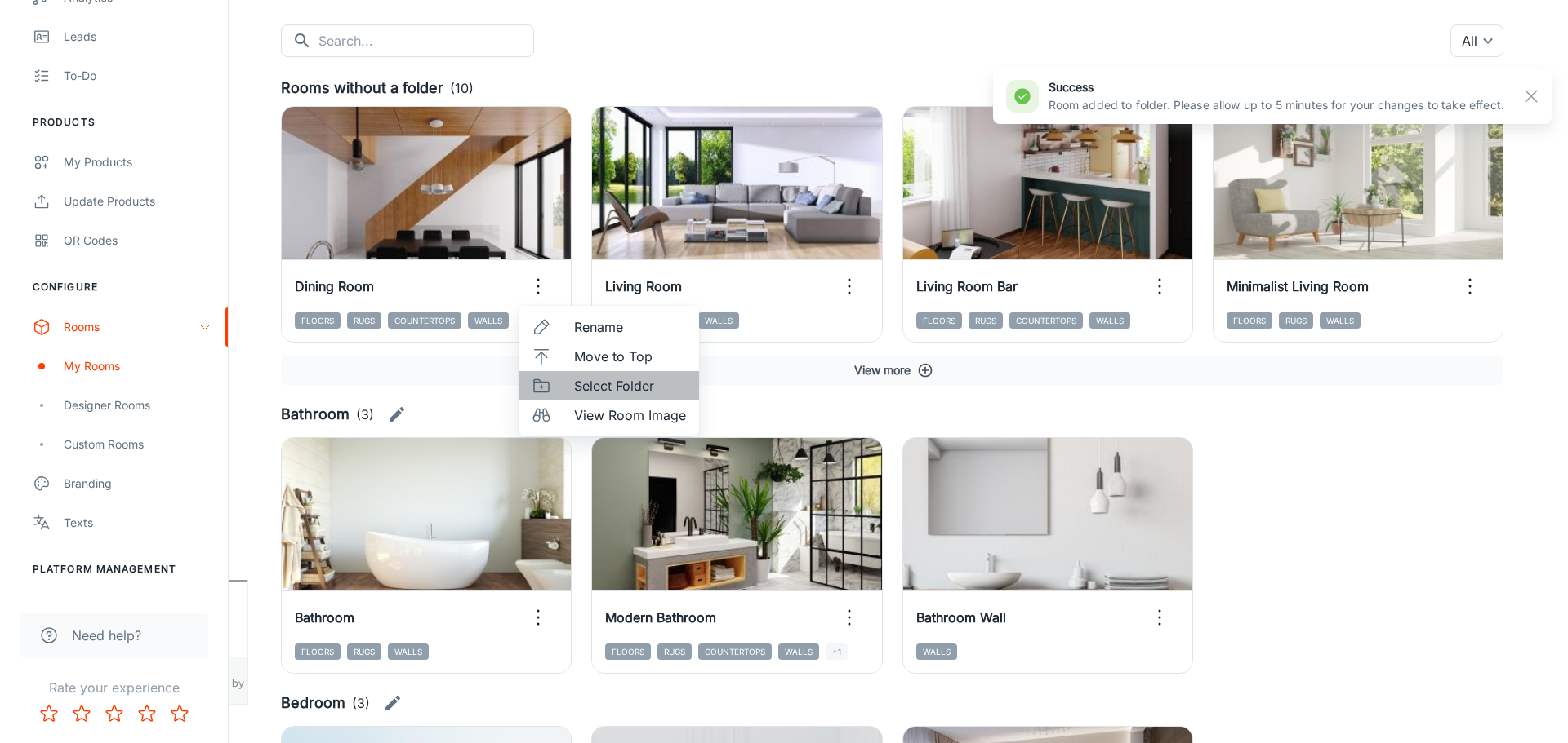
click at [568, 385] on li "Select Folder" at bounding box center [608, 385] width 180 height 30
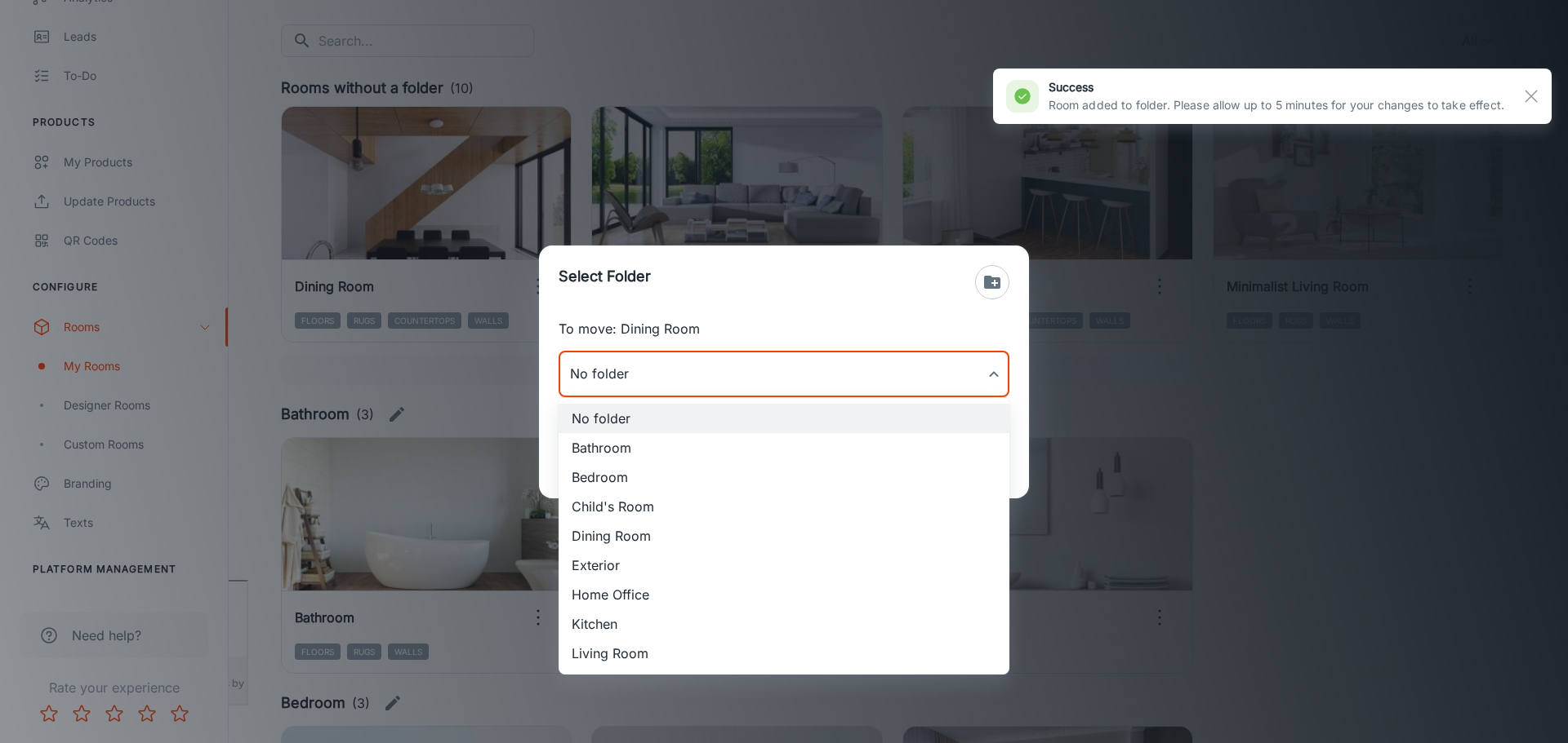
click at [688, 385] on body "[PERSON_NAME] Thinus Janse van Rensburg Engagement Analytics Leads To-do Produc…" at bounding box center [784, 208] width 1568 height 743
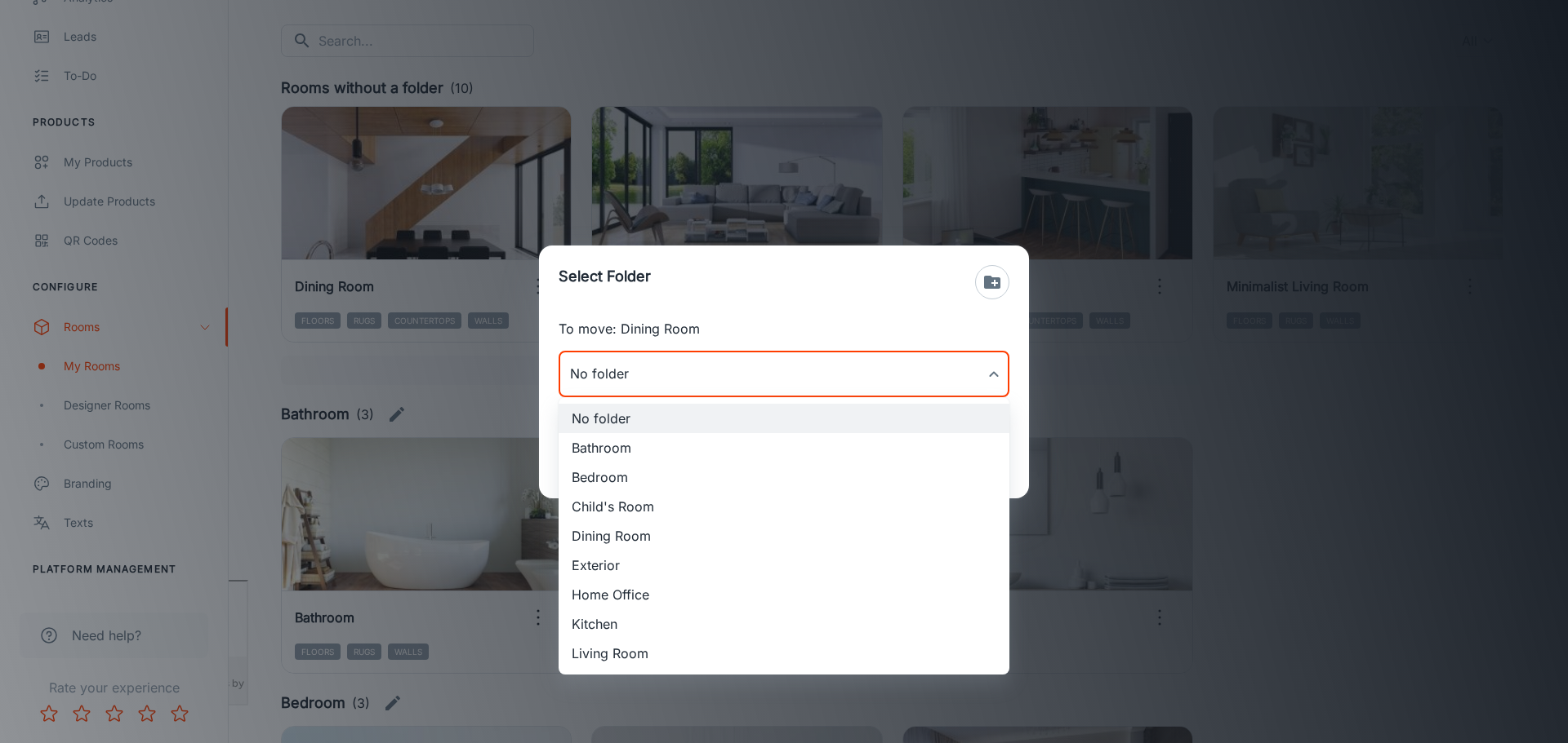
click at [692, 539] on li "Dining Room" at bounding box center [784, 536] width 451 height 30
type input "Dining Room"
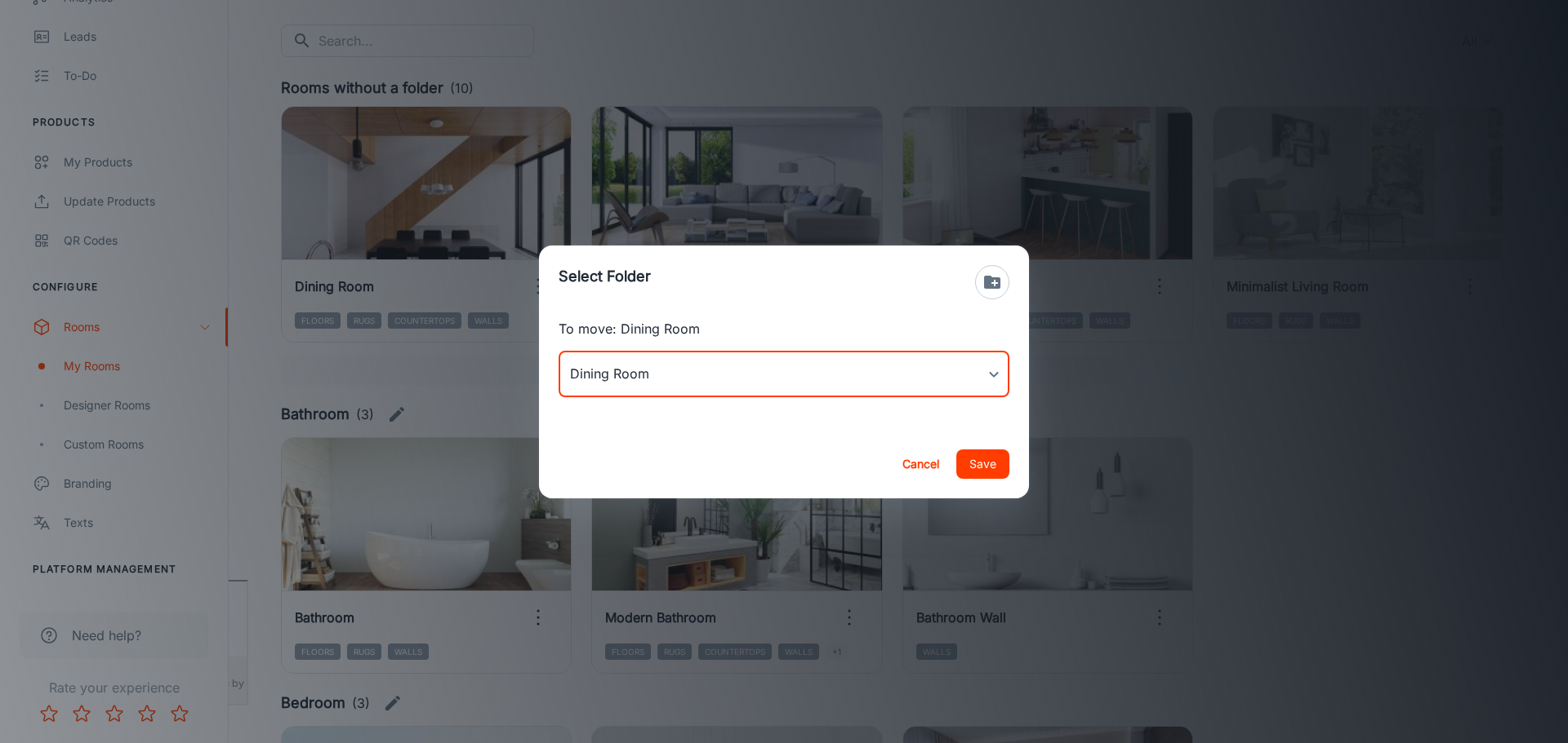
click at [975, 473] on button "Save" at bounding box center [982, 464] width 53 height 30
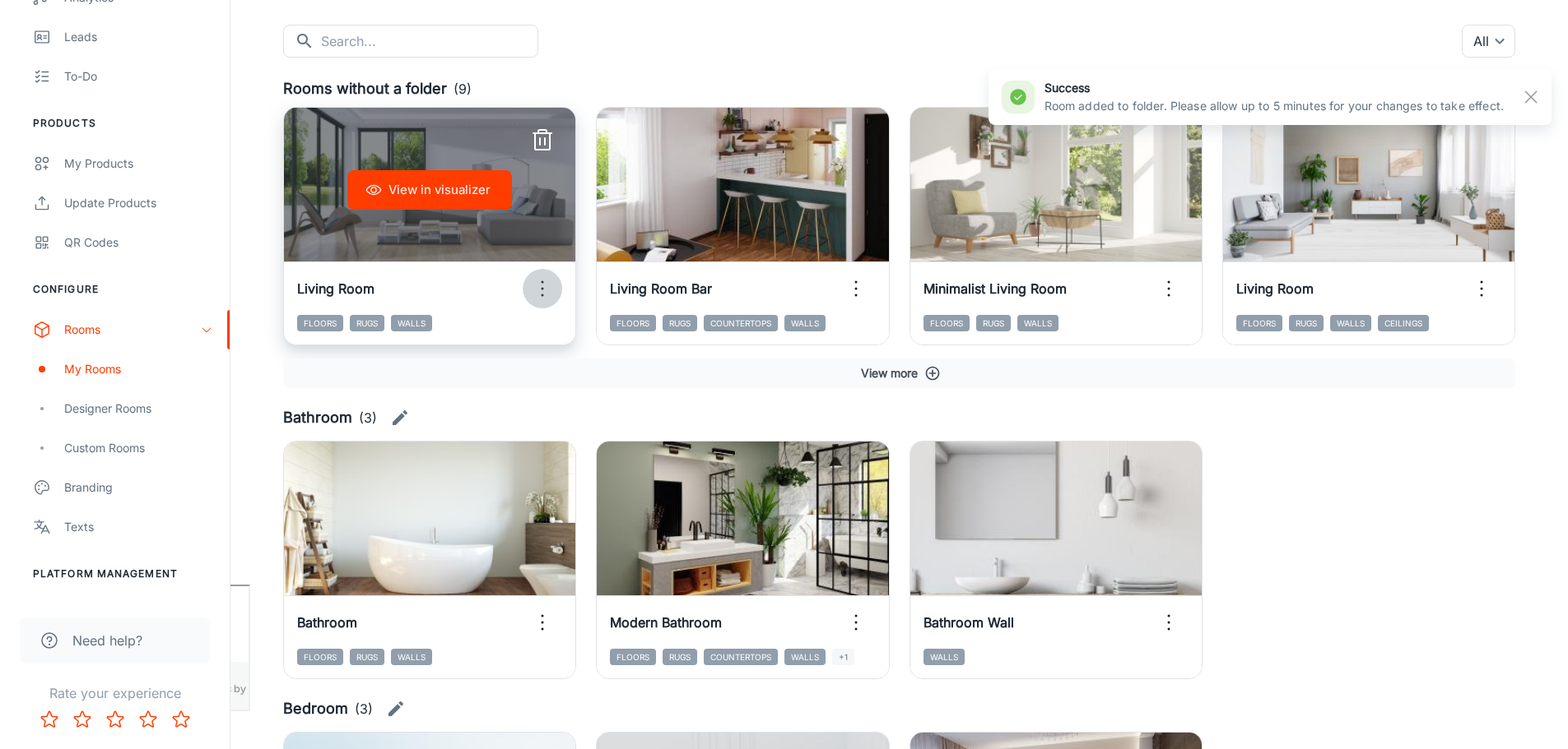
click at [544, 291] on icon "button" at bounding box center [542, 289] width 26 height 26
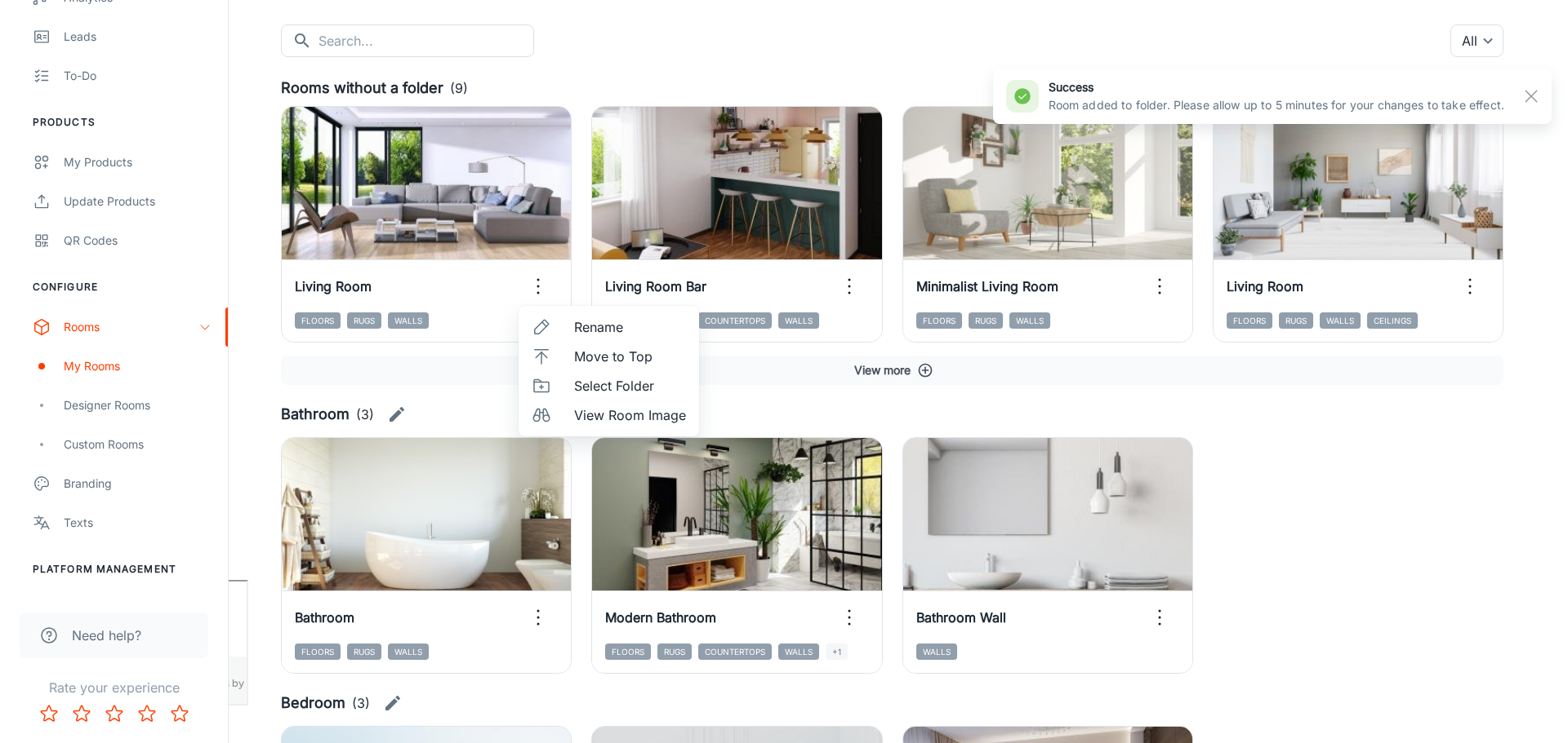
click at [627, 386] on span "Select Folder" at bounding box center [630, 386] width 112 height 20
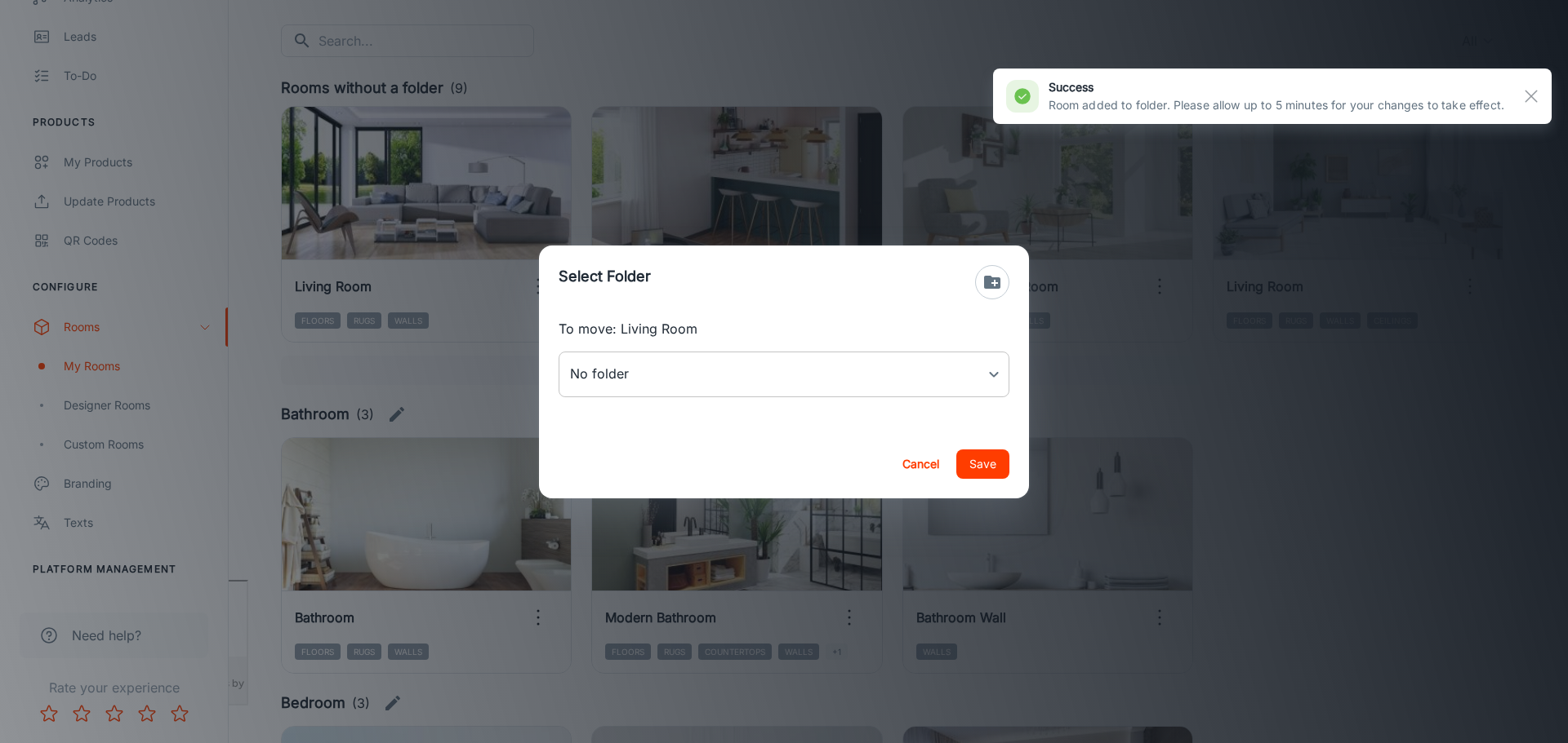
click at [708, 374] on body "[PERSON_NAME] Thinus Janse van Rensburg Engagement Analytics Leads To-do Produc…" at bounding box center [784, 208] width 1568 height 743
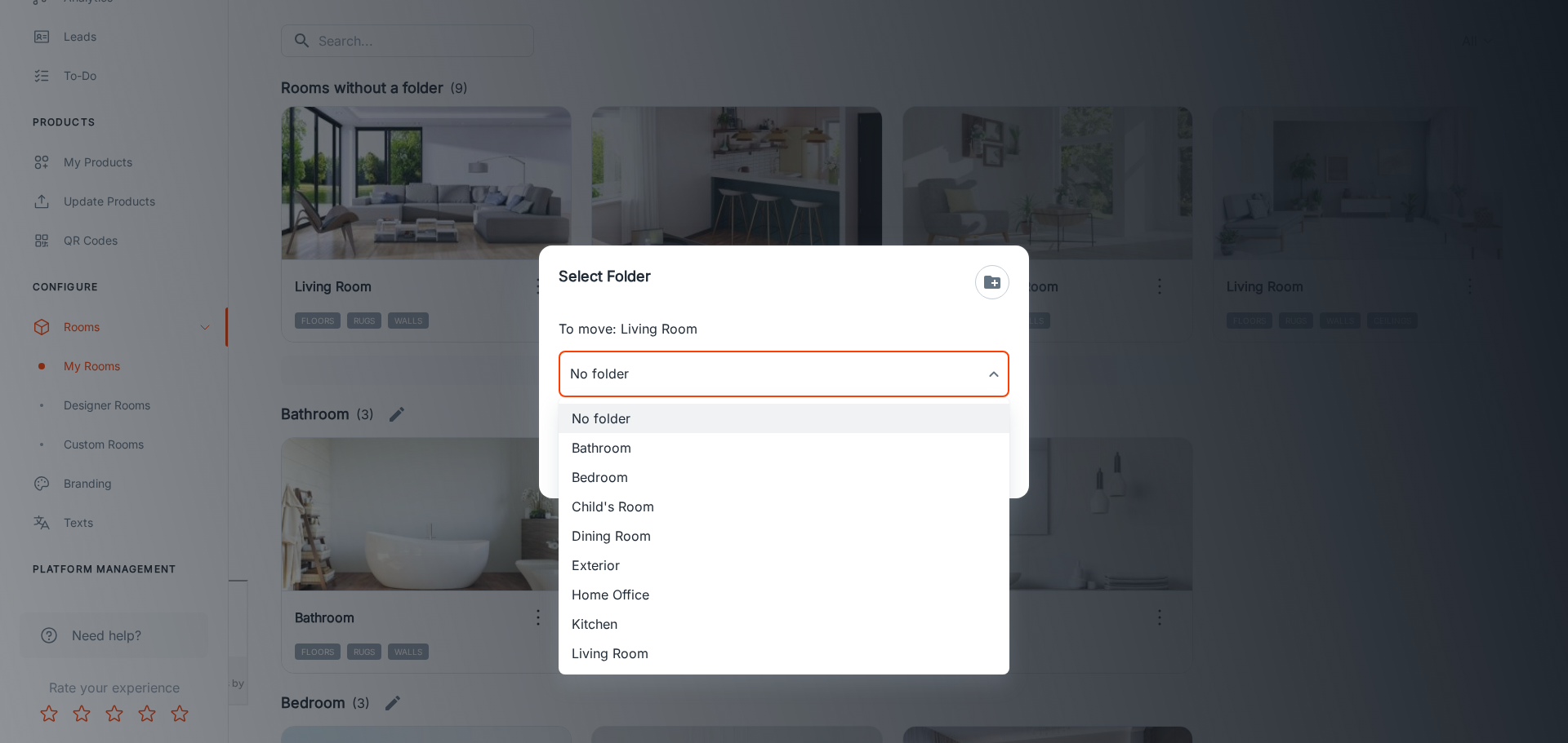
click at [643, 656] on li "Living Room" at bounding box center [784, 653] width 451 height 30
type input "Living Room"
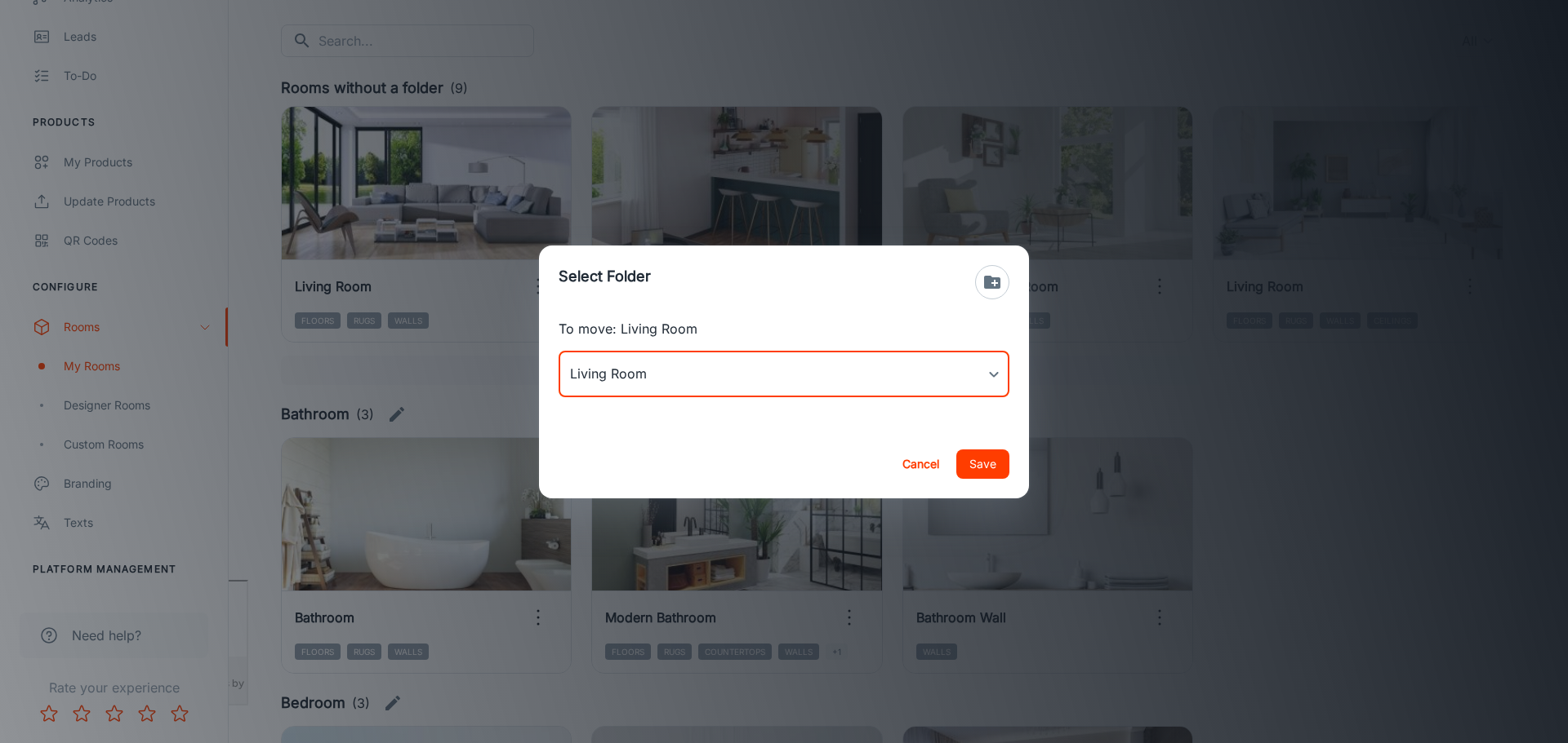
click at [971, 472] on button "Save" at bounding box center [982, 464] width 53 height 30
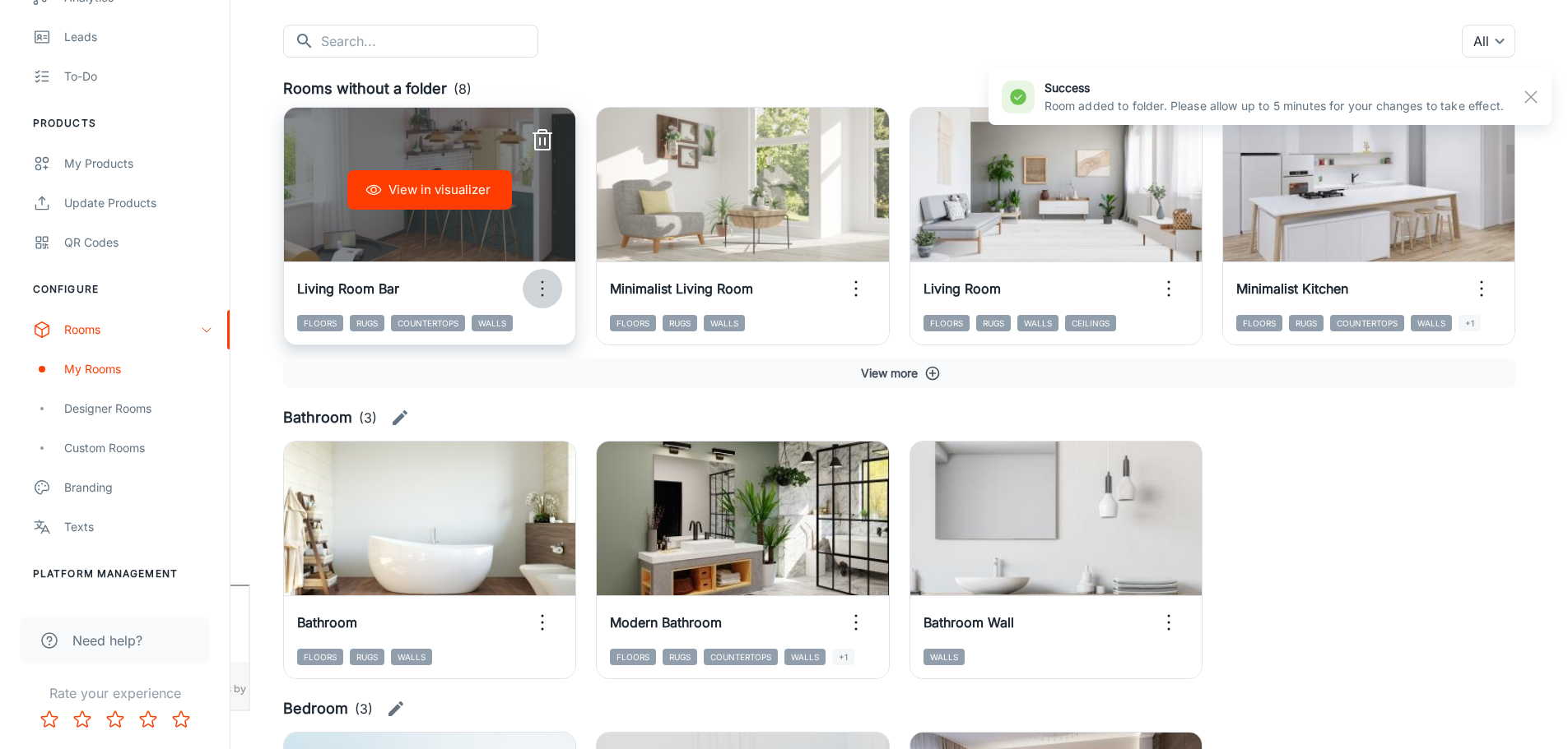
click at [547, 286] on icon "button" at bounding box center [542, 289] width 26 height 26
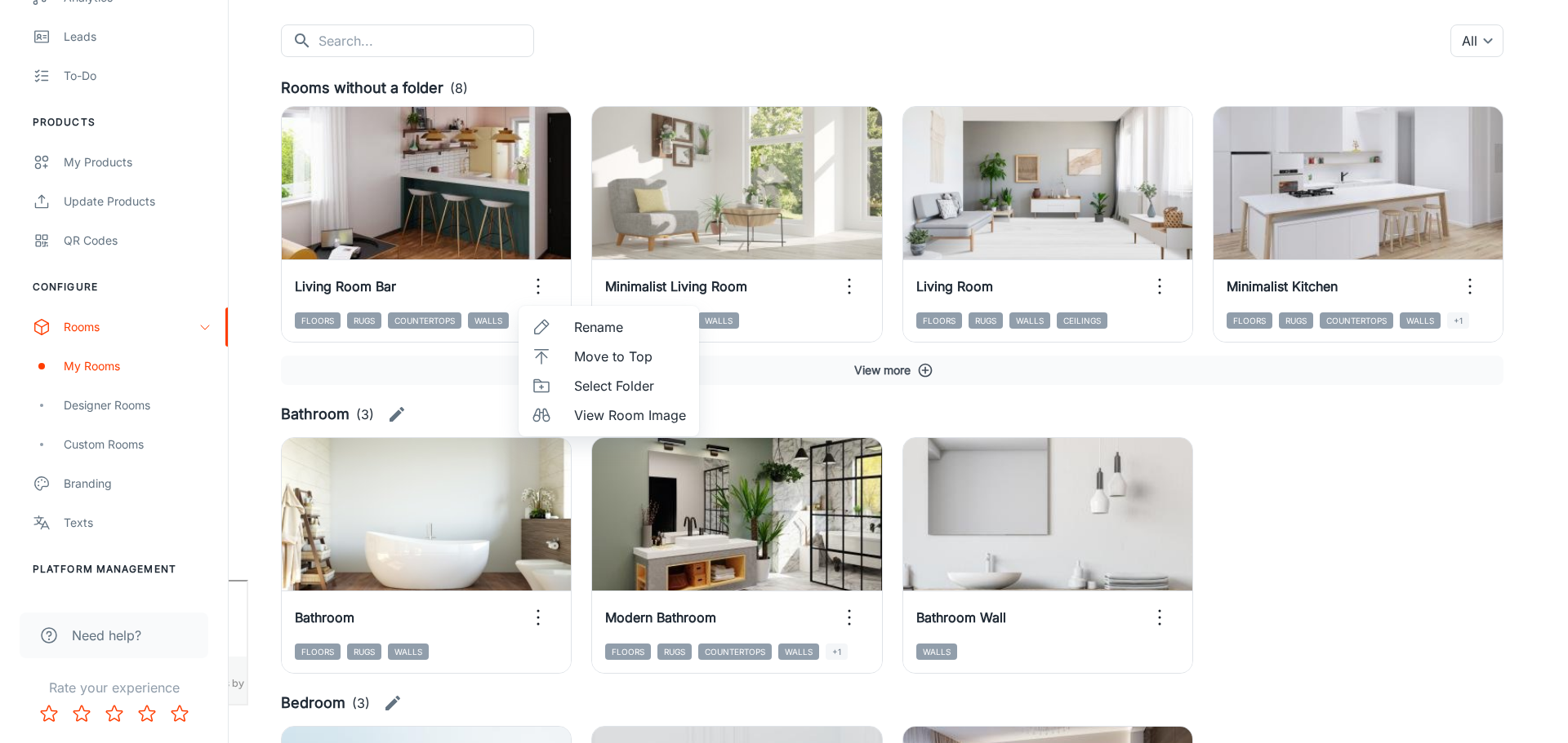
click at [596, 386] on span "Select Folder" at bounding box center [630, 386] width 112 height 20
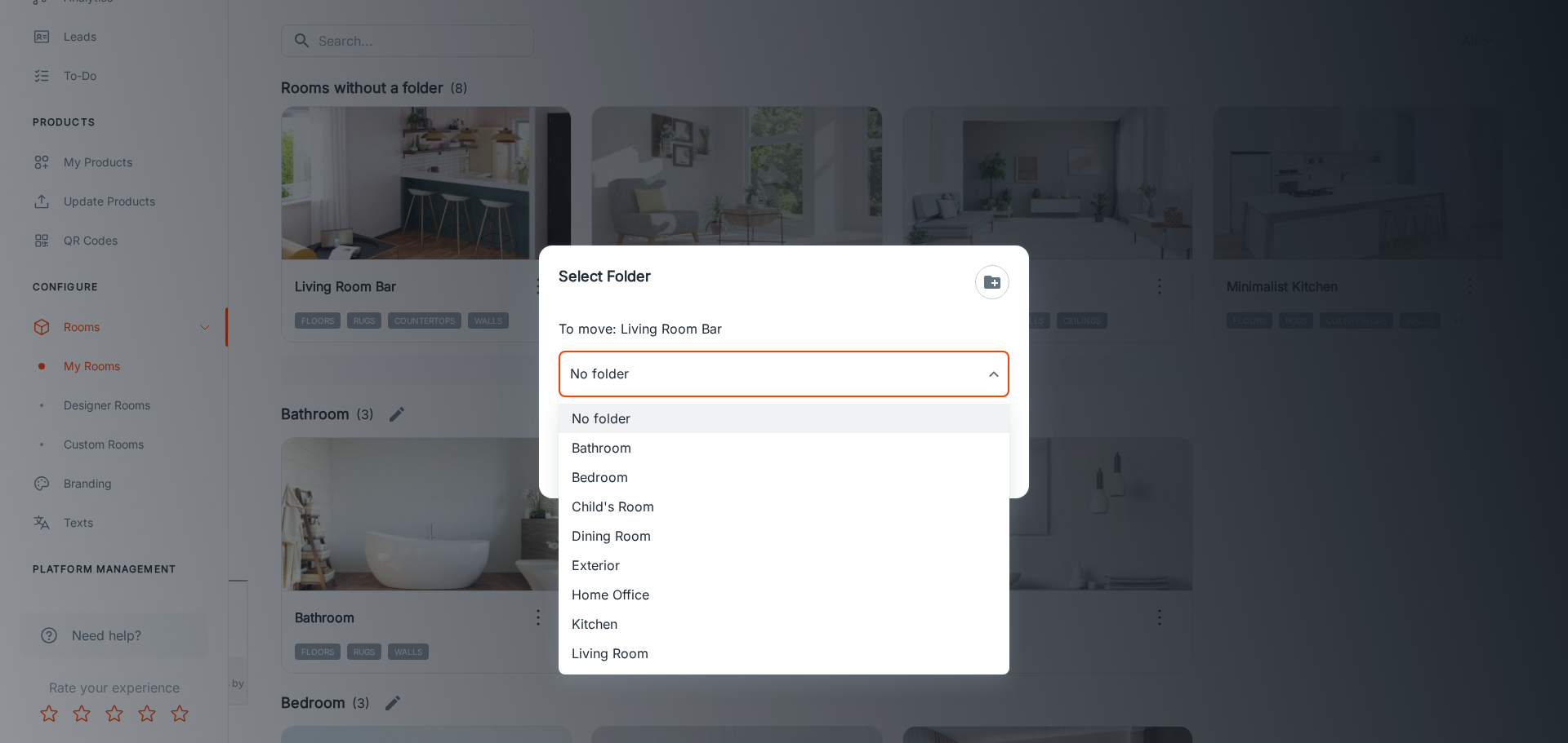
click at [705, 380] on body "[PERSON_NAME] Thinus Janse van Rensburg Engagement Analytics Leads To-do Produc…" at bounding box center [784, 208] width 1568 height 743
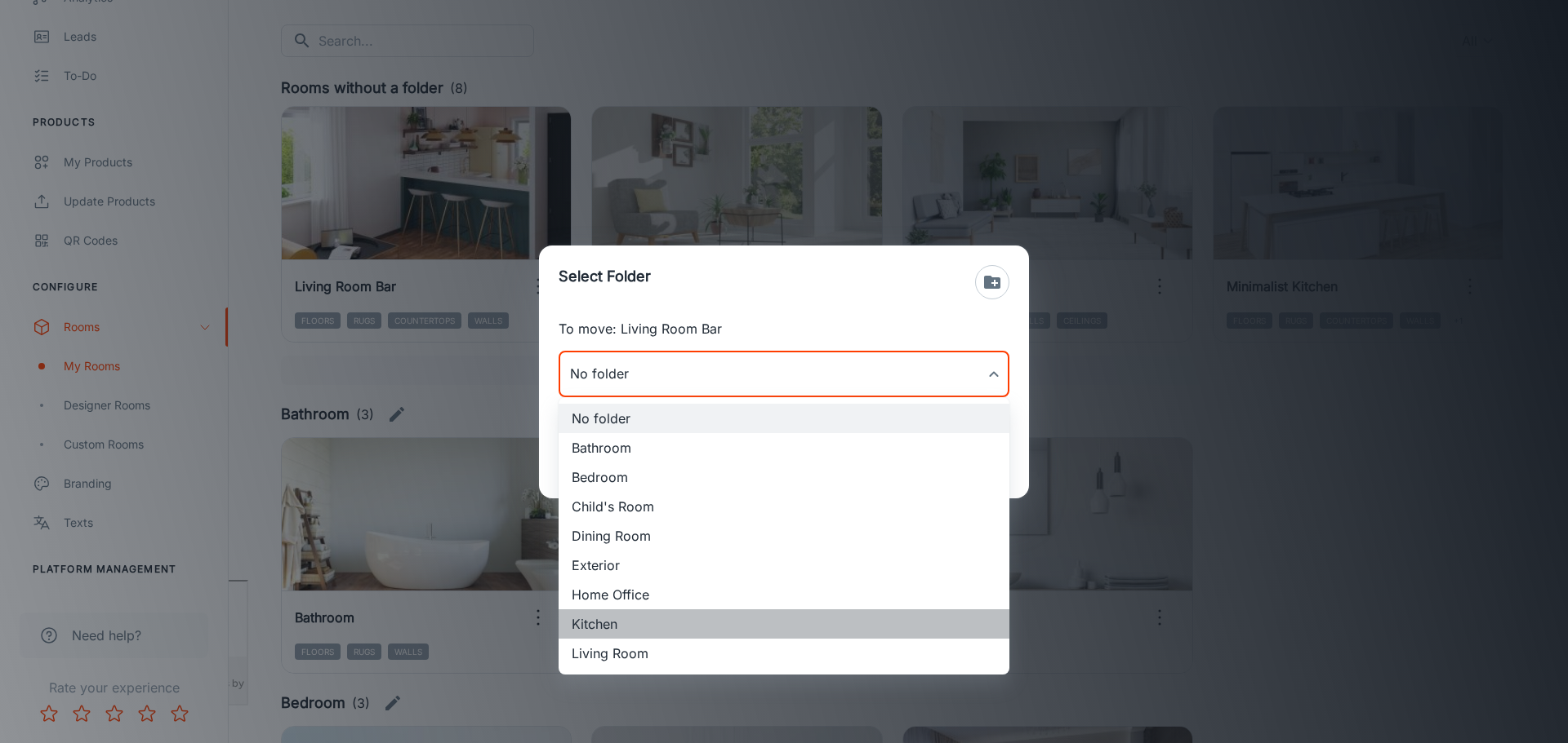
click at [634, 624] on li "Kitchen" at bounding box center [784, 624] width 451 height 30
type input "Kitchen"
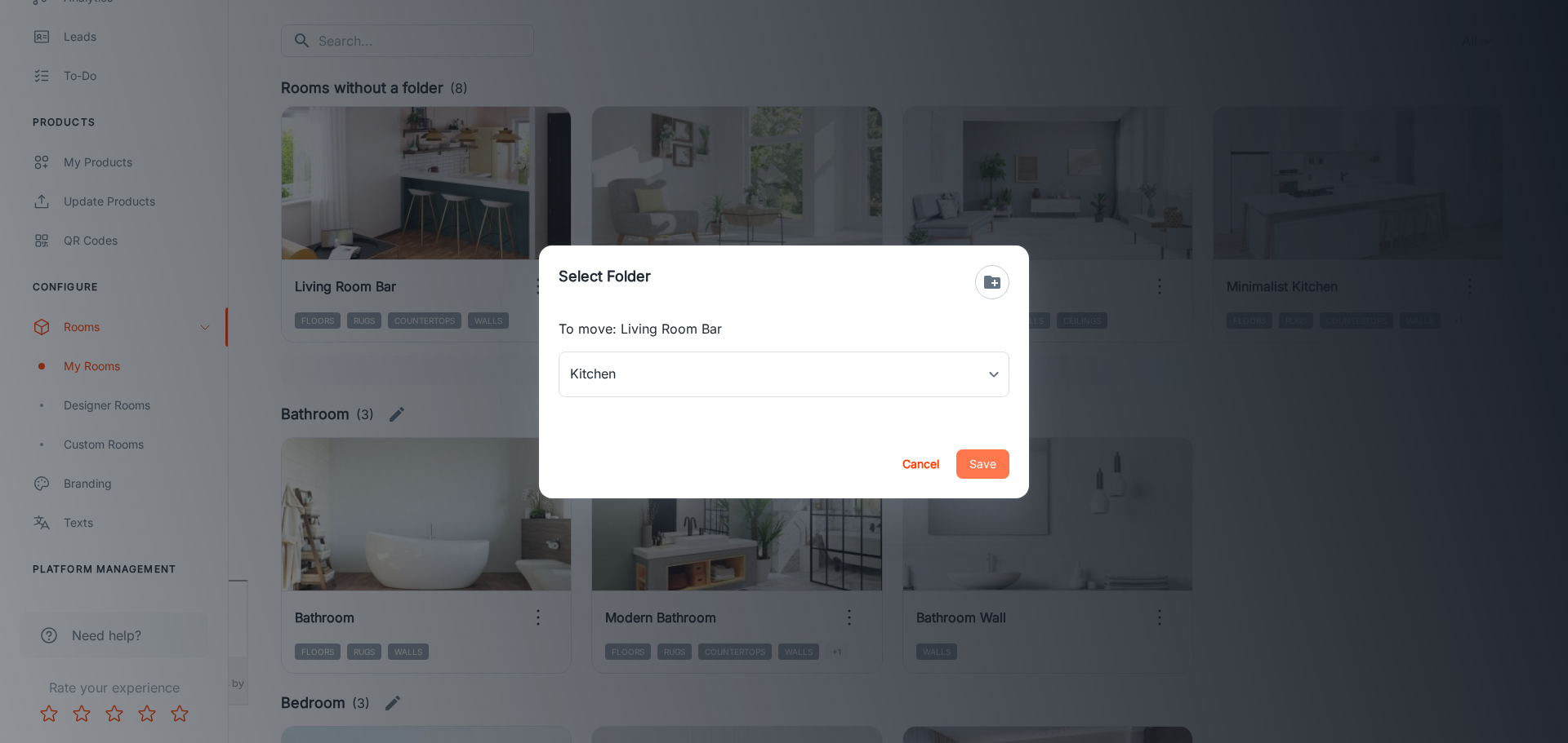
click at [980, 465] on button "Save" at bounding box center [982, 464] width 53 height 30
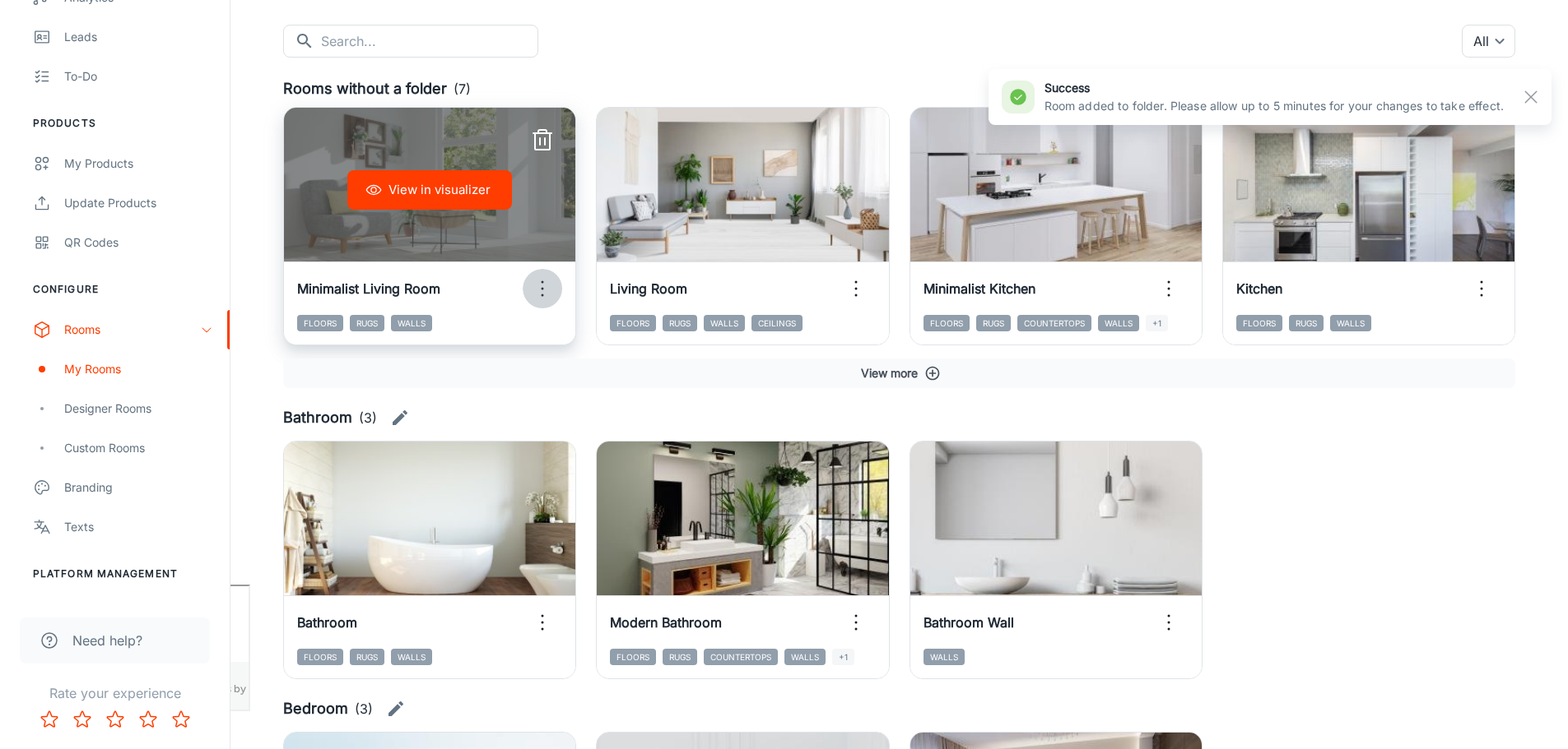
click at [548, 294] on icon "button" at bounding box center [542, 289] width 26 height 26
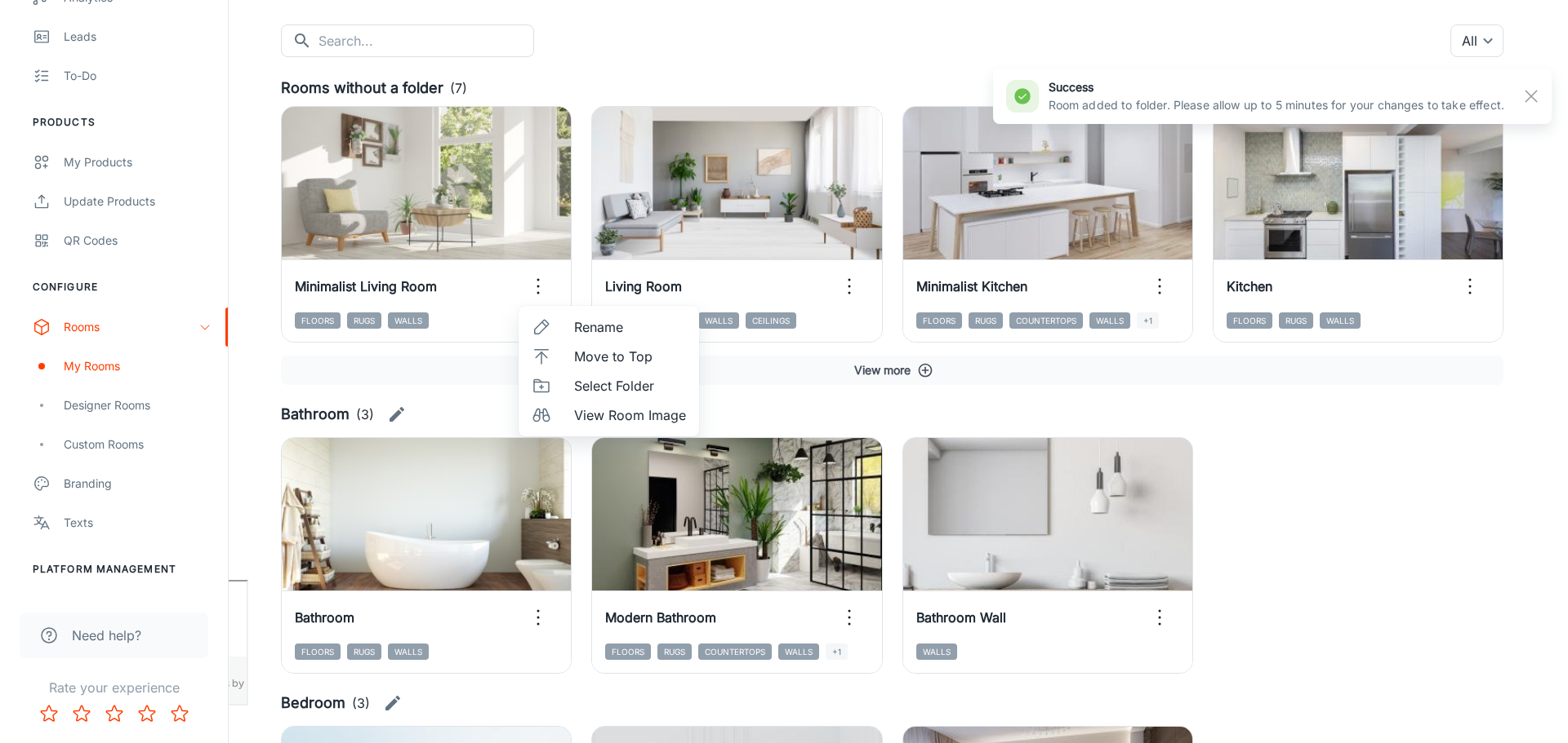
click at [597, 385] on span "Select Folder" at bounding box center [630, 386] width 112 height 20
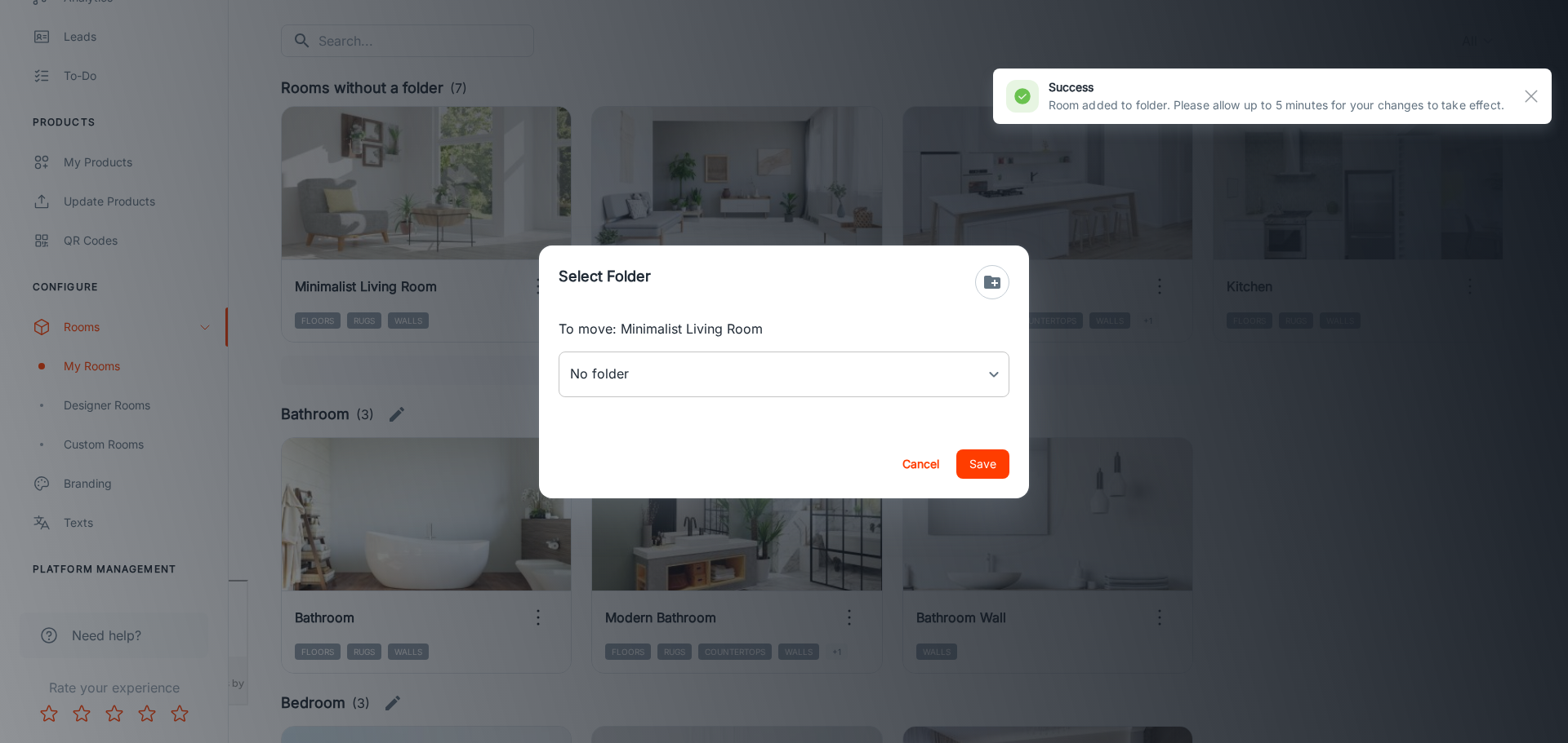
click at [651, 371] on body "[PERSON_NAME] Thinus Janse van Rensburg Engagement Analytics Leads To-do Produc…" at bounding box center [784, 208] width 1568 height 743
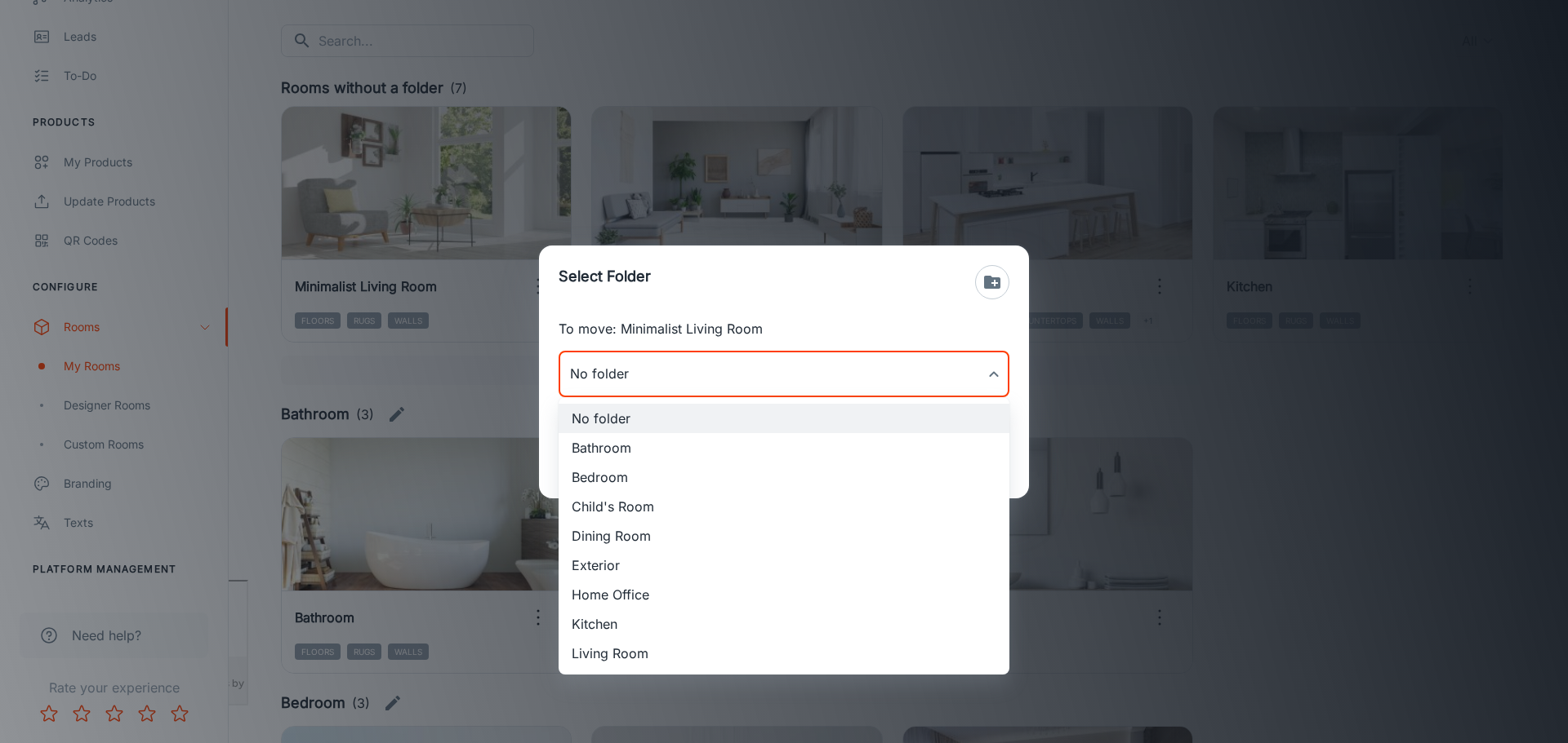
click at [659, 650] on li "Living Room" at bounding box center [784, 653] width 451 height 30
type input "Living Room"
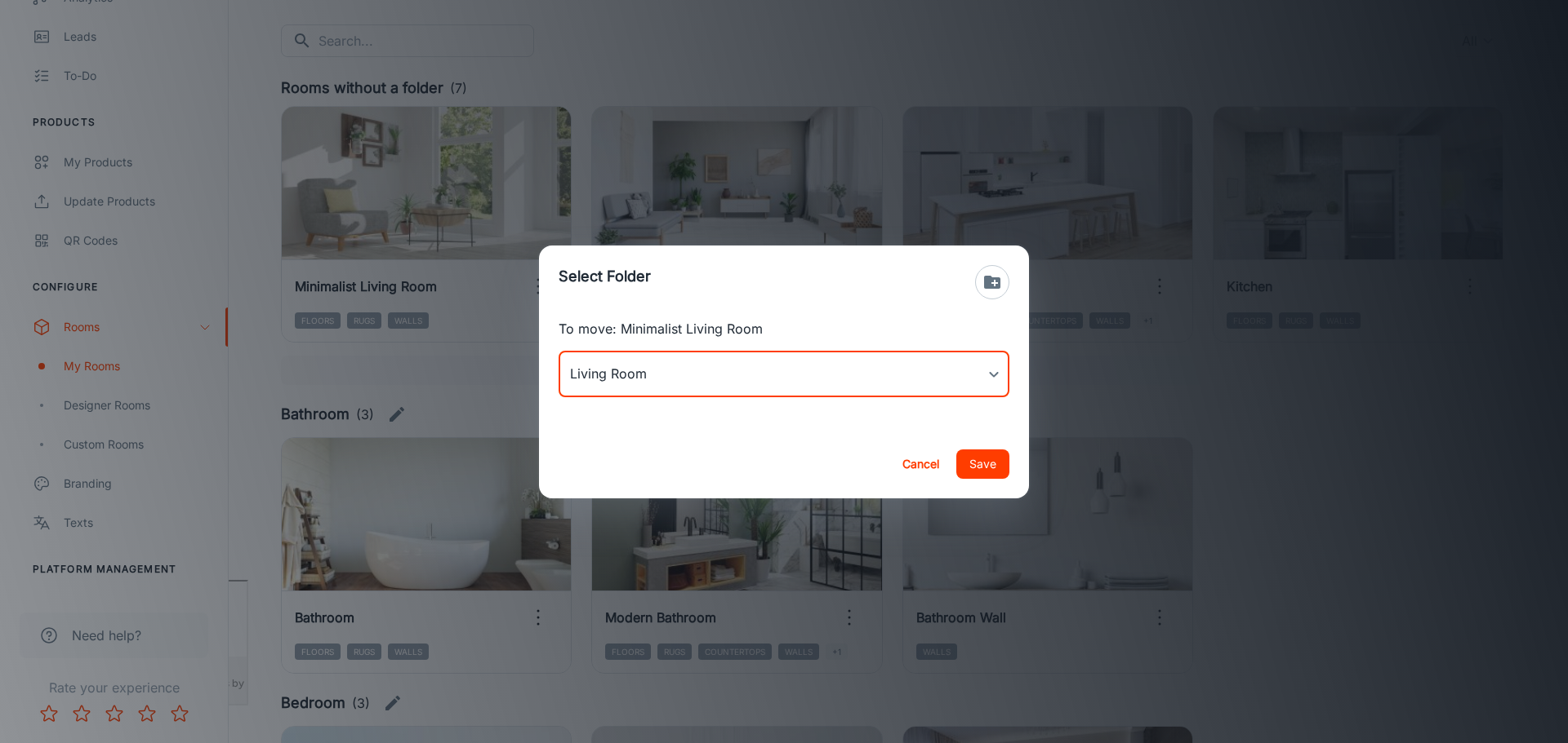
click at [977, 474] on button "Save" at bounding box center [982, 464] width 53 height 30
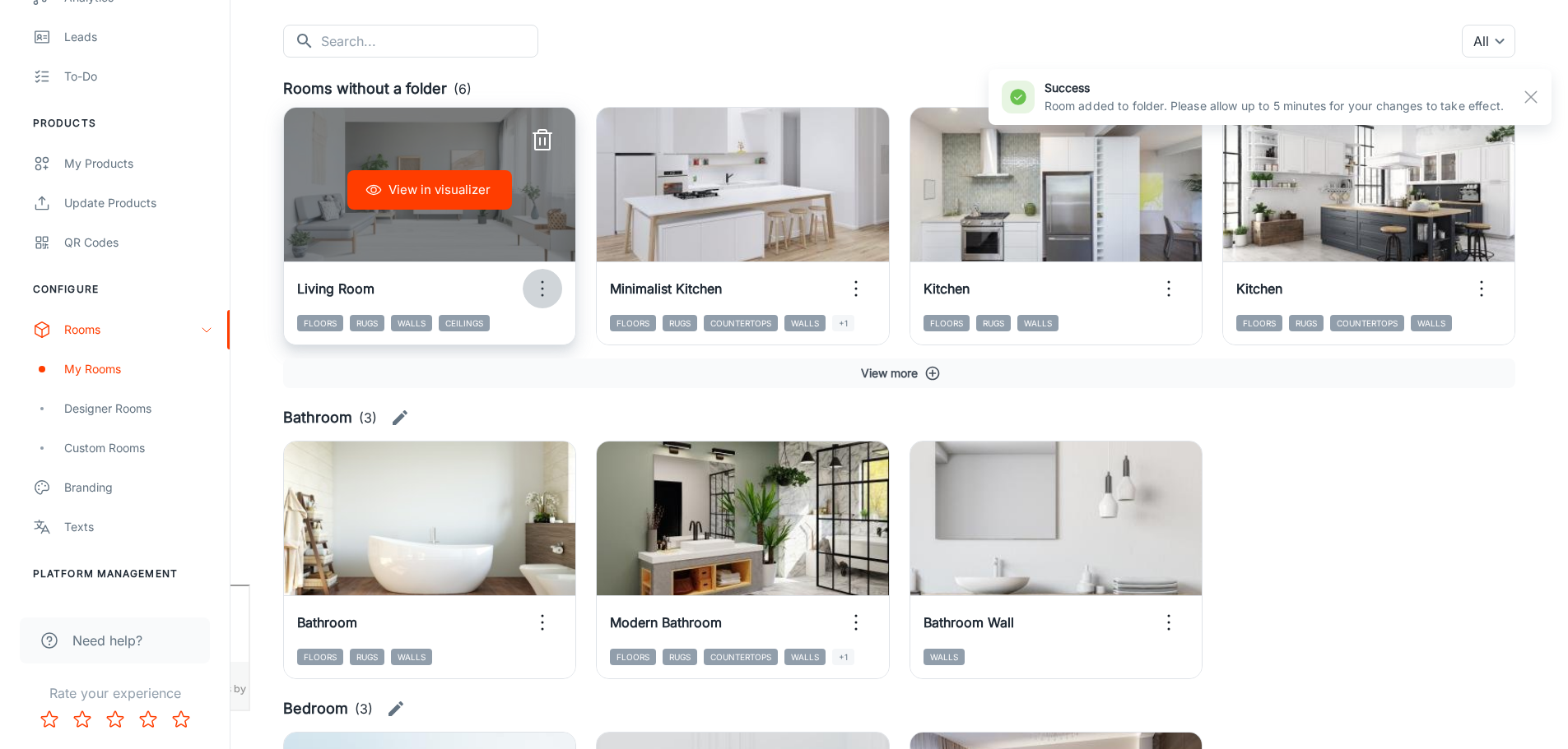
click at [537, 292] on icon "button" at bounding box center [542, 289] width 26 height 26
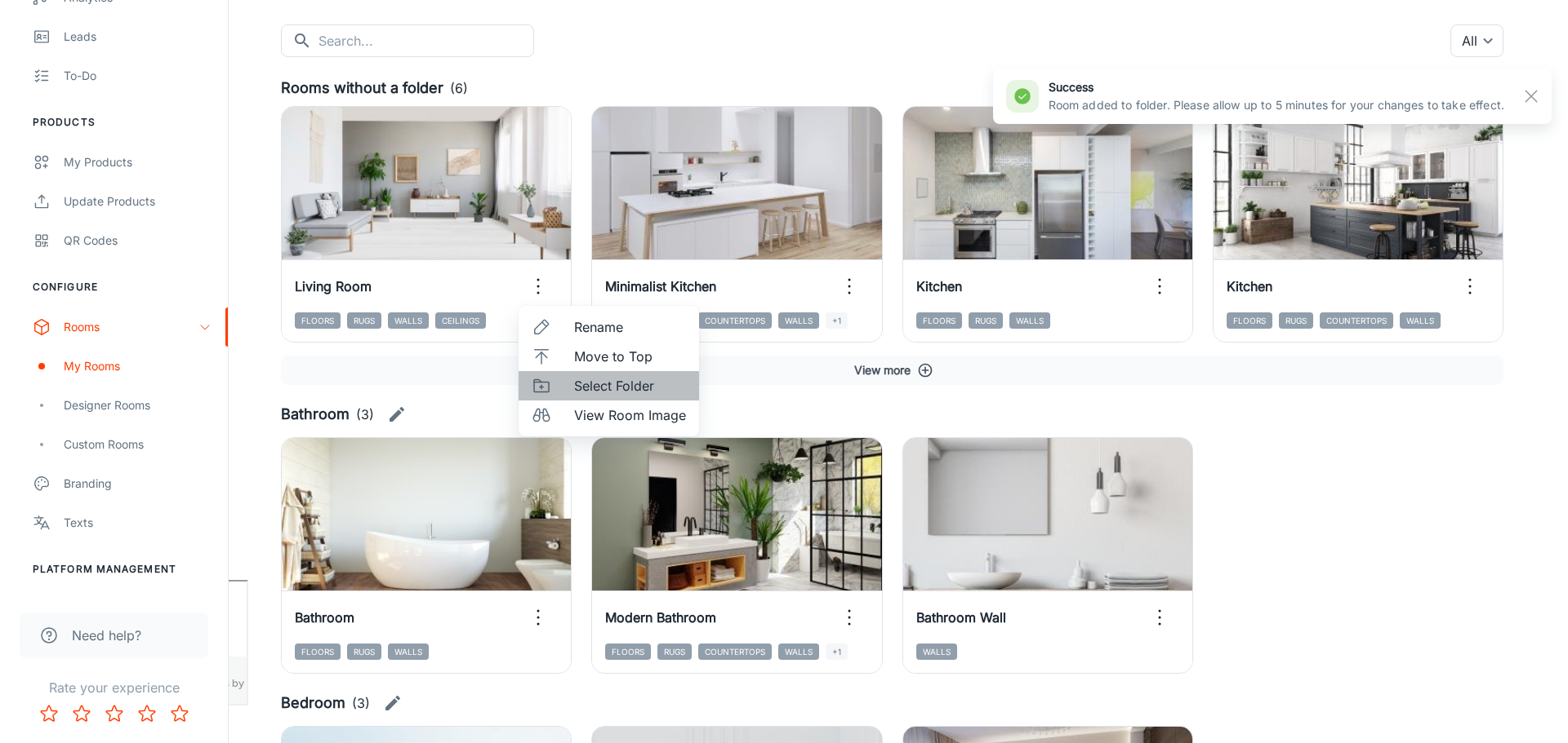
click at [588, 389] on span "Select Folder" at bounding box center [630, 386] width 112 height 20
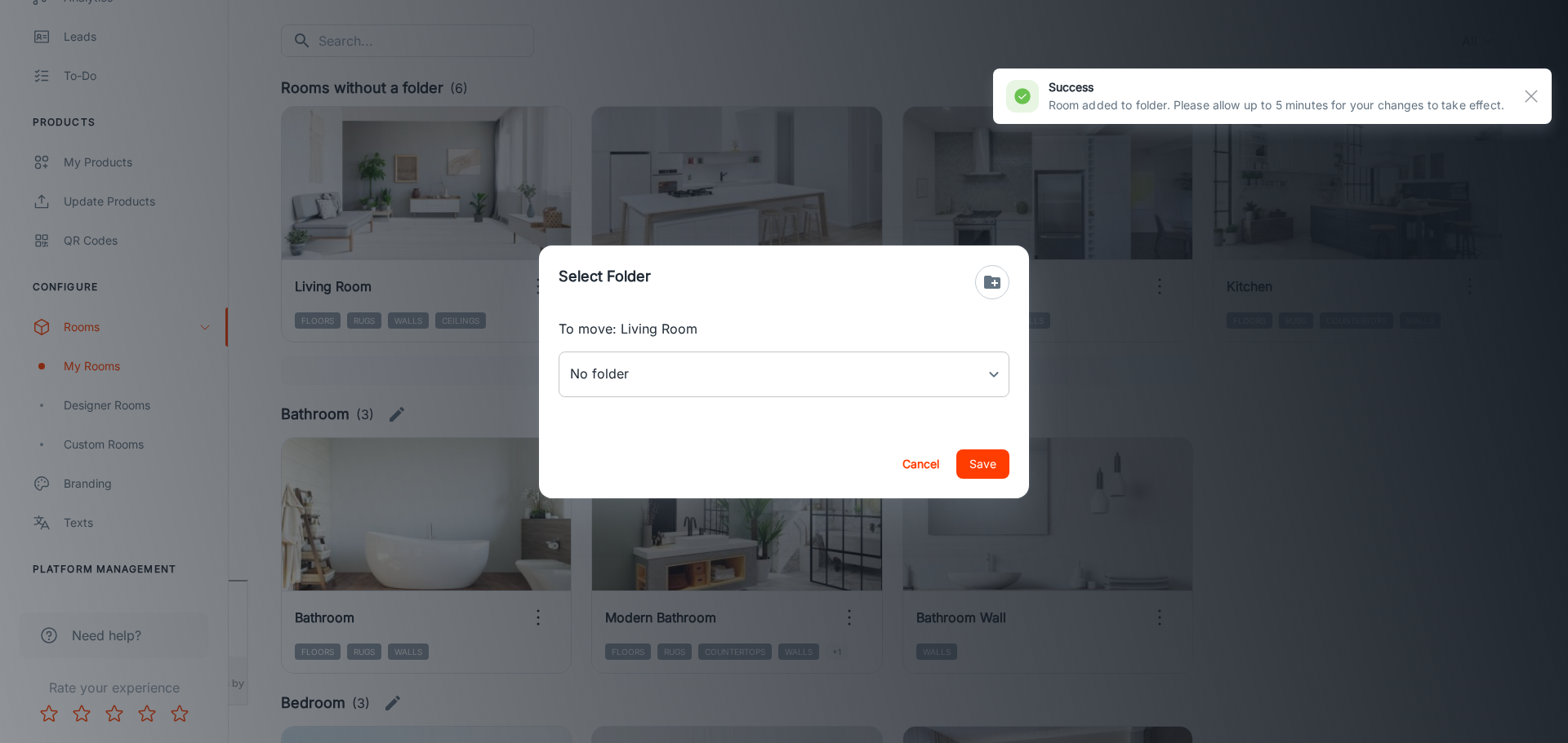
click at [669, 372] on body "[PERSON_NAME] Thinus Janse van Rensburg Engagement Analytics Leads To-do Produc…" at bounding box center [784, 208] width 1568 height 743
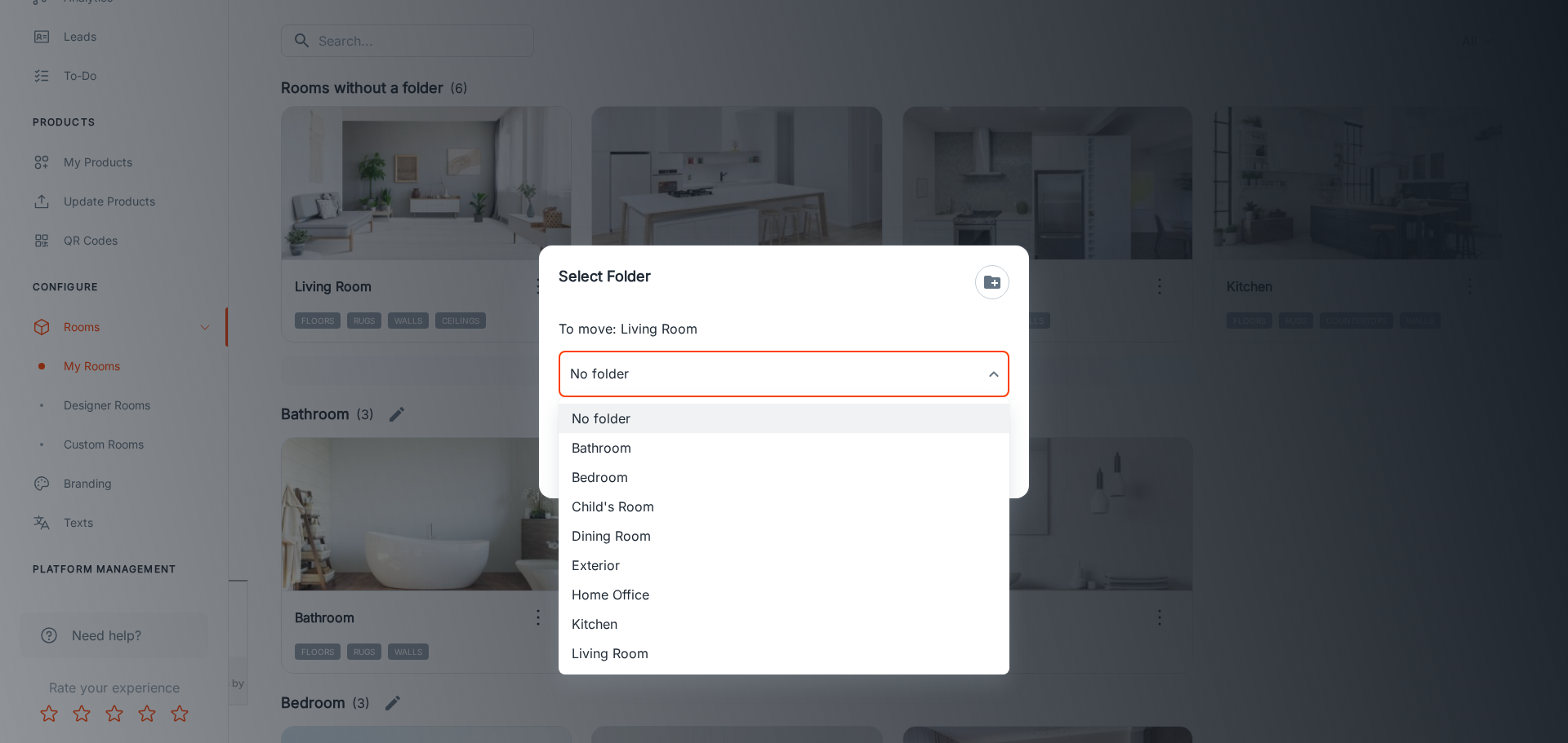
click at [671, 660] on li "Living Room" at bounding box center [784, 653] width 451 height 30
type input "Living Room"
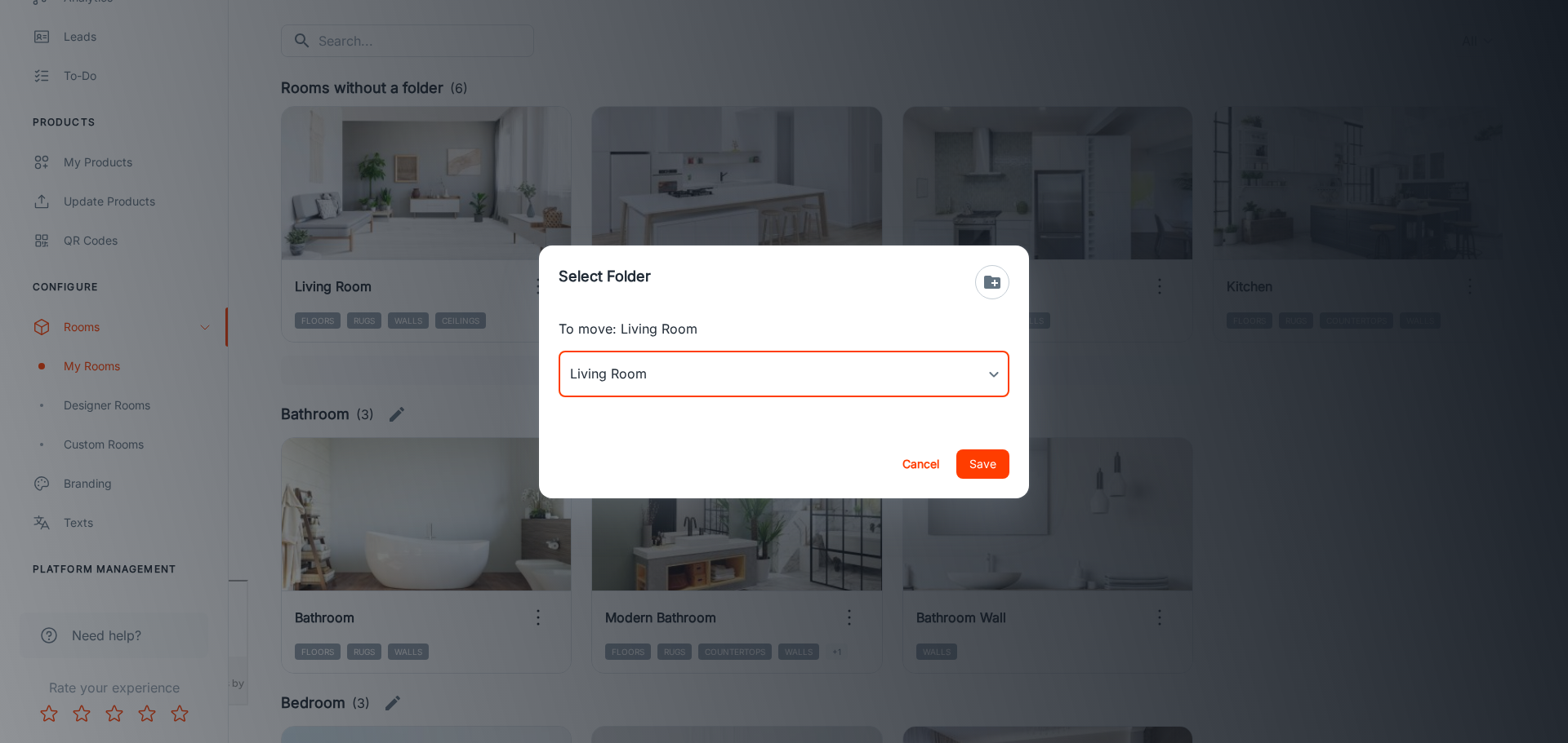
click at [985, 468] on button "Save" at bounding box center [982, 464] width 53 height 30
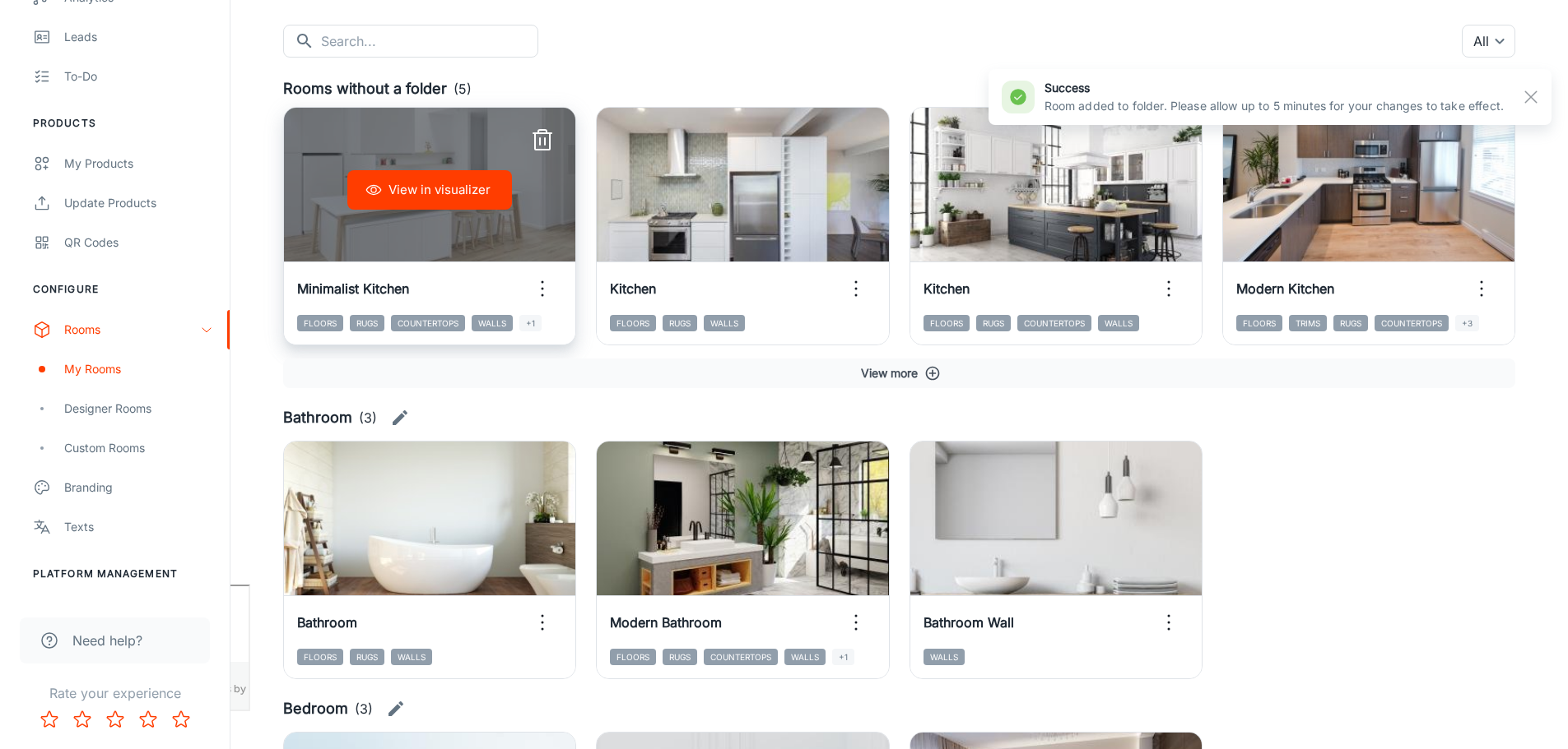
click at [543, 277] on icon "button" at bounding box center [542, 289] width 26 height 26
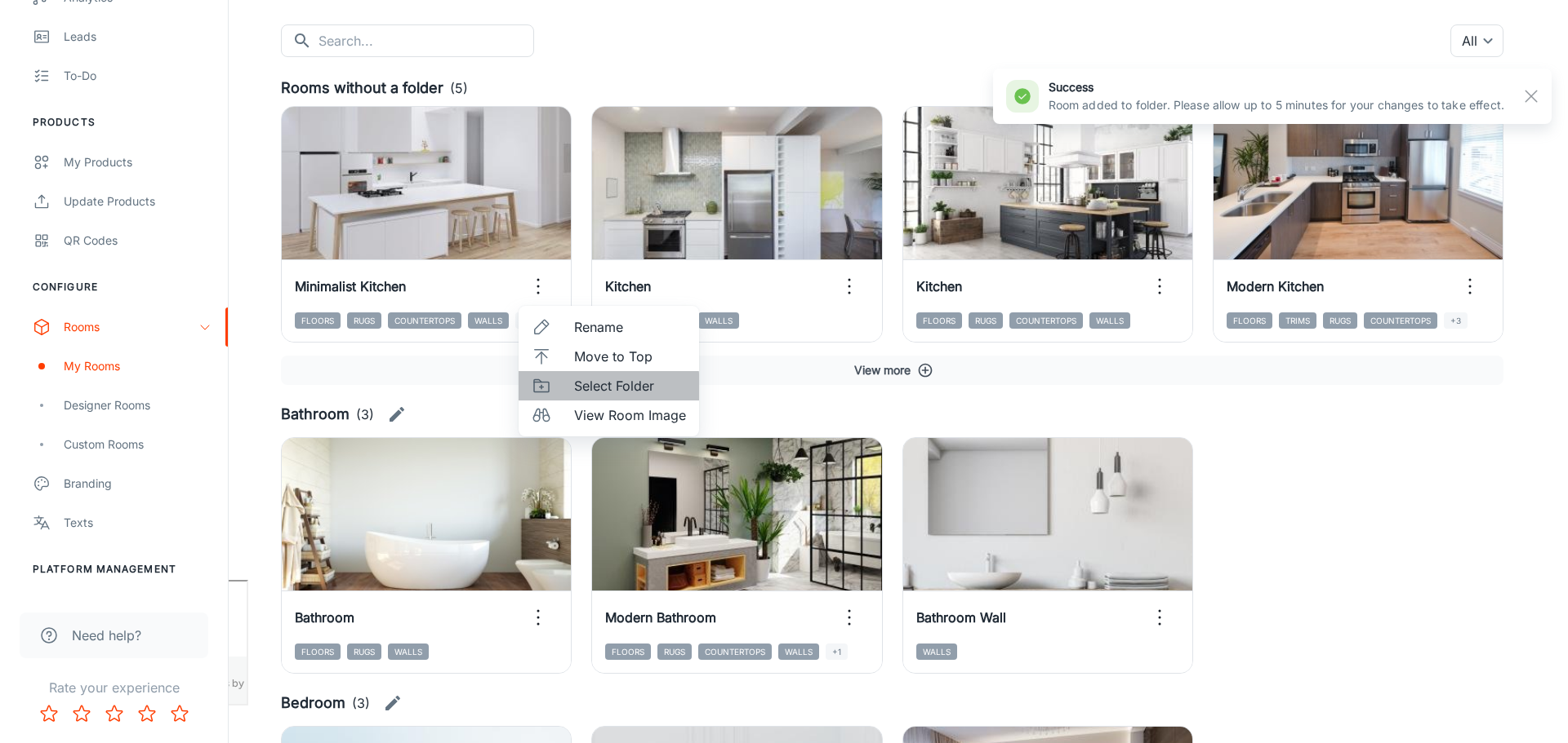
click at [585, 386] on span "Select Folder" at bounding box center [630, 386] width 112 height 20
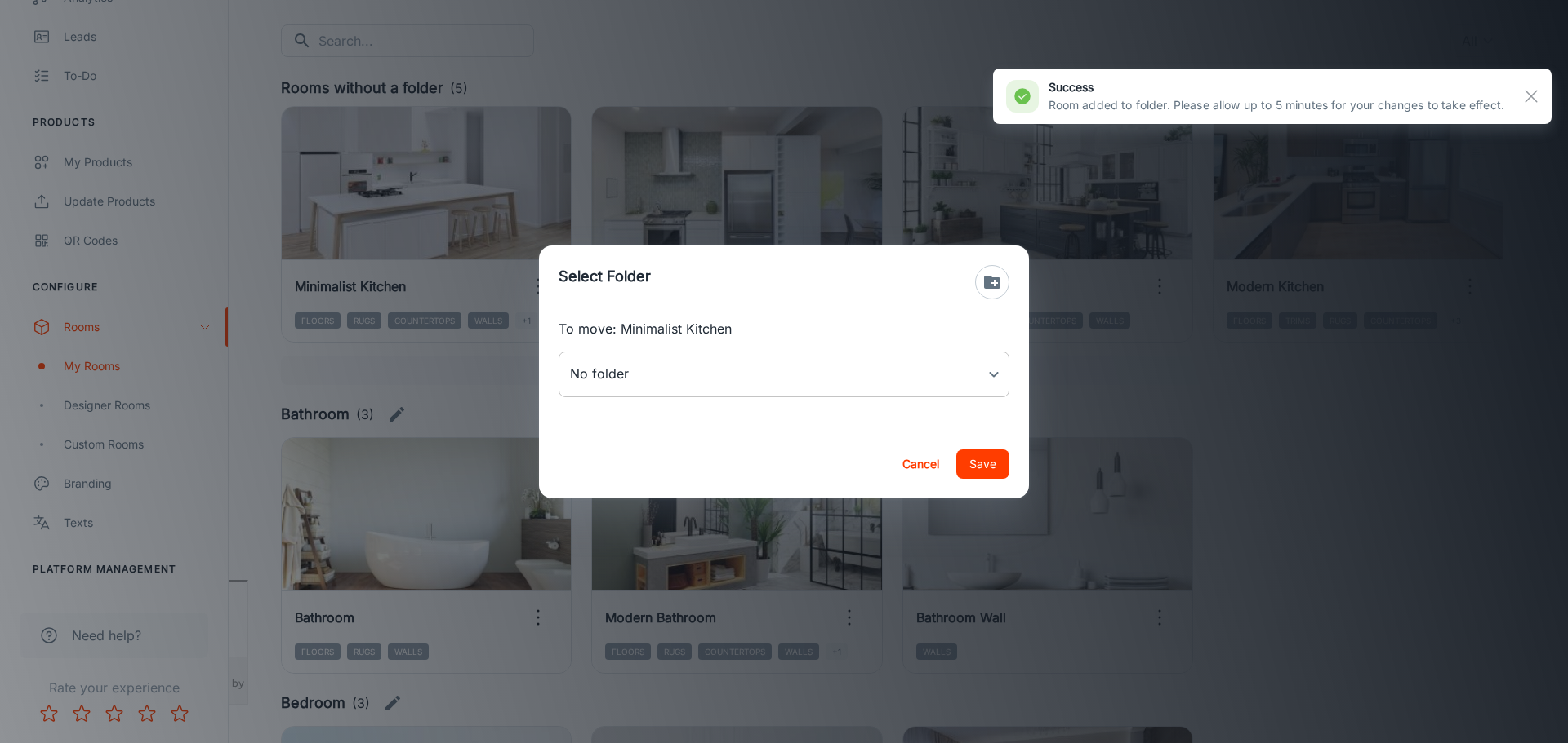
click at [645, 374] on body "[PERSON_NAME] Thinus Janse van Rensburg Engagement Analytics Leads To-do Produc…" at bounding box center [784, 208] width 1568 height 743
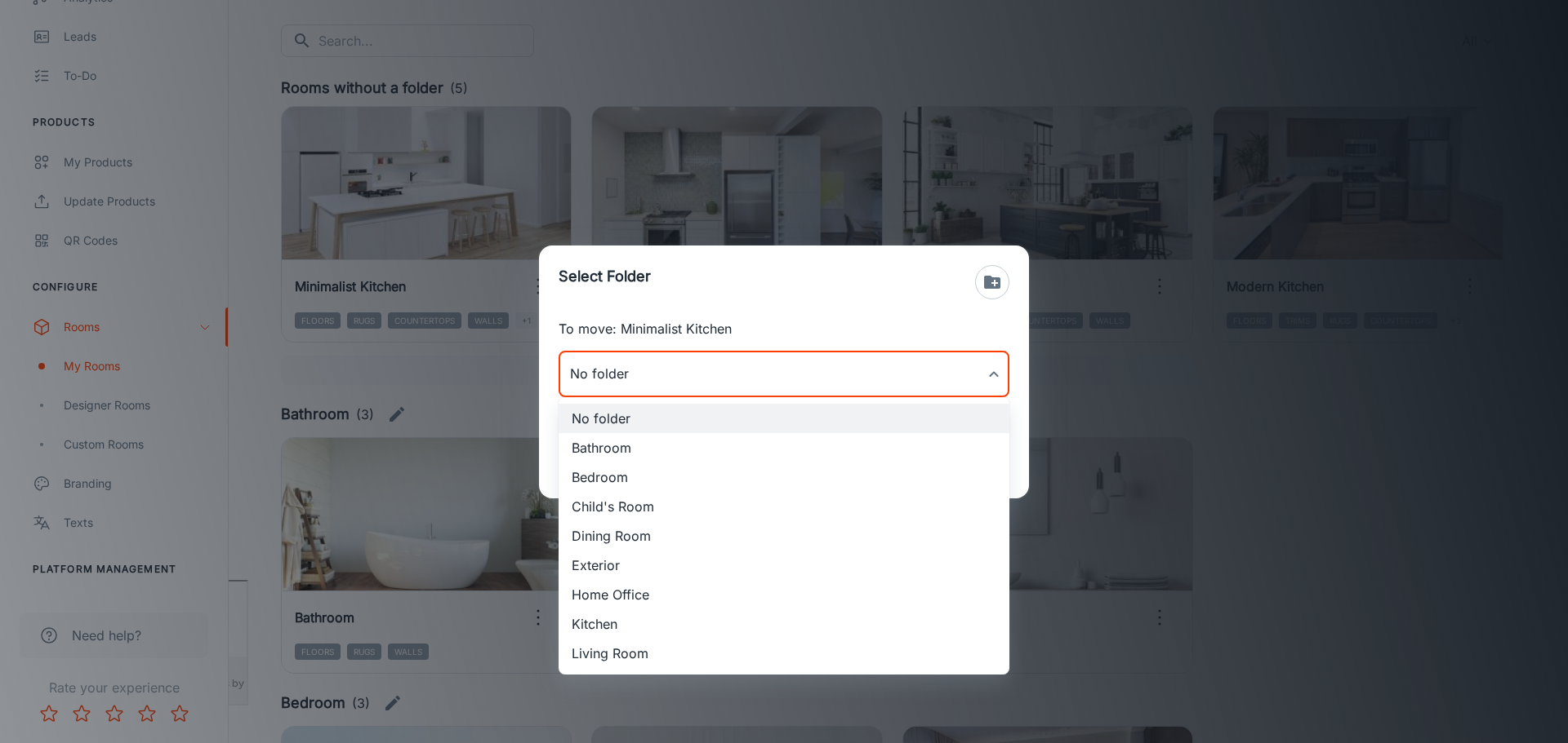
click at [654, 627] on li "Kitchen" at bounding box center [784, 624] width 451 height 30
type input "Kitchen"
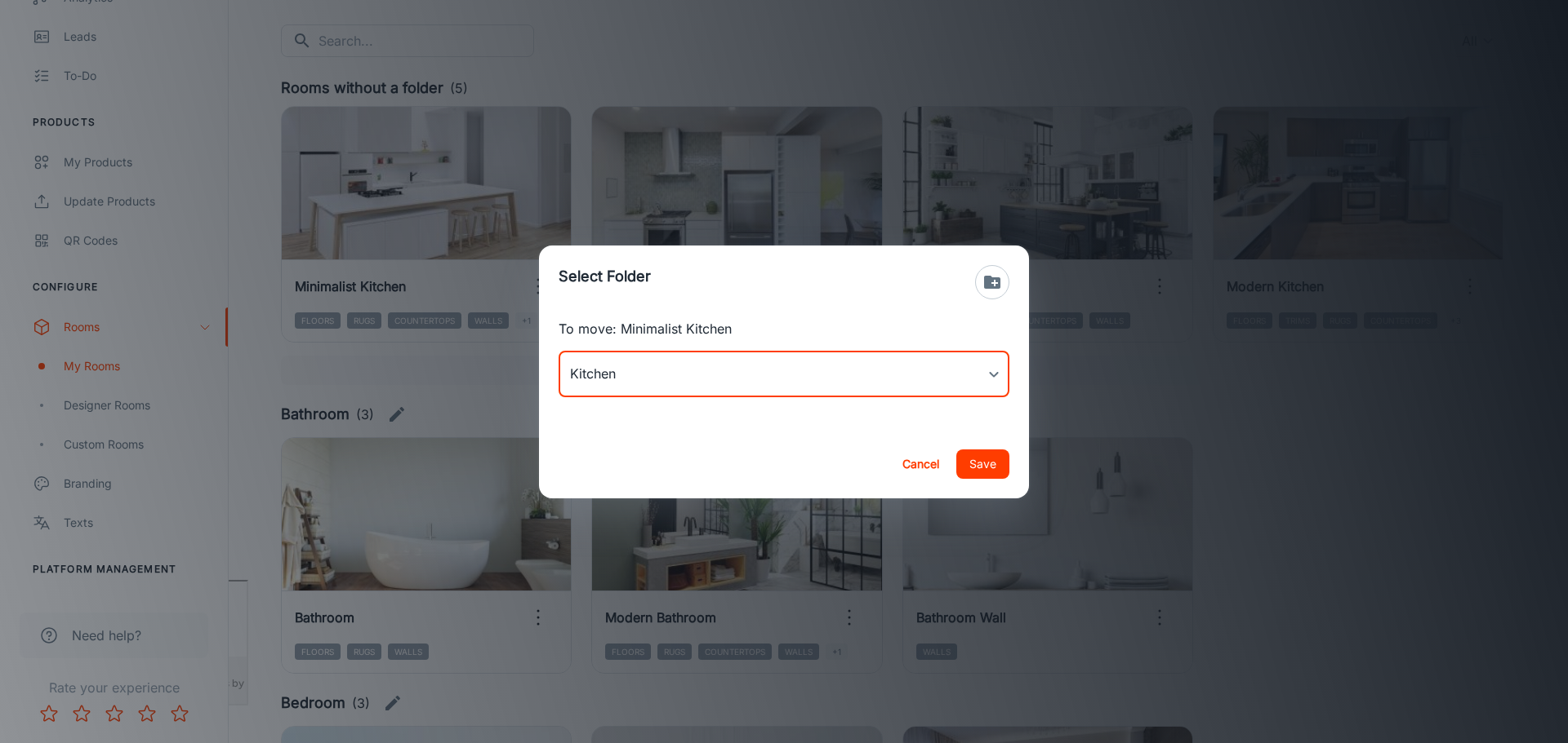
click at [989, 471] on button "Save" at bounding box center [982, 464] width 53 height 30
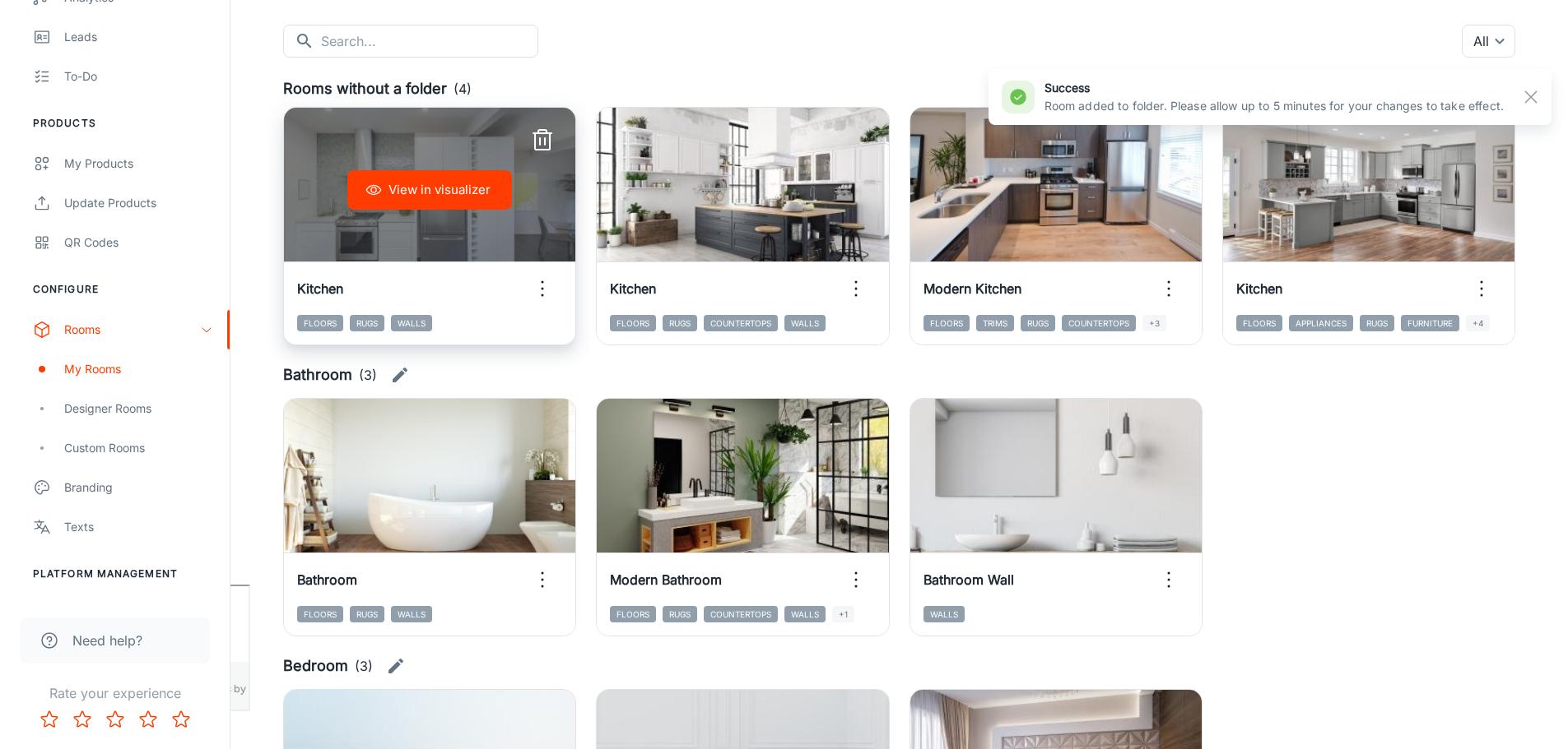
click at [549, 284] on icon "button" at bounding box center [542, 289] width 26 height 26
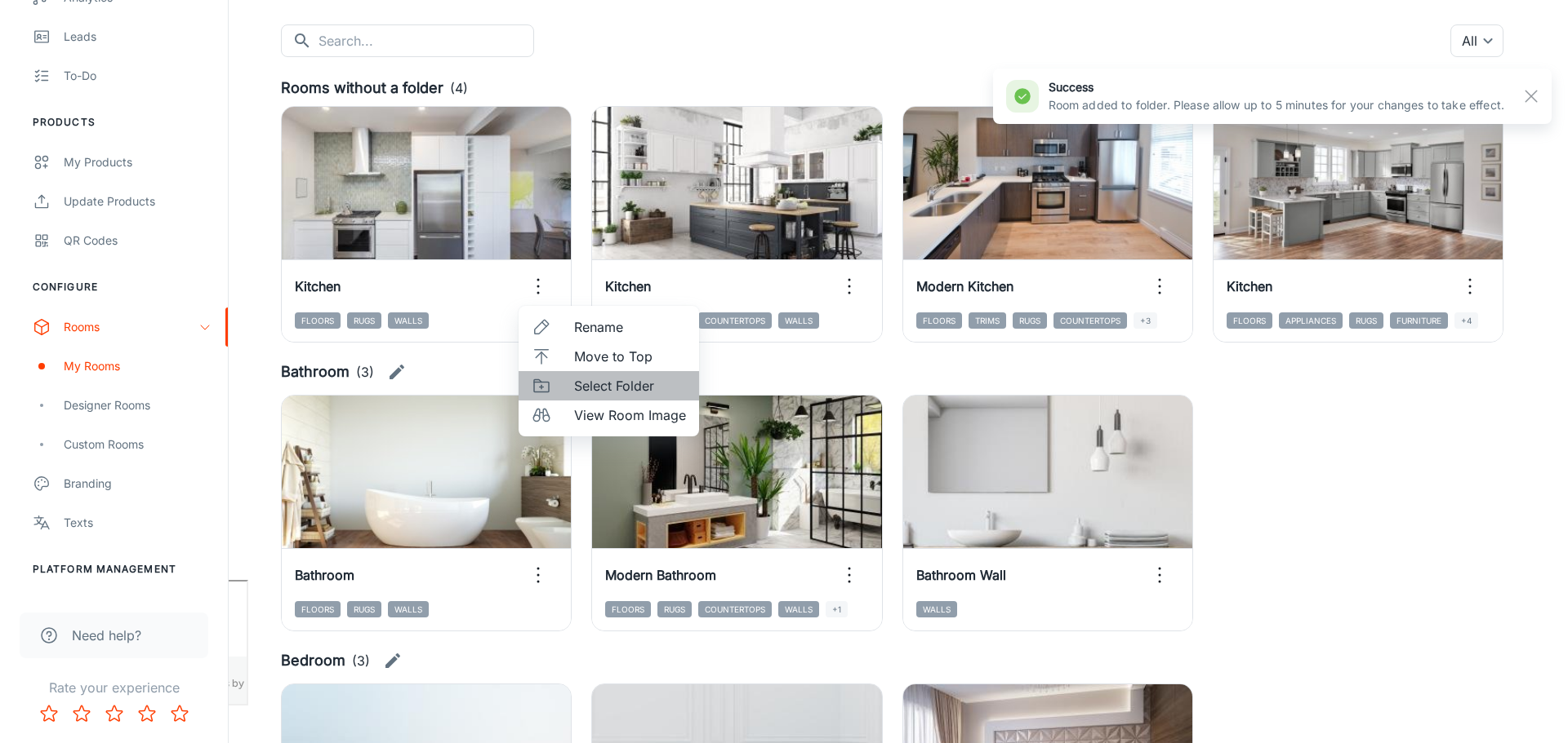
click at [610, 386] on span "Select Folder" at bounding box center [630, 386] width 112 height 20
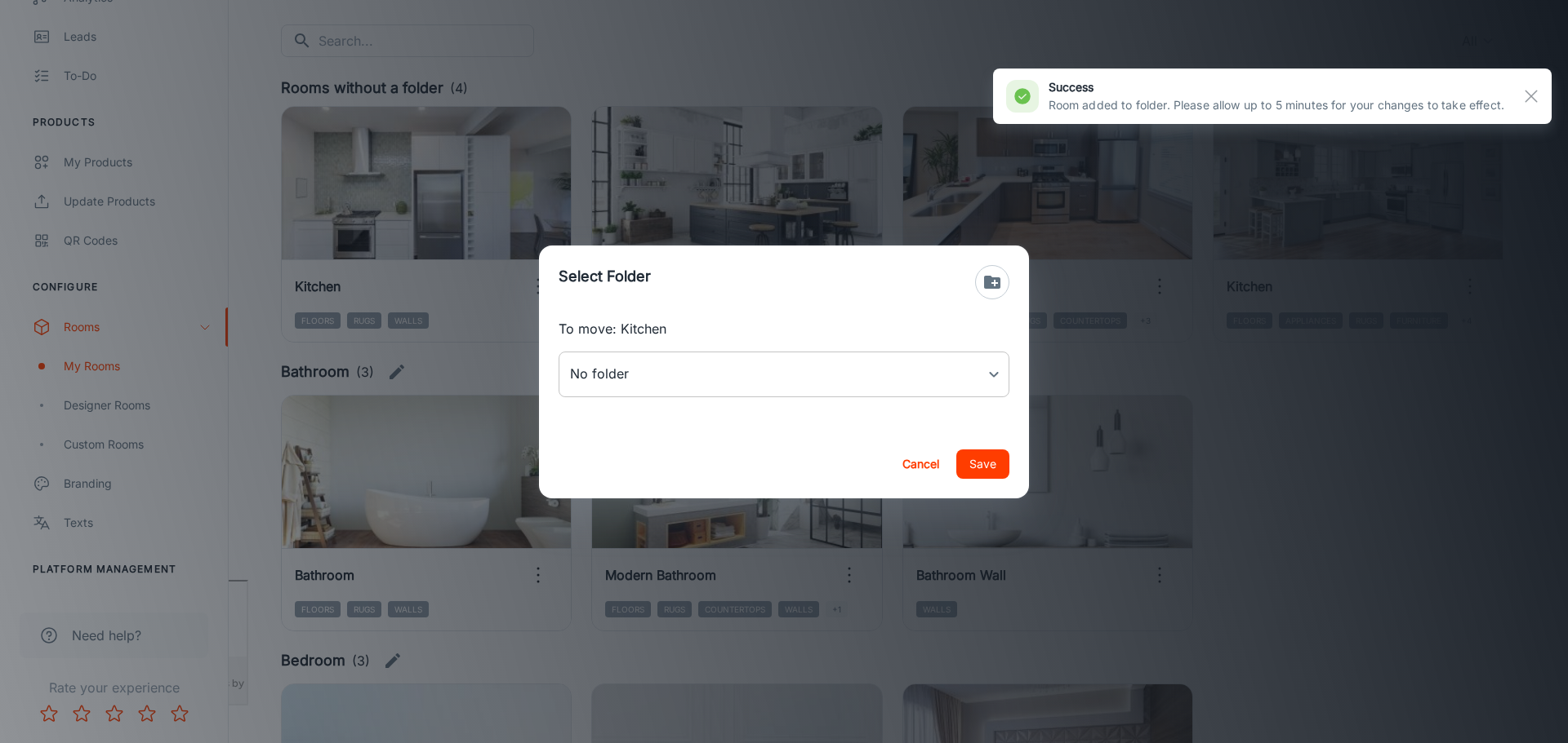
click at [714, 383] on body "[PERSON_NAME] Thinus Janse van Rensburg Engagement Analytics Leads To-do Produc…" at bounding box center [784, 208] width 1568 height 743
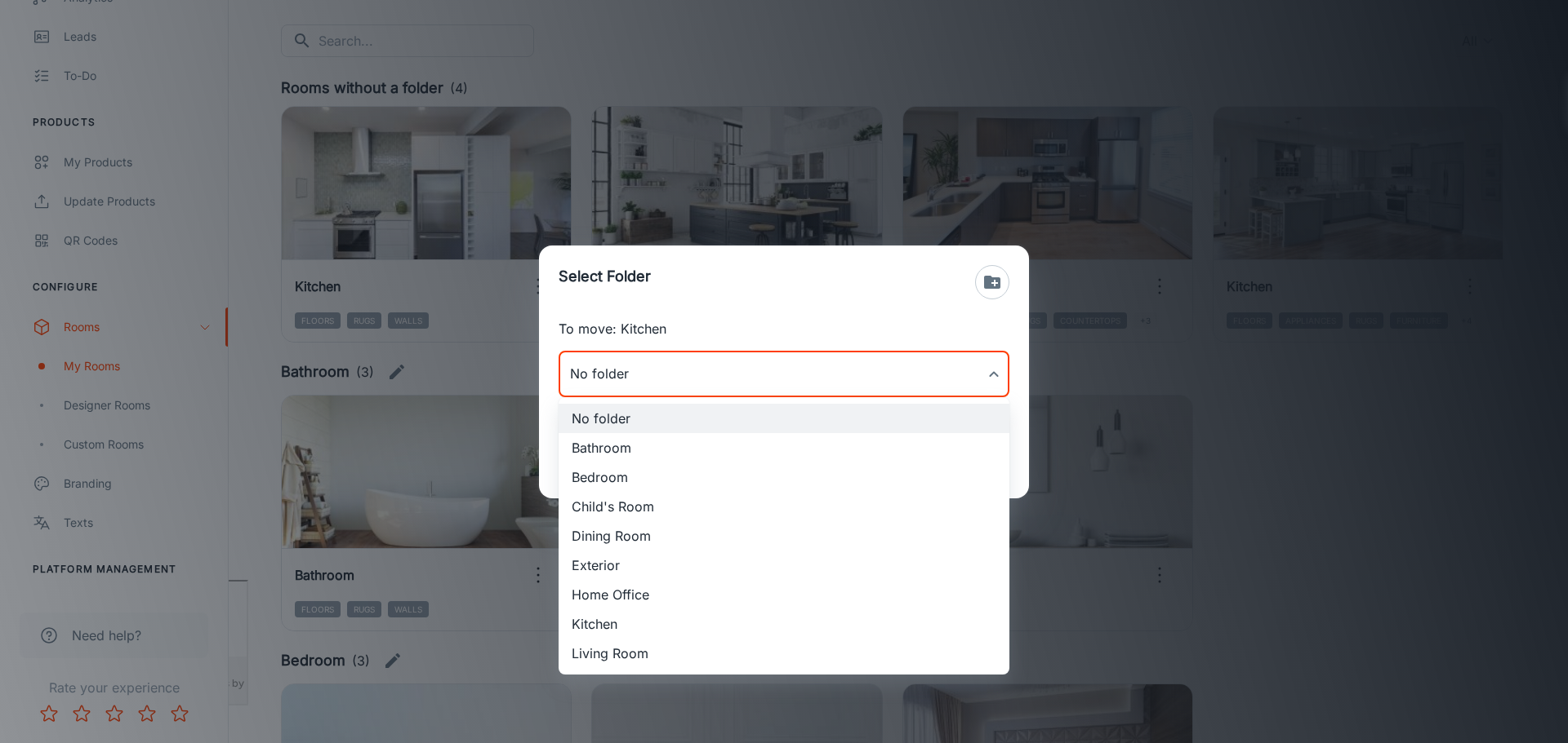
click at [665, 625] on li "Kitchen" at bounding box center [784, 624] width 451 height 30
type input "Kitchen"
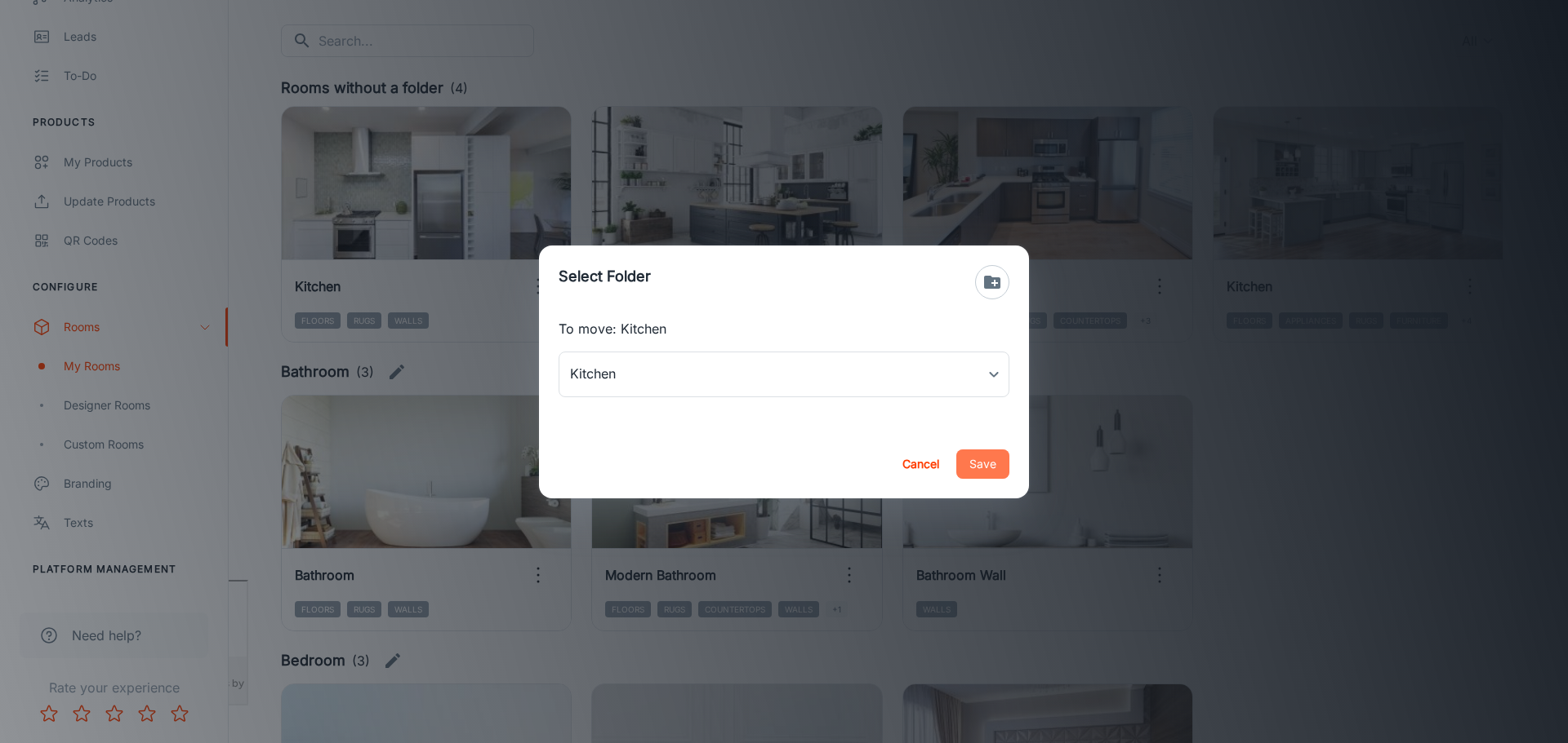
click at [979, 473] on button "Save" at bounding box center [982, 464] width 53 height 30
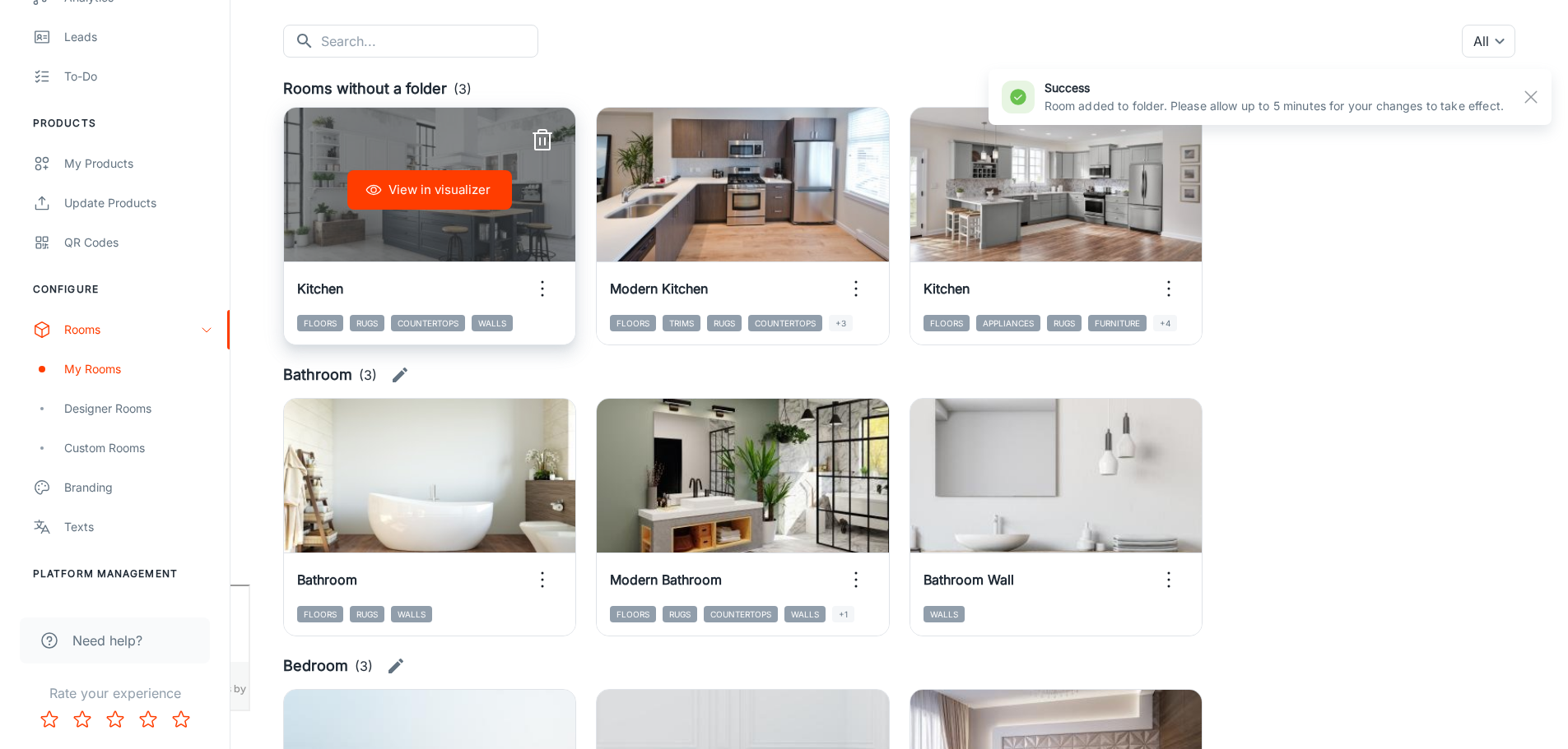
click at [539, 287] on icon "button" at bounding box center [542, 289] width 26 height 26
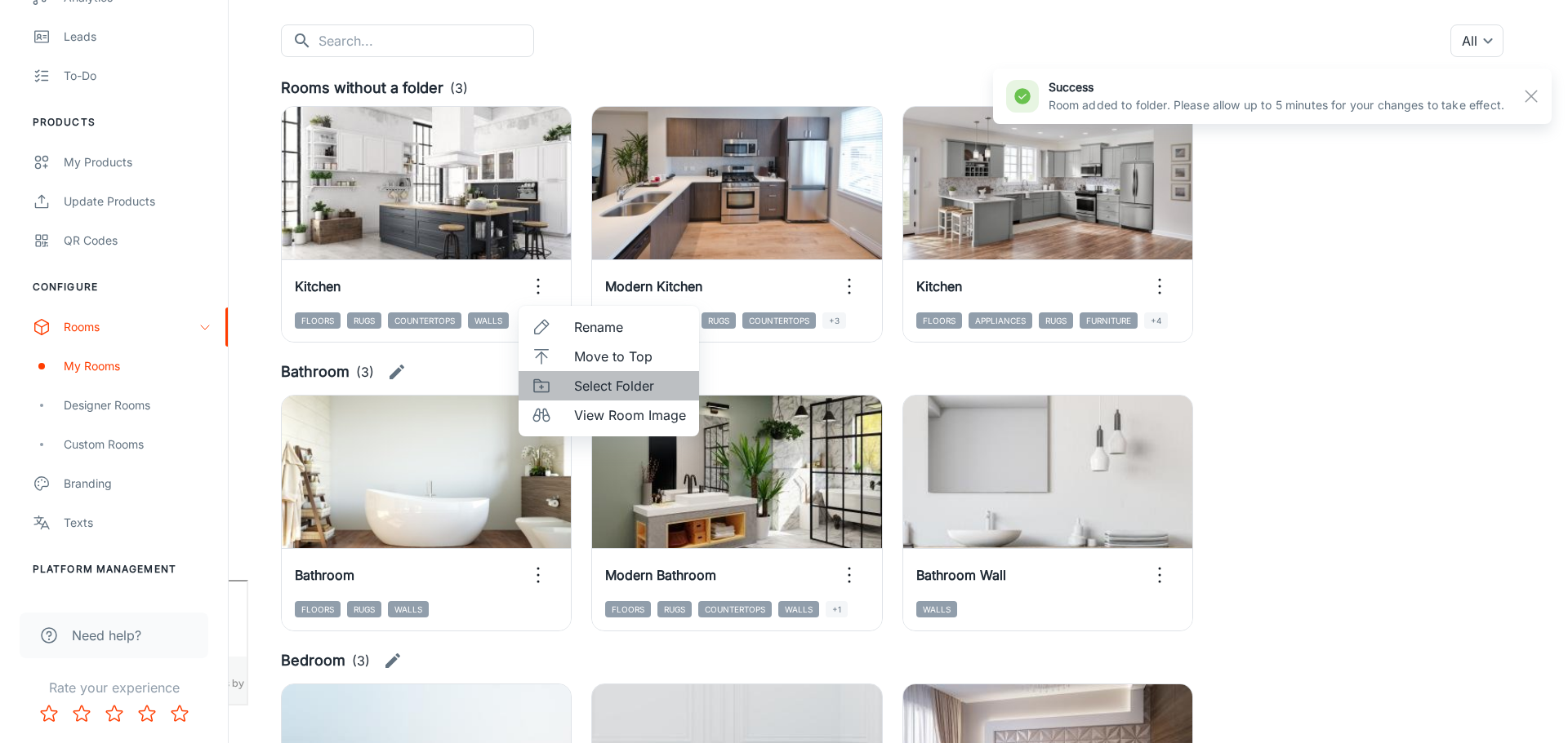
click at [613, 387] on span "Select Folder" at bounding box center [630, 386] width 112 height 20
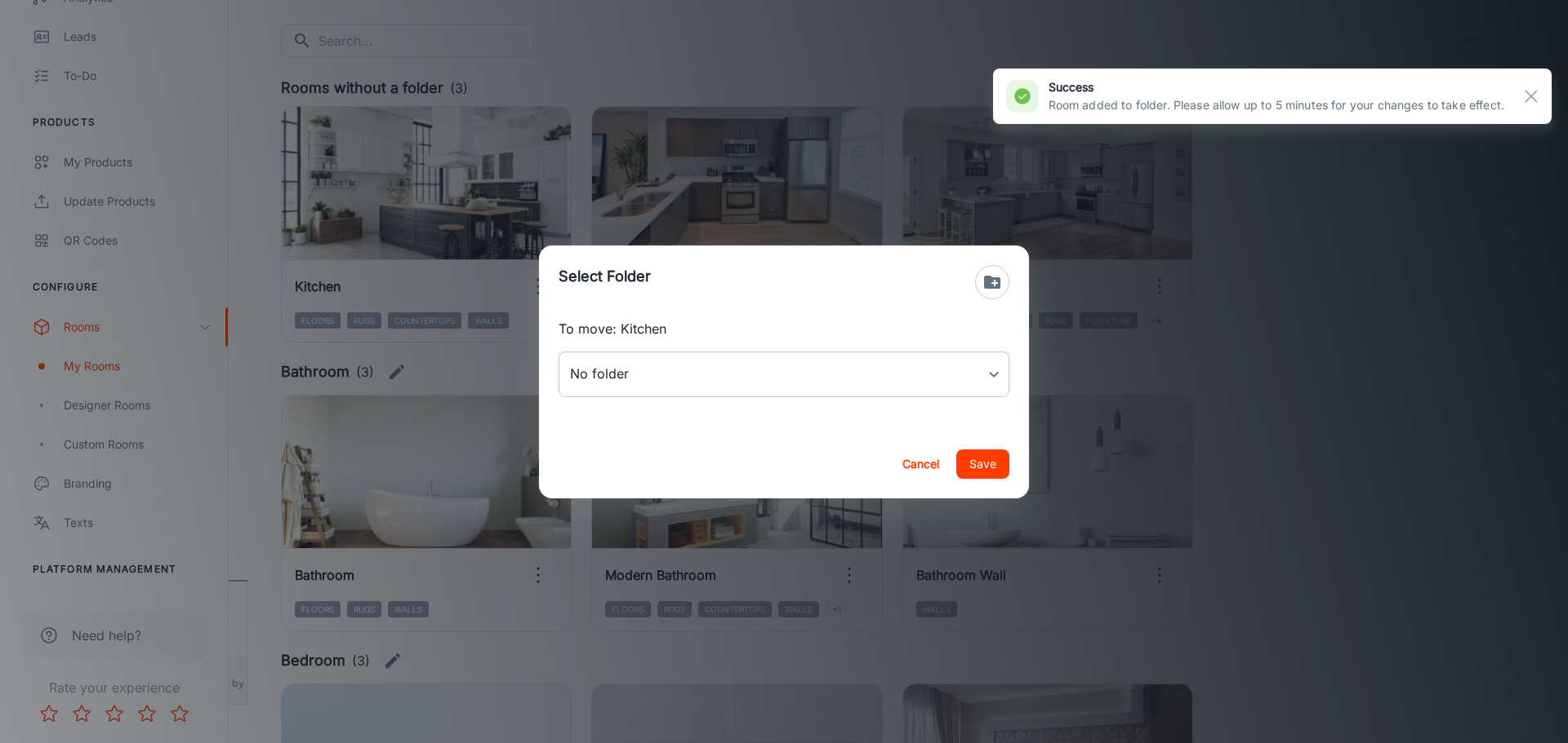
click at [723, 382] on body "[PERSON_NAME] Thinus Janse van Rensburg Engagement Analytics Leads To-do Produc…" at bounding box center [784, 208] width 1568 height 743
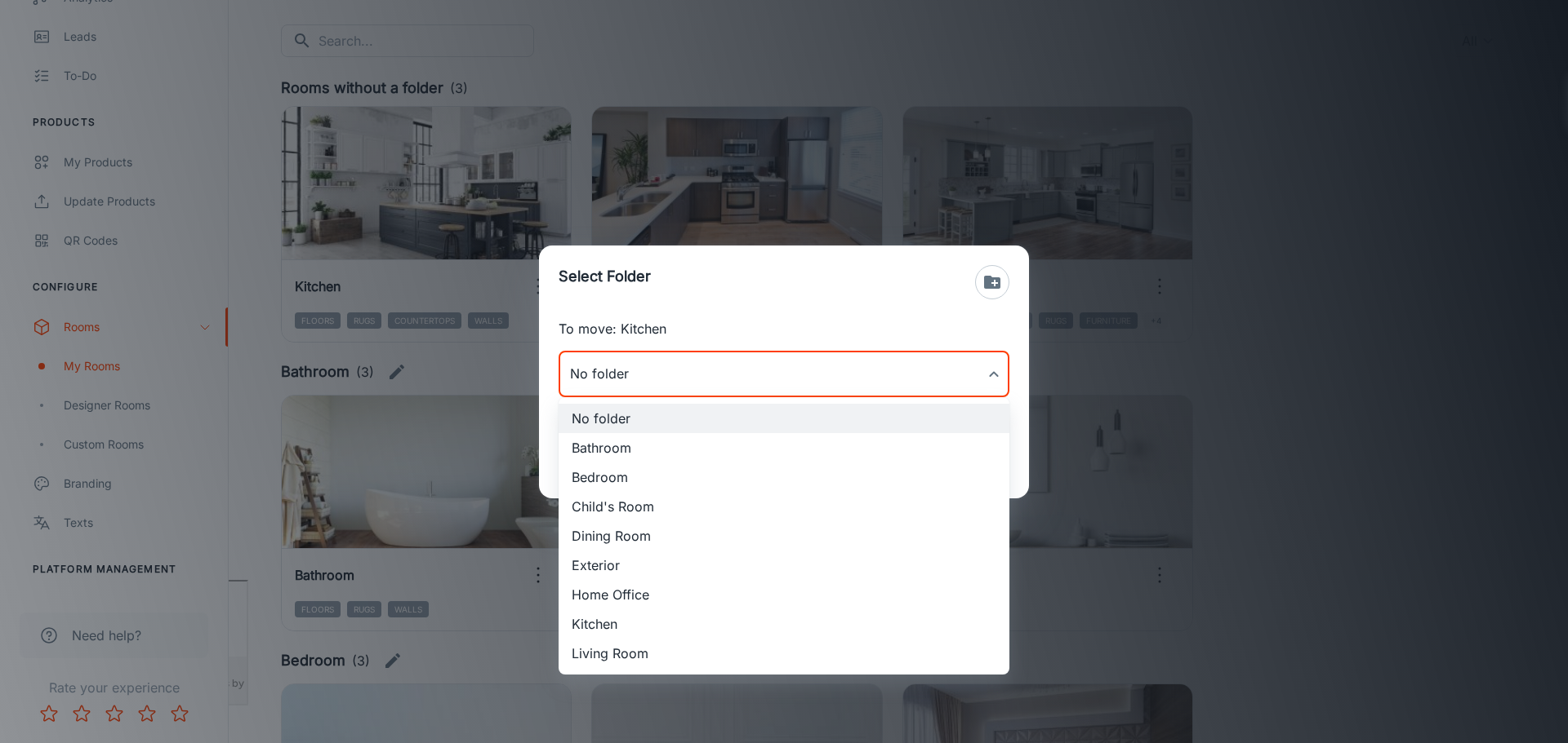
click at [646, 616] on li "Kitchen" at bounding box center [784, 624] width 451 height 30
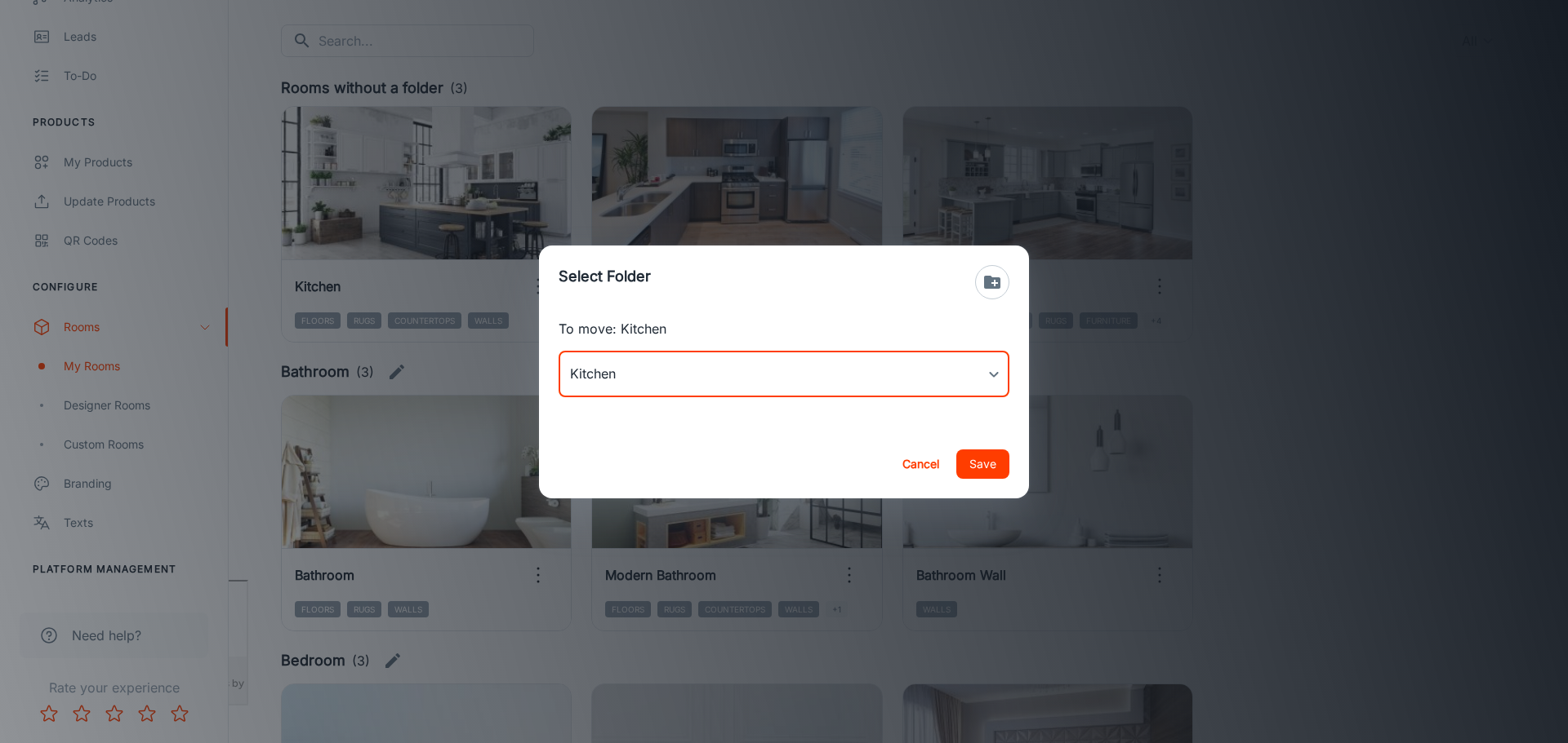
type input "Kitchen"
click at [982, 467] on button "Save" at bounding box center [982, 464] width 53 height 30
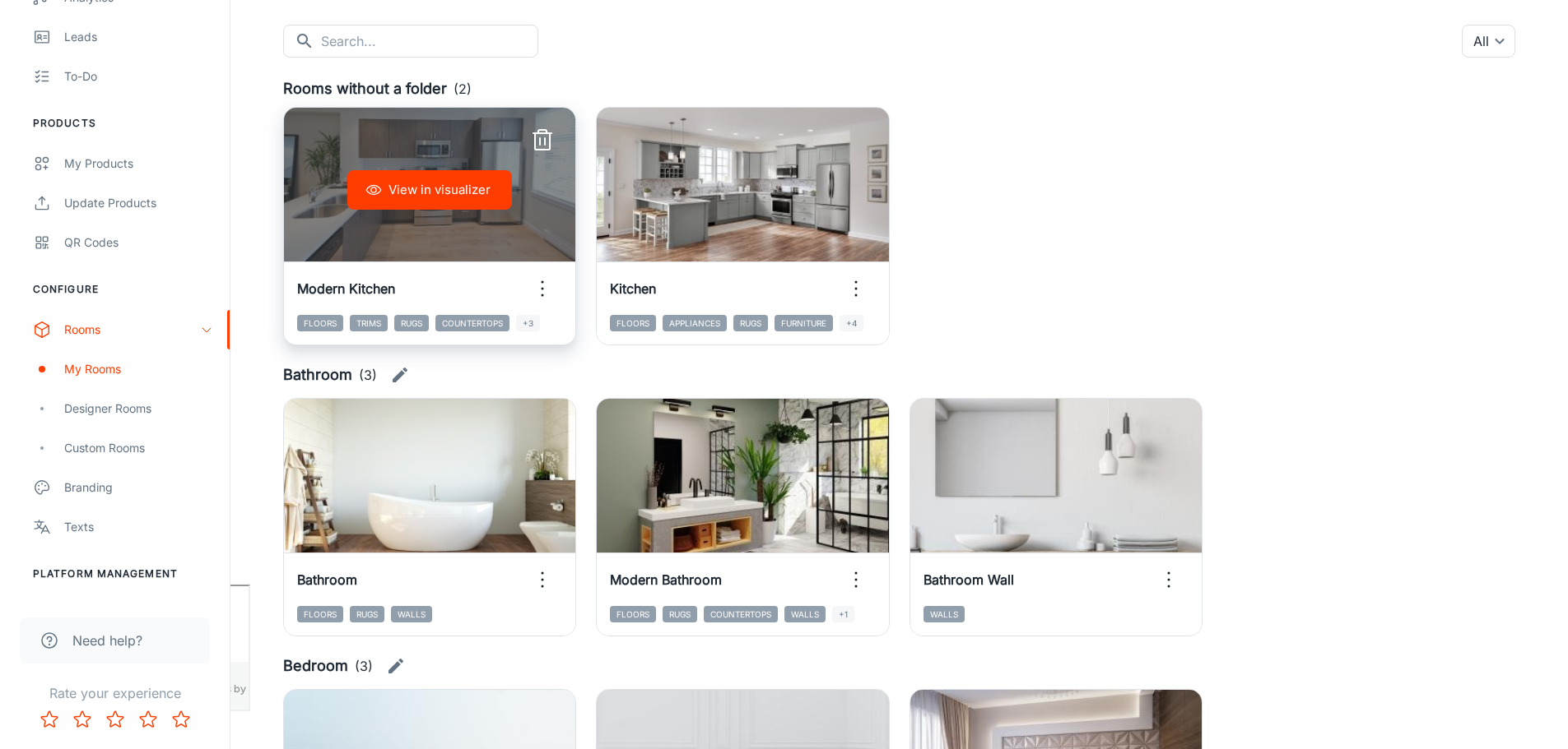
click at [541, 286] on icon "button" at bounding box center [542, 289] width 26 height 26
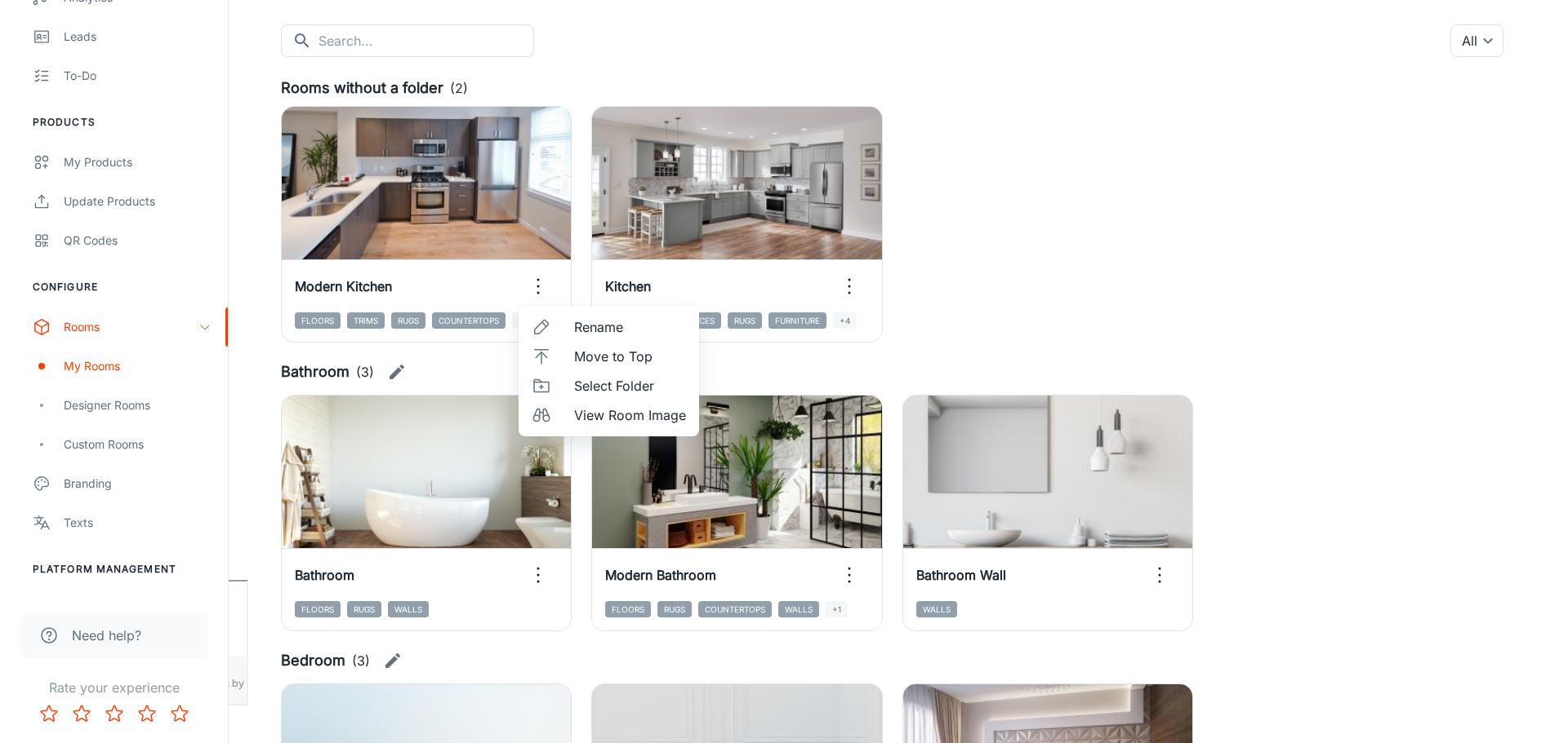
click at [1136, 277] on div at bounding box center [784, 371] width 1568 height 743
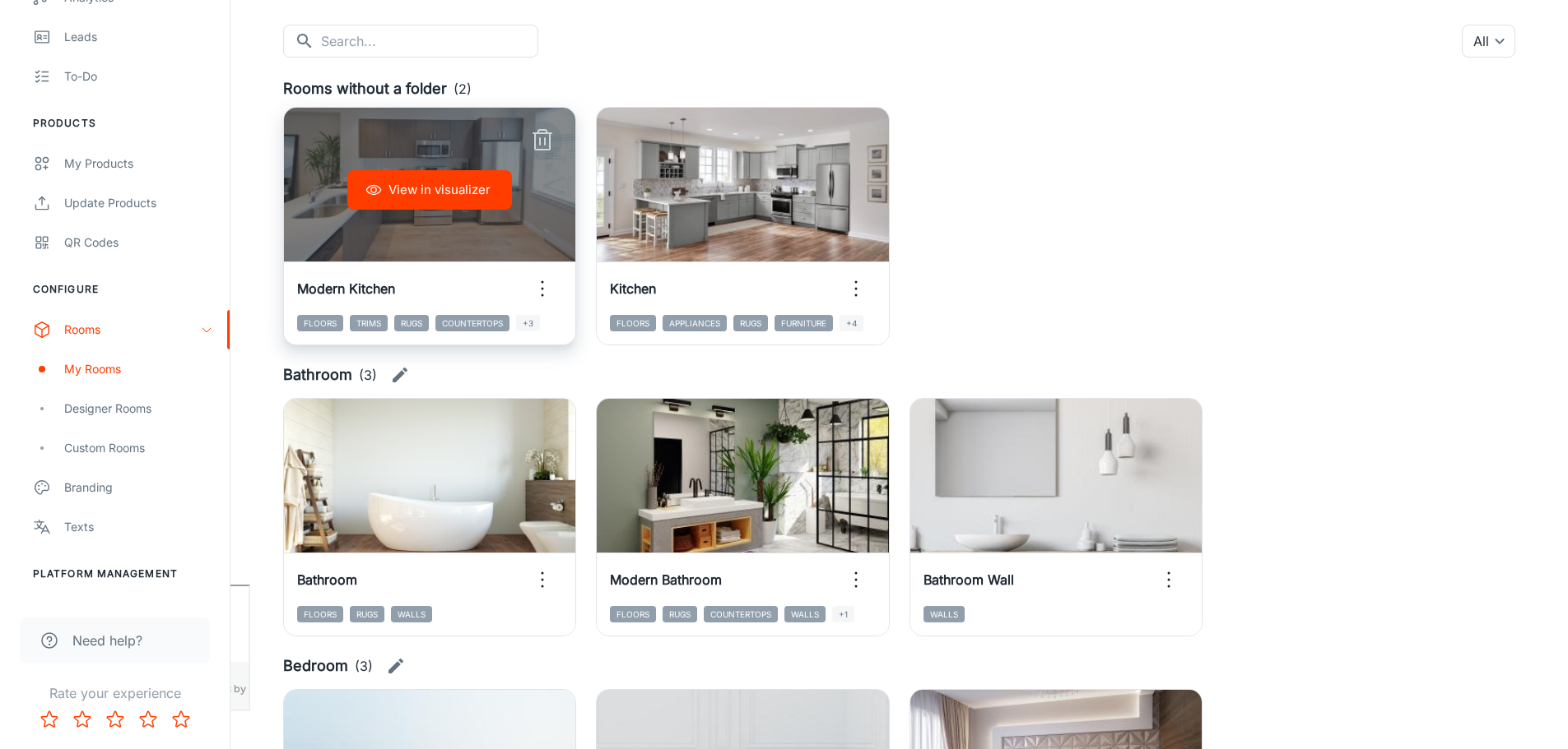
click at [540, 143] on line "button" at bounding box center [540, 141] width 0 height 6
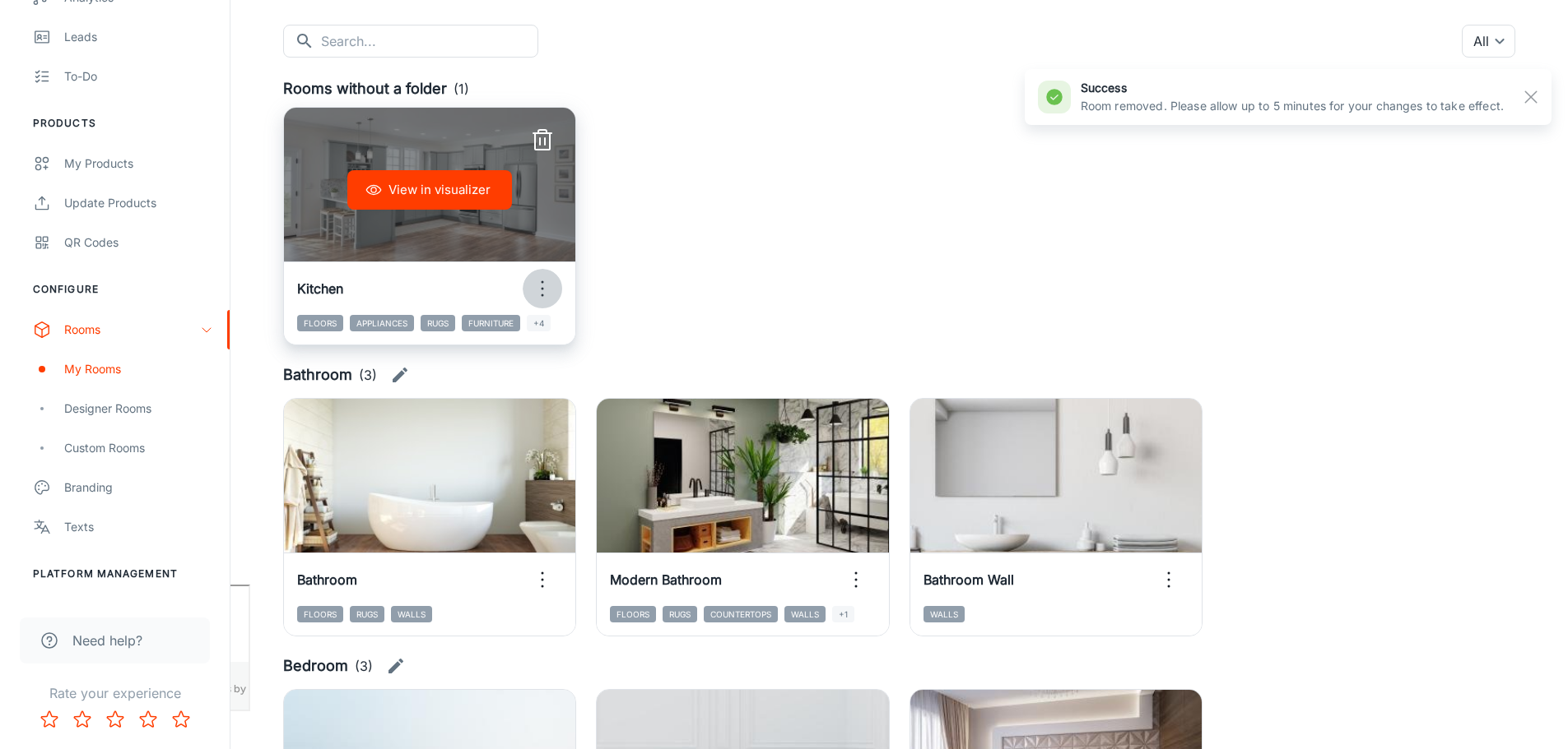
click at [542, 280] on icon "button" at bounding box center [542, 289] width 26 height 26
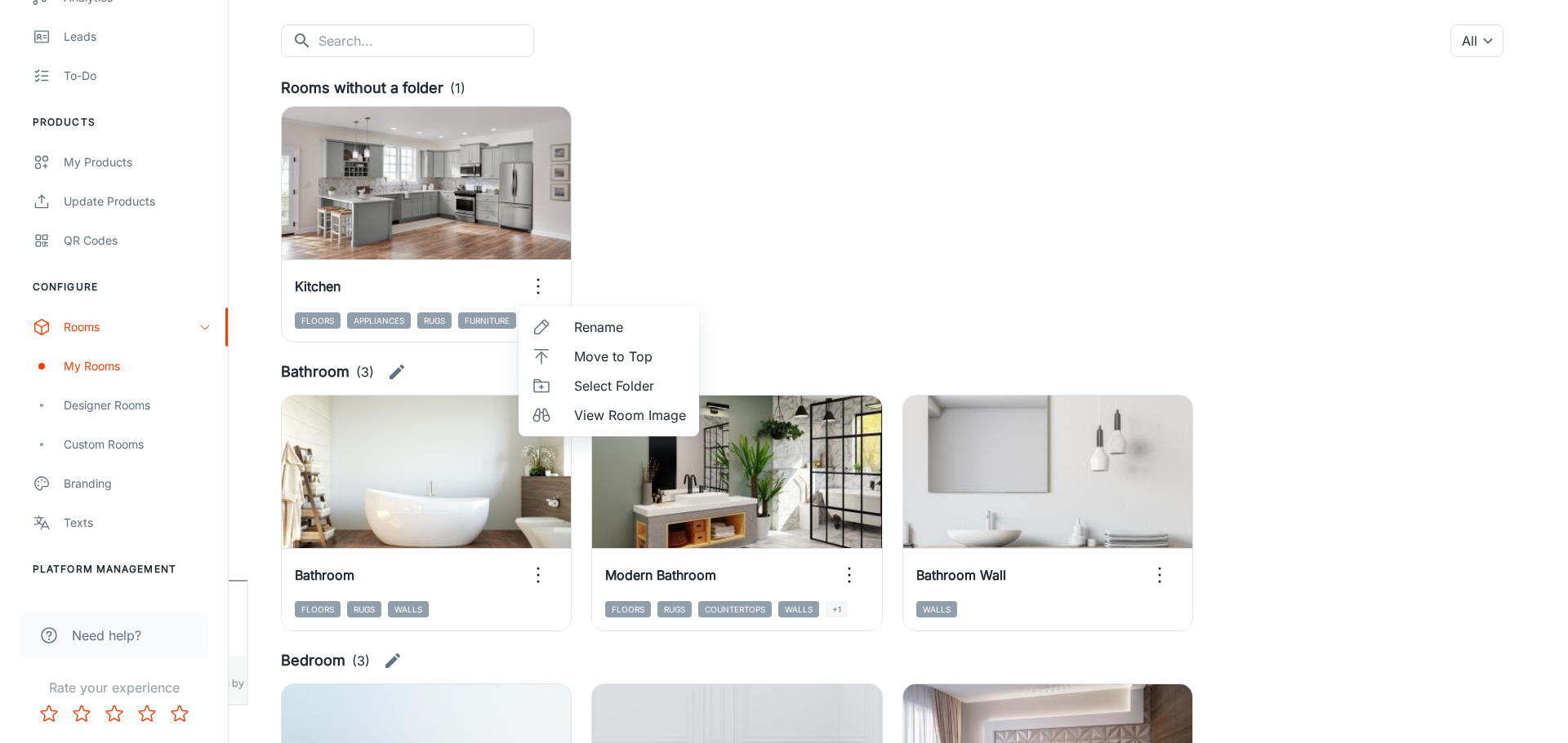
click at [620, 385] on span "Select Folder" at bounding box center [630, 386] width 112 height 20
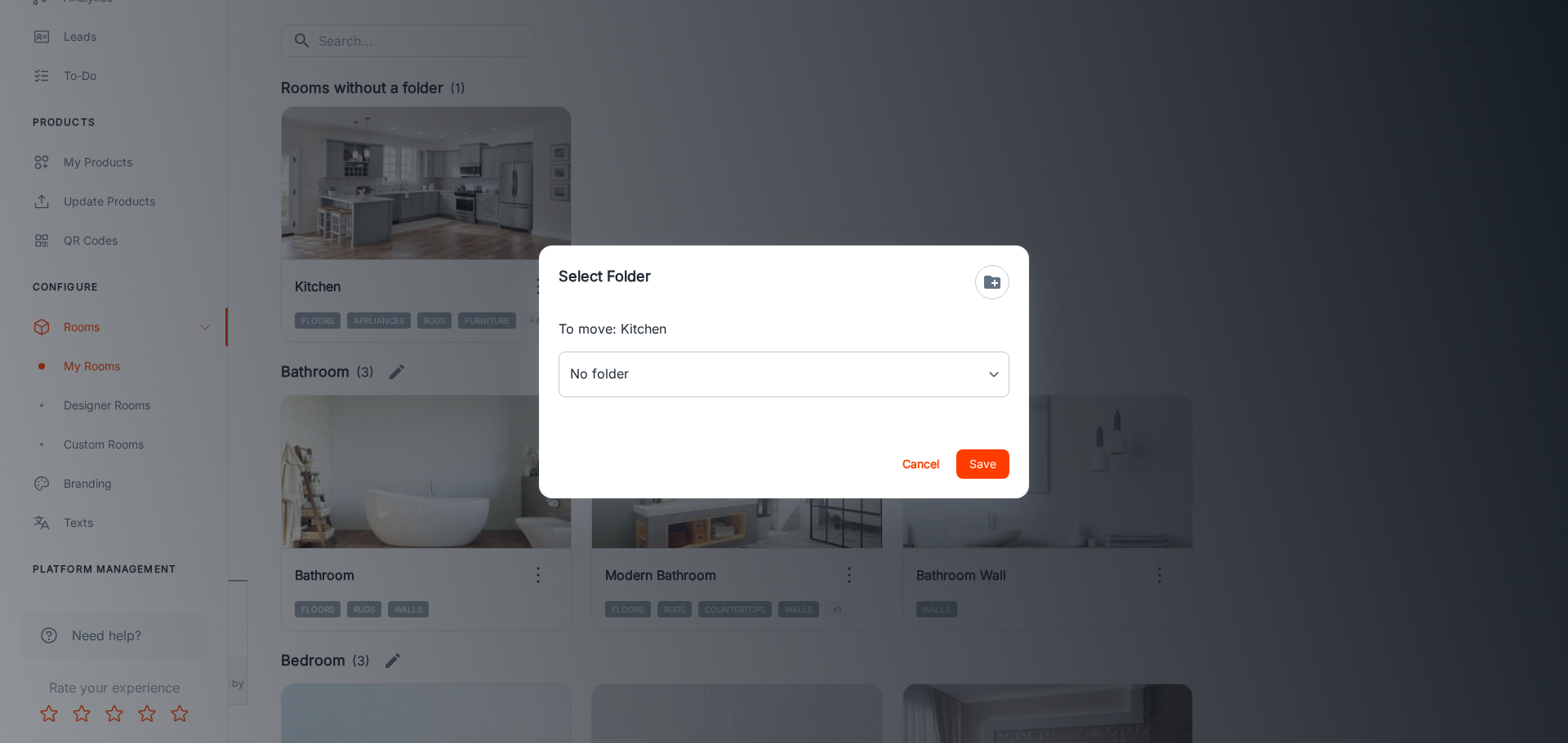
click at [728, 372] on body "[PERSON_NAME] Thinus Janse van Rensburg Engagement Analytics Leads To-do Produc…" at bounding box center [784, 208] width 1568 height 743
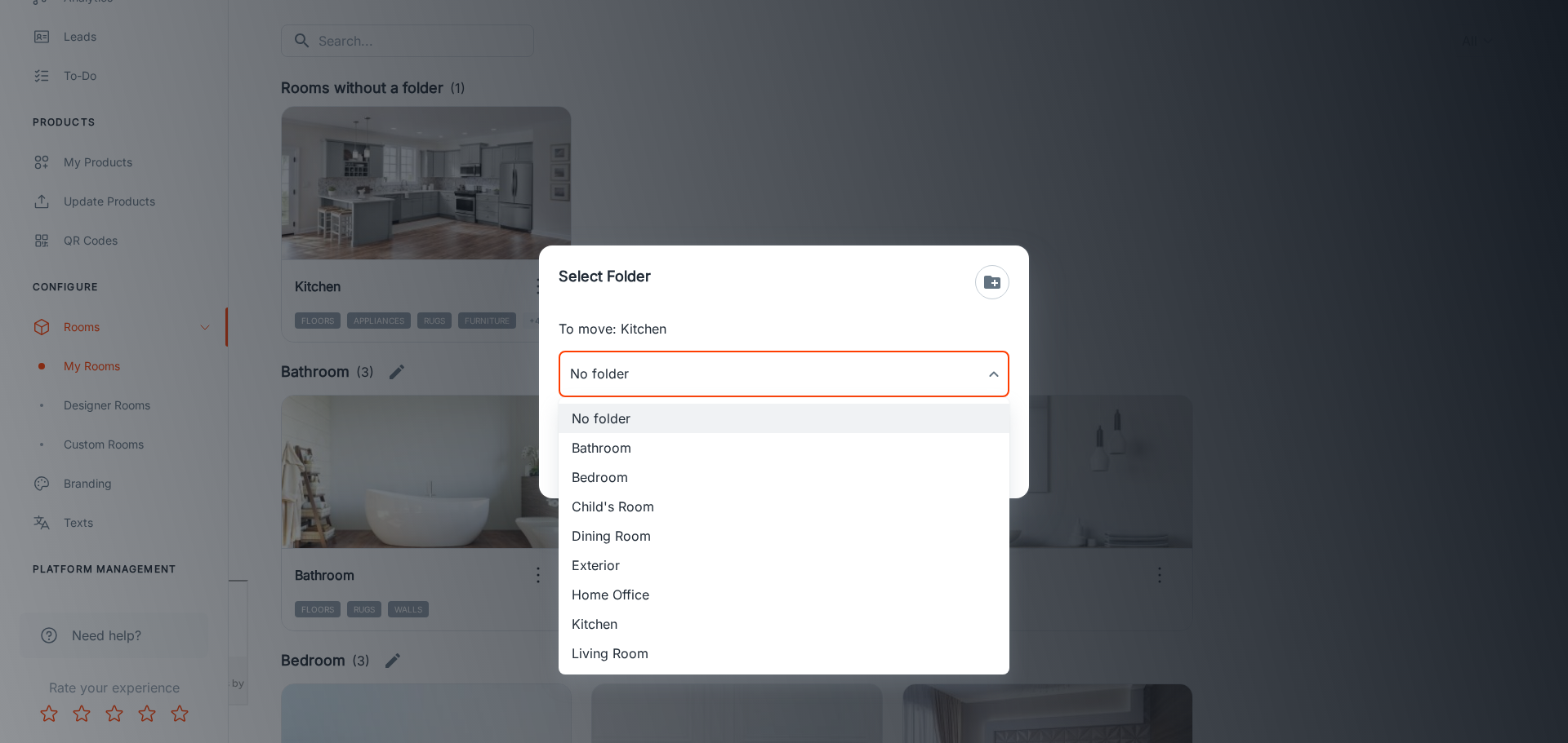
click at [619, 621] on li "Kitchen" at bounding box center [784, 624] width 451 height 30
type input "Kitchen"
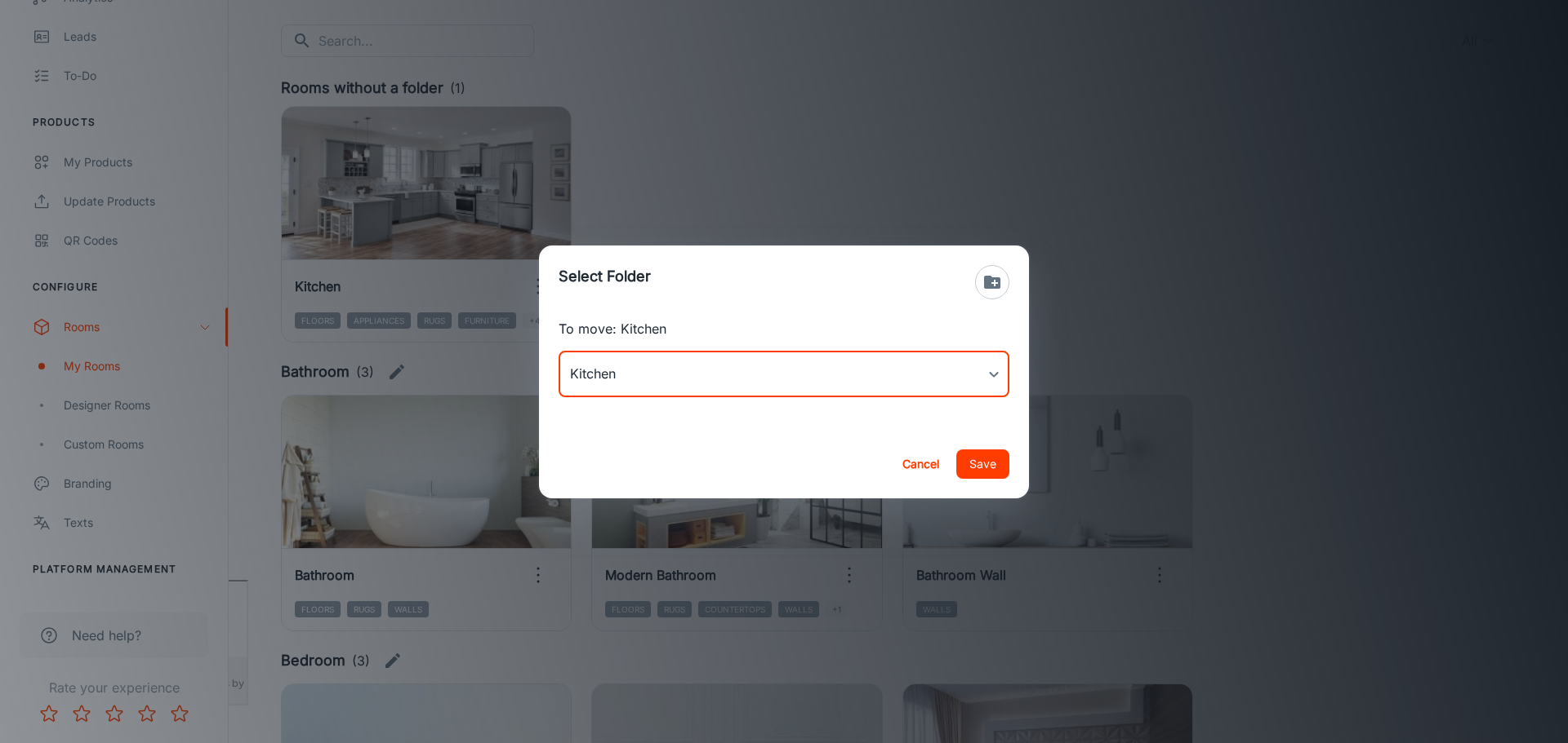
click at [998, 467] on button "Save" at bounding box center [982, 464] width 53 height 30
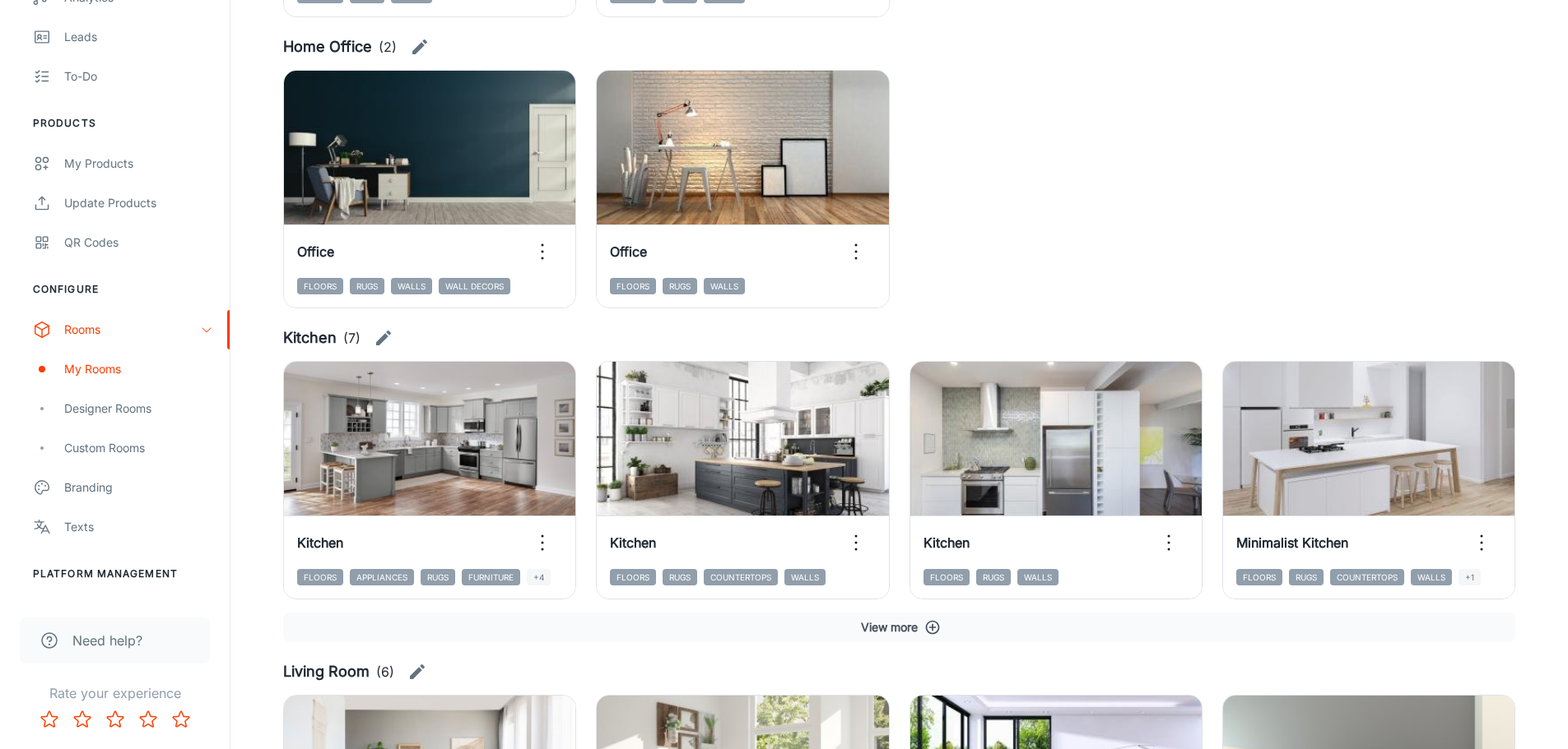
scroll to position [1809, 0]
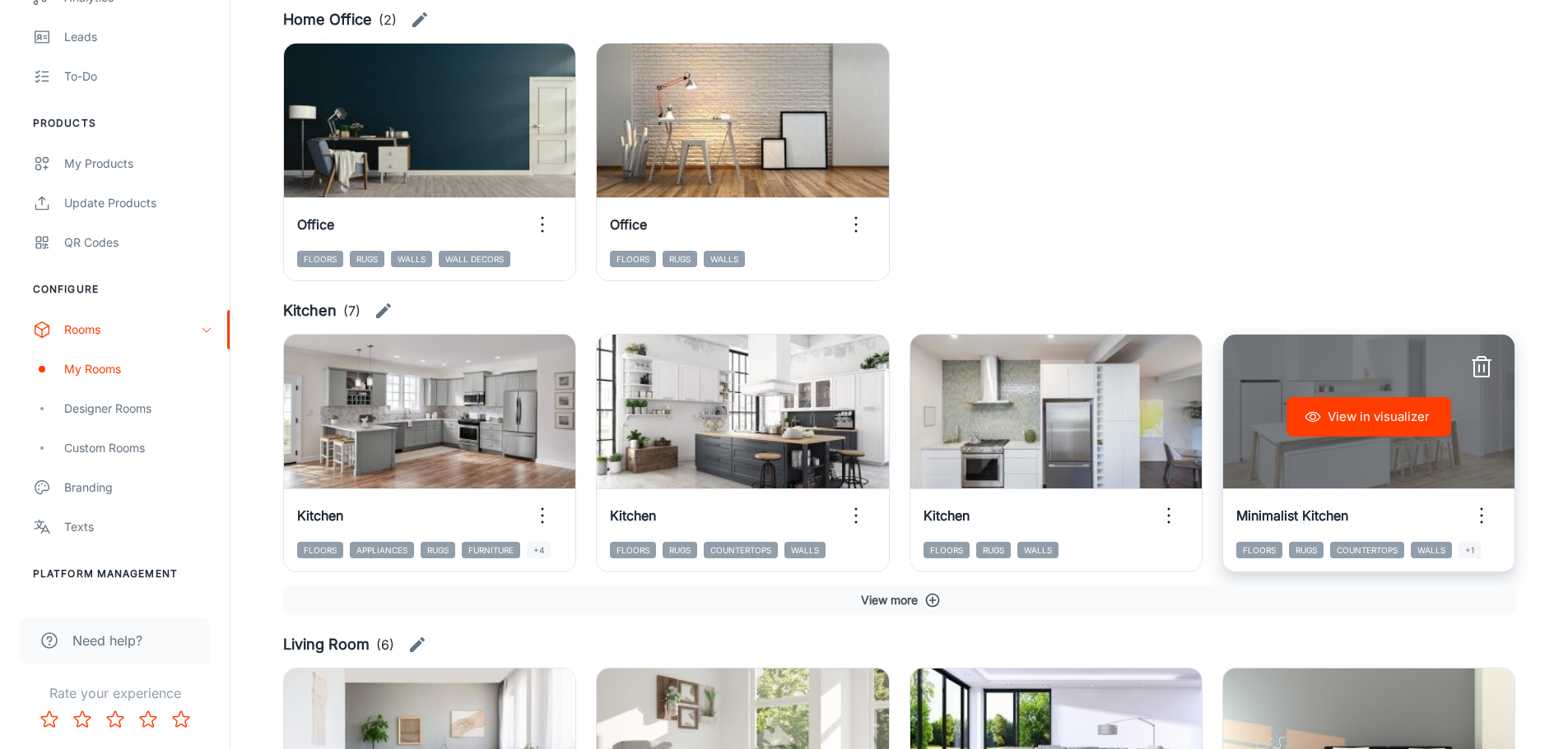
drag, startPoint x: 1424, startPoint y: 477, endPoint x: 1294, endPoint y: 482, distance: 130.1
click at [1293, 482] on div "View in visualizer" at bounding box center [1368, 417] width 292 height 164
click at [1475, 519] on icon "button" at bounding box center [1481, 516] width 26 height 26
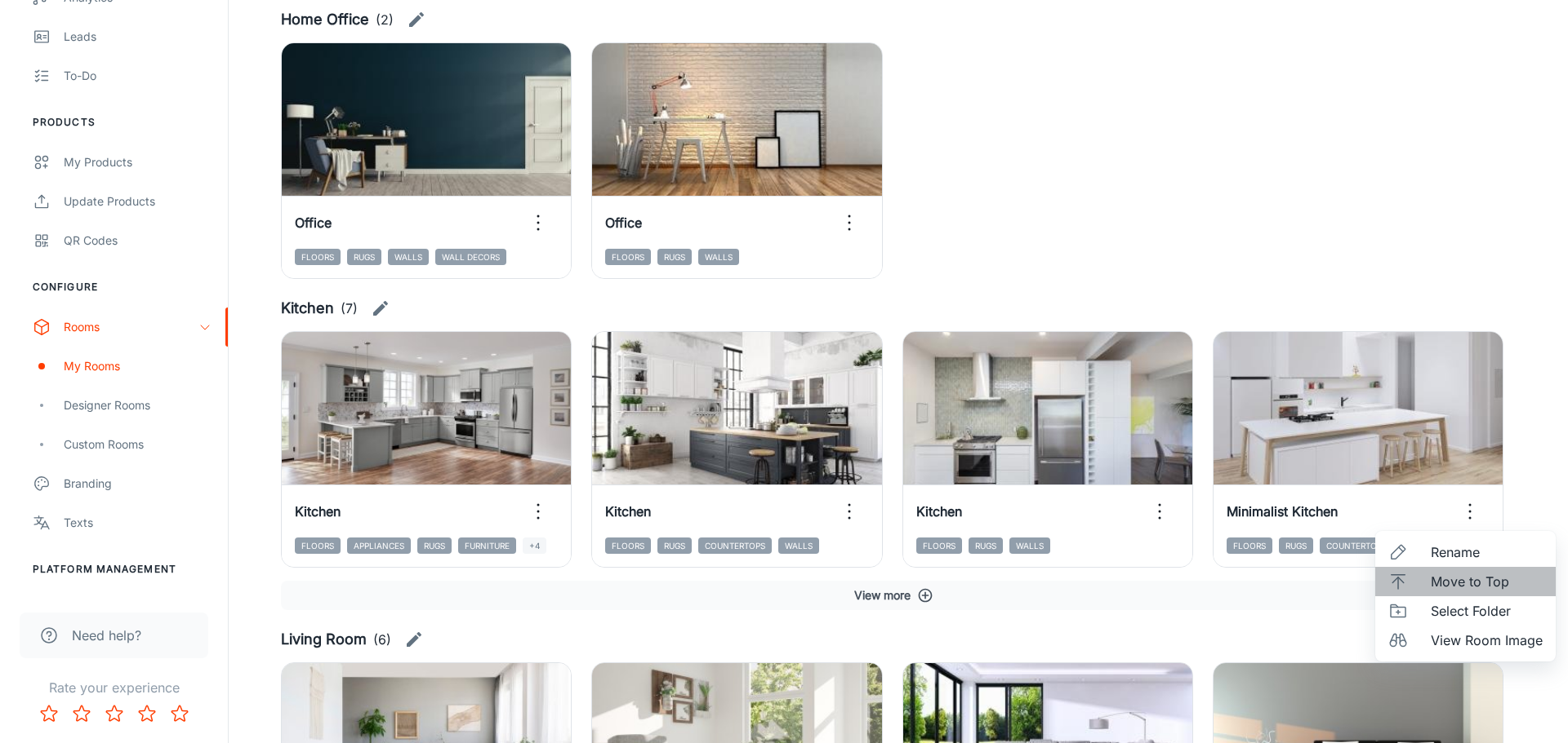
click at [1486, 584] on span "Move to Top" at bounding box center [1486, 582] width 112 height 20
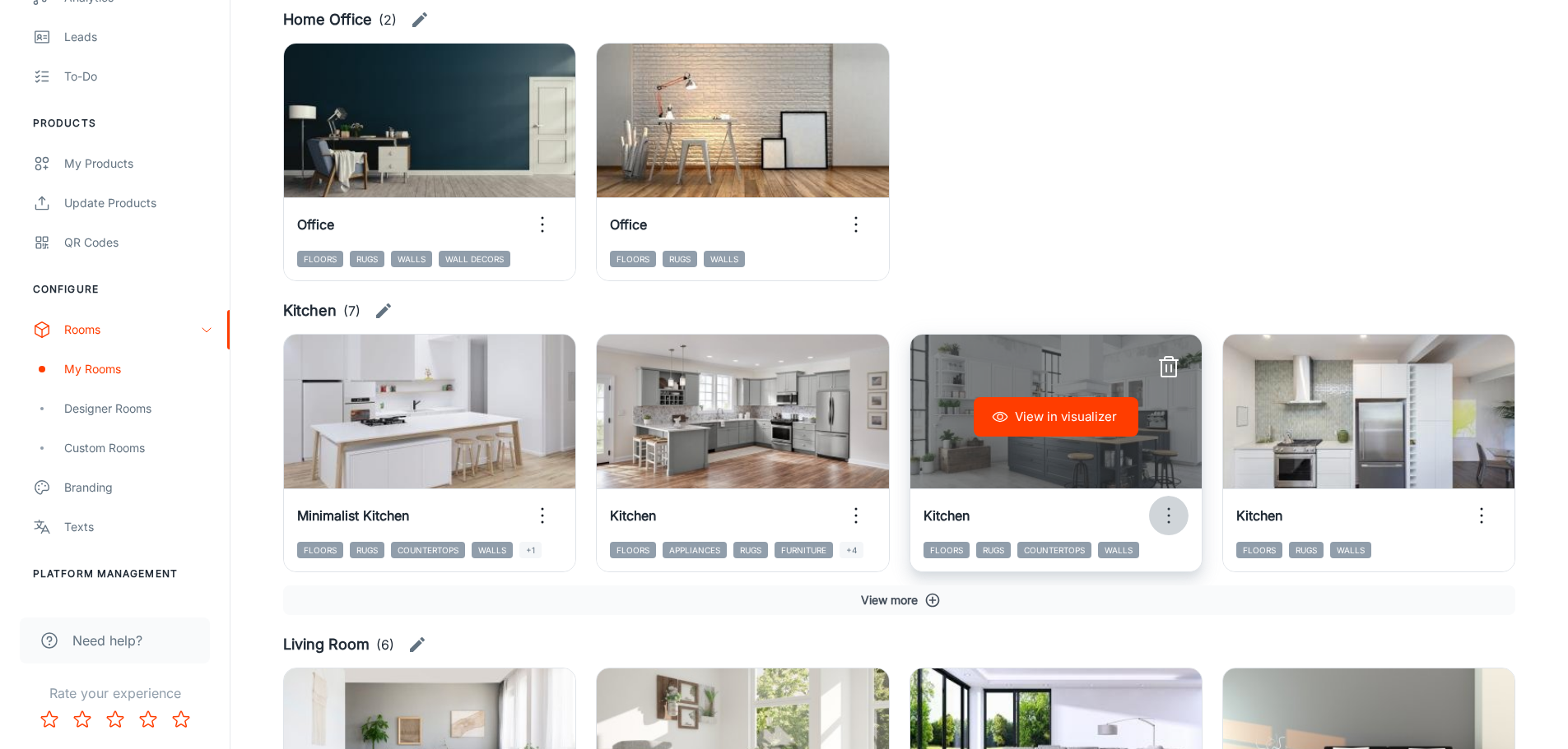
click at [1165, 525] on icon "button" at bounding box center [1168, 516] width 26 height 26
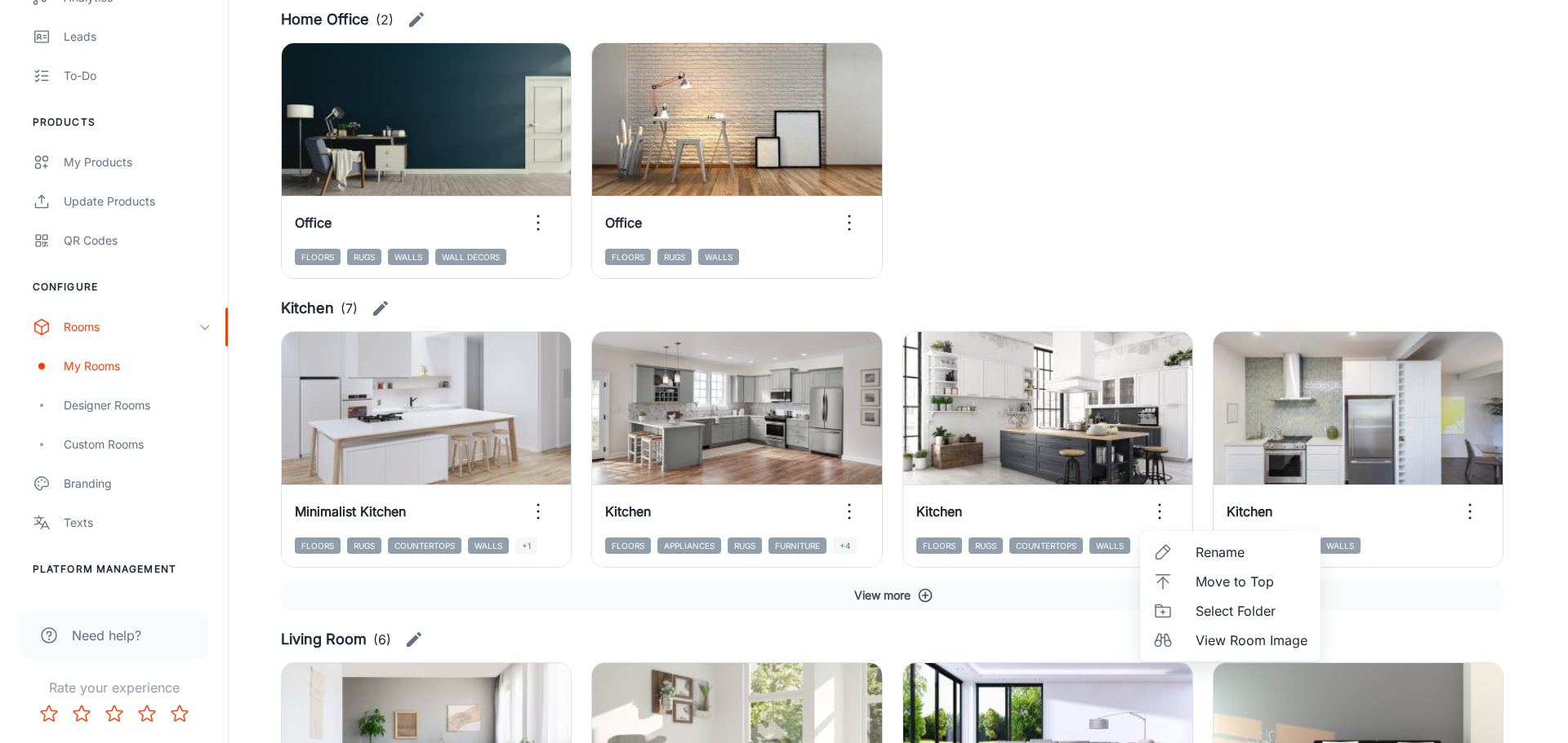
click at [1227, 583] on span "Move to Top" at bounding box center [1251, 582] width 112 height 20
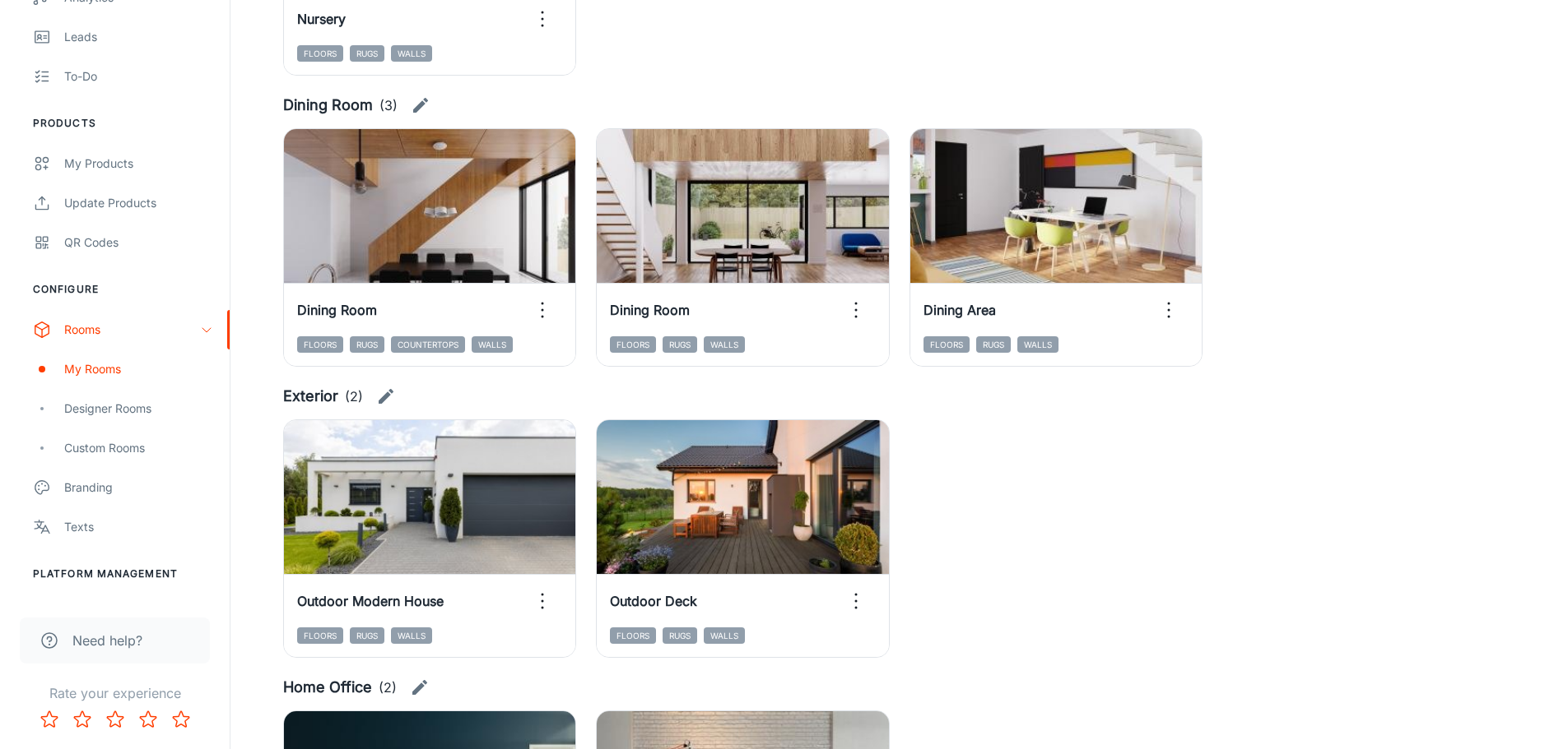
scroll to position [1069, 0]
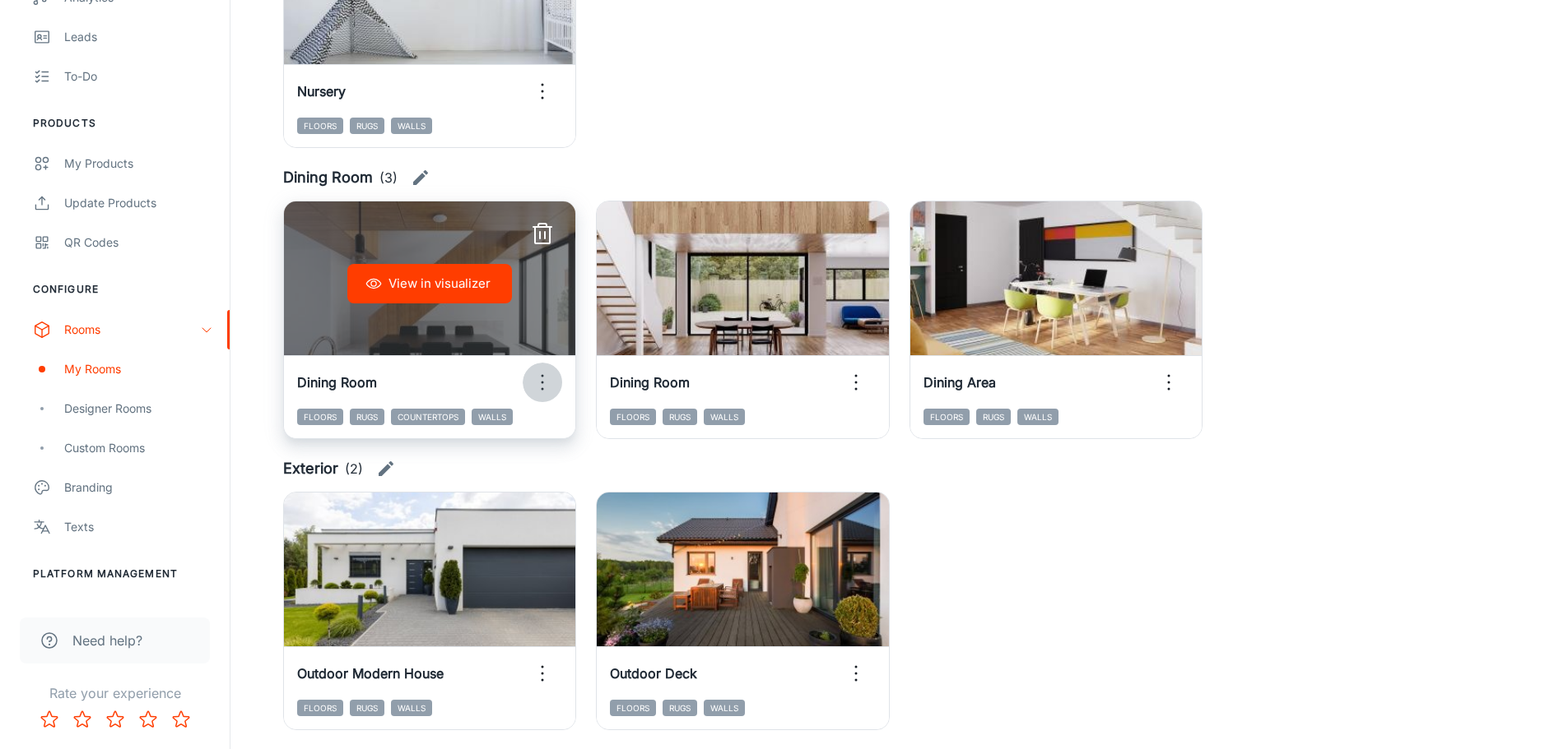
click at [550, 384] on icon "button" at bounding box center [542, 382] width 26 height 26
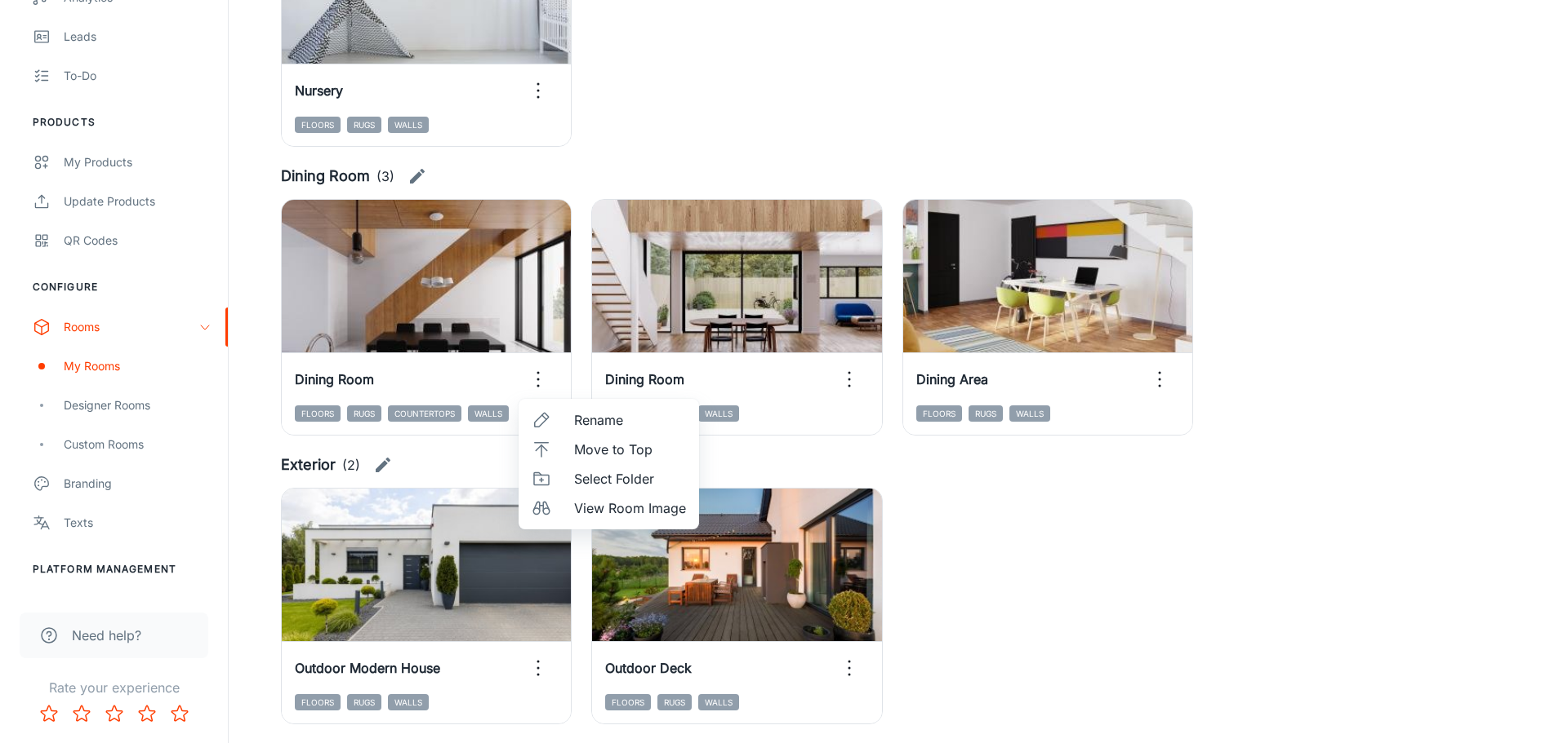
click at [1218, 569] on div at bounding box center [784, 371] width 1568 height 743
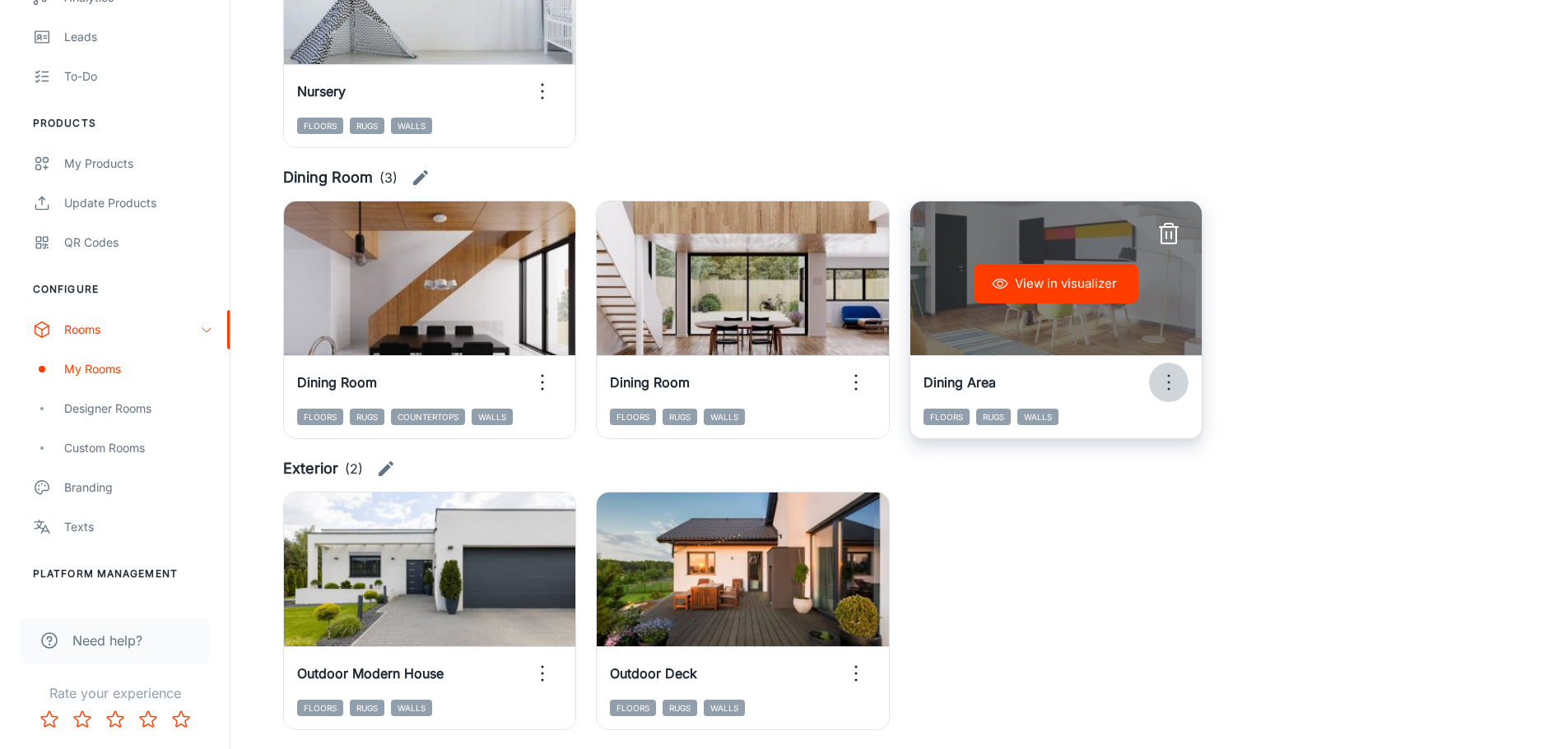
click at [1176, 382] on icon "button" at bounding box center [1168, 382] width 26 height 26
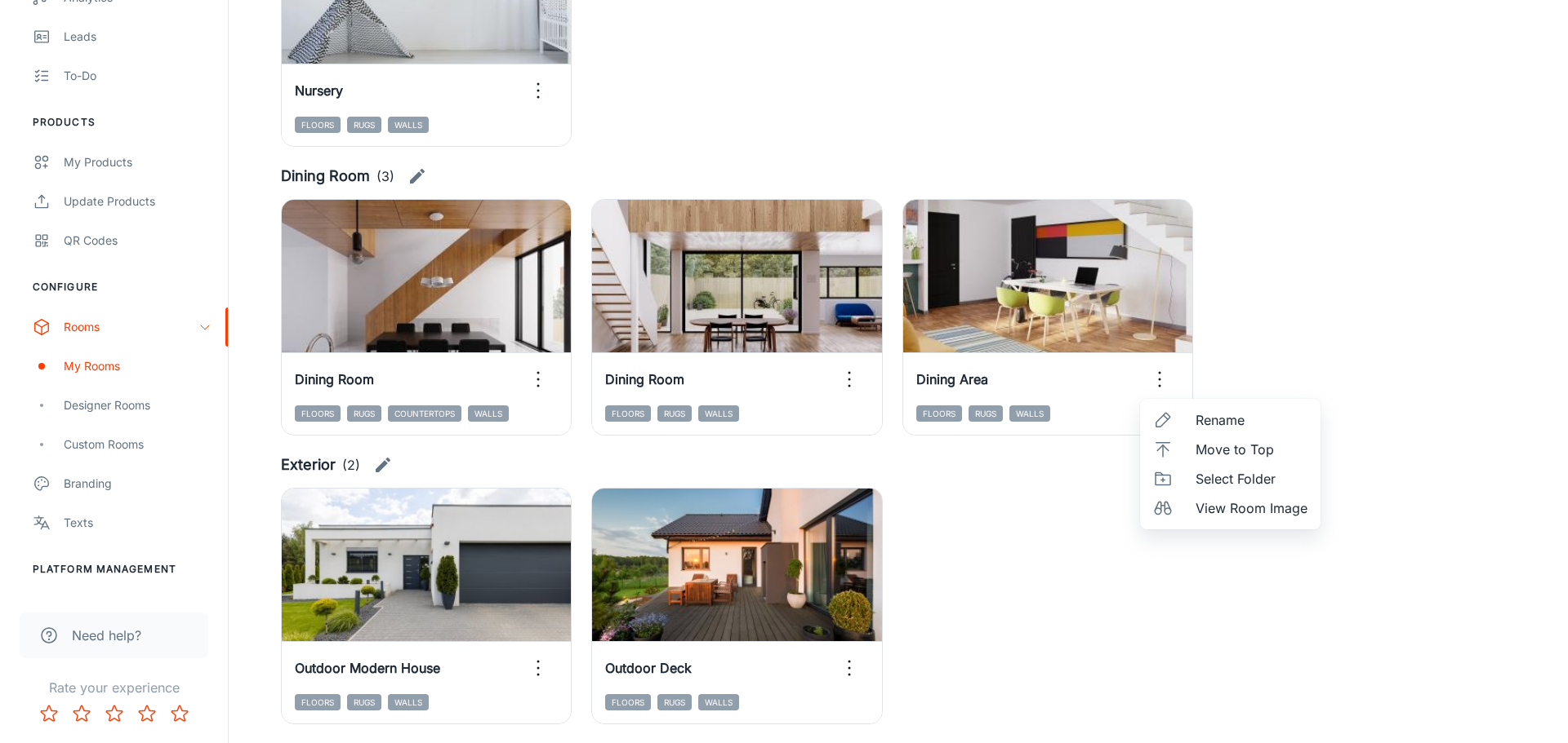
click at [1193, 454] on li "Move to Top" at bounding box center [1230, 449] width 180 height 30
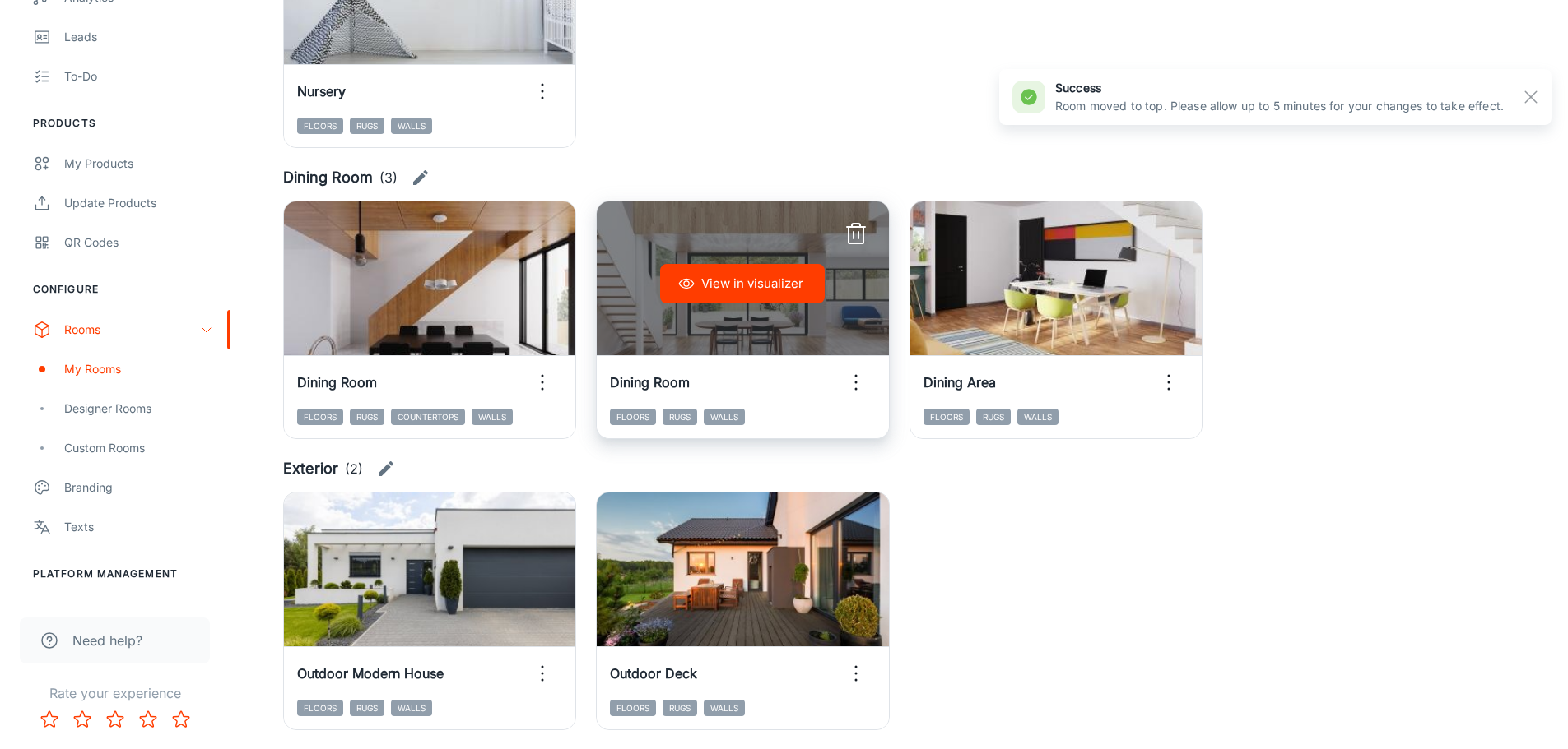
click at [861, 382] on icon "button" at bounding box center [856, 382] width 26 height 26
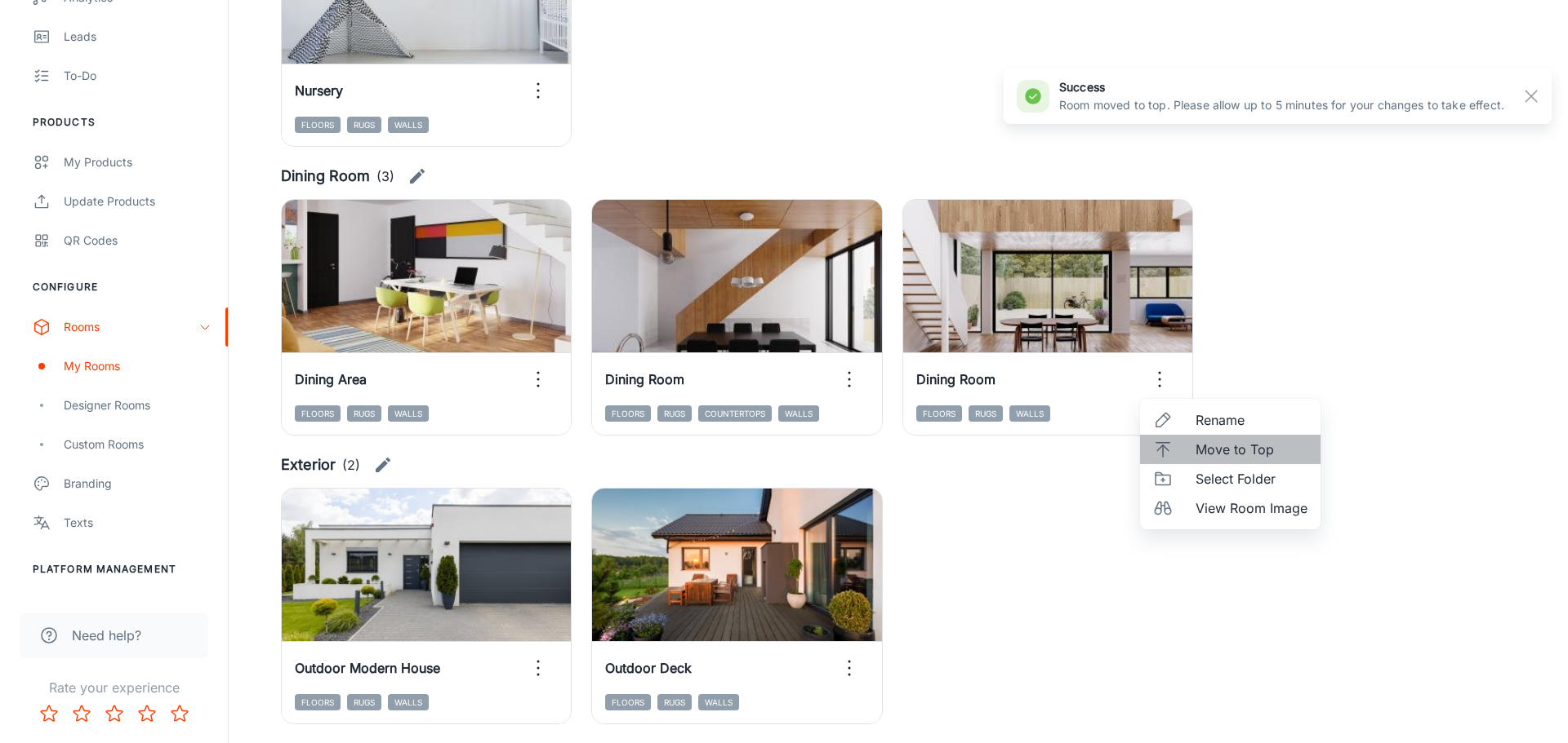
click at [1251, 453] on span "Move to Top" at bounding box center [1251, 449] width 112 height 20
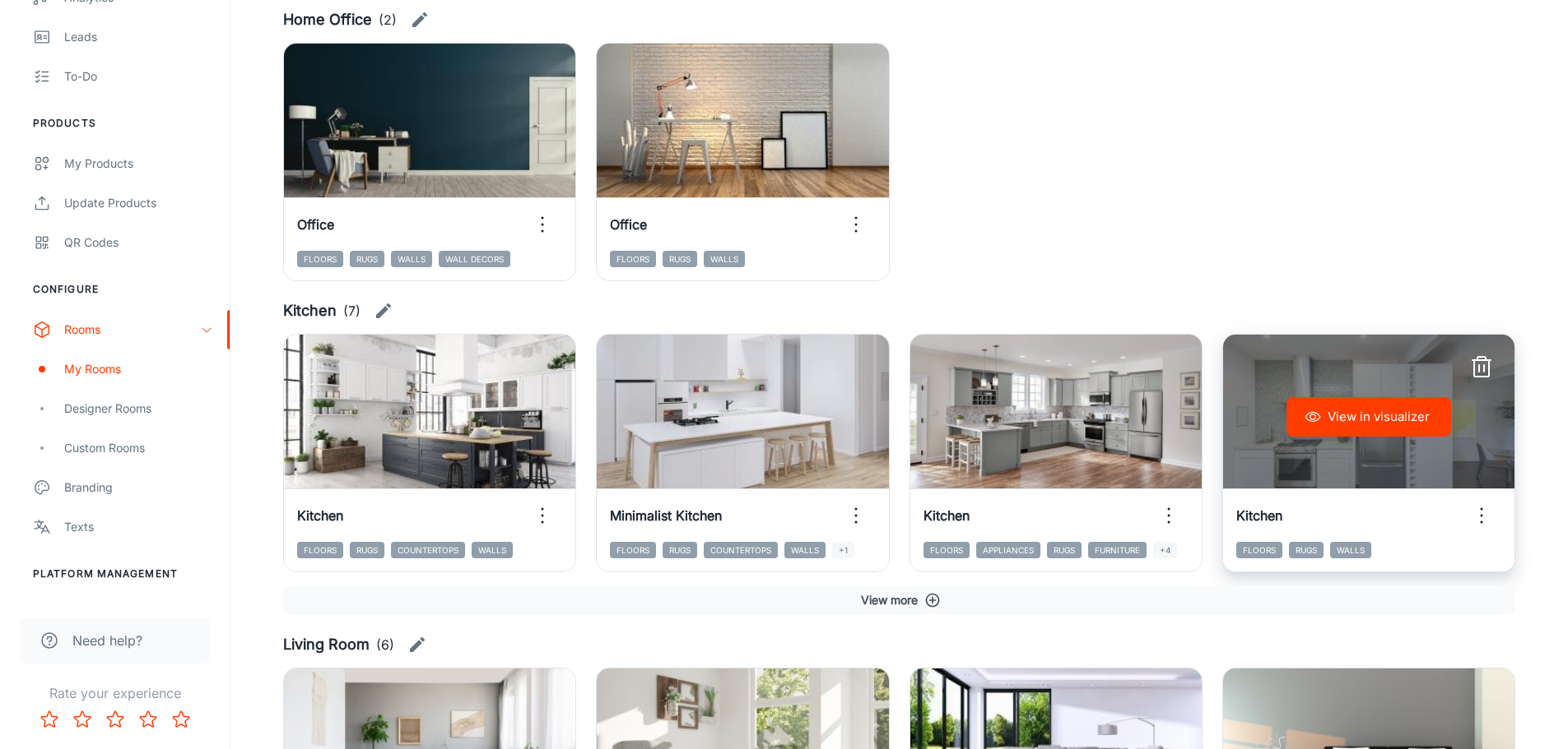
scroll to position [2088, 0]
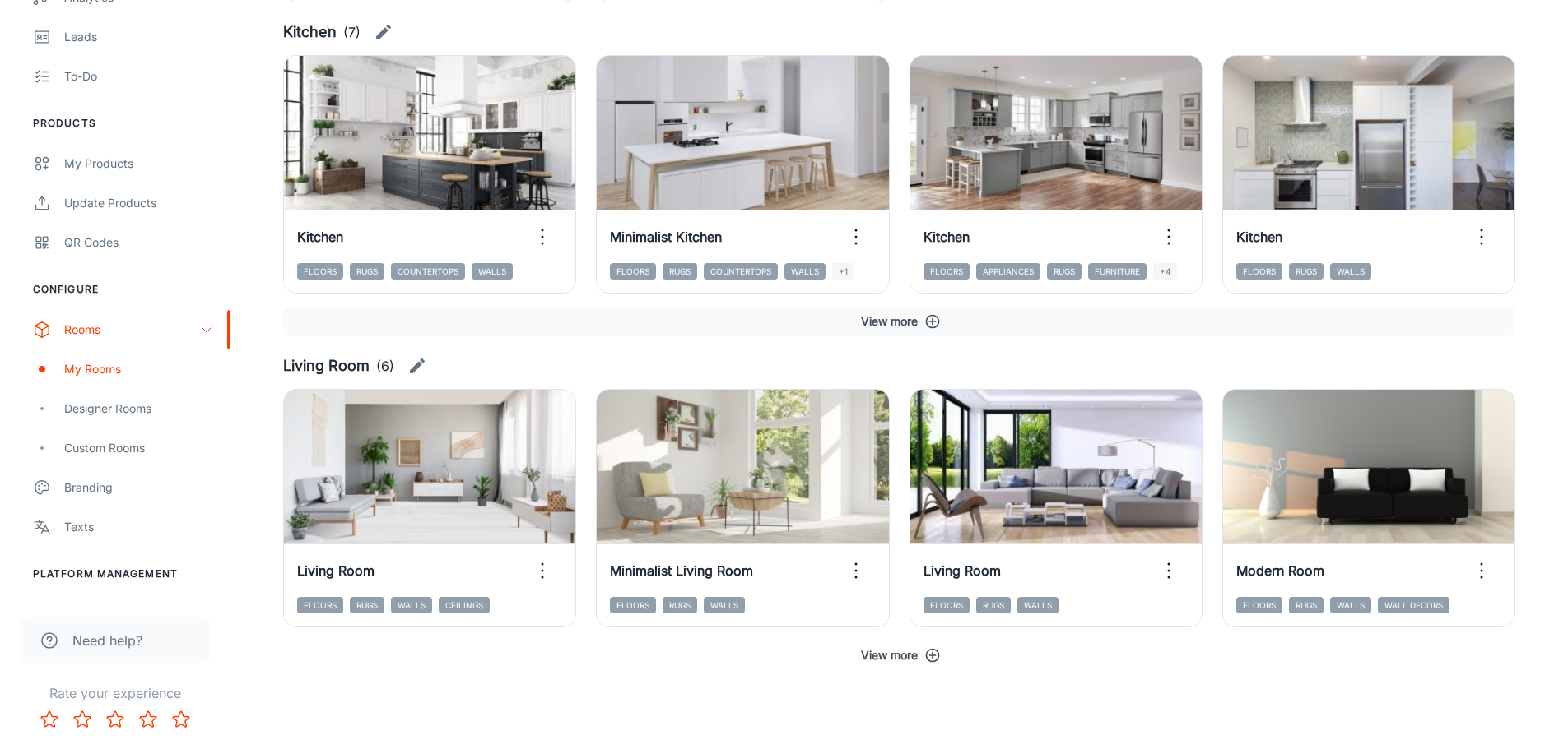
click at [915, 660] on button "View more" at bounding box center [899, 655] width 1232 height 30
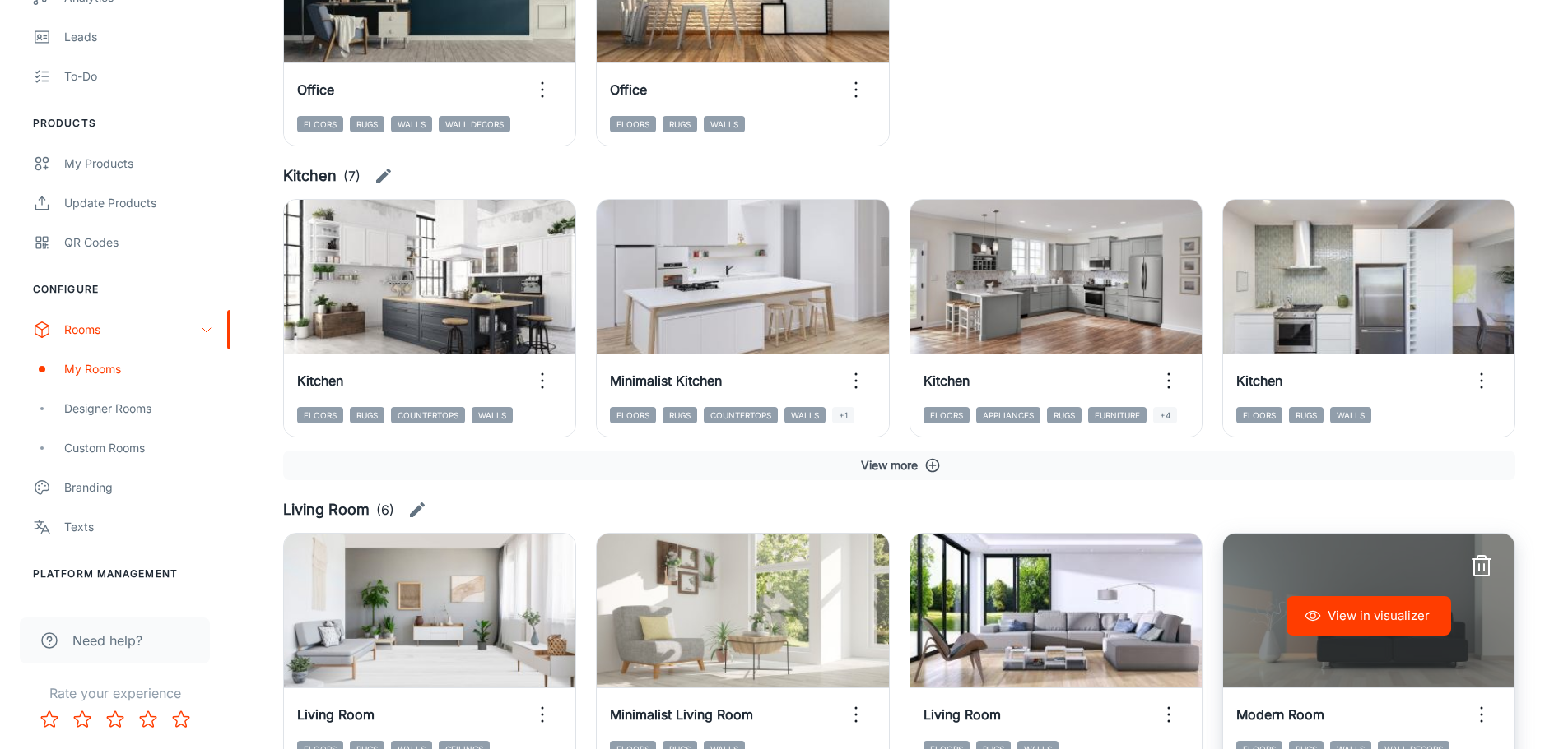
scroll to position [2017, 0]
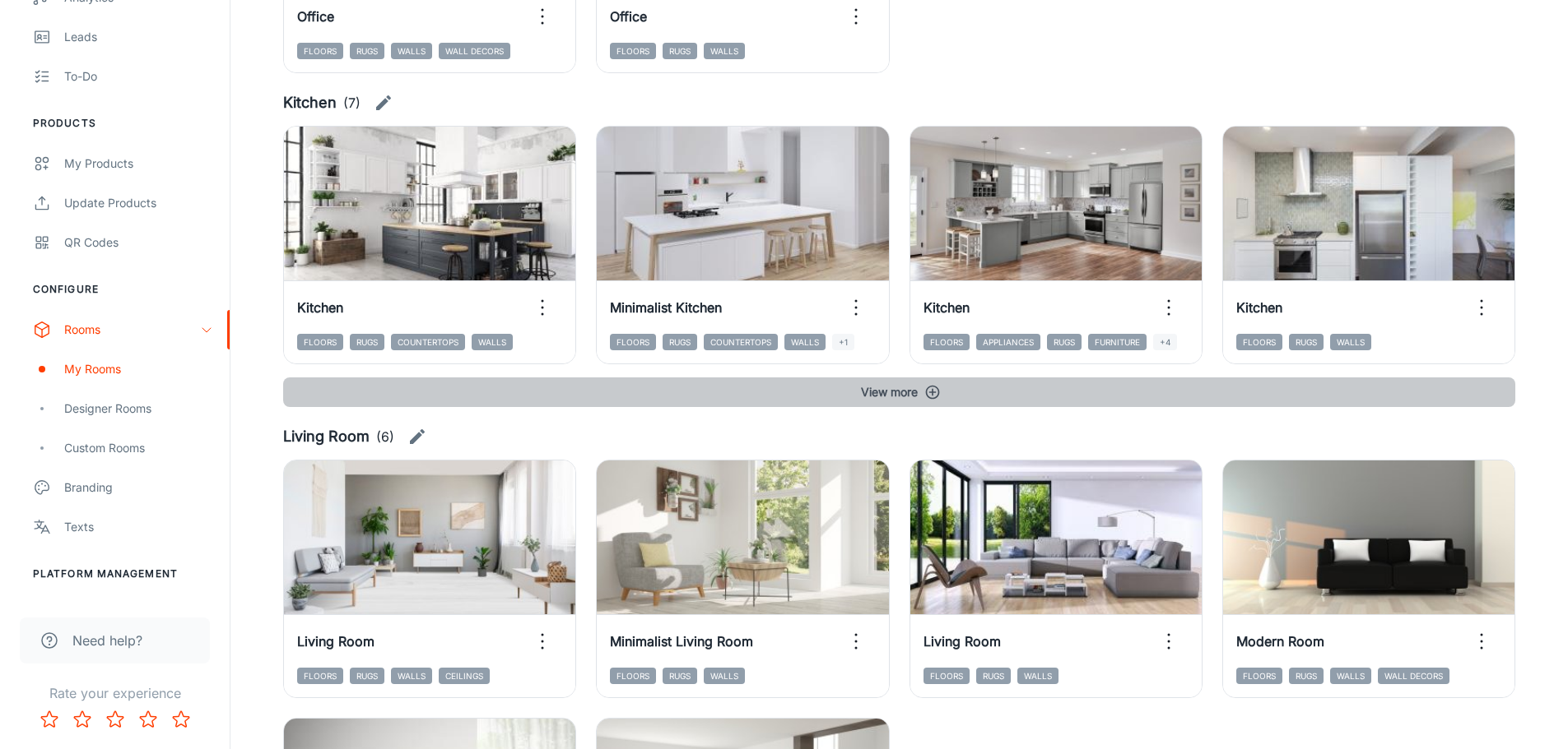
click at [930, 392] on icon "button" at bounding box center [932, 392] width 14 height 14
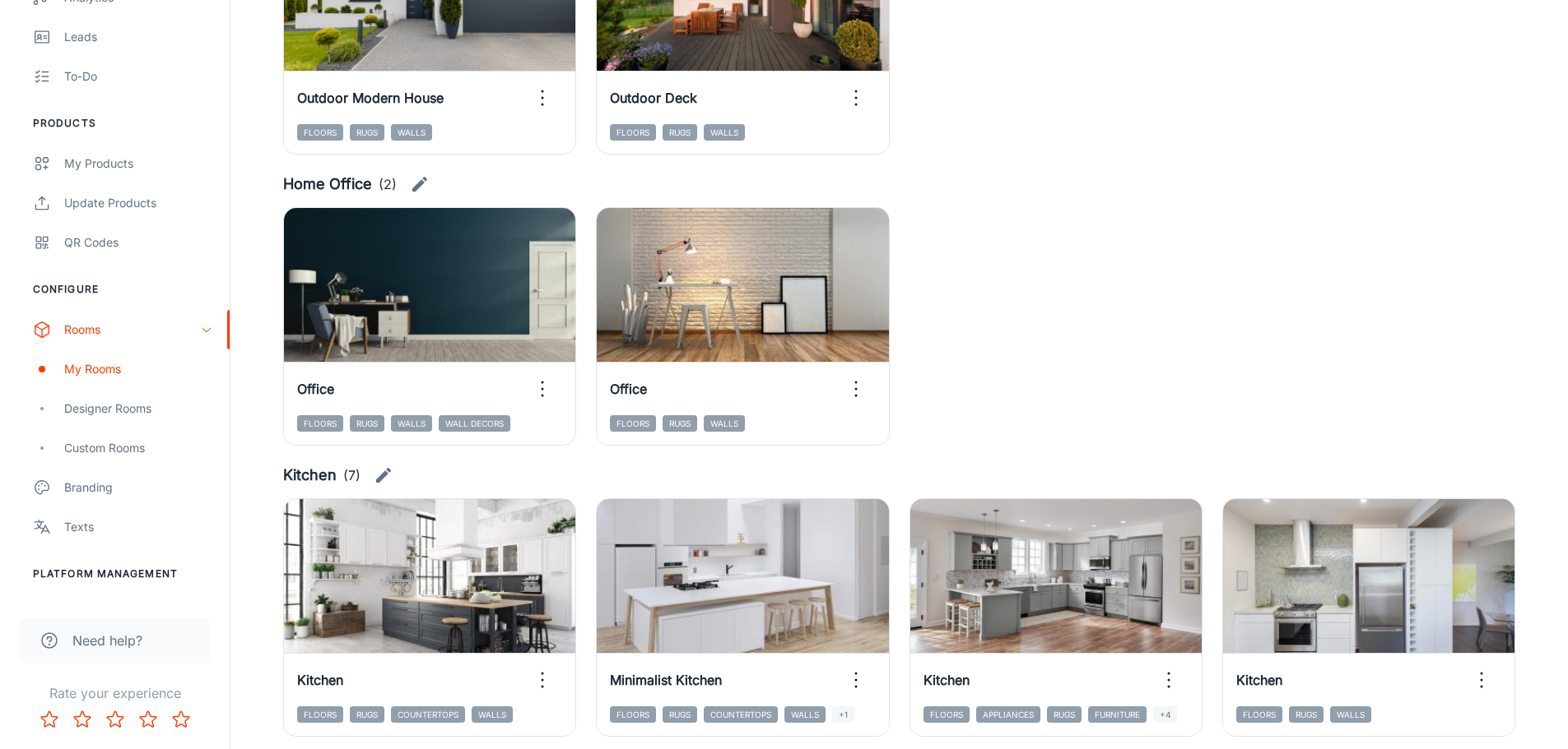
scroll to position [1974, 0]
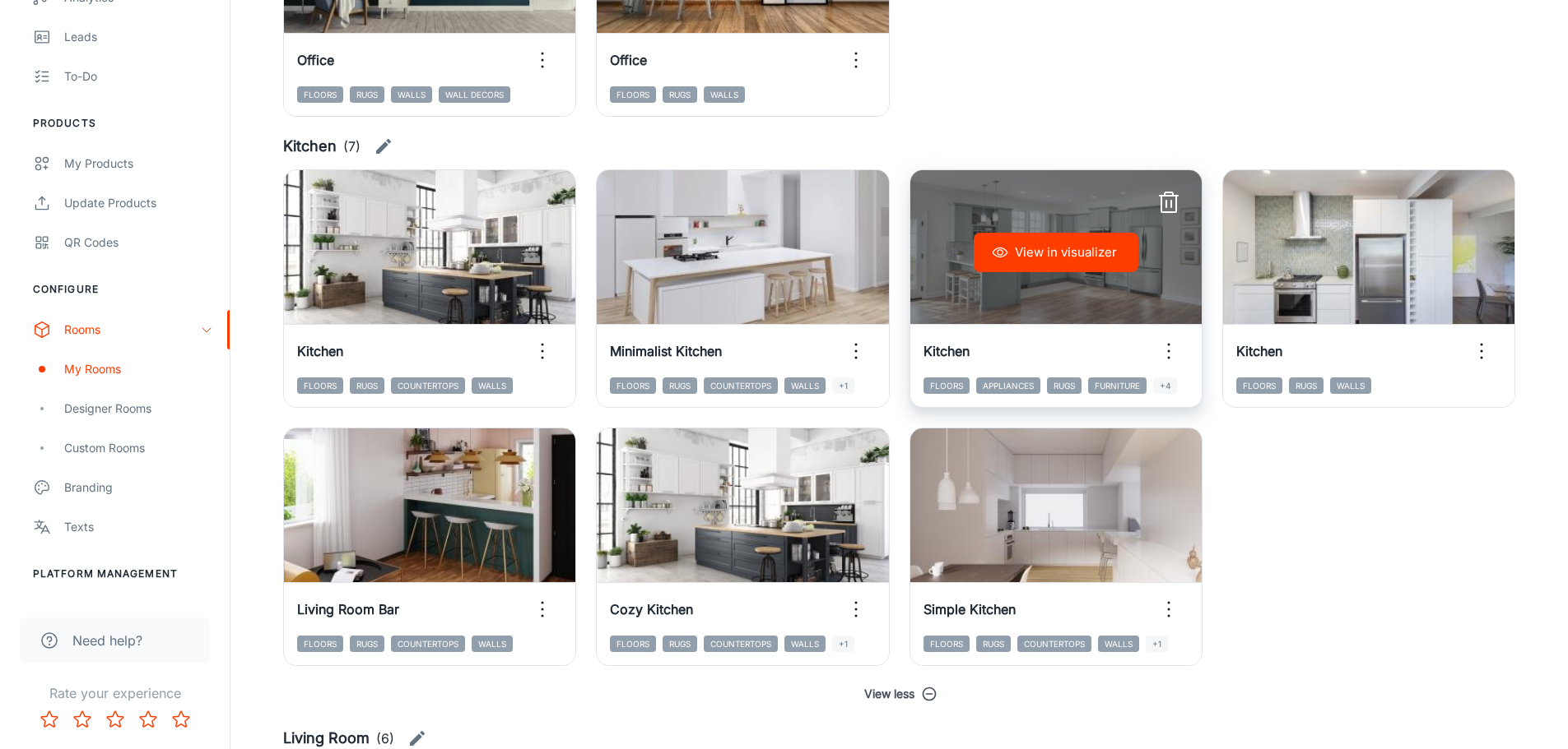
click at [1170, 354] on icon "button" at bounding box center [1168, 350] width 26 height 26
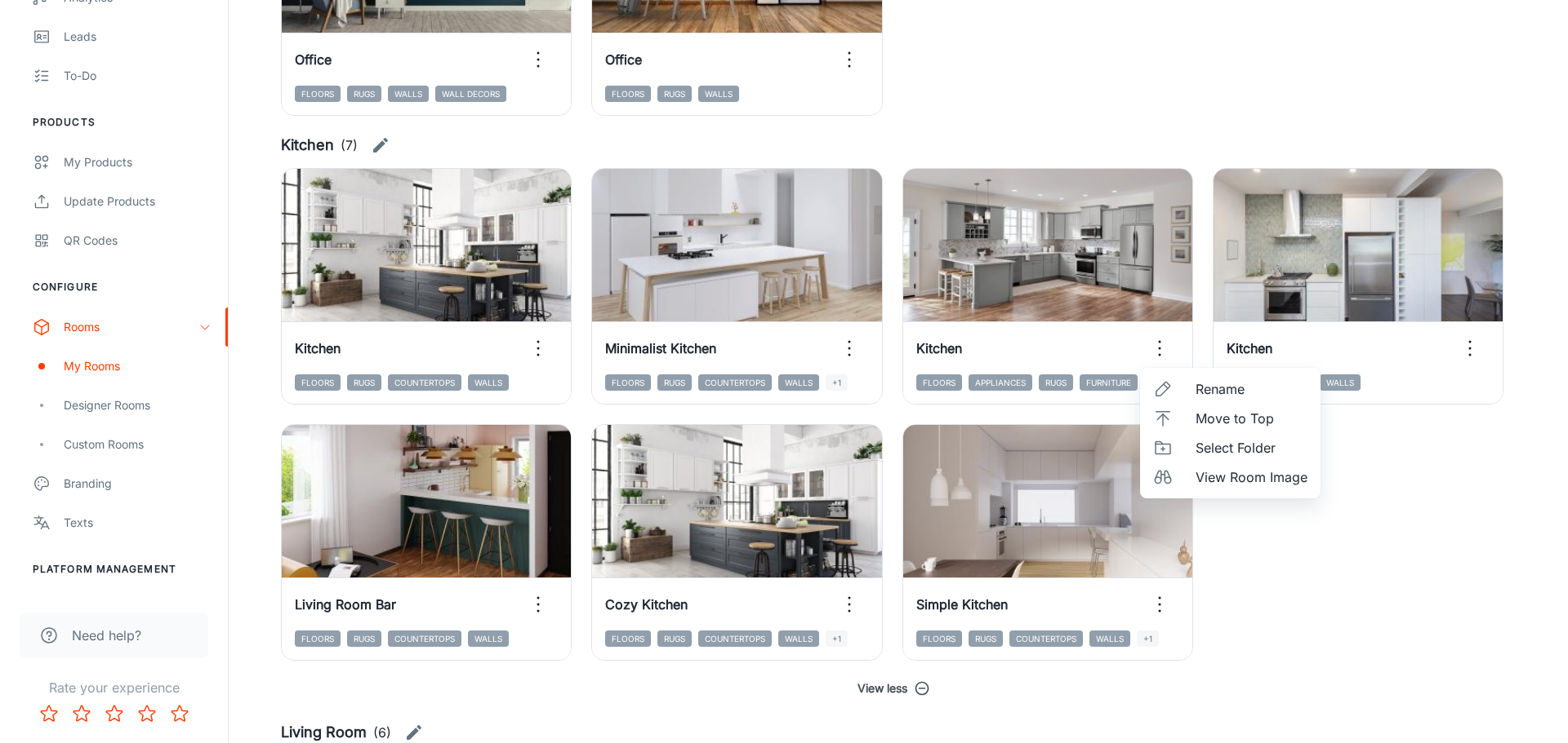
click at [1372, 539] on div at bounding box center [784, 371] width 1568 height 743
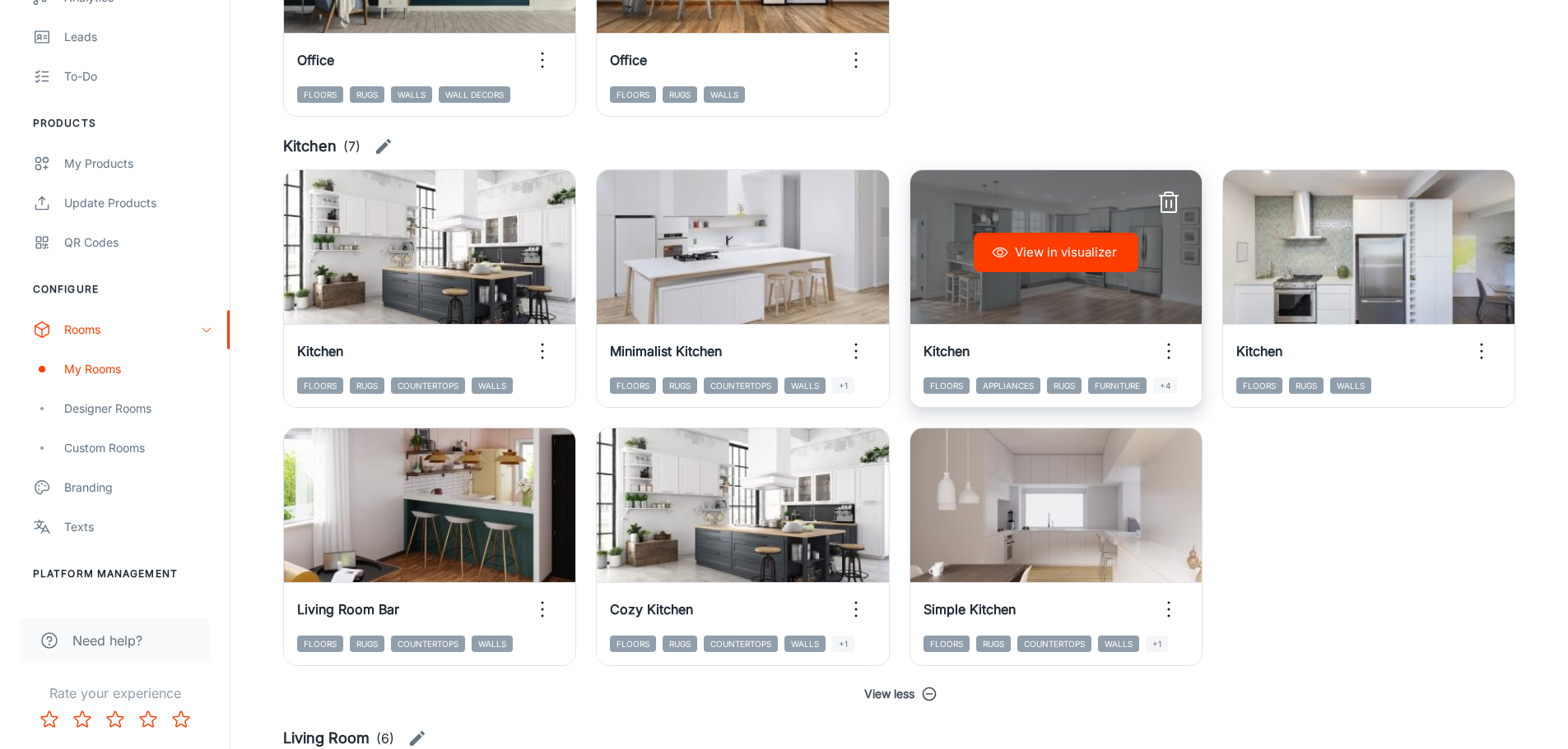
click at [1166, 204] on line "button" at bounding box center [1166, 203] width 0 height 6
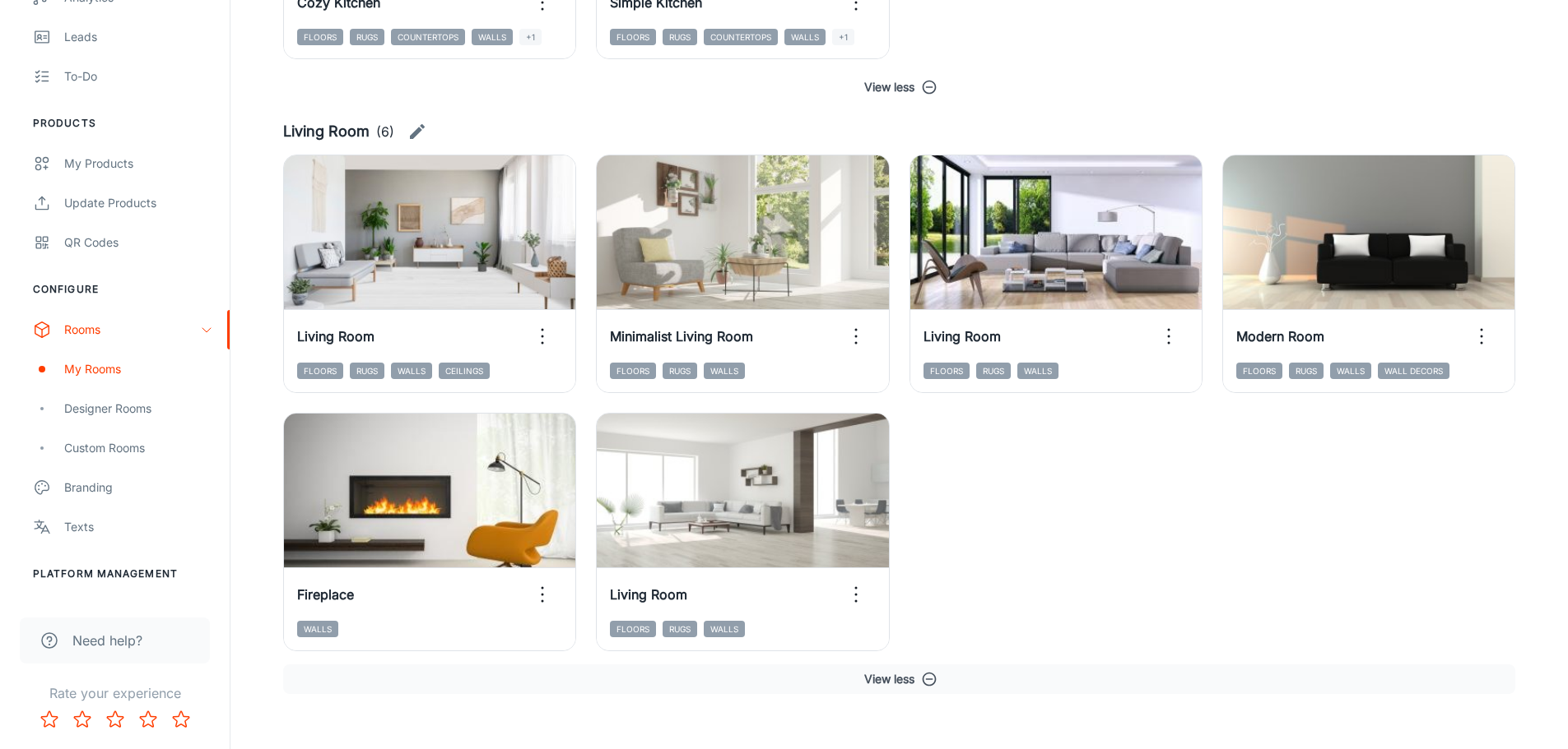
scroll to position [2605, 0]
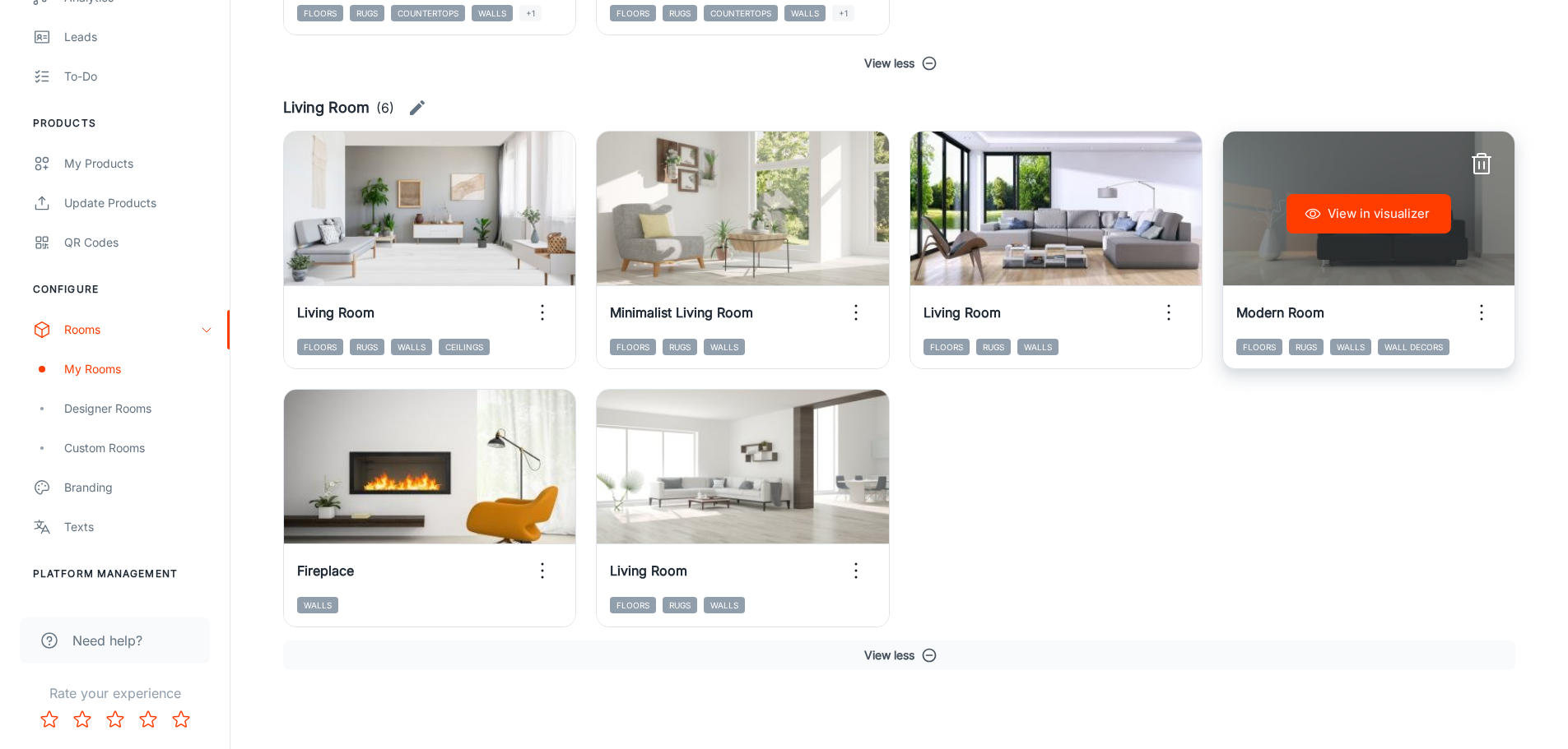
click at [1483, 319] on circle "button" at bounding box center [1482, 320] width 3 height 3
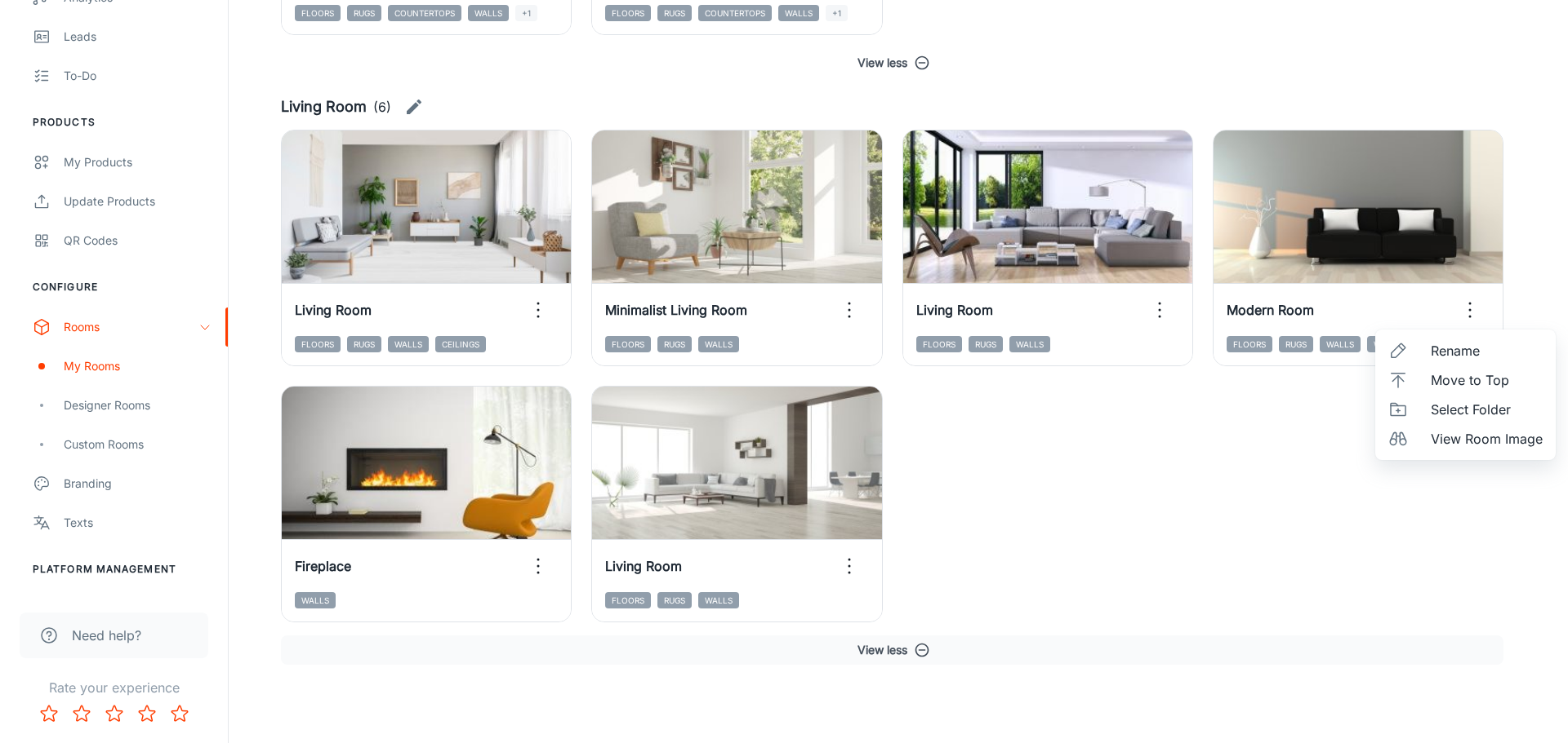
click at [1368, 535] on div at bounding box center [784, 371] width 1568 height 743
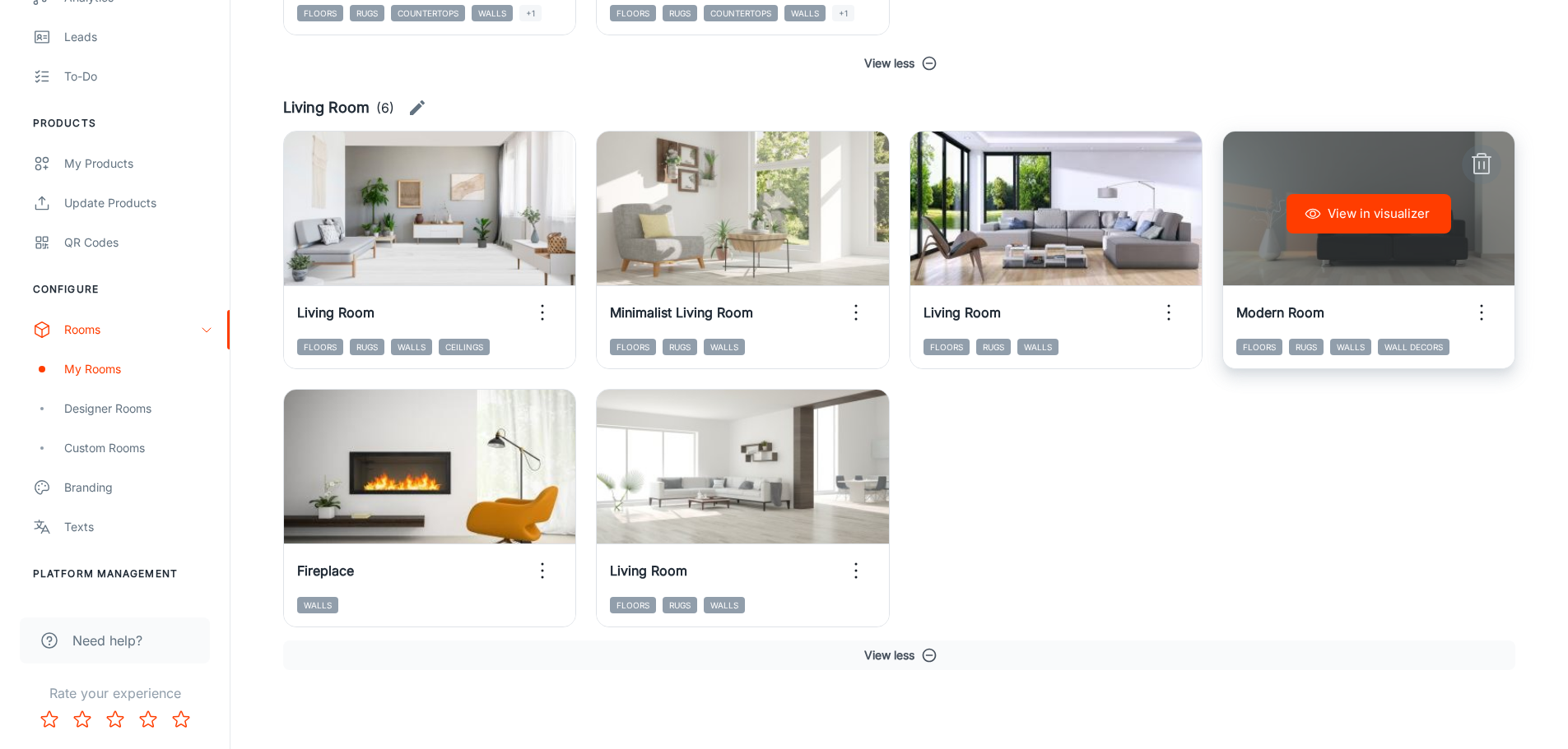
click at [1483, 162] on icon "button" at bounding box center [1481, 164] width 26 height 26
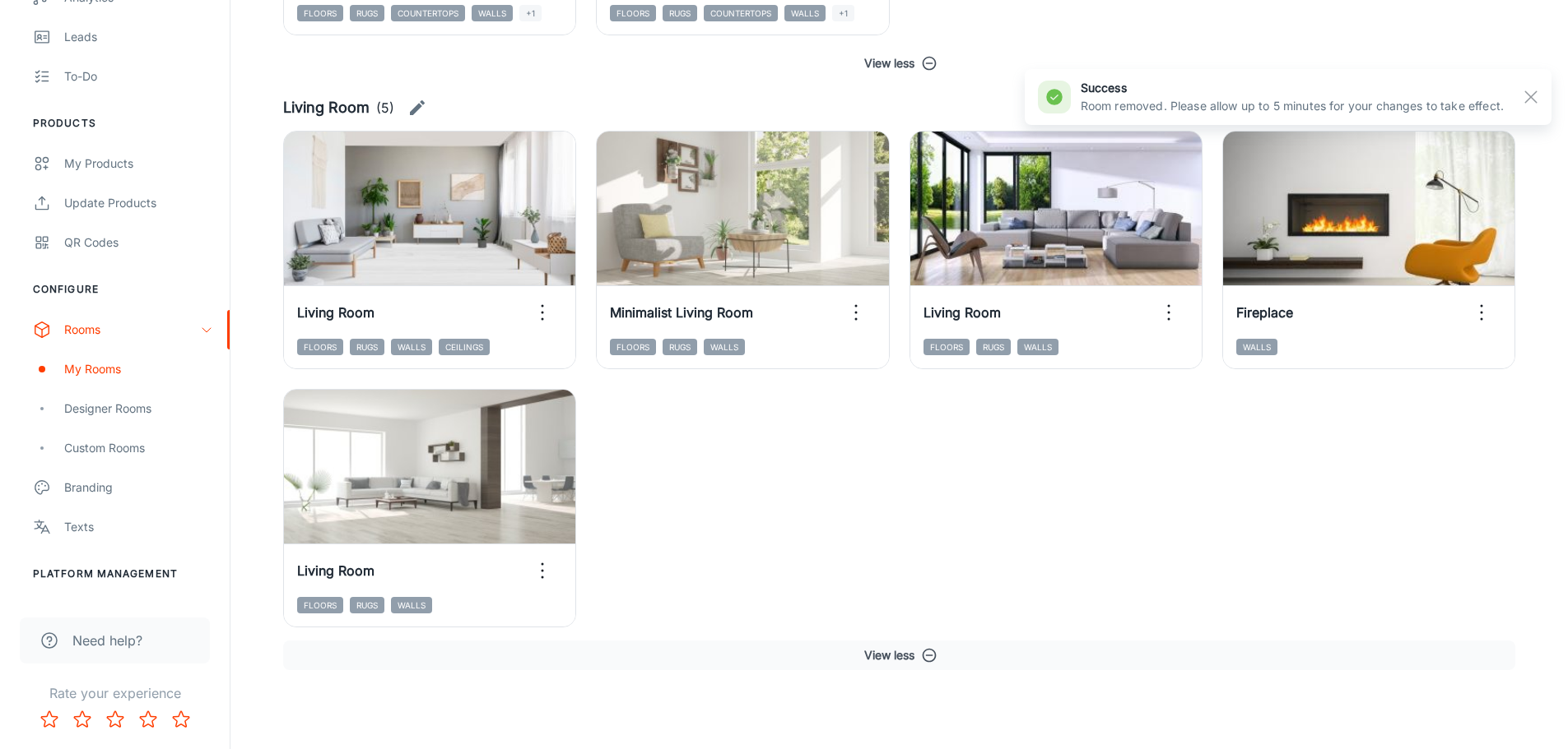
click at [1372, 517] on div "View in visualizer Living Room Floors Rugs Walls Ceilings View in visualizer Mi…" at bounding box center [889, 369] width 1252 height 517
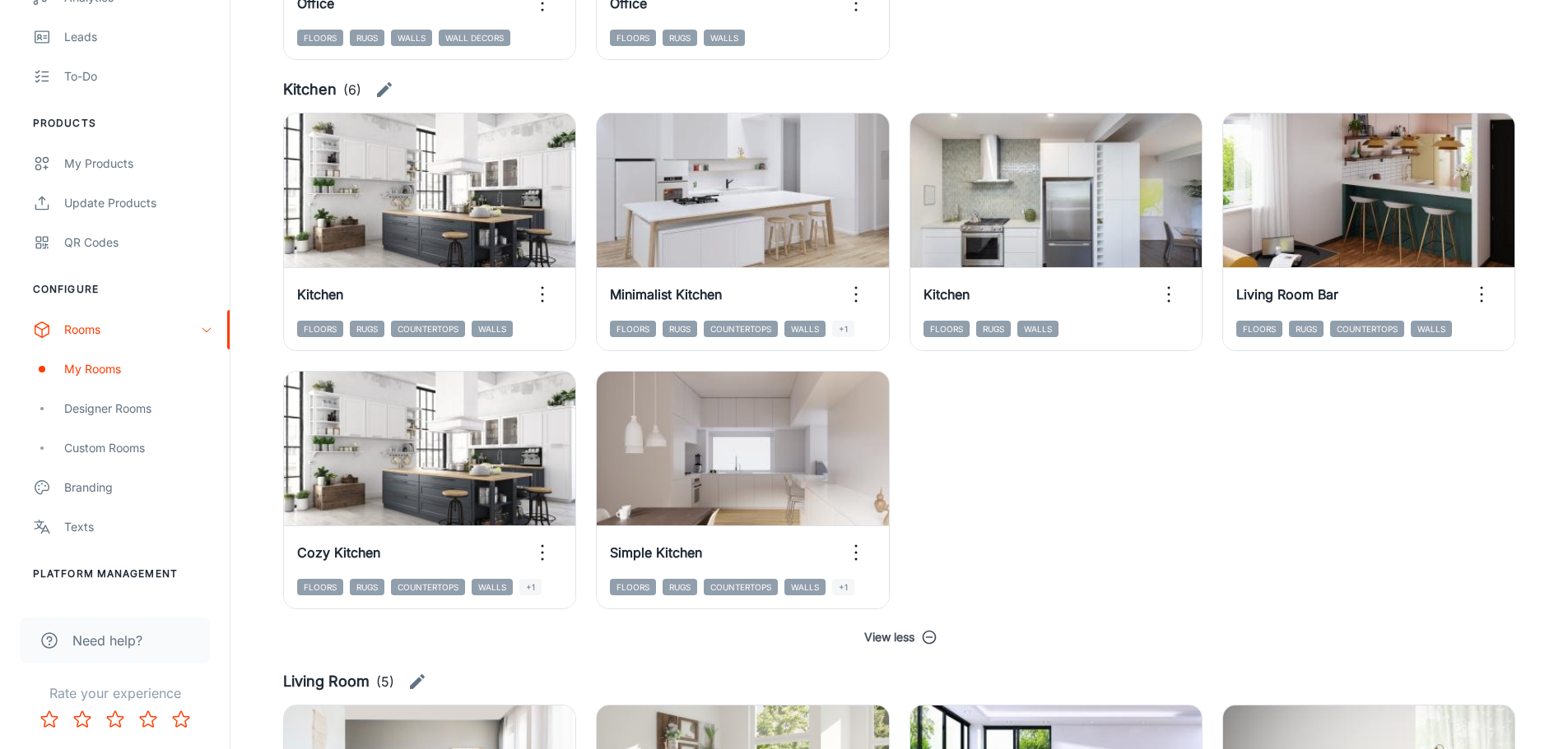
scroll to position [2029, 0]
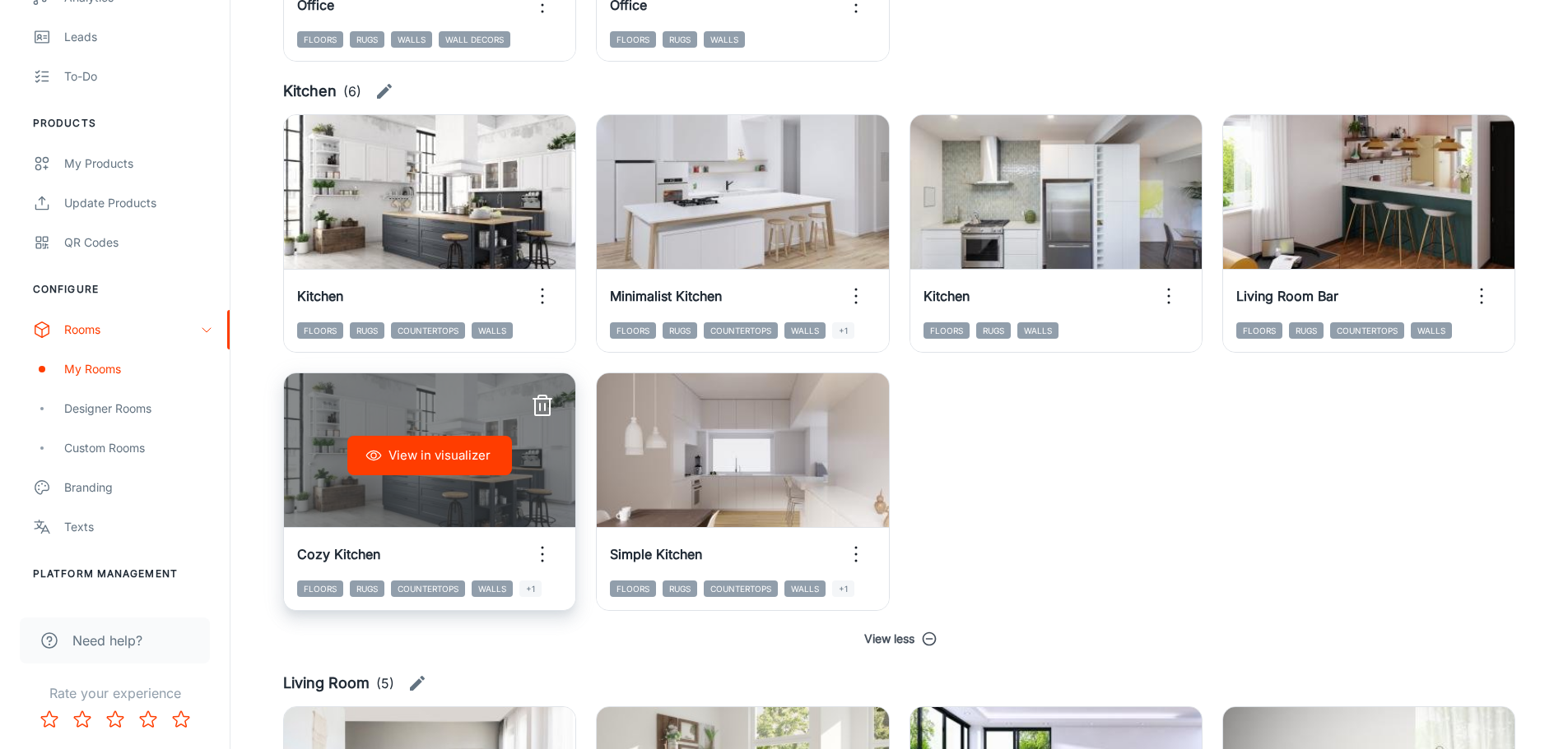
click at [541, 407] on icon "button" at bounding box center [542, 406] width 26 height 26
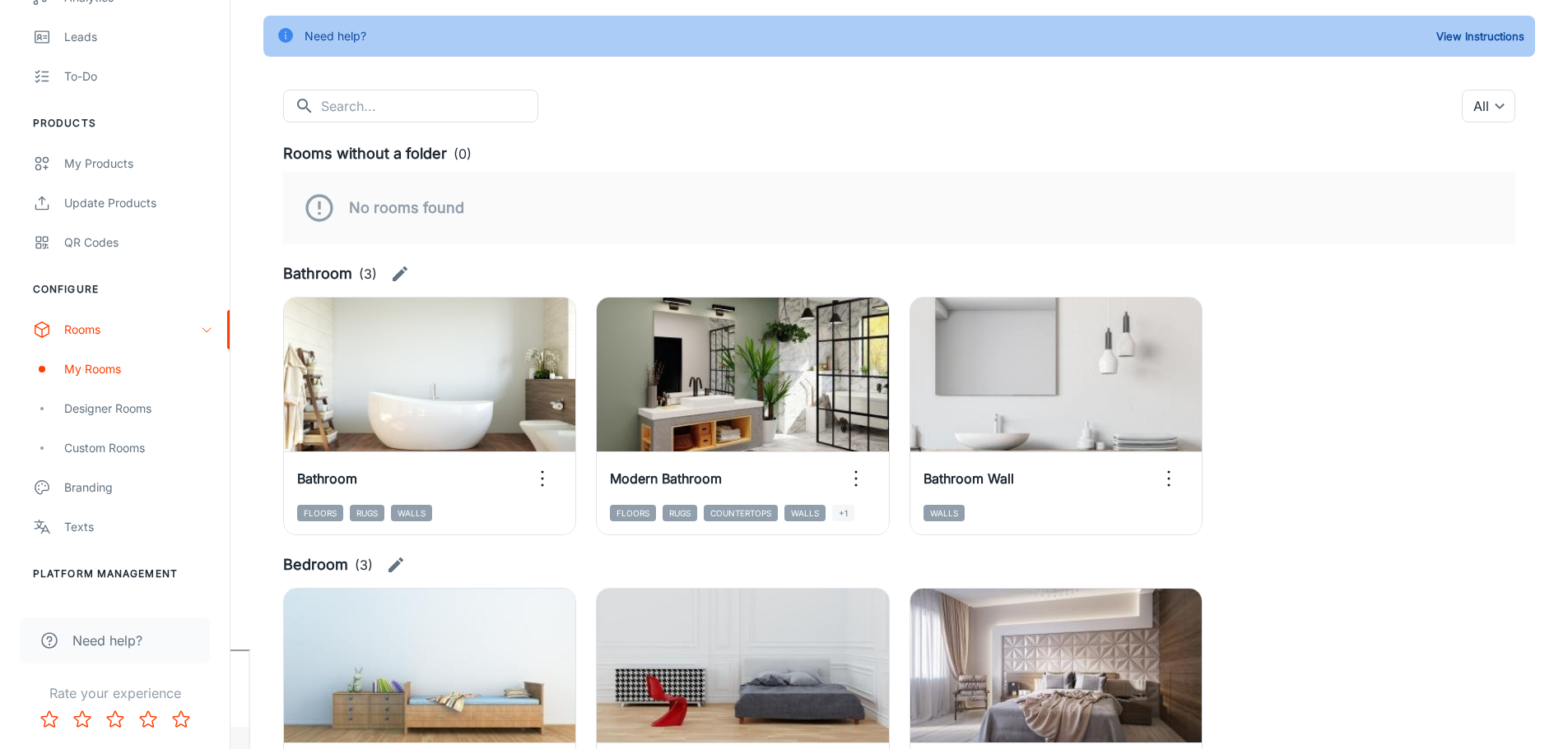
scroll to position [0, 0]
